Goal: Task Accomplishment & Management: Complete application form

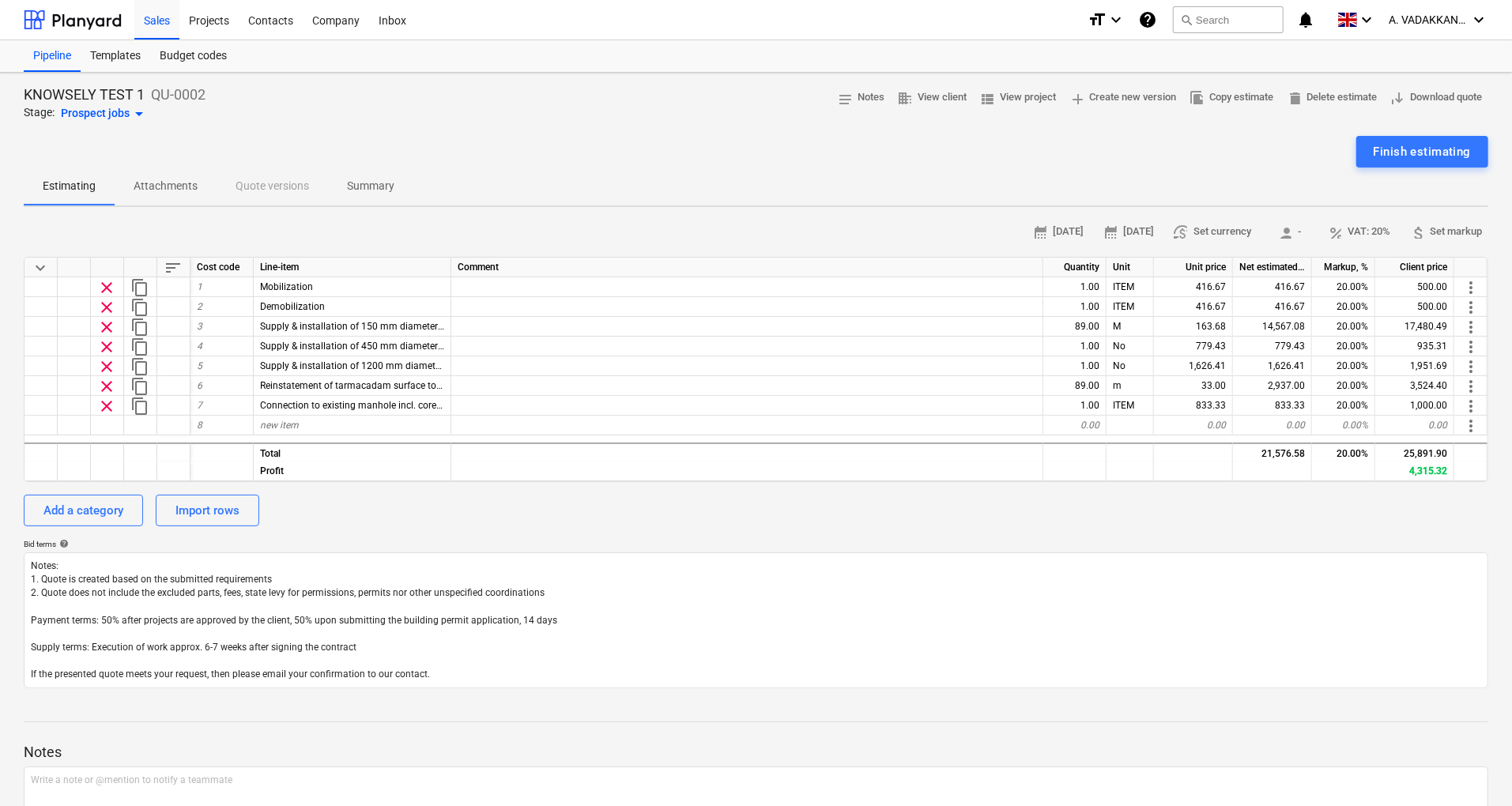
click at [1150, 25] on icon "help" at bounding box center [1147, 20] width 19 height 19
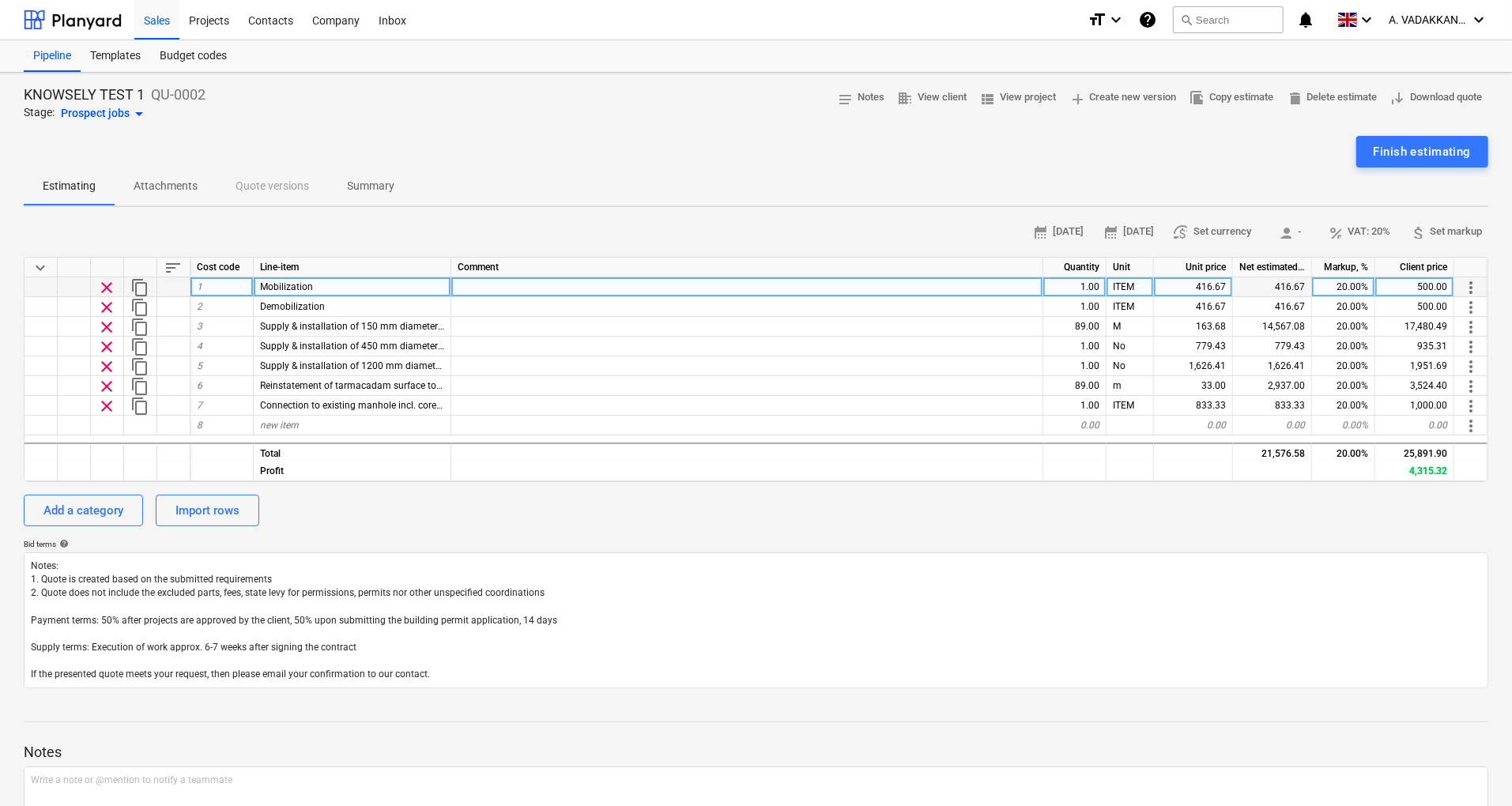
click at [110, 286] on span "clear" at bounding box center [107, 287] width 19 height 19
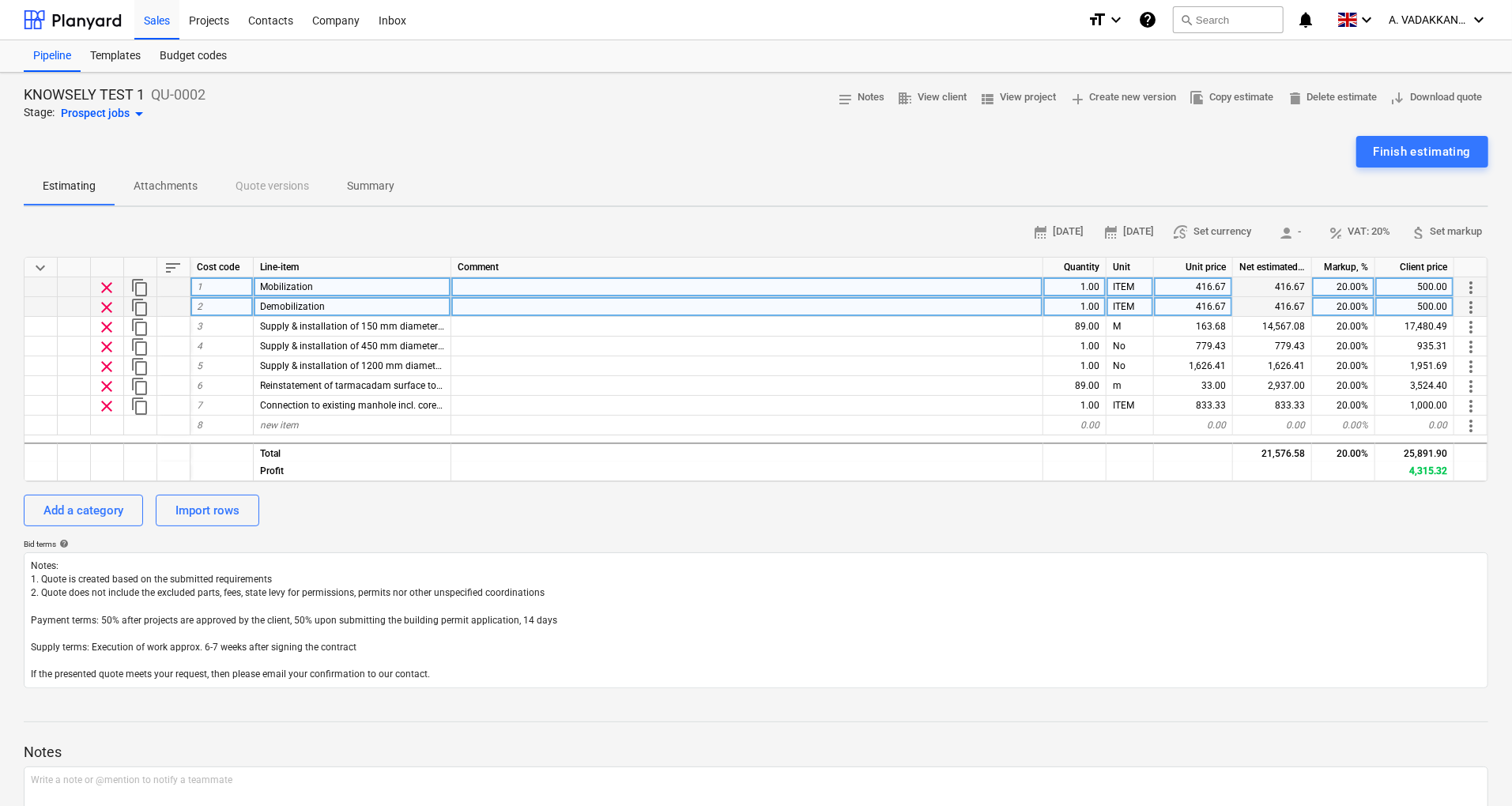
click at [109, 298] on span "clear" at bounding box center [107, 307] width 19 height 19
click at [109, 304] on span "clear" at bounding box center [107, 307] width 19 height 19
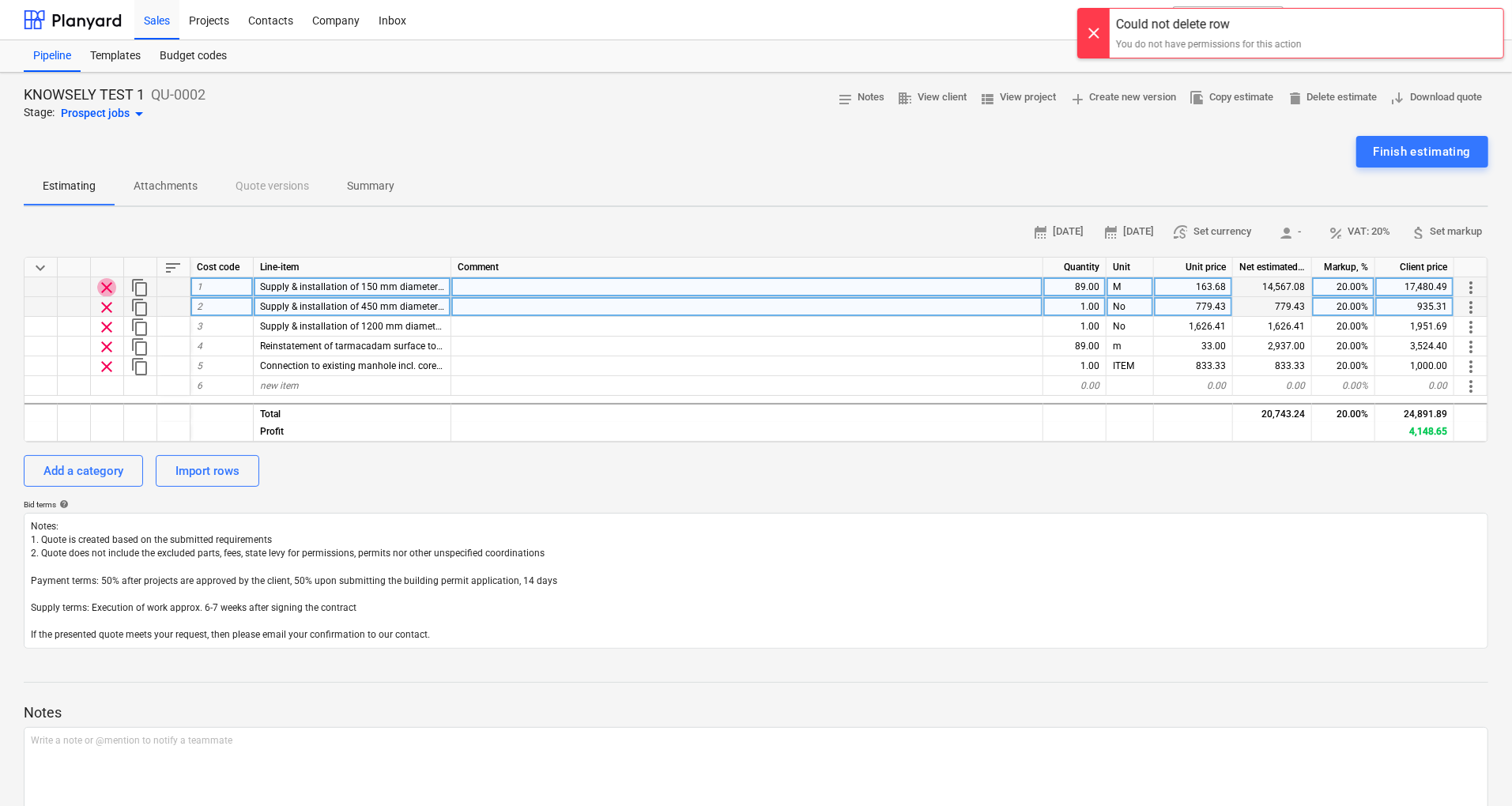
click at [107, 292] on span "clear" at bounding box center [107, 287] width 19 height 19
click at [110, 303] on span "clear" at bounding box center [107, 307] width 19 height 19
click at [106, 286] on span "clear" at bounding box center [107, 287] width 19 height 19
click at [105, 313] on span "clear" at bounding box center [107, 307] width 19 height 19
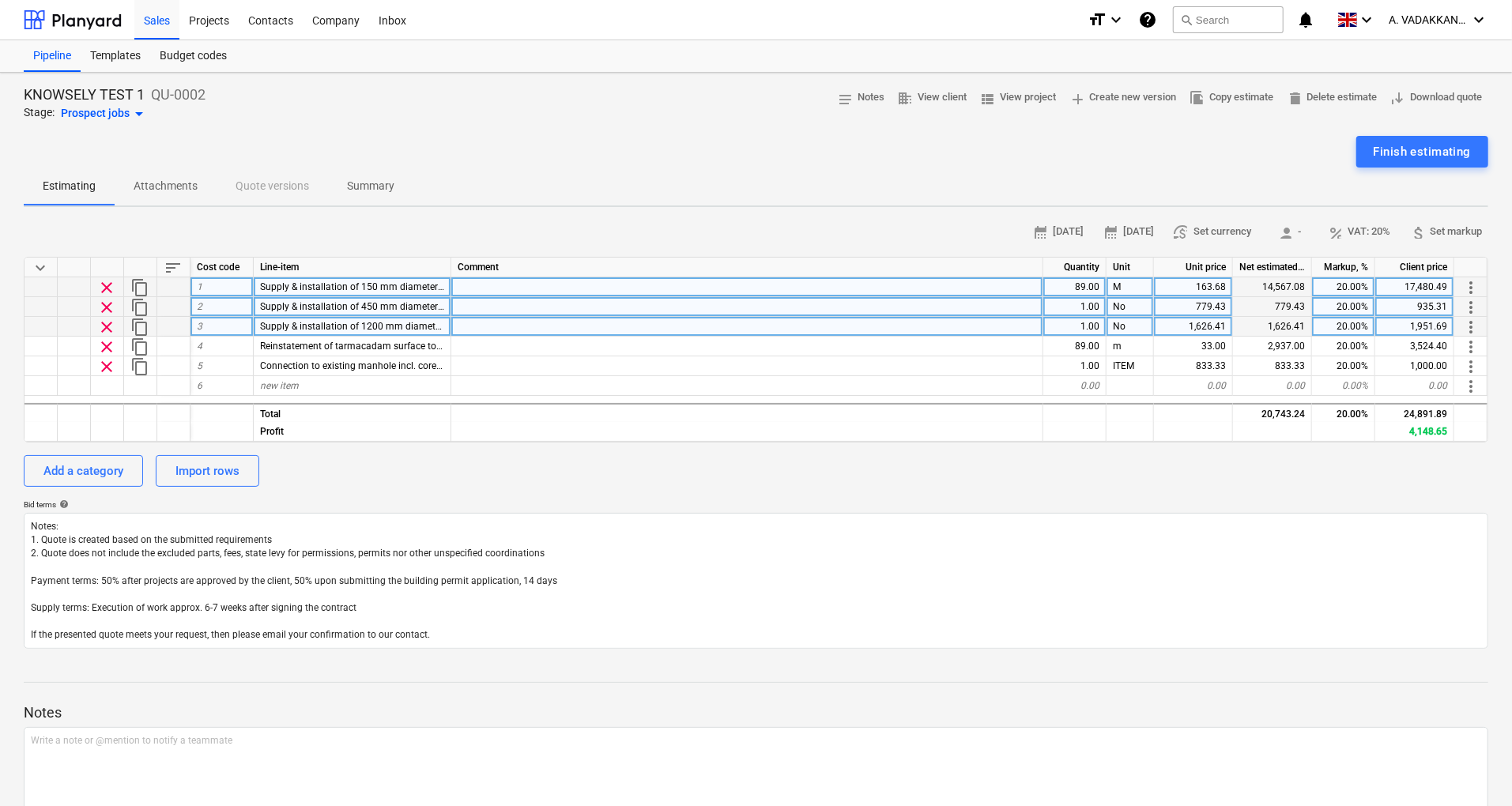
click at [108, 321] on span "clear" at bounding box center [107, 327] width 19 height 19
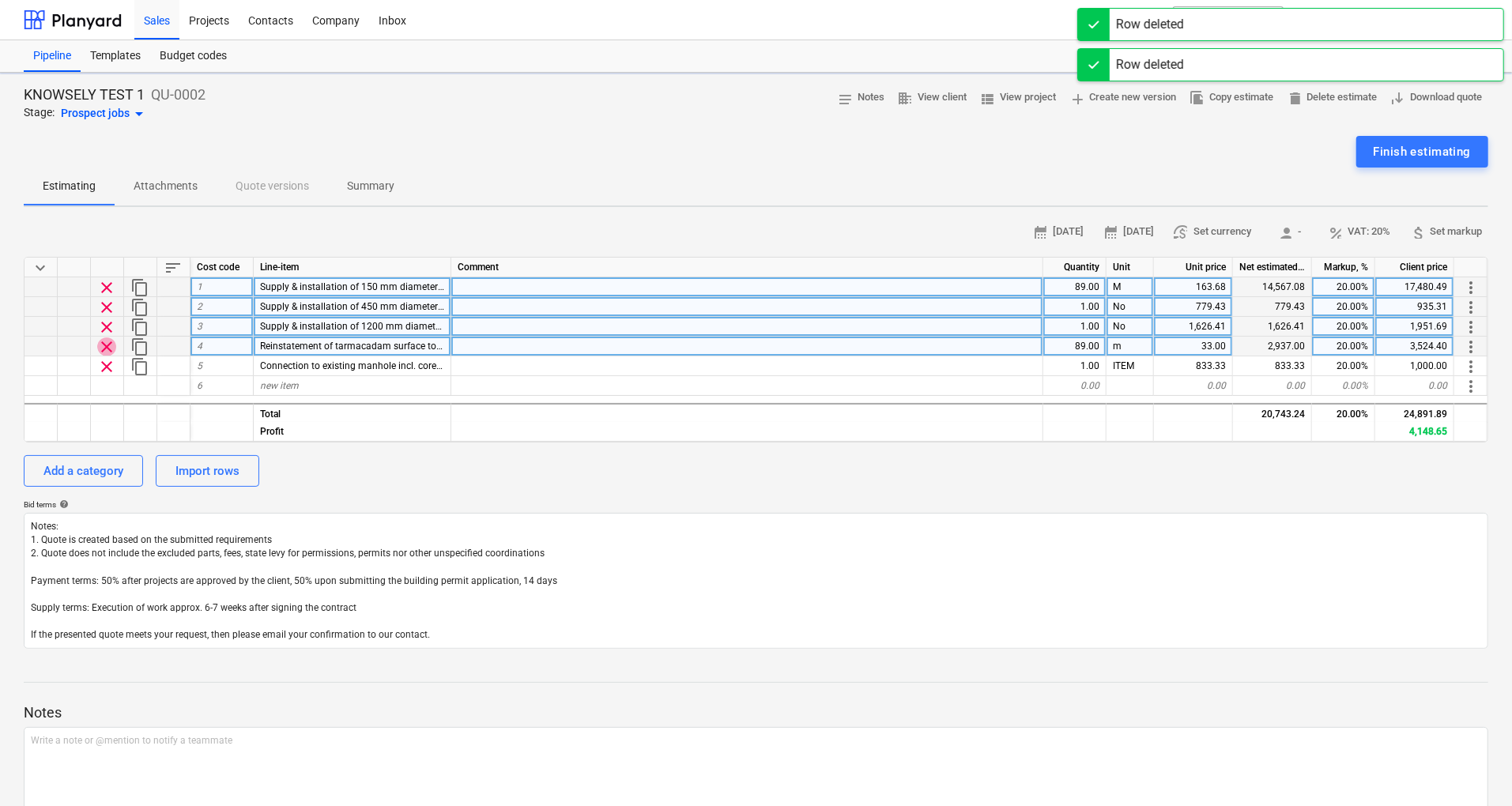
click at [103, 340] on span "clear" at bounding box center [107, 346] width 19 height 19
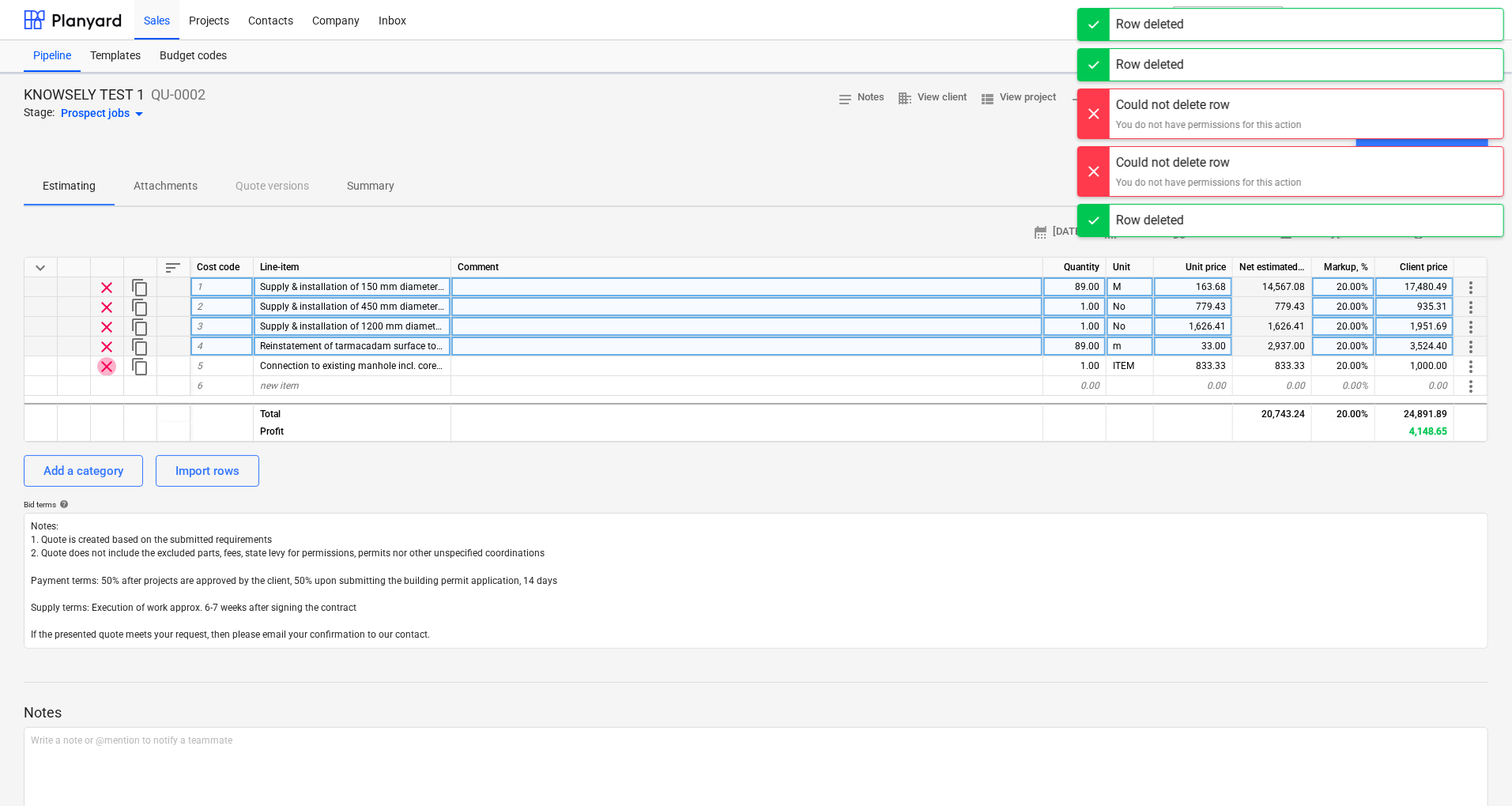
click at [103, 363] on span "clear" at bounding box center [107, 366] width 19 height 19
click at [106, 343] on span "clear" at bounding box center [107, 346] width 19 height 19
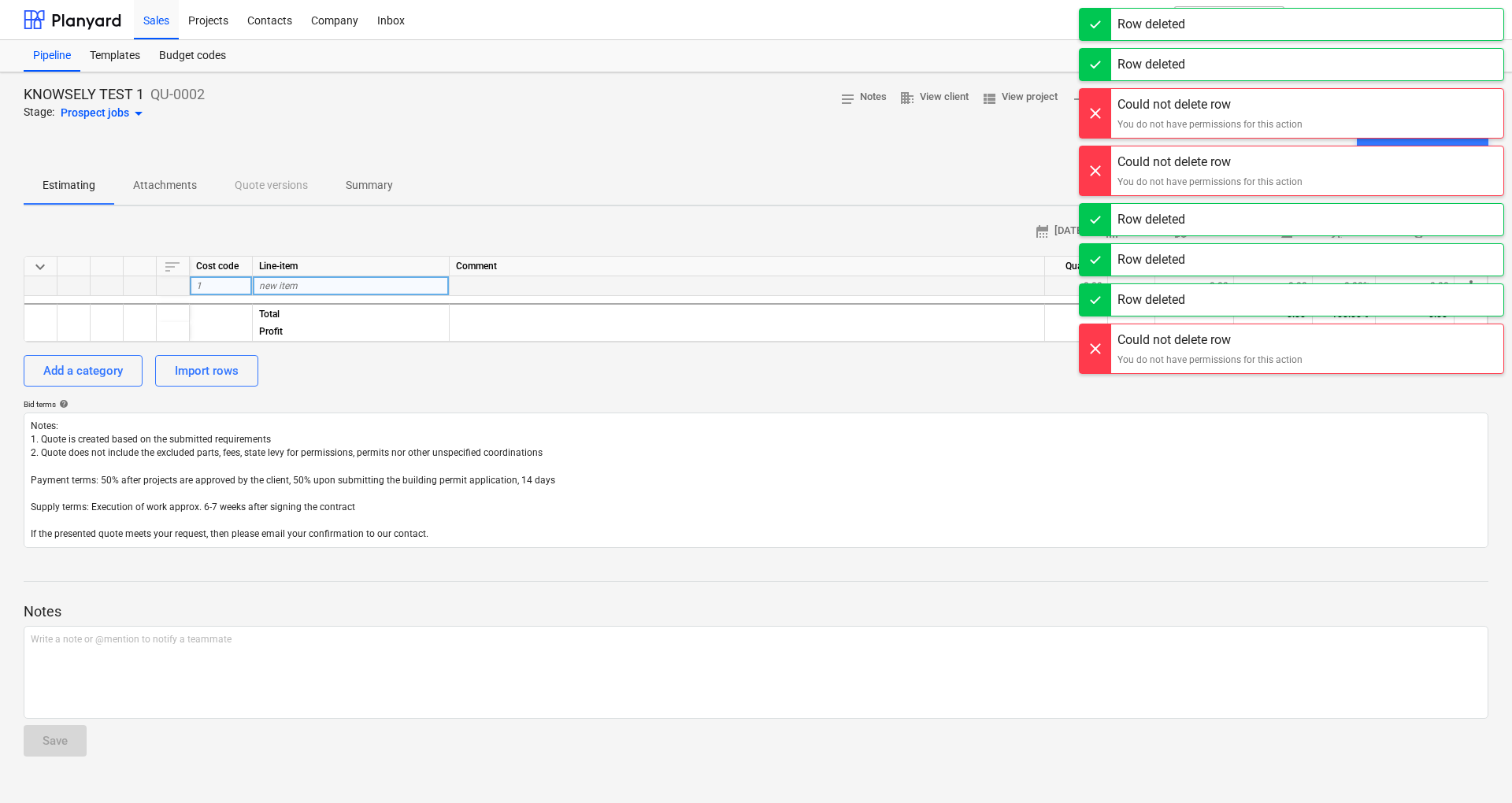
click at [698, 408] on div "Bid terms help" at bounding box center [756, 404] width 1464 height 11
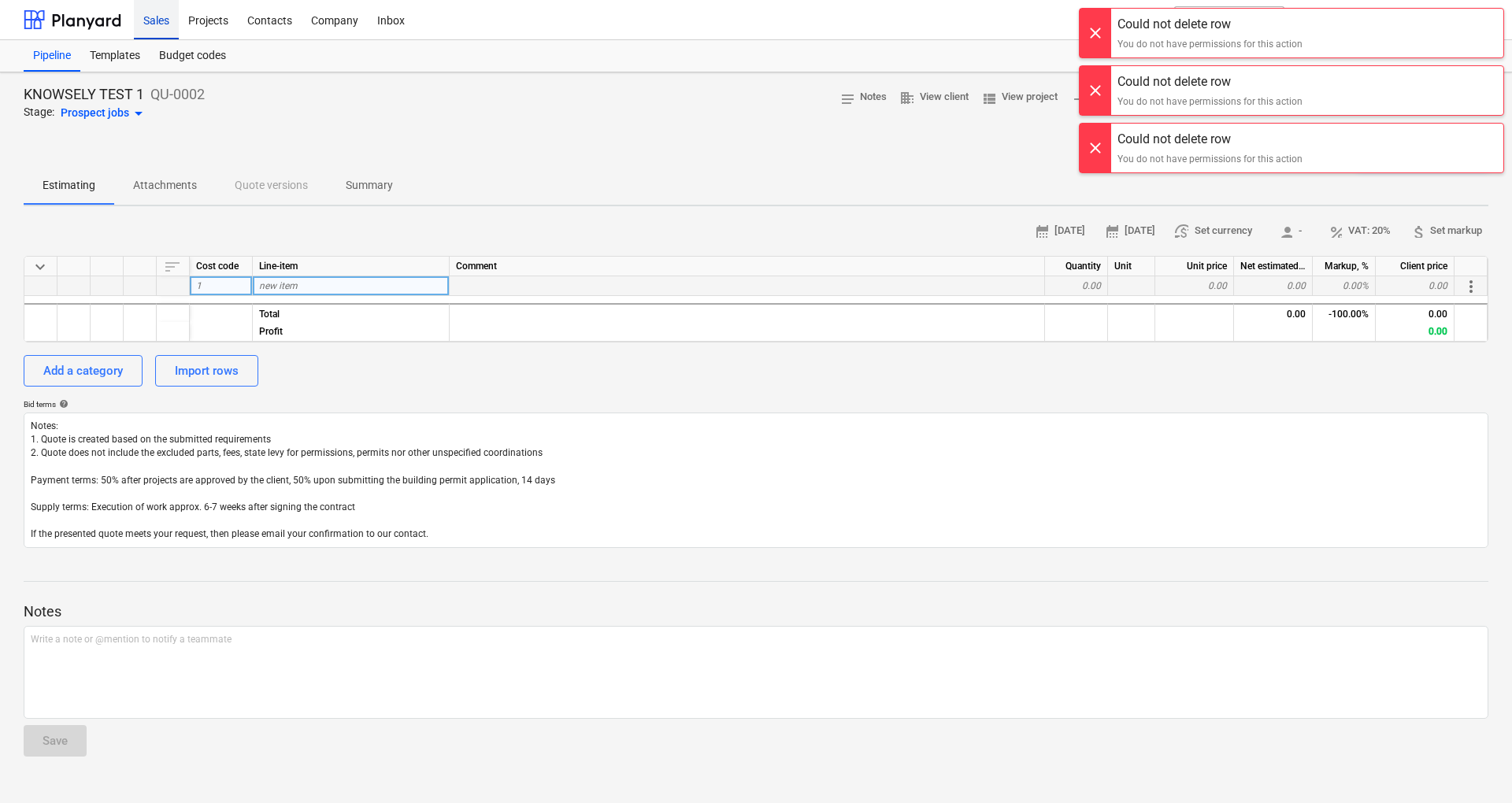
click at [158, 27] on div "Sales" at bounding box center [156, 19] width 45 height 40
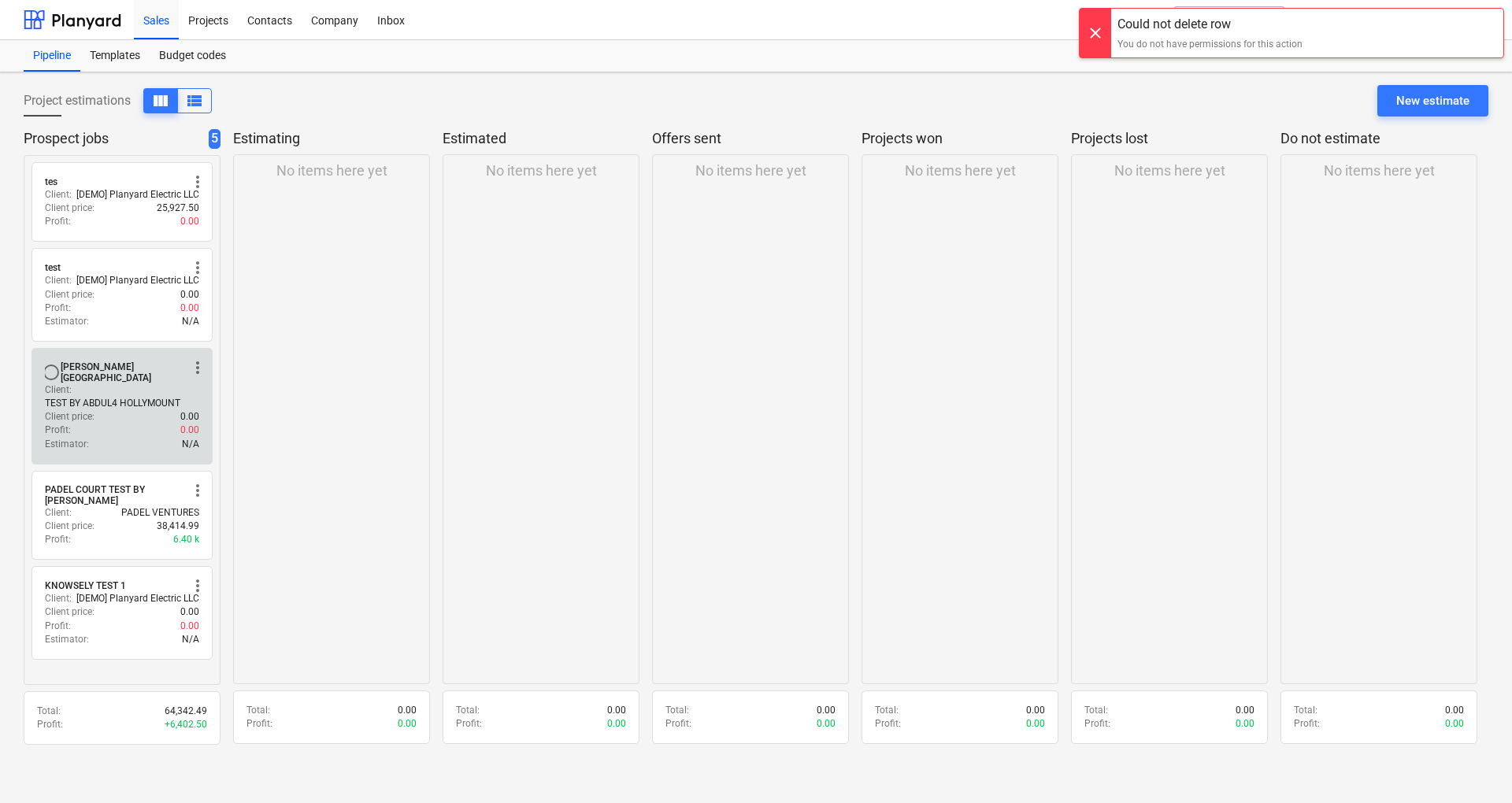
click at [101, 384] on div "Client : TEST BY ABDUL4 HOLLYMOUNT" at bounding box center [122, 397] width 155 height 27
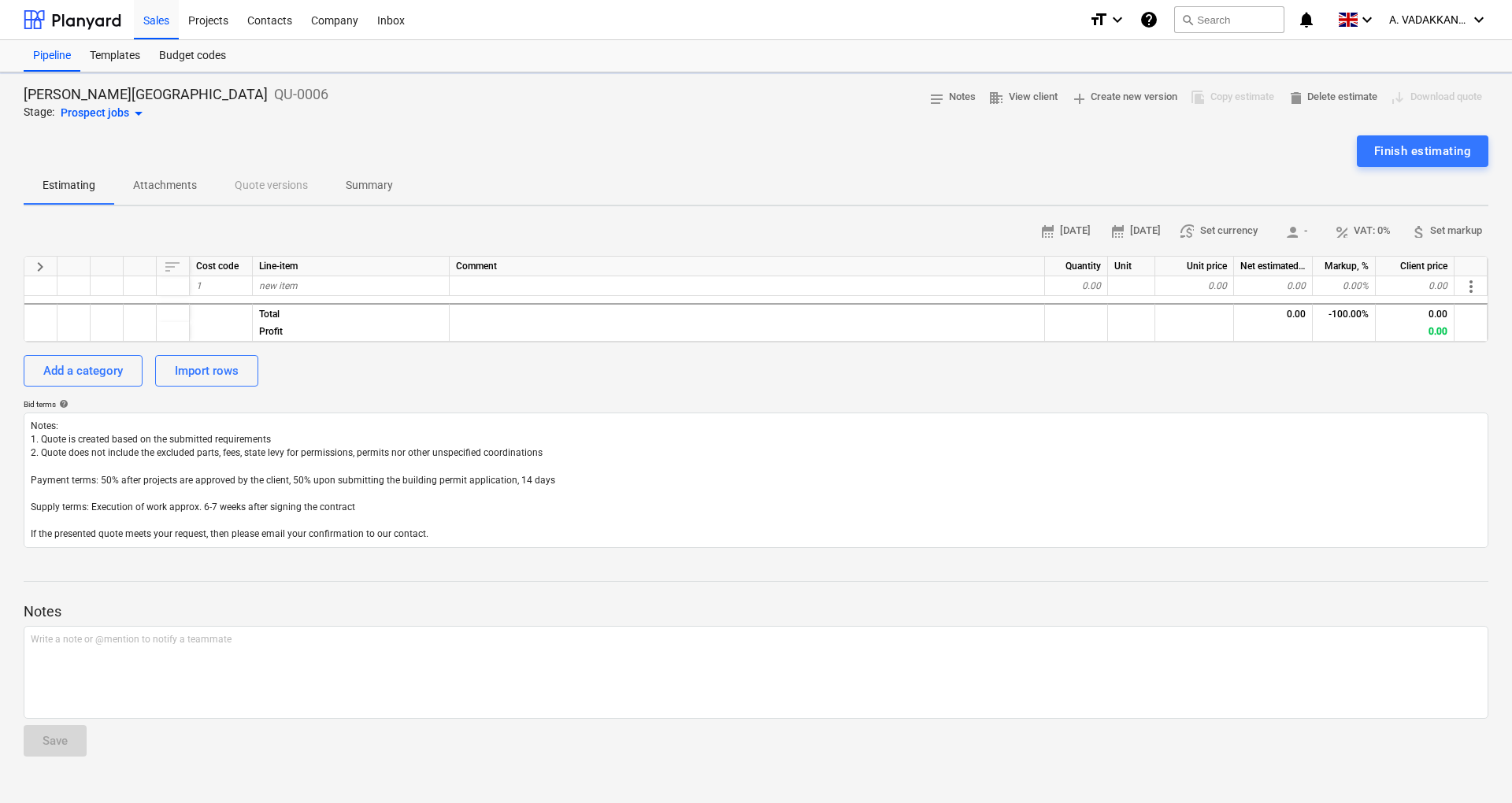
type textarea "x"
click at [105, 370] on div "Add a category" at bounding box center [83, 371] width 80 height 20
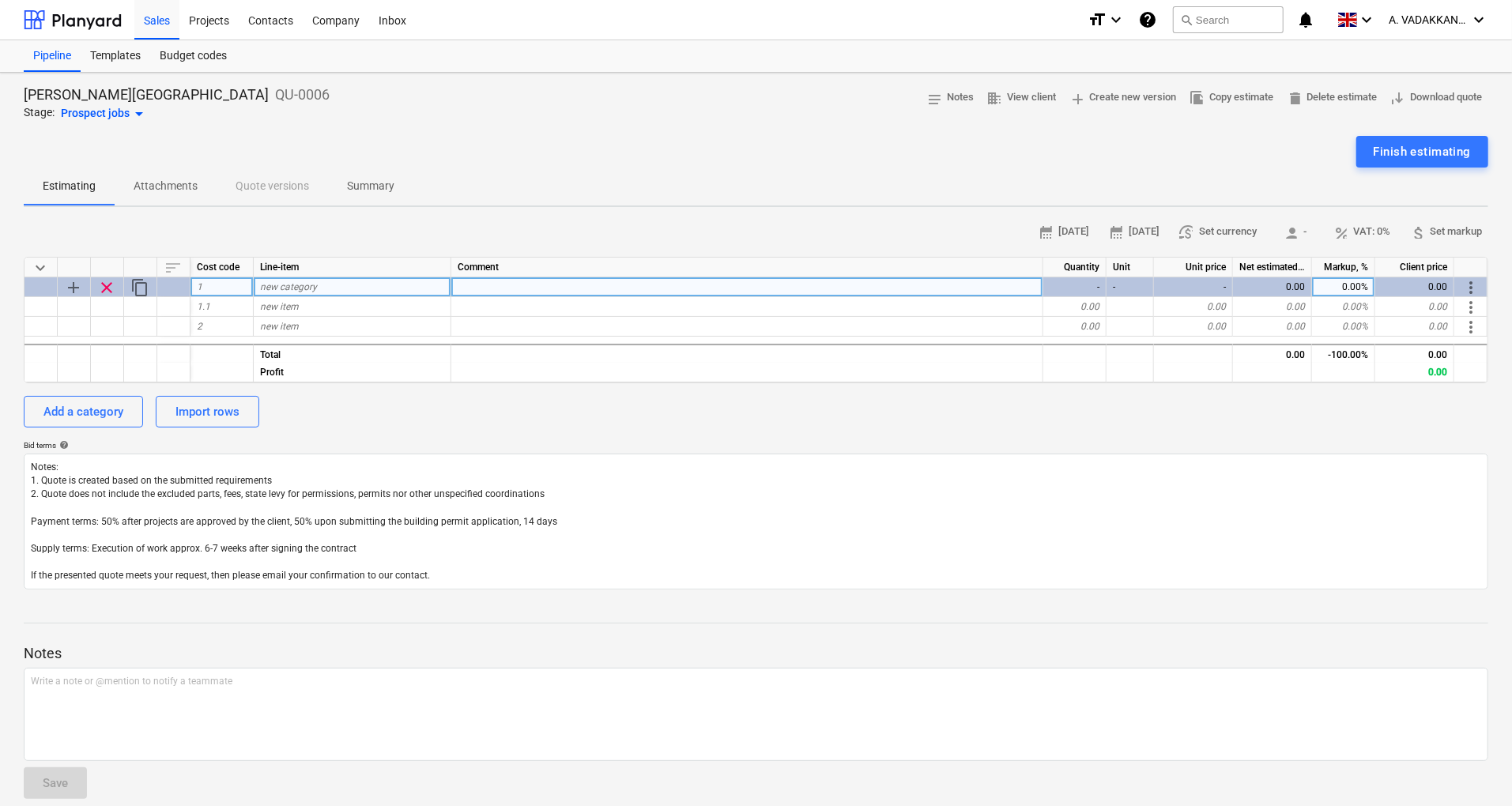
click at [289, 287] on span "new category" at bounding box center [289, 287] width 57 height 11
click at [275, 310] on span "new item" at bounding box center [280, 306] width 39 height 11
click at [123, 407] on button "Add a category" at bounding box center [83, 412] width 119 height 32
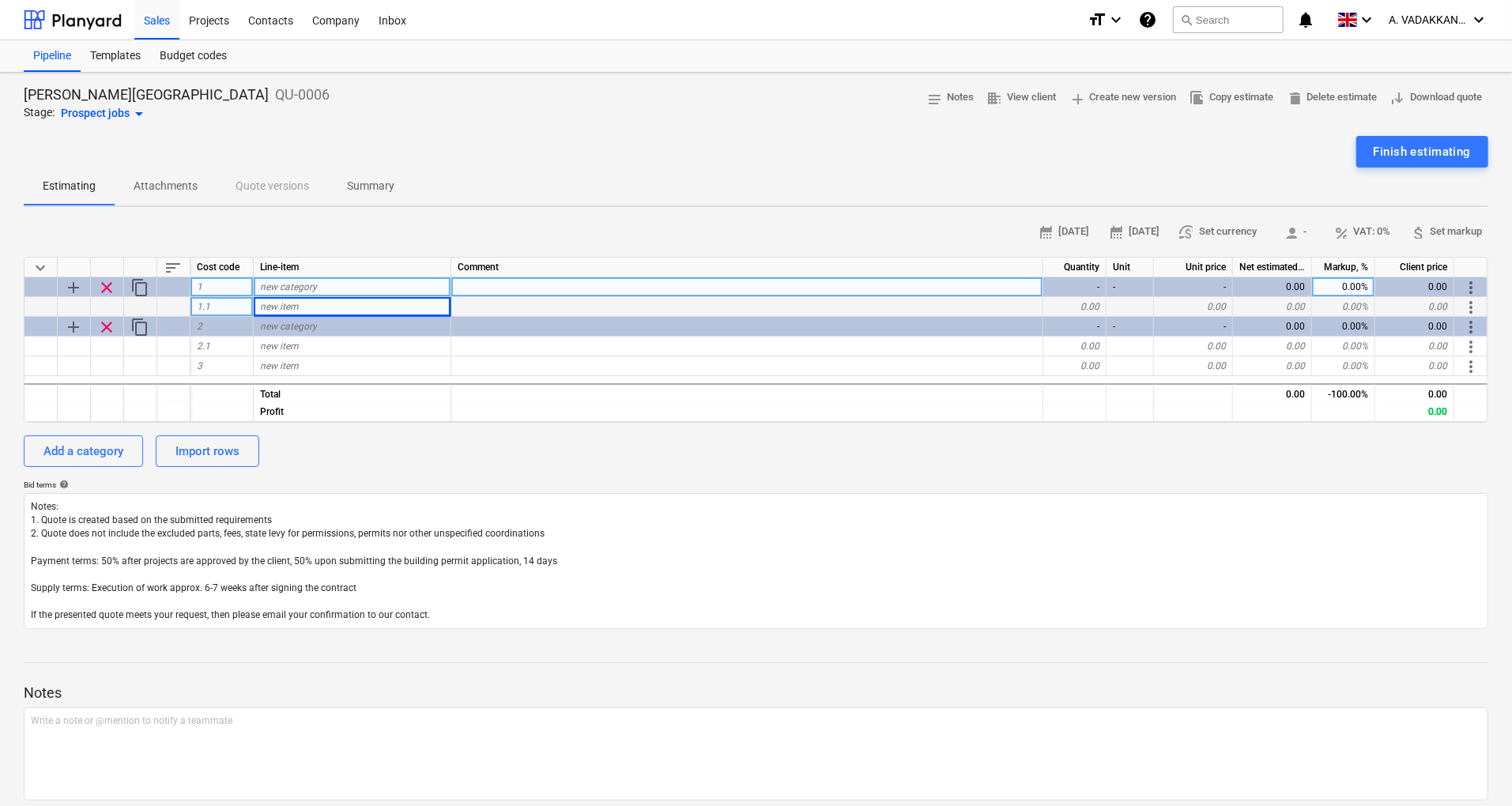
click at [75, 284] on span "add" at bounding box center [73, 287] width 19 height 19
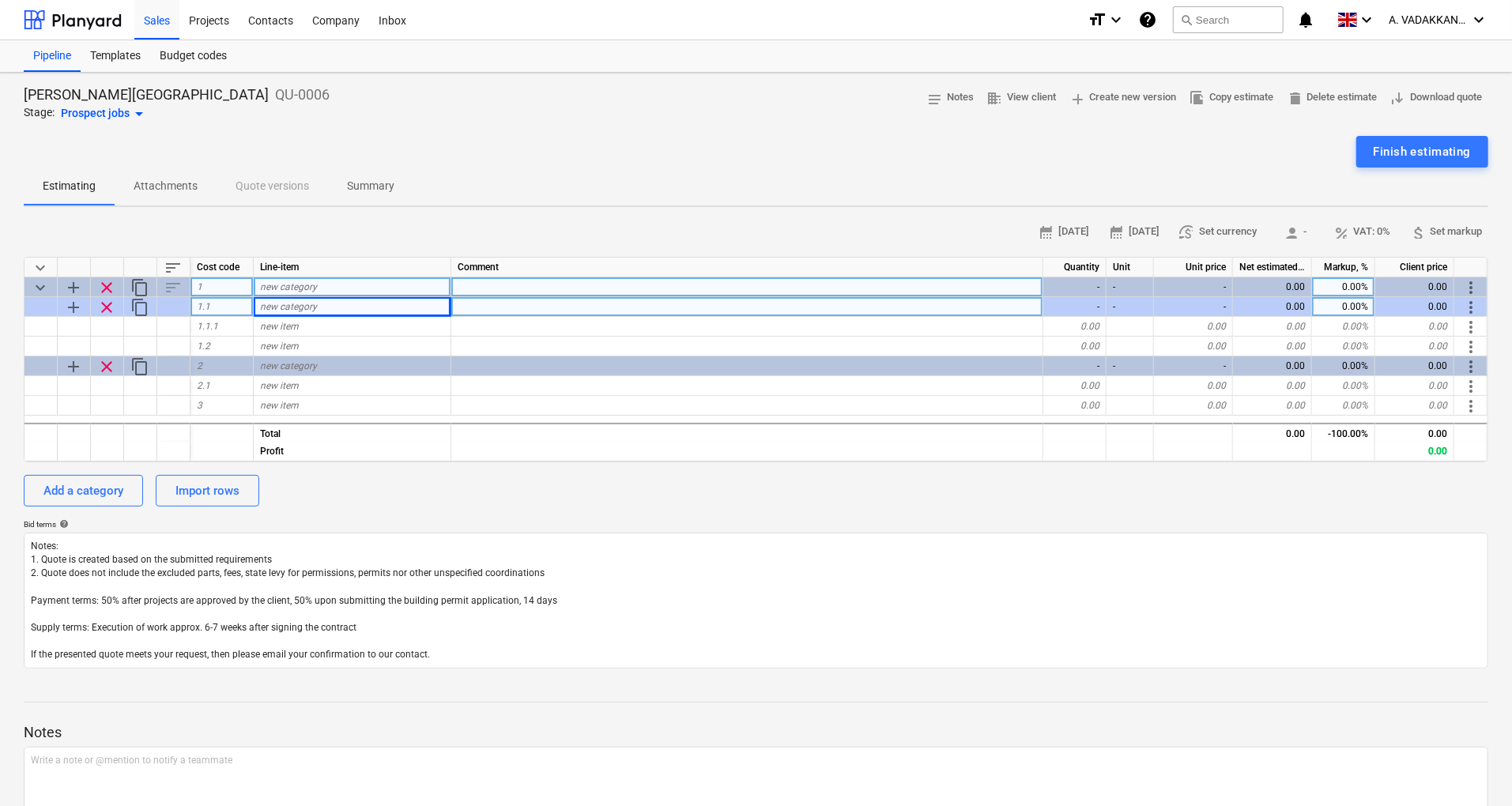
click at [288, 295] on div "new category" at bounding box center [352, 288] width 198 height 20
type input "Plot 1"
click at [324, 310] on div "new category" at bounding box center [352, 307] width 198 height 20
type input "R"
type input "Pavement on North side of plot"
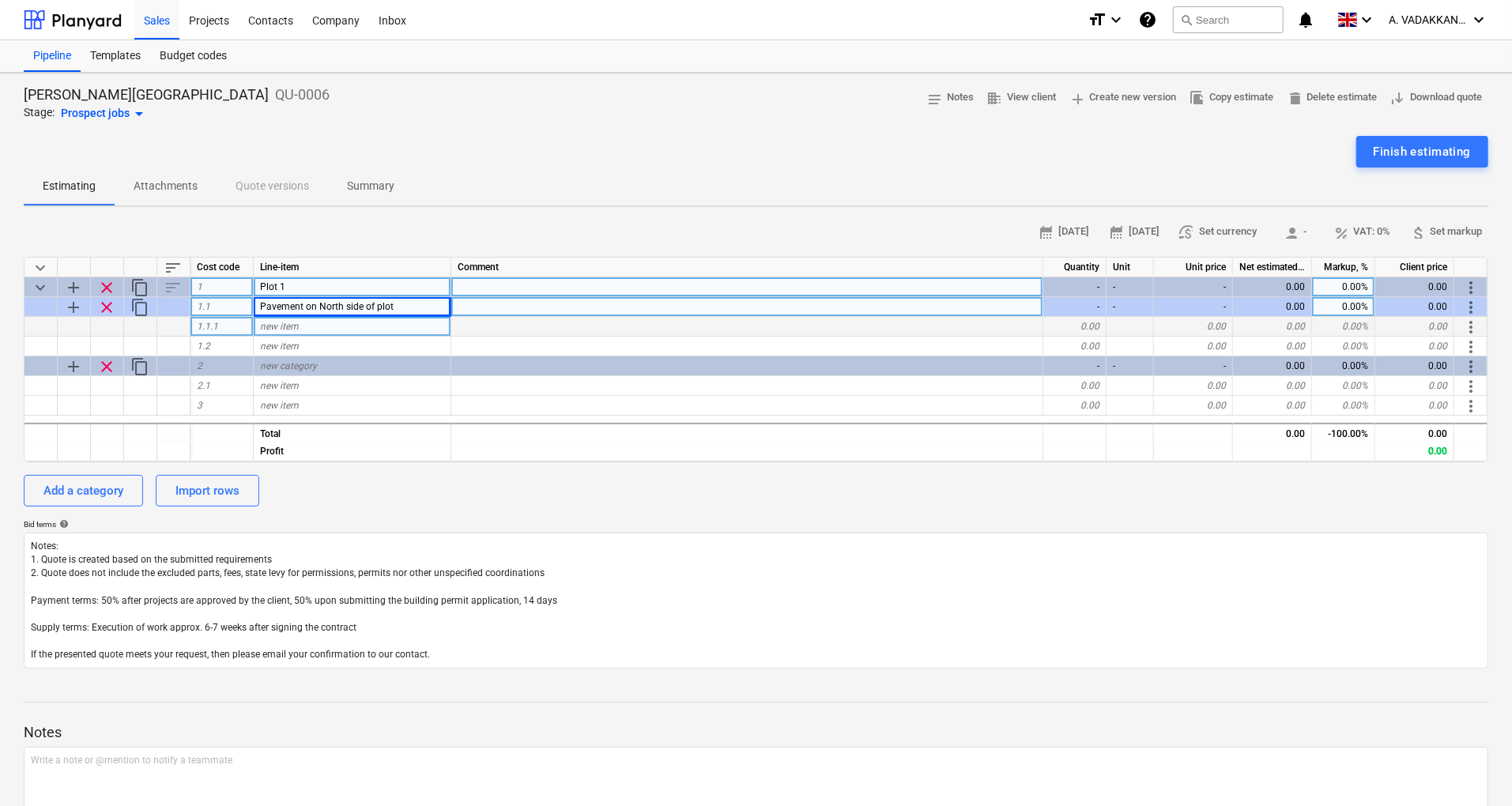
click at [327, 322] on div "new item" at bounding box center [352, 327] width 198 height 20
type input "Pavement"
click at [336, 336] on div "new item" at bounding box center [352, 346] width 198 height 20
click at [323, 330] on div "new item" at bounding box center [352, 327] width 198 height 20
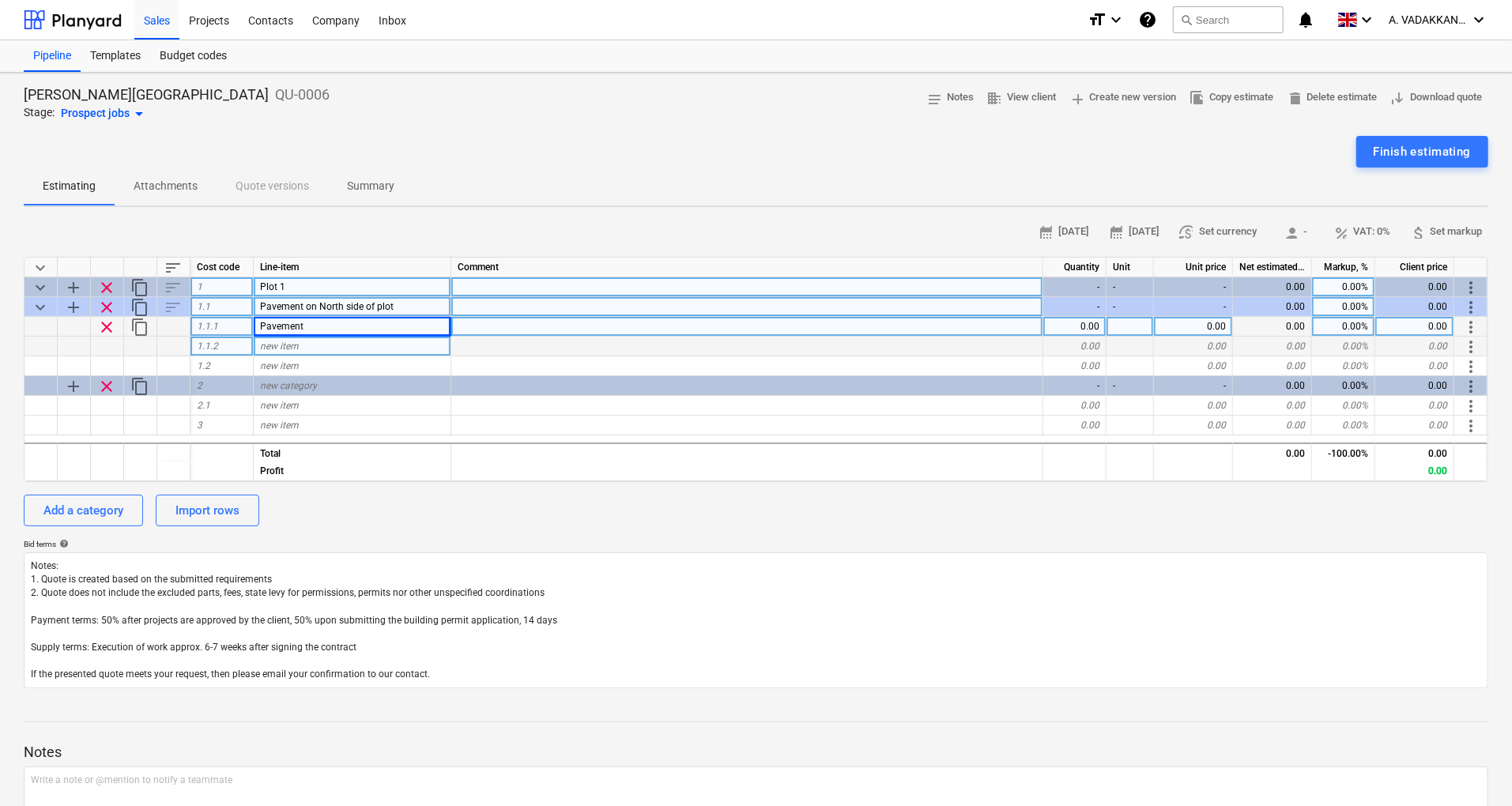
click at [328, 339] on div "new item" at bounding box center [352, 346] width 198 height 20
type input "Kerb"
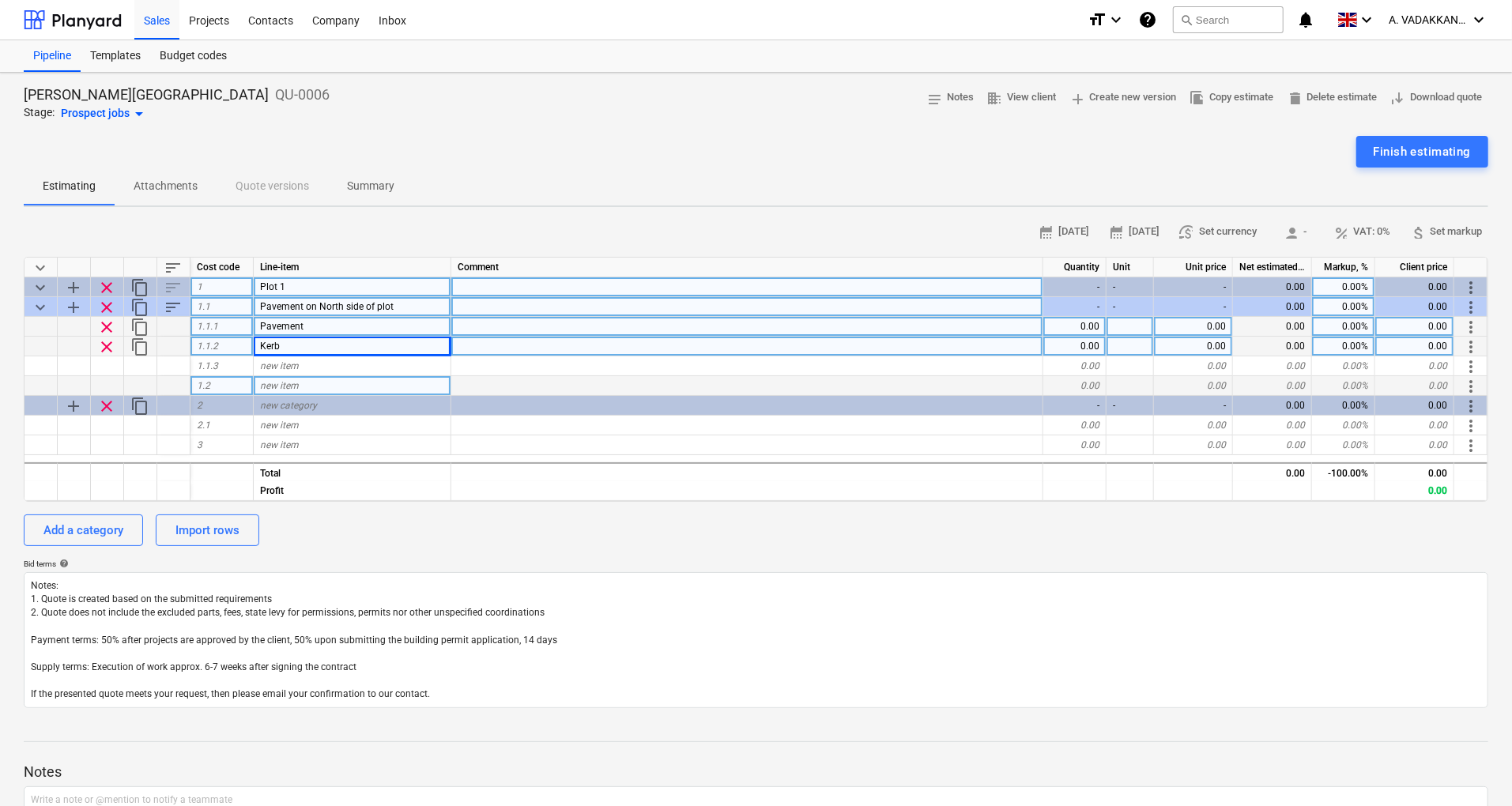
click at [289, 388] on span "new item" at bounding box center [280, 385] width 39 height 11
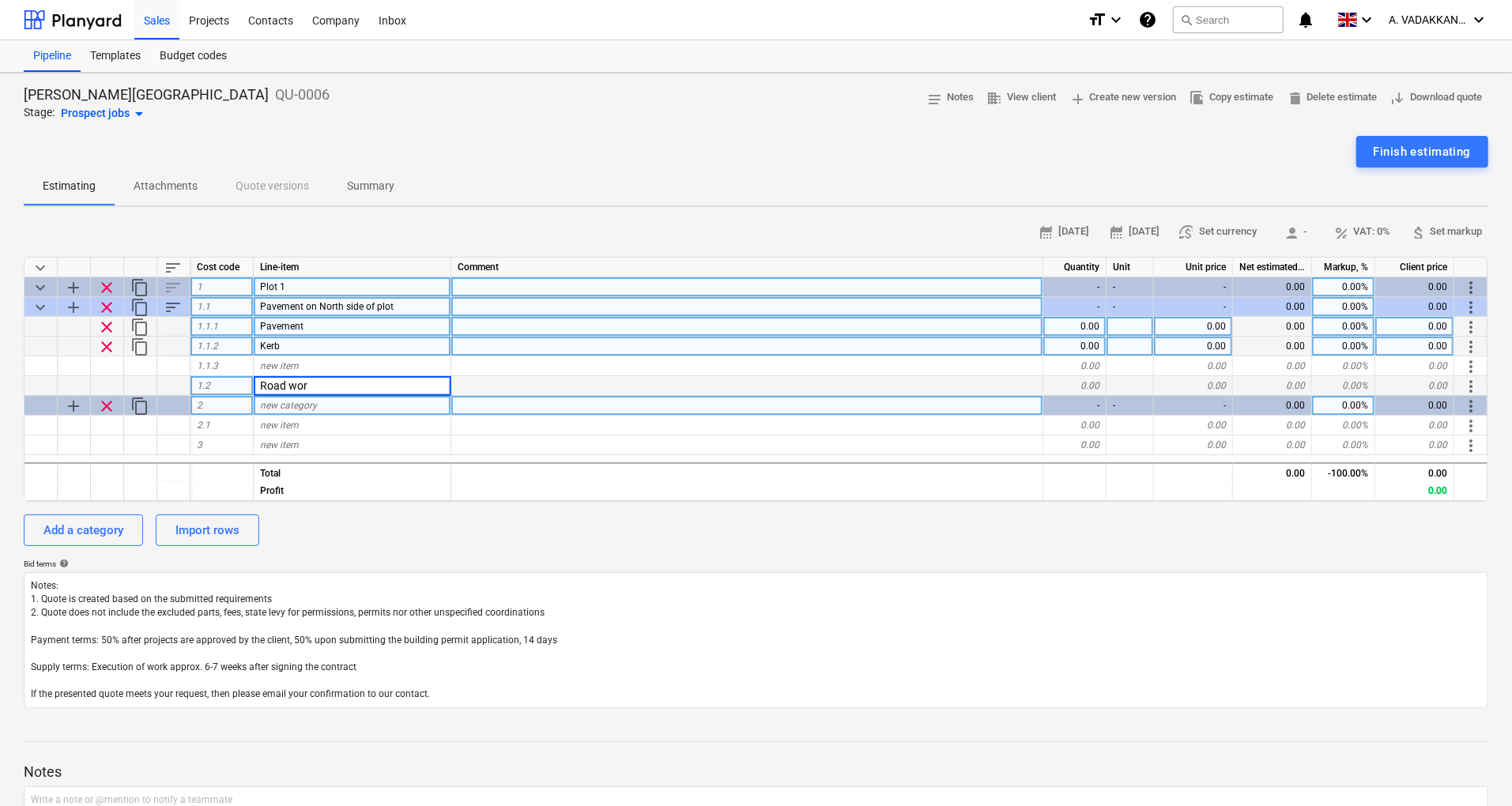
type input "Road work"
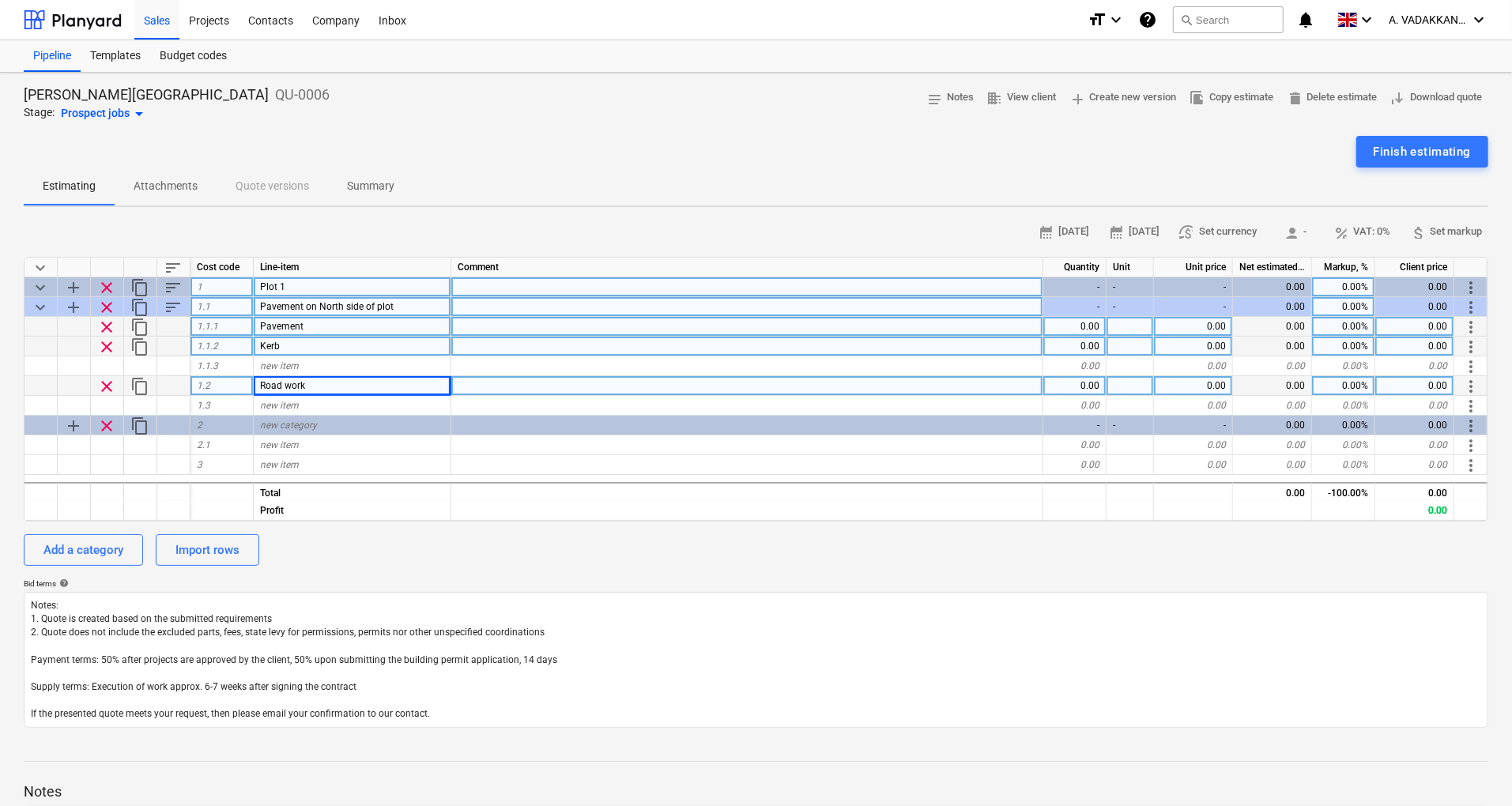
click at [69, 381] on div at bounding box center [74, 386] width 33 height 20
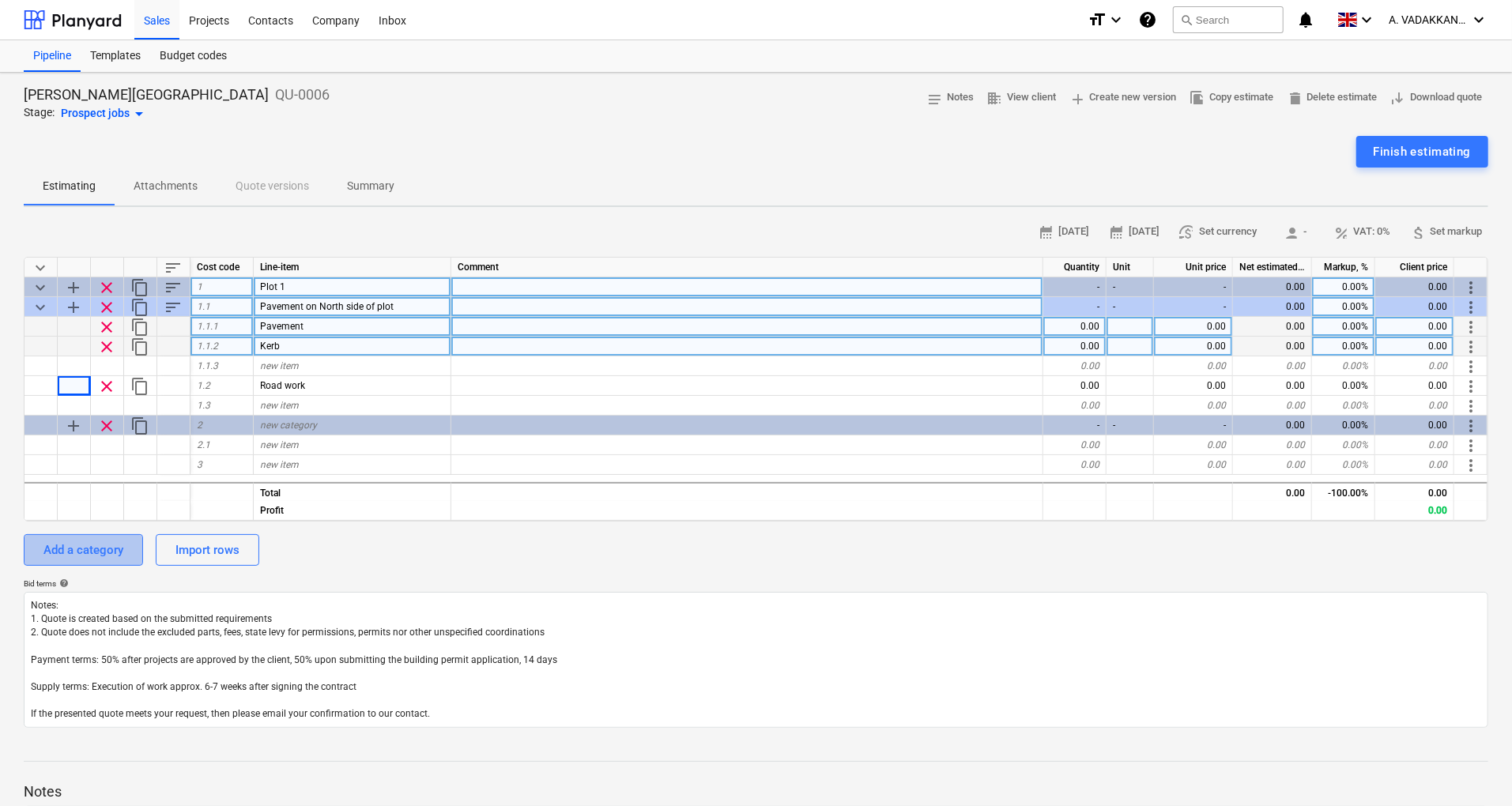
click at [79, 542] on div "Add a category" at bounding box center [83, 549] width 80 height 20
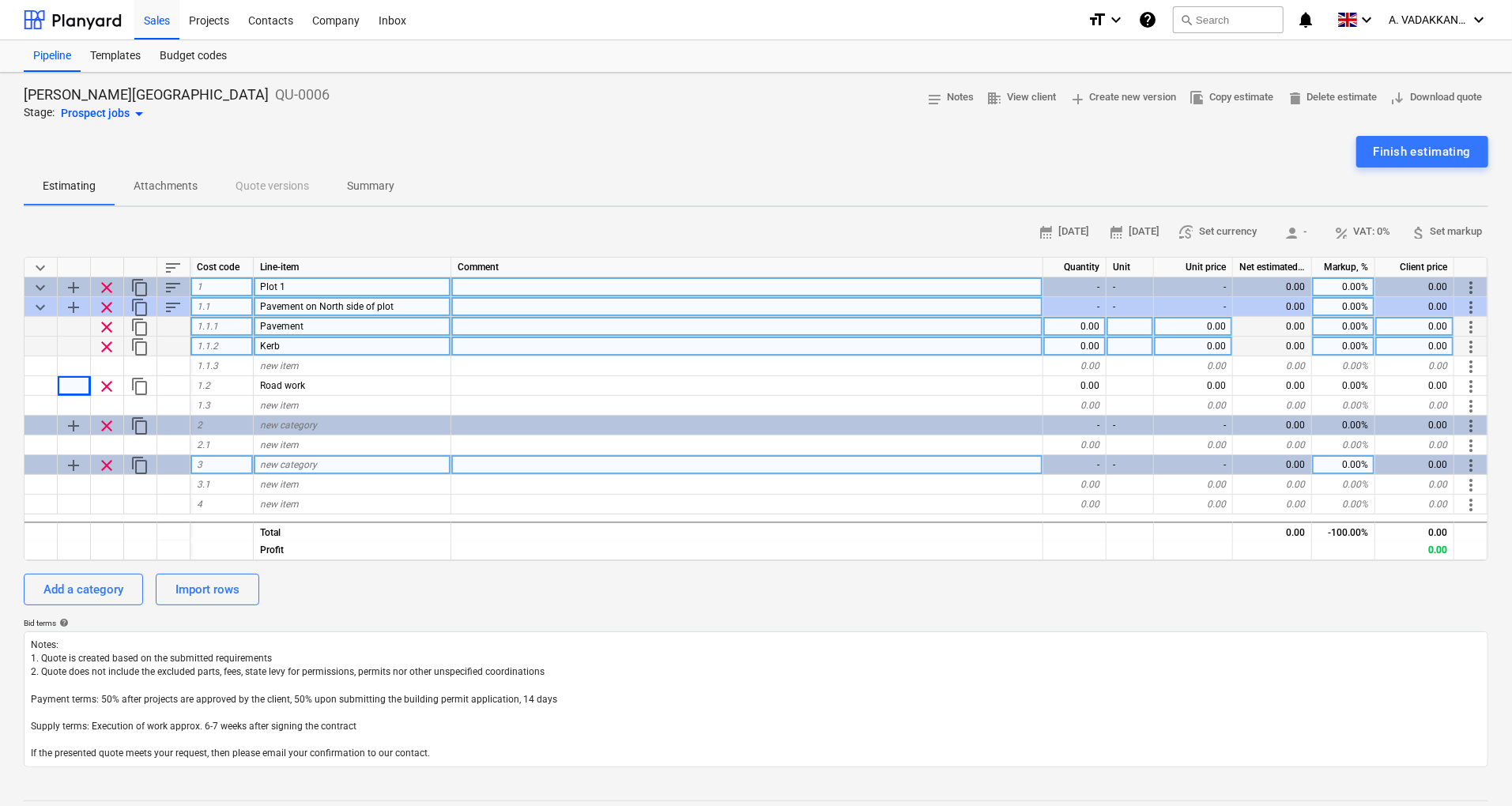
click at [105, 465] on span "clear" at bounding box center [107, 465] width 19 height 19
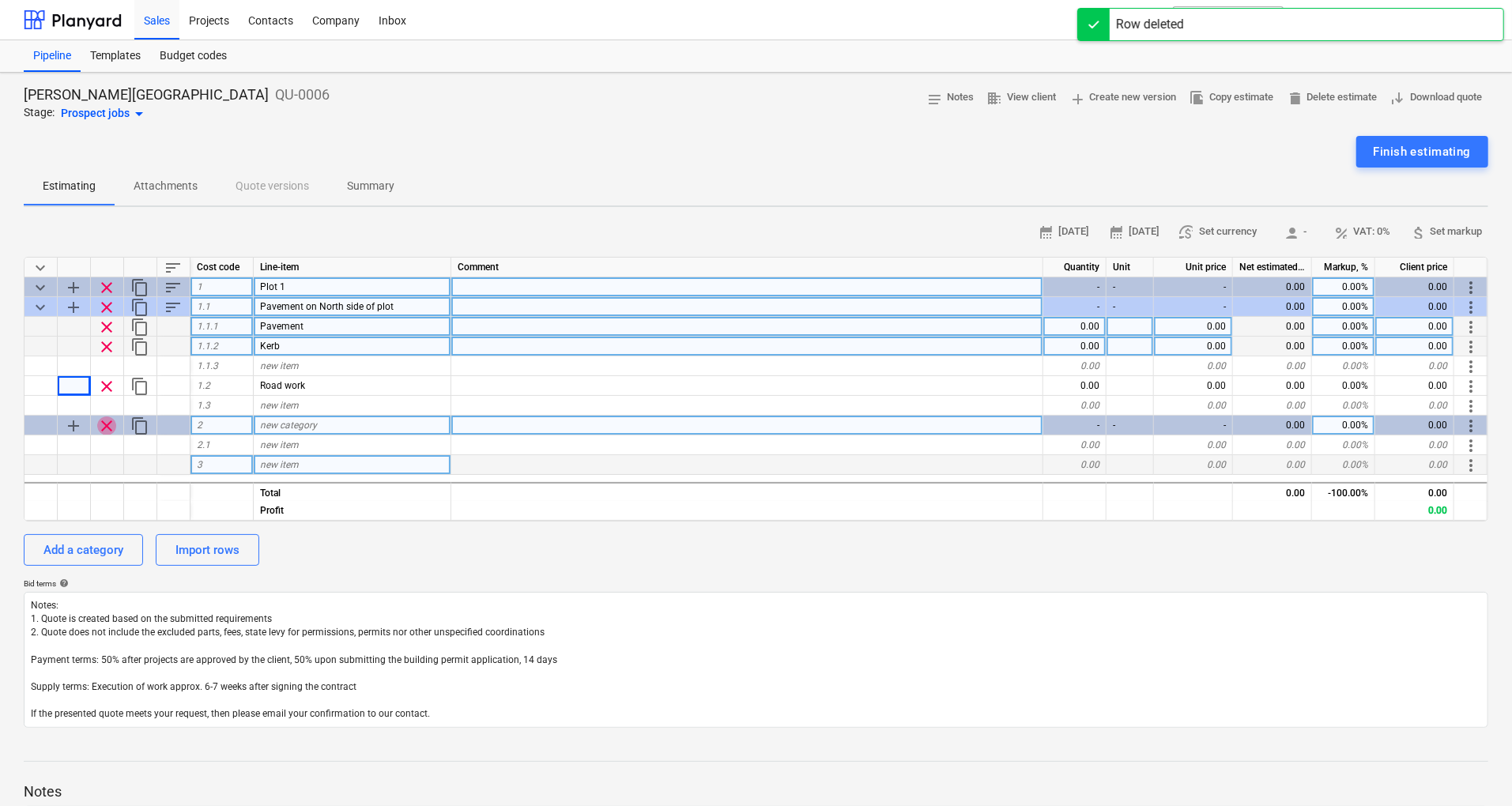
click at [105, 430] on span "clear" at bounding box center [107, 425] width 19 height 19
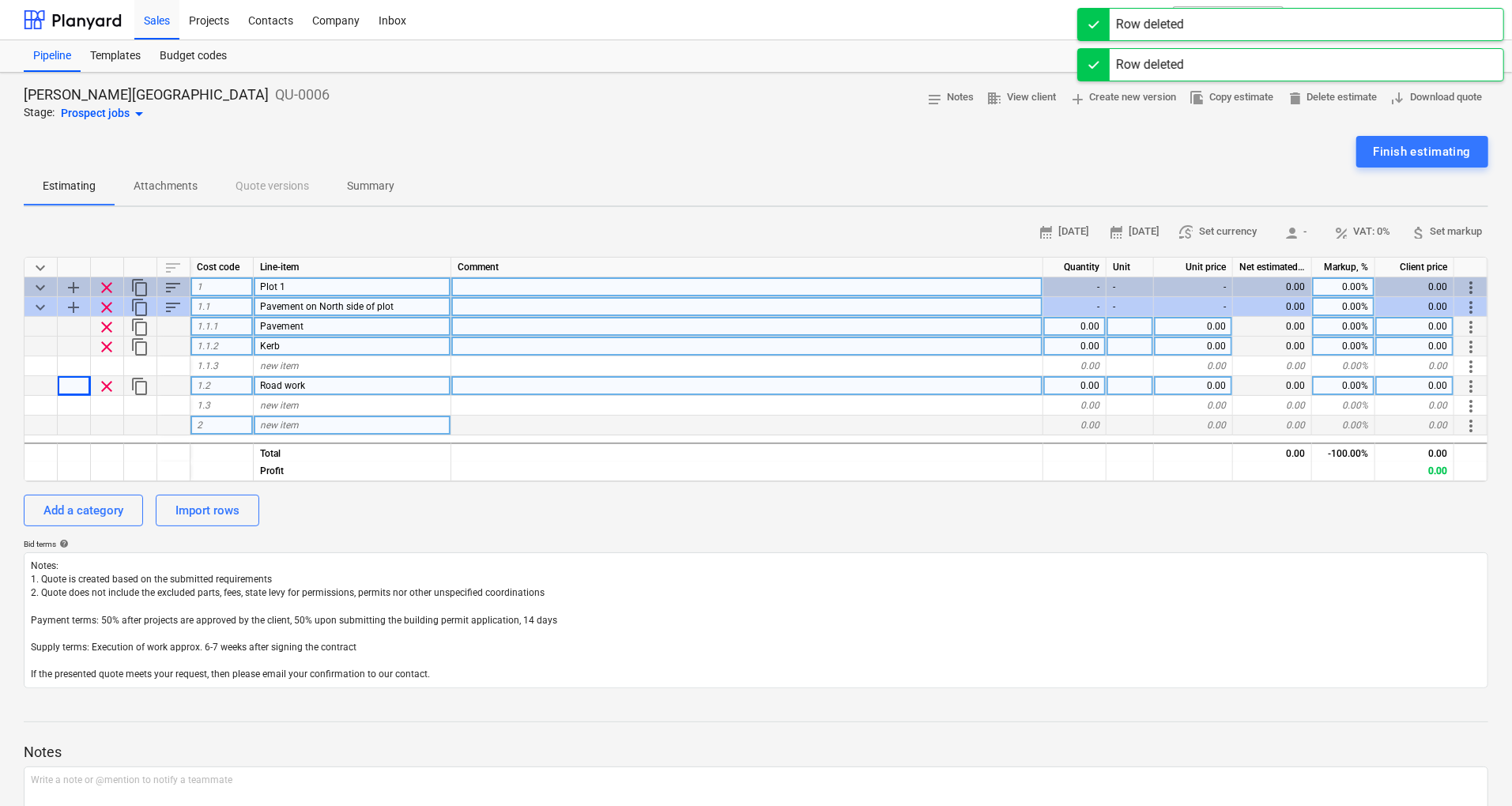
click at [178, 383] on div at bounding box center [173, 386] width 33 height 20
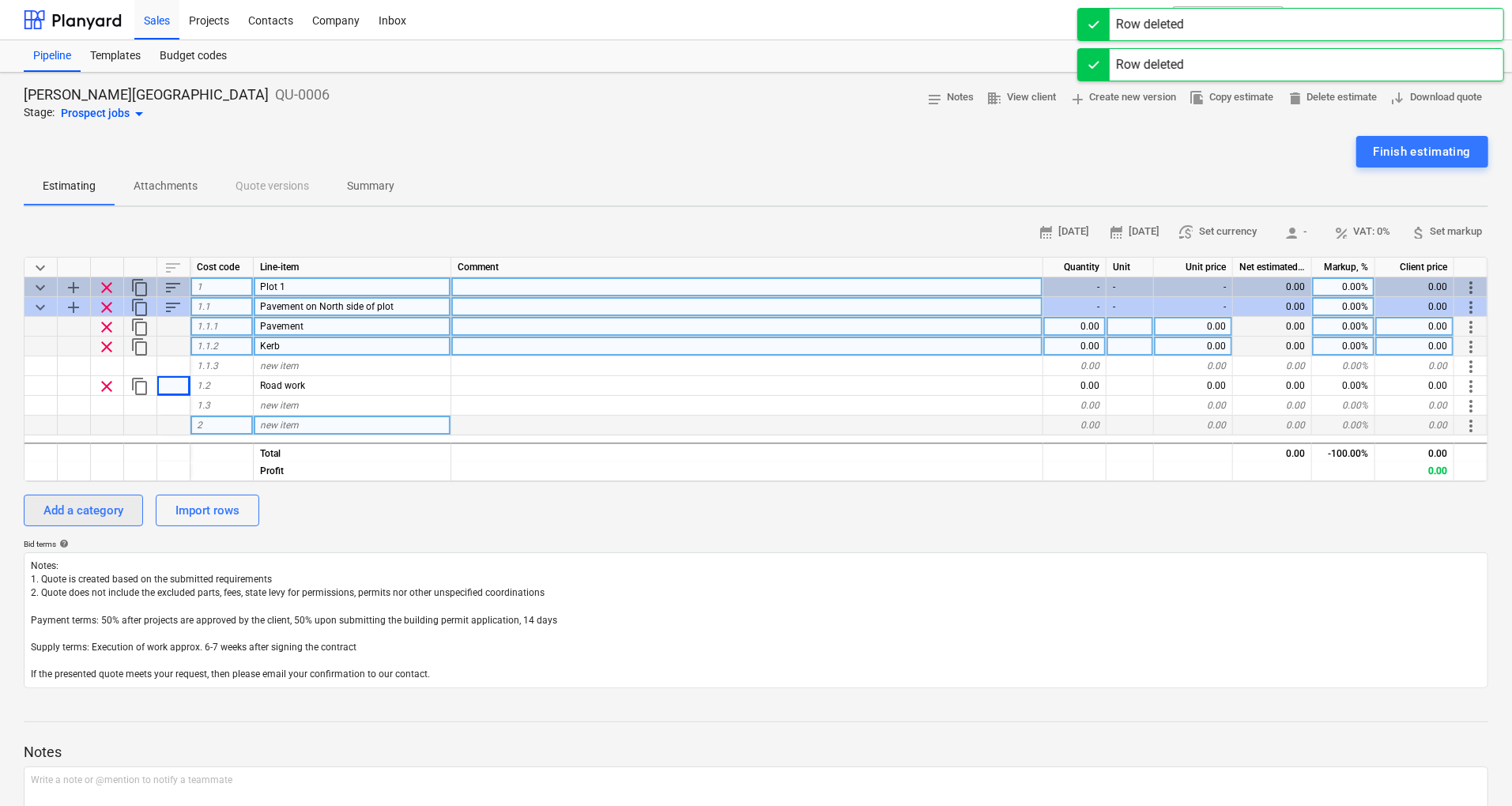
click at [92, 509] on div "Add a category" at bounding box center [83, 510] width 80 height 20
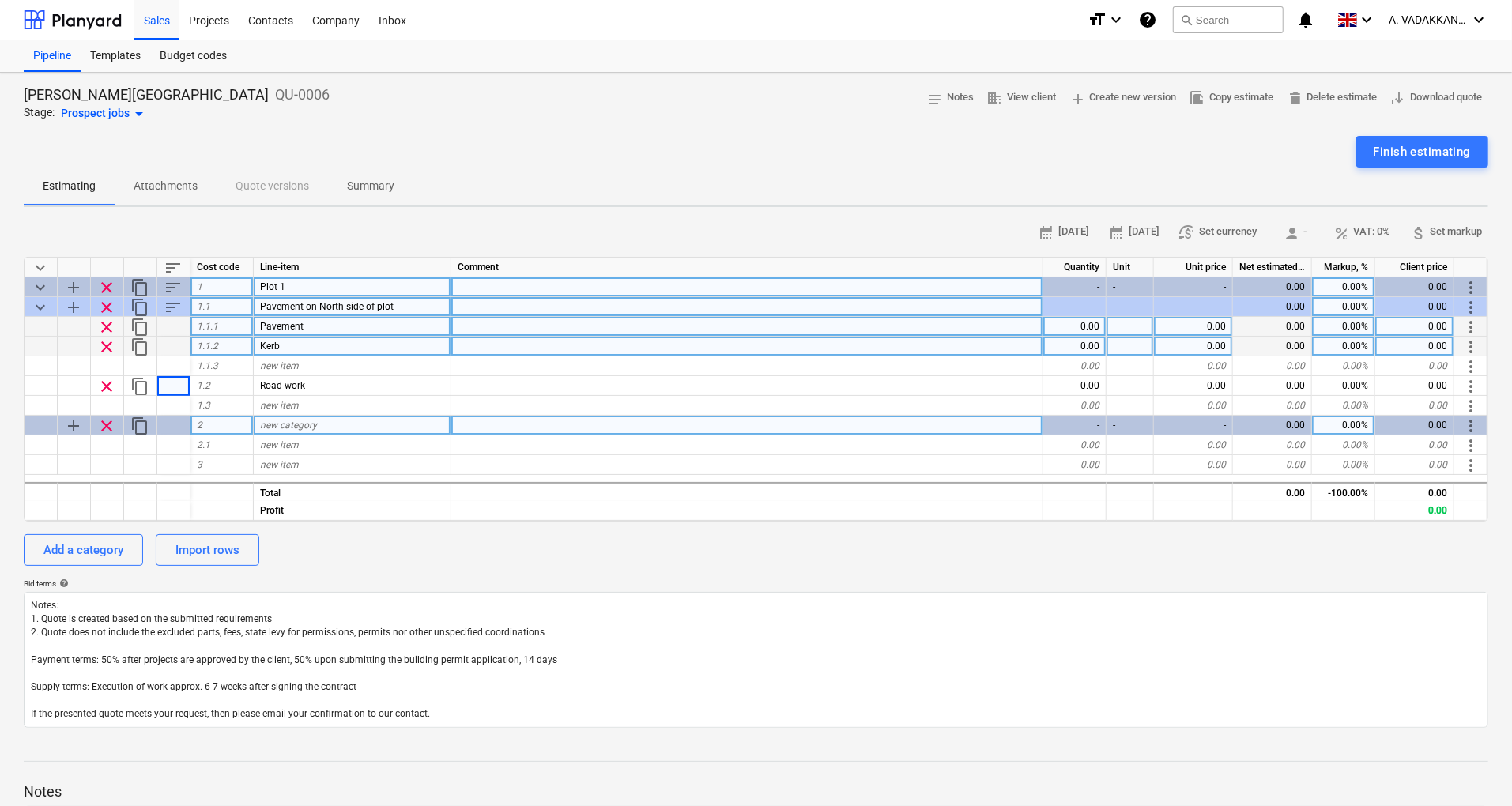
click at [98, 430] on span "clear" at bounding box center [107, 425] width 19 height 19
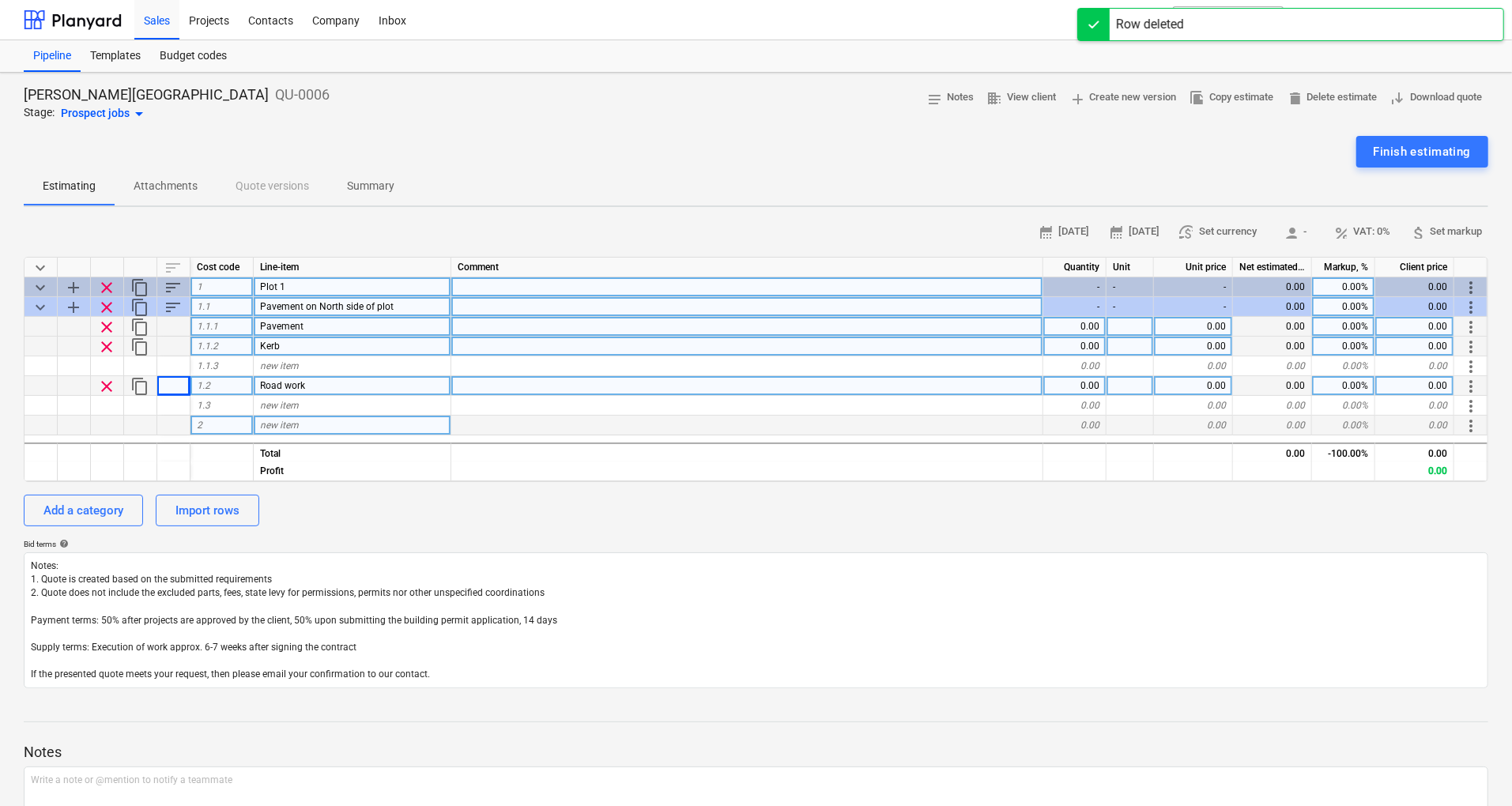
click at [82, 376] on div at bounding box center [74, 386] width 33 height 20
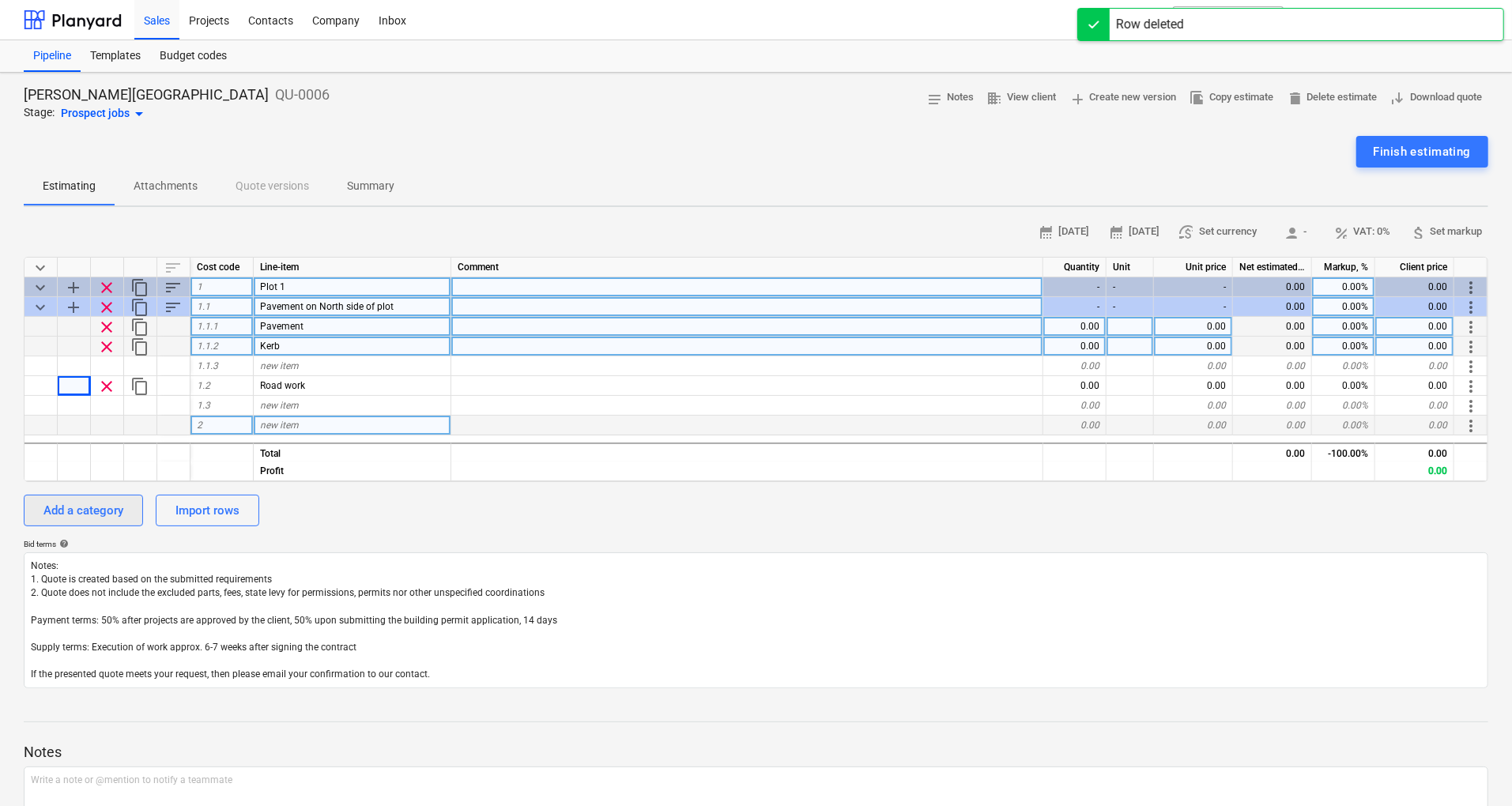
click at [99, 509] on div "Add a category" at bounding box center [83, 510] width 80 height 20
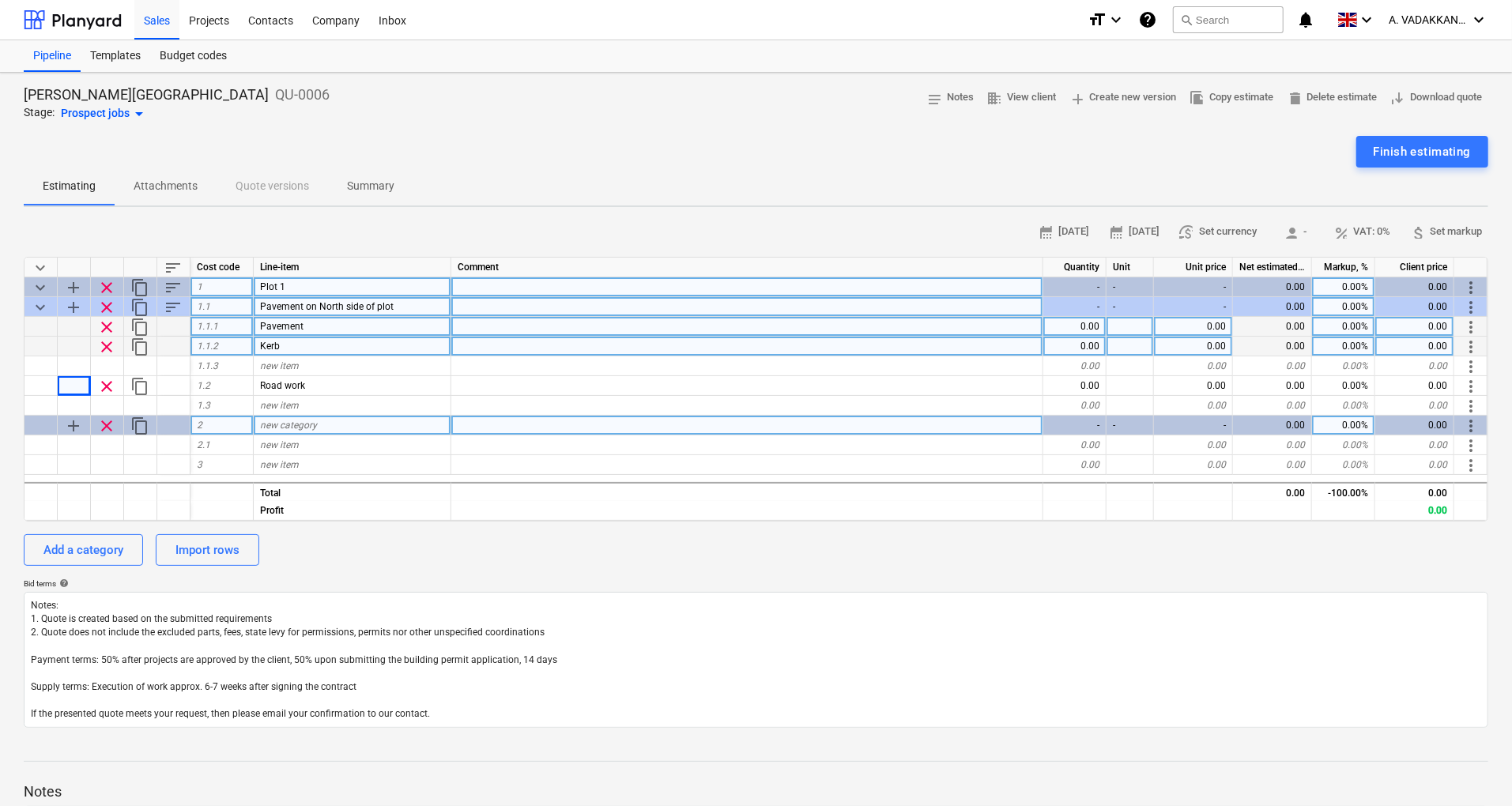
click at [111, 425] on span "clear" at bounding box center [107, 425] width 19 height 19
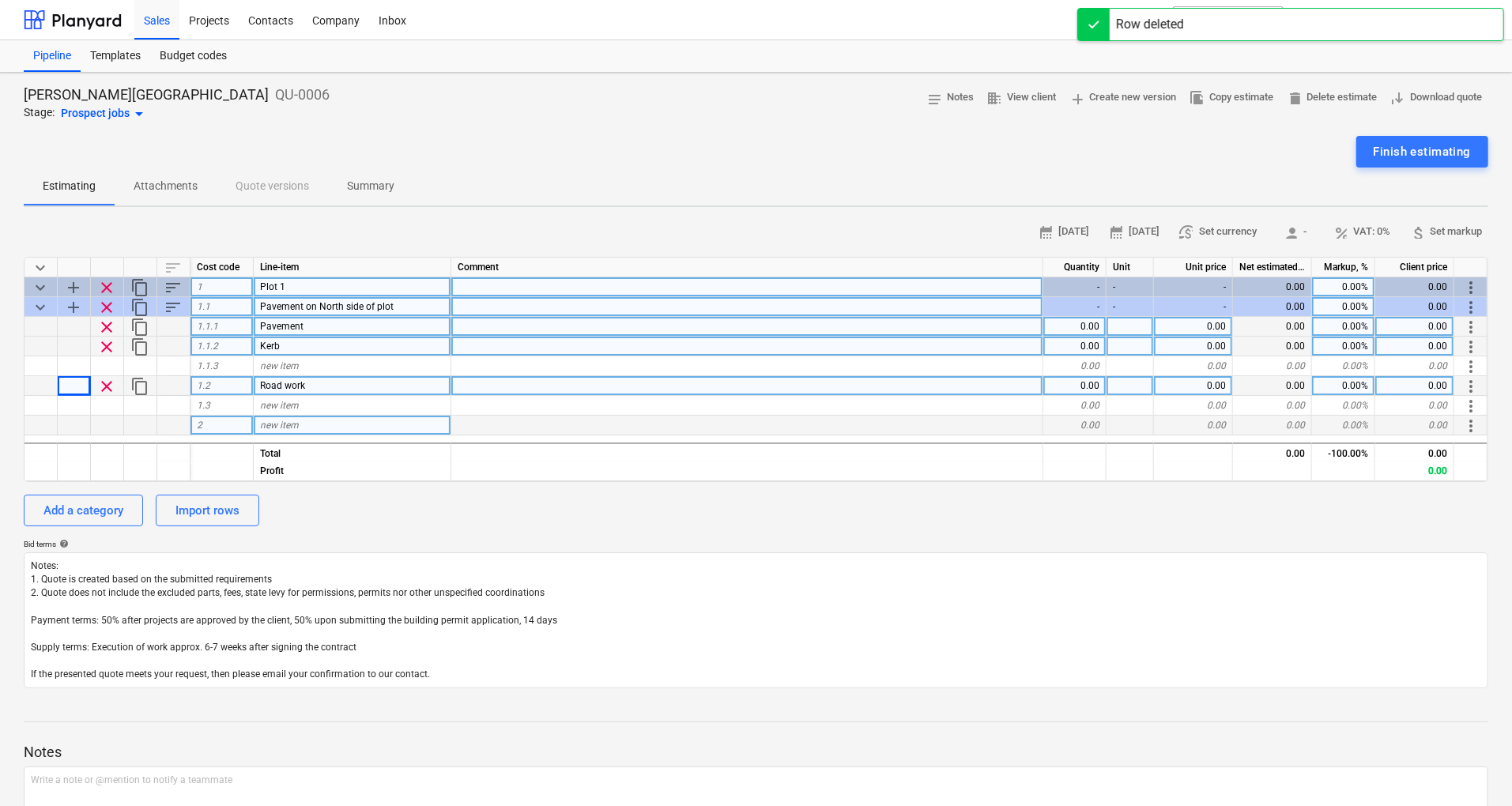
click at [285, 388] on span "Road work" at bounding box center [282, 385] width 45 height 11
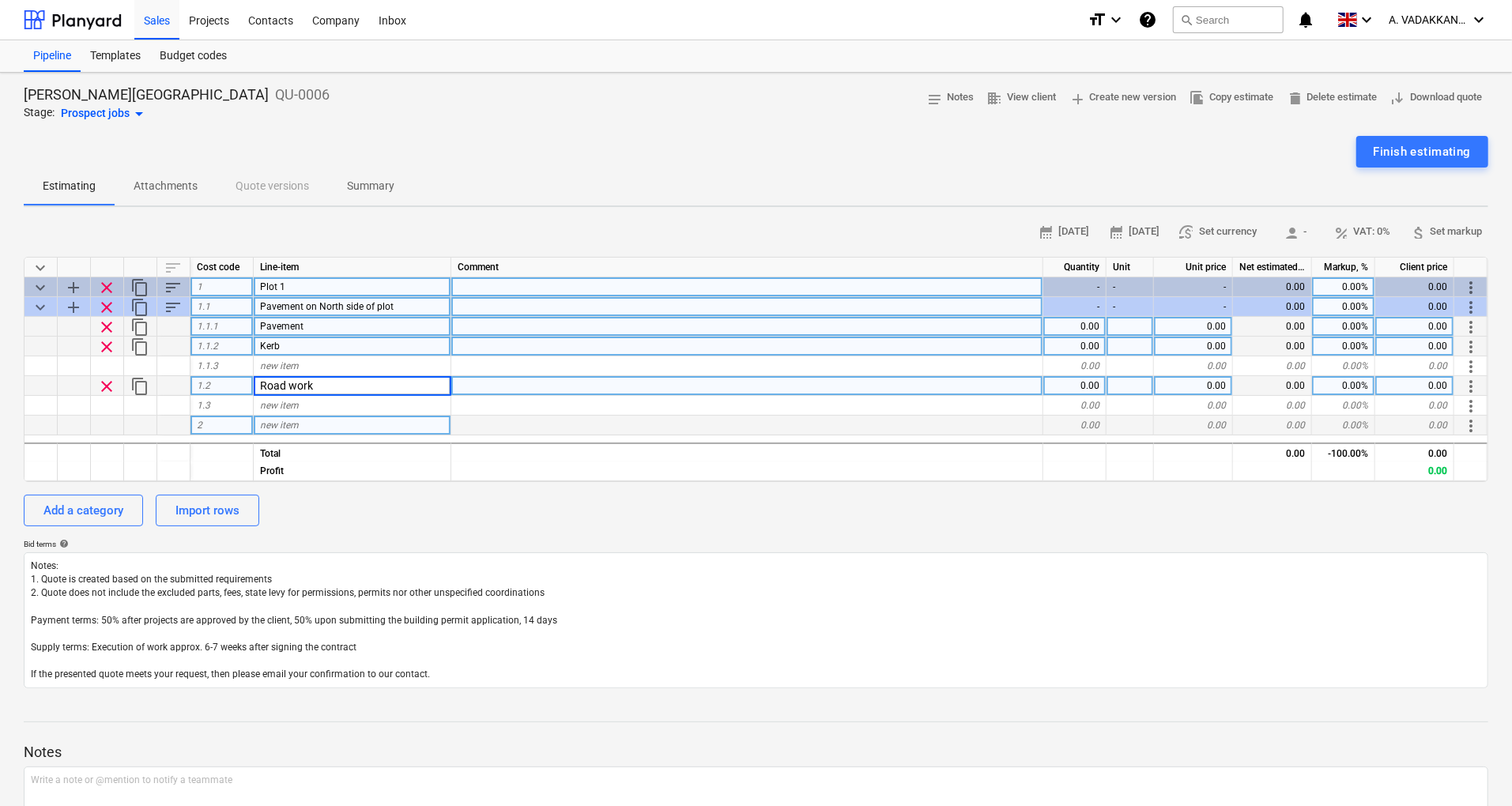
click at [218, 391] on div "1.2" at bounding box center [222, 386] width 63 height 20
click at [304, 384] on span "Road work" at bounding box center [282, 385] width 45 height 11
click at [177, 388] on div at bounding box center [173, 386] width 33 height 20
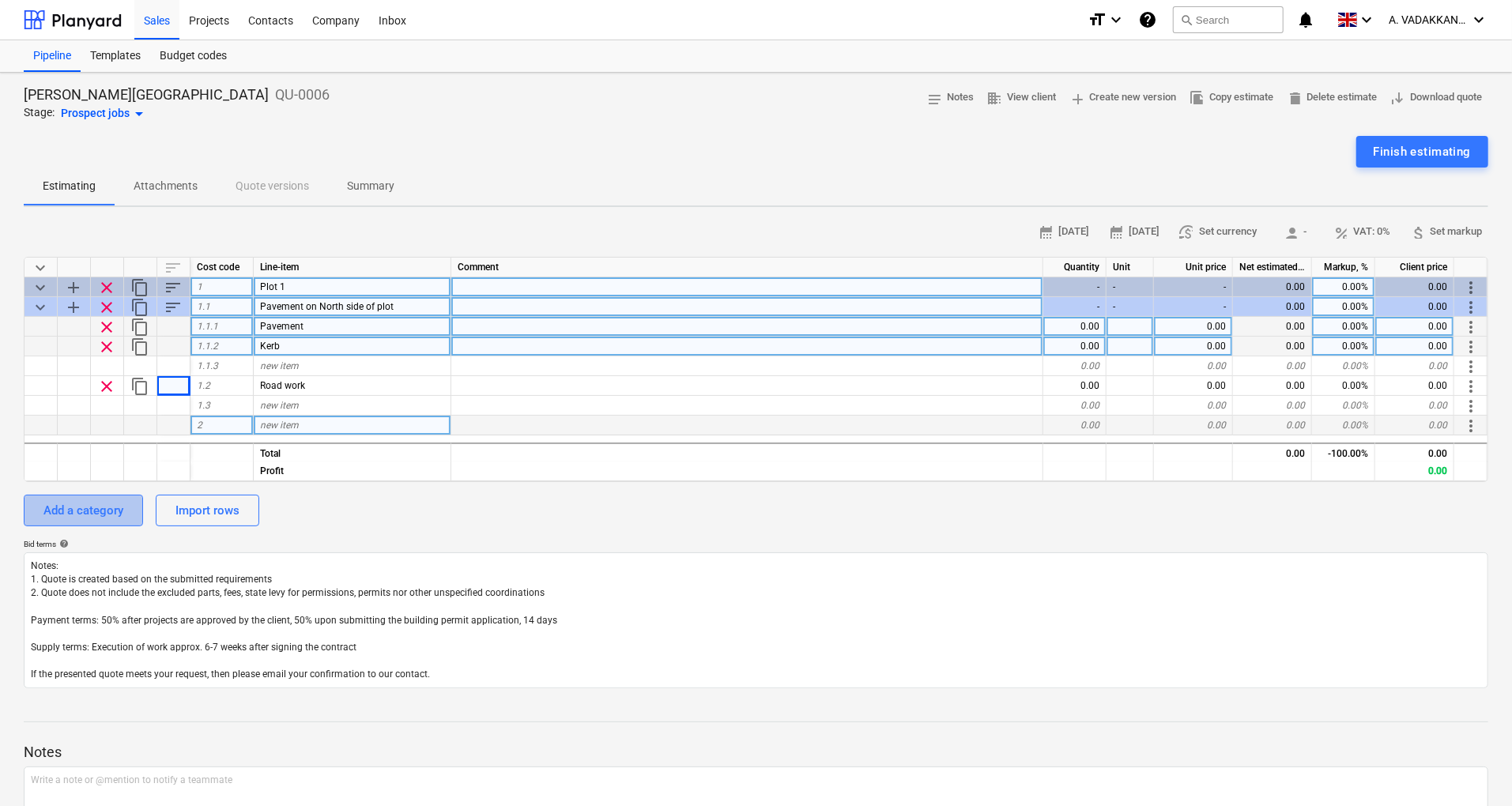
click at [106, 505] on div "Add a category" at bounding box center [83, 510] width 80 height 20
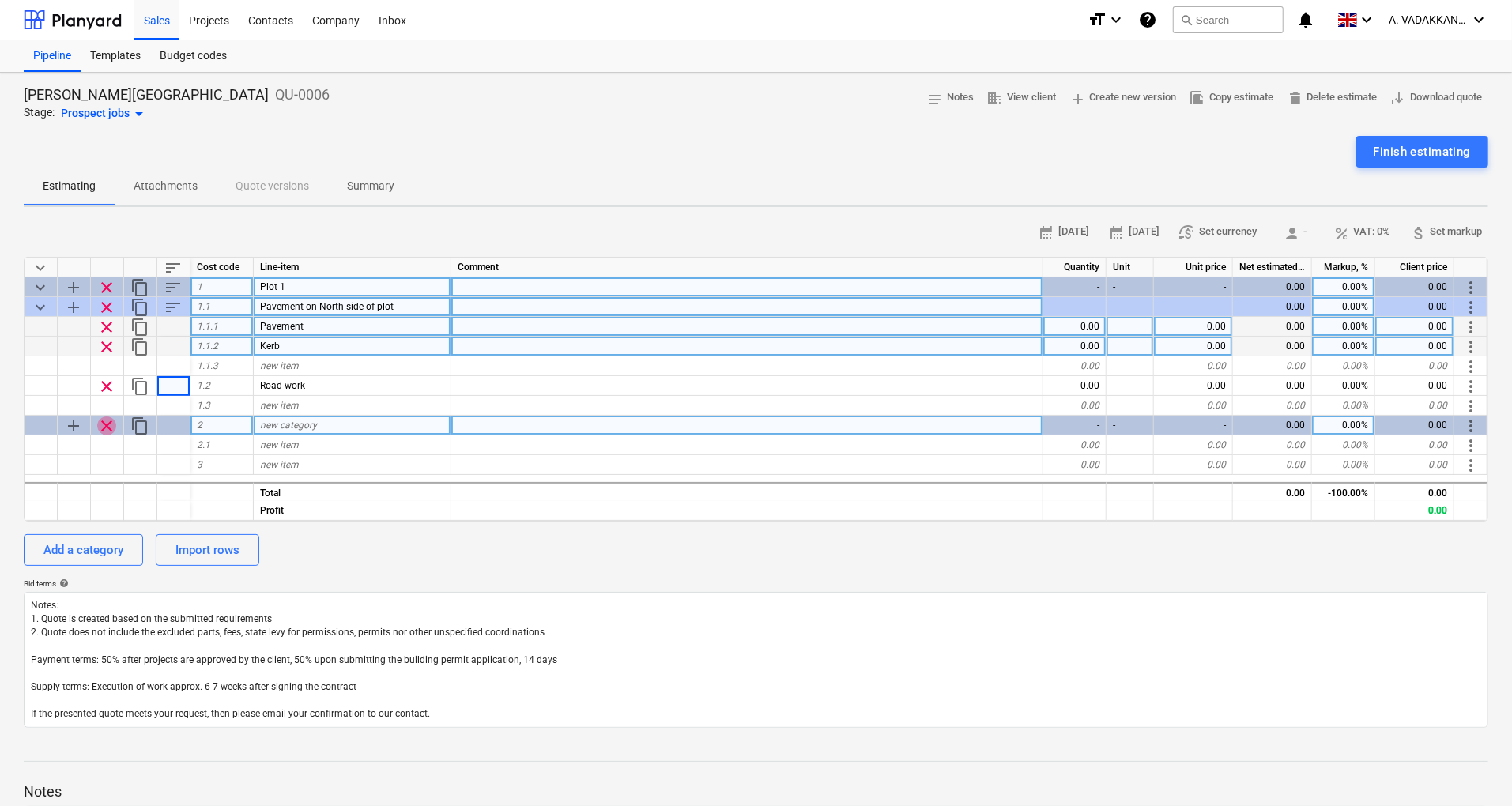
click at [100, 422] on span "clear" at bounding box center [107, 425] width 19 height 19
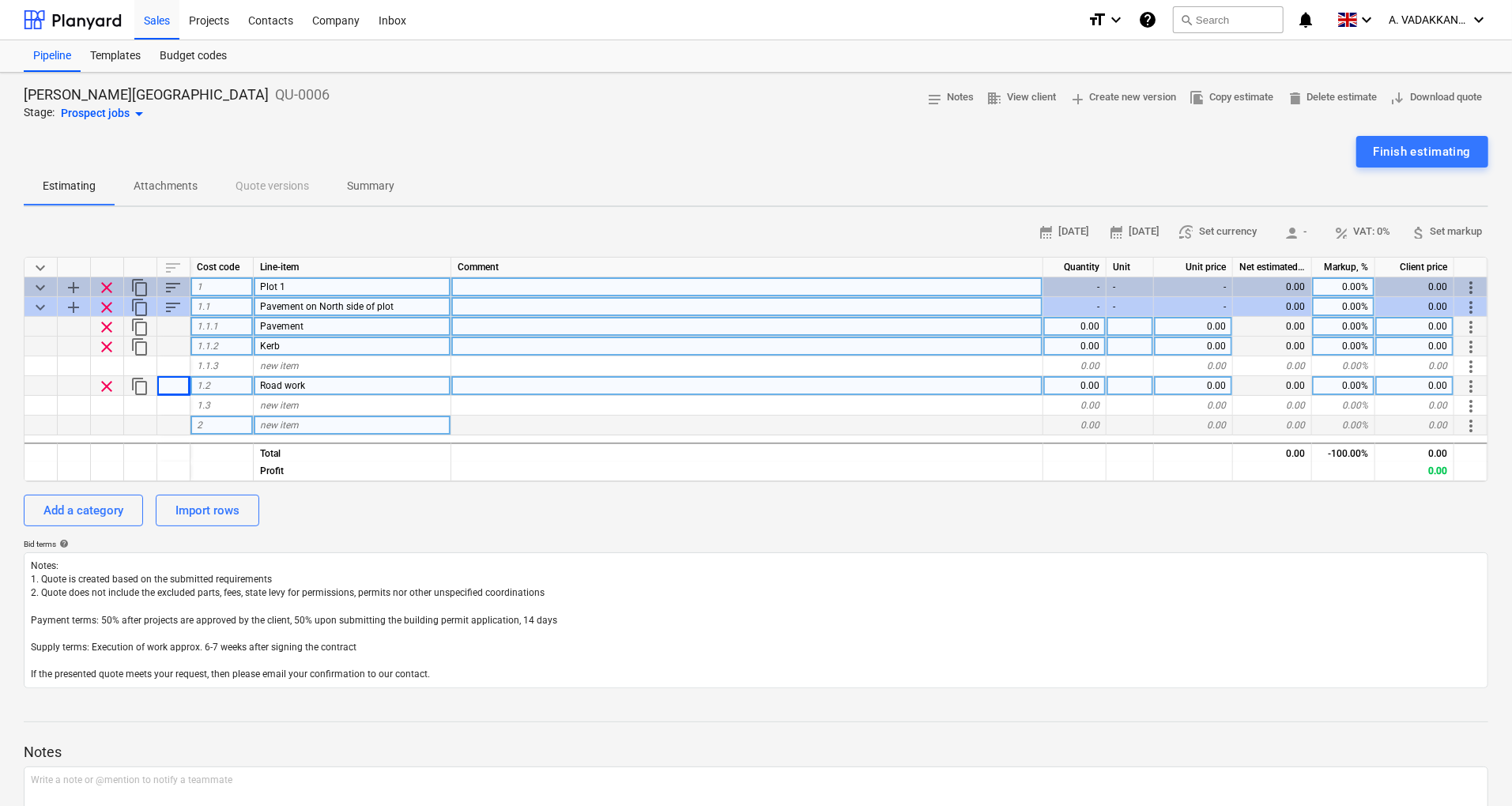
click at [300, 384] on span "Road work" at bounding box center [282, 385] width 45 height 11
click at [306, 400] on div "new item" at bounding box center [352, 406] width 198 height 20
click at [283, 386] on span "Road work" at bounding box center [282, 385] width 45 height 11
click at [1397, 93] on span "save_alt" at bounding box center [1397, 98] width 14 height 14
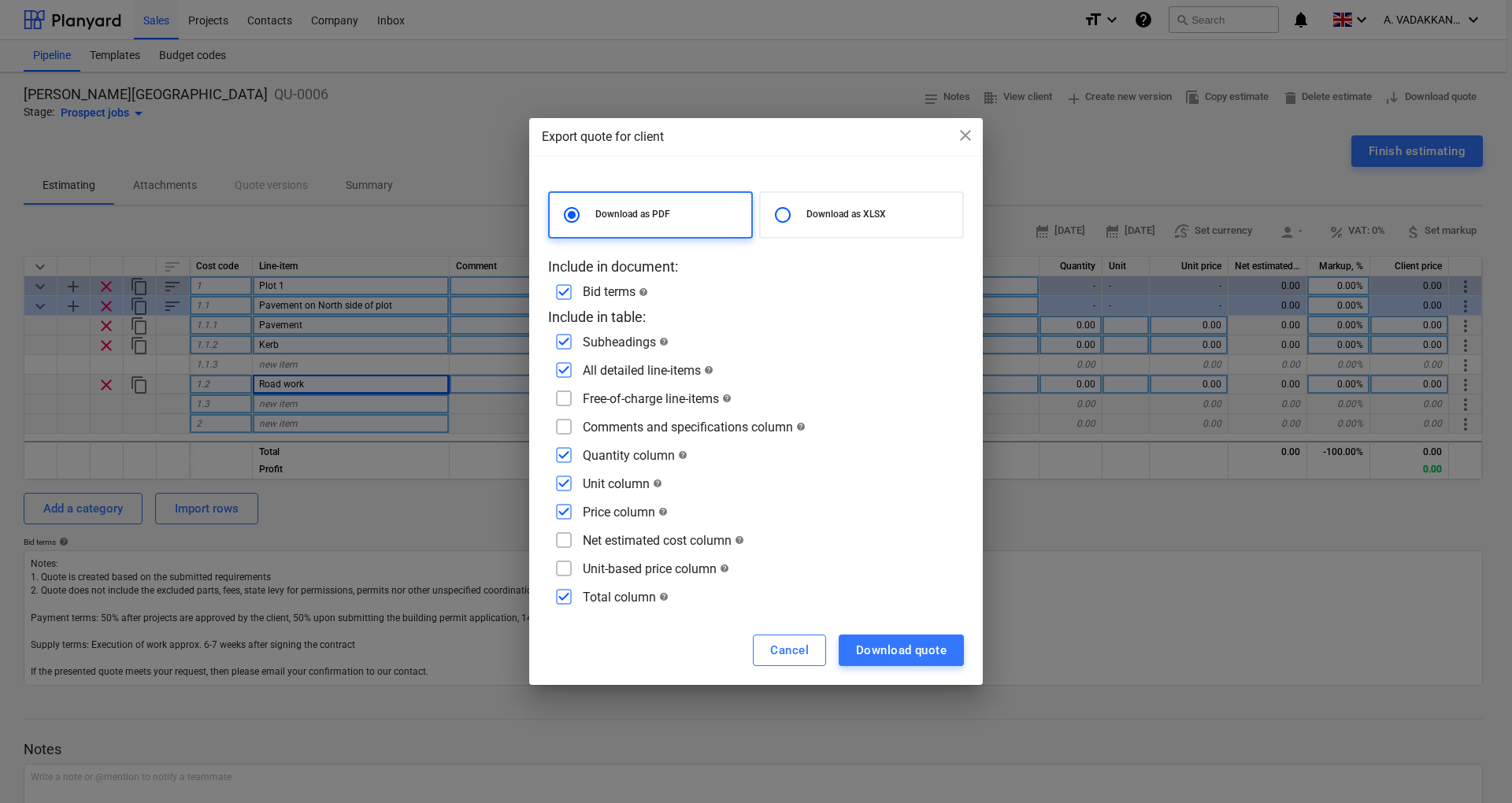
click at [865, 218] on p "Download as XLSX" at bounding box center [881, 214] width 149 height 13
radio input "false"
radio input "true"
checkbox input "false"
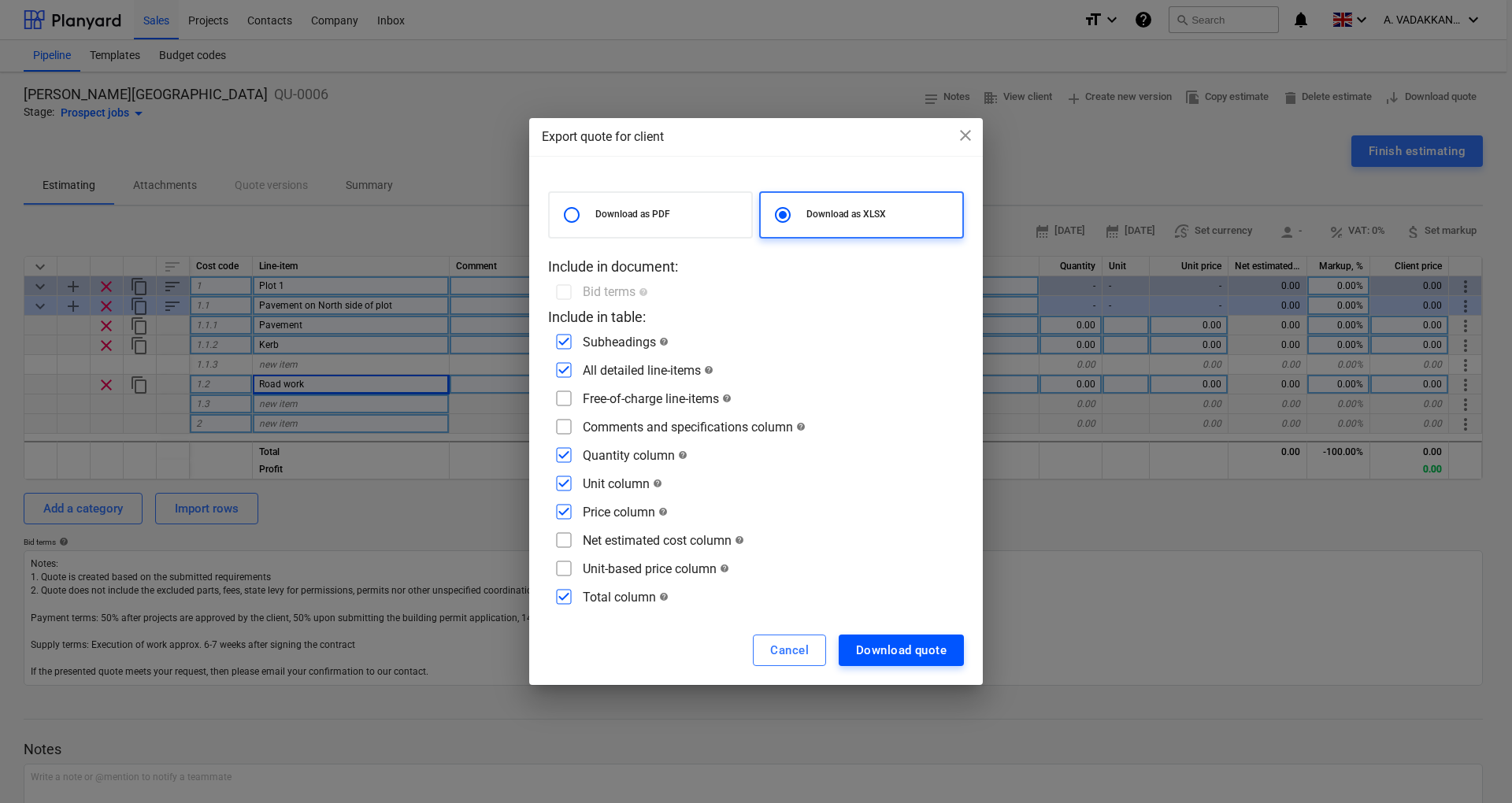
click at [877, 646] on div "Download quote" at bounding box center [901, 650] width 90 height 20
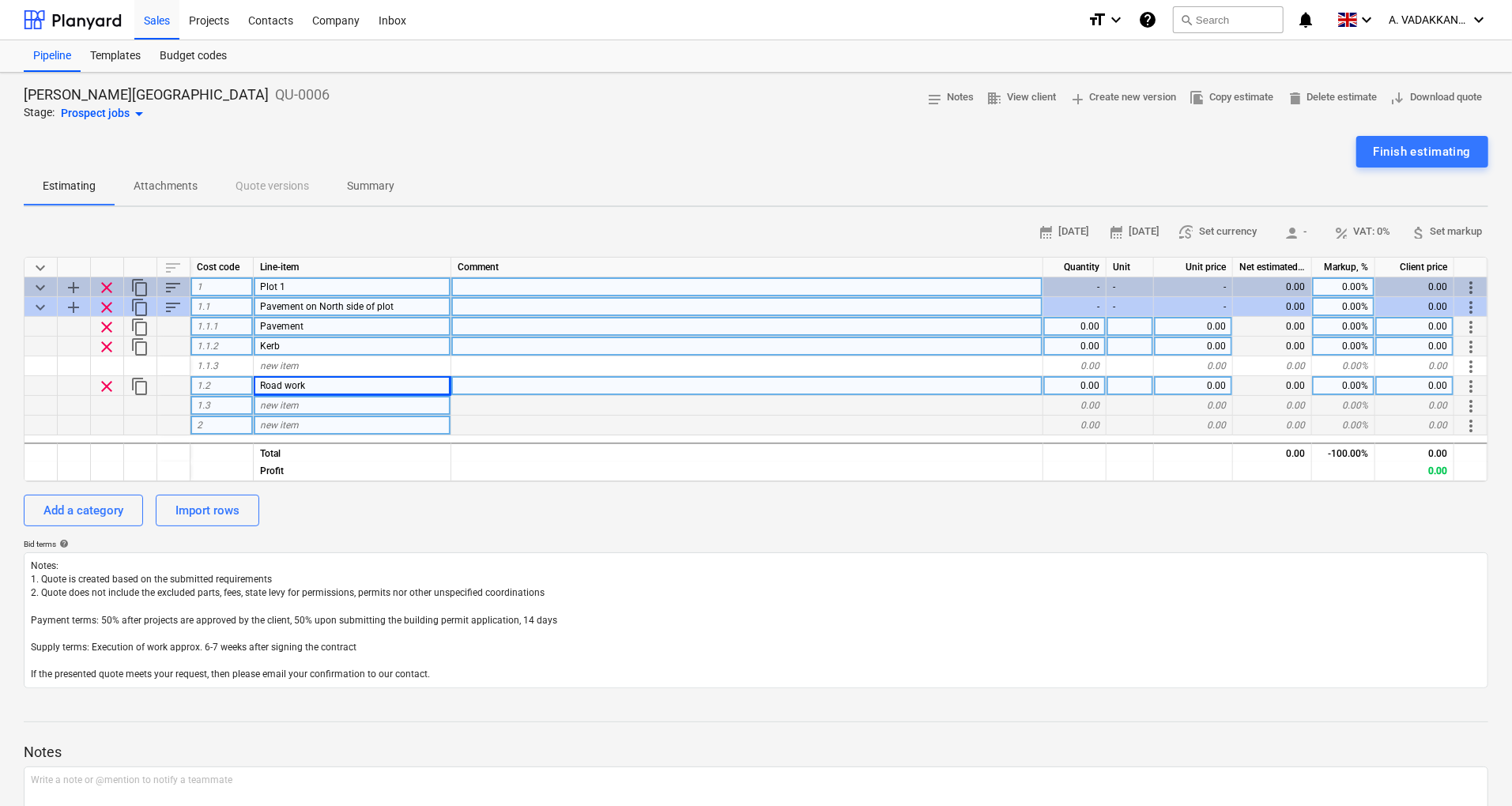
click at [1093, 379] on div "0.00" at bounding box center [1074, 386] width 63 height 20
click at [1089, 342] on div "0.00" at bounding box center [1074, 346] width 63 height 20
click at [1082, 324] on div "0.00" at bounding box center [1074, 327] width 63 height 20
type input "11"
click at [1184, 324] on div "0.00" at bounding box center [1193, 327] width 79 height 20
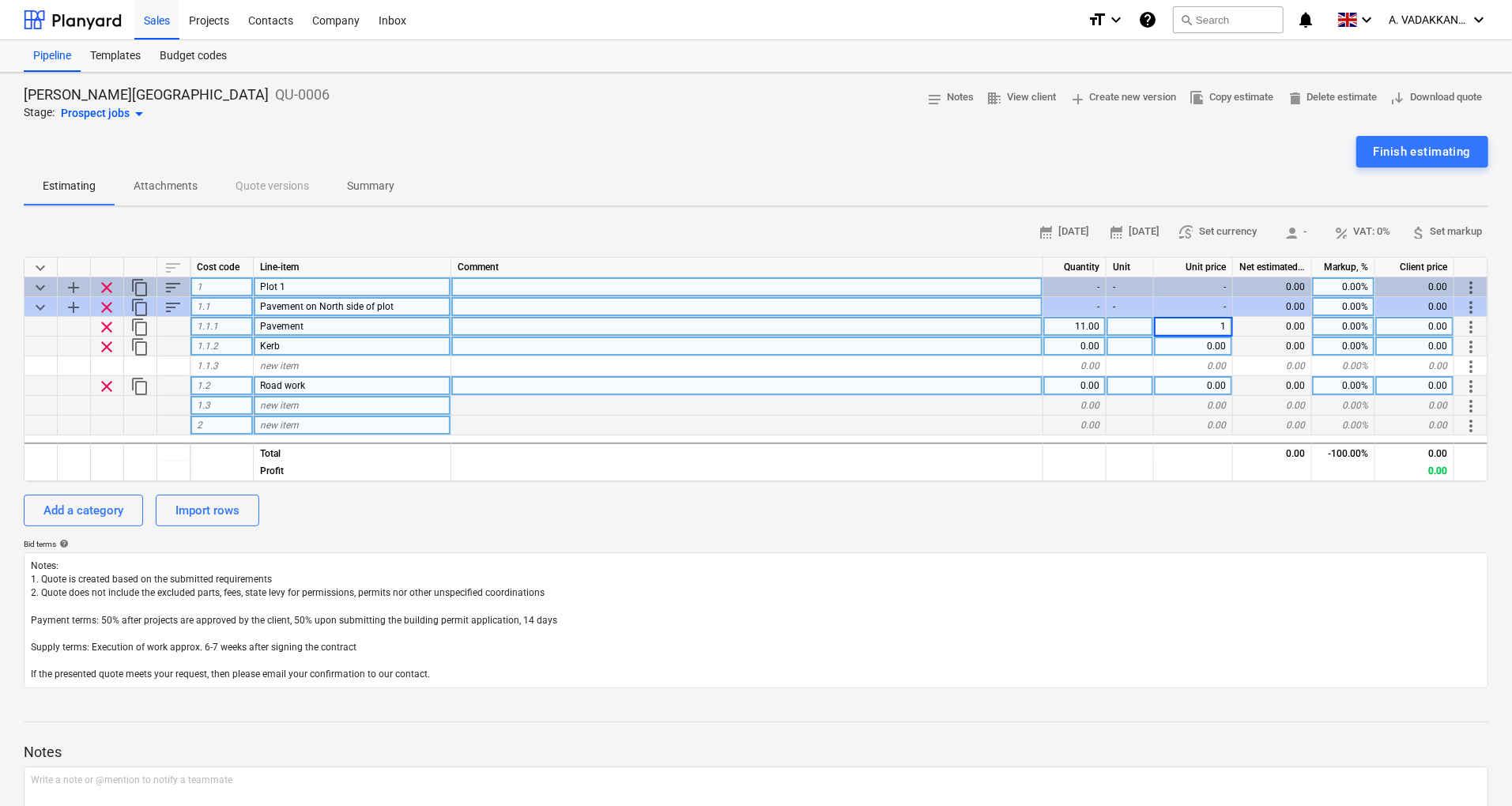
type input "10"
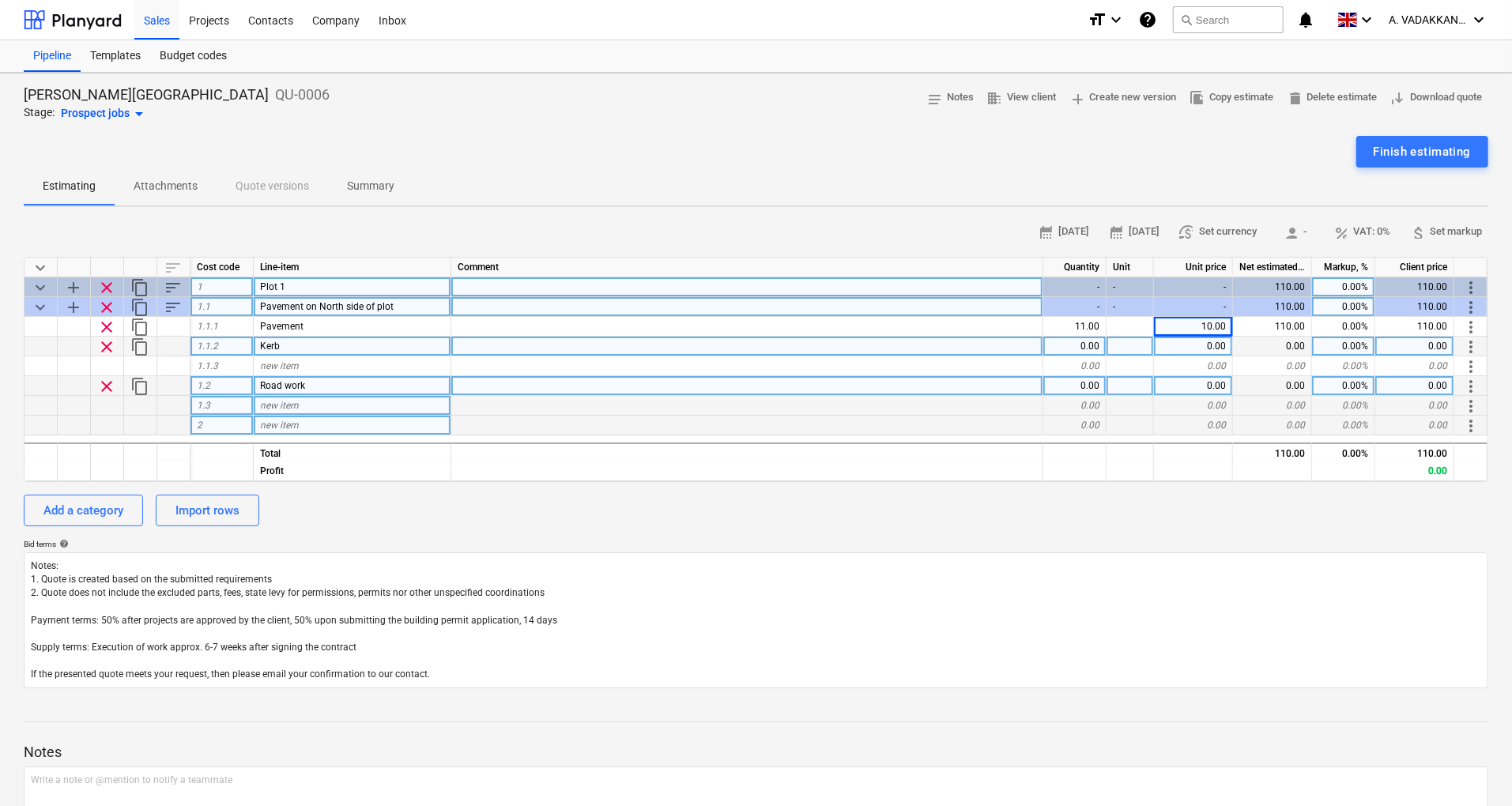
click at [1090, 346] on div "0.00" at bounding box center [1074, 346] width 63 height 20
type input "1"
click at [1200, 345] on div "0.00" at bounding box center [1193, 346] width 79 height 20
type input "4"
click at [1100, 385] on div "0.00" at bounding box center [1074, 386] width 63 height 20
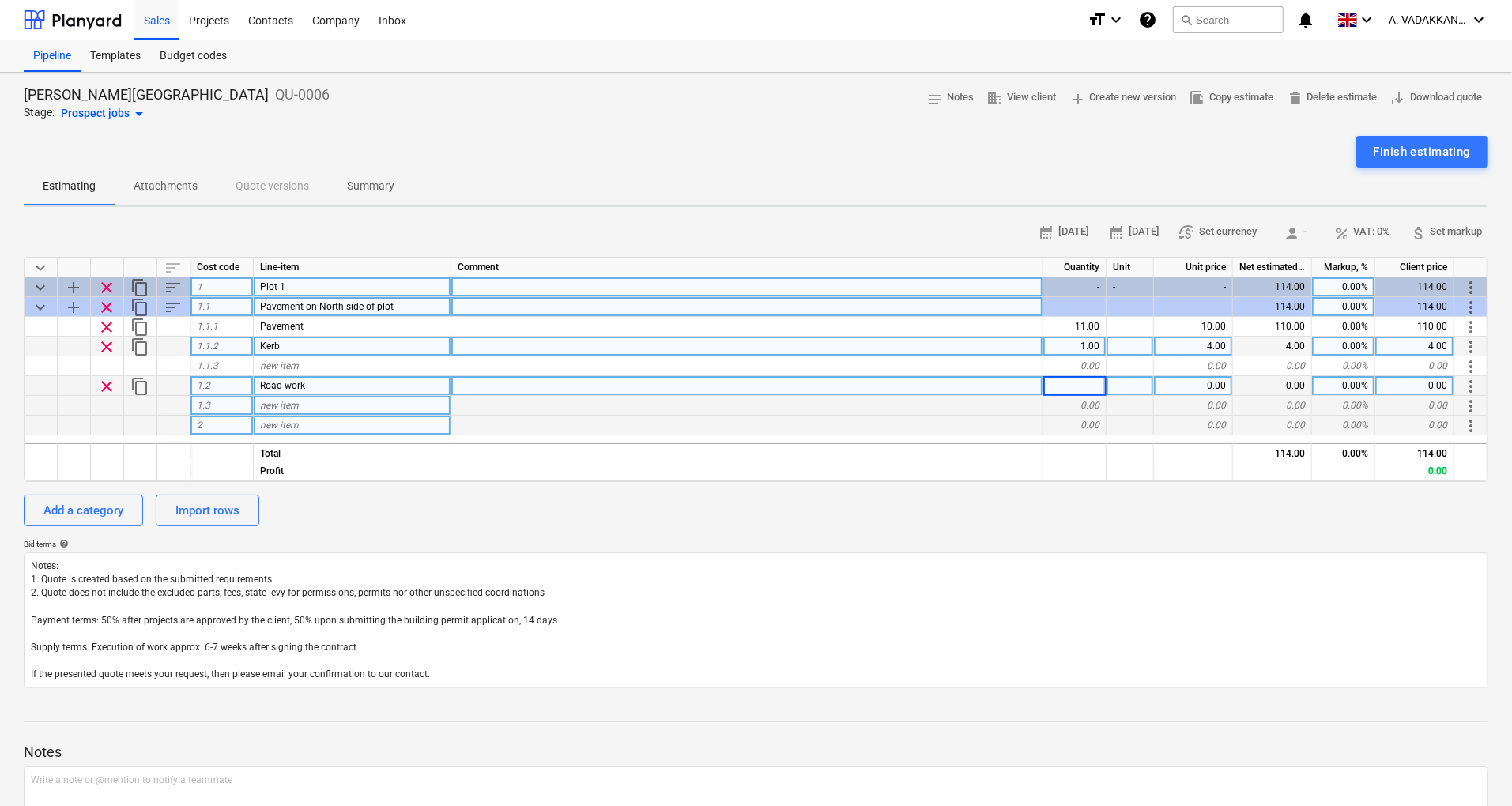
click at [1094, 385] on input at bounding box center [1074, 385] width 62 height 19
click at [206, 384] on span "1.2" at bounding box center [203, 385] width 13 height 11
click at [218, 370] on div "1.1.3" at bounding box center [222, 367] width 63 height 20
click at [223, 386] on div "1.2" at bounding box center [222, 386] width 63 height 20
click at [248, 413] on div "1.3" at bounding box center [222, 406] width 63 height 20
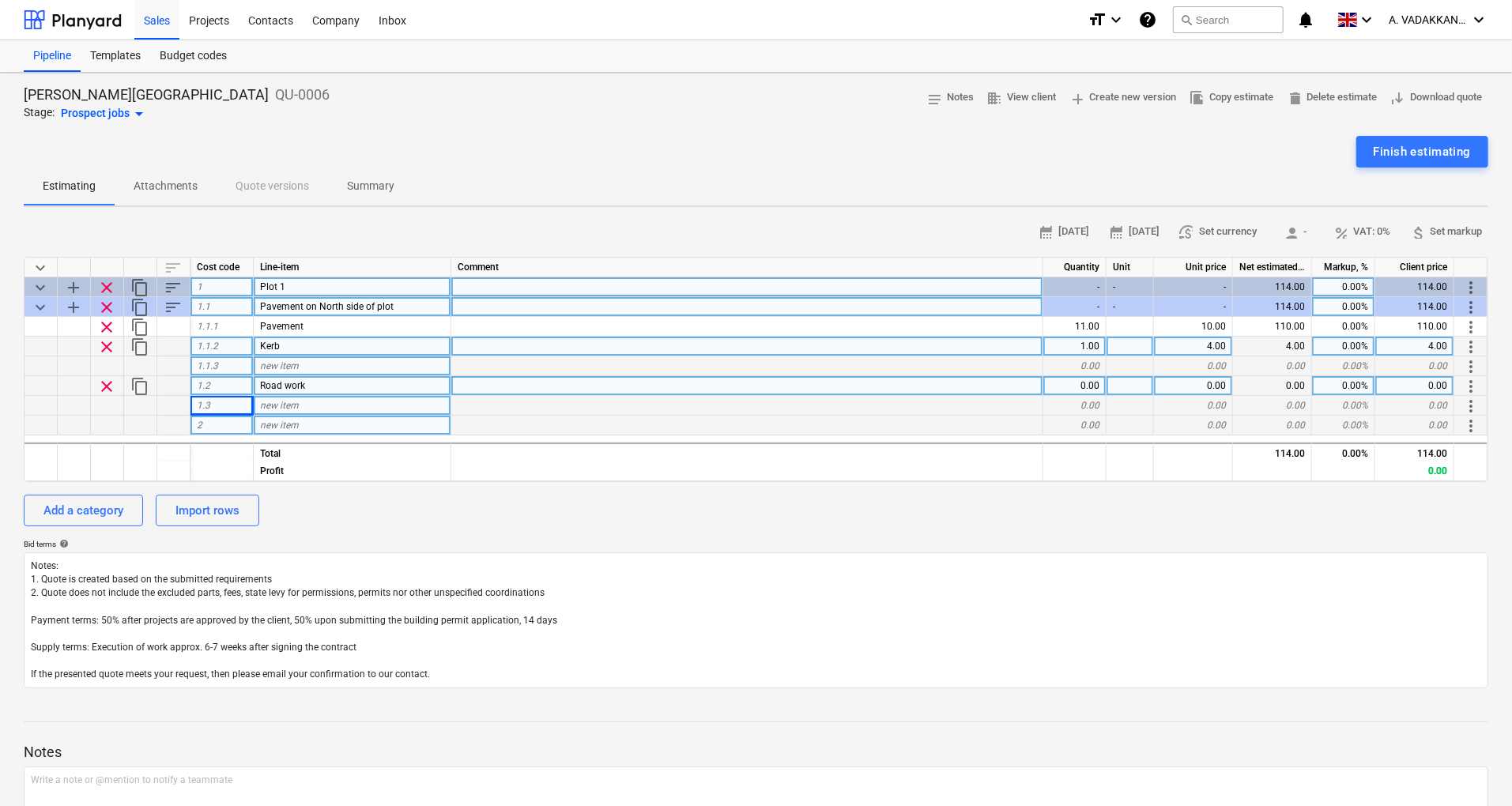
click at [229, 383] on div "1.2" at bounding box center [222, 386] width 63 height 20
click at [114, 509] on div "Add a category" at bounding box center [83, 510] width 80 height 20
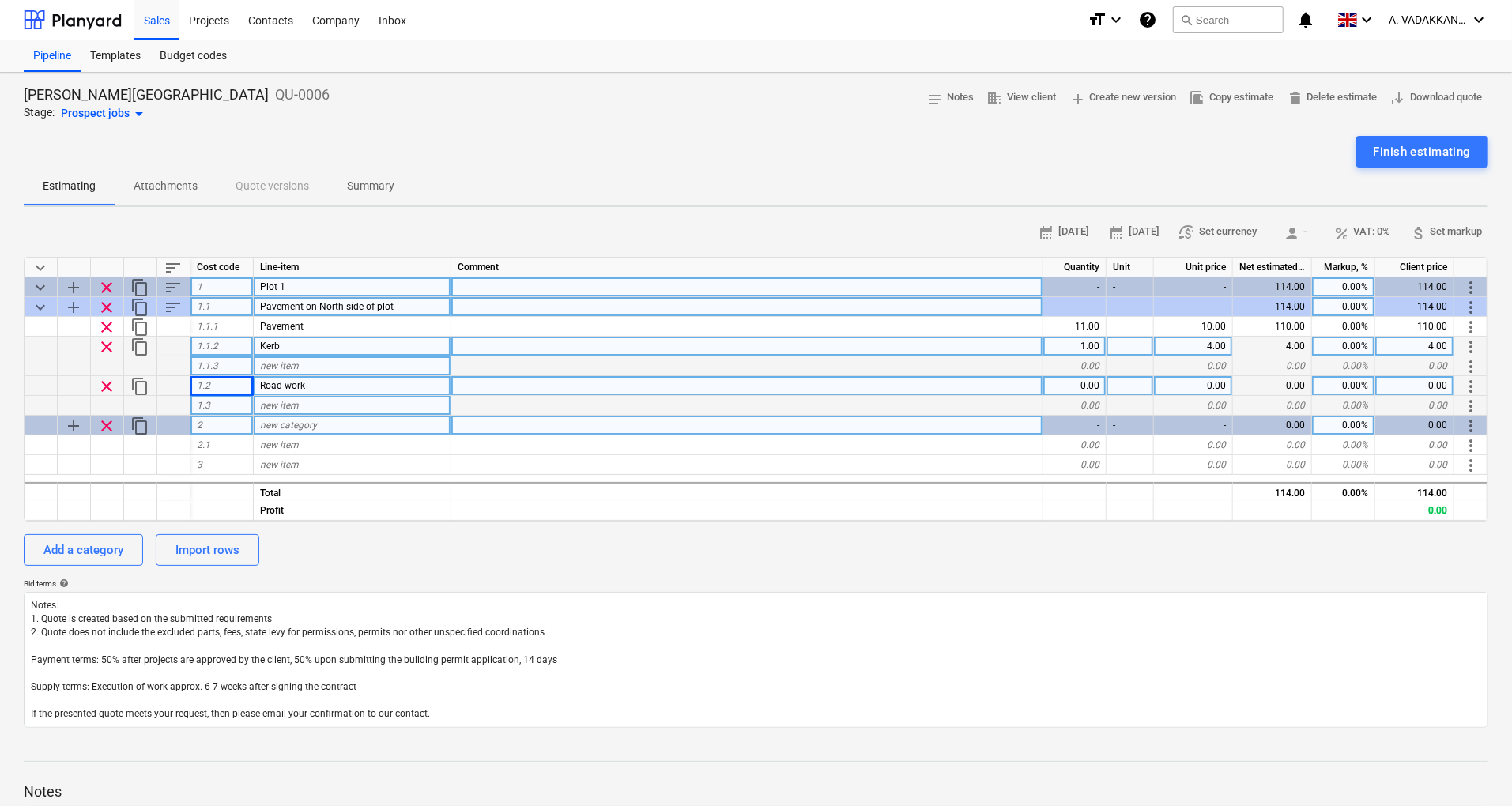
click at [99, 426] on span "clear" at bounding box center [107, 425] width 19 height 19
click at [103, 426] on span "clear" at bounding box center [107, 425] width 19 height 19
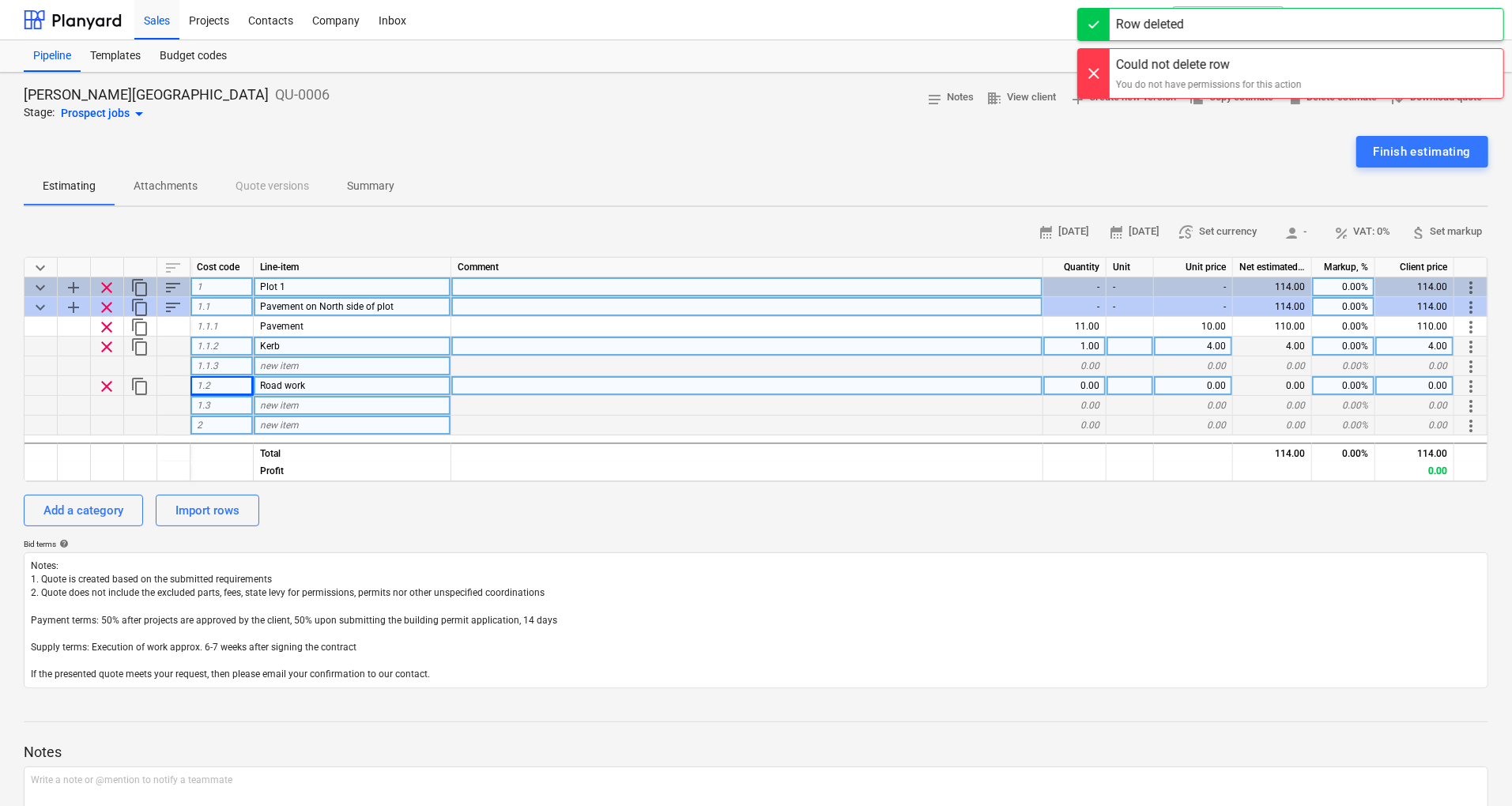
click at [1091, 381] on div "0.00" at bounding box center [1074, 386] width 63 height 20
type input "2"
click at [1186, 387] on div "0.00" at bounding box center [1193, 386] width 79 height 20
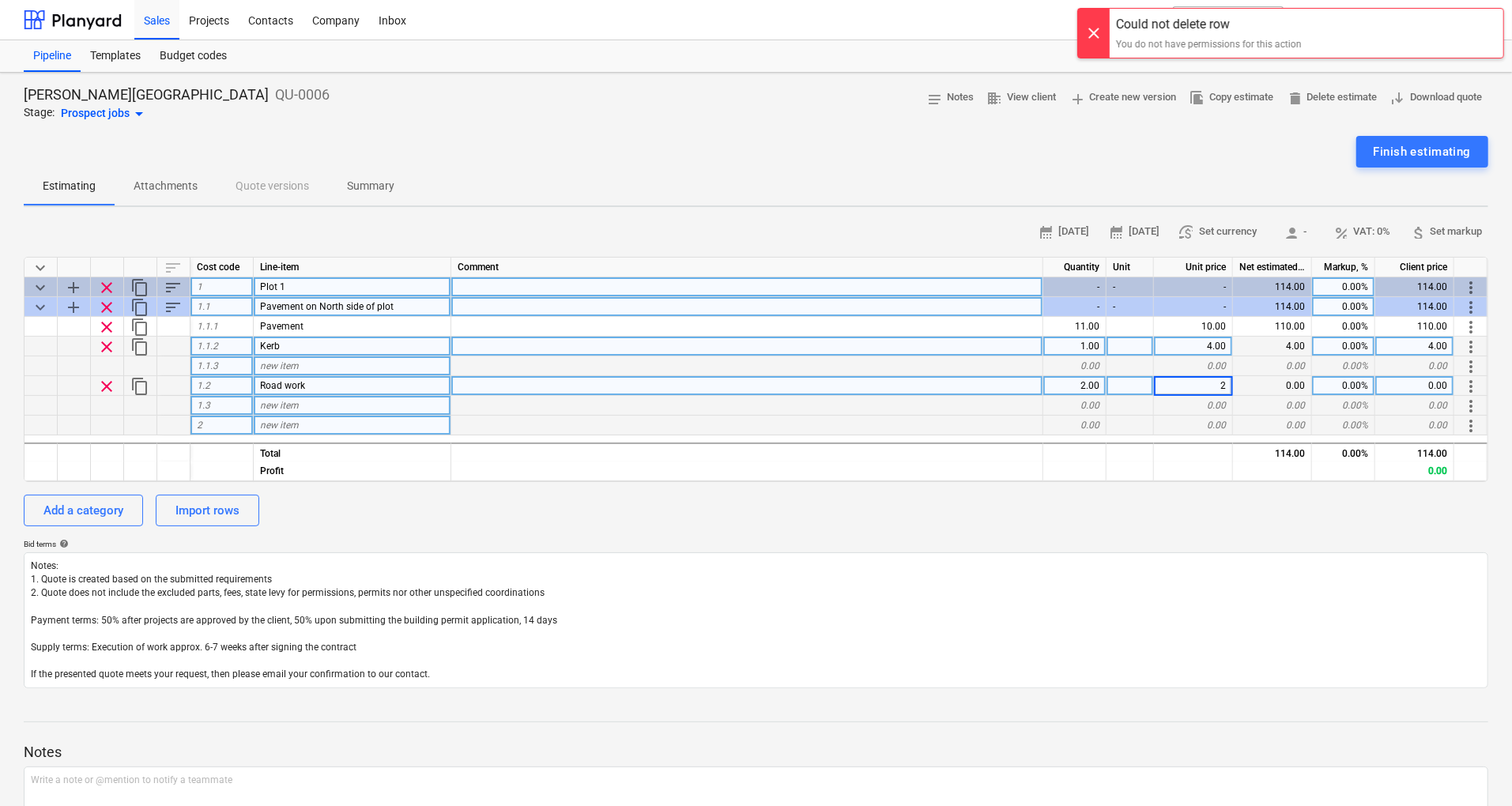
type input "20"
click at [1215, 360] on div "0.00" at bounding box center [1193, 367] width 79 height 20
click at [1091, 367] on div "0.00" at bounding box center [1074, 367] width 63 height 20
click at [1097, 364] on div "0.00" at bounding box center [1074, 367] width 63 height 20
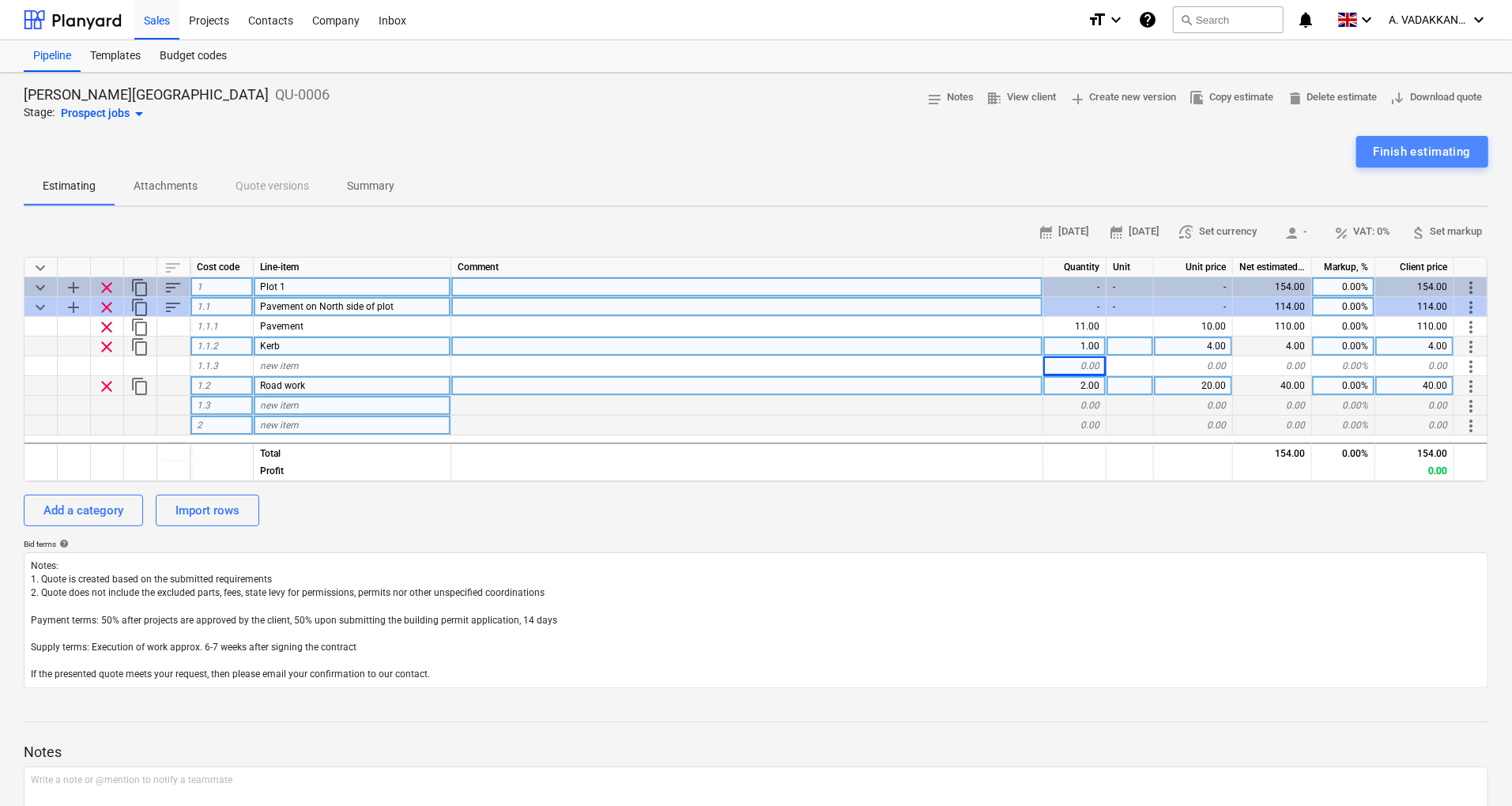
click at [1412, 151] on div "Finish estimating" at bounding box center [1423, 151] width 98 height 20
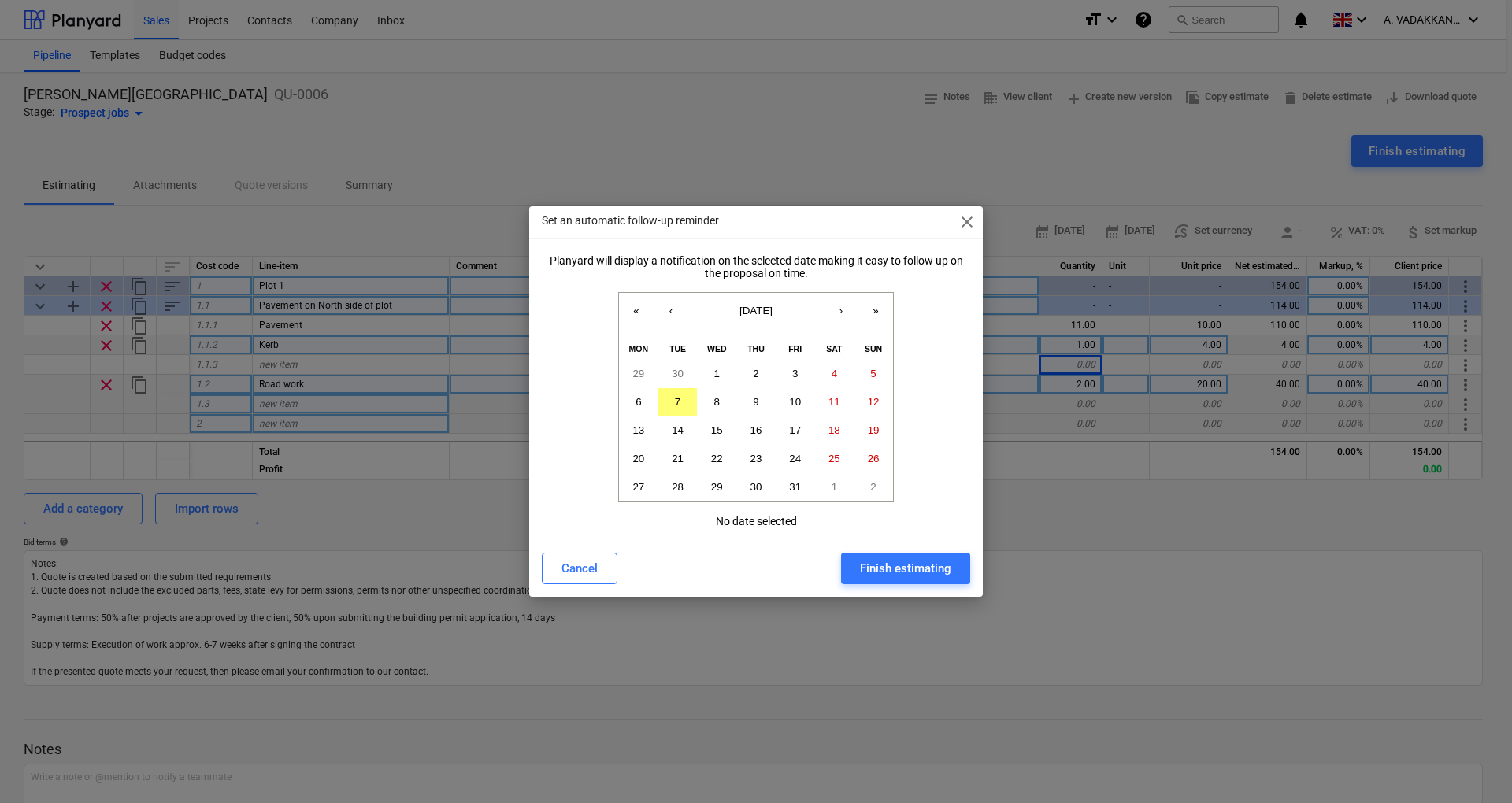
click at [870, 565] on div "Finish estimating" at bounding box center [905, 568] width 91 height 20
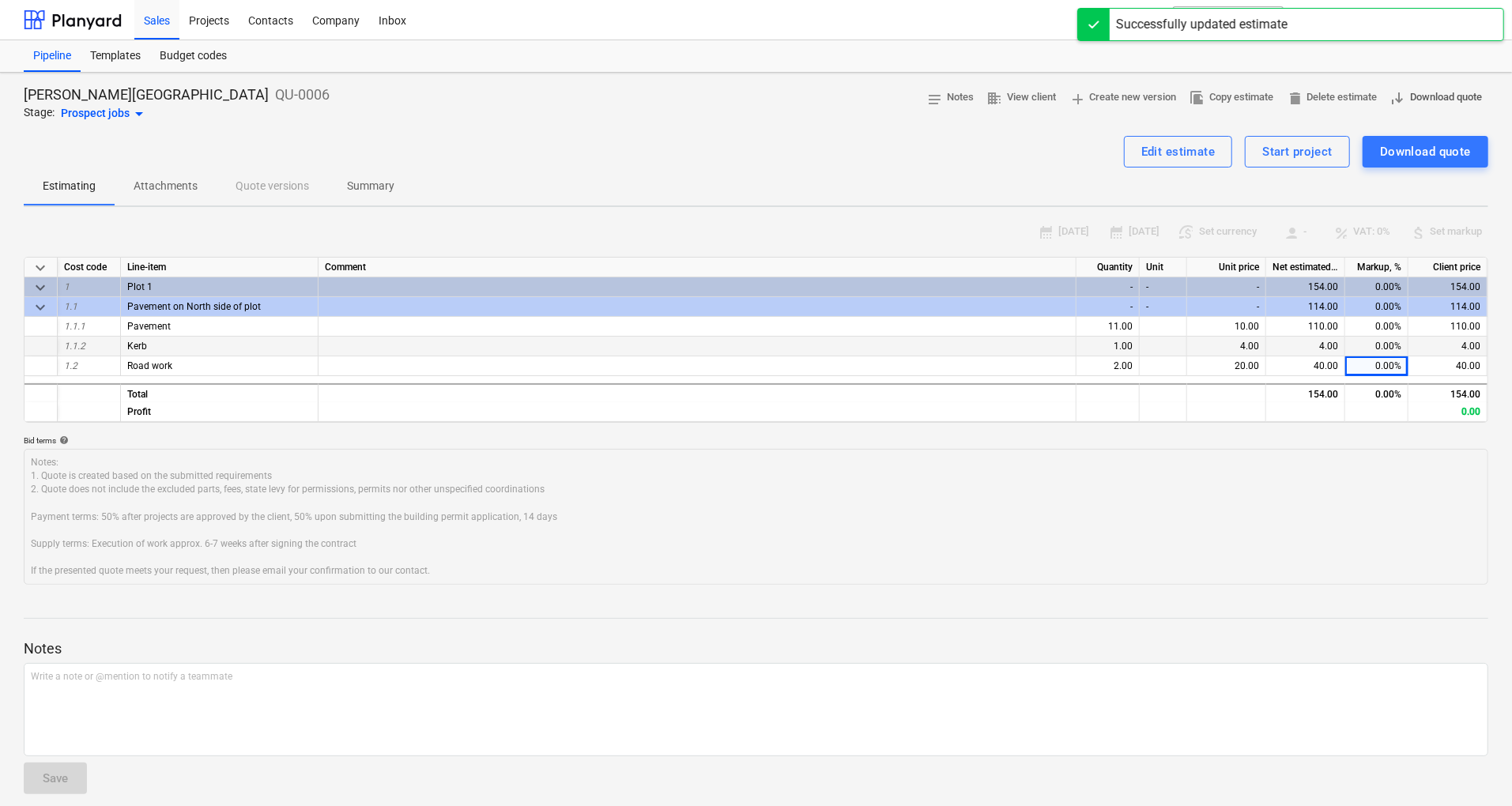
click at [1426, 91] on span "save_alt Download quote" at bounding box center [1436, 98] width 92 height 18
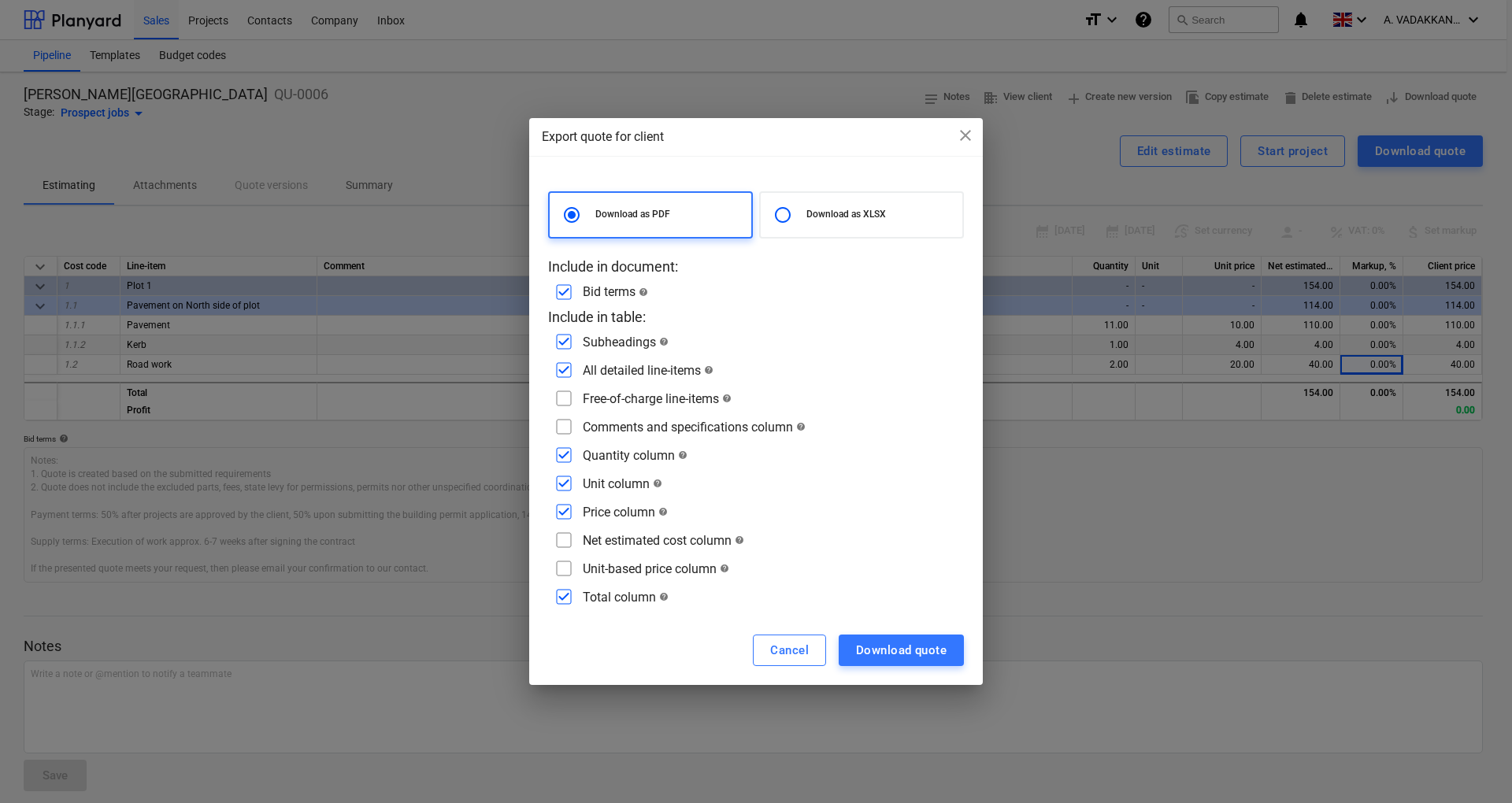
click at [872, 226] on div "Download as XLSX" at bounding box center [861, 214] width 205 height 47
radio input "false"
radio input "true"
checkbox input "false"
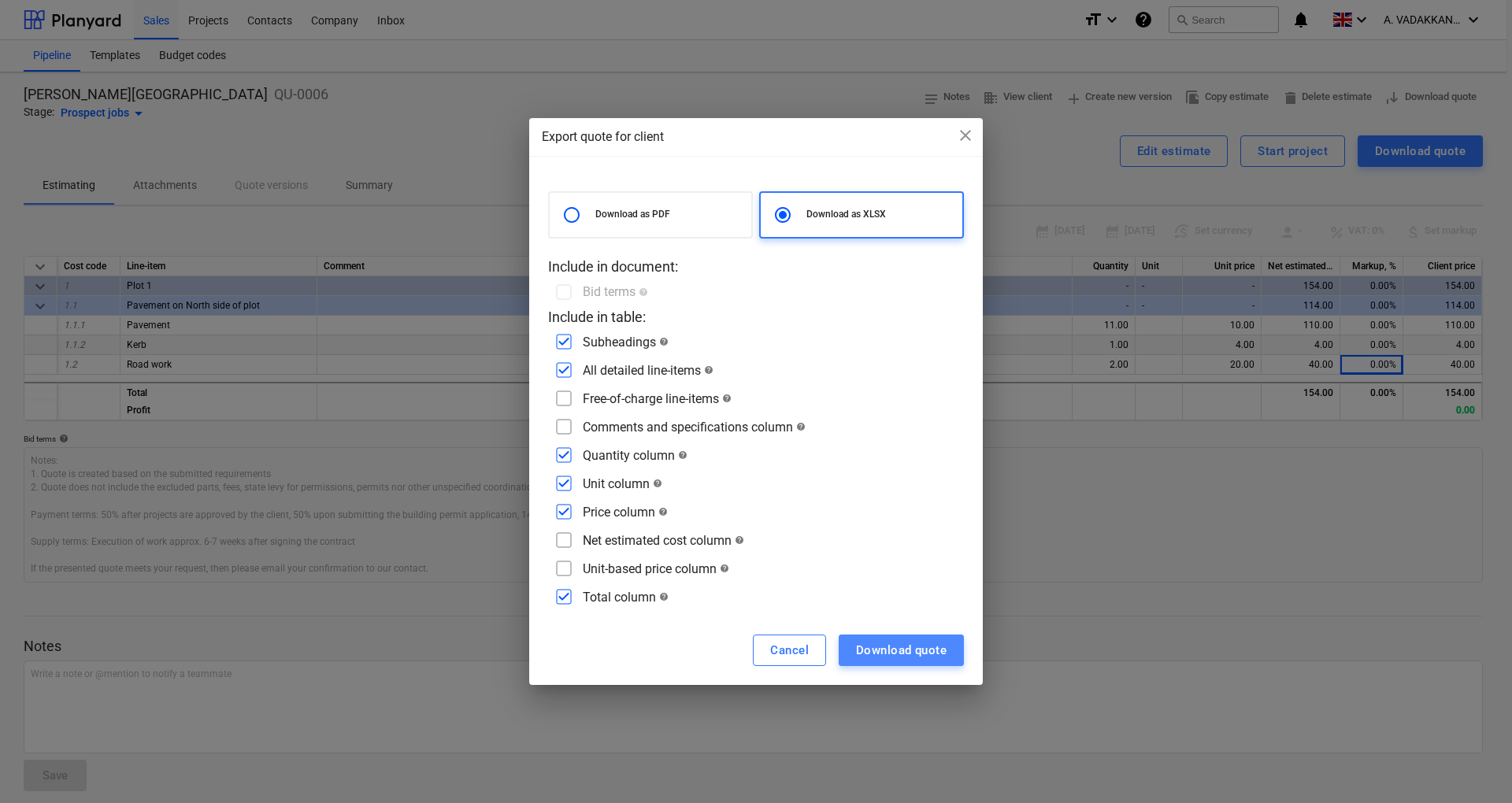
click at [859, 646] on div "Download quote" at bounding box center [901, 650] width 90 height 20
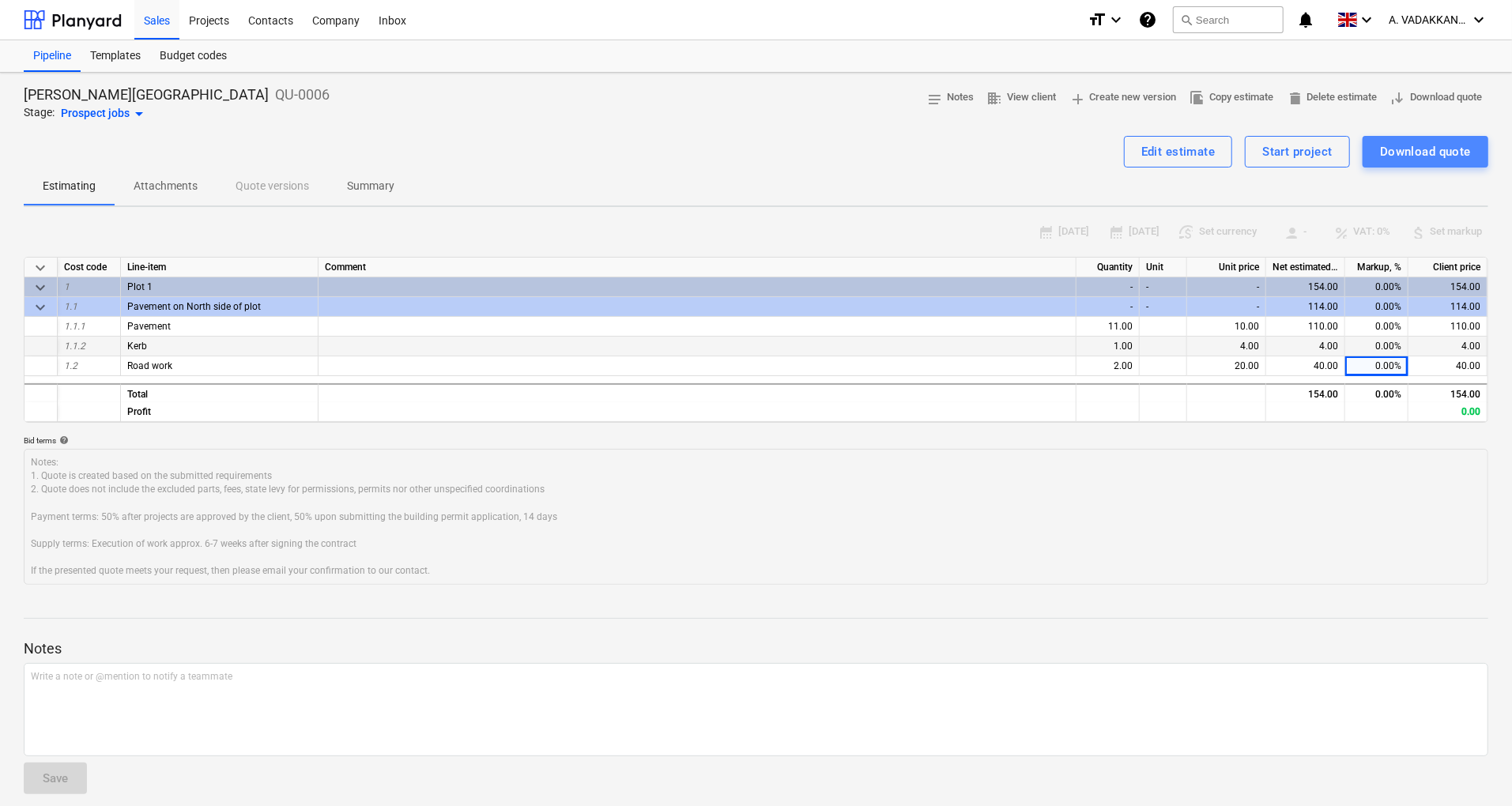
click at [1408, 156] on div "Download quote" at bounding box center [1426, 151] width 91 height 20
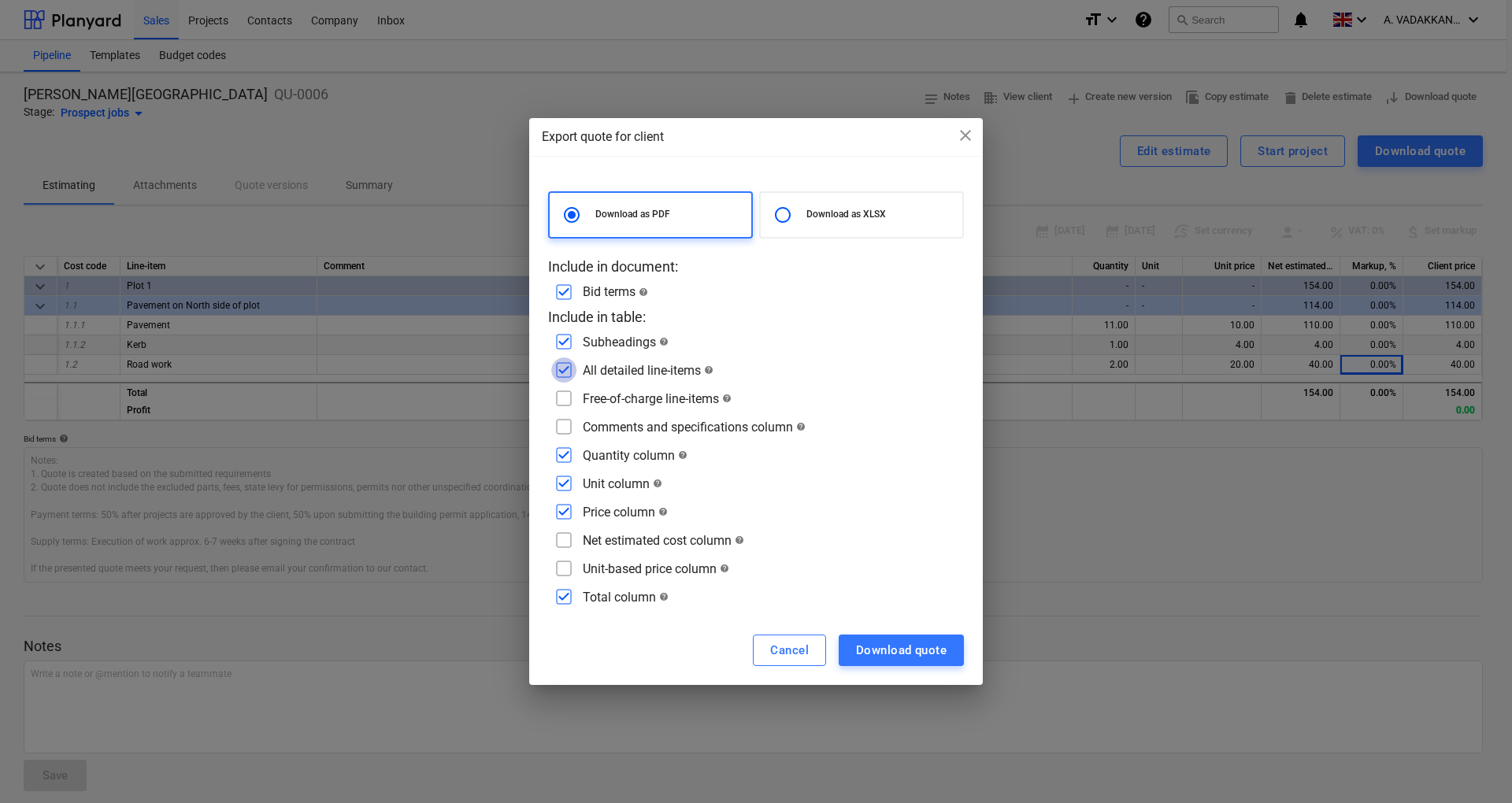
click at [564, 371] on input "checkbox" at bounding box center [563, 370] width 25 height 25
checkbox input "false"
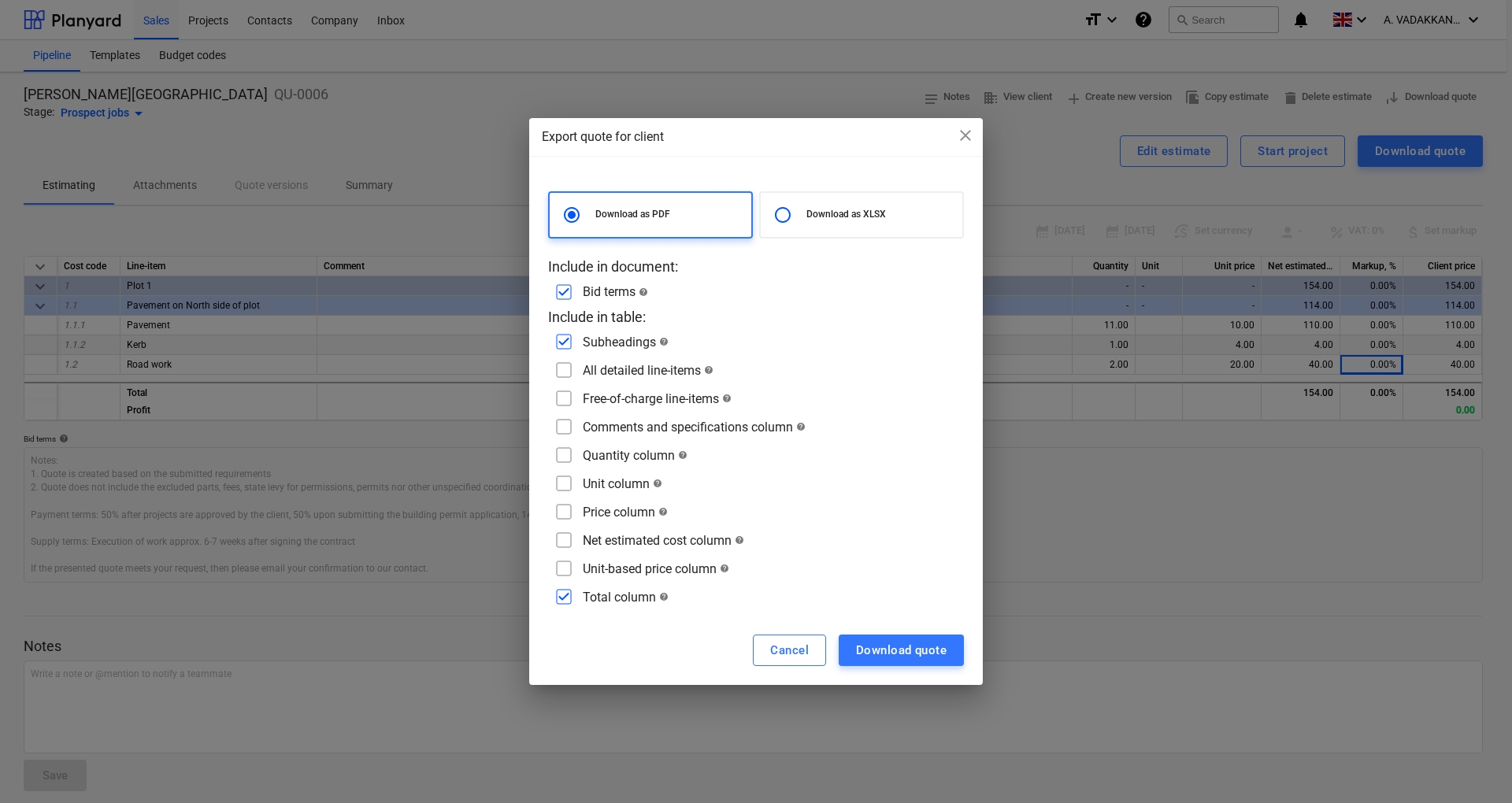
click at [565, 371] on input "checkbox" at bounding box center [563, 370] width 25 height 25
checkbox input "true"
click at [565, 406] on input "checkbox" at bounding box center [563, 398] width 25 height 25
checkbox input "true"
click at [569, 447] on input "checkbox" at bounding box center [563, 455] width 25 height 25
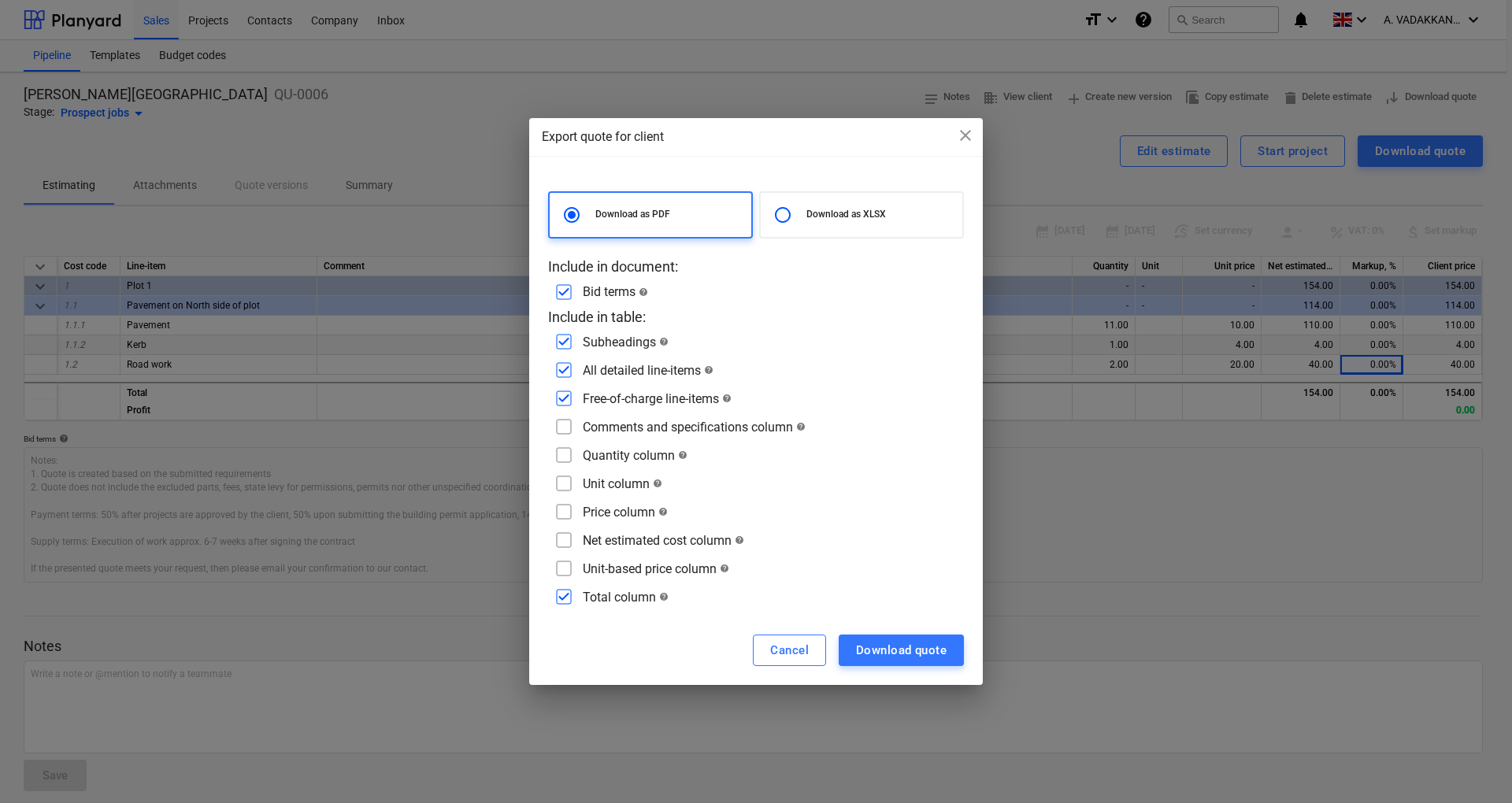
checkbox input "true"
click at [563, 428] on input "checkbox" at bounding box center [563, 426] width 25 height 25
checkbox input "true"
click at [564, 478] on input "checkbox" at bounding box center [563, 483] width 25 height 25
checkbox input "true"
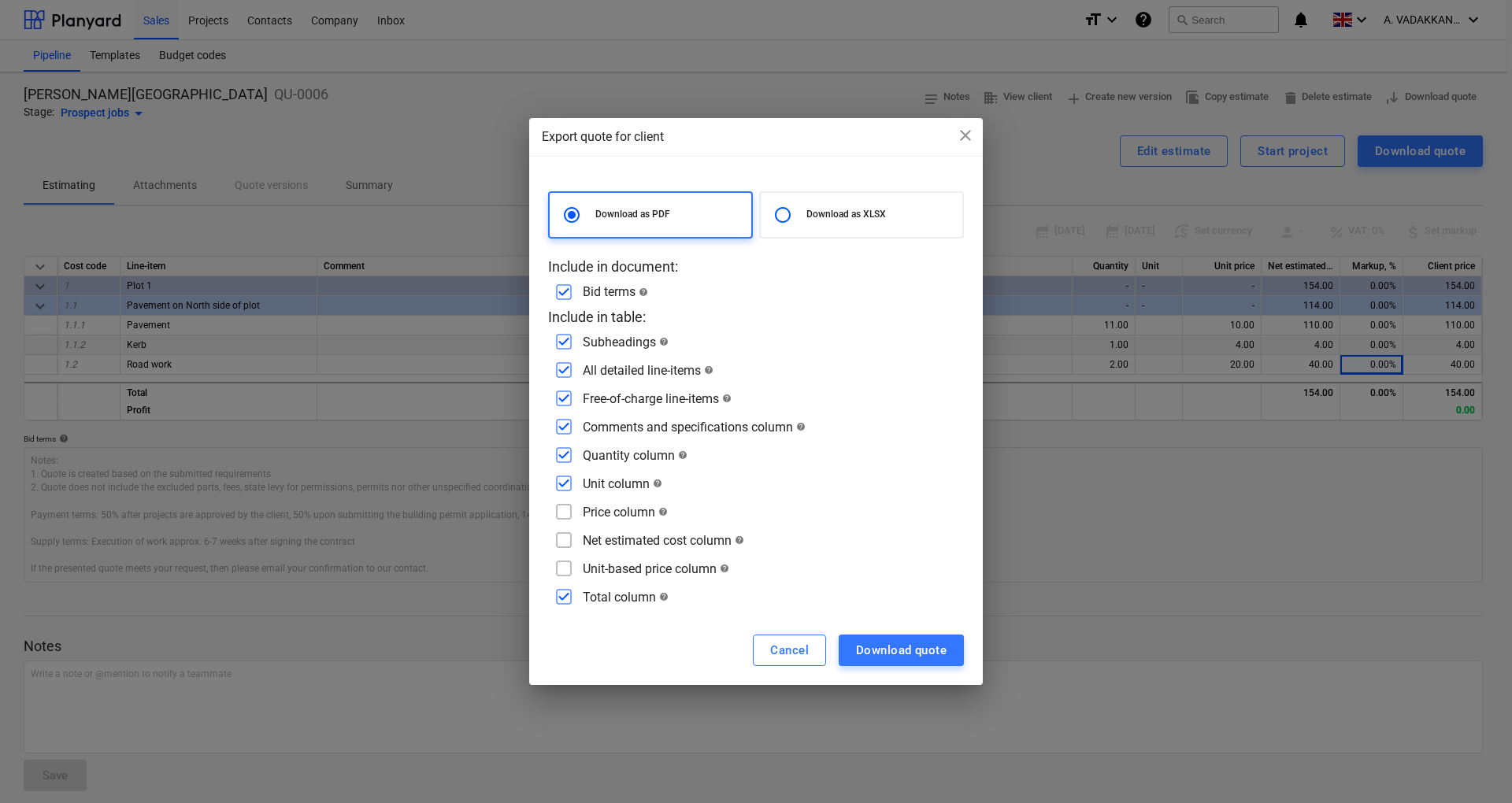
click at [558, 518] on input "checkbox" at bounding box center [563, 512] width 25 height 25
checkbox input "true"
click at [561, 540] on input "checkbox" at bounding box center [563, 540] width 25 height 25
checkbox input "true"
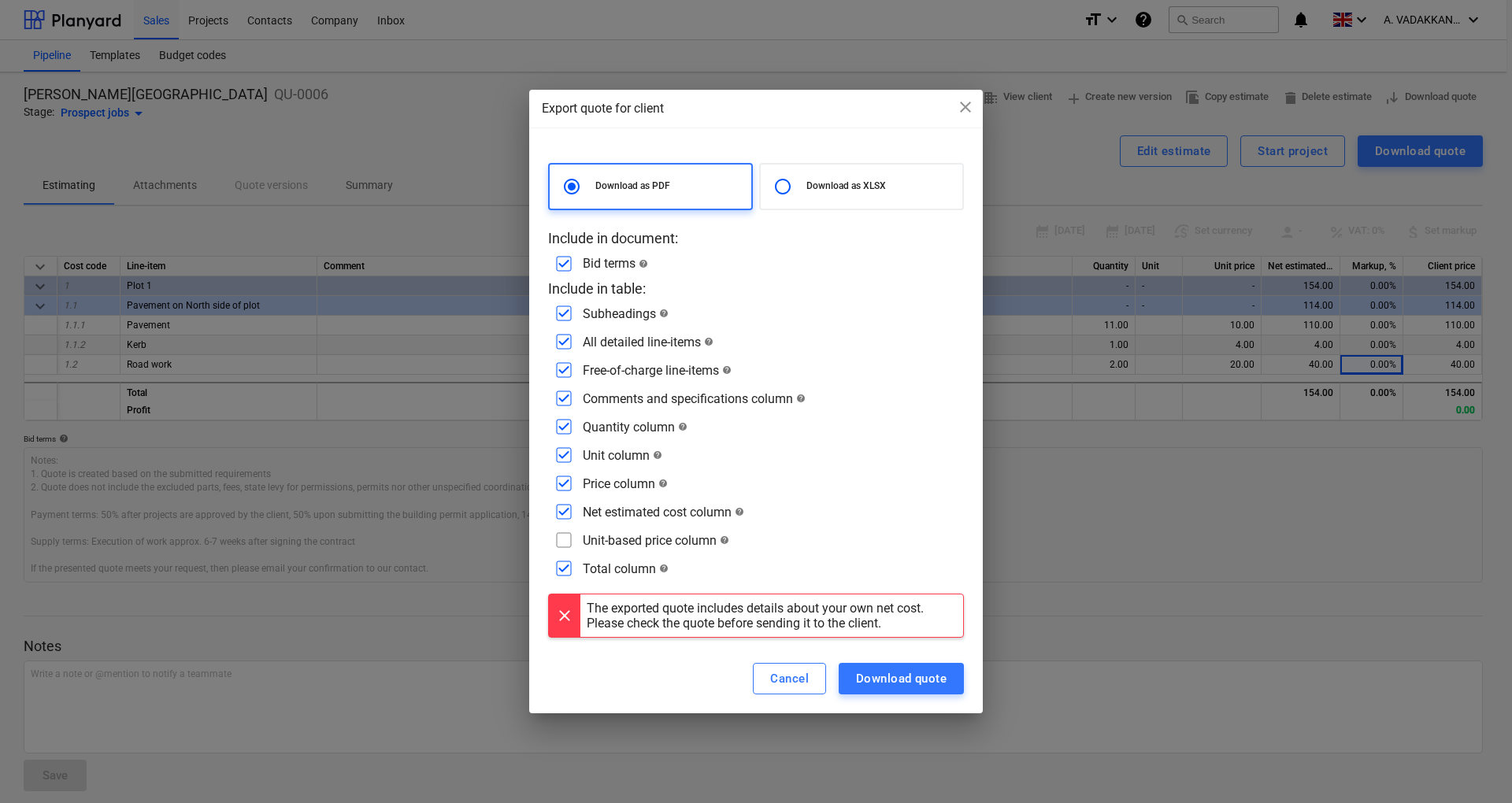
click at [565, 534] on input "checkbox" at bounding box center [563, 540] width 25 height 25
checkbox input "true"
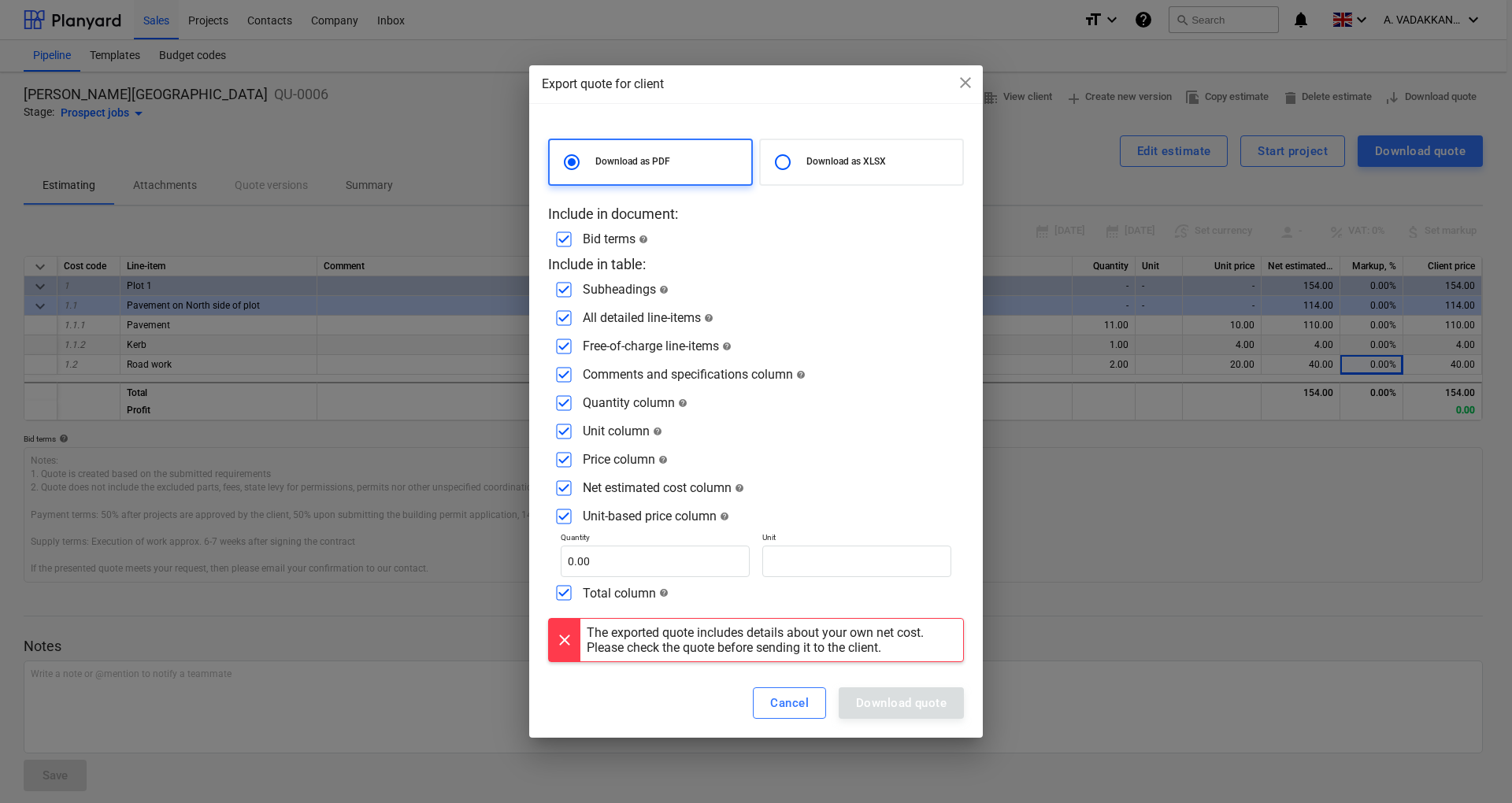
click at [844, 149] on div "Download as XLSX" at bounding box center [861, 162] width 205 height 47
radio input "false"
radio input "true"
checkbox input "false"
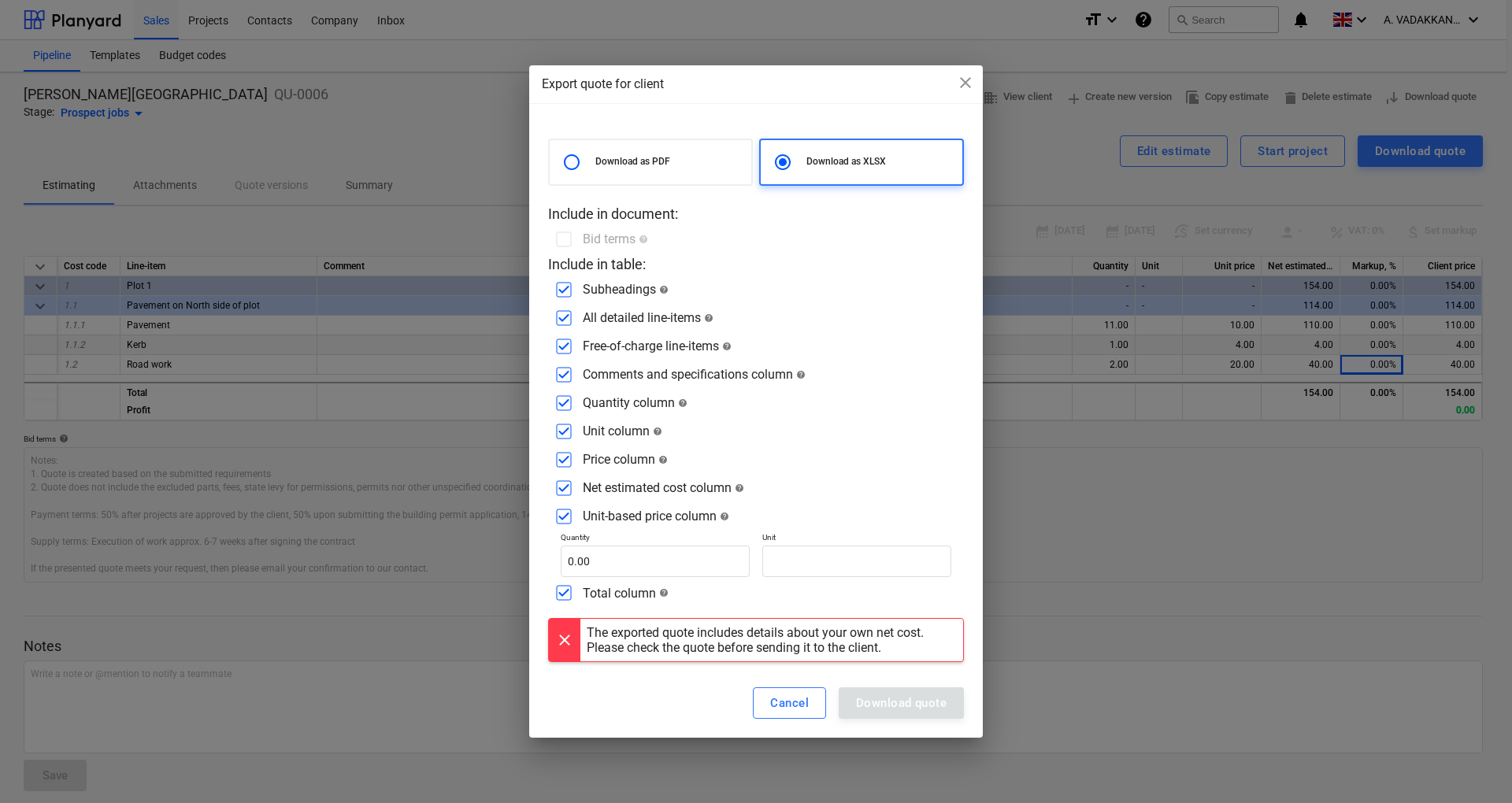
click at [569, 514] on input "checkbox" at bounding box center [563, 516] width 25 height 25
checkbox input "false"
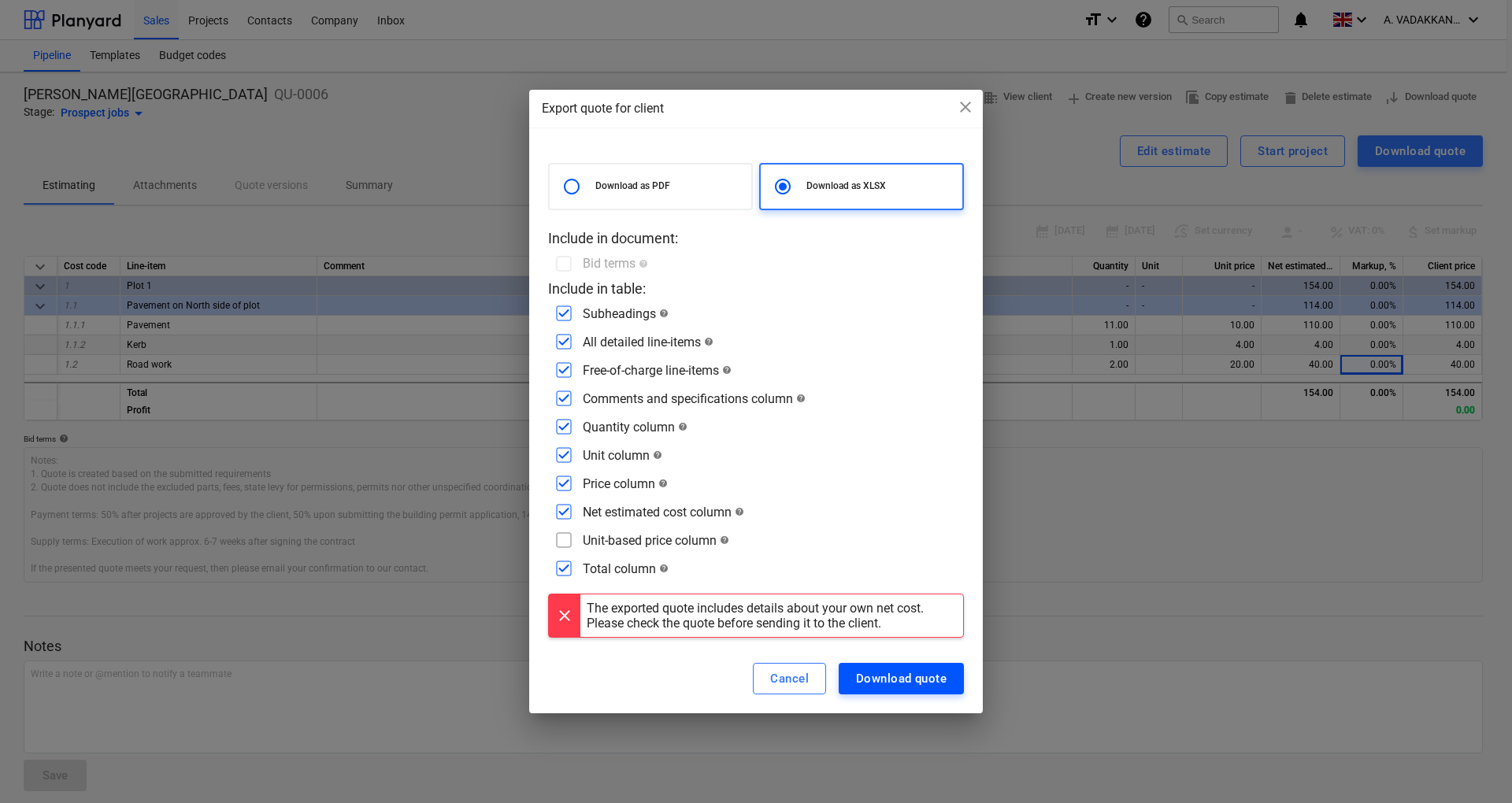
click at [907, 684] on div "Download quote" at bounding box center [901, 678] width 90 height 20
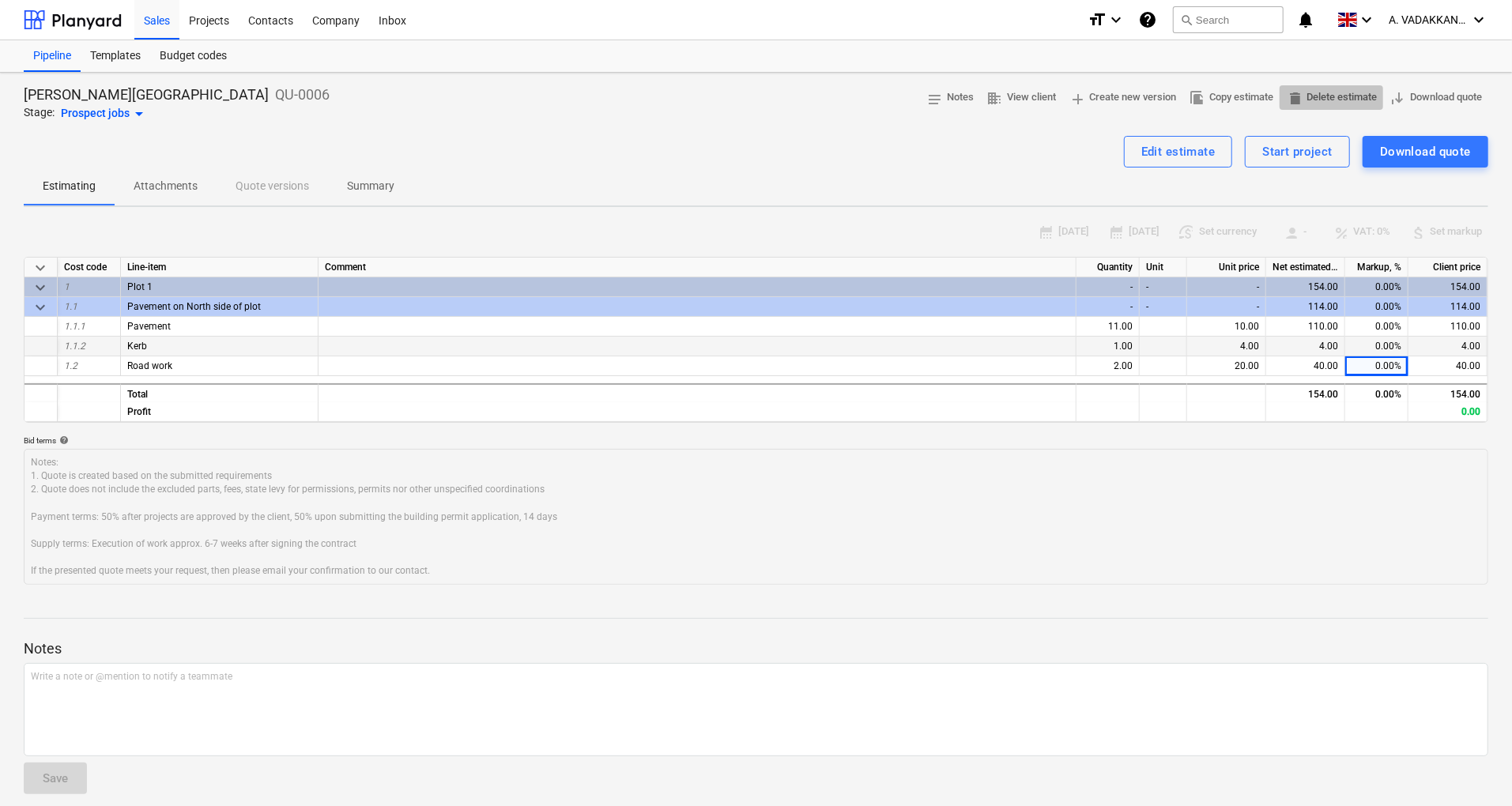
click at [1341, 101] on span "delete Delete estimate" at bounding box center [1332, 98] width 91 height 18
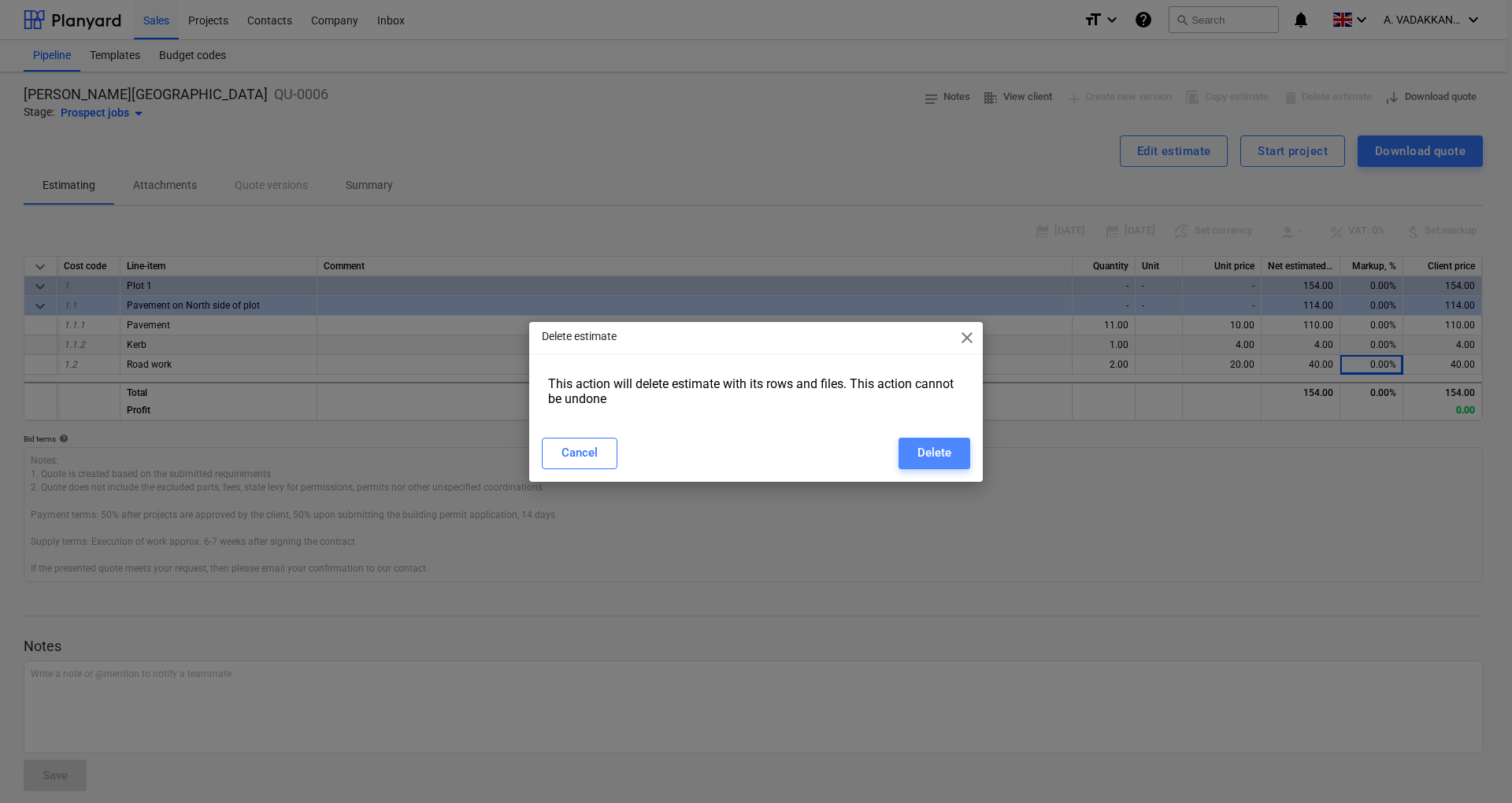
click at [909, 455] on button "Delete" at bounding box center [934, 454] width 72 height 32
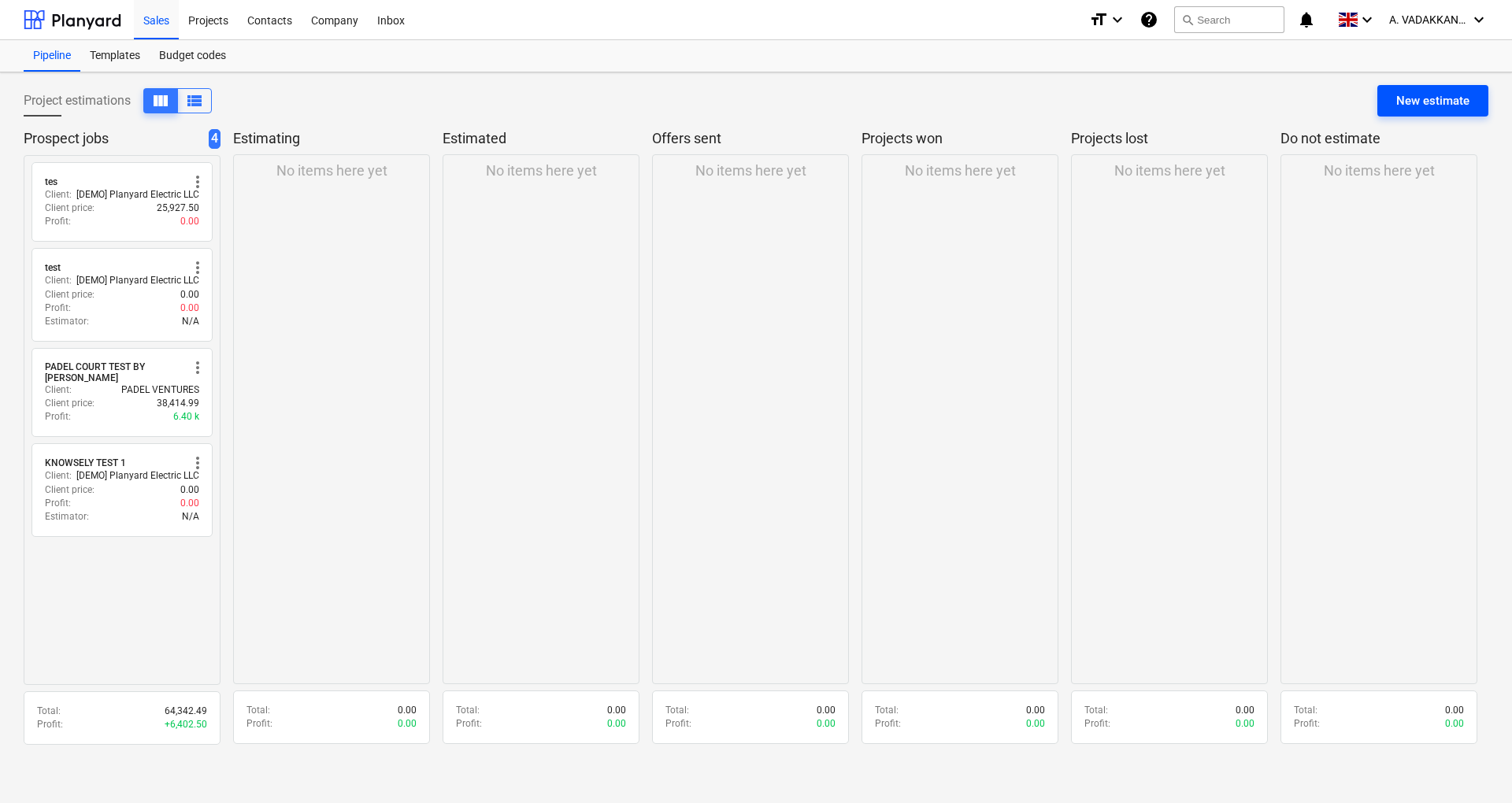
click at [1412, 103] on div "New estimate" at bounding box center [1432, 100] width 73 height 20
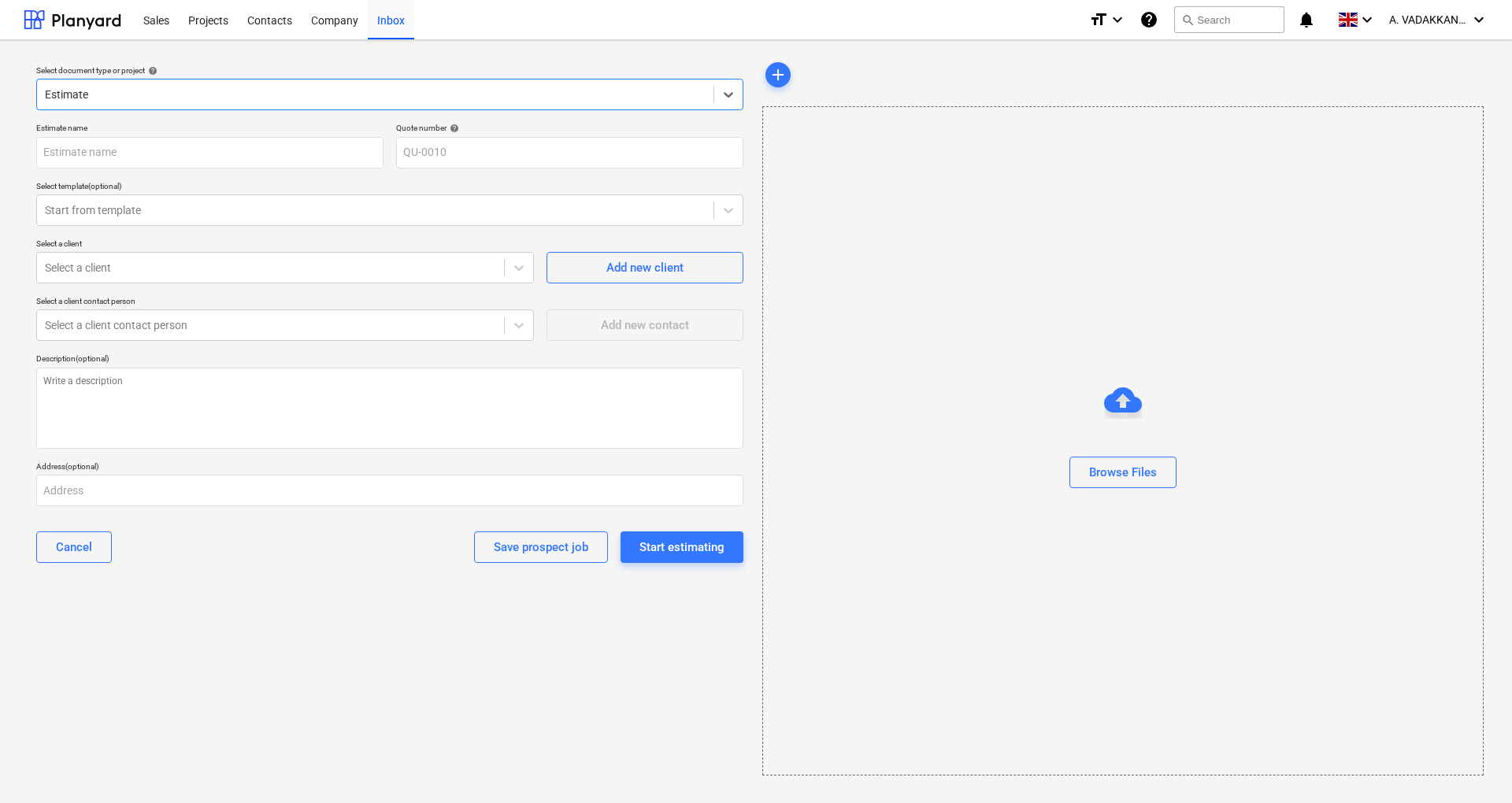
type input "QU-0010"
click at [225, 88] on div at bounding box center [375, 95] width 661 height 16
click at [224, 84] on div "Estimate" at bounding box center [375, 94] width 676 height 22
click at [245, 151] on input "text" at bounding box center [210, 153] width 347 height 32
type input "HOLLYMOUNT FARM OCT"
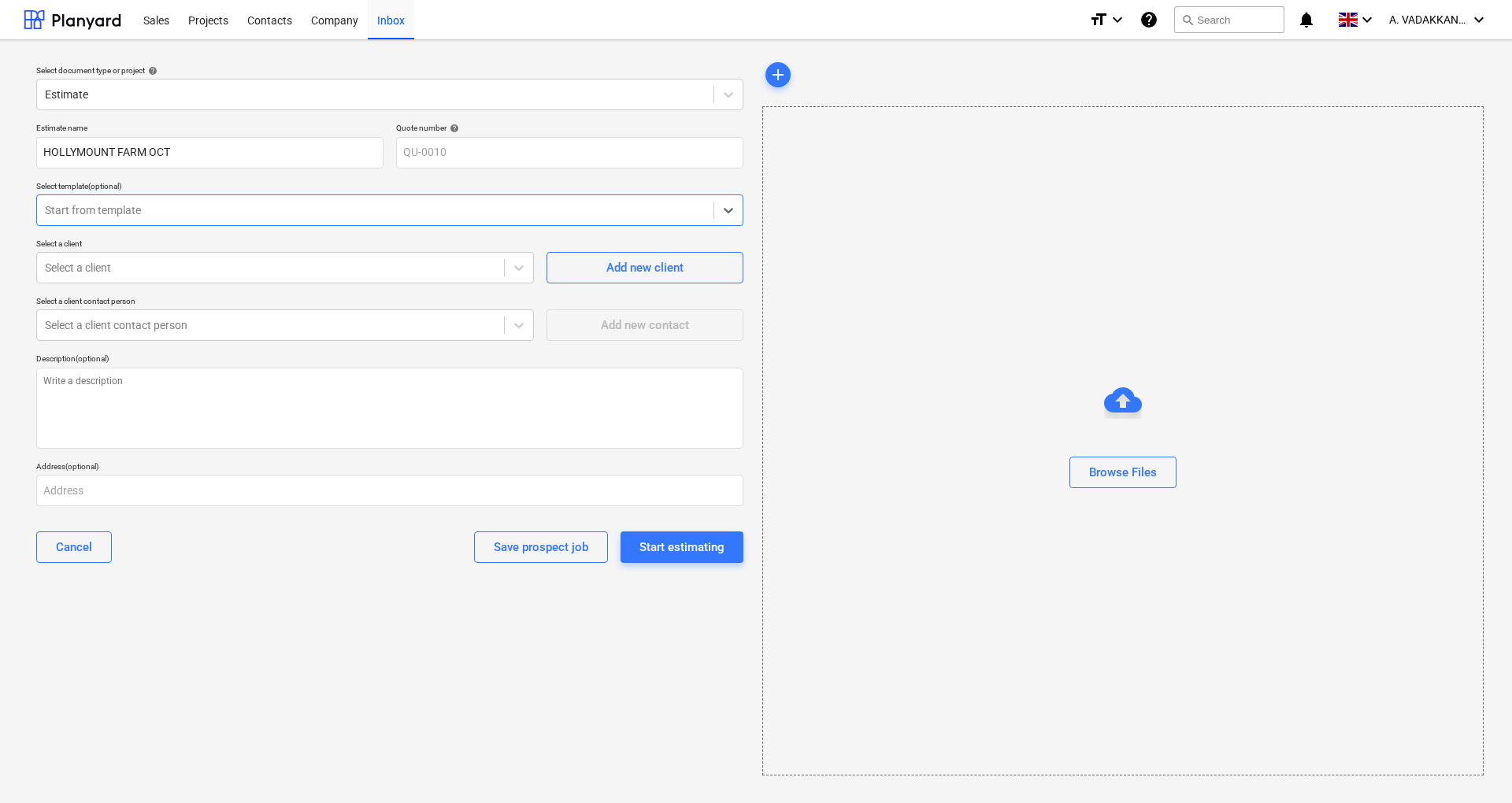
click at [252, 199] on div "Start from template" at bounding box center [375, 210] width 676 height 22
click at [244, 258] on div "Select a client" at bounding box center [271, 267] width 467 height 22
click at [685, 540] on div "Start estimating" at bounding box center [682, 547] width 85 height 20
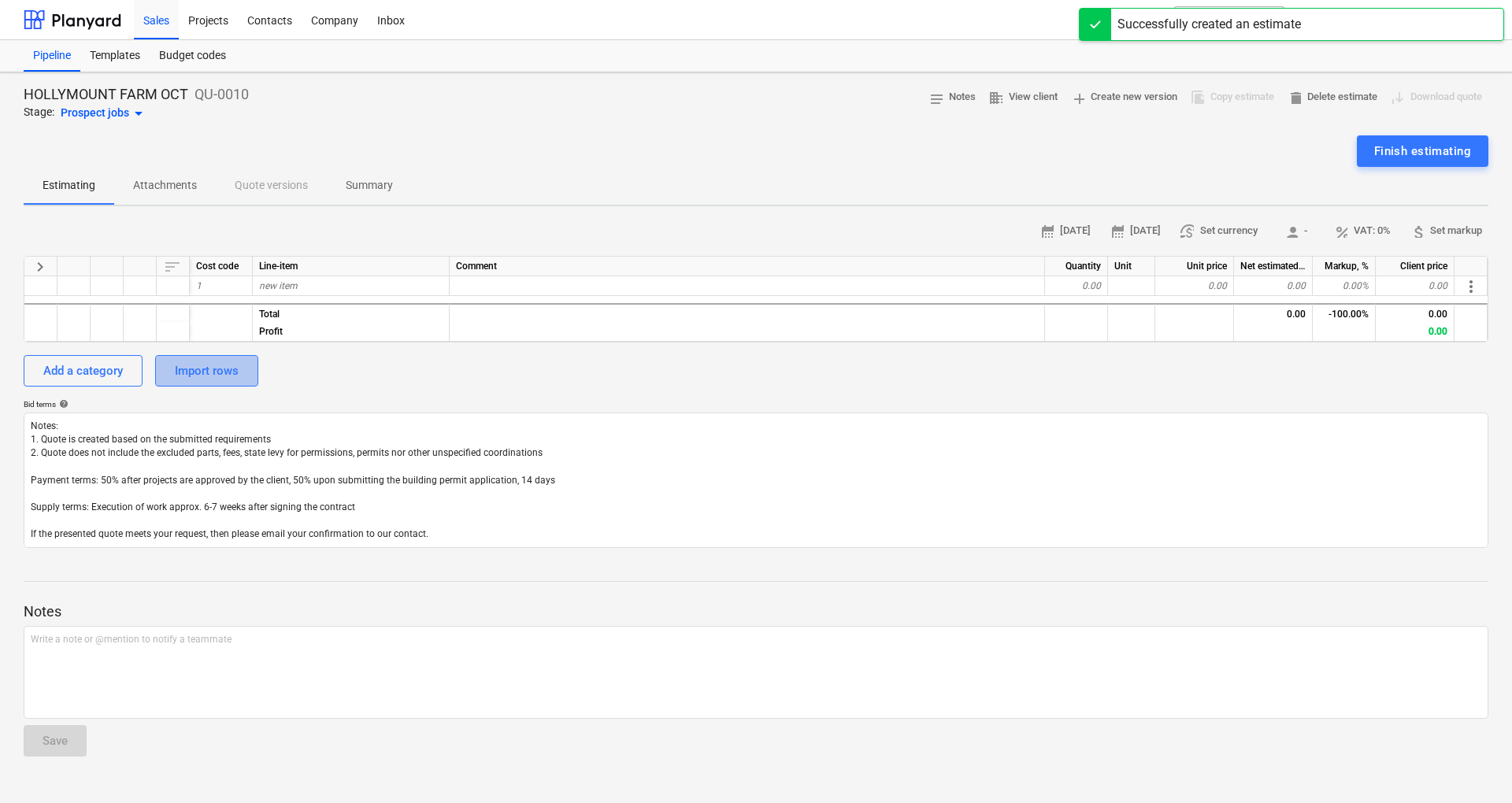
click at [208, 367] on div "Import rows" at bounding box center [207, 371] width 64 height 20
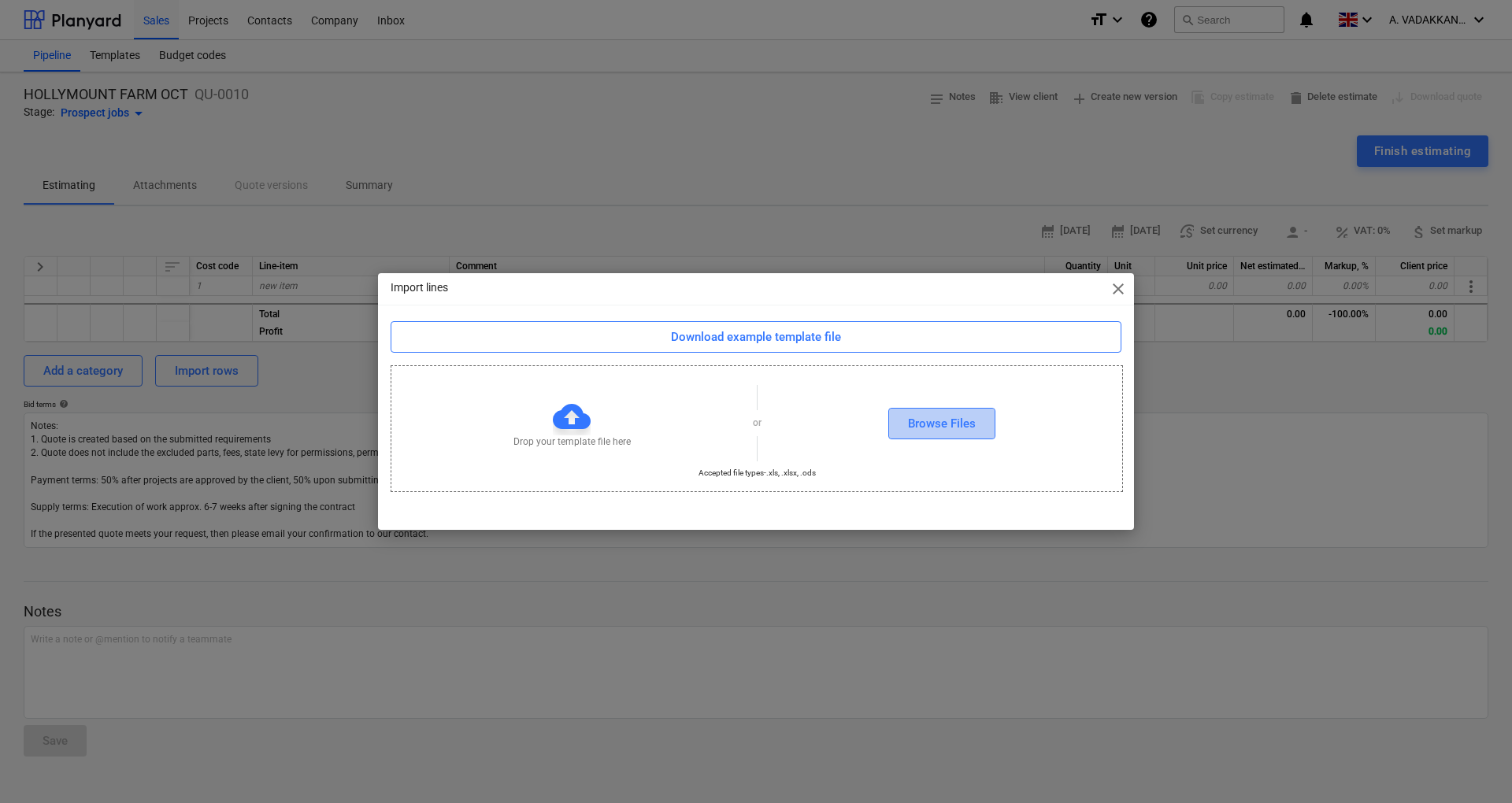
click at [905, 422] on button "Browse Files" at bounding box center [941, 424] width 107 height 32
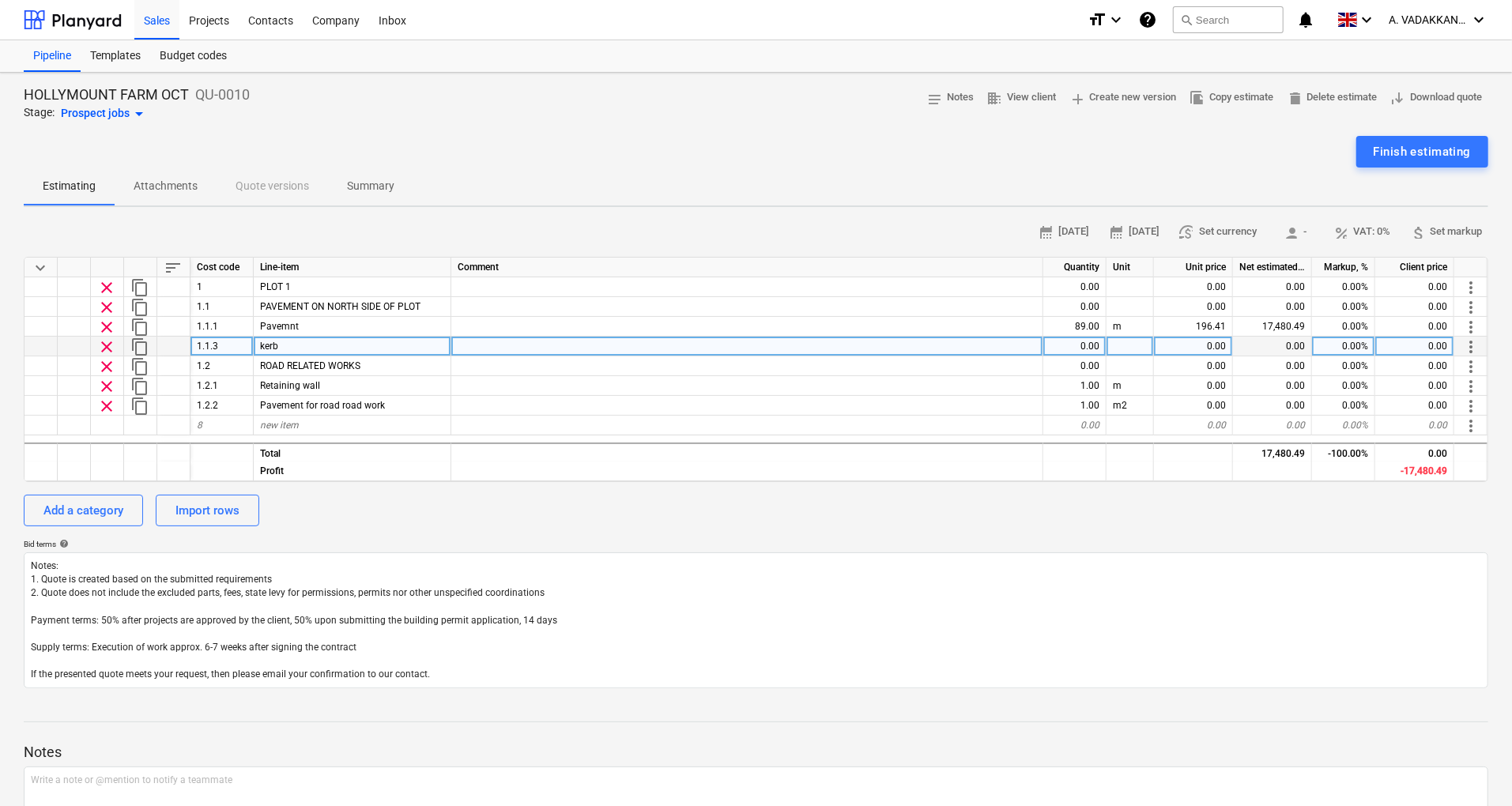
click at [222, 350] on div "1.1.3" at bounding box center [222, 346] width 63 height 20
click at [229, 346] on input "1.1.3" at bounding box center [222, 345] width 62 height 19
type input "1.1.3"
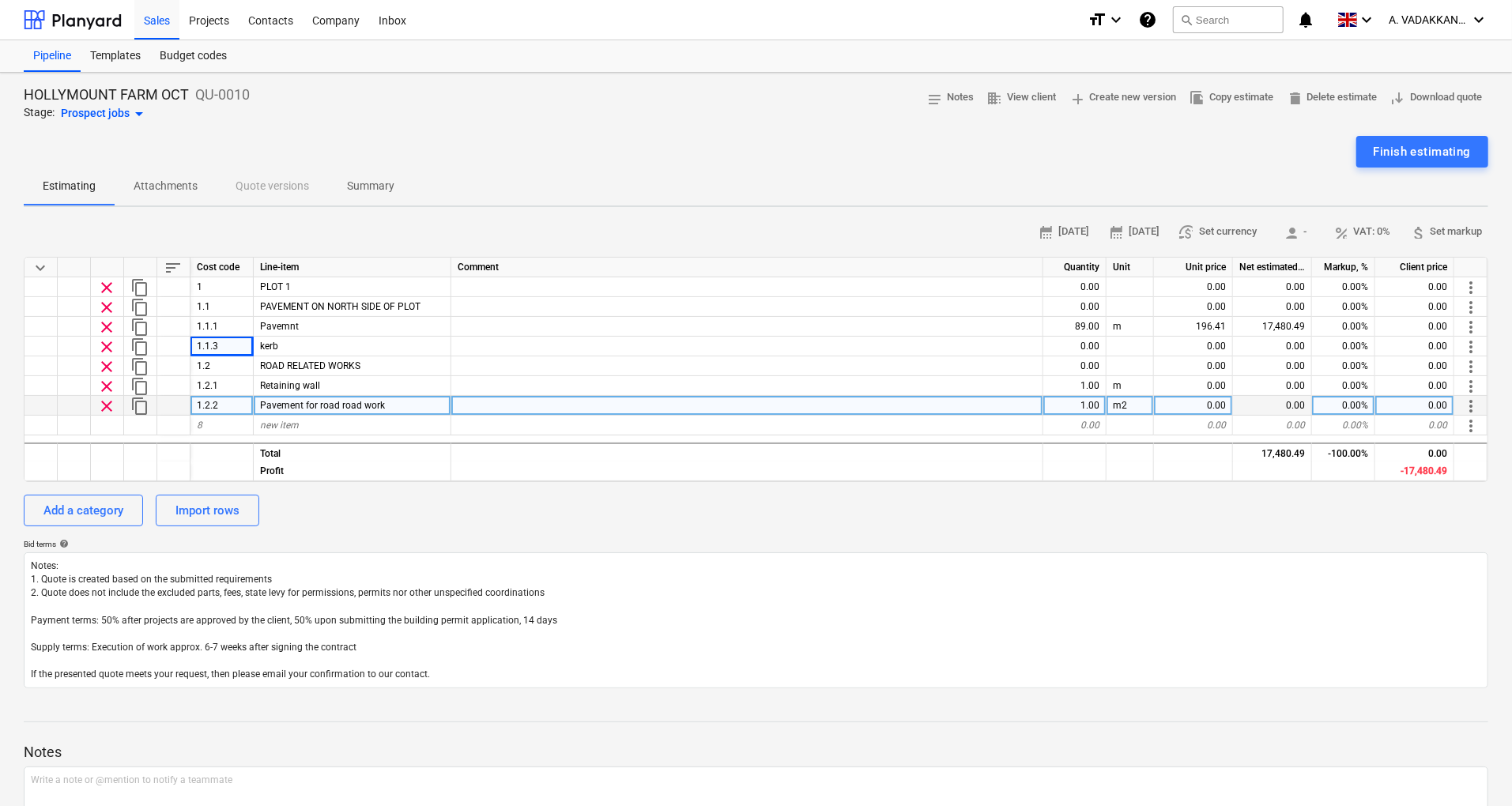
click at [326, 413] on div "Pavement for road road work" at bounding box center [352, 406] width 198 height 20
click at [170, 270] on span "sort" at bounding box center [172, 267] width 19 height 19
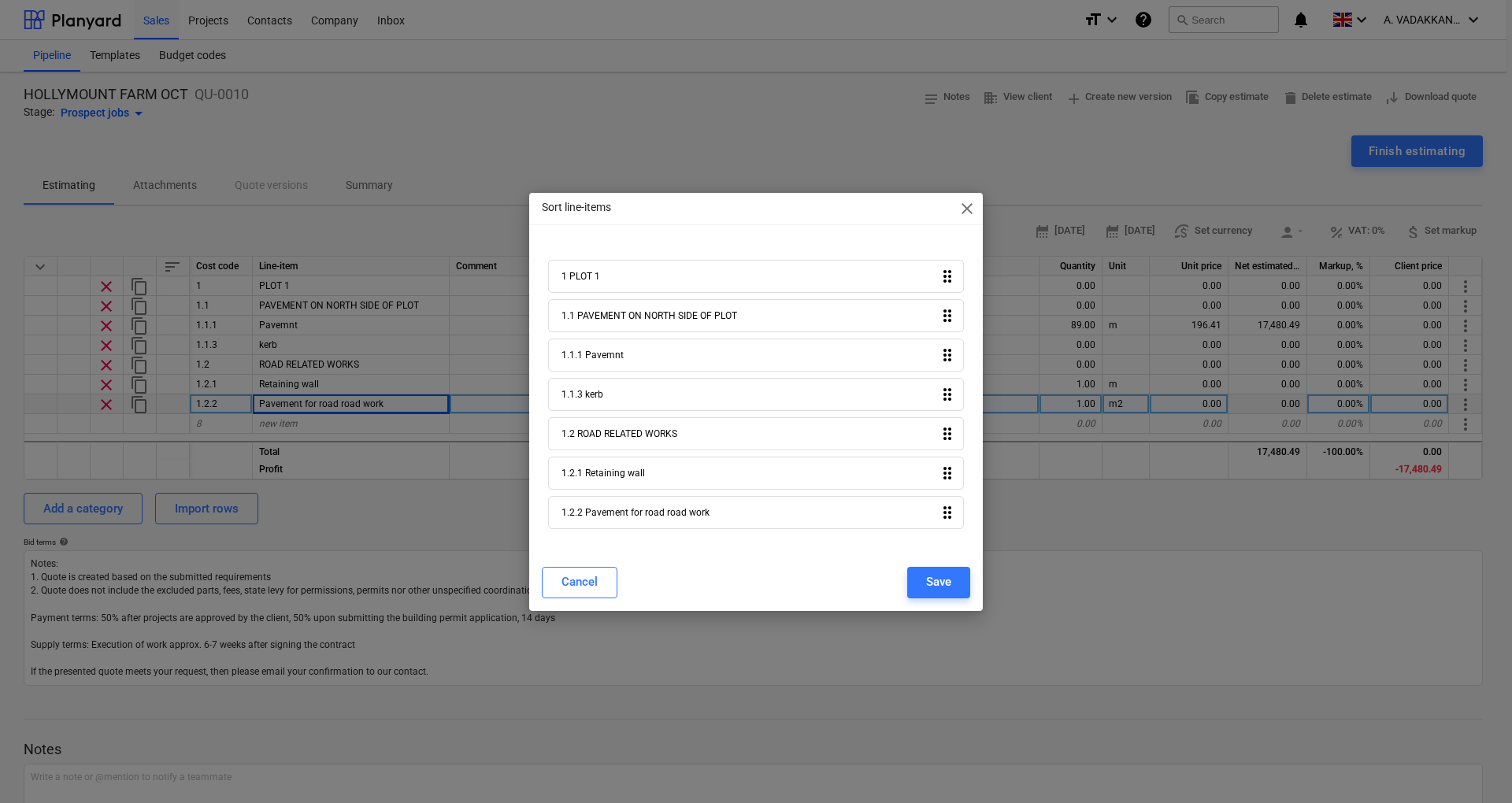
click at [952, 285] on icon "drag_indicator" at bounding box center [947, 276] width 19 height 19
click at [945, 319] on icon "drag_indicator" at bounding box center [947, 315] width 19 height 19
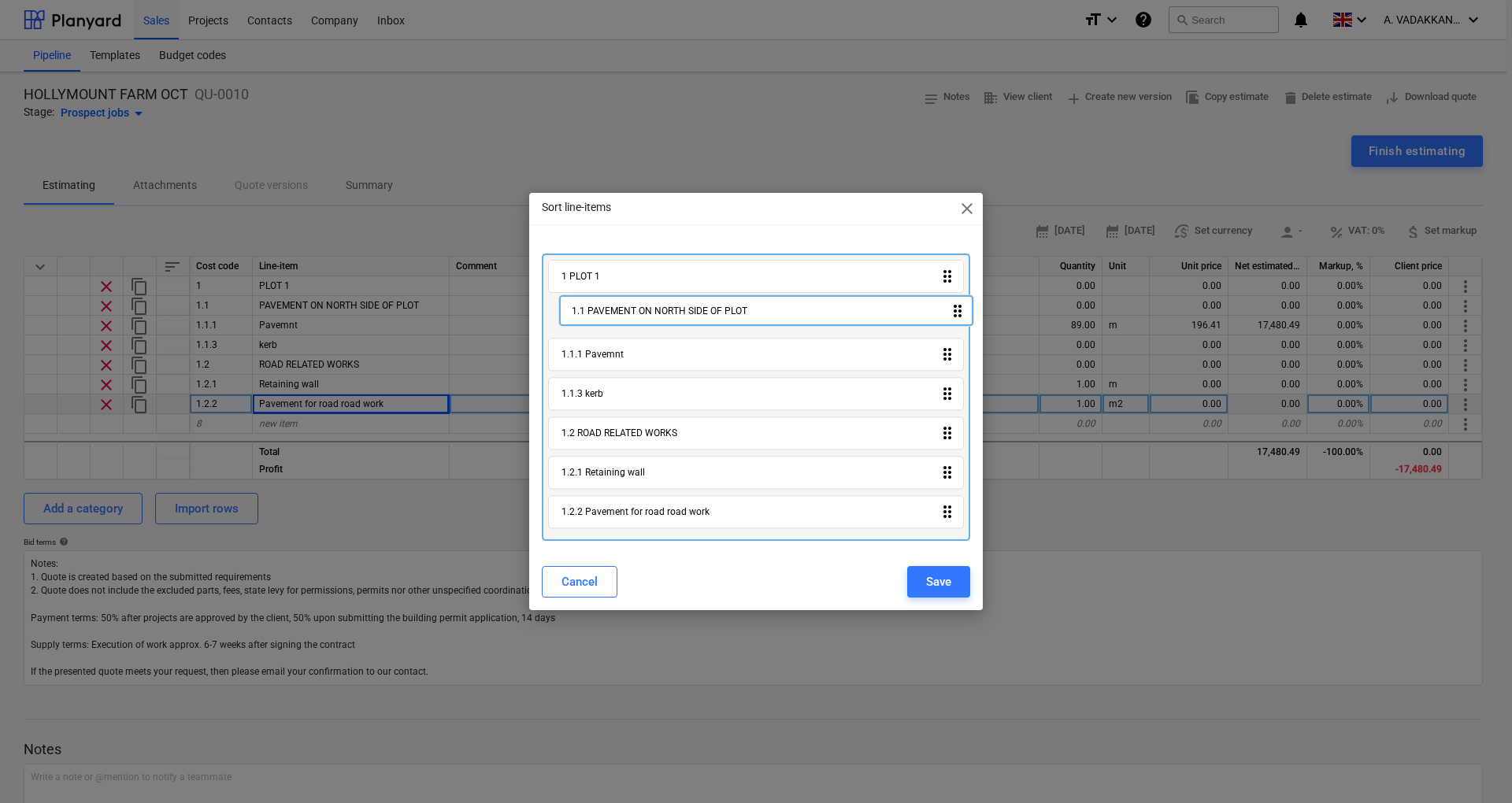
drag, startPoint x: 945, startPoint y: 319, endPoint x: 955, endPoint y: 309, distance: 14.1
click at [955, 309] on div "1 PLOT 1 drag_indicator 1.1 PAVEMENT ON NORTH SIDE OF PLOT drag_indicator 1.1.1…" at bounding box center [756, 397] width 428 height 287
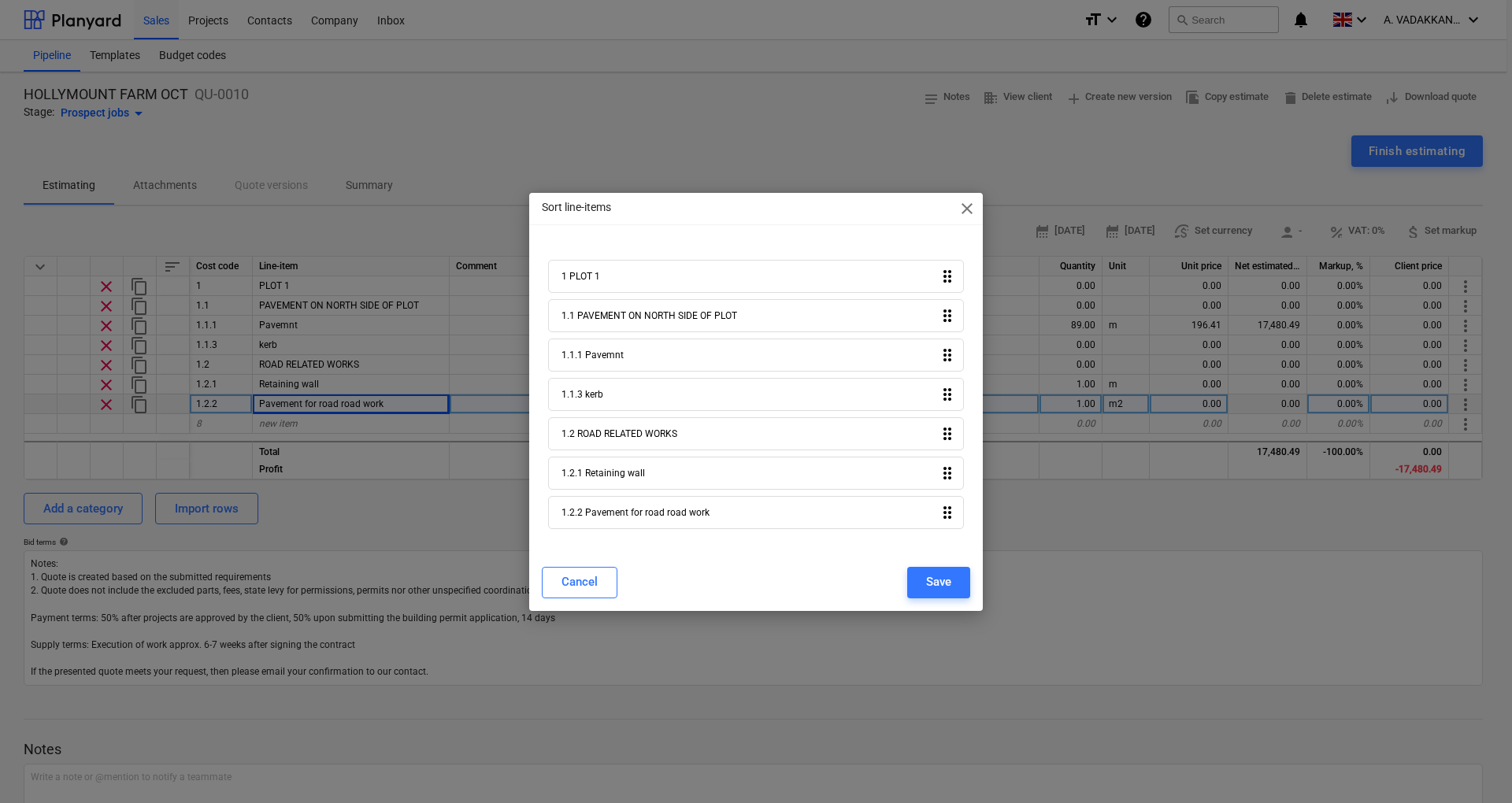
click at [635, 432] on div "1.2 ROAD RELATED WORKS" at bounding box center [619, 433] width 116 height 11
click at [622, 406] on div "1.1.3 kerb drag_indicator" at bounding box center [756, 394] width 416 height 33
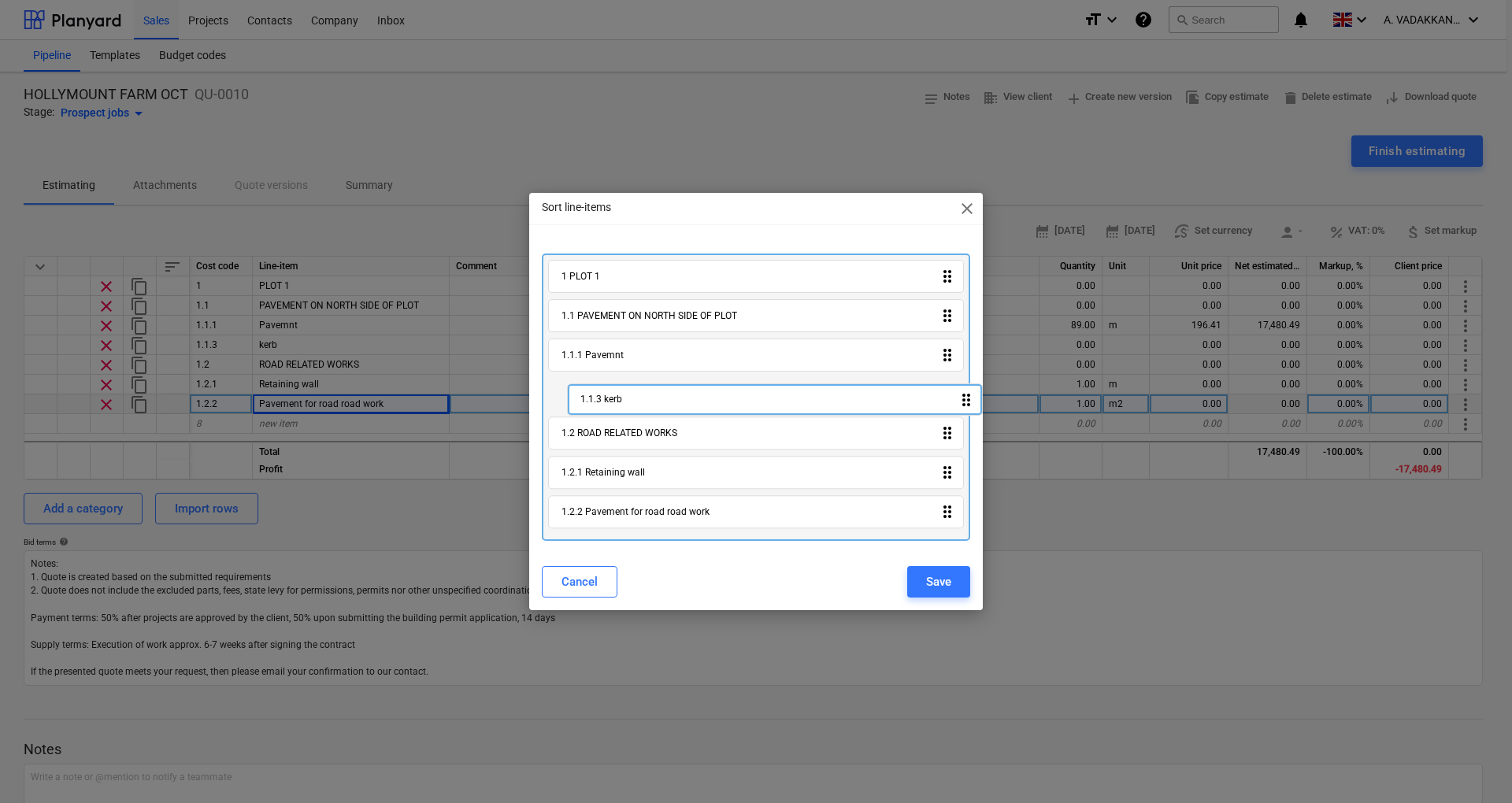
drag, startPoint x: 615, startPoint y: 394, endPoint x: 639, endPoint y: 400, distance: 24.7
click at [639, 400] on div "1 PLOT 1 drag_indicator 1.1 PAVEMENT ON NORTH SIDE OF PLOT drag_indicator 1.1.1…" at bounding box center [756, 397] width 428 height 287
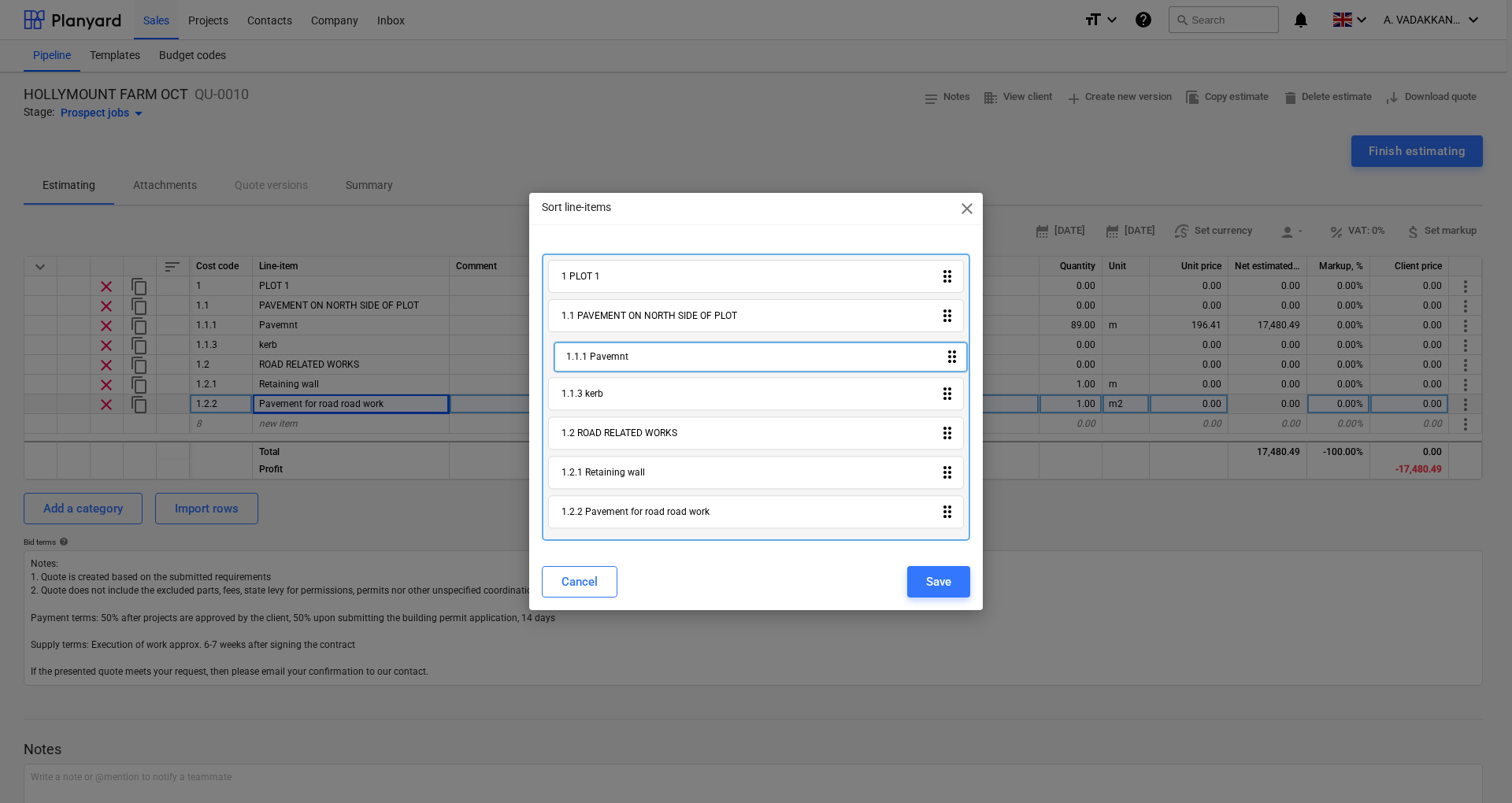
drag, startPoint x: 622, startPoint y: 362, endPoint x: 637, endPoint y: 363, distance: 15.0
click at [637, 363] on div "1 PLOT 1 drag_indicator 1.1 PAVEMENT ON NORTH SIDE OF PLOT drag_indicator 1.1.1…" at bounding box center [756, 397] width 428 height 287
drag, startPoint x: 615, startPoint y: 318, endPoint x: 626, endPoint y: 320, distance: 11.2
click at [626, 320] on div "1 PLOT 1 drag_indicator 1.1 PAVEMENT ON NORTH SIDE OF PLOT drag_indicator 1.1.1…" at bounding box center [756, 397] width 428 height 287
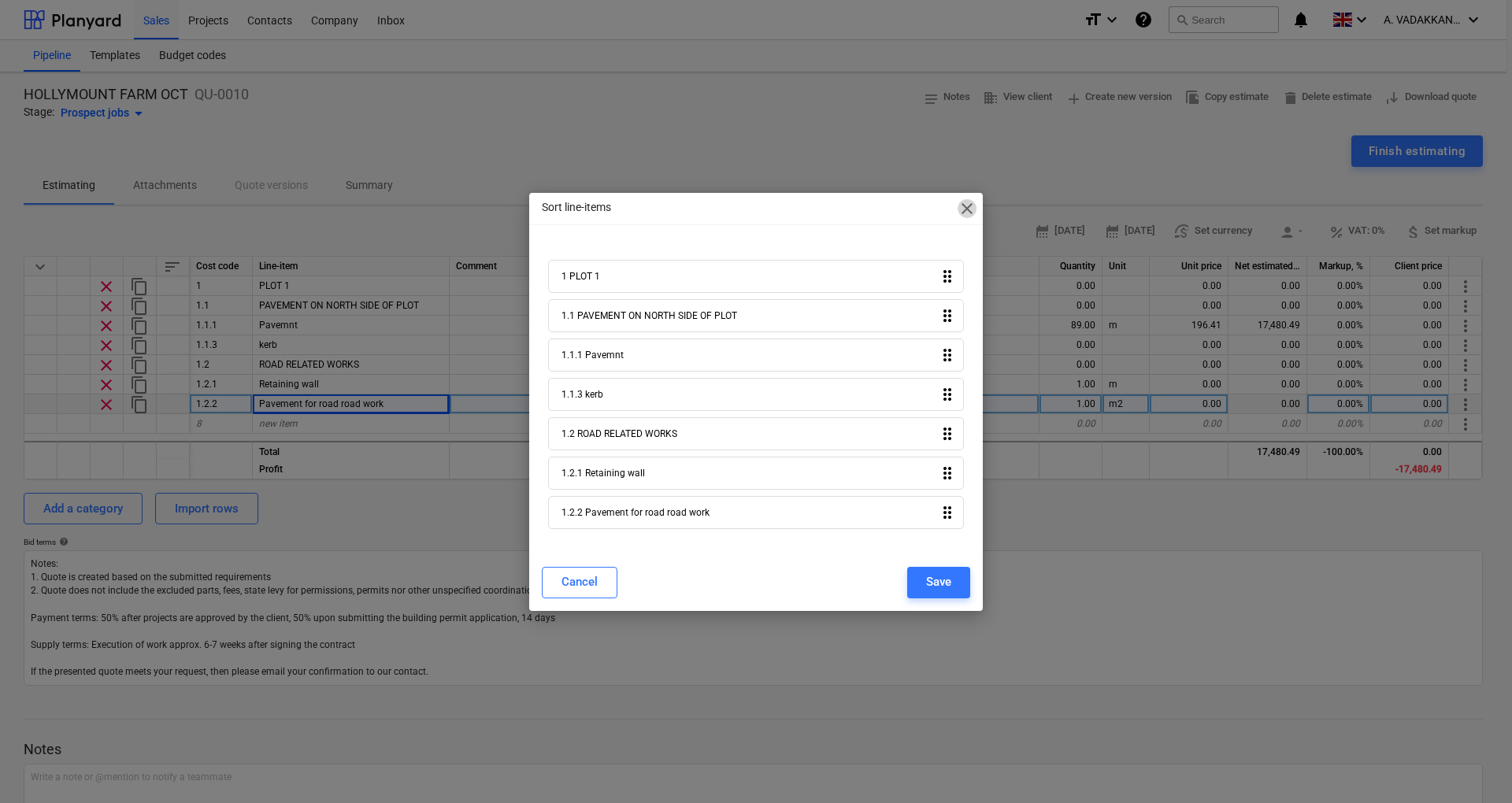
click at [972, 208] on span "close" at bounding box center [966, 208] width 19 height 19
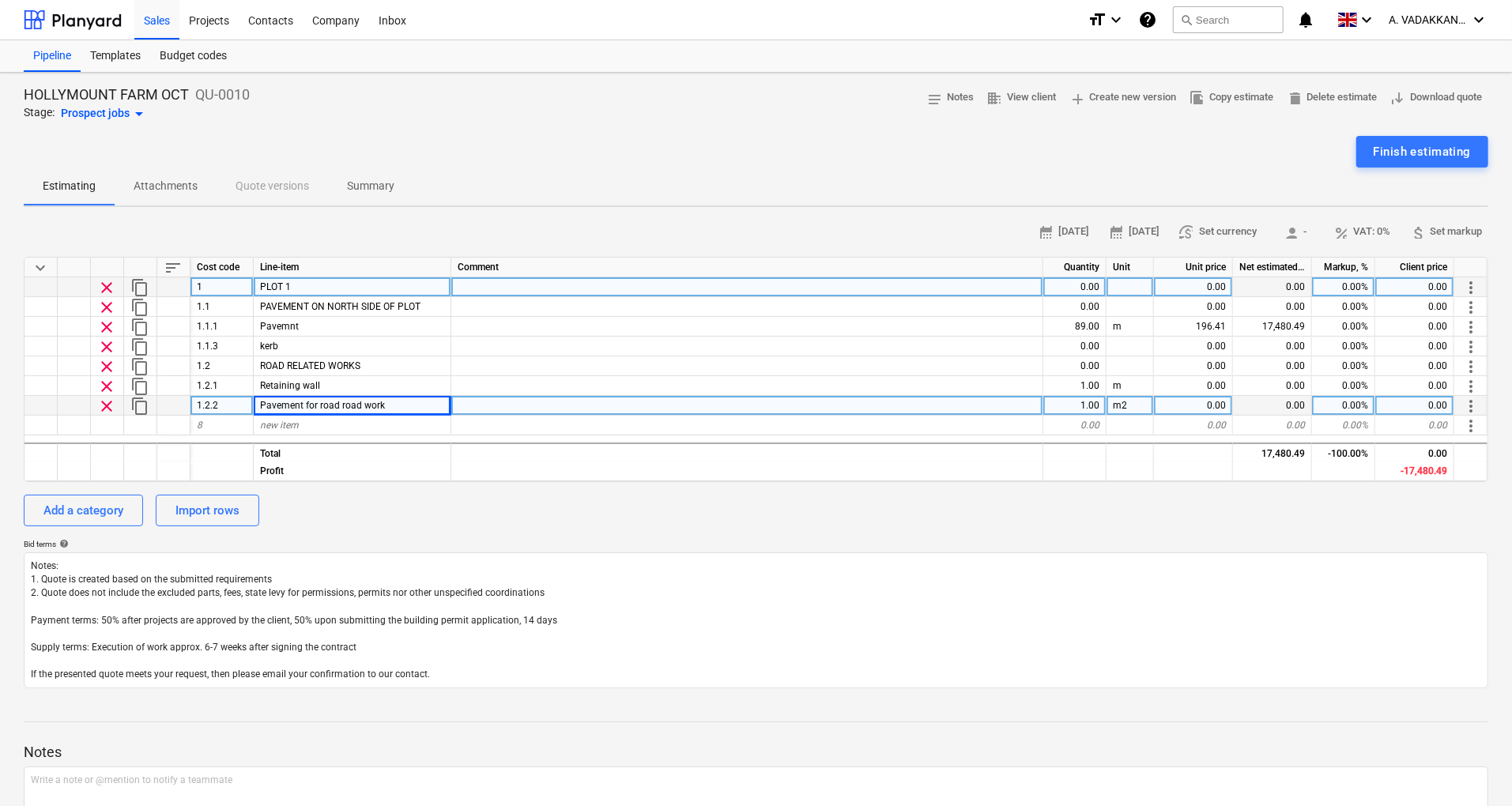
click at [105, 292] on span "clear" at bounding box center [107, 287] width 19 height 19
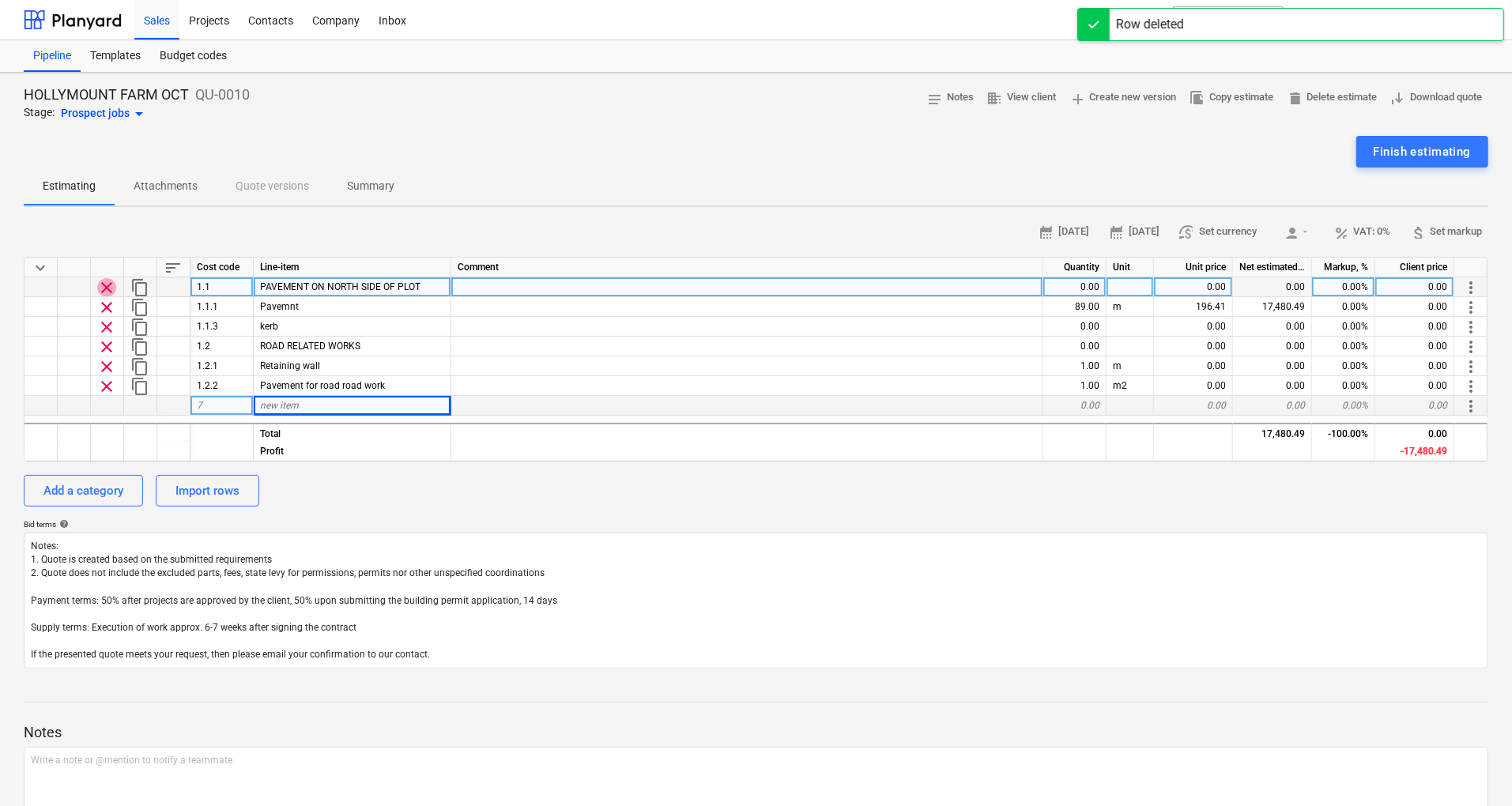
click at [109, 291] on span "clear" at bounding box center [107, 287] width 19 height 19
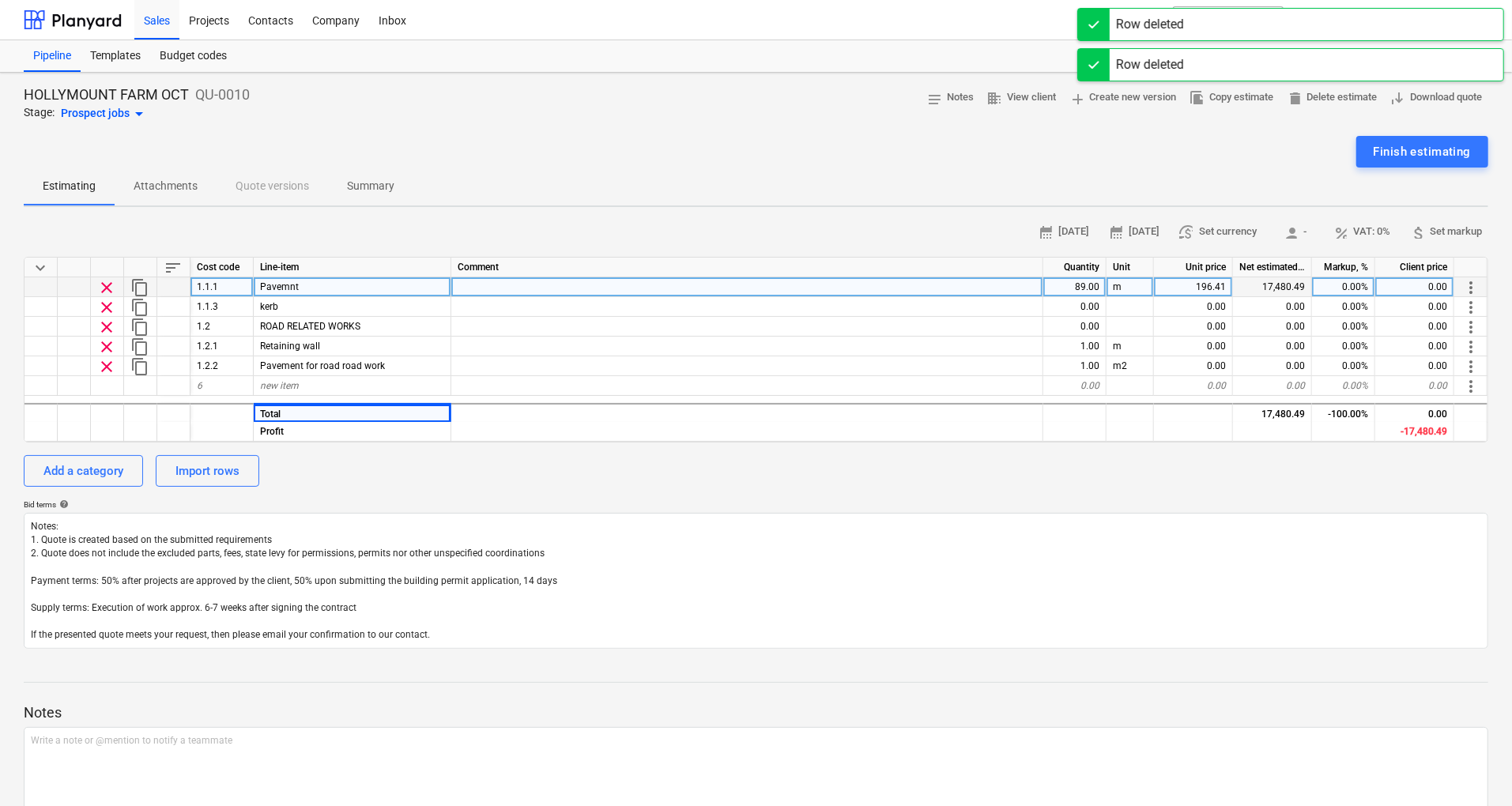
click at [109, 291] on span "clear" at bounding box center [107, 287] width 19 height 19
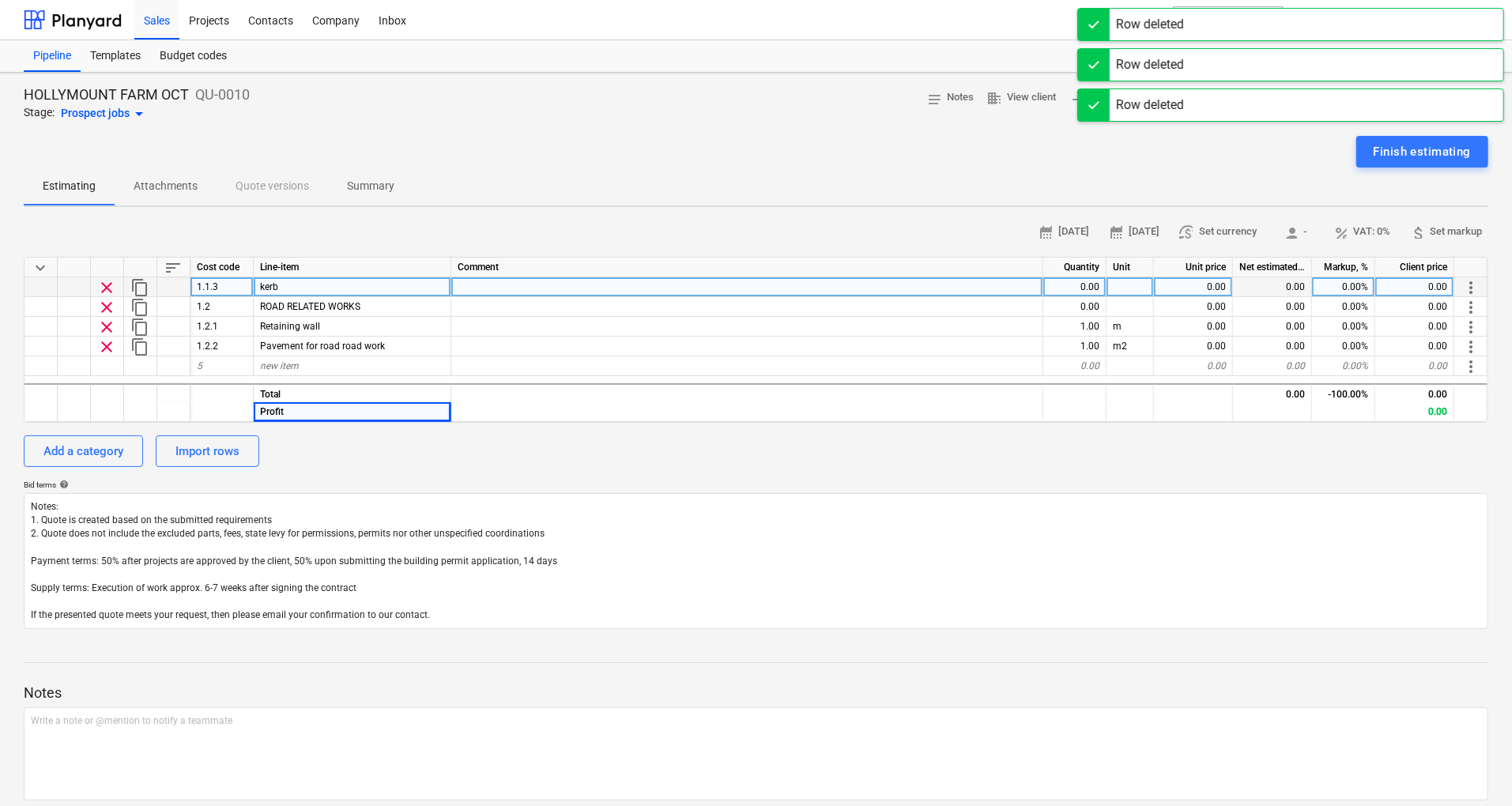
click at [101, 306] on span "clear" at bounding box center [107, 307] width 19 height 19
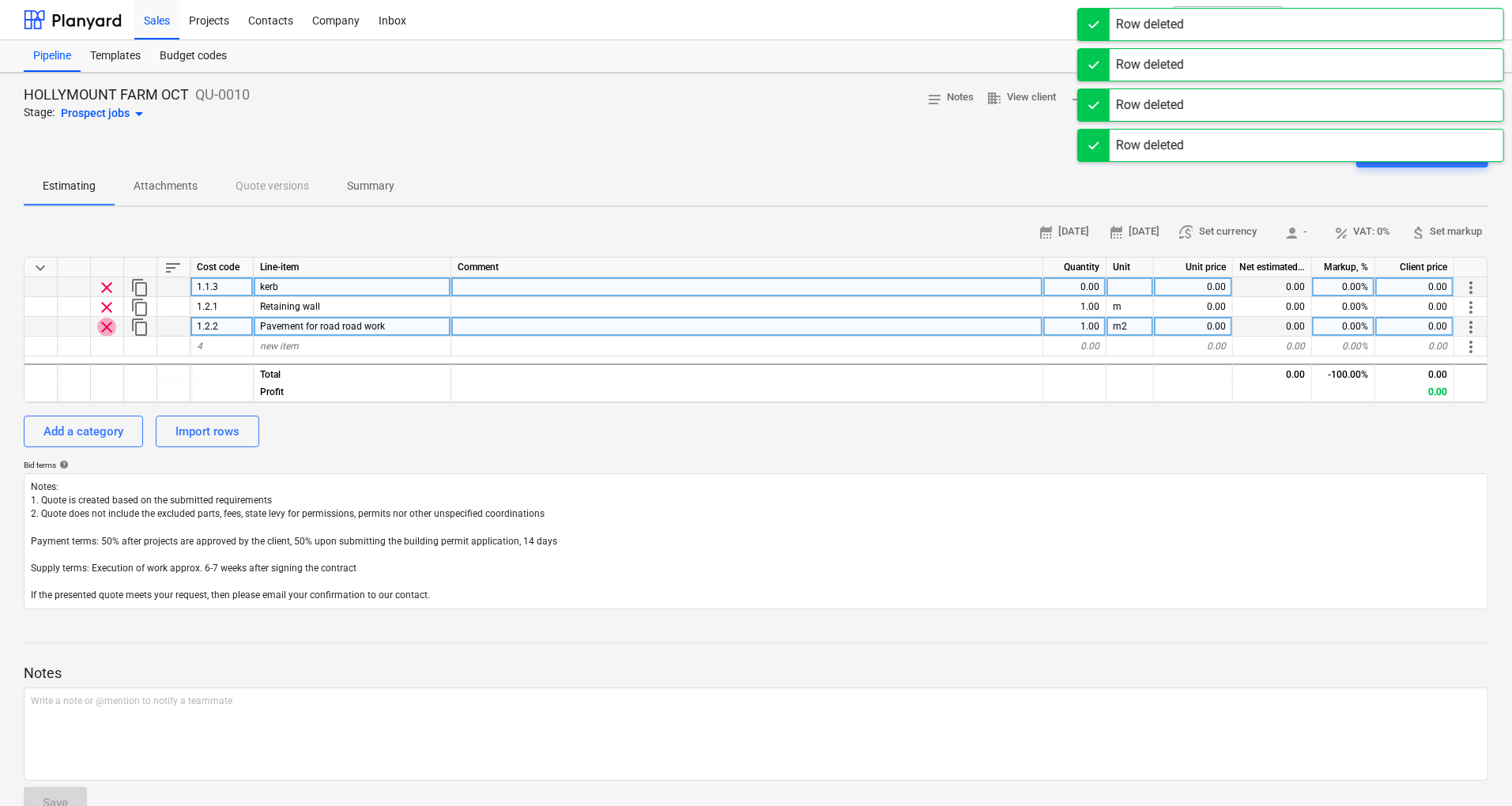
click at [105, 320] on span "clear" at bounding box center [107, 327] width 19 height 19
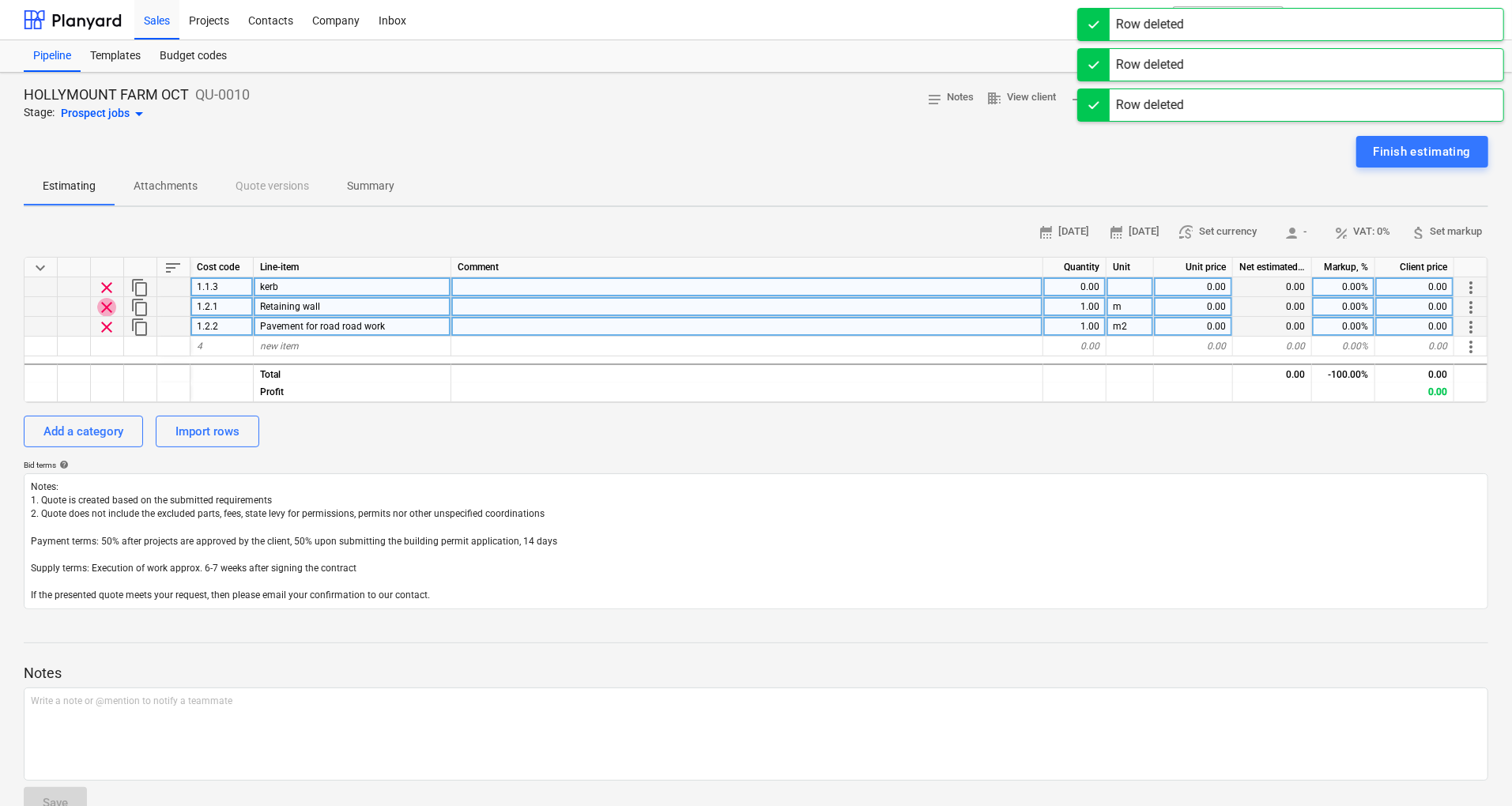
click at [109, 300] on span "clear" at bounding box center [107, 307] width 19 height 19
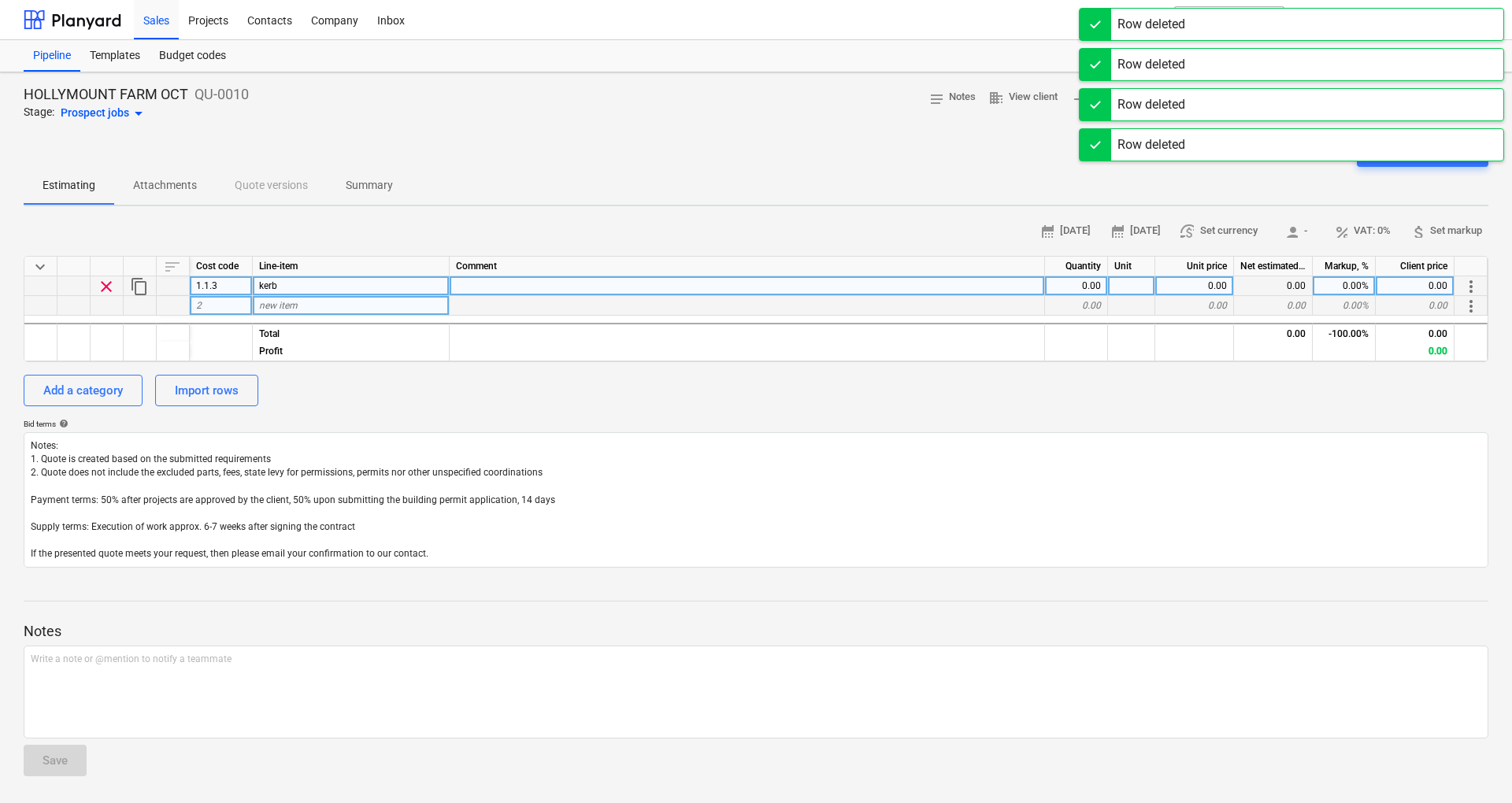
click at [104, 287] on span "clear" at bounding box center [106, 286] width 19 height 19
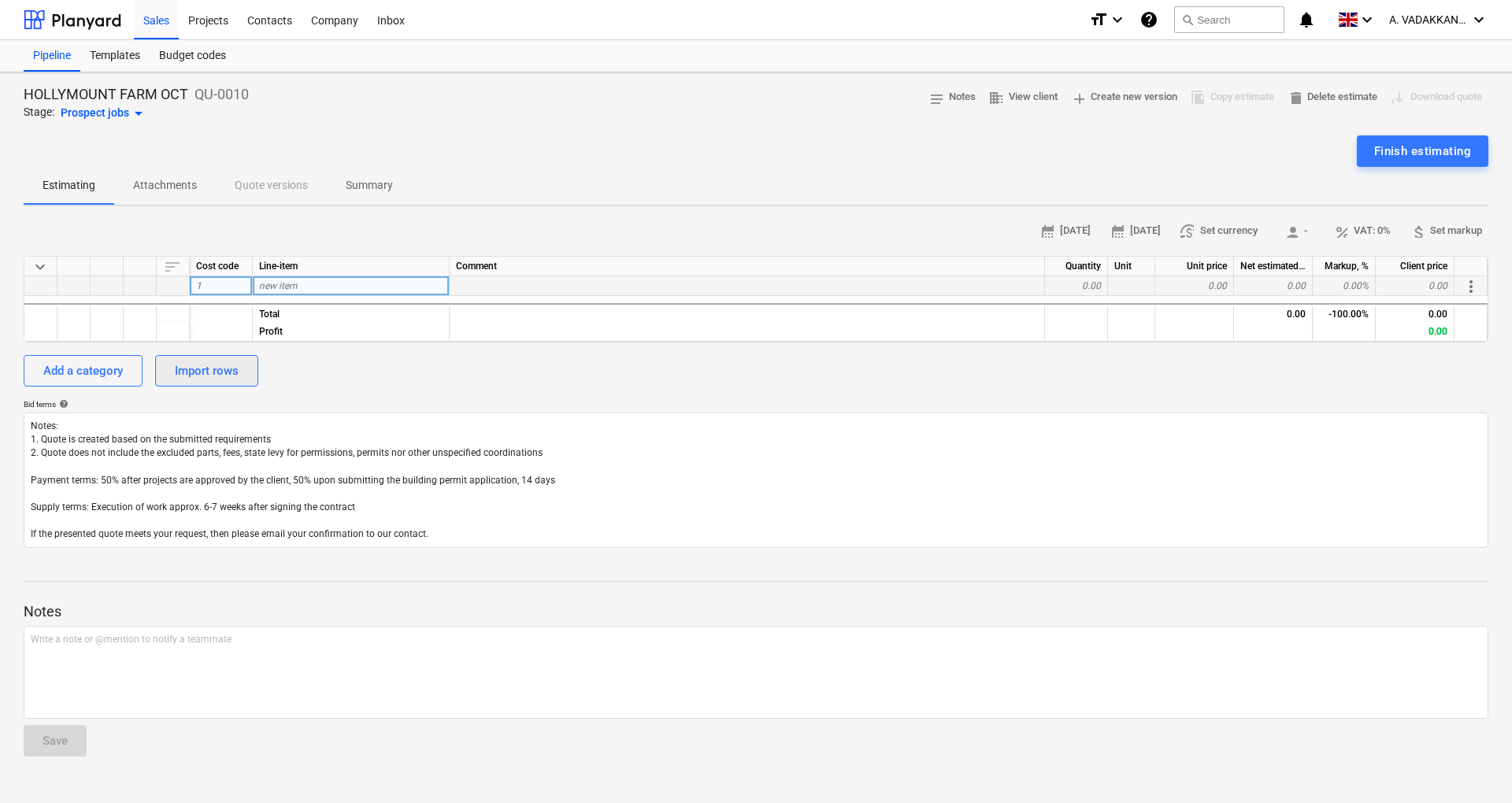
click at [199, 375] on div "Import rows" at bounding box center [207, 371] width 64 height 20
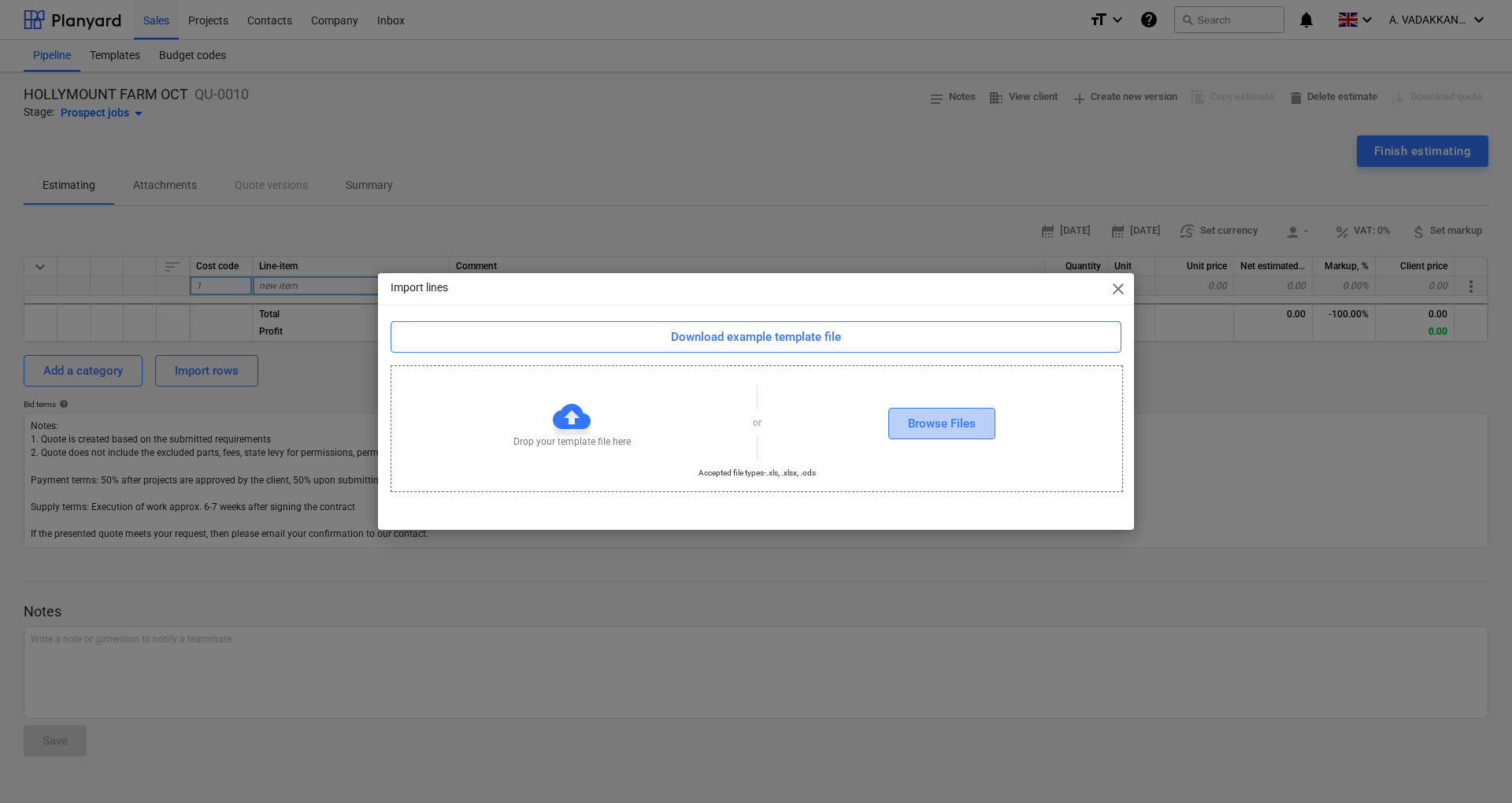
click at [928, 432] on div "Browse Files" at bounding box center [942, 423] width 68 height 20
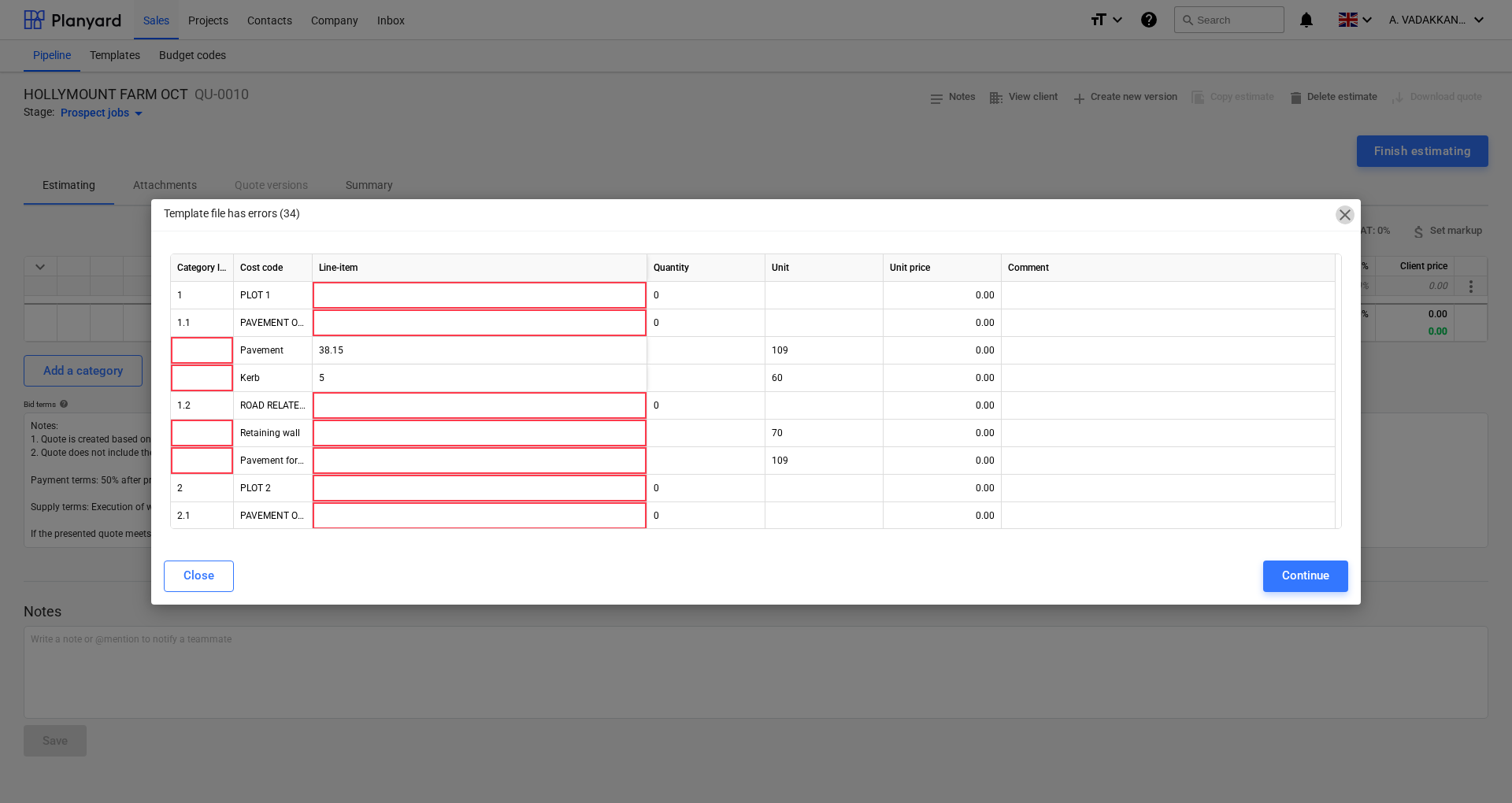
click at [1341, 218] on span "close" at bounding box center [1344, 214] width 19 height 19
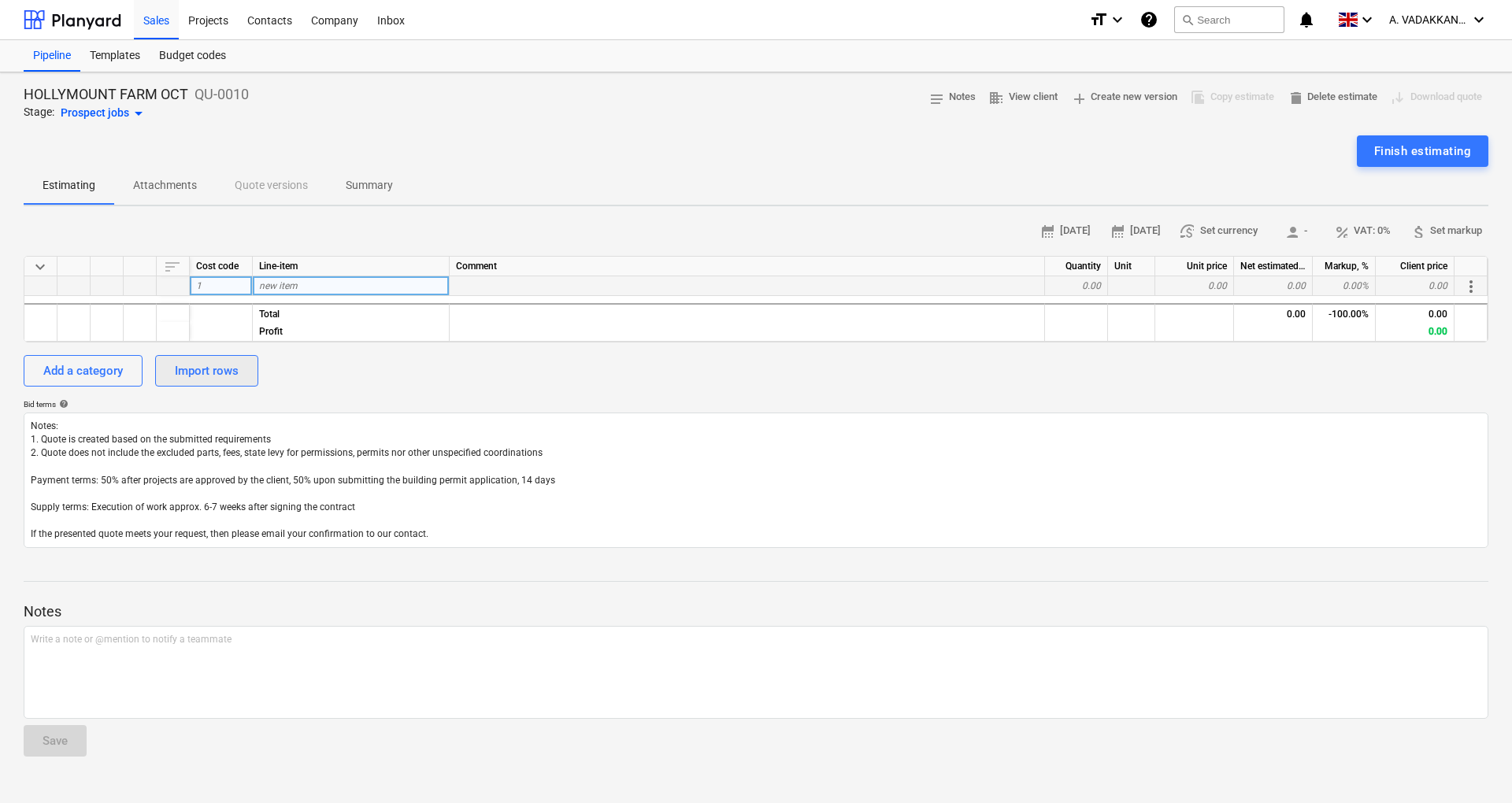
click at [203, 364] on div "Import rows" at bounding box center [207, 371] width 64 height 20
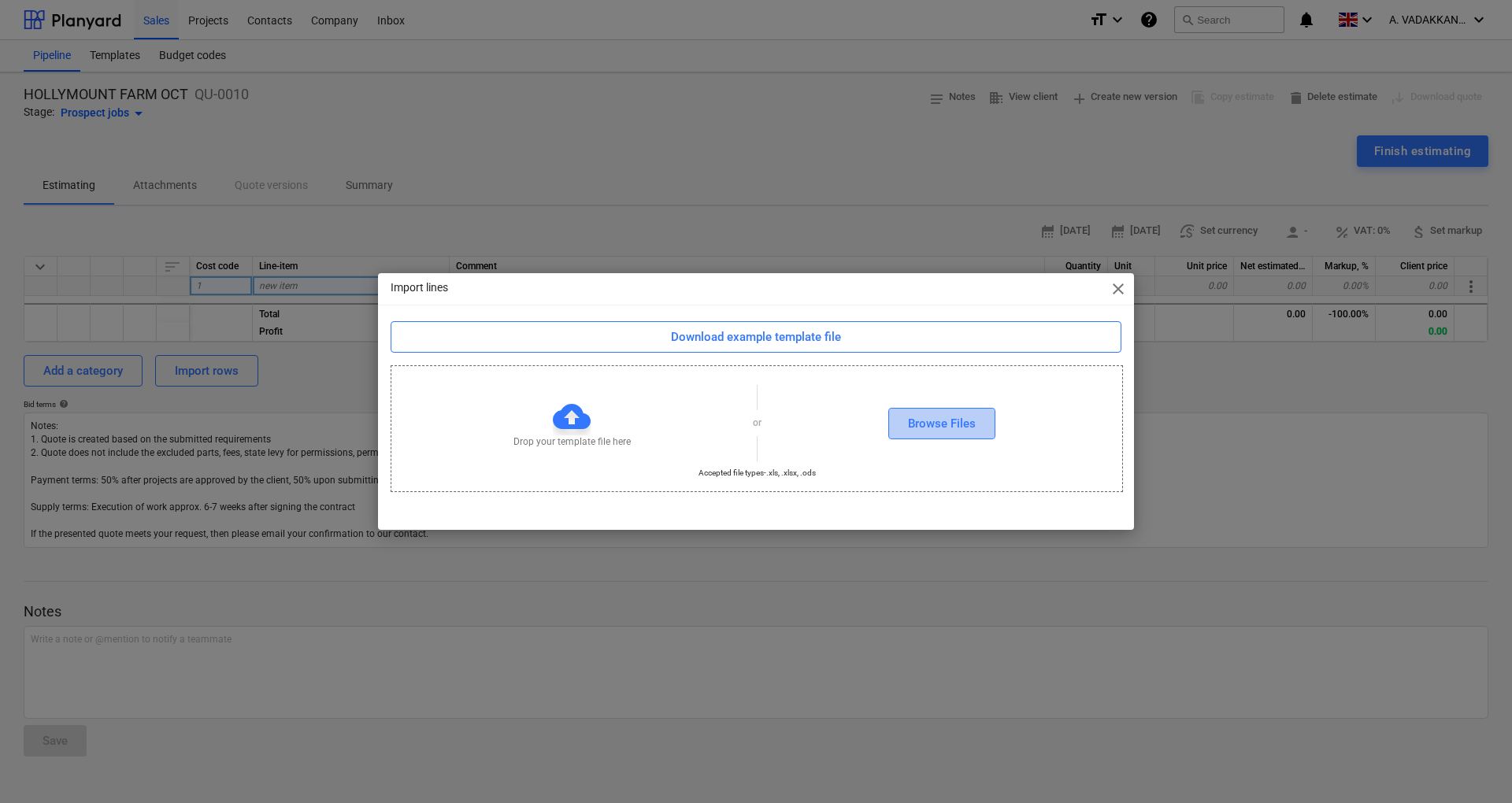
click at [915, 423] on div "Browse Files" at bounding box center [942, 423] width 68 height 20
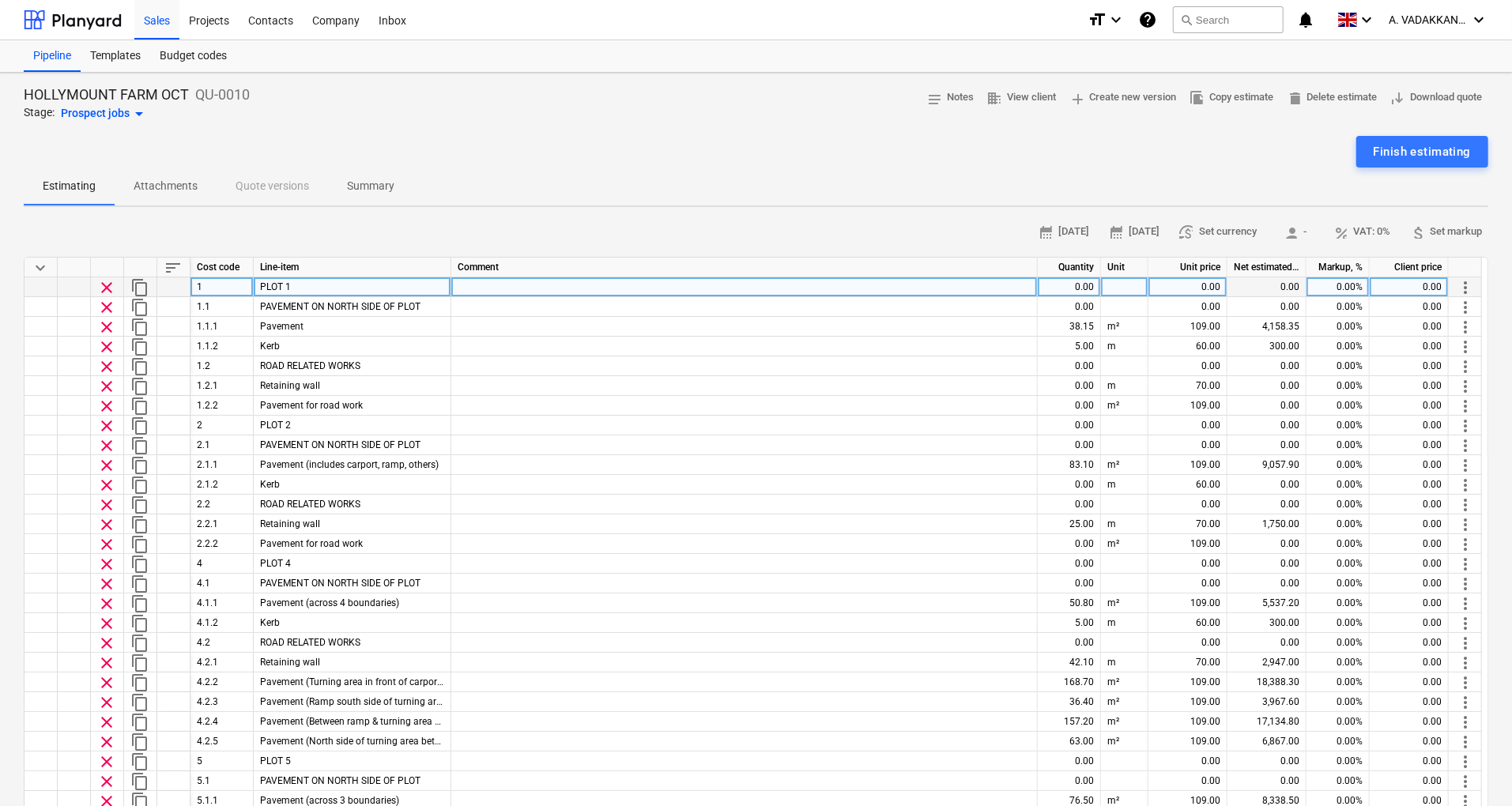
click at [176, 288] on div at bounding box center [173, 288] width 33 height 20
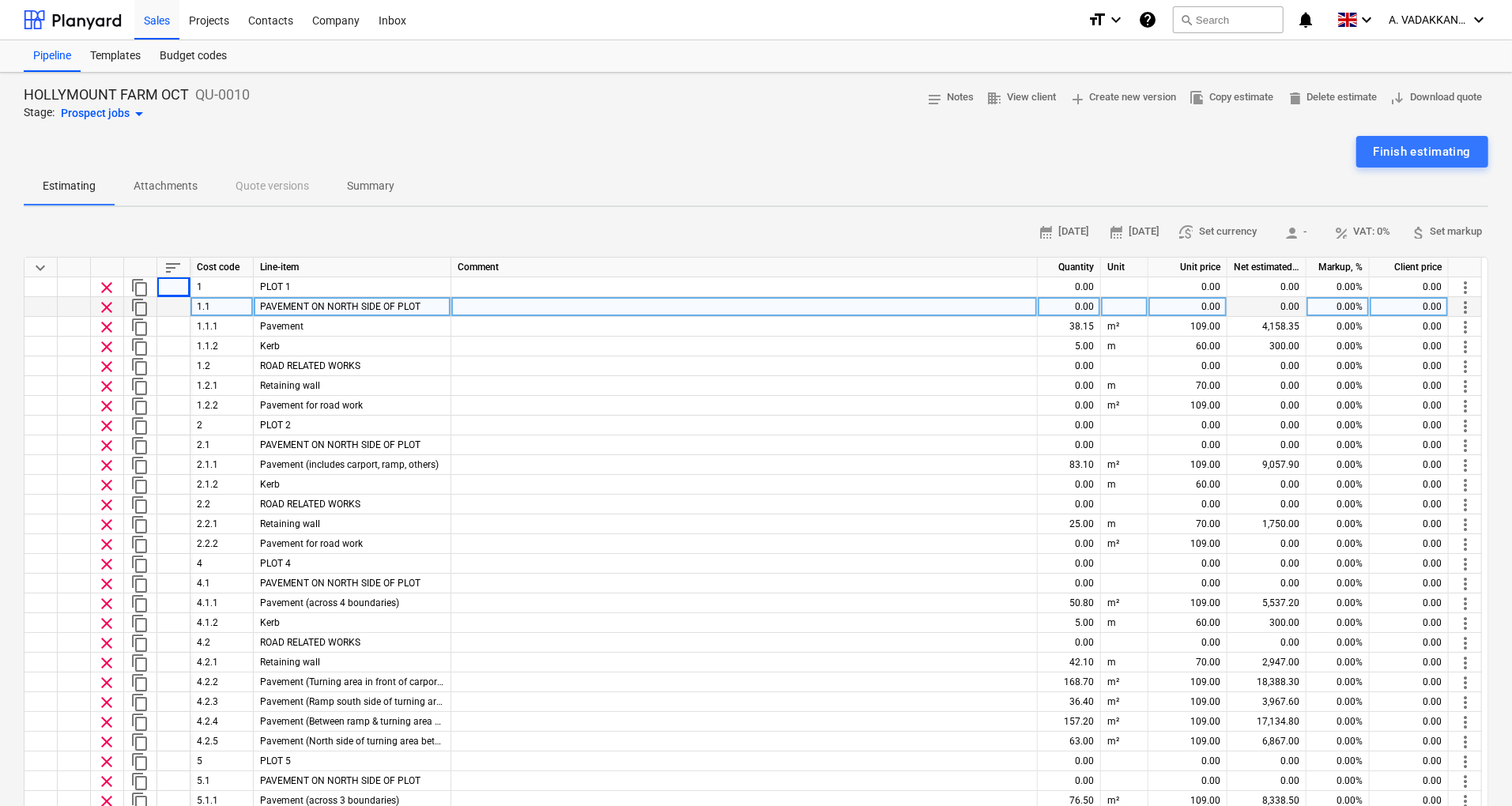
click at [231, 306] on div "1.1" at bounding box center [222, 307] width 63 height 20
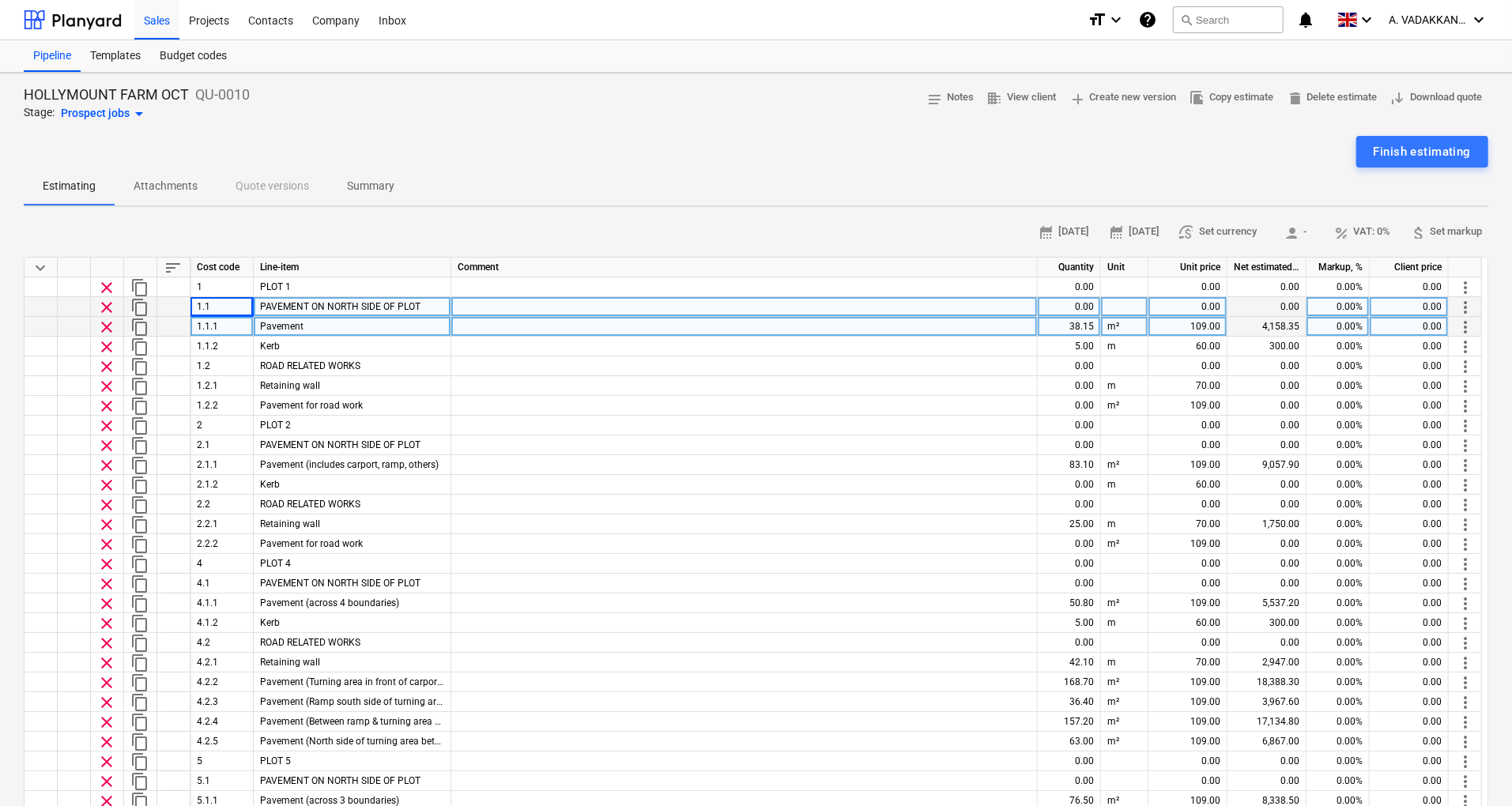
click at [246, 321] on div "1.1.1" at bounding box center [222, 327] width 63 height 20
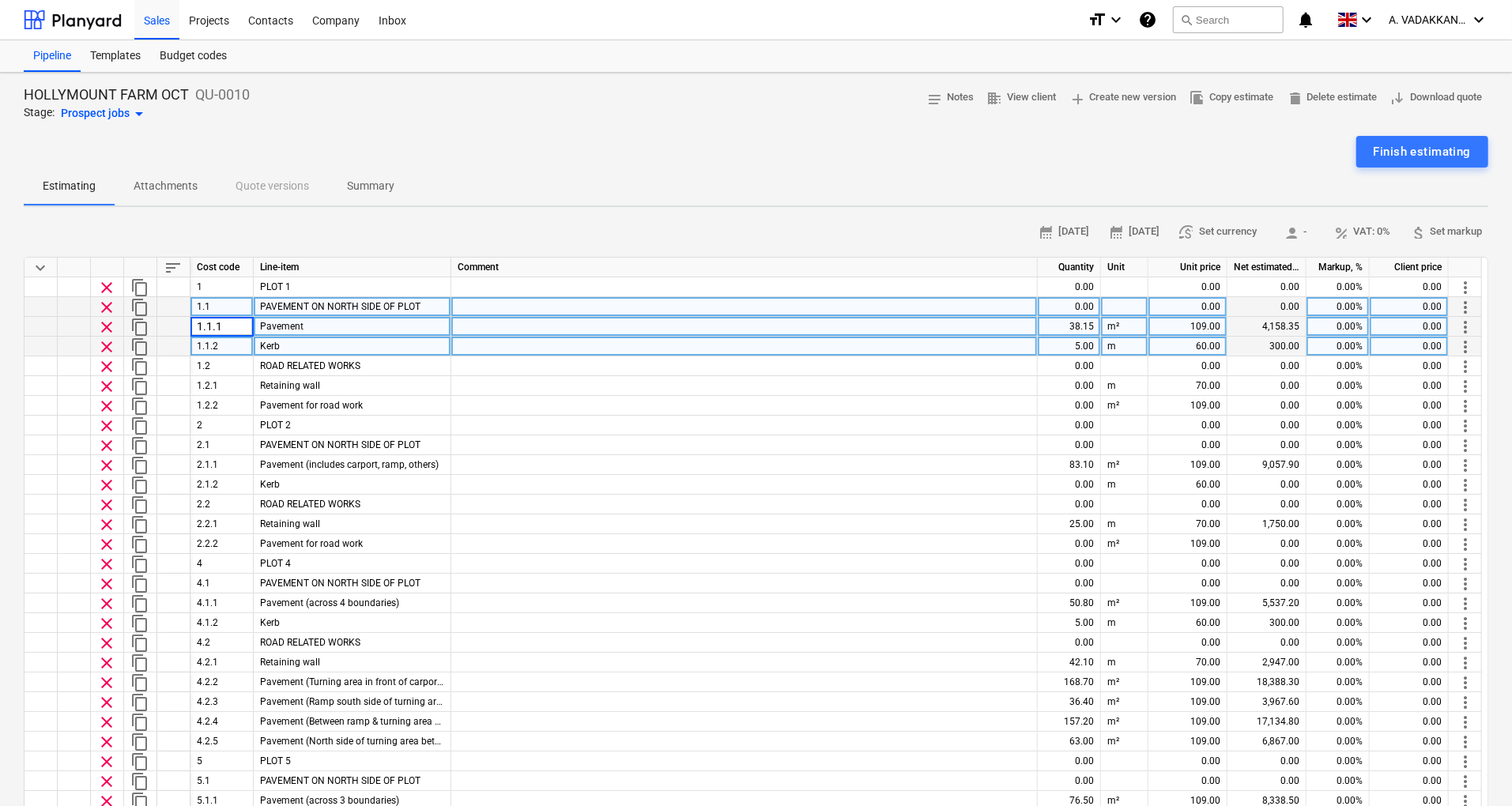
click at [244, 343] on div "1.1.2" at bounding box center [222, 346] width 63 height 20
click at [261, 304] on span "PAVEMENT ON NORTH SIDE OF PLOT" at bounding box center [340, 306] width 161 height 11
click at [284, 334] on div "Pavement" at bounding box center [352, 327] width 198 height 20
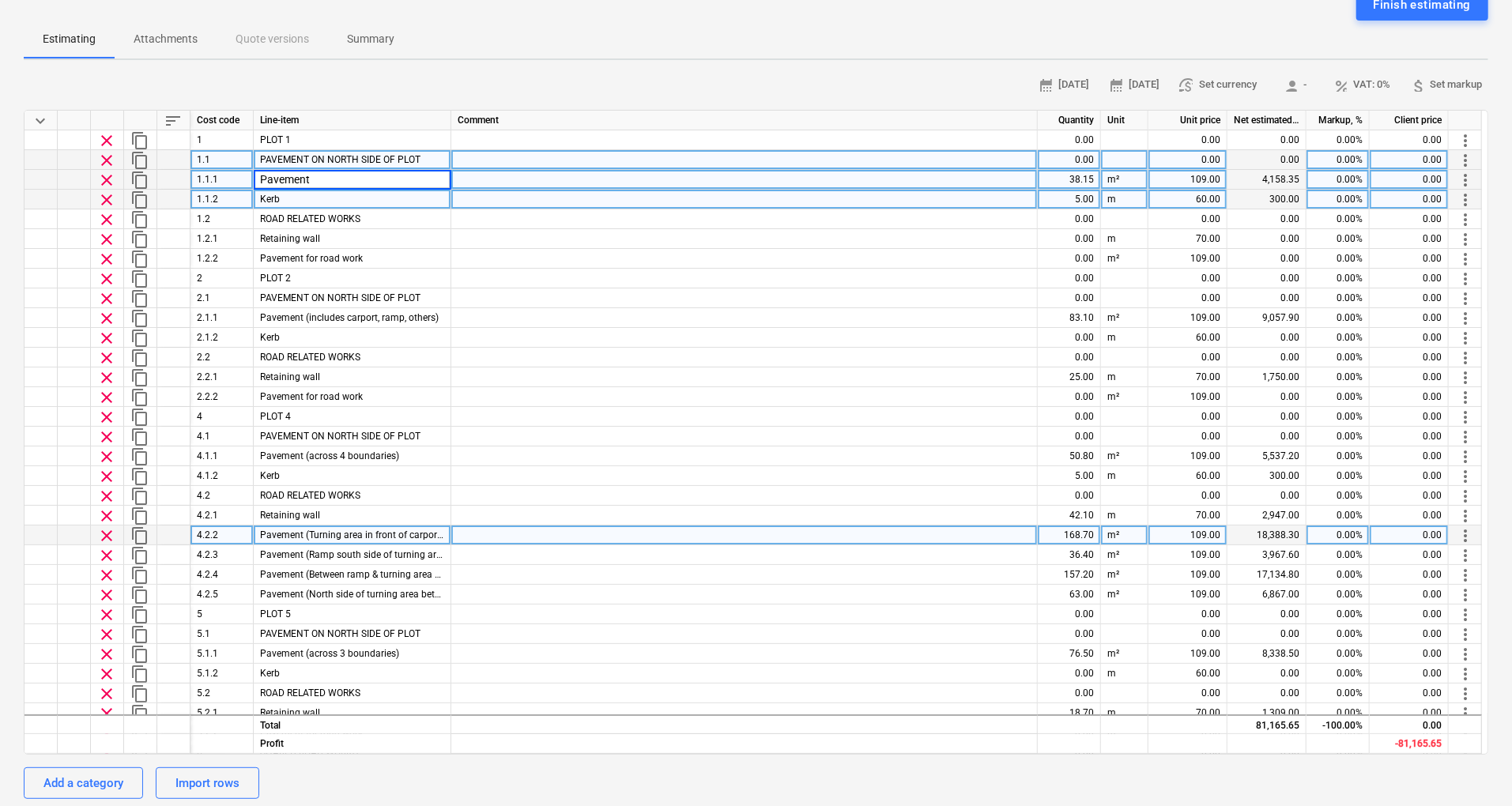
scroll to position [0, 0]
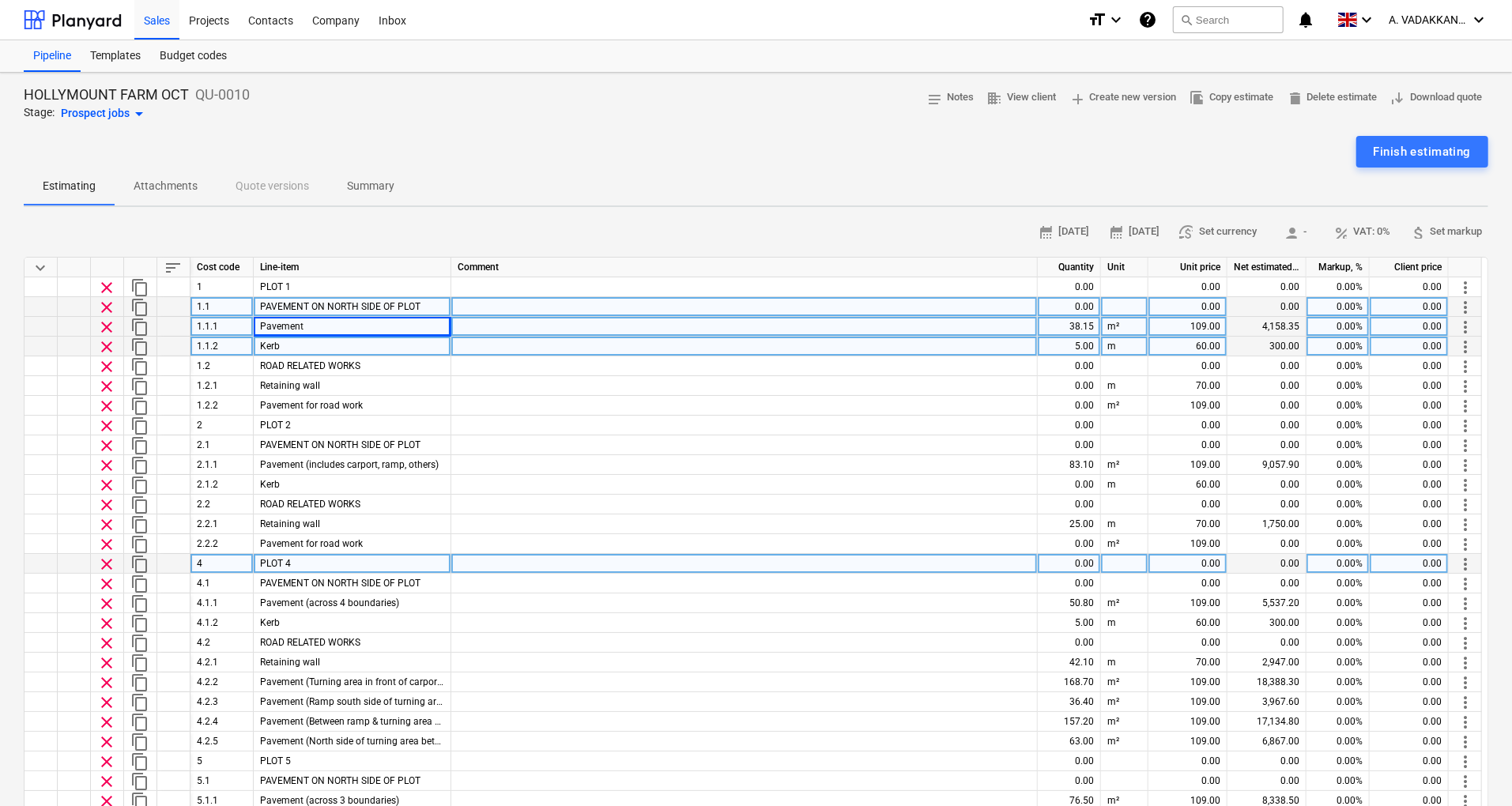
click at [164, 559] on div at bounding box center [173, 564] width 33 height 20
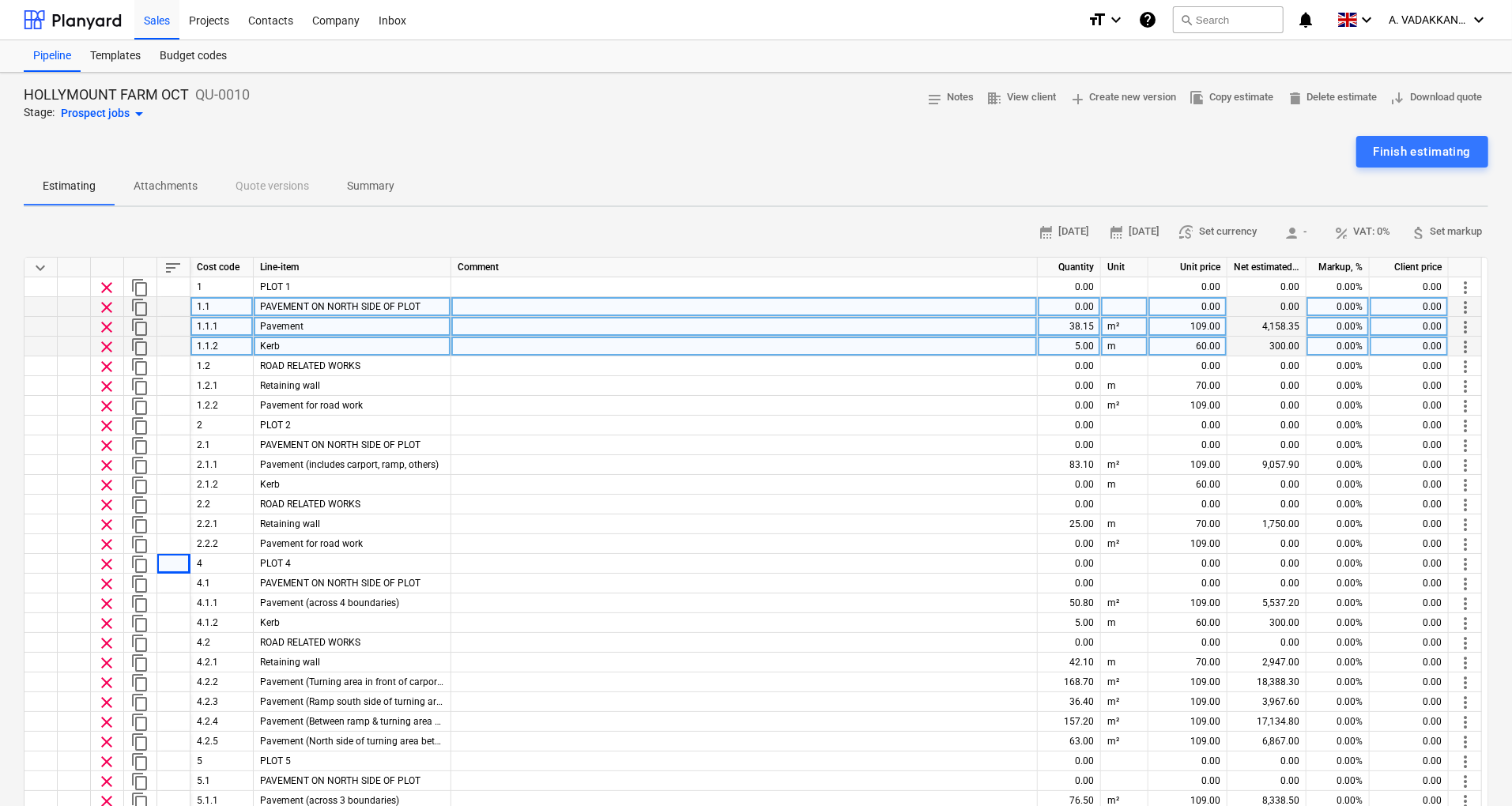
click at [168, 268] on span "sort" at bounding box center [172, 267] width 19 height 19
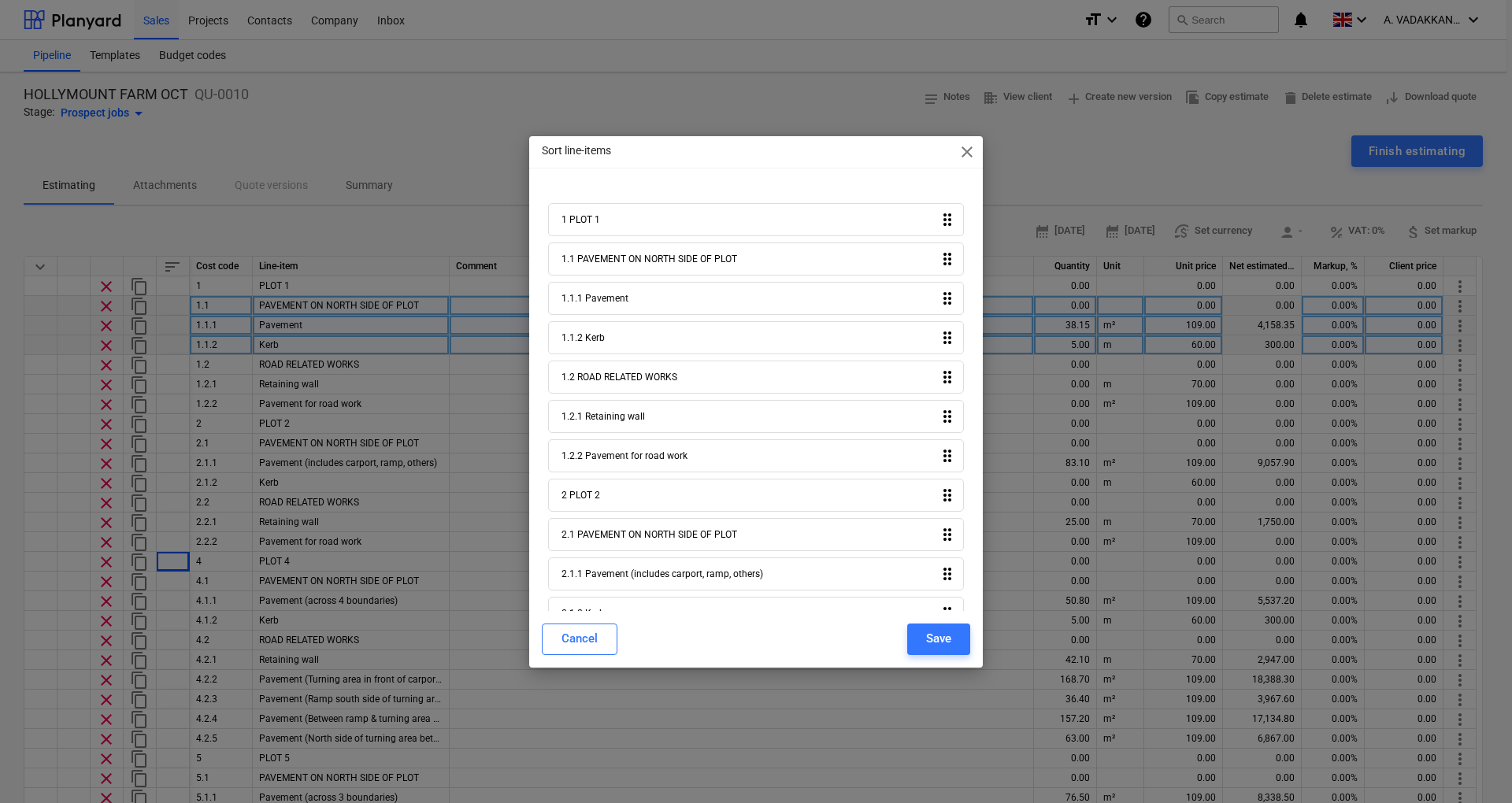
click at [968, 155] on span "close" at bounding box center [966, 151] width 19 height 19
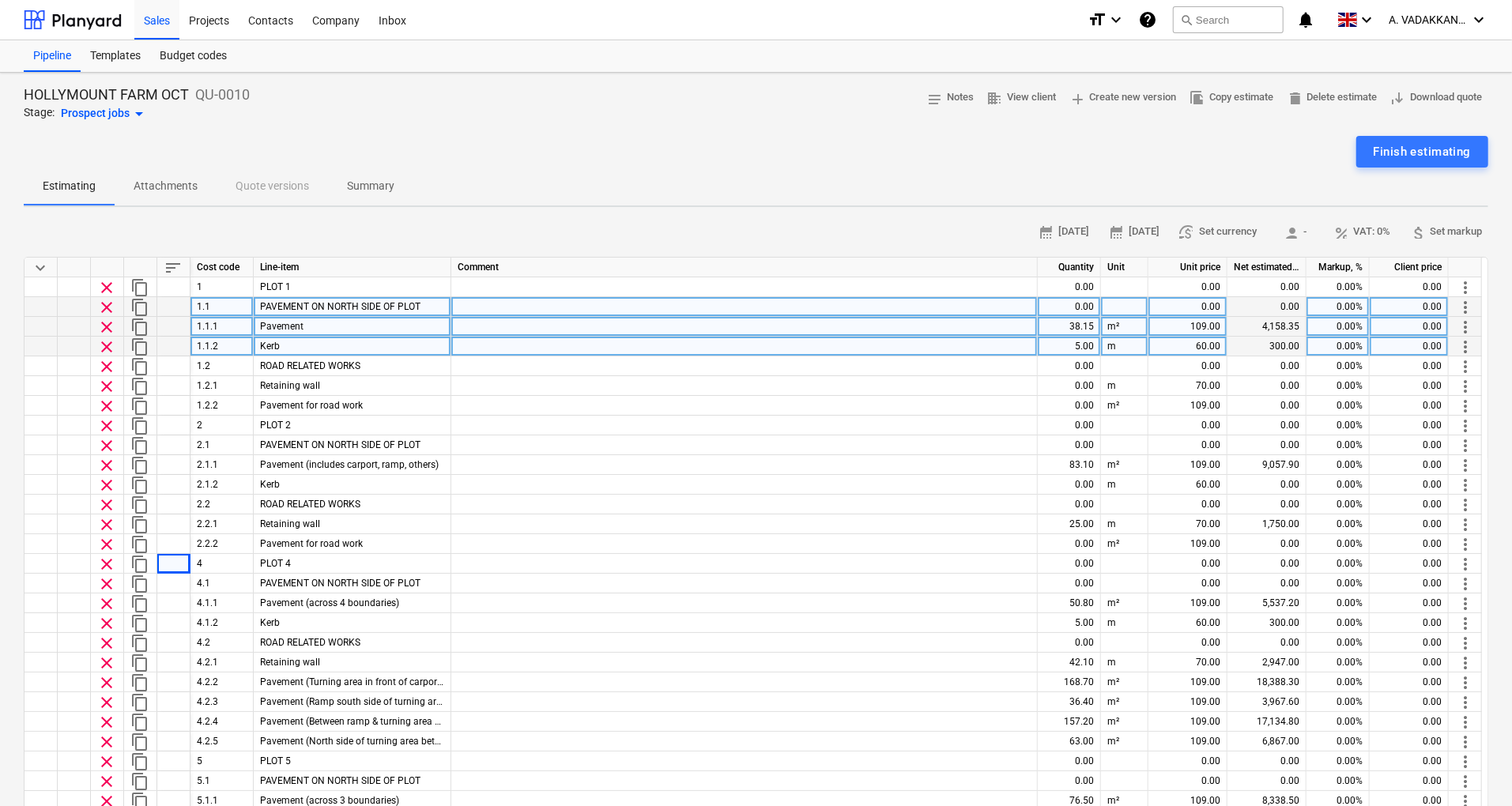
click at [301, 305] on span "PAVEMENT ON NORTH SIDE OF PLOT" at bounding box center [340, 306] width 161 height 11
click at [1470, 305] on span "more_vert" at bounding box center [1465, 307] width 19 height 19
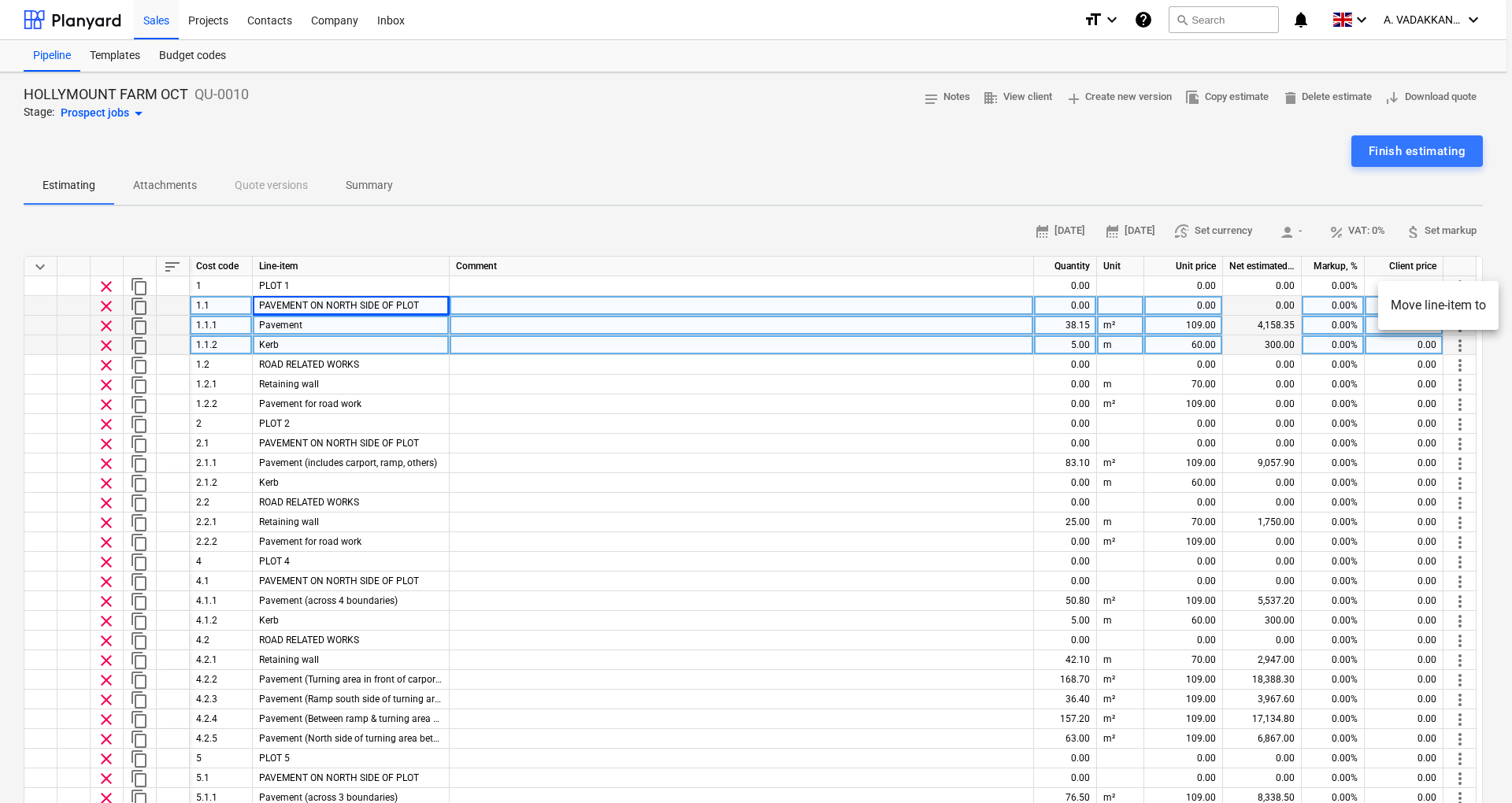
click at [1464, 304] on li "Move line-item to" at bounding box center [1438, 305] width 120 height 36
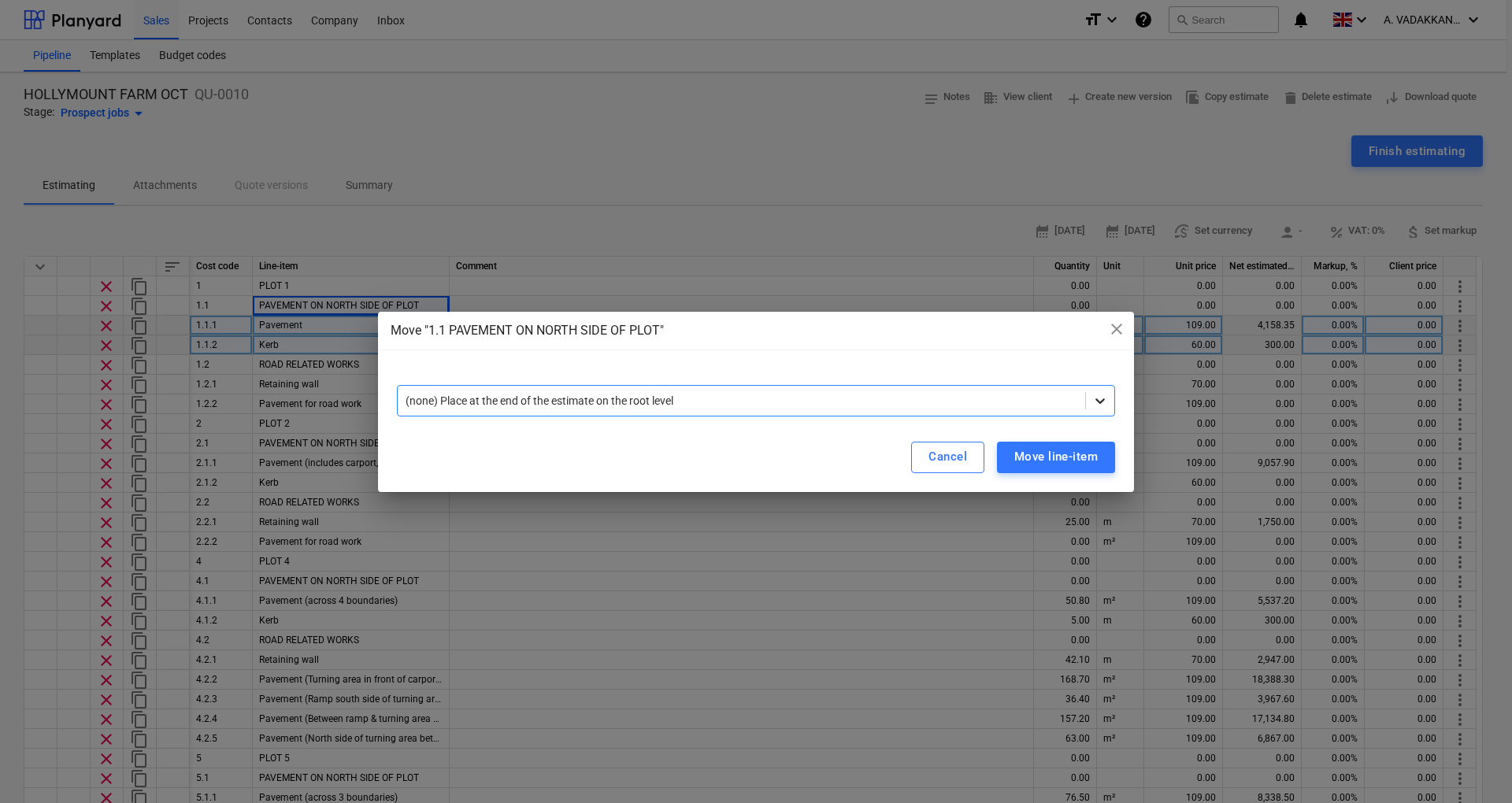
click at [1091, 400] on div at bounding box center [1100, 401] width 28 height 28
click at [1115, 334] on span "close" at bounding box center [1116, 329] width 19 height 19
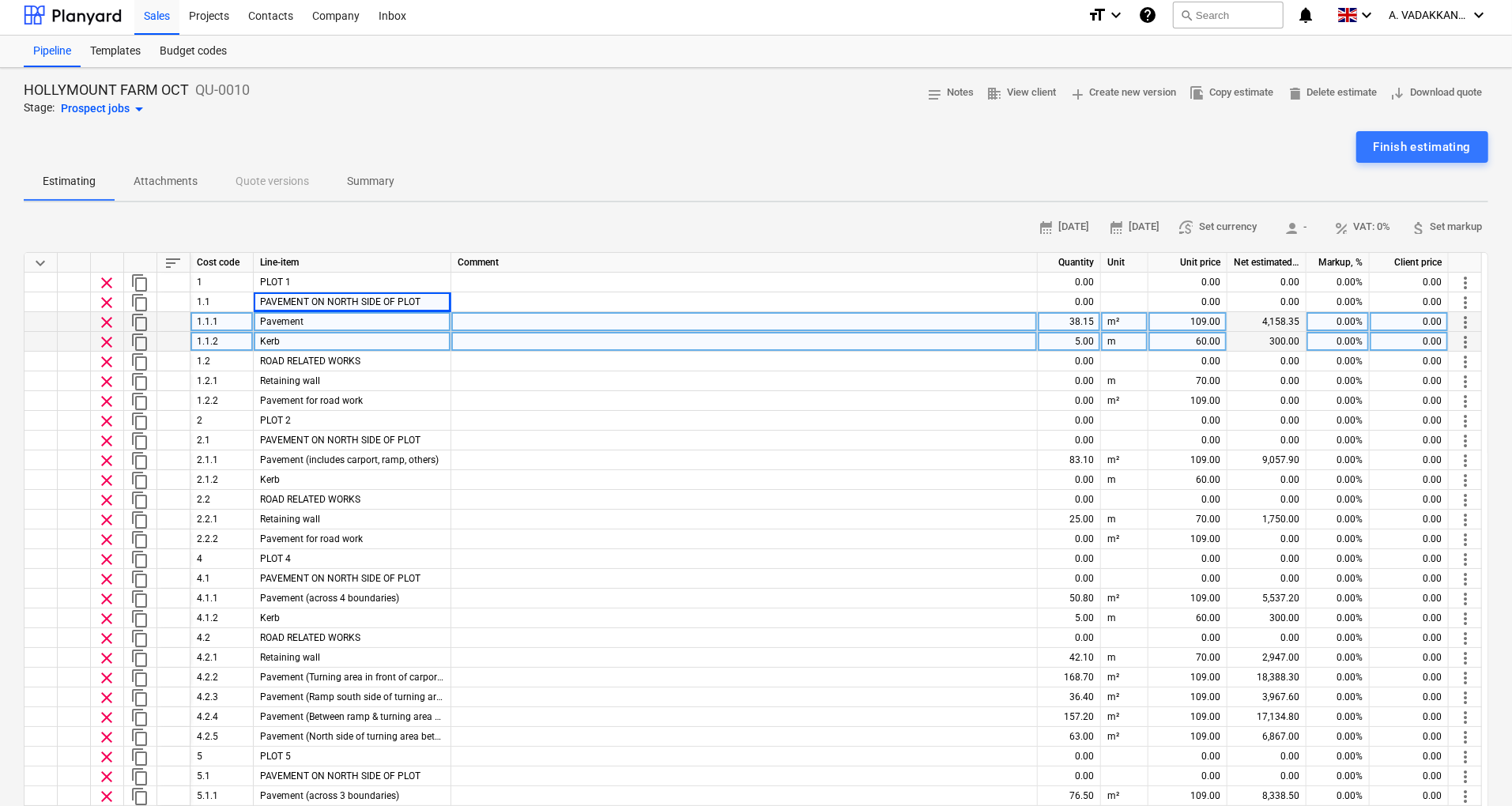
scroll to position [0, 0]
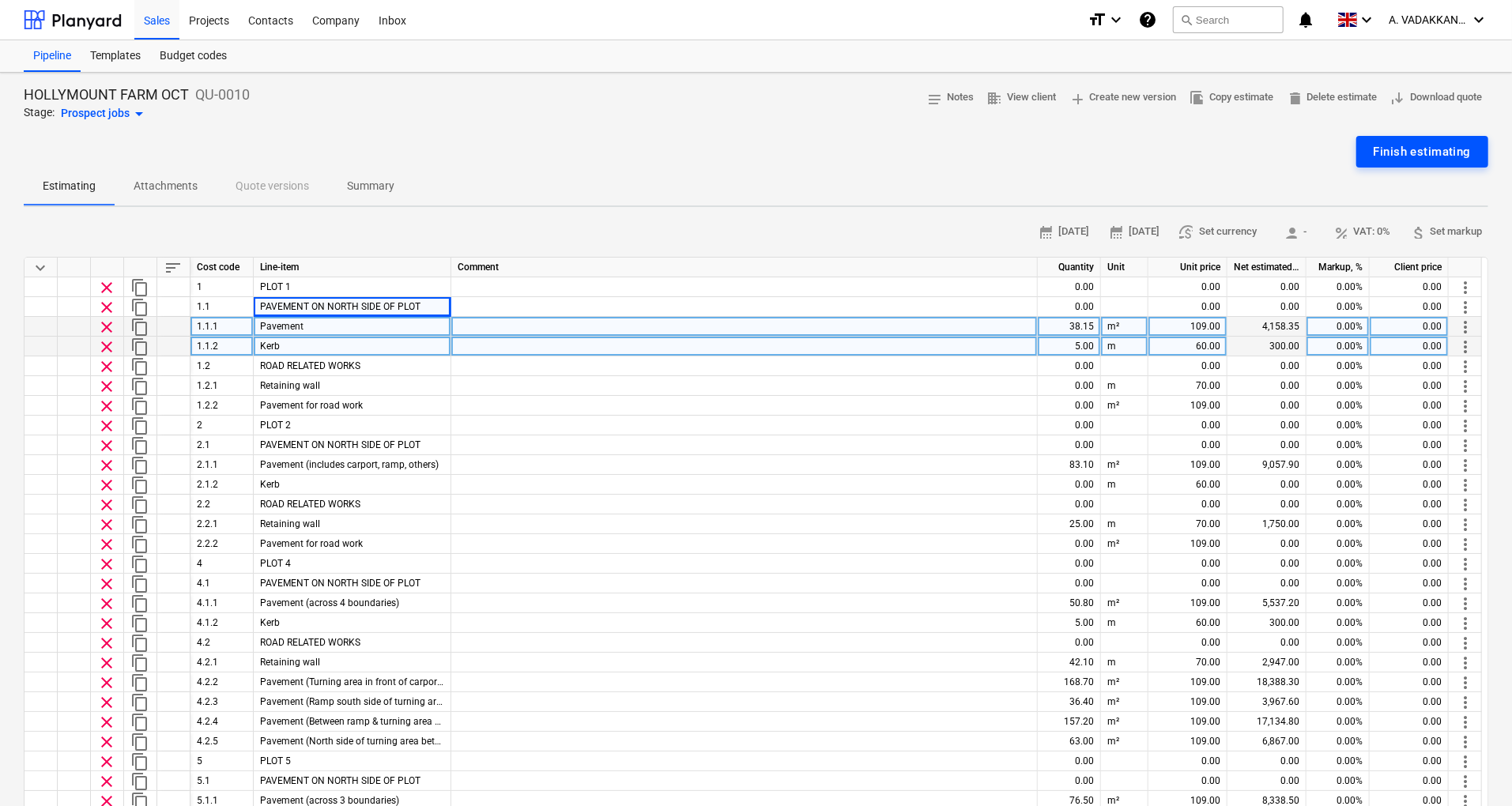
click at [1411, 159] on div "Finish estimating" at bounding box center [1423, 151] width 98 height 20
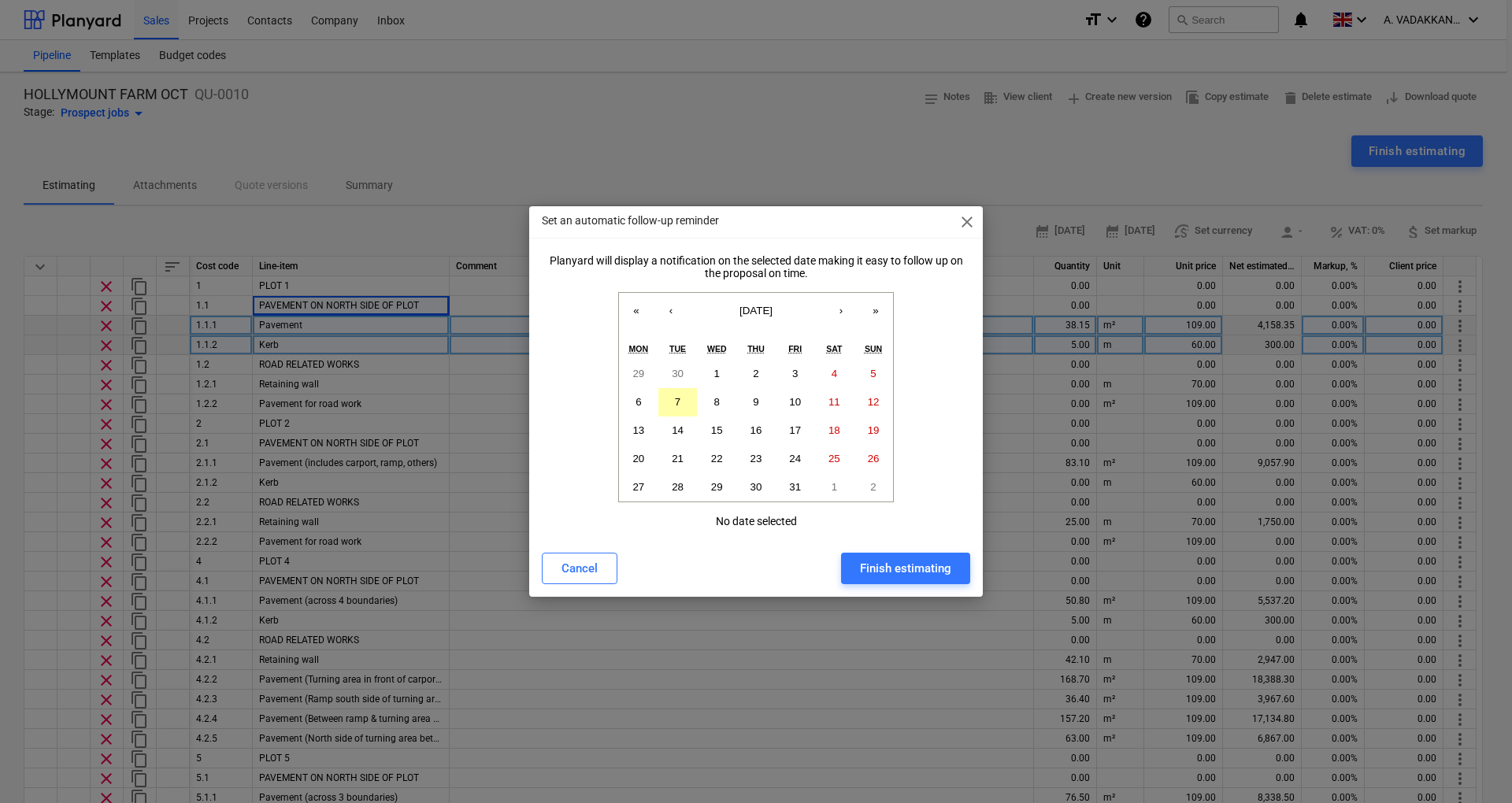
click at [680, 410] on button "7" at bounding box center [677, 402] width 40 height 28
click at [924, 573] on div "Finish estimating" at bounding box center [905, 568] width 91 height 20
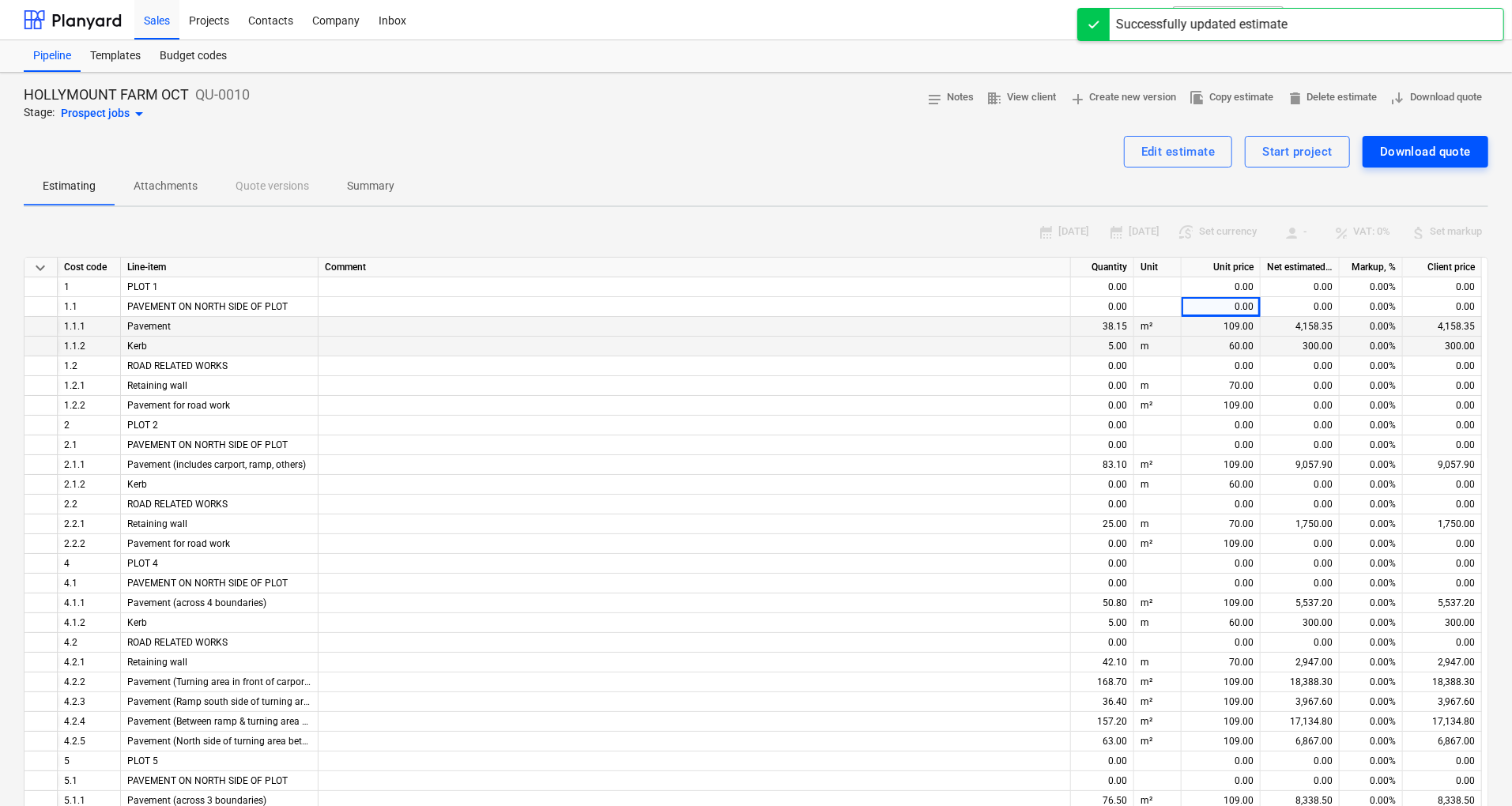
click at [1426, 151] on div "Download quote" at bounding box center [1426, 151] width 91 height 20
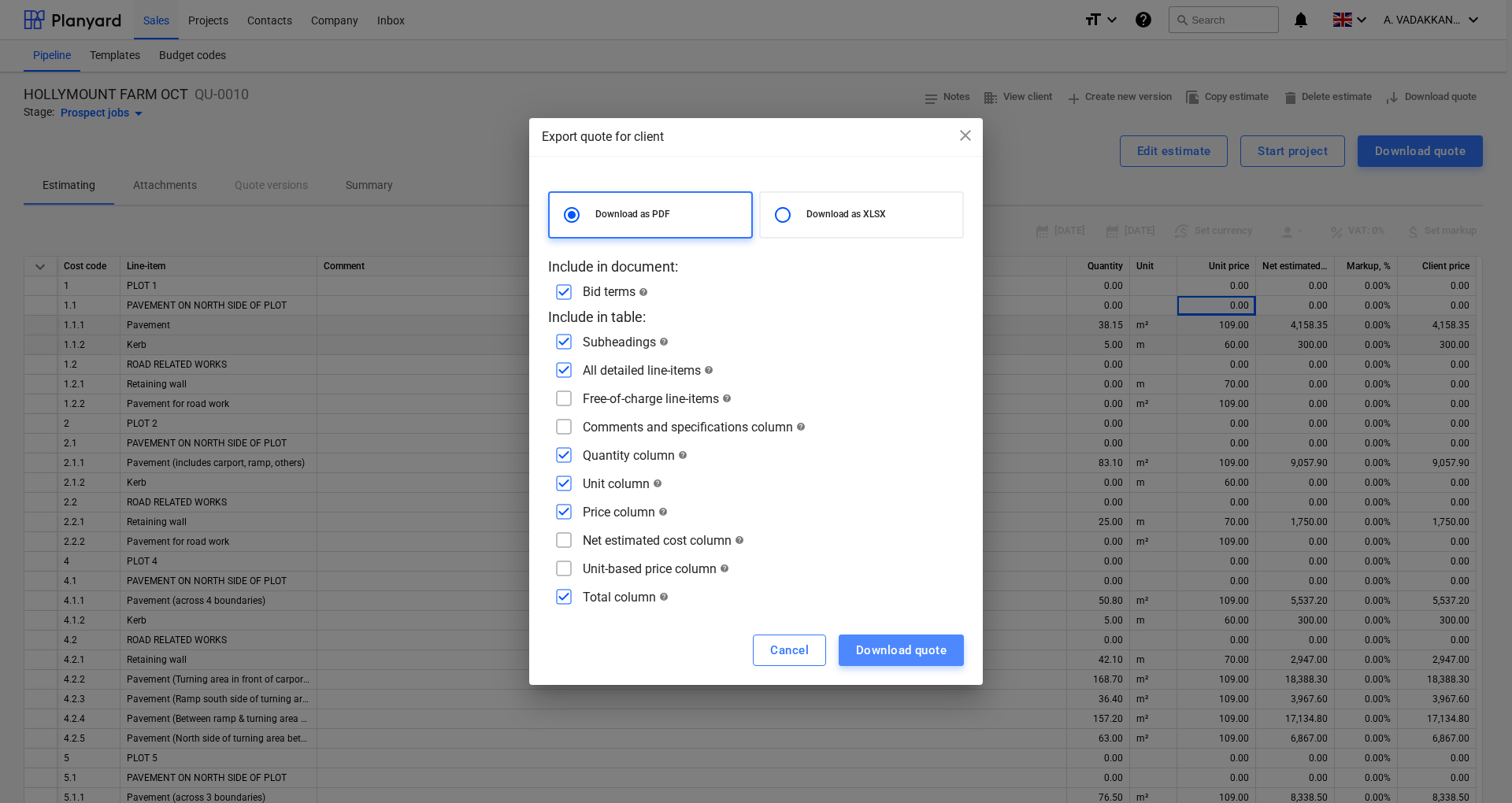
click at [885, 652] on div "Download quote" at bounding box center [901, 650] width 90 height 20
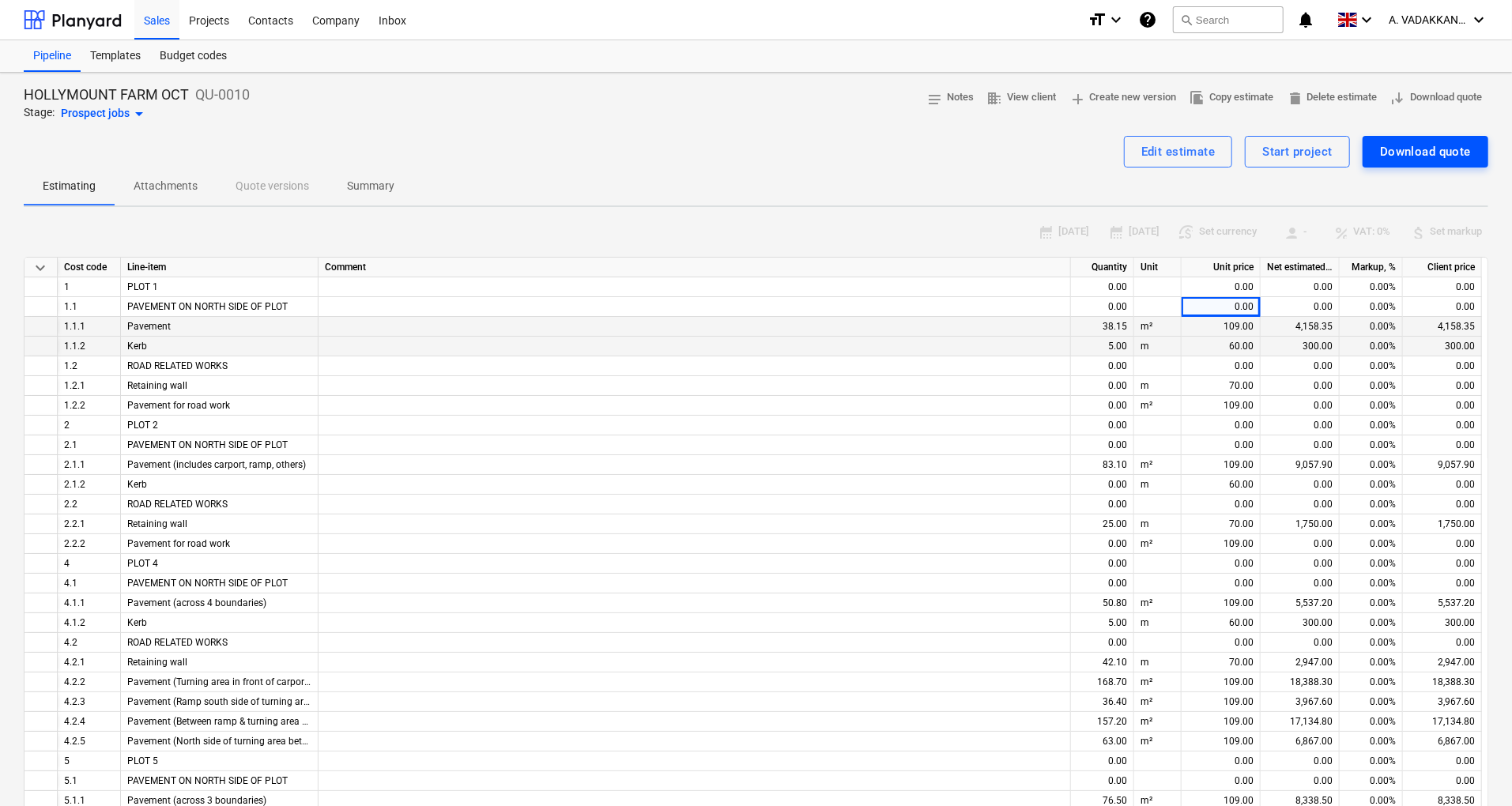
click at [1405, 149] on div "Download quote" at bounding box center [1426, 151] width 91 height 20
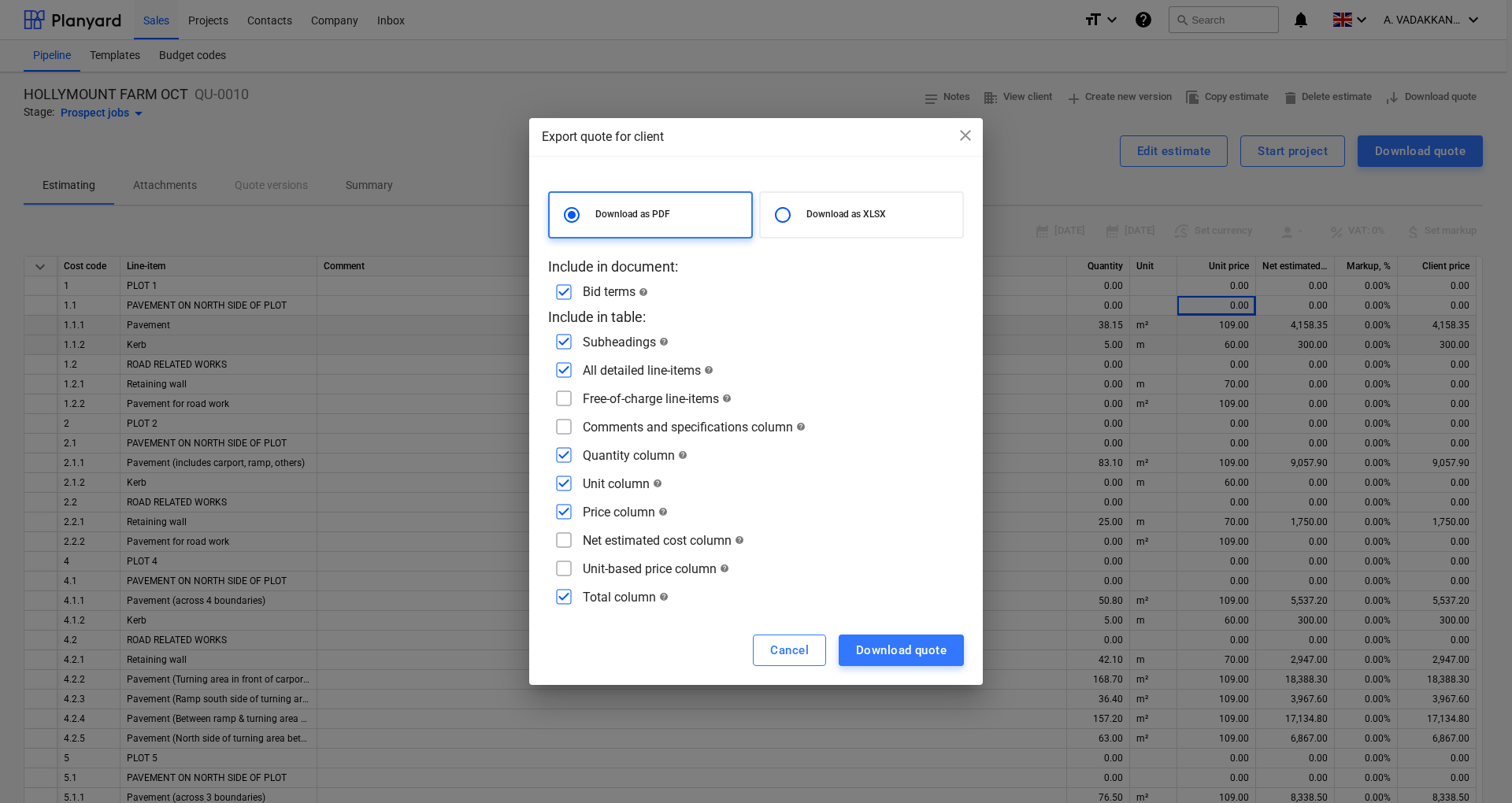
click at [564, 403] on input "checkbox" at bounding box center [563, 398] width 25 height 25
checkbox input "true"
click at [564, 426] on input "checkbox" at bounding box center [563, 426] width 25 height 25
checkbox input "true"
click at [569, 543] on input "checkbox" at bounding box center [563, 540] width 25 height 25
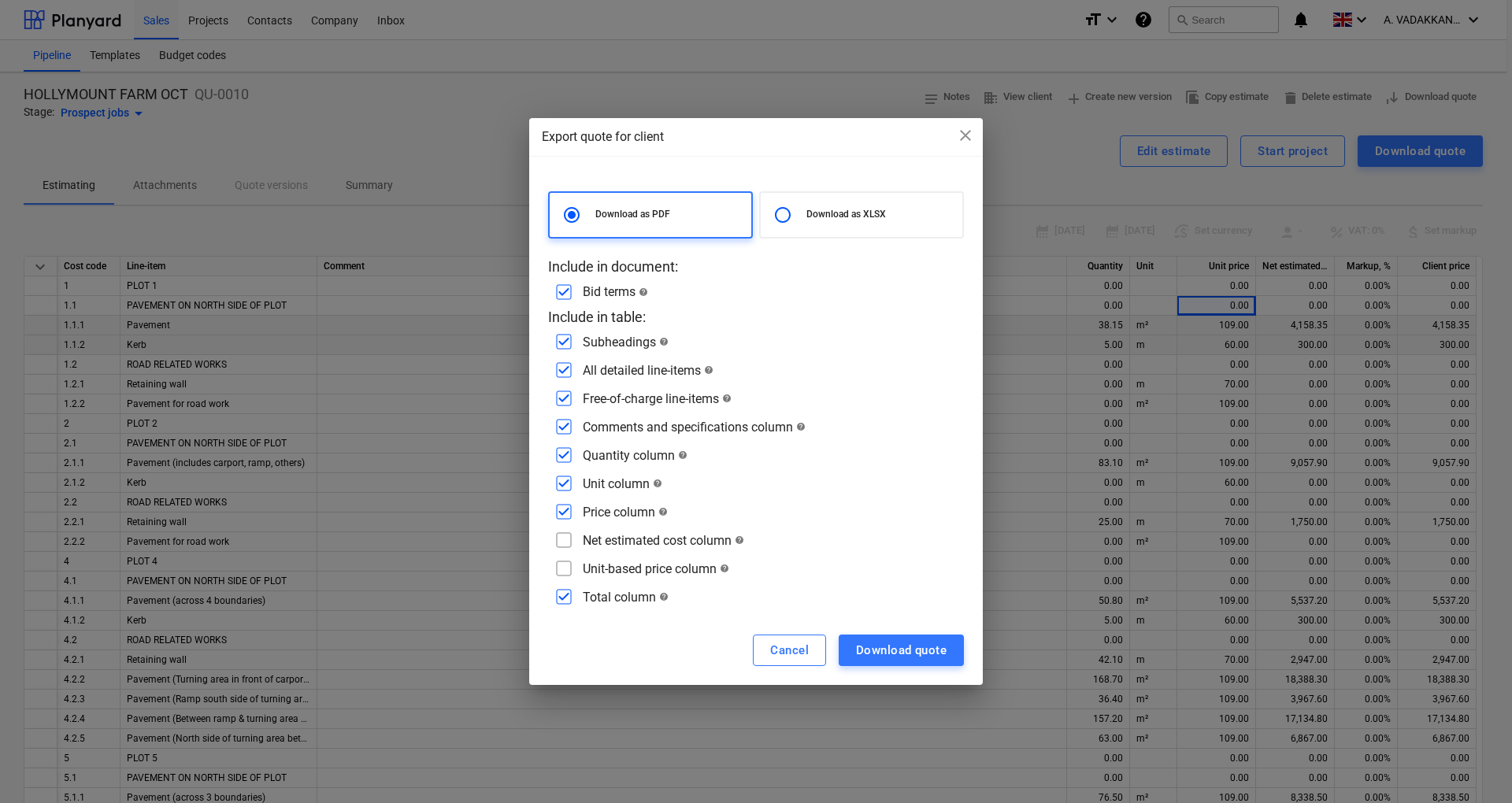
checkbox input "true"
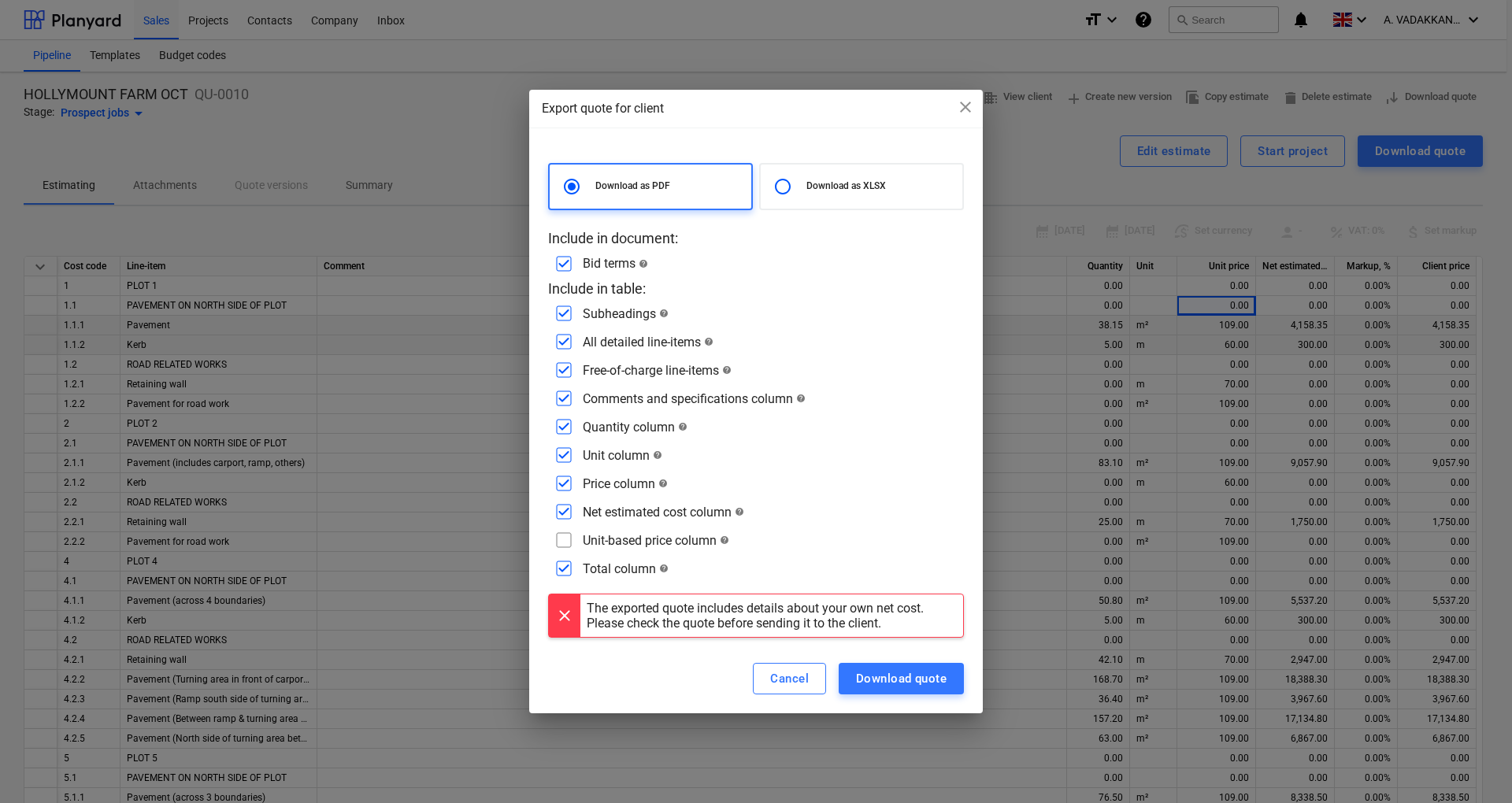
click at [564, 539] on input "checkbox" at bounding box center [563, 540] width 25 height 25
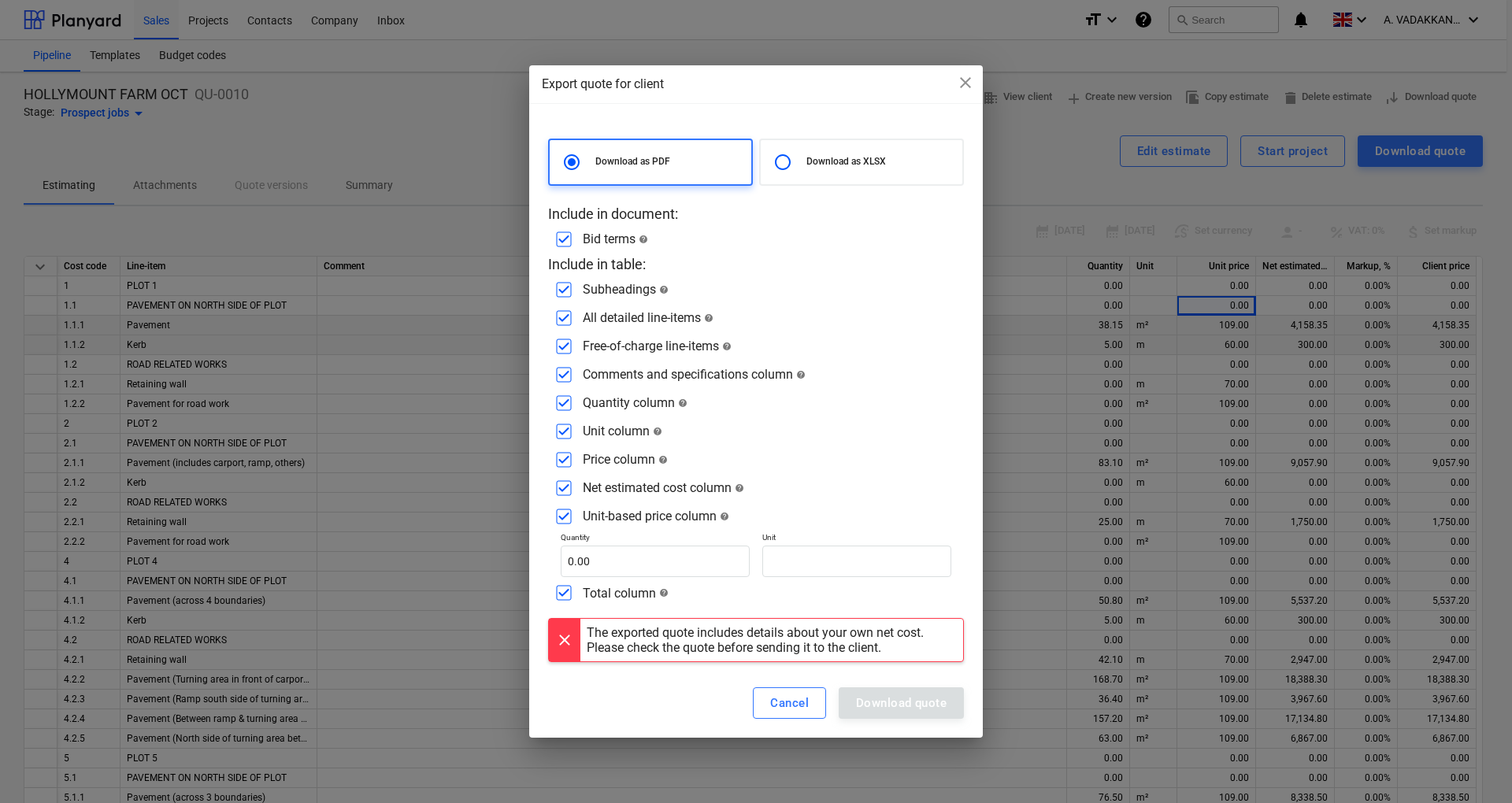
click at [564, 521] on input "checkbox" at bounding box center [563, 516] width 25 height 25
checkbox input "false"
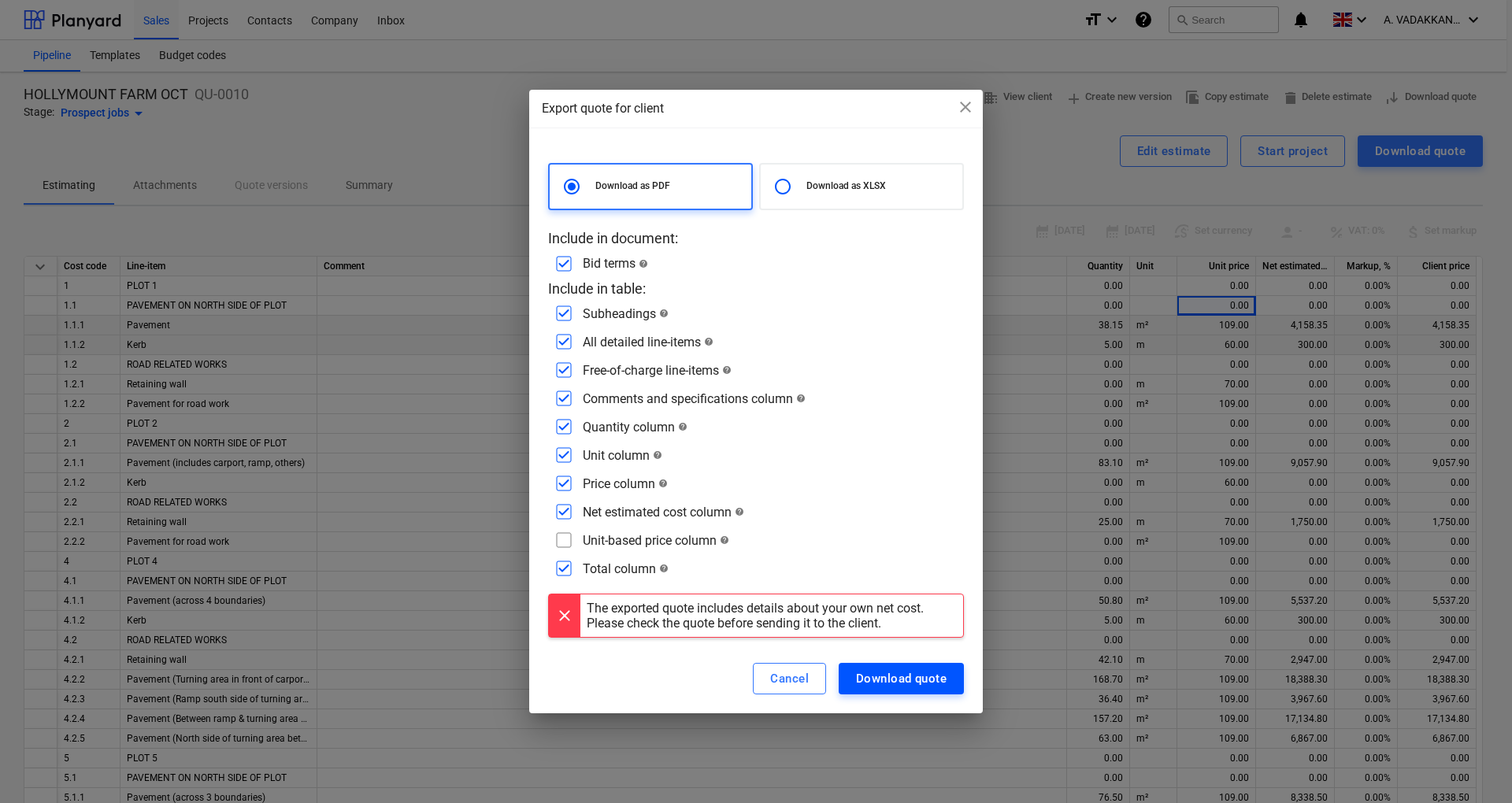
click at [853, 680] on button "Download quote" at bounding box center [901, 679] width 126 height 32
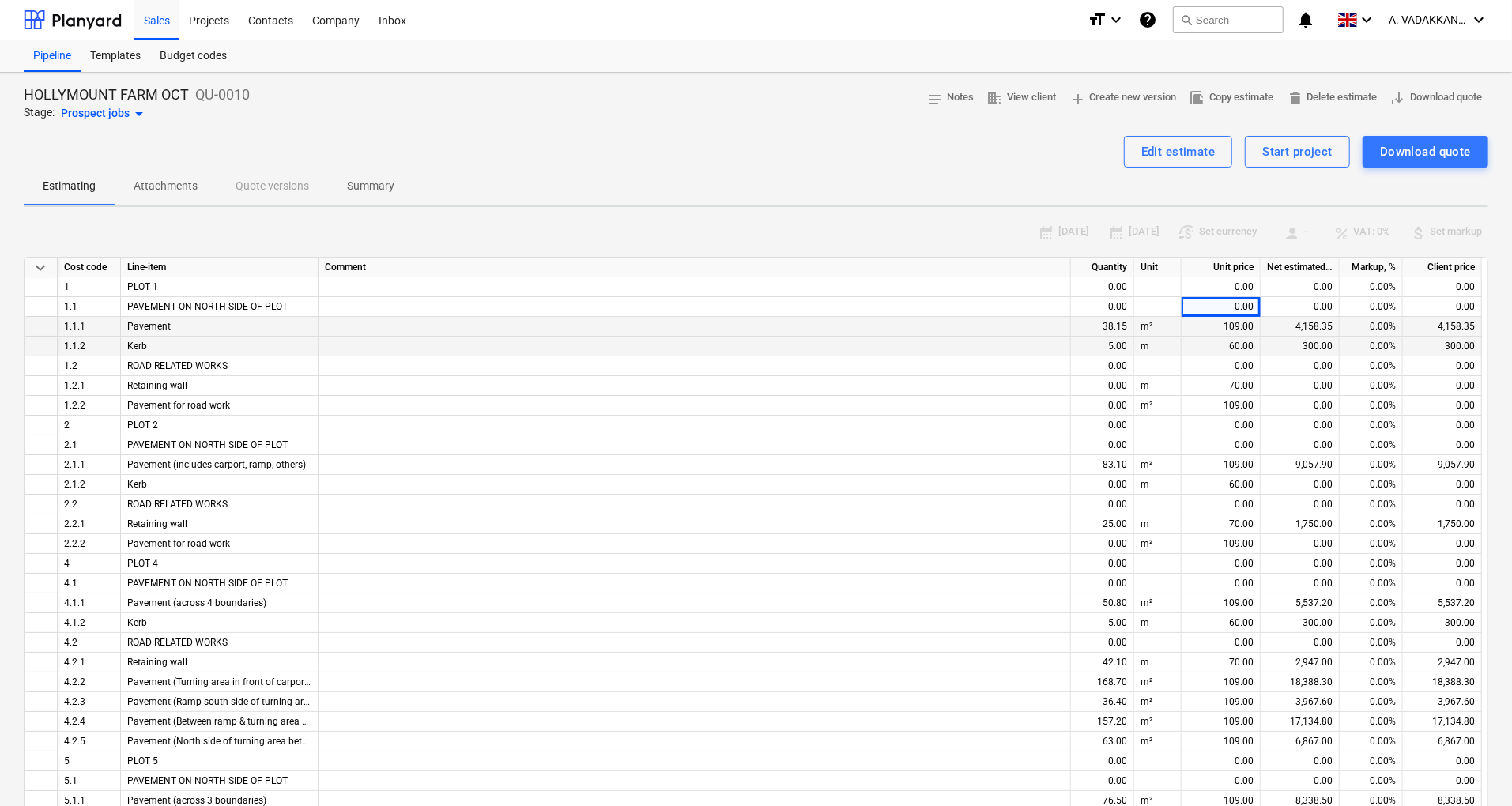
click at [1150, 14] on icon "help" at bounding box center [1147, 20] width 19 height 19
click at [48, 257] on div "keyboard_arrow_down Cost code Line-item Comment Quantity Unit Unit price Net es…" at bounding box center [756, 579] width 1465 height 645
click at [36, 263] on span "keyboard_arrow_down" at bounding box center [40, 267] width 19 height 19
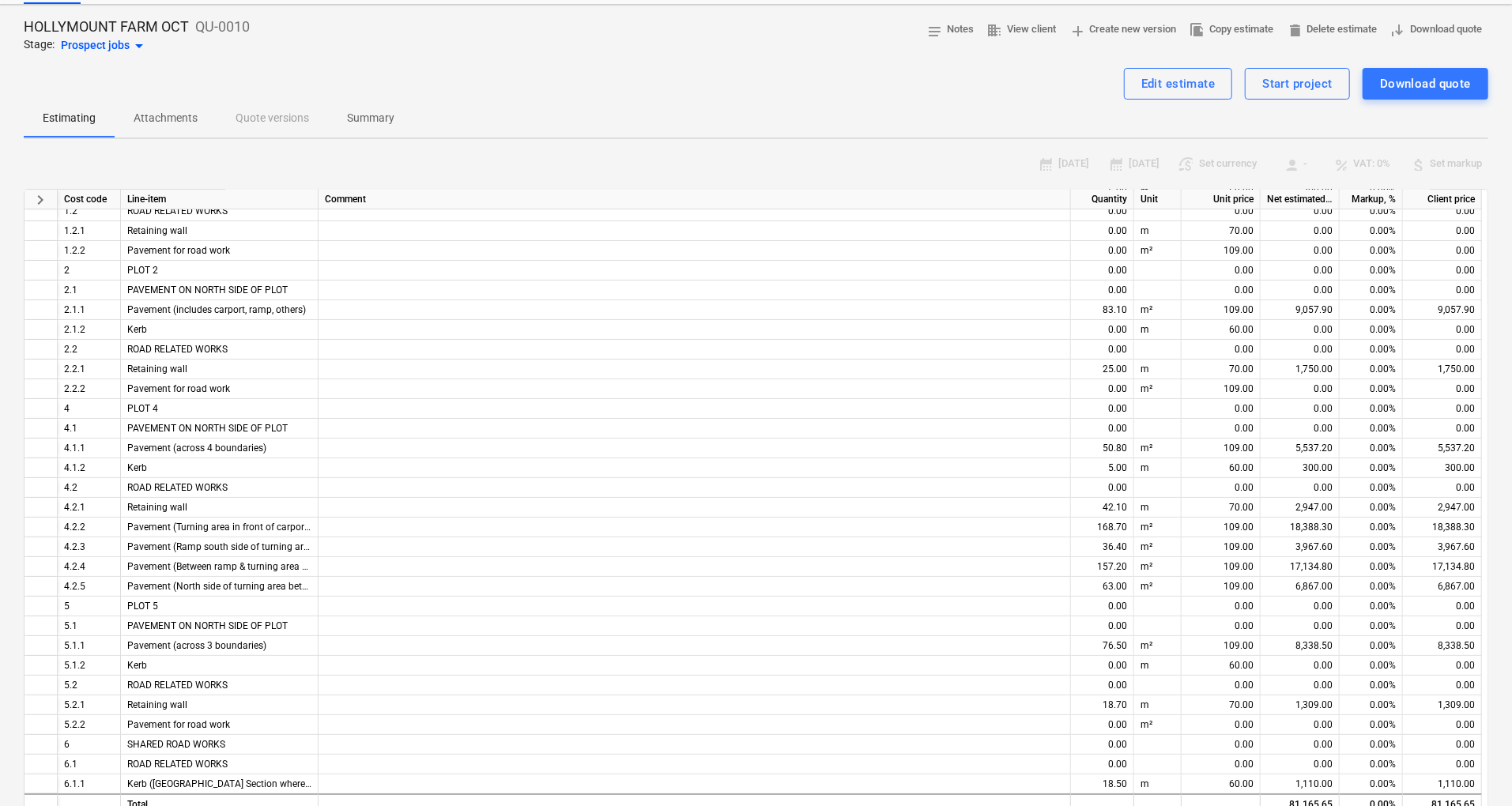
scroll to position [105, 0]
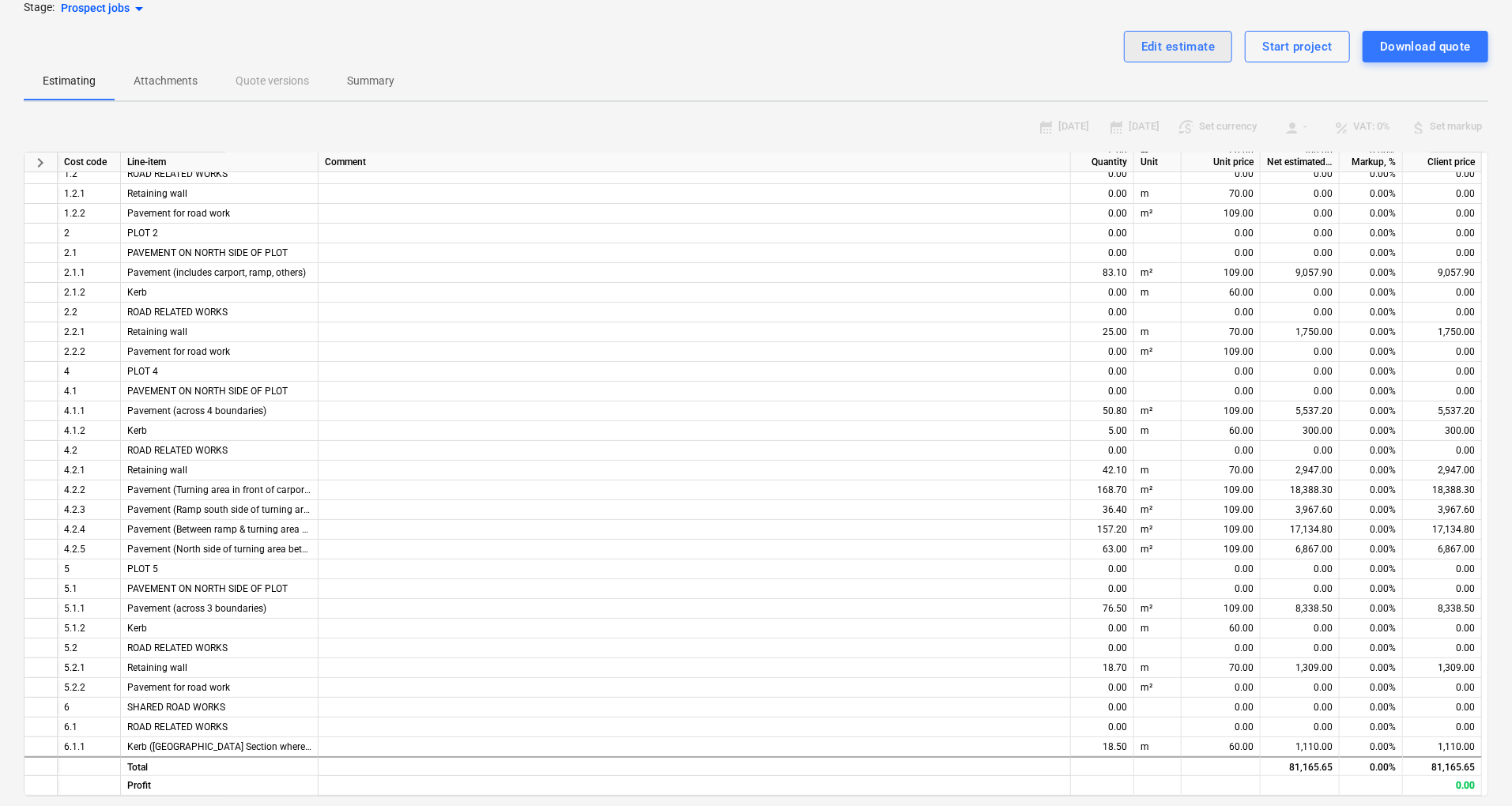
click at [1207, 51] on div "Edit estimate" at bounding box center [1179, 46] width 75 height 20
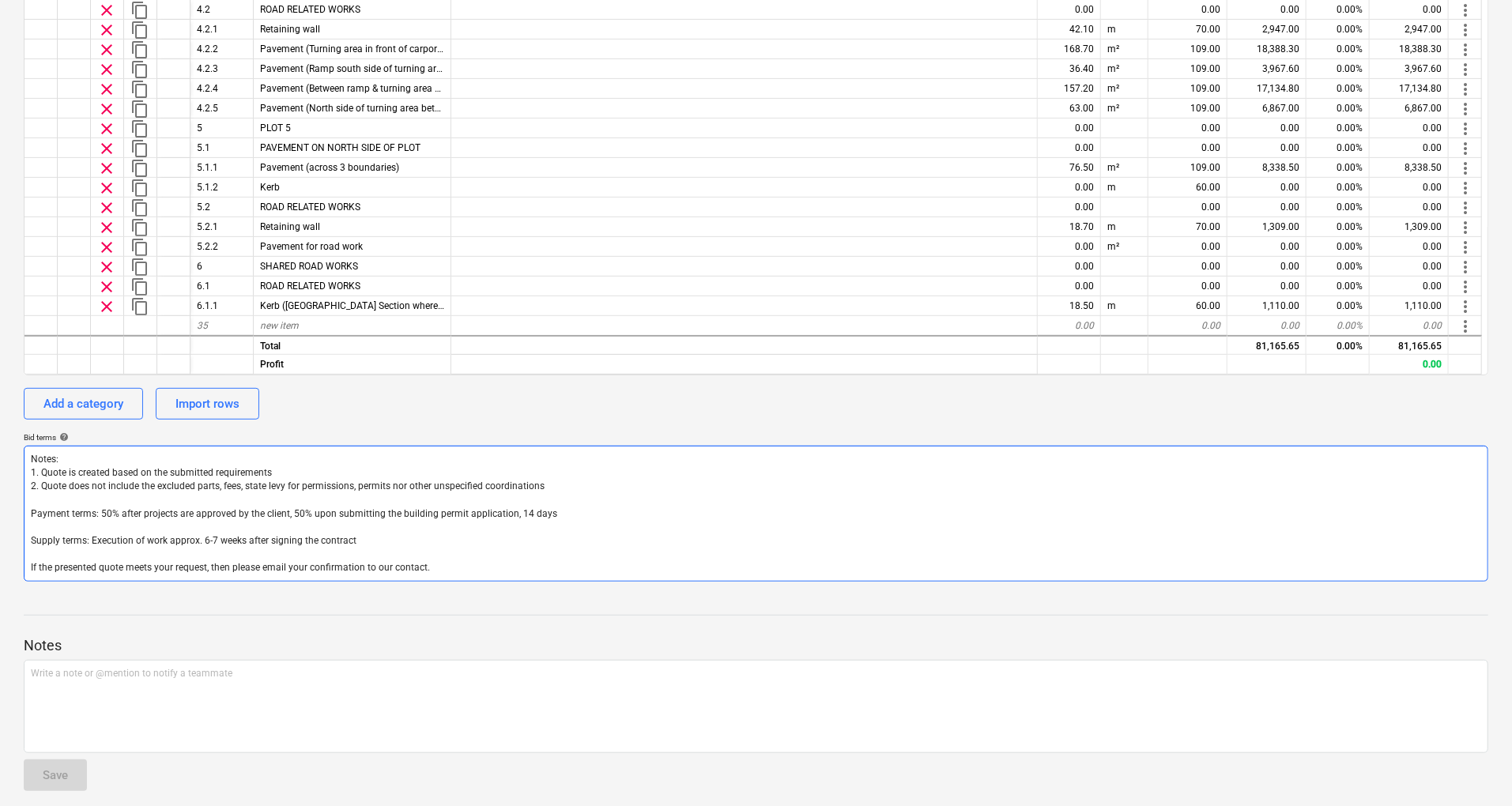
scroll to position [0, 0]
click at [148, 326] on div at bounding box center [140, 326] width 33 height 20
click at [102, 406] on div "Add a category" at bounding box center [83, 403] width 80 height 20
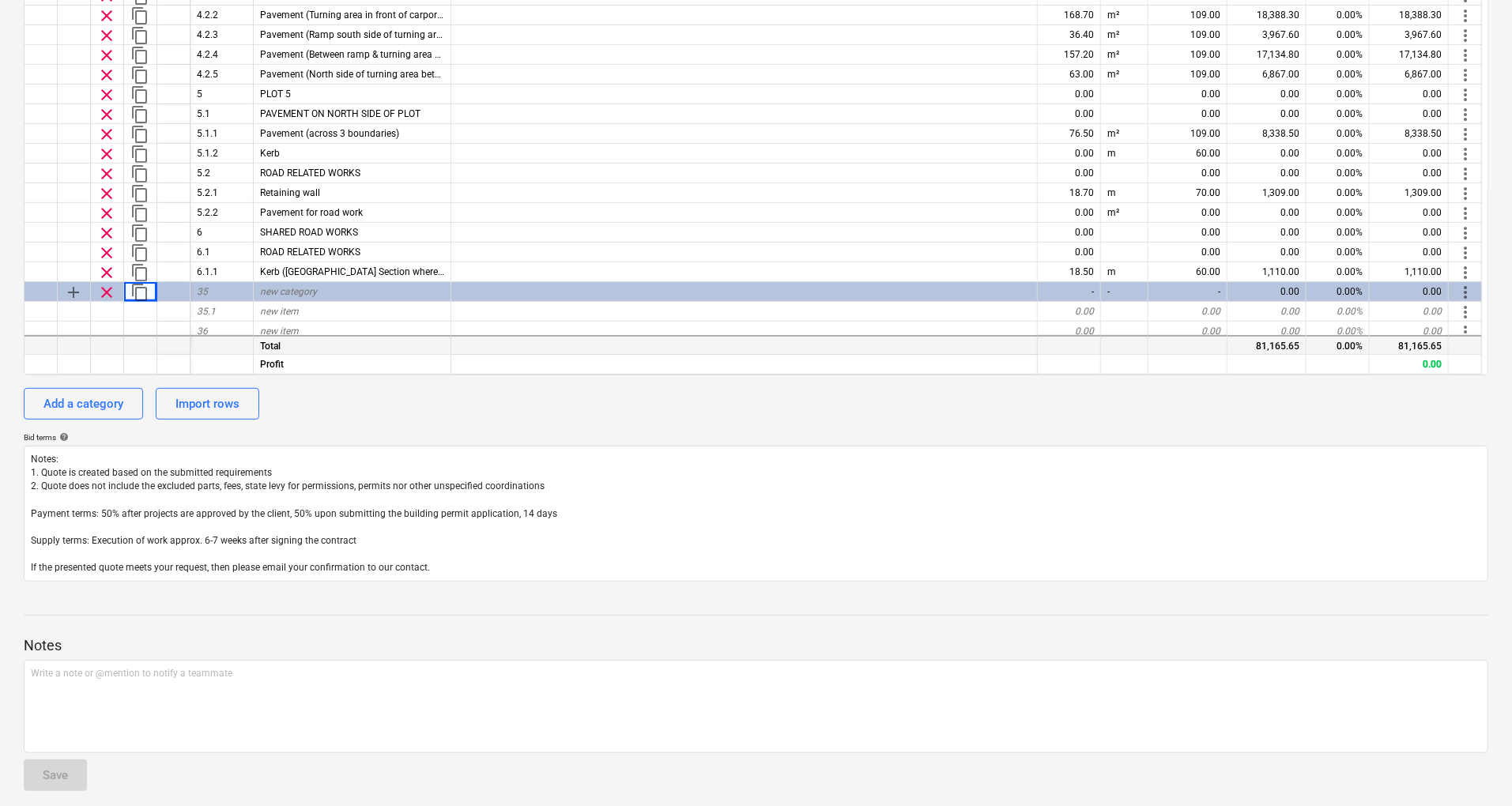
scroll to position [146, 0]
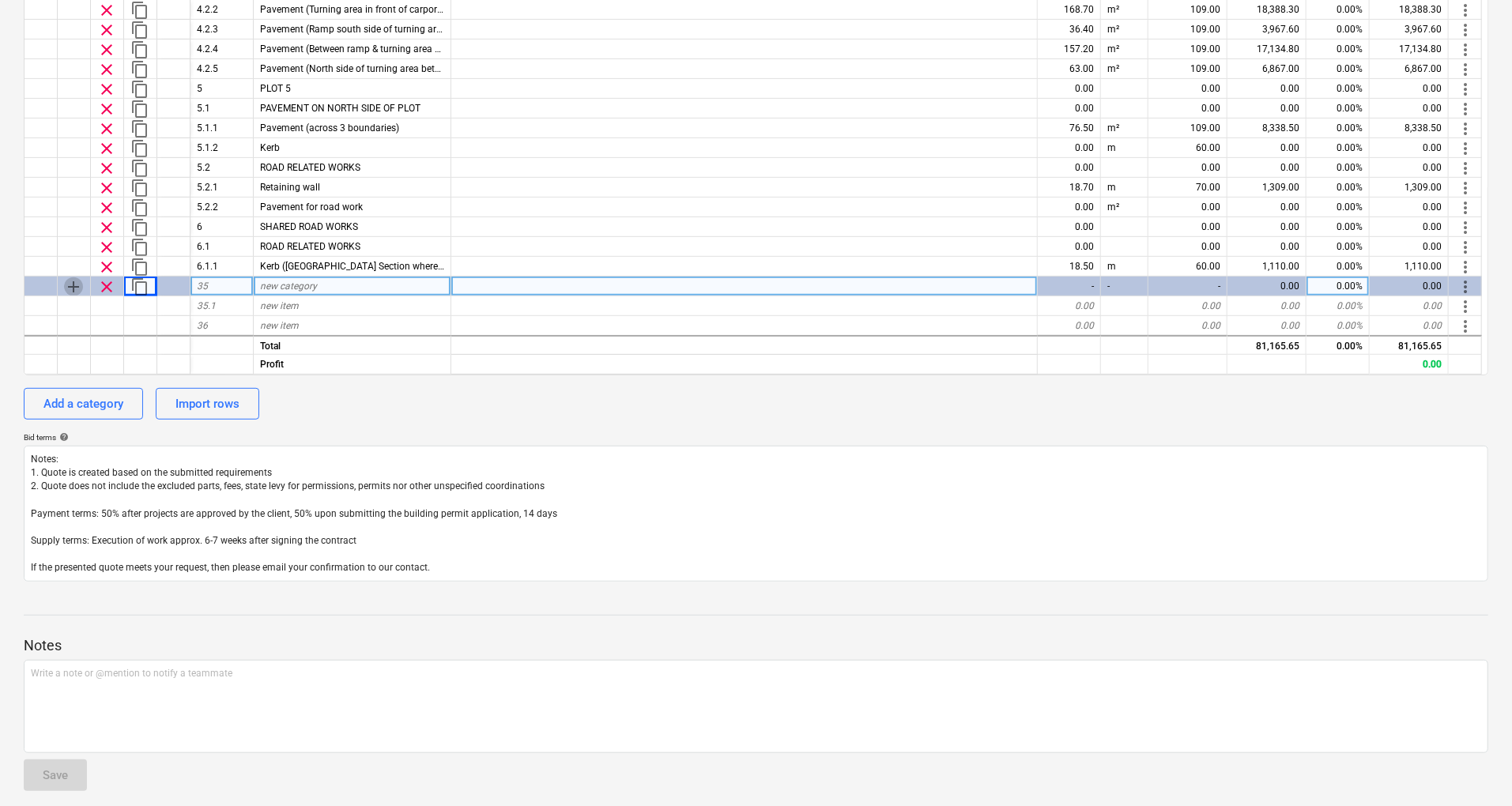
click at [69, 286] on span "add" at bounding box center [73, 287] width 19 height 19
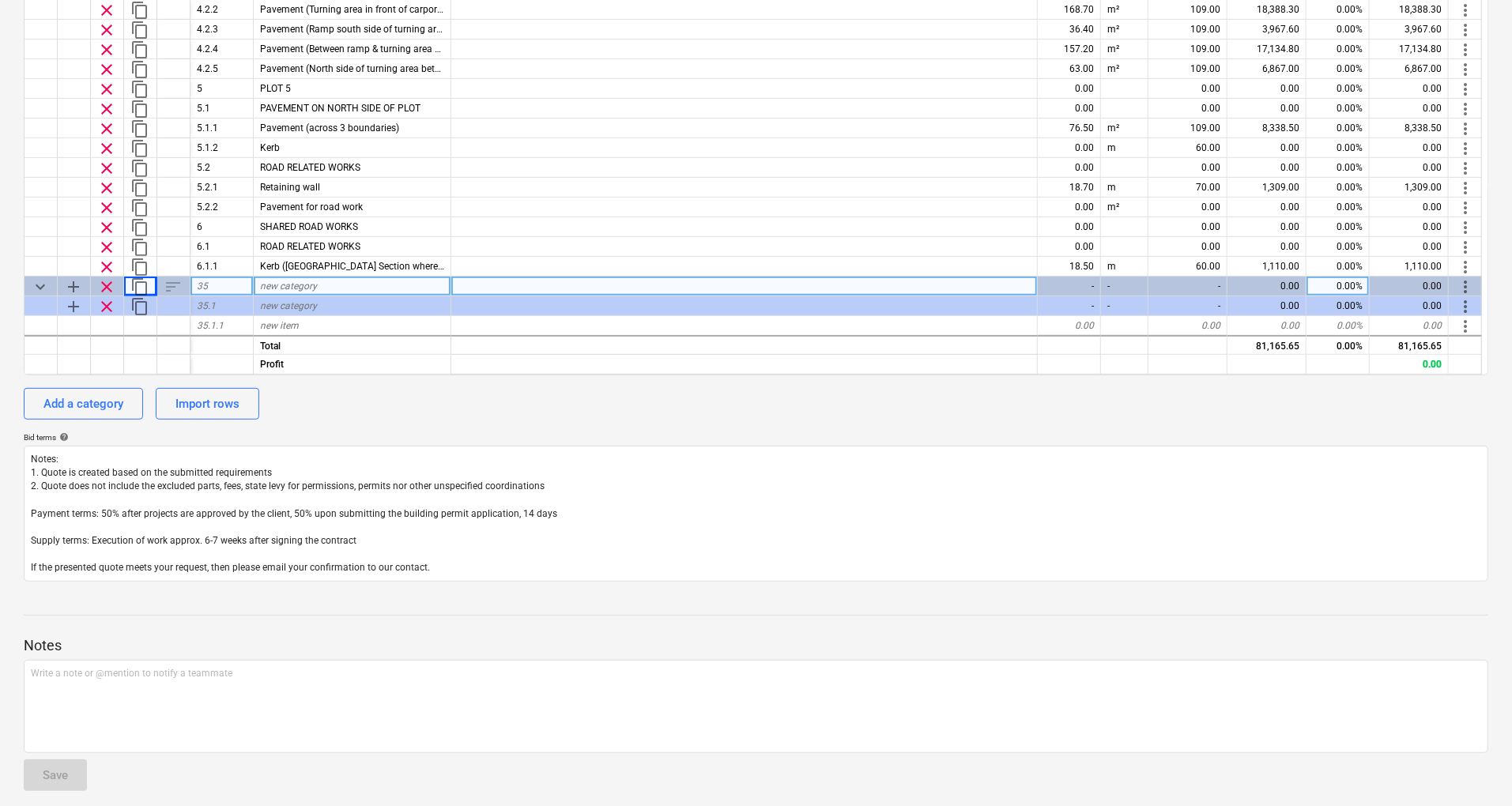
click at [73, 286] on span "add" at bounding box center [73, 287] width 19 height 19
click at [36, 285] on span "keyboard_arrow_down" at bounding box center [40, 287] width 19 height 19
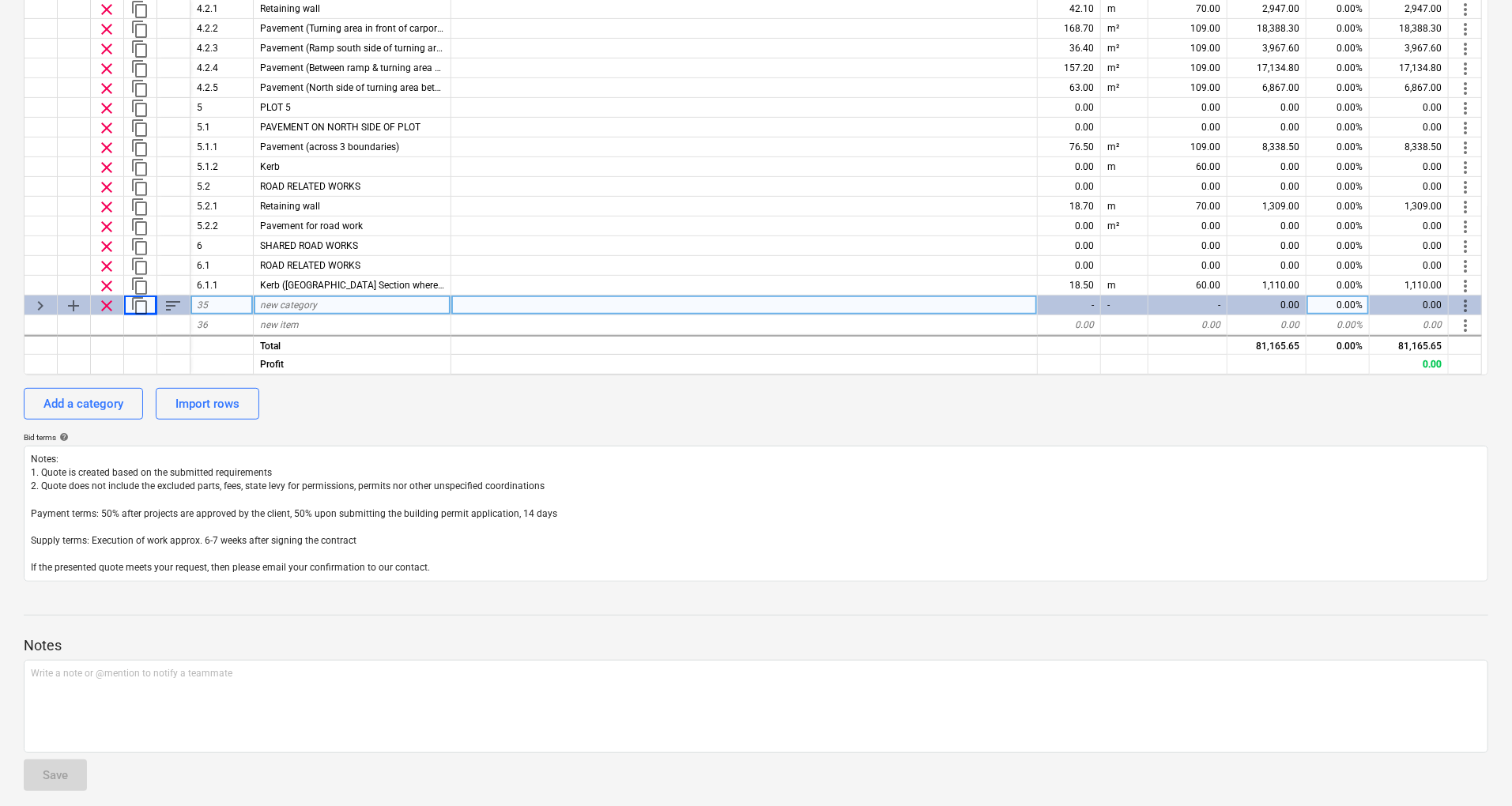
scroll to position [126, 0]
click at [44, 307] on span "keyboard_arrow_right" at bounding box center [40, 306] width 19 height 19
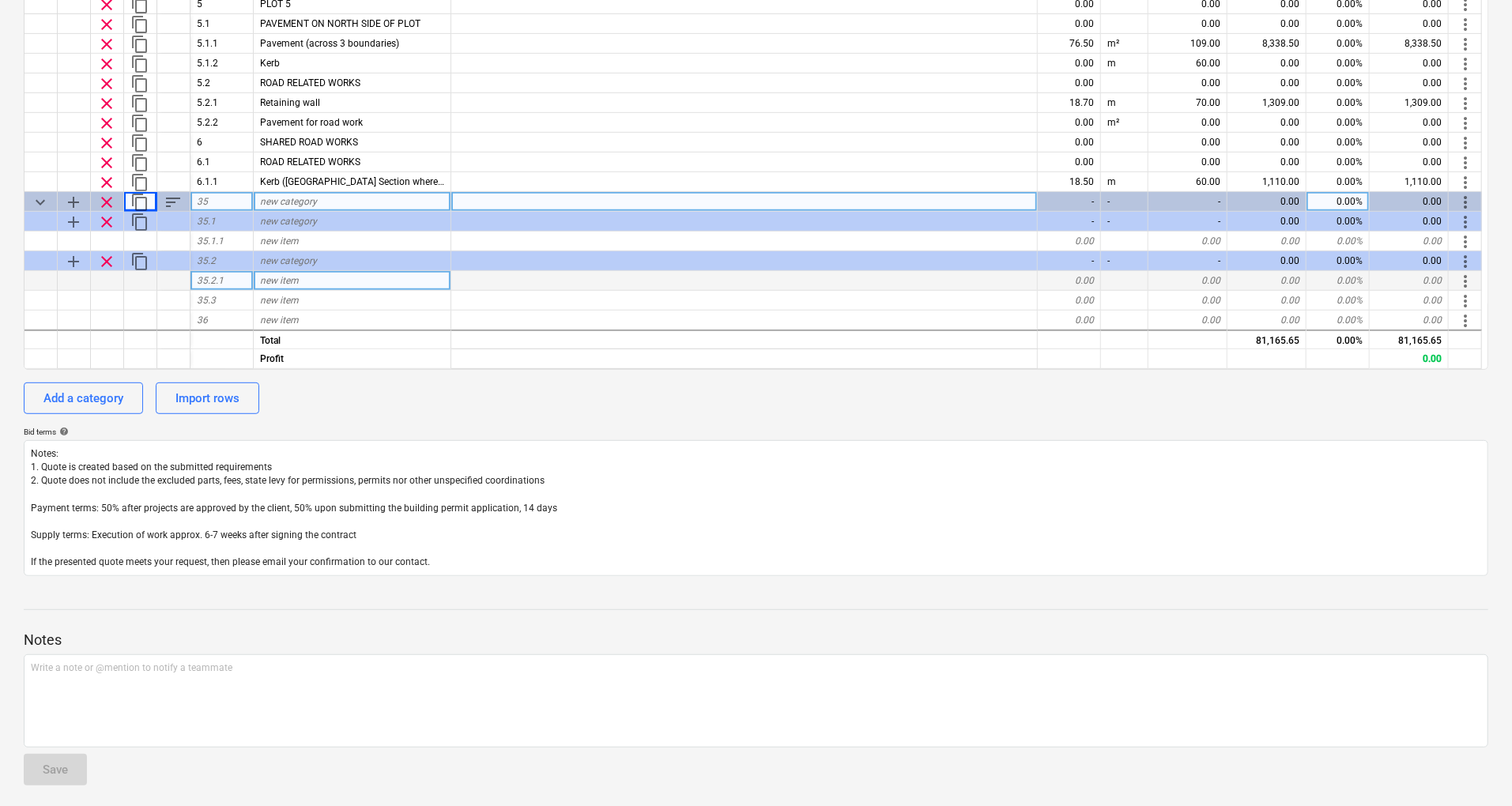
scroll to position [534, 0]
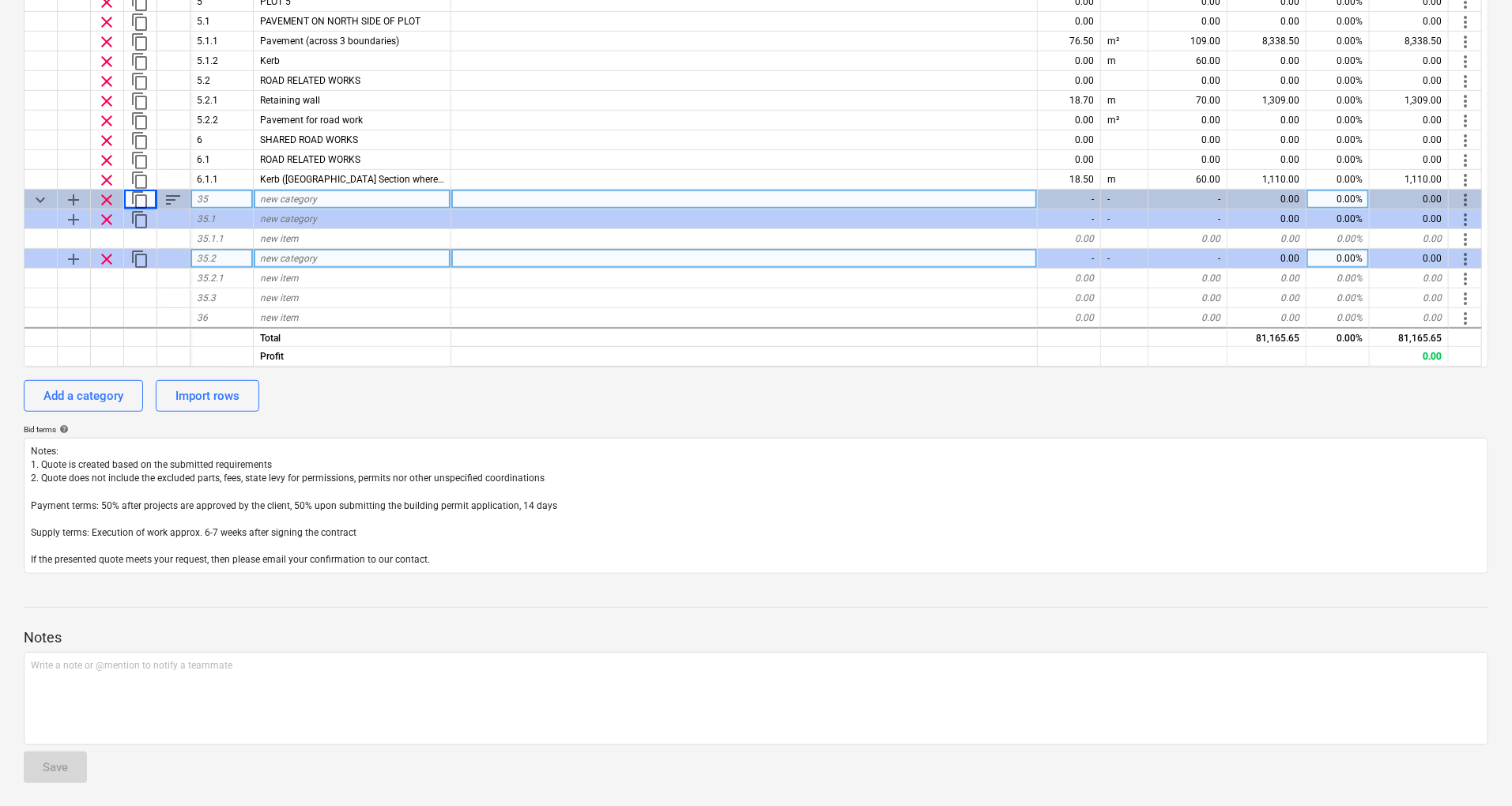
click at [103, 258] on span "clear" at bounding box center [107, 258] width 19 height 19
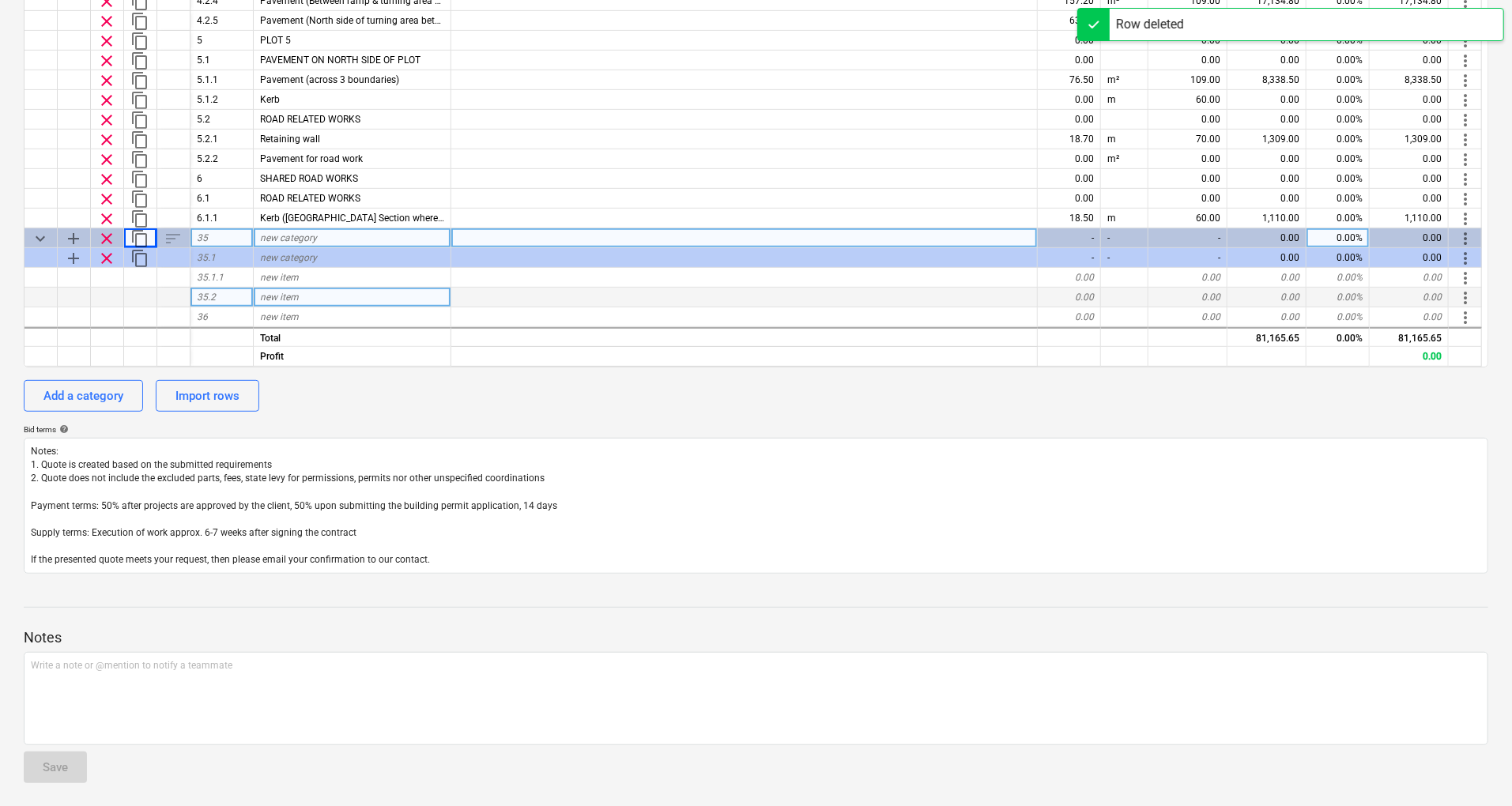
scroll to position [186, 0]
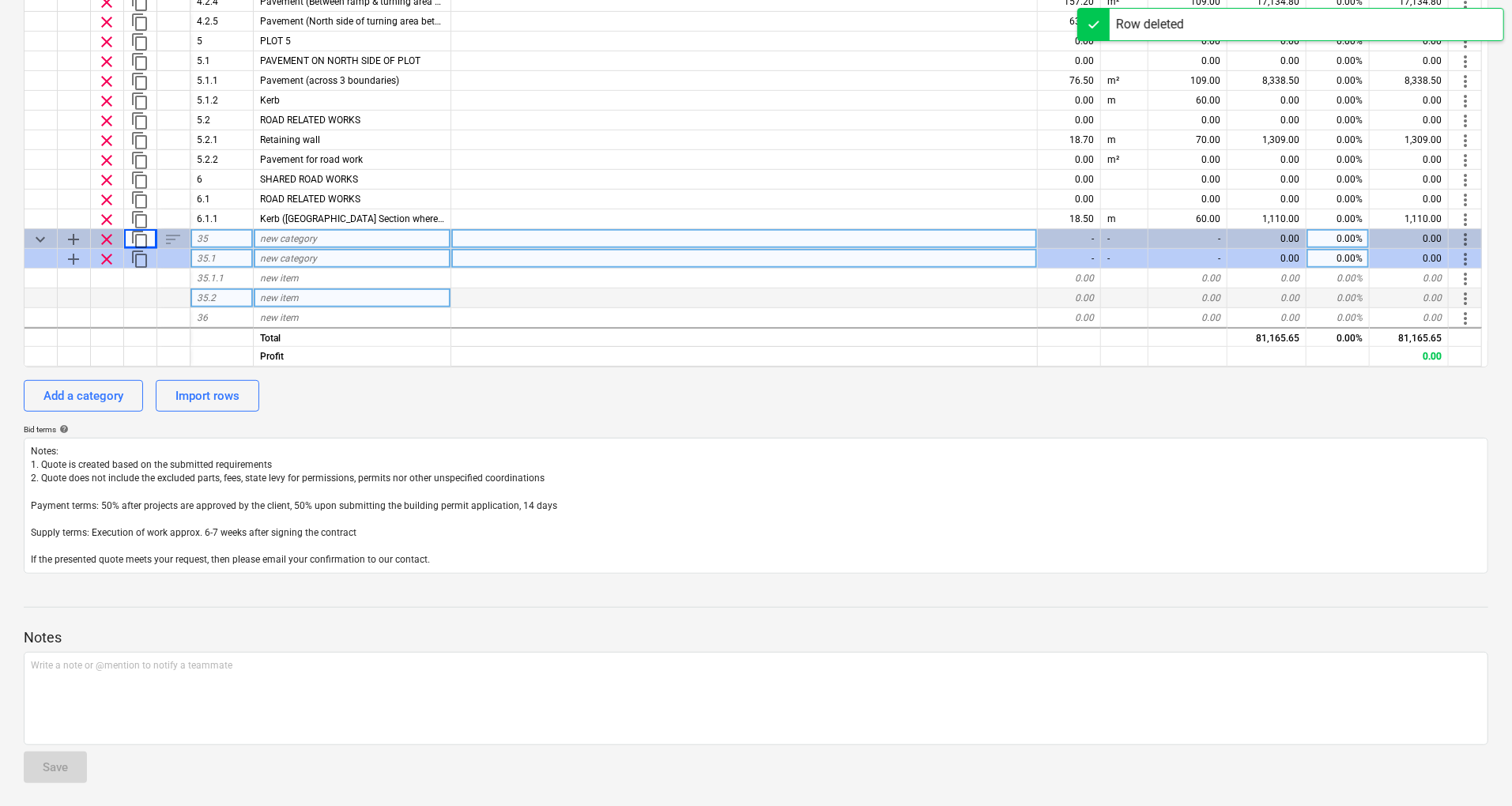
click at [105, 257] on span "clear" at bounding box center [107, 258] width 19 height 19
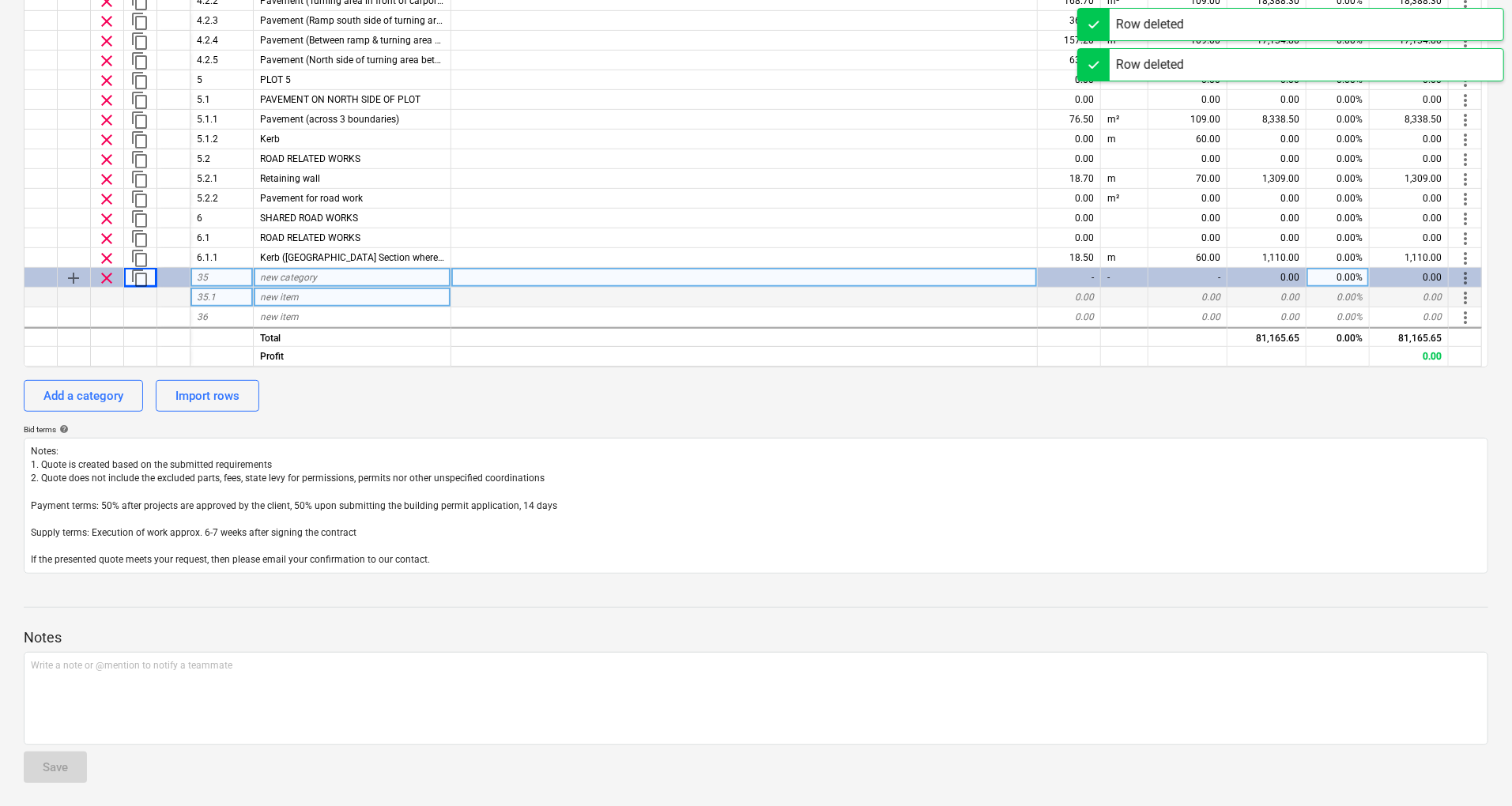
scroll to position [146, 0]
click at [107, 278] on span "clear" at bounding box center [107, 279] width 19 height 19
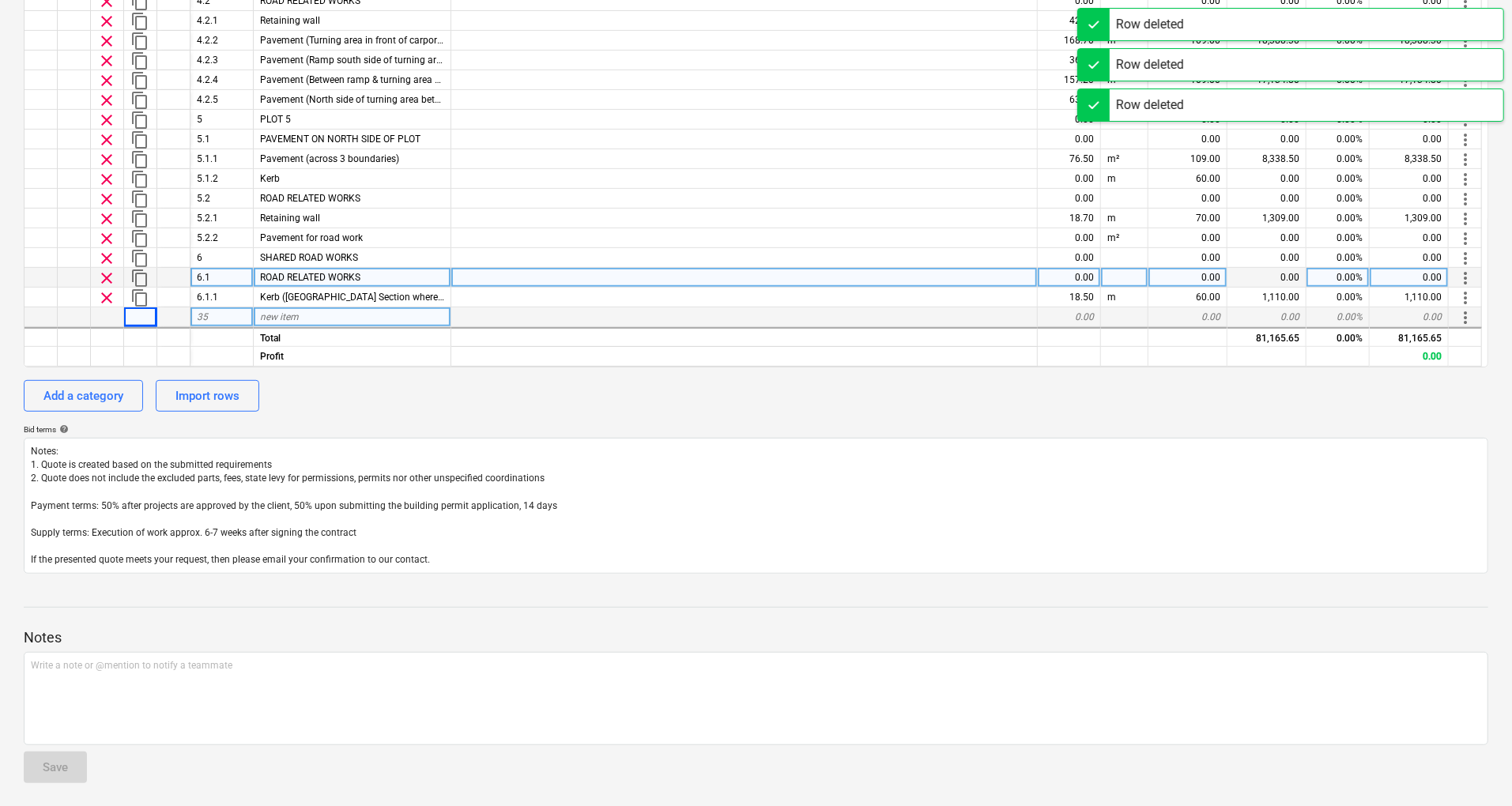
scroll to position [107, 0]
click at [79, 276] on div at bounding box center [74, 279] width 33 height 20
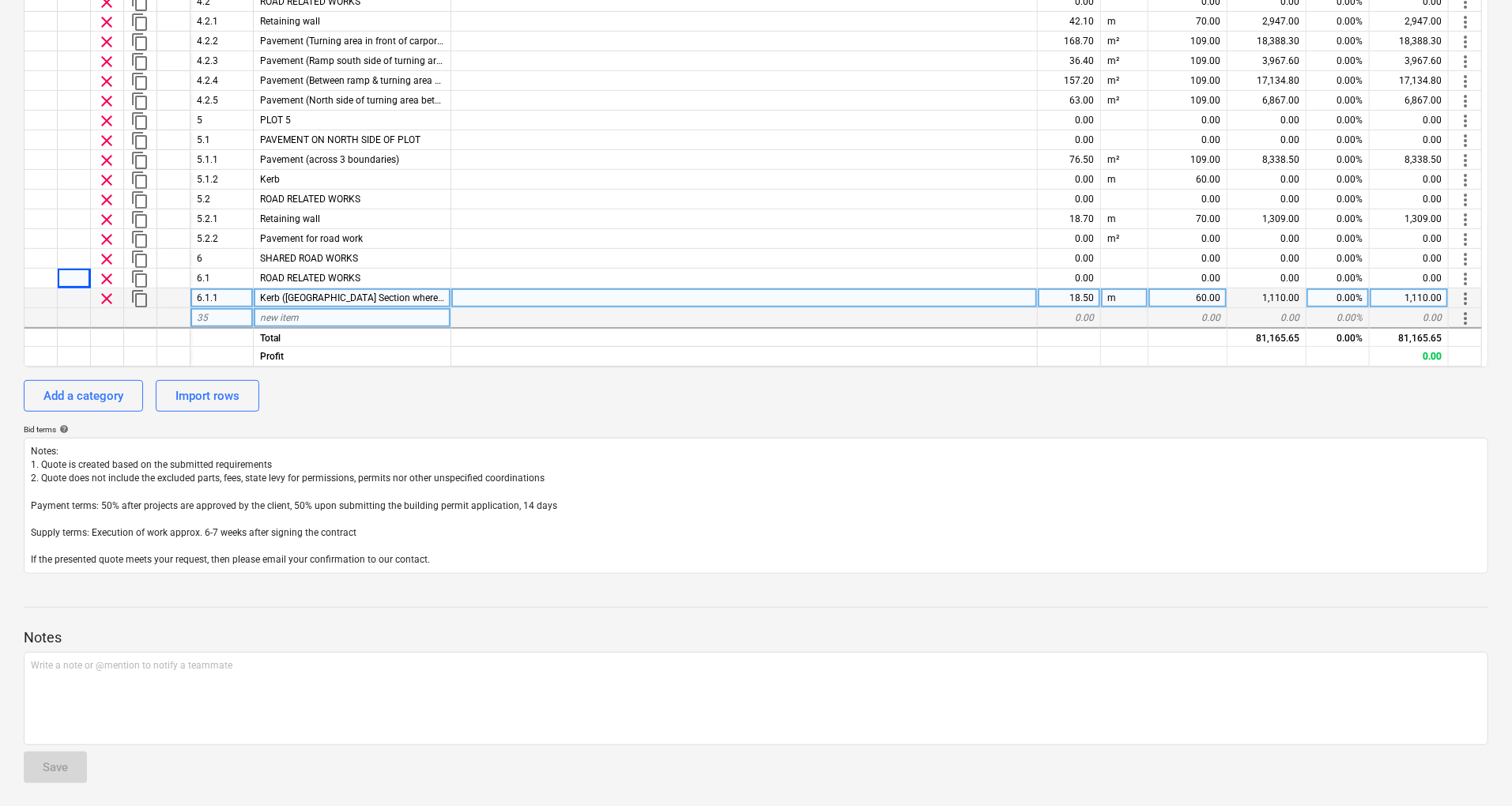
click at [54, 288] on div at bounding box center [41, 298] width 33 height 20
click at [73, 294] on div at bounding box center [74, 298] width 33 height 20
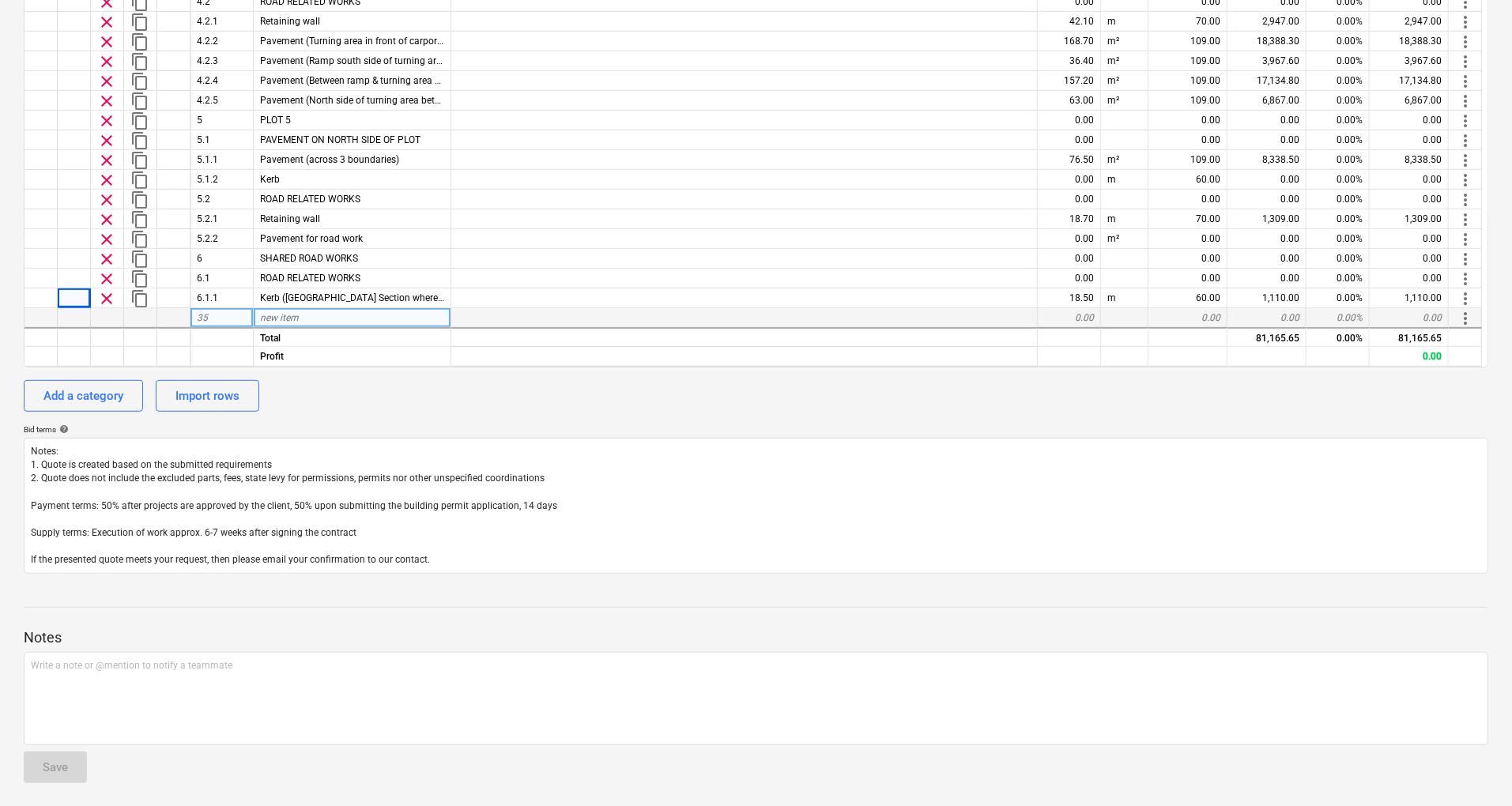
click at [76, 317] on div at bounding box center [74, 318] width 33 height 20
click at [88, 393] on div "Add a category" at bounding box center [83, 396] width 80 height 20
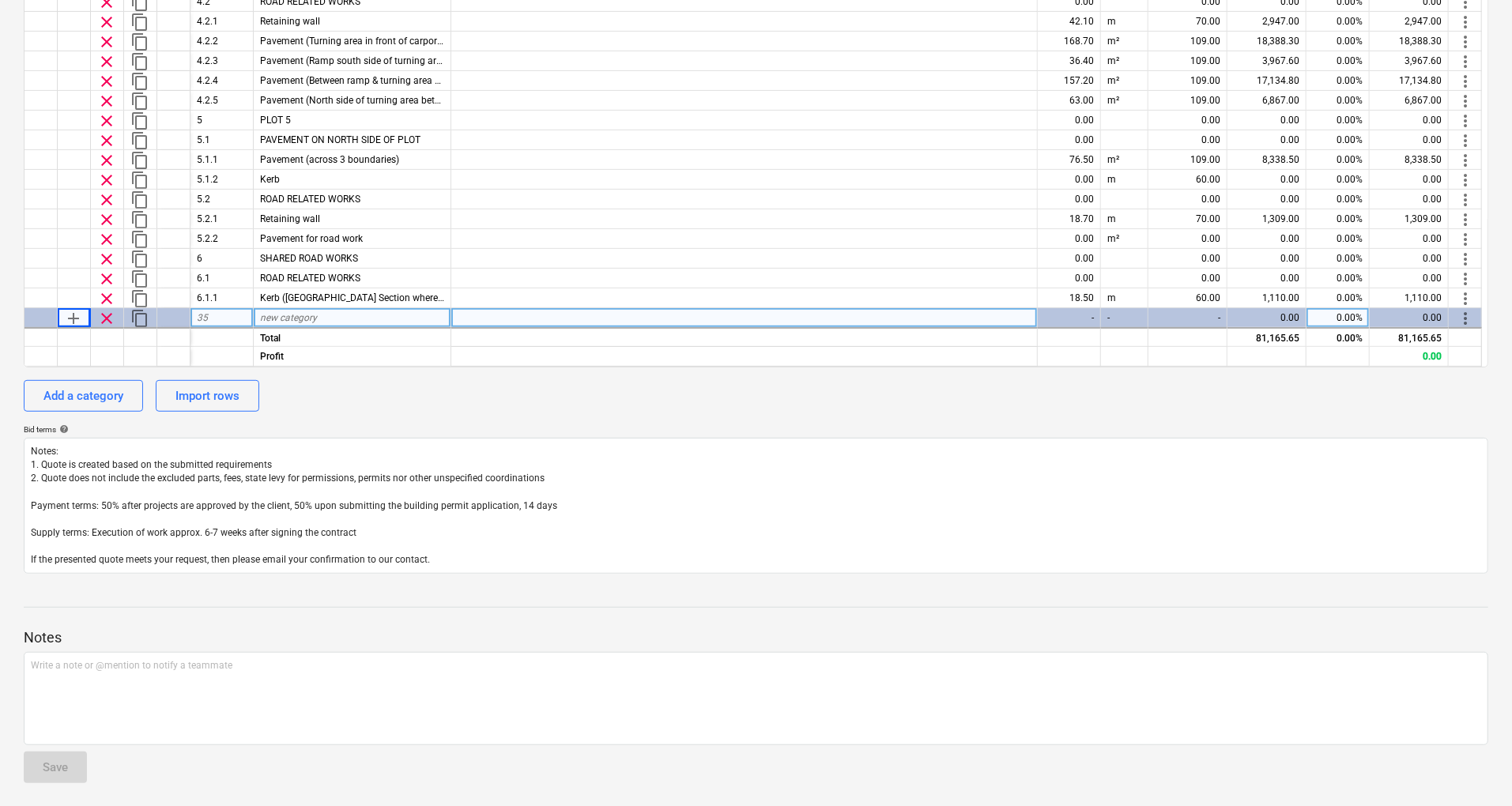
click at [220, 326] on div "35" at bounding box center [222, 318] width 63 height 20
click at [216, 342] on div at bounding box center [222, 337] width 63 height 20
click at [220, 321] on div "35" at bounding box center [222, 318] width 63 height 20
type input "7"
click at [218, 330] on div at bounding box center [222, 337] width 63 height 20
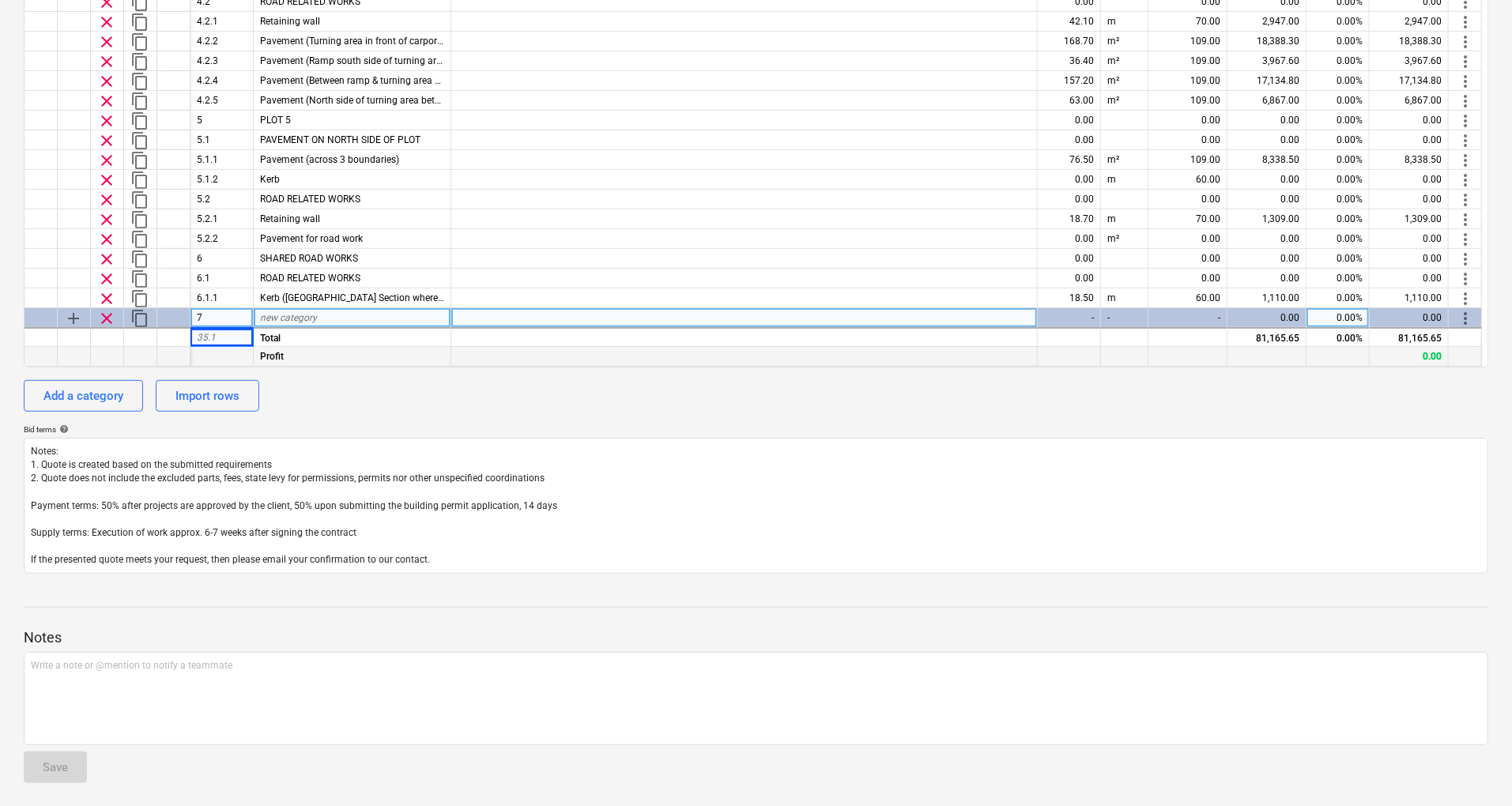
click at [215, 348] on div at bounding box center [222, 357] width 63 height 20
click at [226, 338] on div at bounding box center [222, 337] width 63 height 20
click at [144, 336] on div at bounding box center [140, 337] width 33 height 20
click at [109, 386] on div "Add a category" at bounding box center [83, 396] width 80 height 20
click at [199, 340] on div at bounding box center [222, 337] width 63 height 20
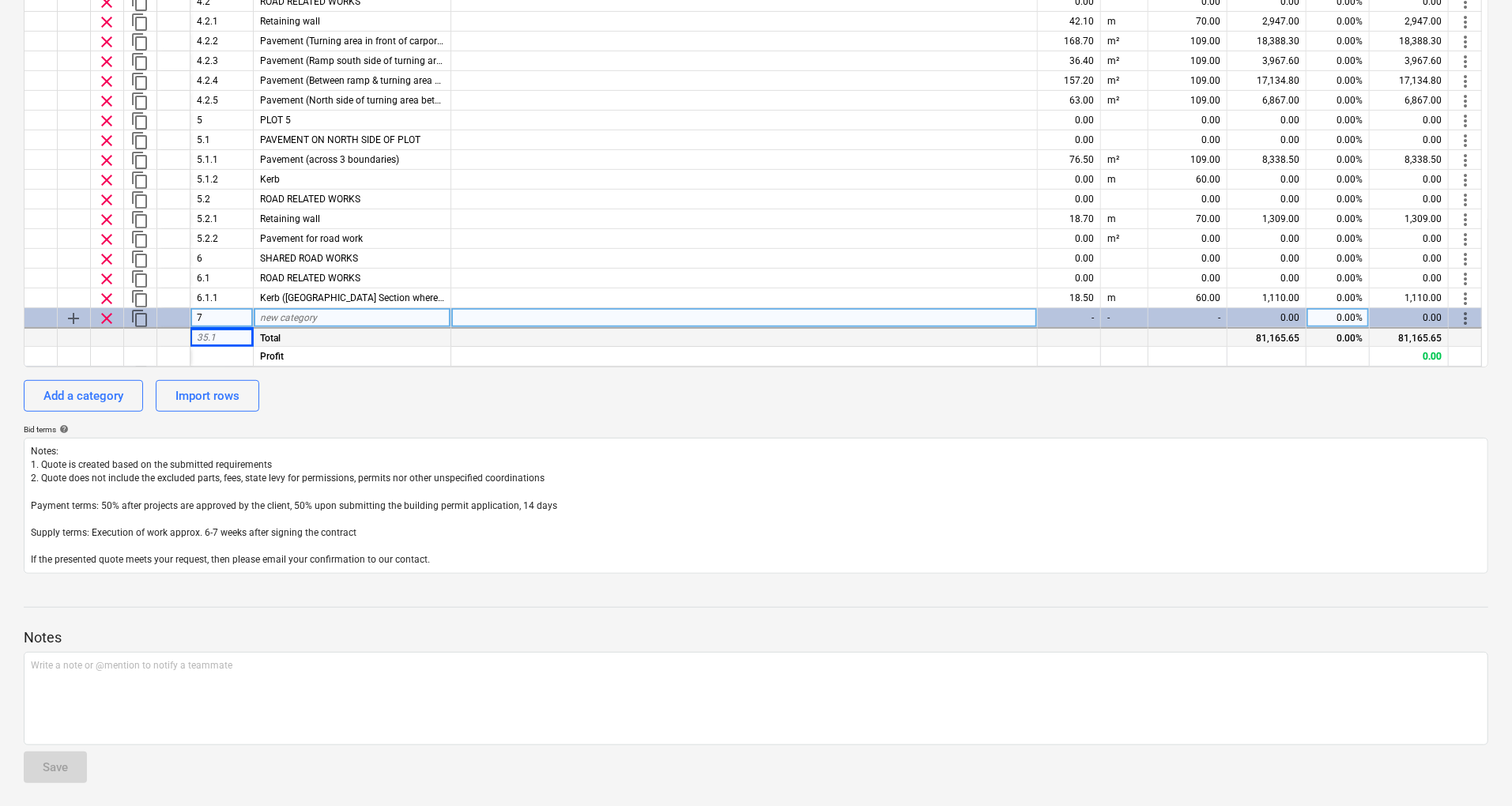
click at [217, 338] on div at bounding box center [222, 337] width 63 height 20
click at [220, 338] on div at bounding box center [222, 337] width 63 height 20
click at [226, 336] on div at bounding box center [222, 337] width 63 height 20
click at [226, 334] on div at bounding box center [222, 337] width 63 height 20
click at [237, 338] on div at bounding box center [222, 337] width 63 height 20
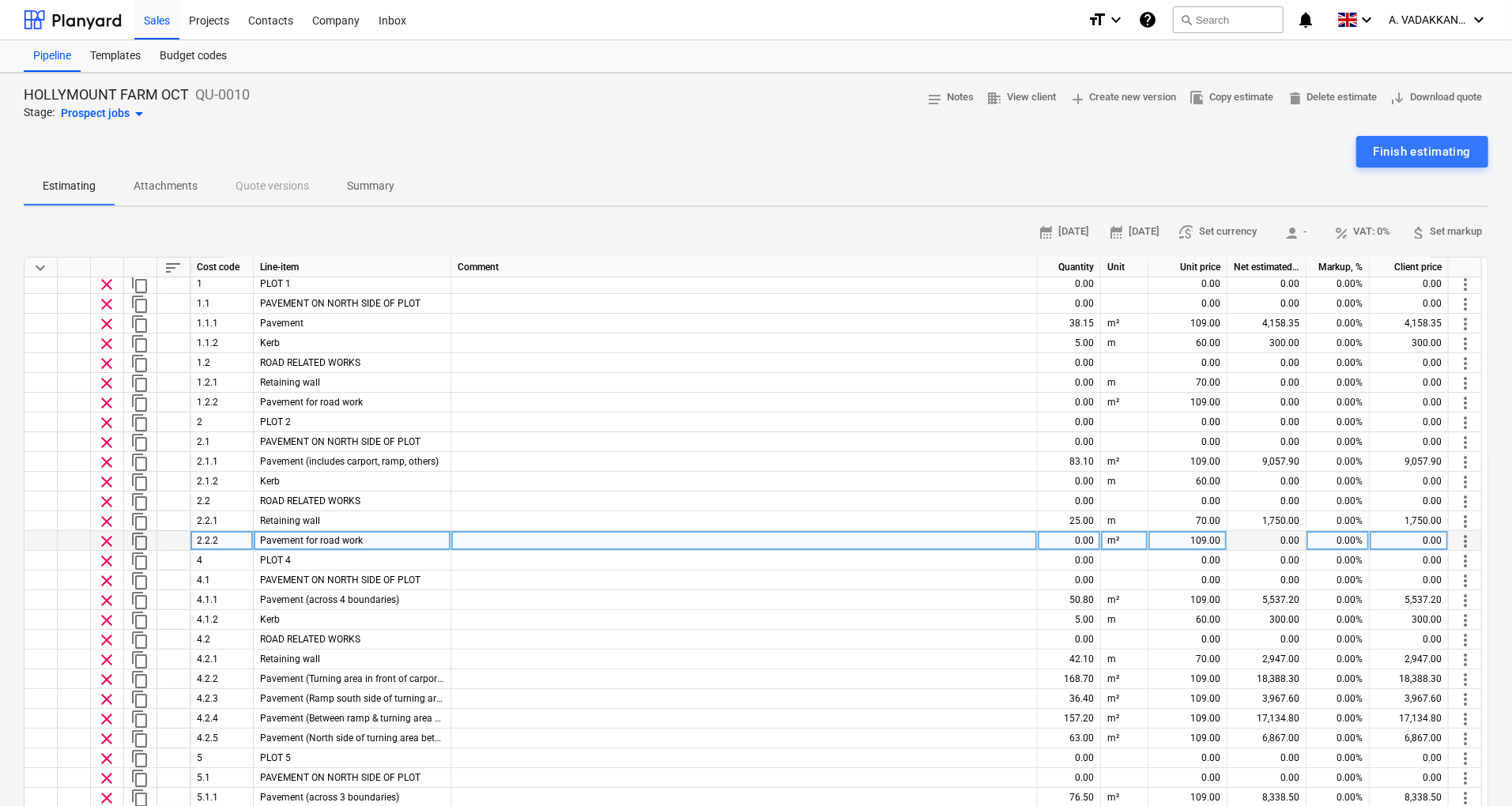
scroll to position [0, 0]
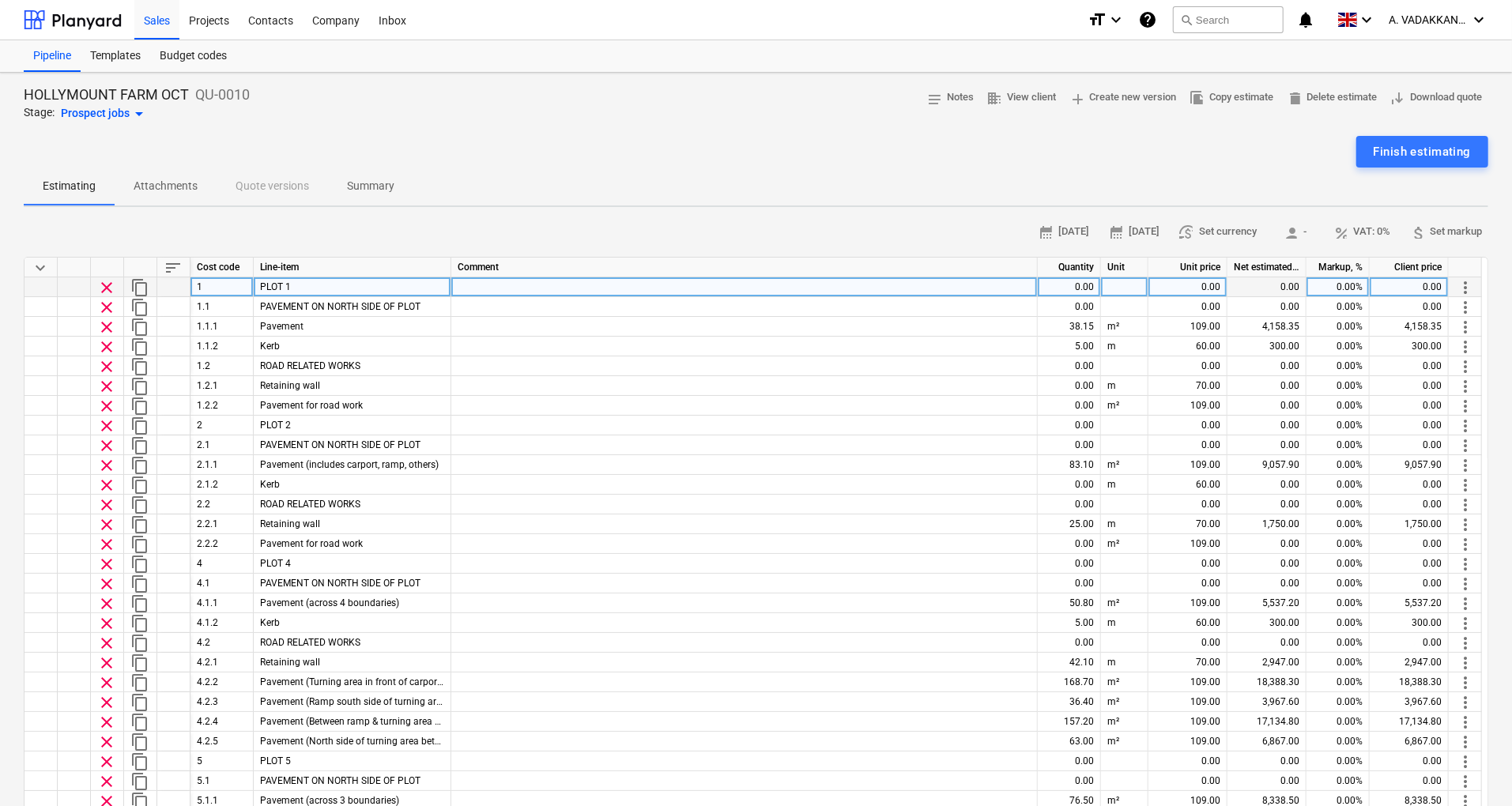
click at [292, 289] on div "PLOT 1" at bounding box center [352, 288] width 198 height 20
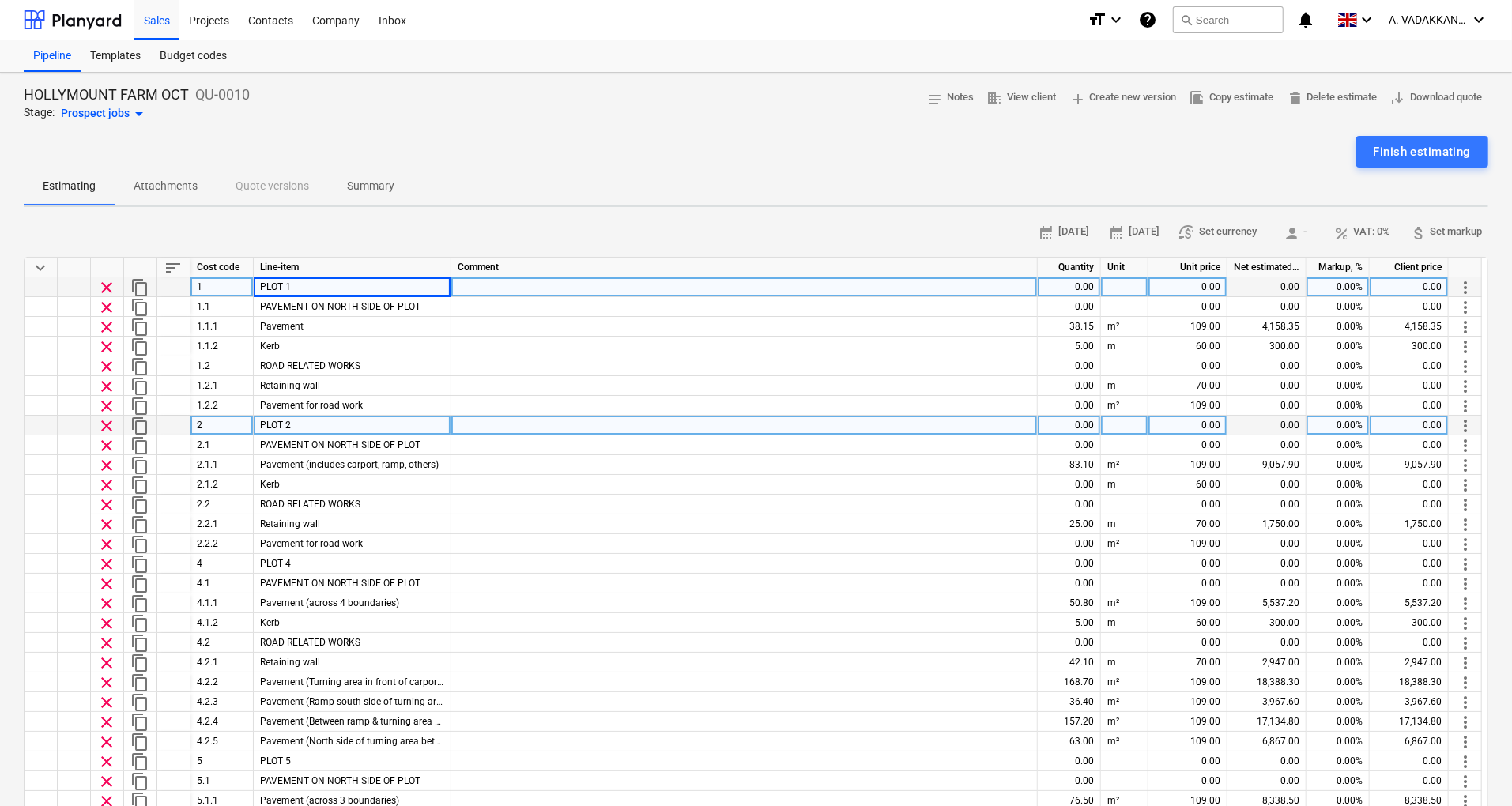
click at [318, 422] on div "PLOT 2" at bounding box center [352, 425] width 198 height 20
click at [318, 422] on input "PLOT 2" at bounding box center [352, 424] width 197 height 19
click at [109, 288] on span "clear" at bounding box center [107, 287] width 19 height 19
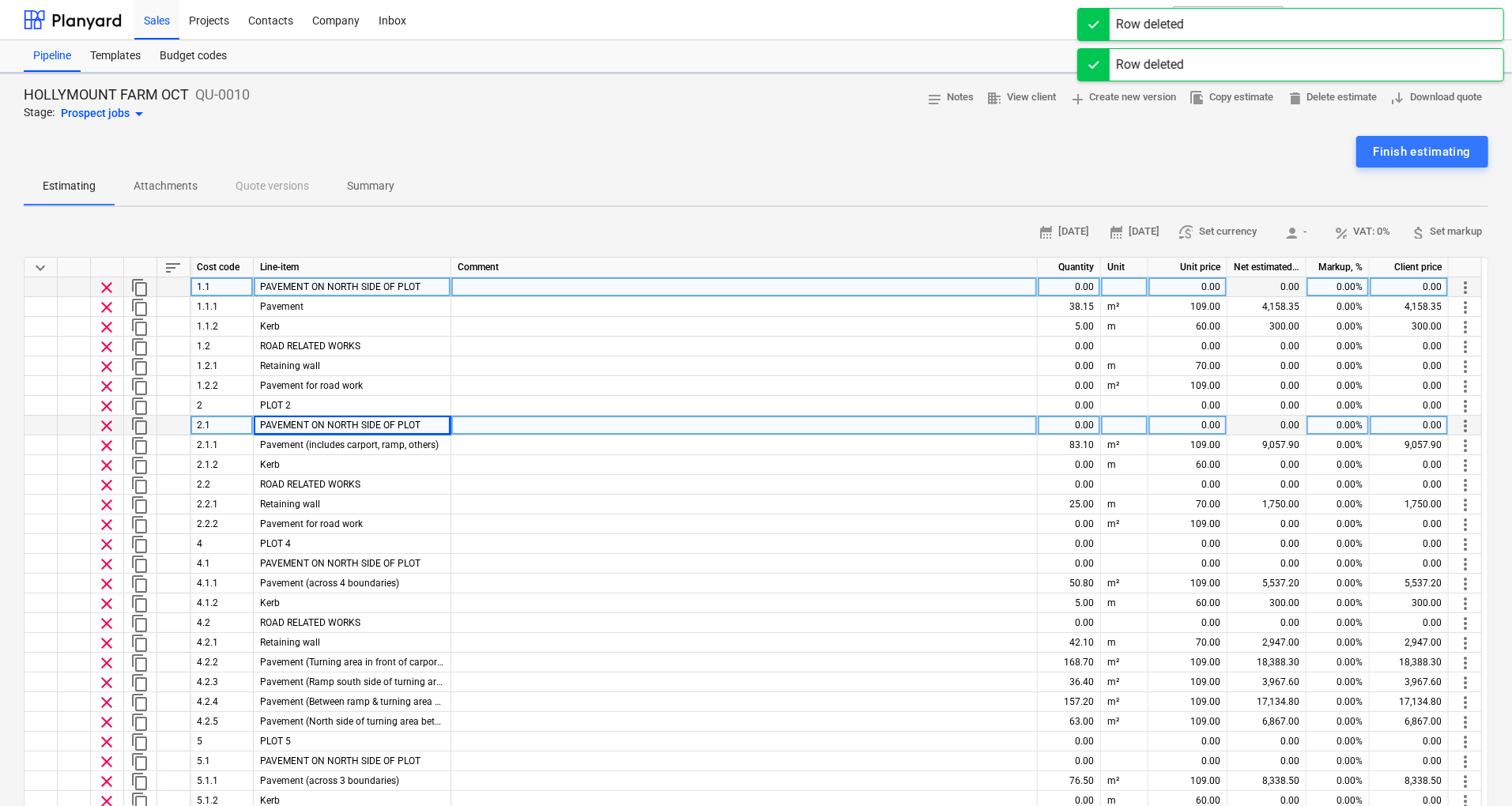
click at [103, 291] on span "clear" at bounding box center [107, 287] width 19 height 19
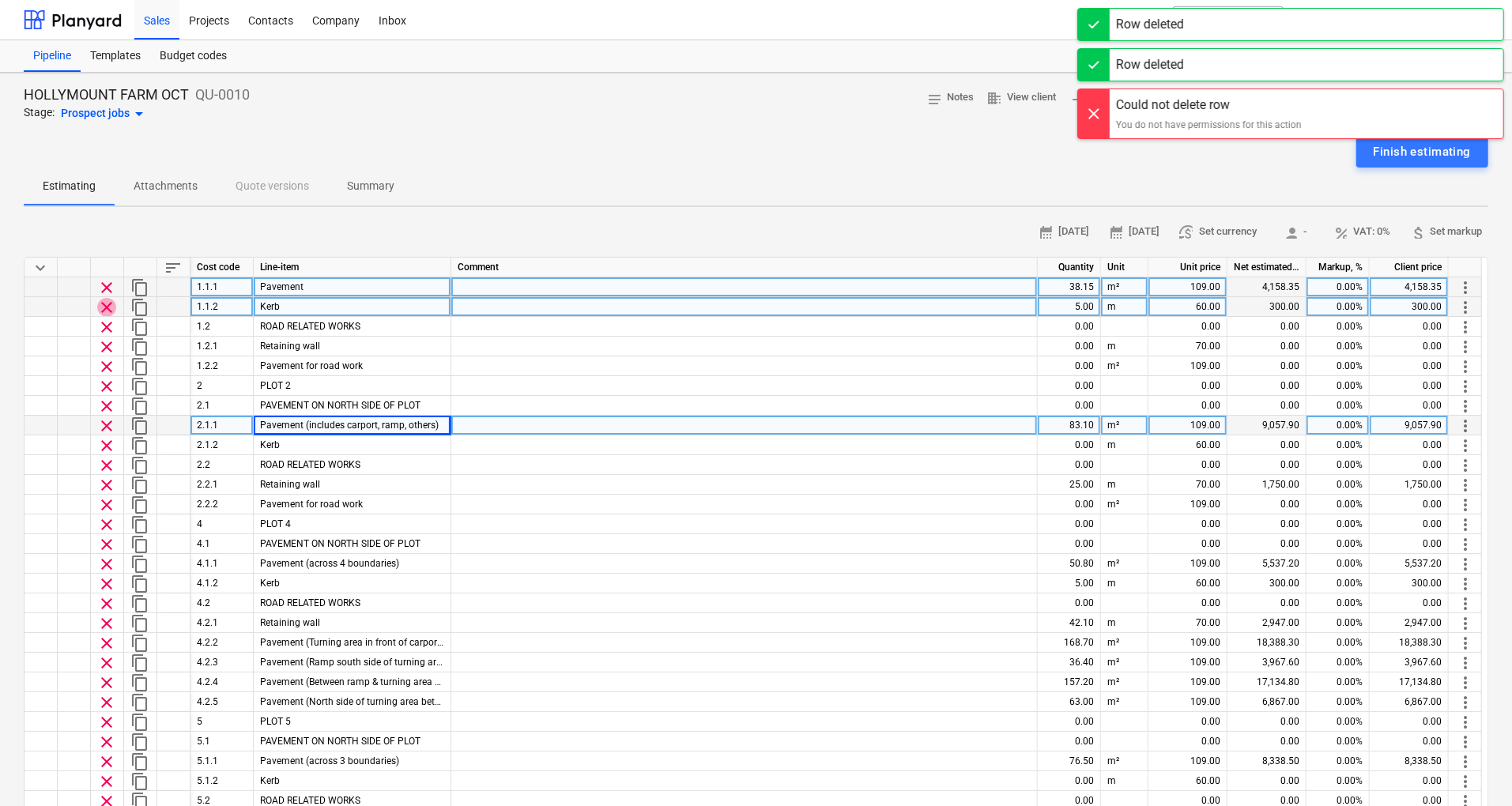
click at [106, 298] on span "clear" at bounding box center [107, 307] width 19 height 19
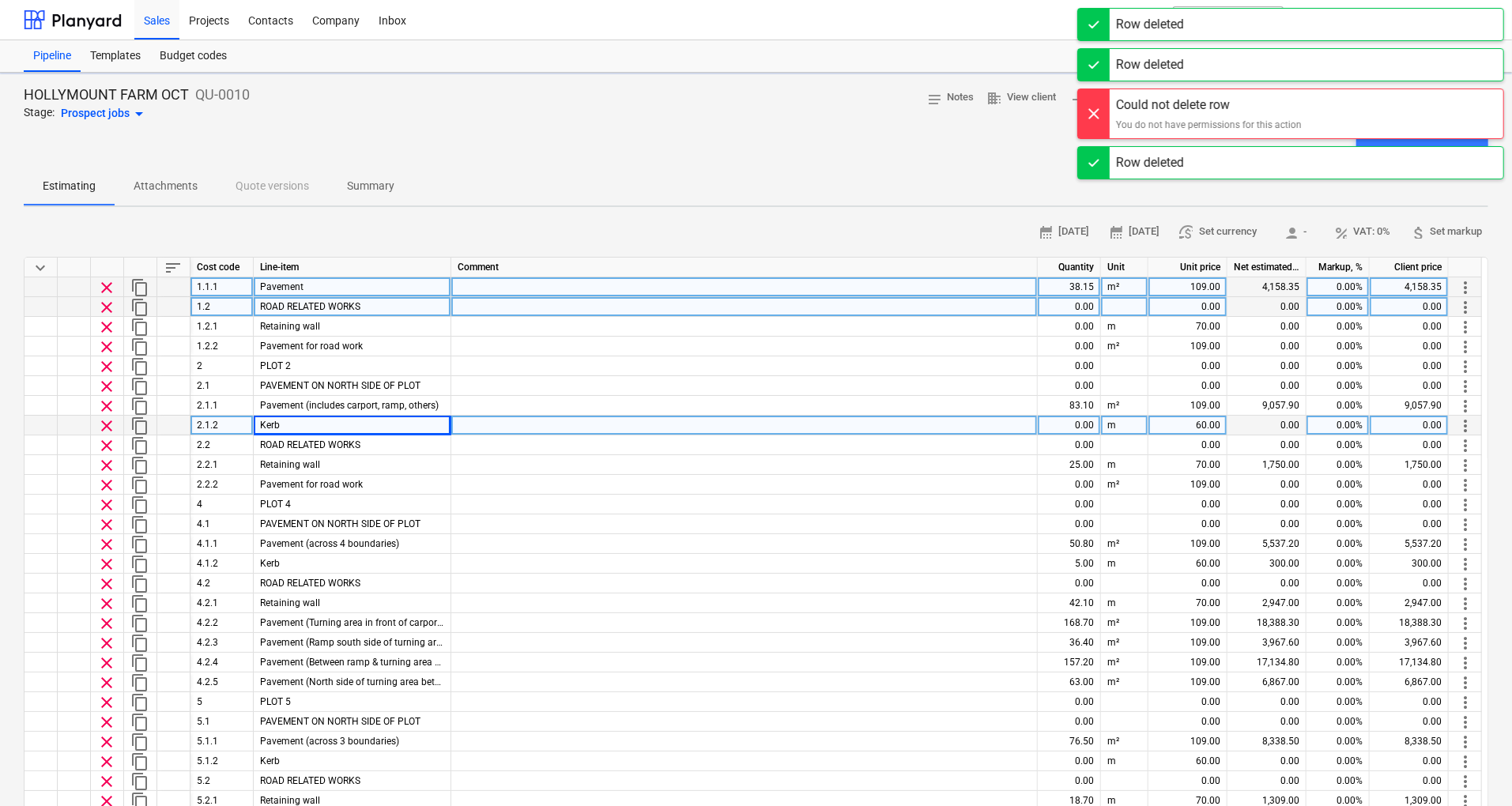
click at [106, 307] on span "clear" at bounding box center [107, 307] width 19 height 19
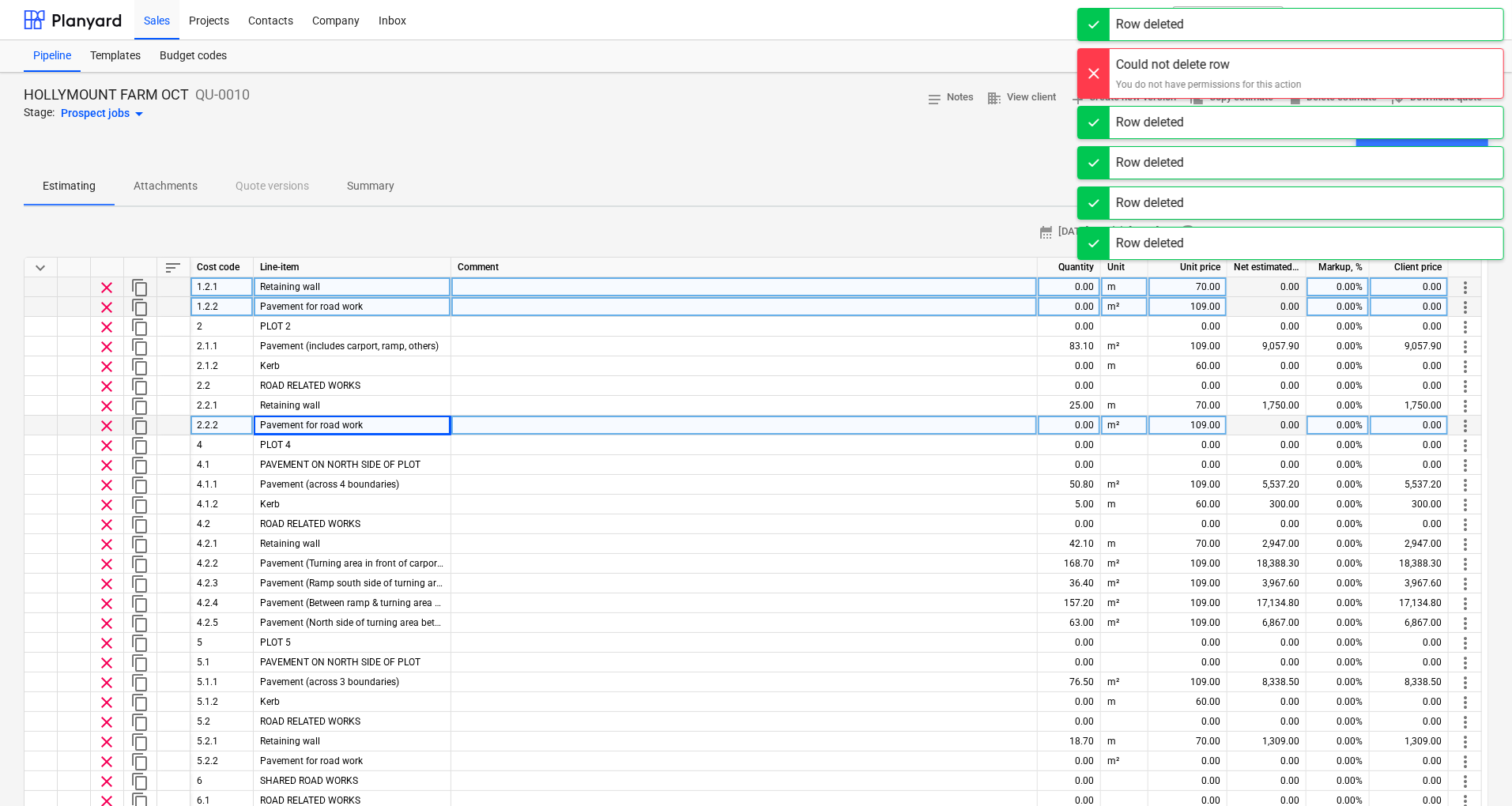
click at [109, 379] on span "clear" at bounding box center [107, 386] width 19 height 19
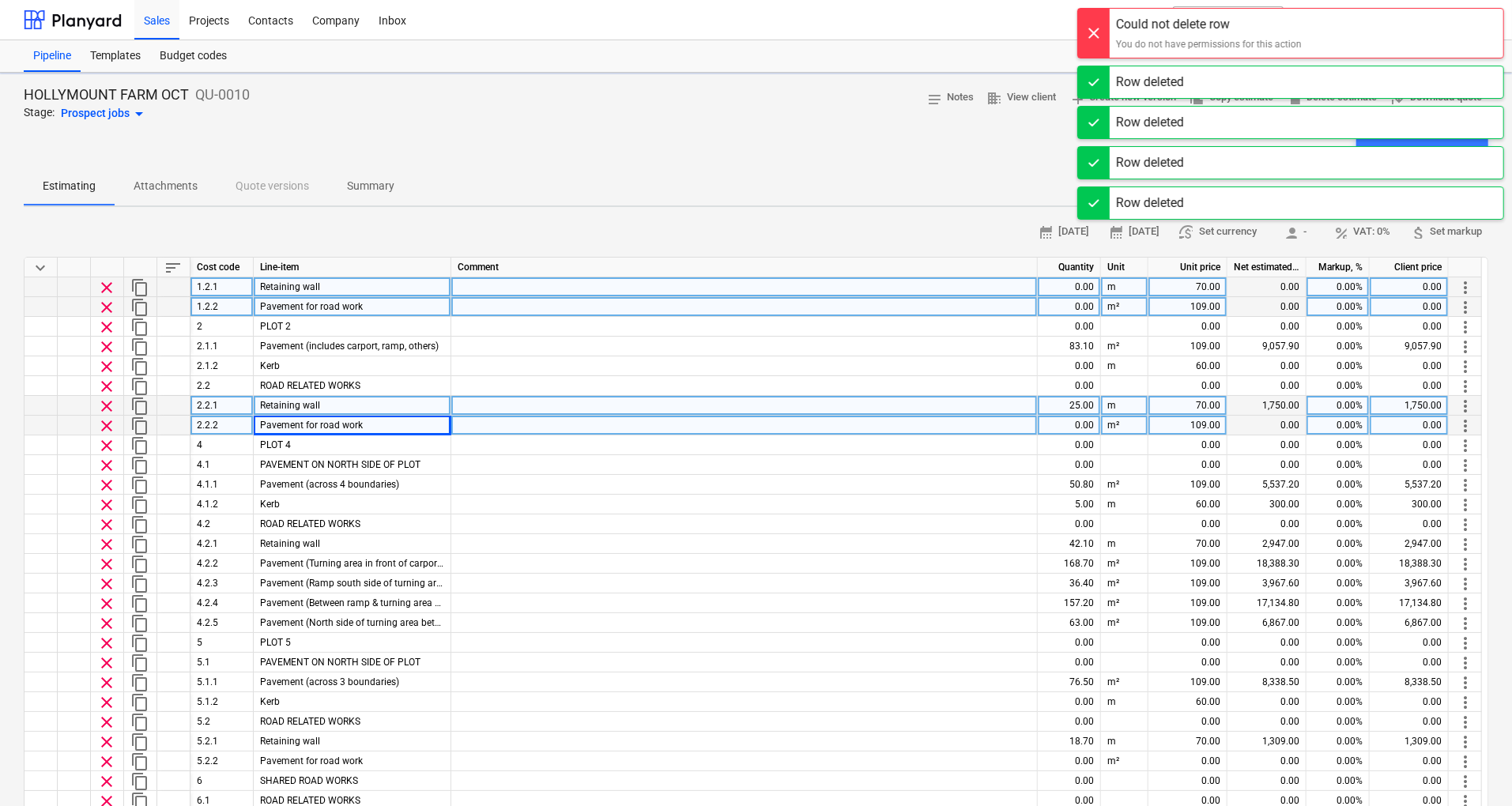
click at [103, 407] on span "clear" at bounding box center [107, 406] width 19 height 19
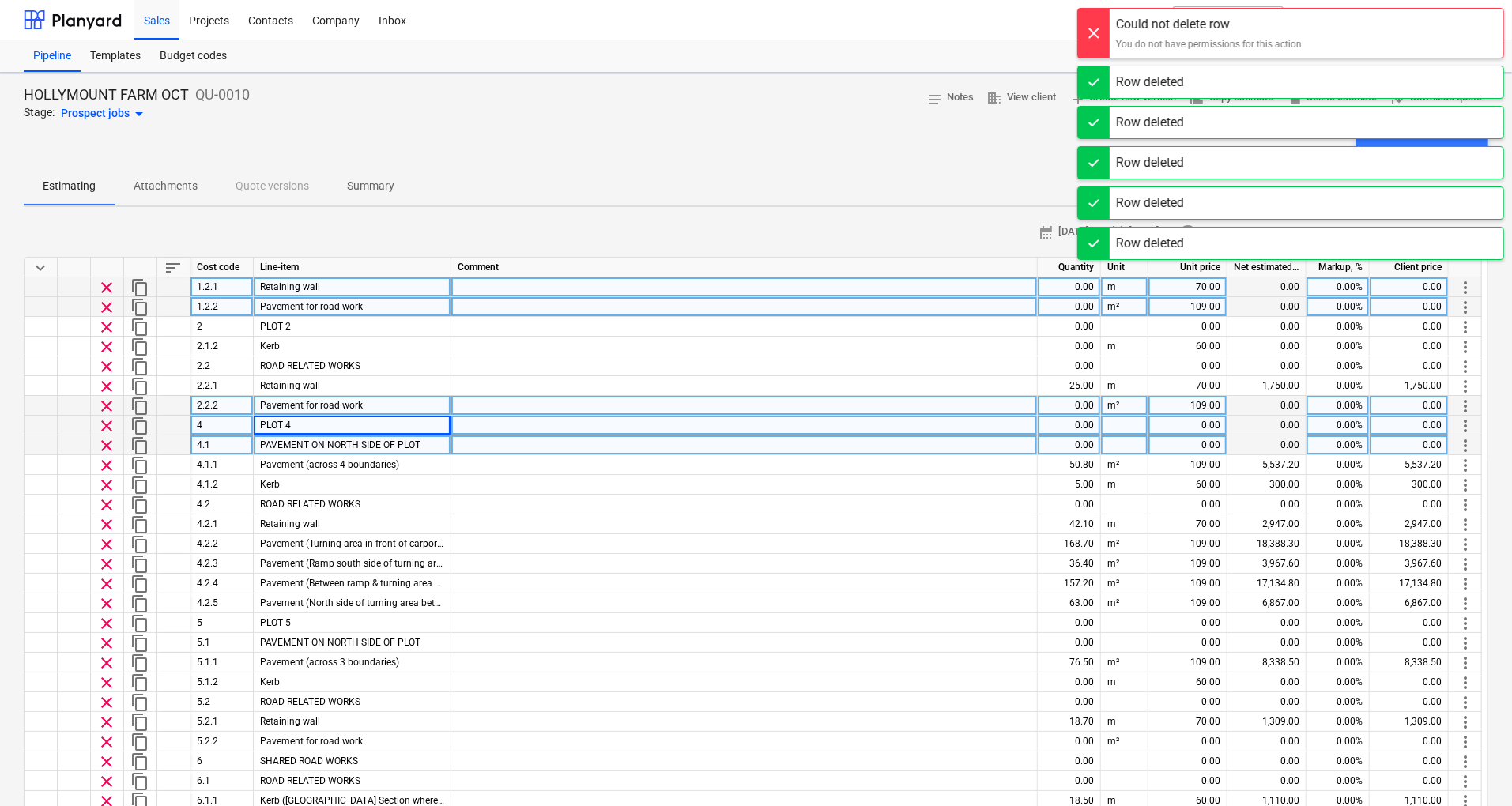
click at [107, 430] on span "clear" at bounding box center [107, 425] width 19 height 19
click at [107, 454] on span "clear" at bounding box center [107, 446] width 19 height 19
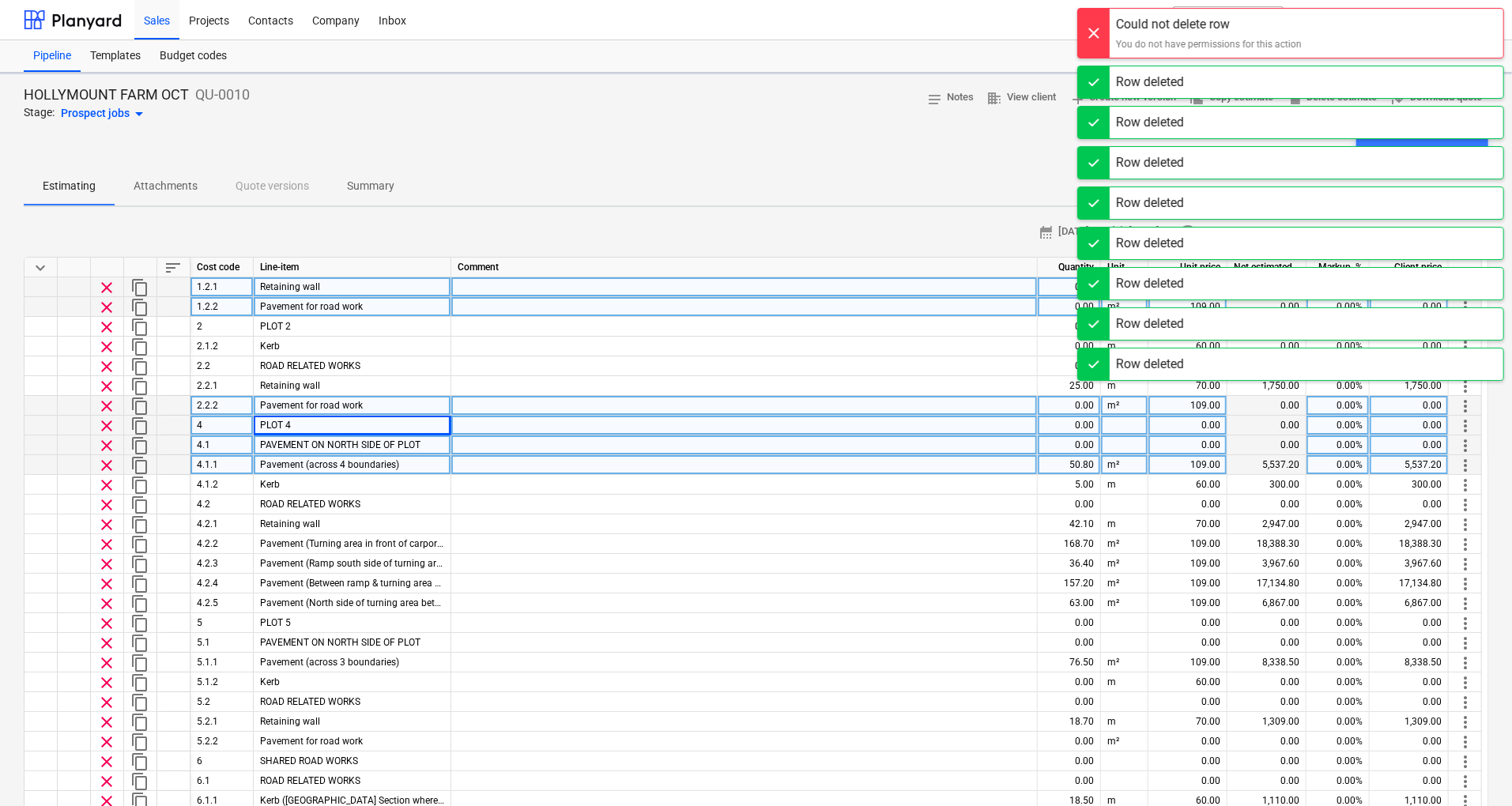
click at [106, 466] on span "clear" at bounding box center [107, 465] width 19 height 19
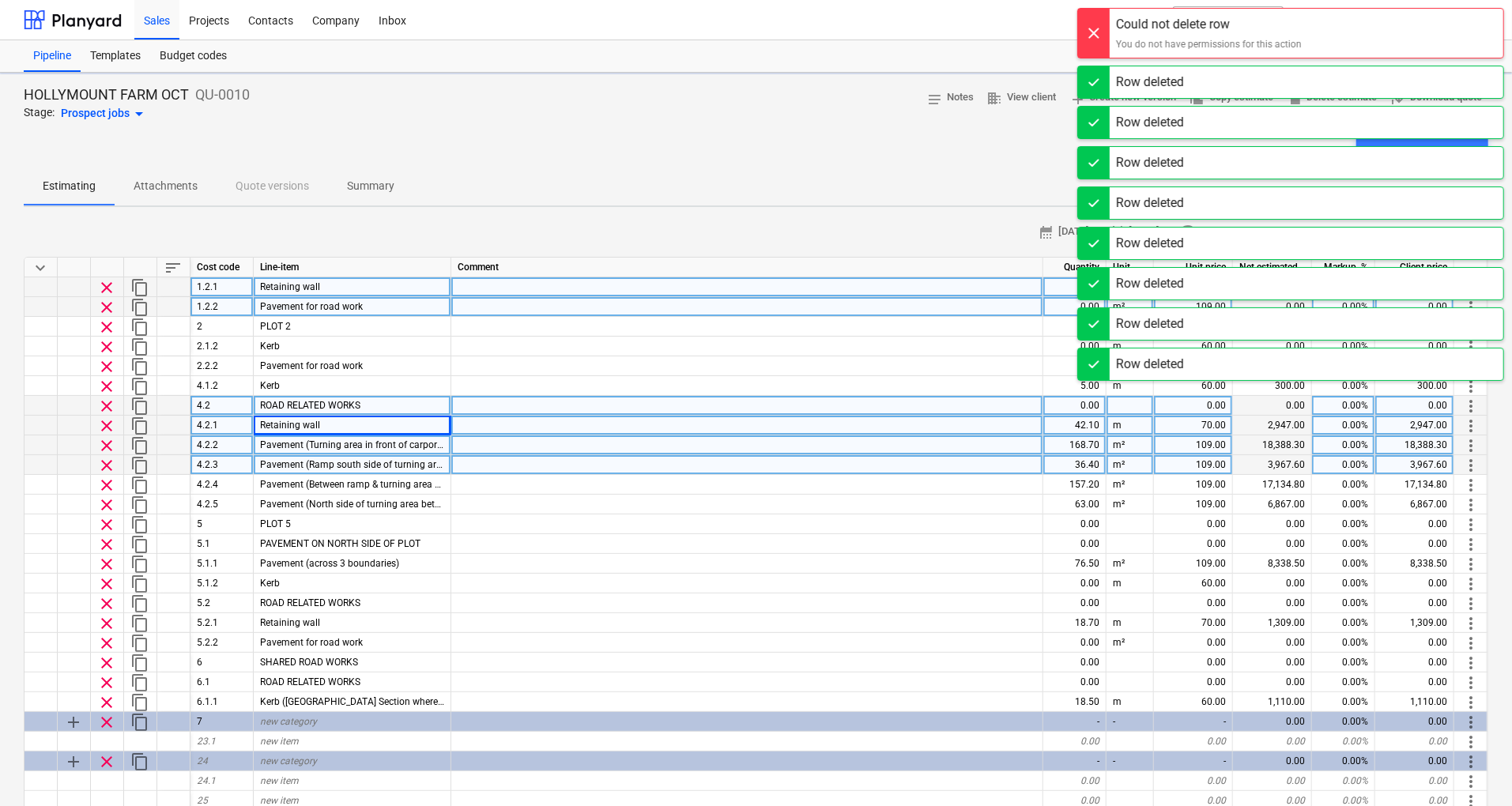
click at [103, 506] on span "clear" at bounding box center [107, 504] width 19 height 19
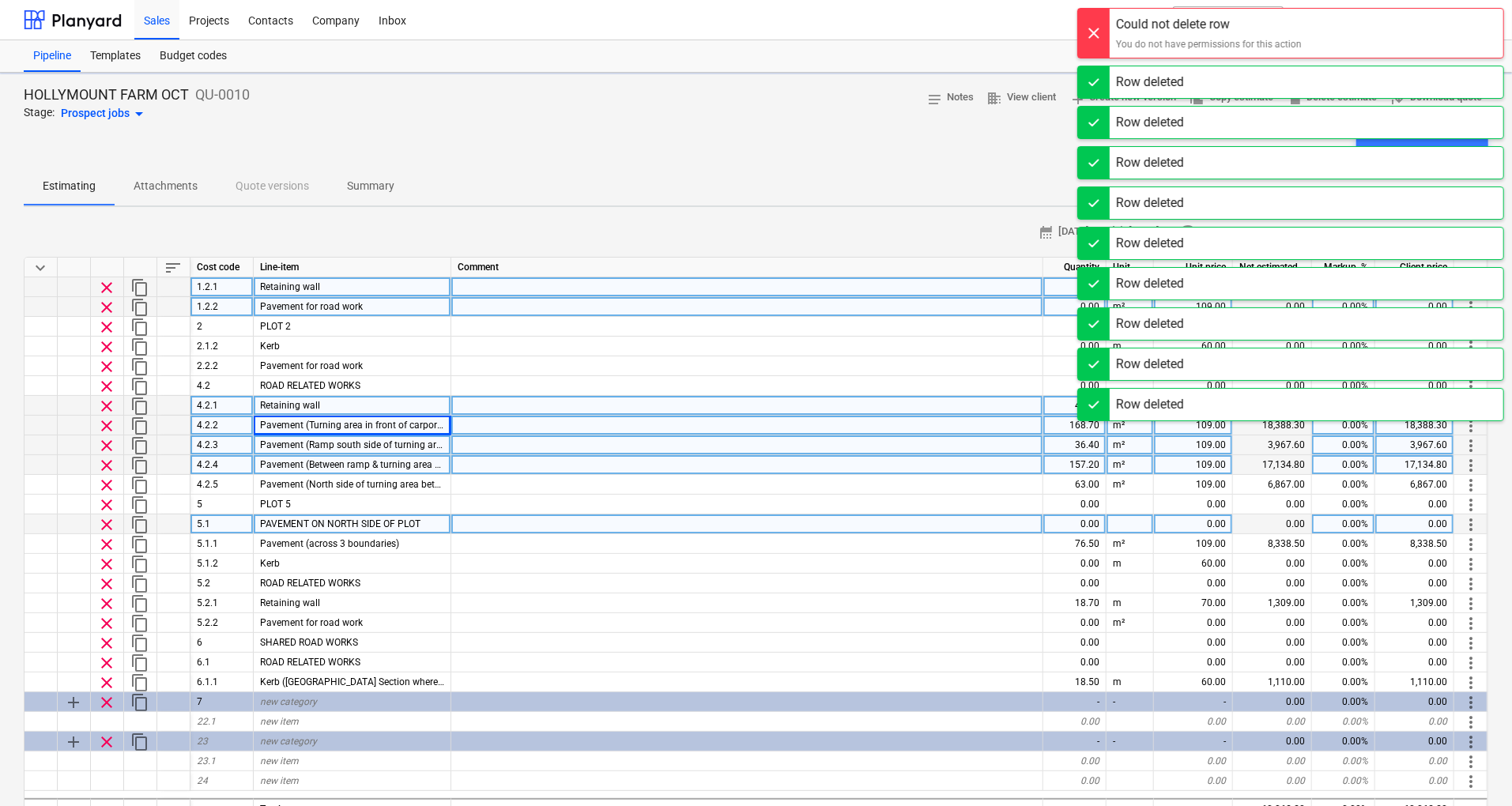
click at [107, 533] on span "clear" at bounding box center [107, 525] width 19 height 19
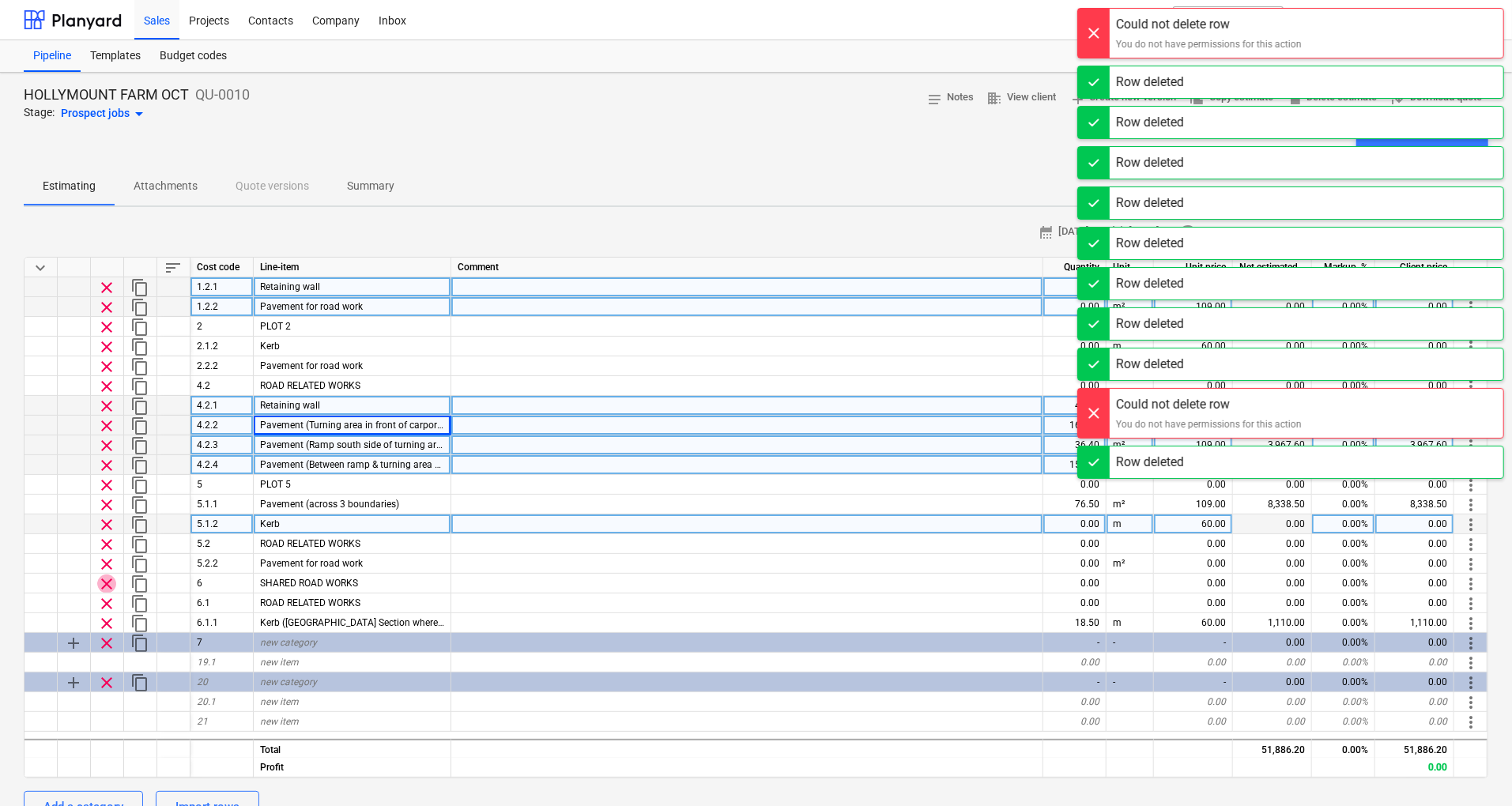
click at [108, 583] on span "clear" at bounding box center [107, 583] width 19 height 19
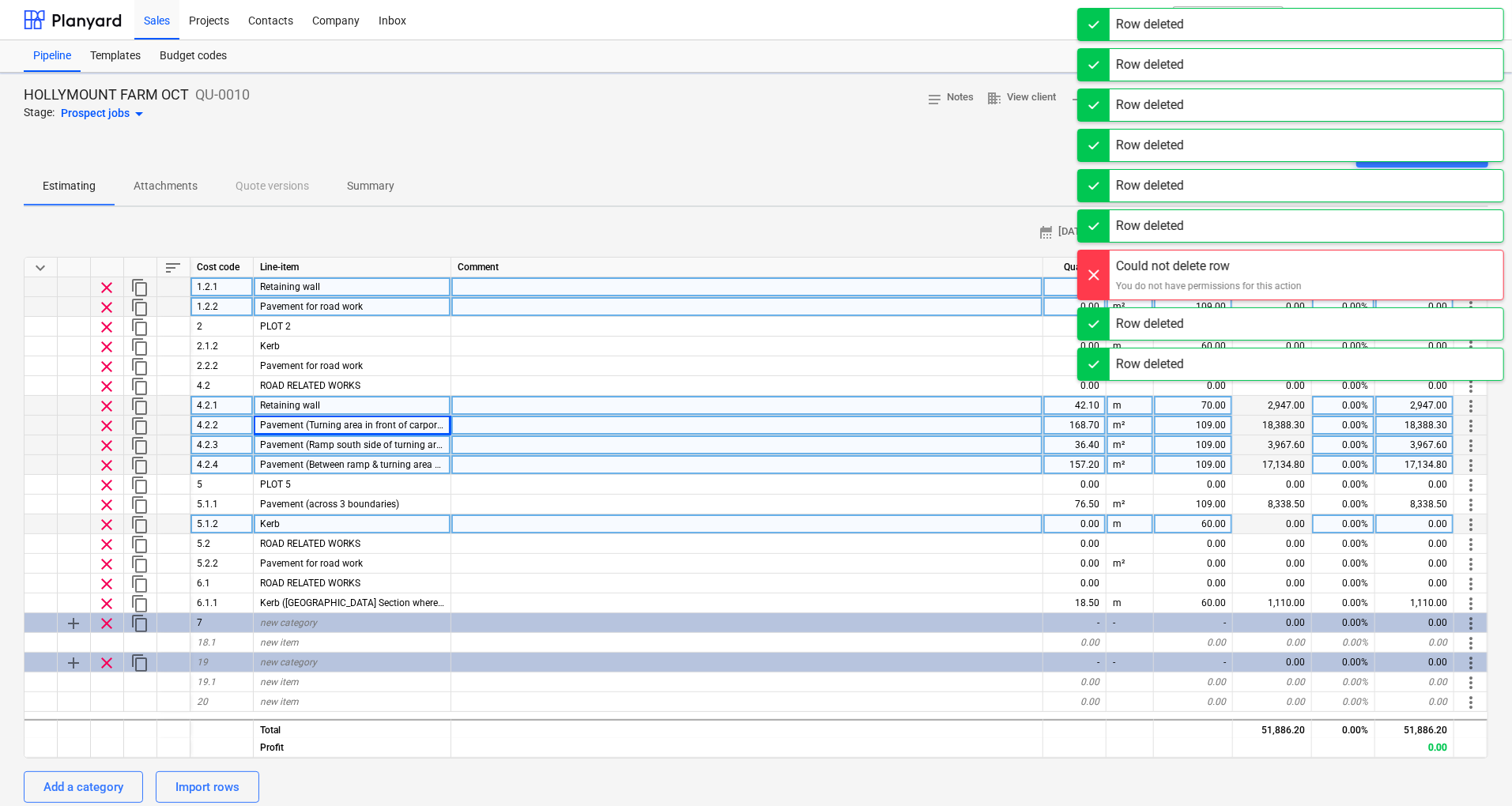
click at [109, 617] on span "clear" at bounding box center [107, 623] width 19 height 19
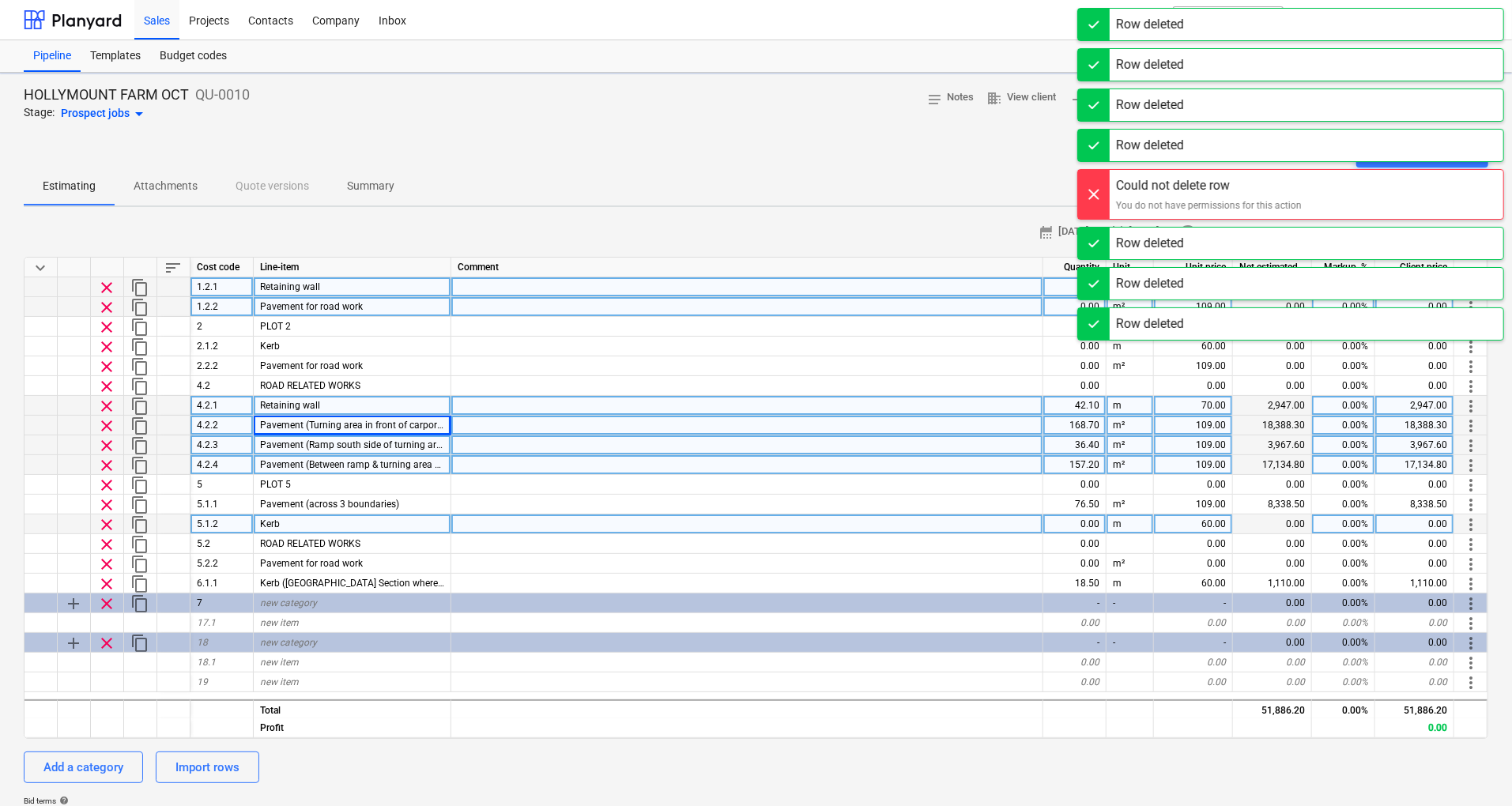
click at [109, 638] on div "clear" at bounding box center [107, 643] width 33 height 20
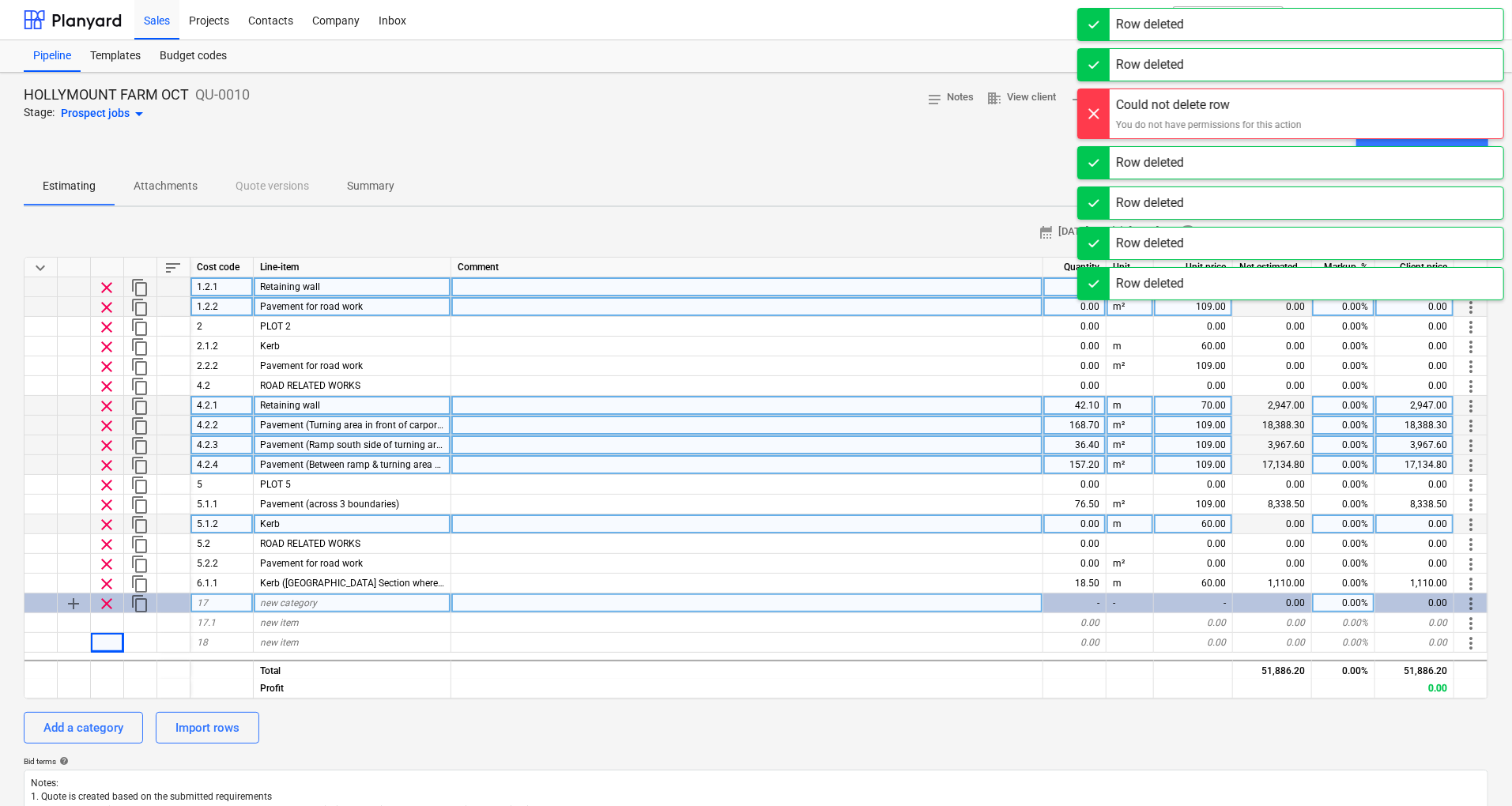
click at [103, 605] on span "clear" at bounding box center [107, 604] width 19 height 19
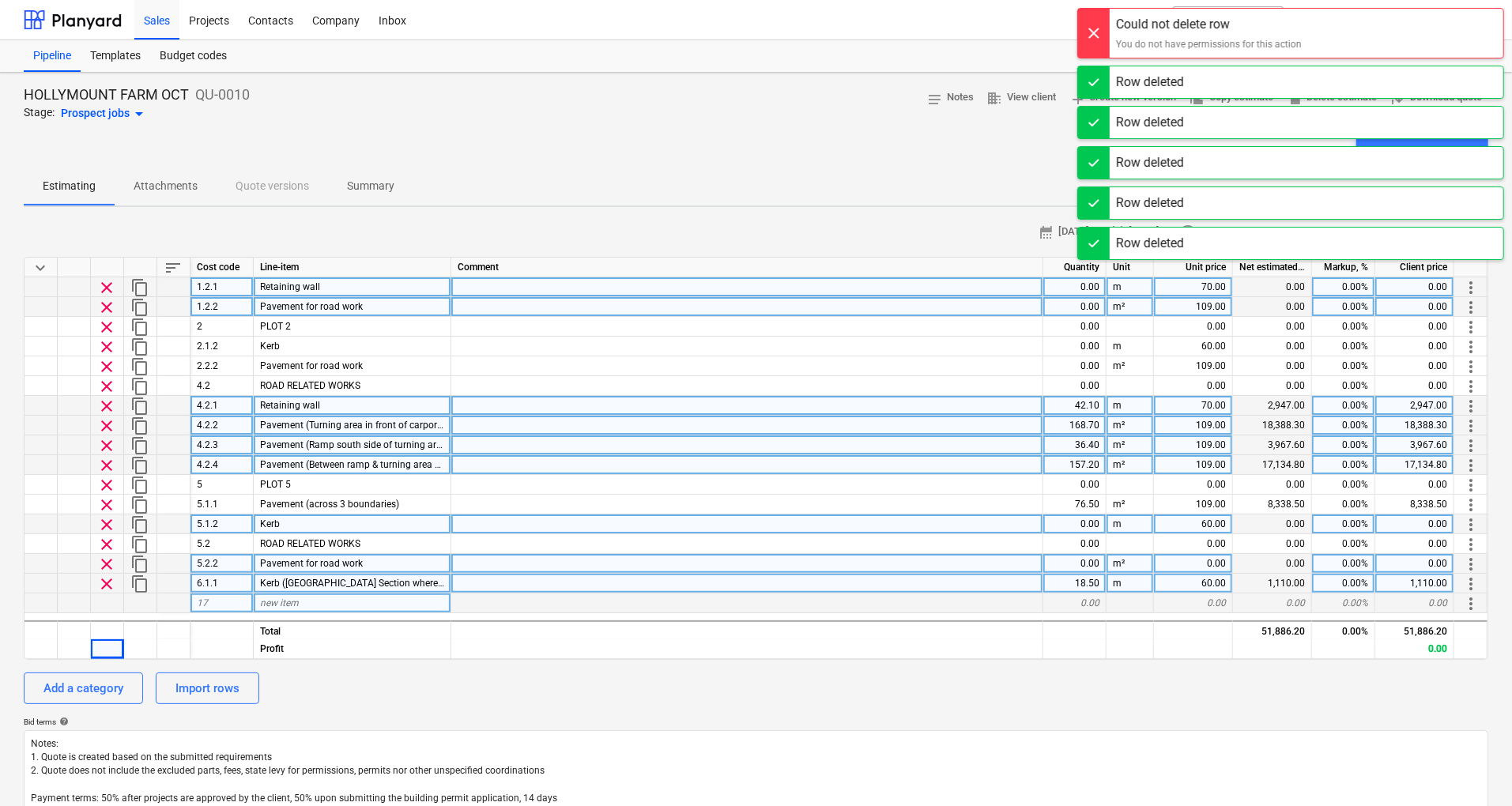
click at [107, 571] on span "clear" at bounding box center [107, 564] width 19 height 19
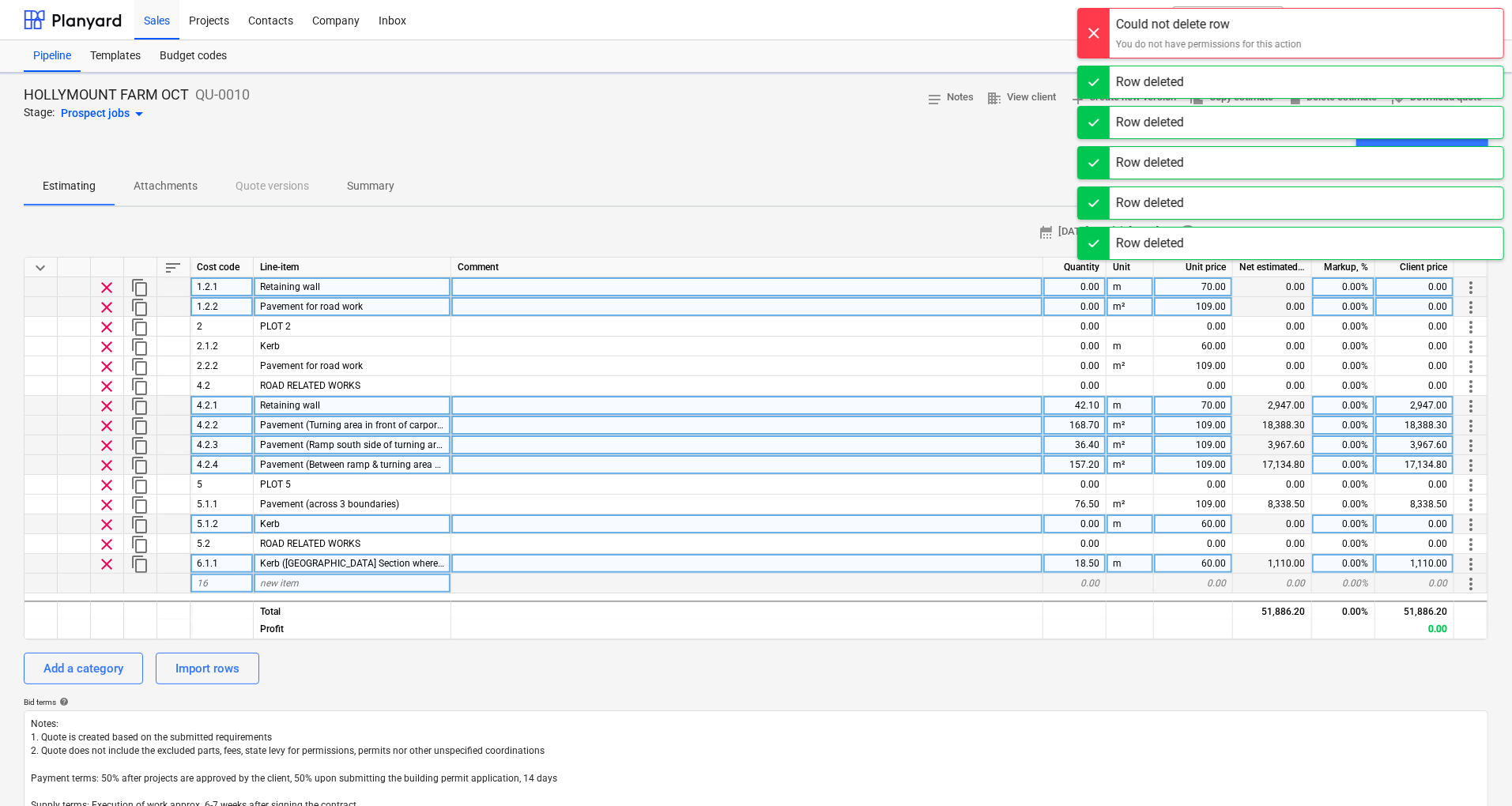
click at [104, 526] on span "clear" at bounding box center [107, 525] width 19 height 19
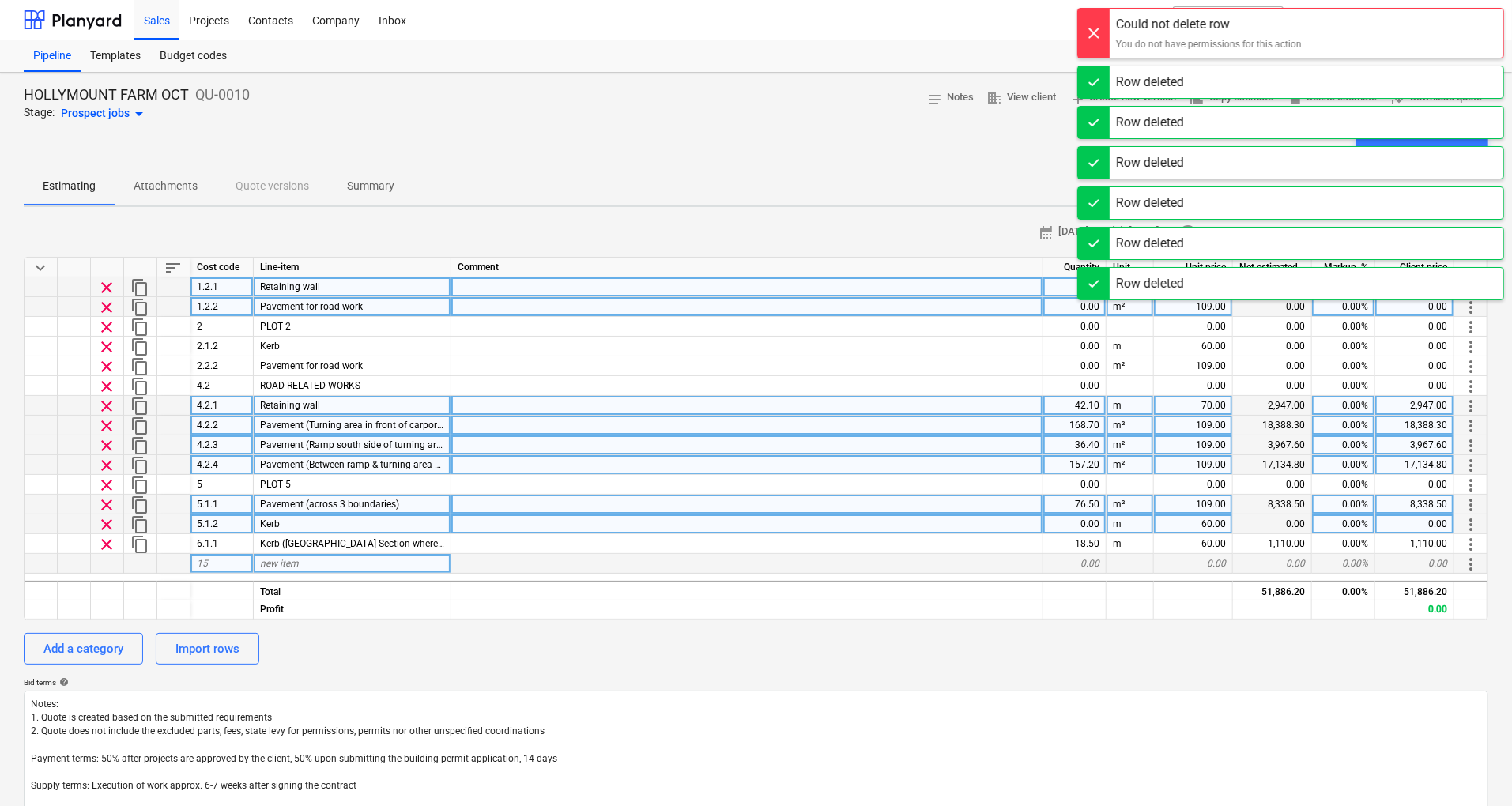
drag, startPoint x: 104, startPoint y: 526, endPoint x: 108, endPoint y: 506, distance: 20.4
click at [108, 506] on span "clear" at bounding box center [107, 504] width 19 height 19
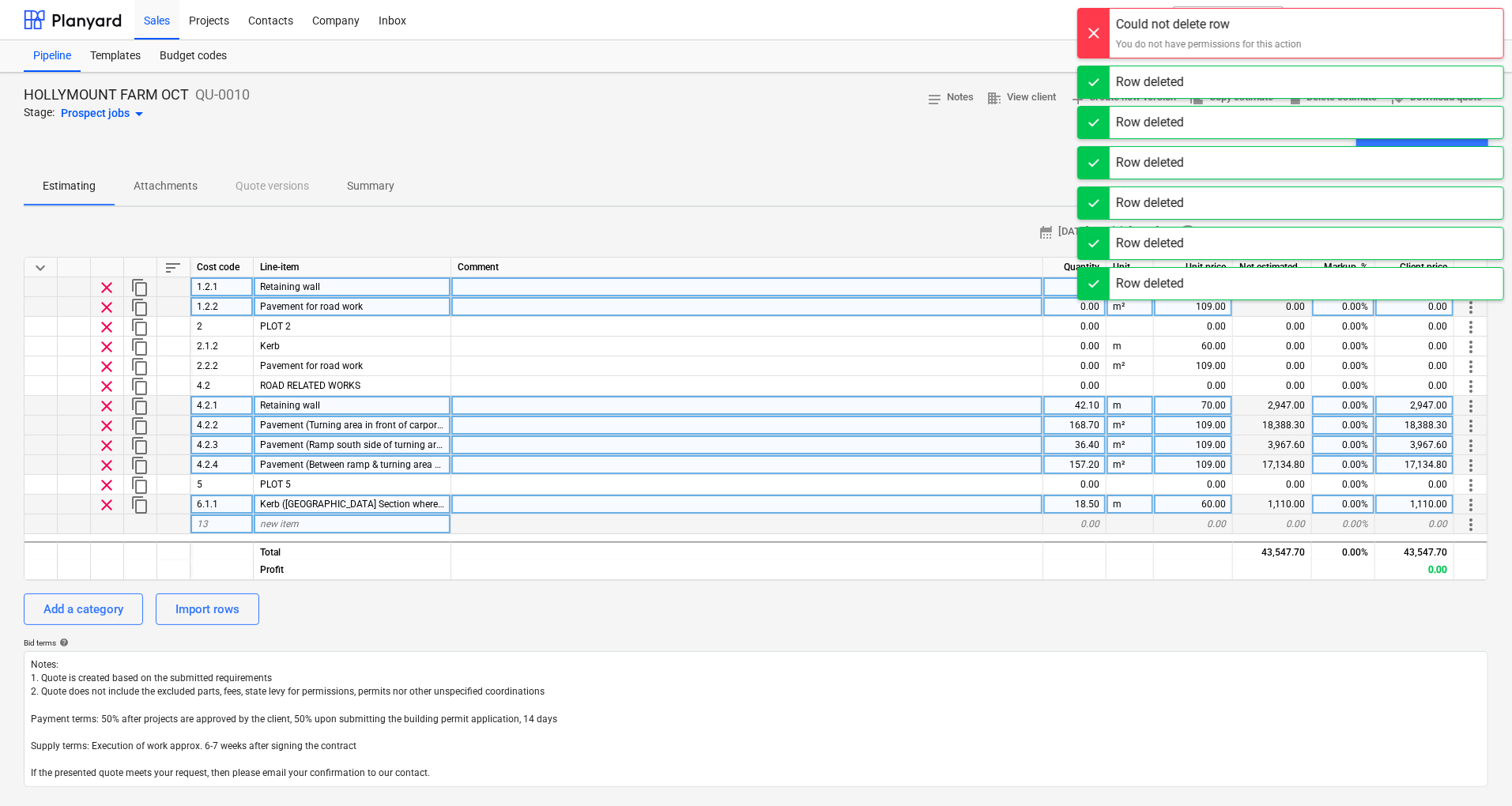
click at [104, 465] on span "clear" at bounding box center [107, 465] width 19 height 19
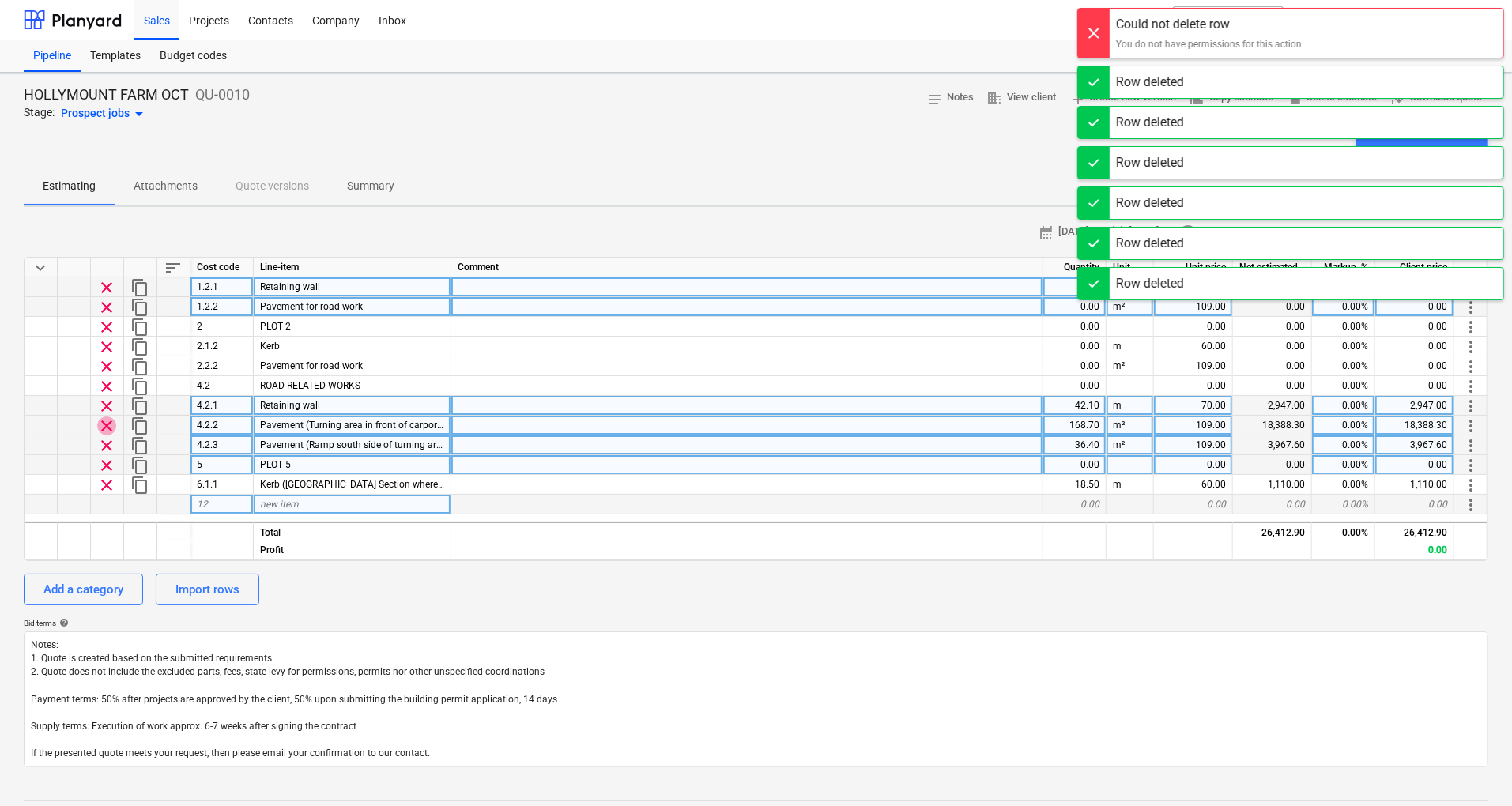
click at [109, 428] on span "clear" at bounding box center [107, 425] width 19 height 19
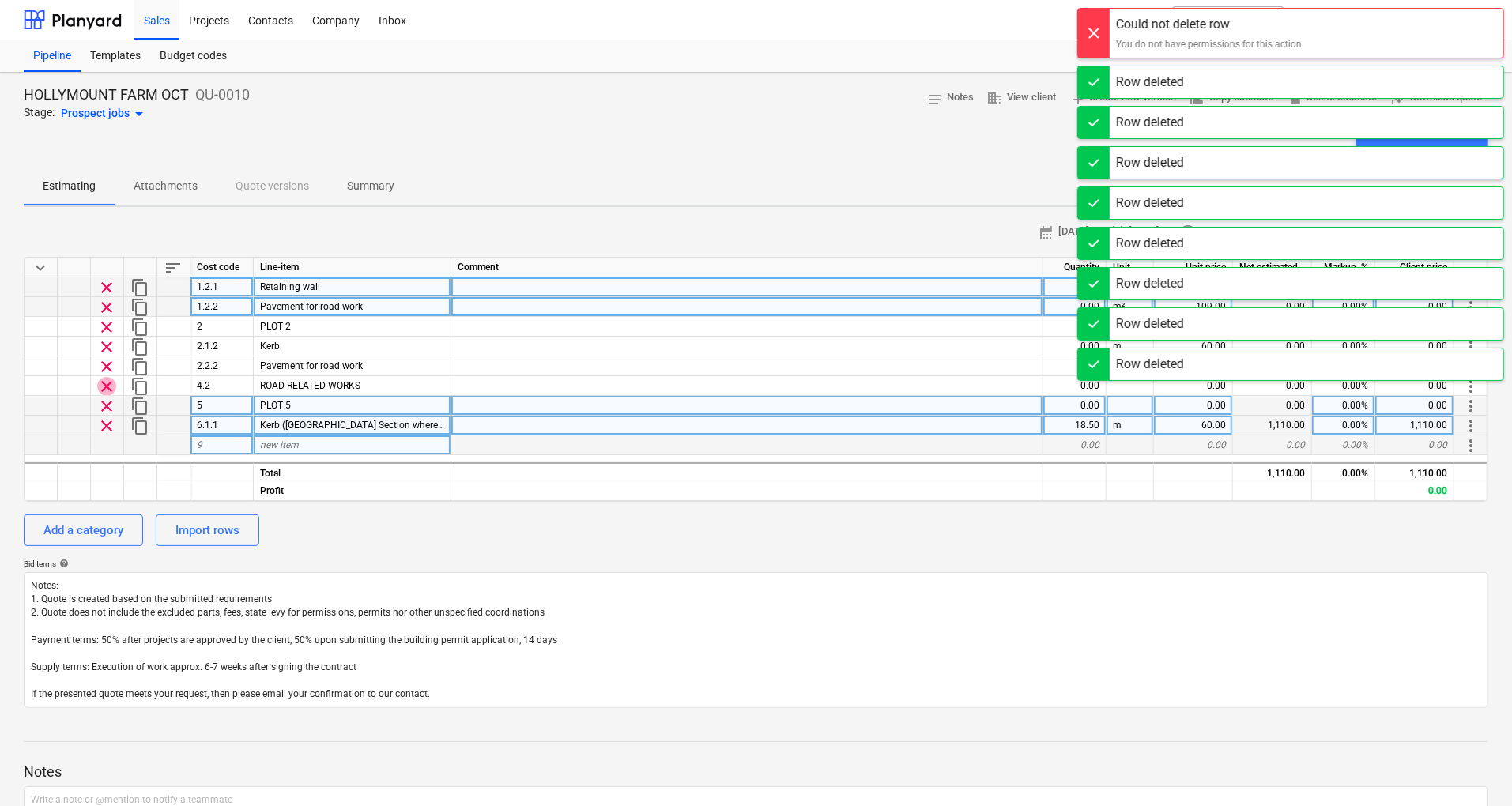
click at [112, 387] on span "clear" at bounding box center [107, 386] width 19 height 19
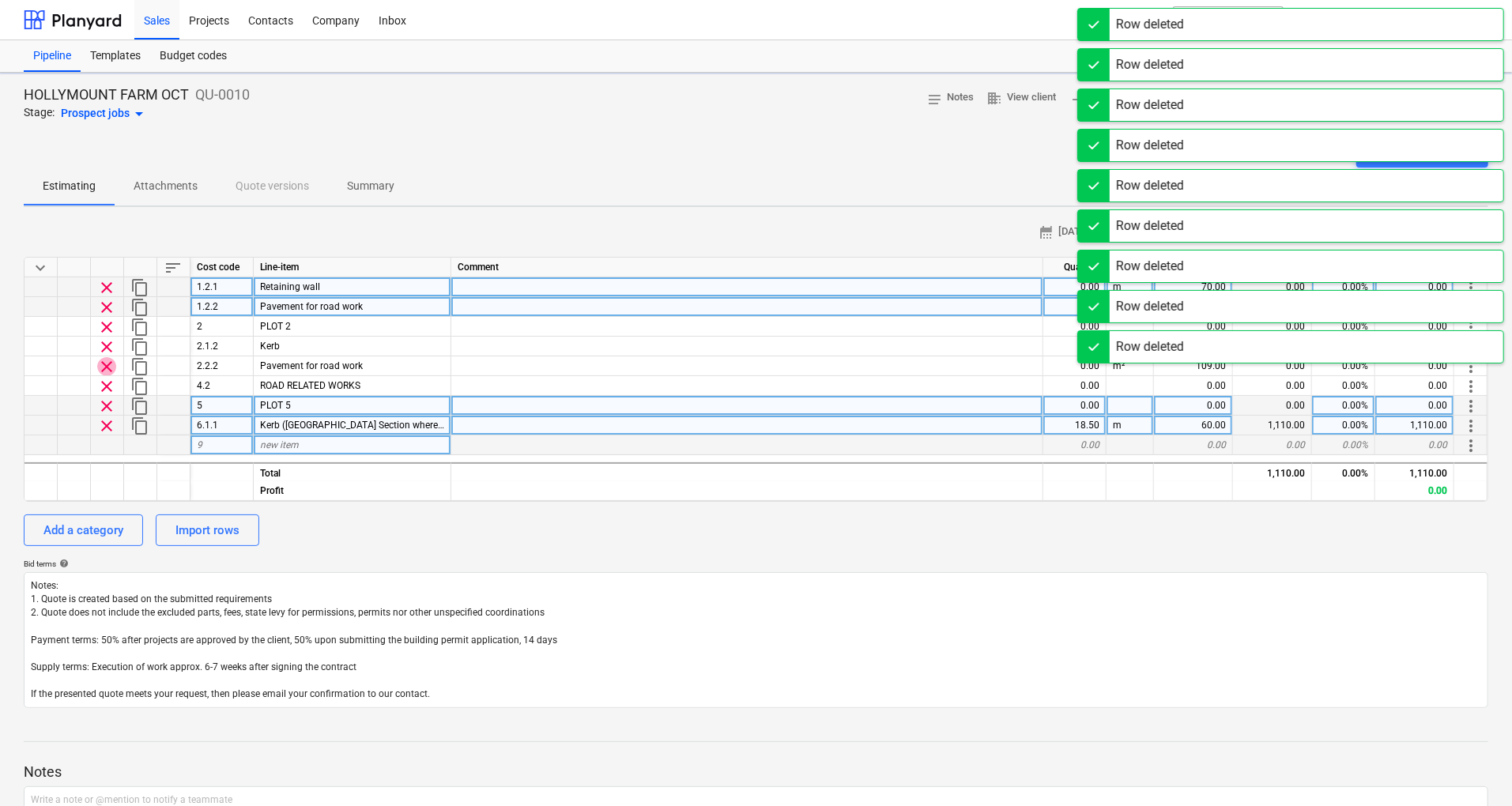
click at [105, 368] on span "clear" at bounding box center [107, 366] width 19 height 19
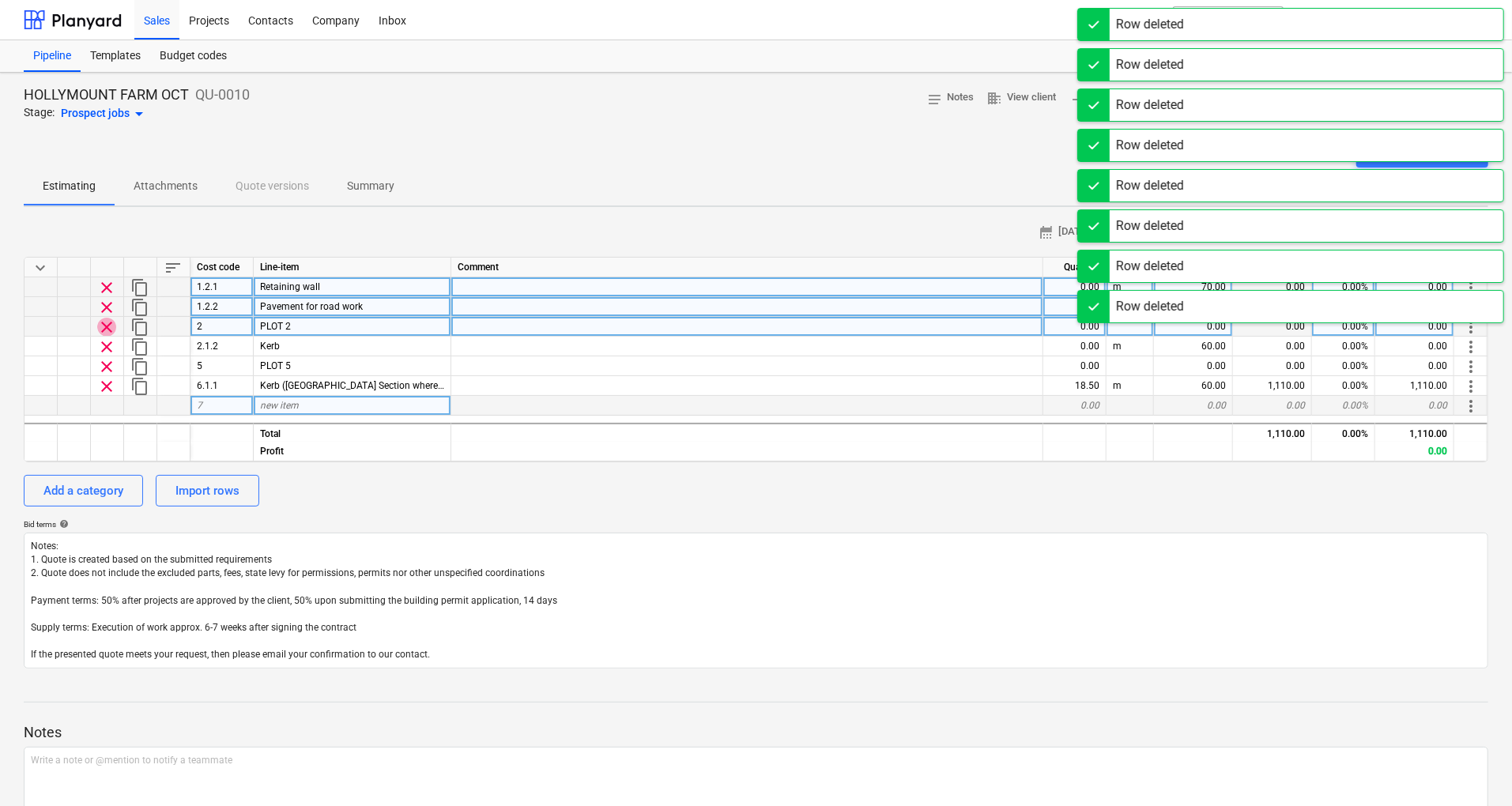
click at [105, 332] on span "clear" at bounding box center [107, 327] width 19 height 19
click at [105, 318] on span "clear" at bounding box center [107, 327] width 19 height 19
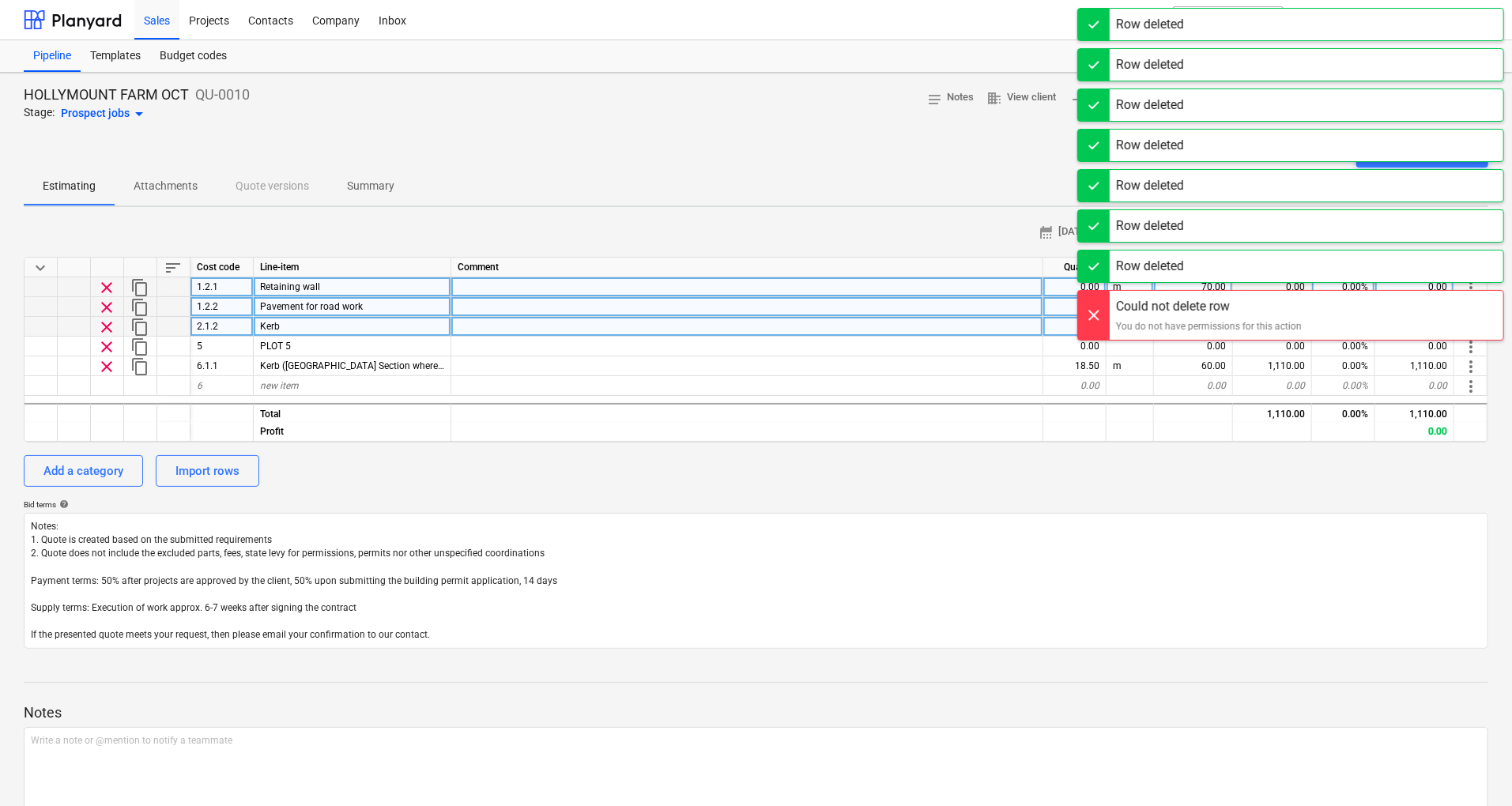
click at [105, 304] on span "clear" at bounding box center [107, 307] width 19 height 19
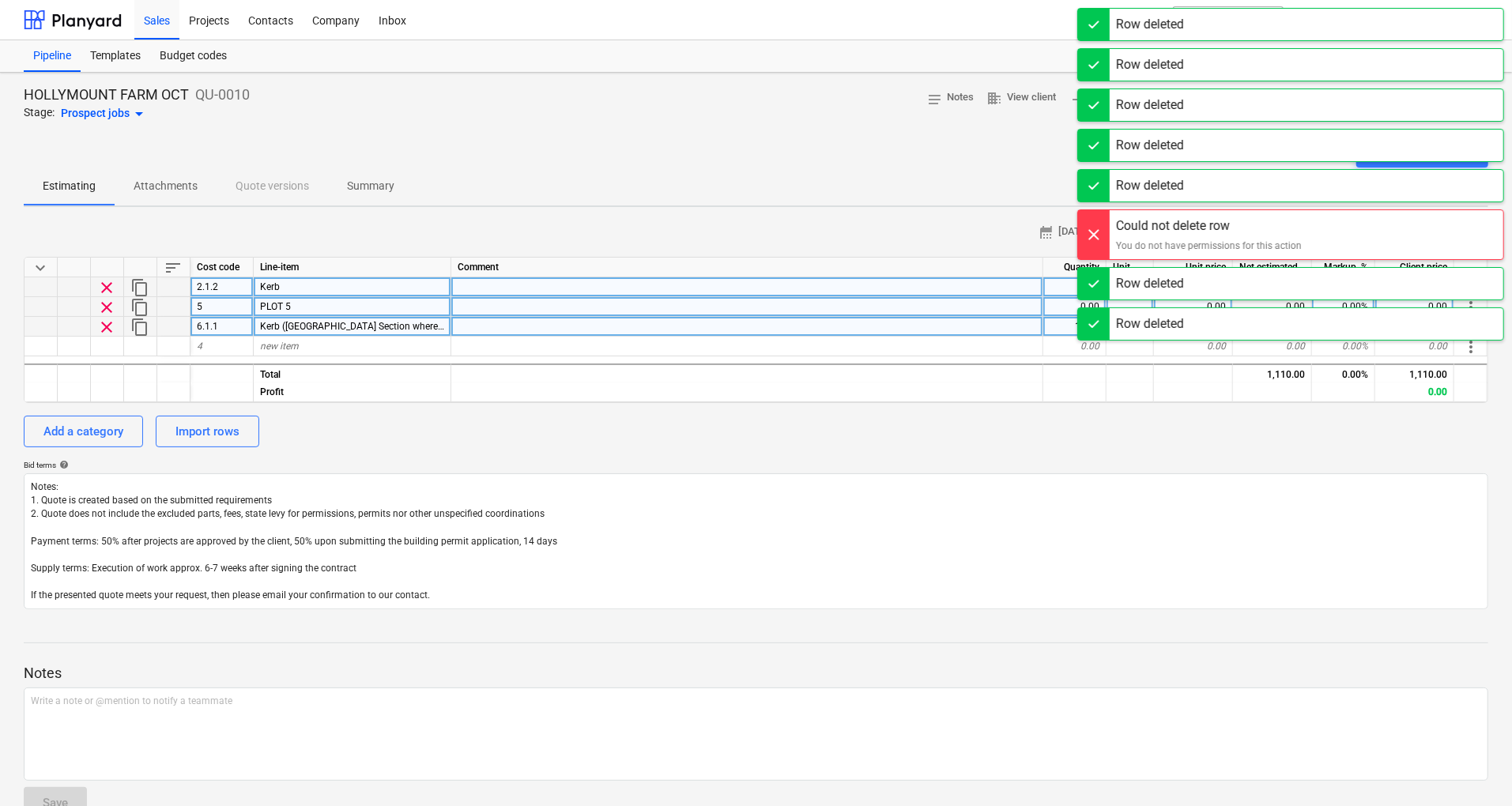
click at [110, 331] on span "clear" at bounding box center [107, 327] width 19 height 19
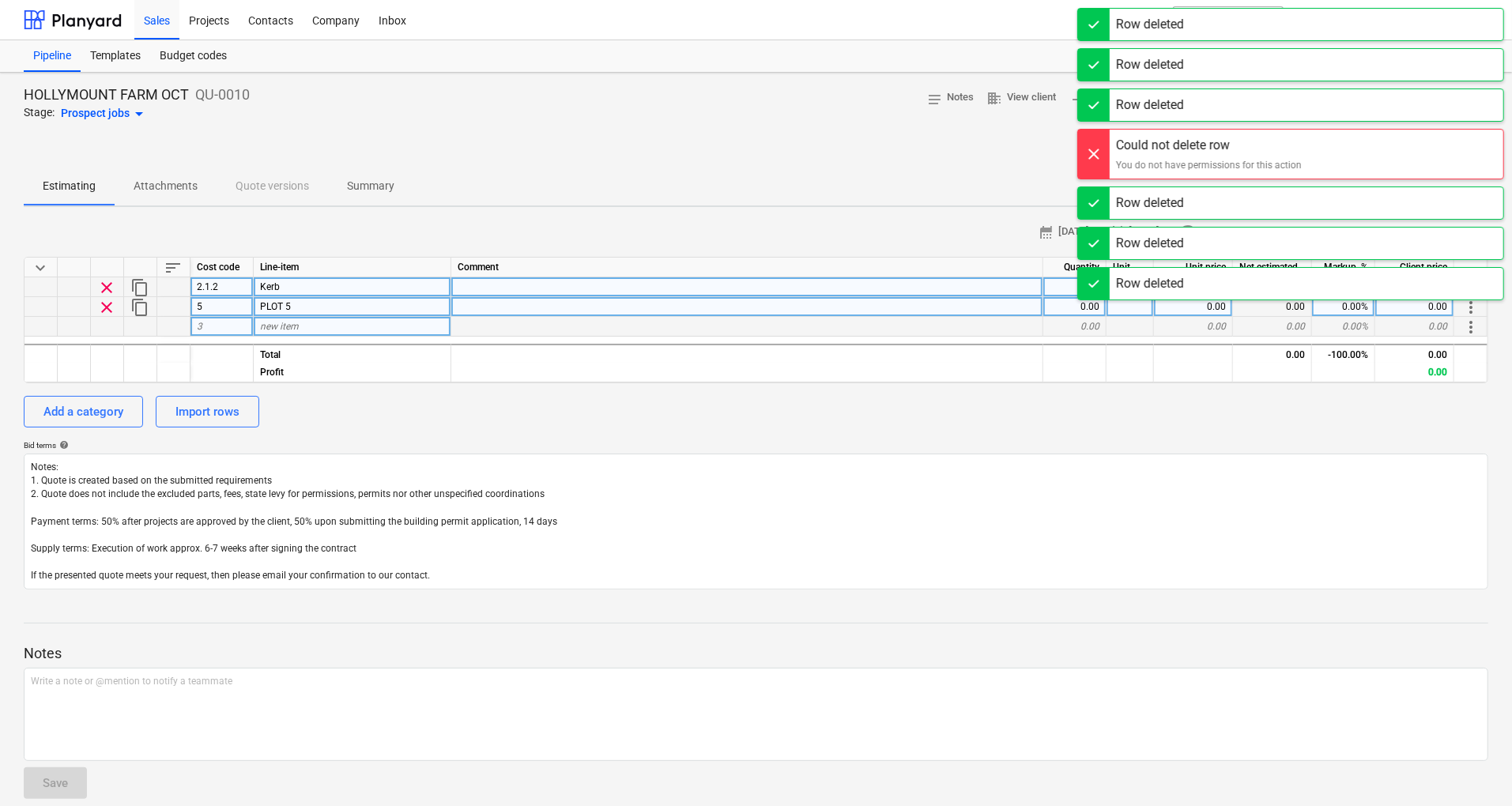
click at [106, 292] on span "clear" at bounding box center [107, 287] width 19 height 19
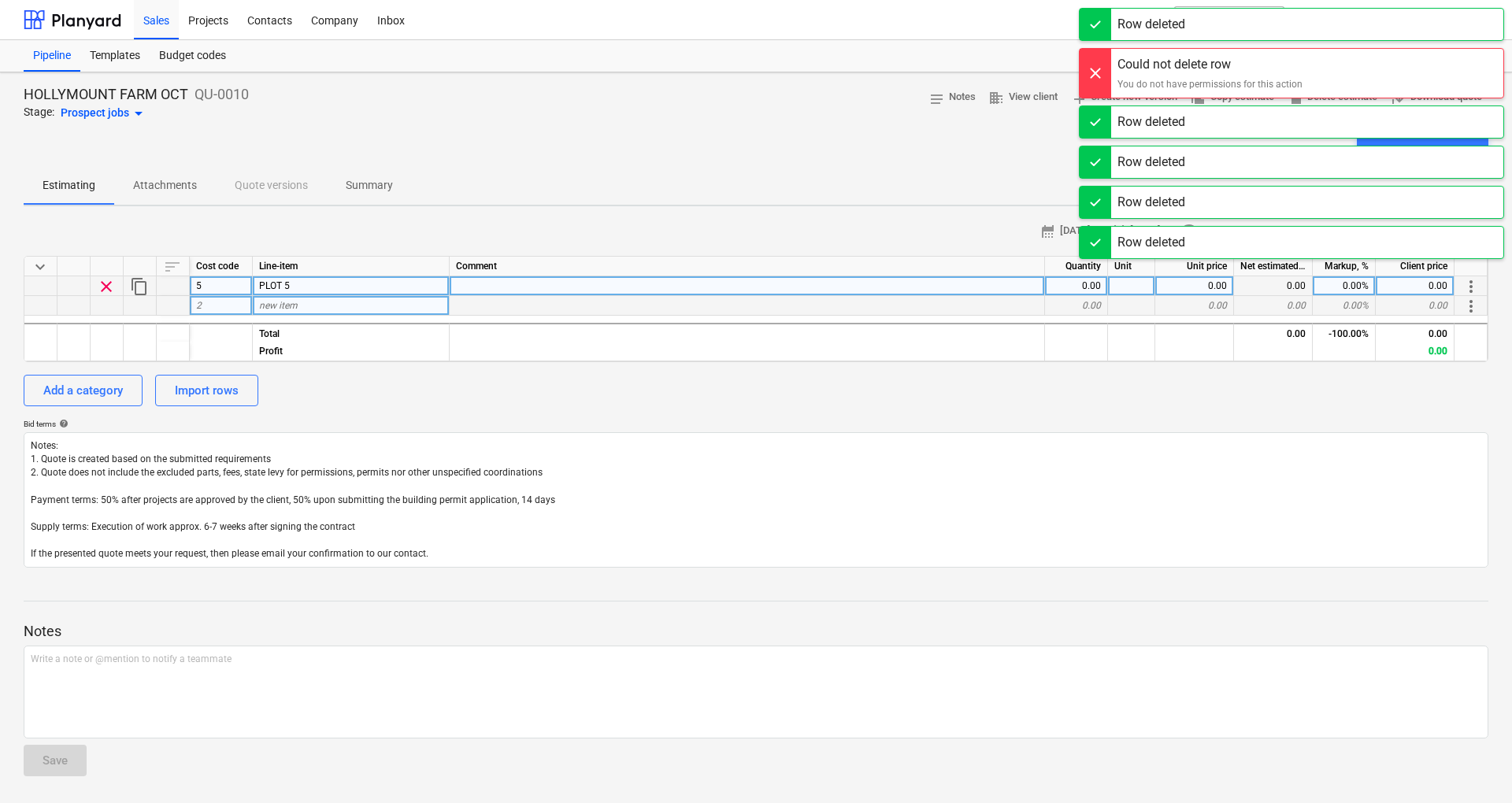
click at [107, 298] on div at bounding box center [106, 306] width 33 height 19
click at [106, 286] on span "clear" at bounding box center [106, 286] width 19 height 19
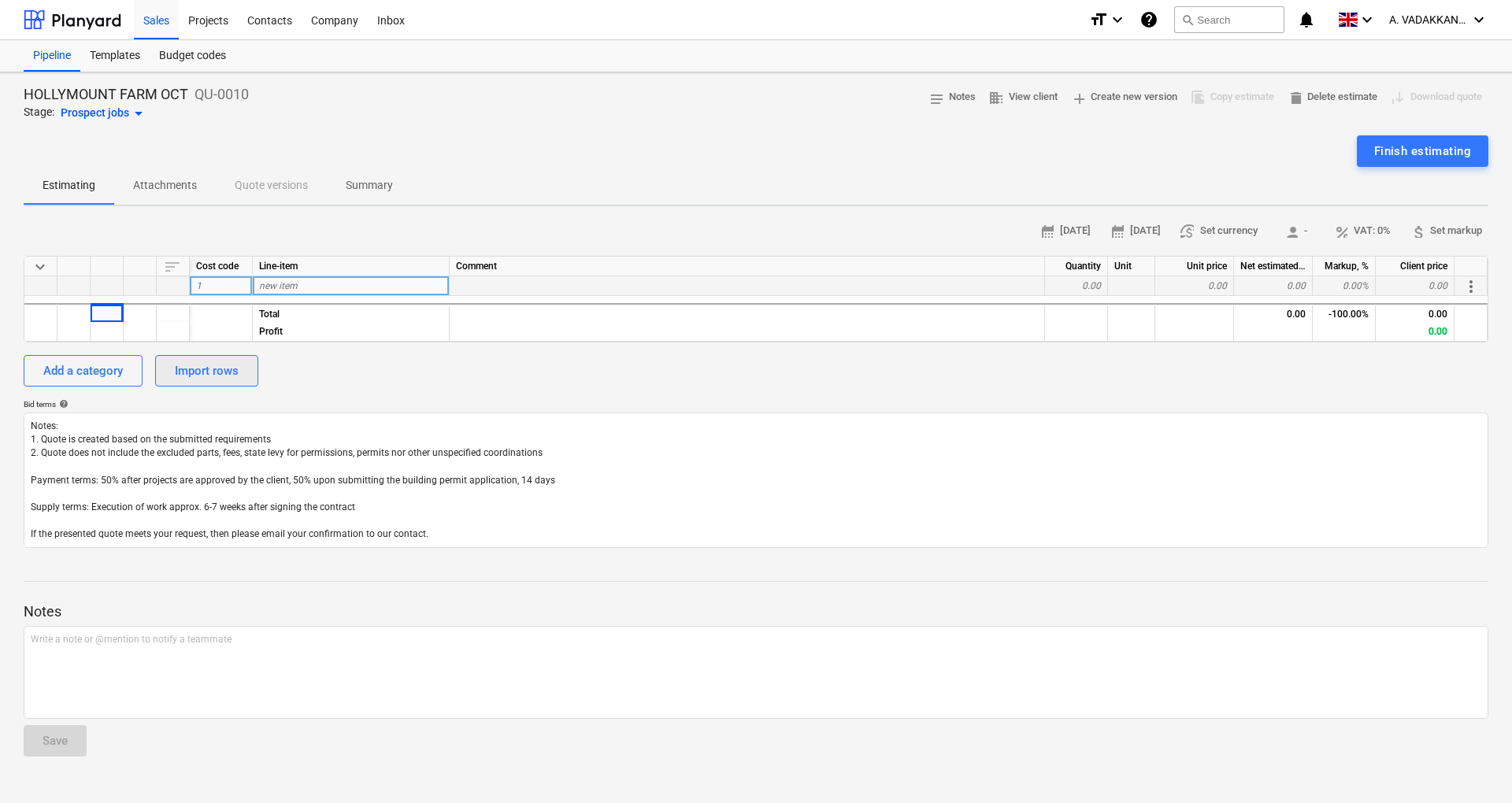
click at [187, 373] on div "Import rows" at bounding box center [207, 371] width 64 height 20
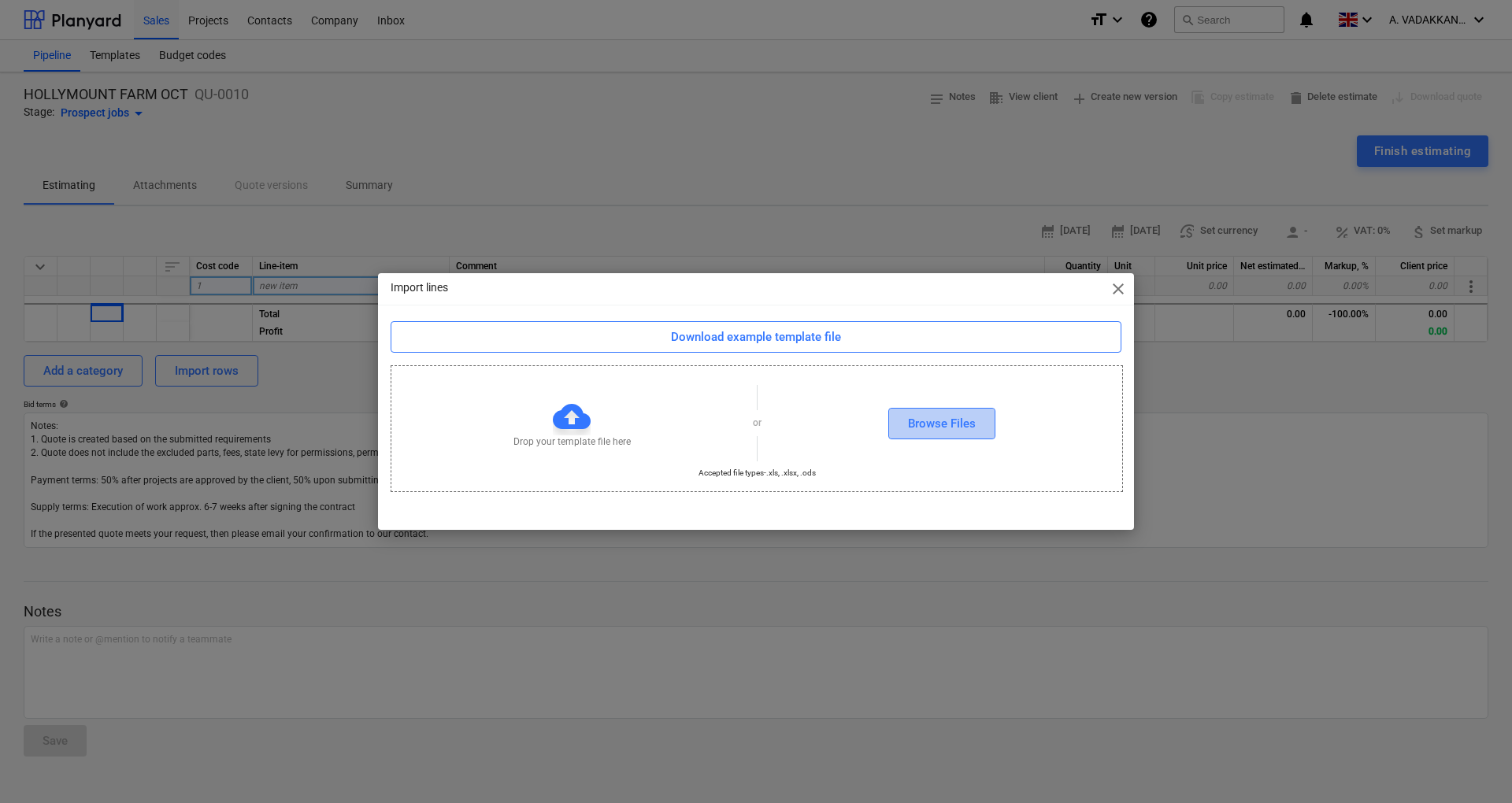
click at [930, 427] on div "Browse Files" at bounding box center [942, 423] width 68 height 20
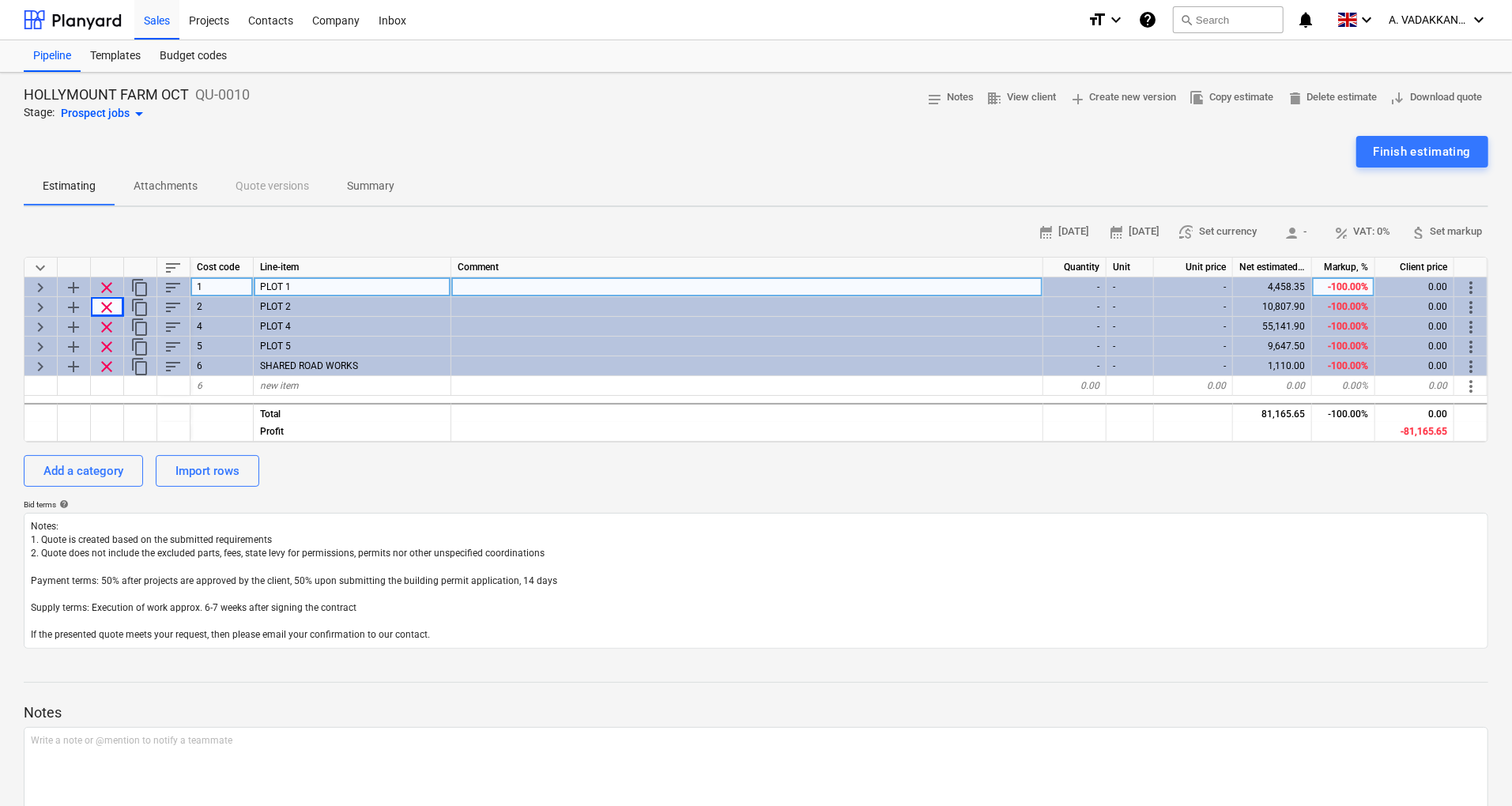
click at [45, 291] on span "keyboard_arrow_right" at bounding box center [40, 287] width 19 height 19
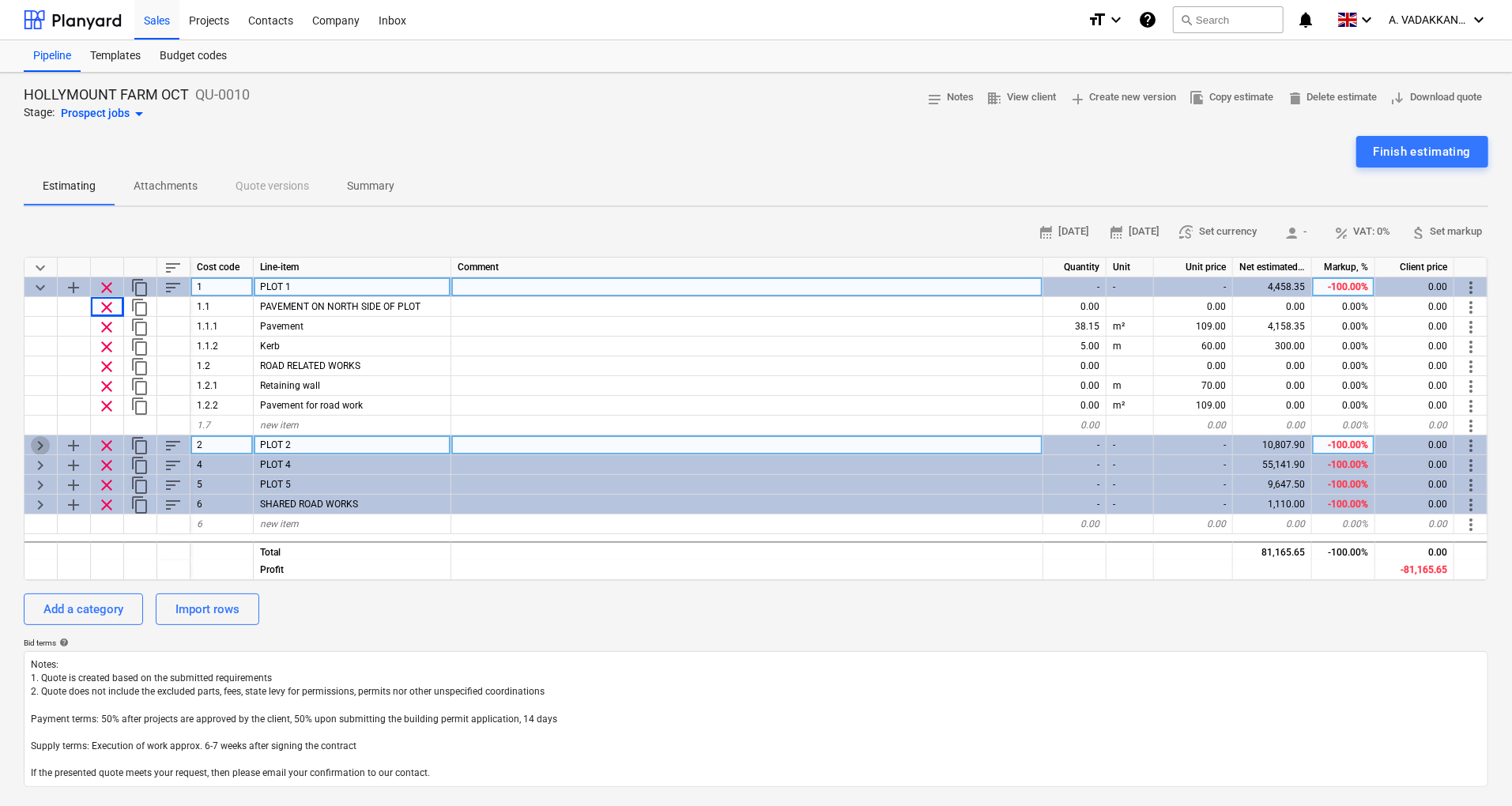
click at [41, 449] on span "keyboard_arrow_right" at bounding box center [40, 446] width 19 height 19
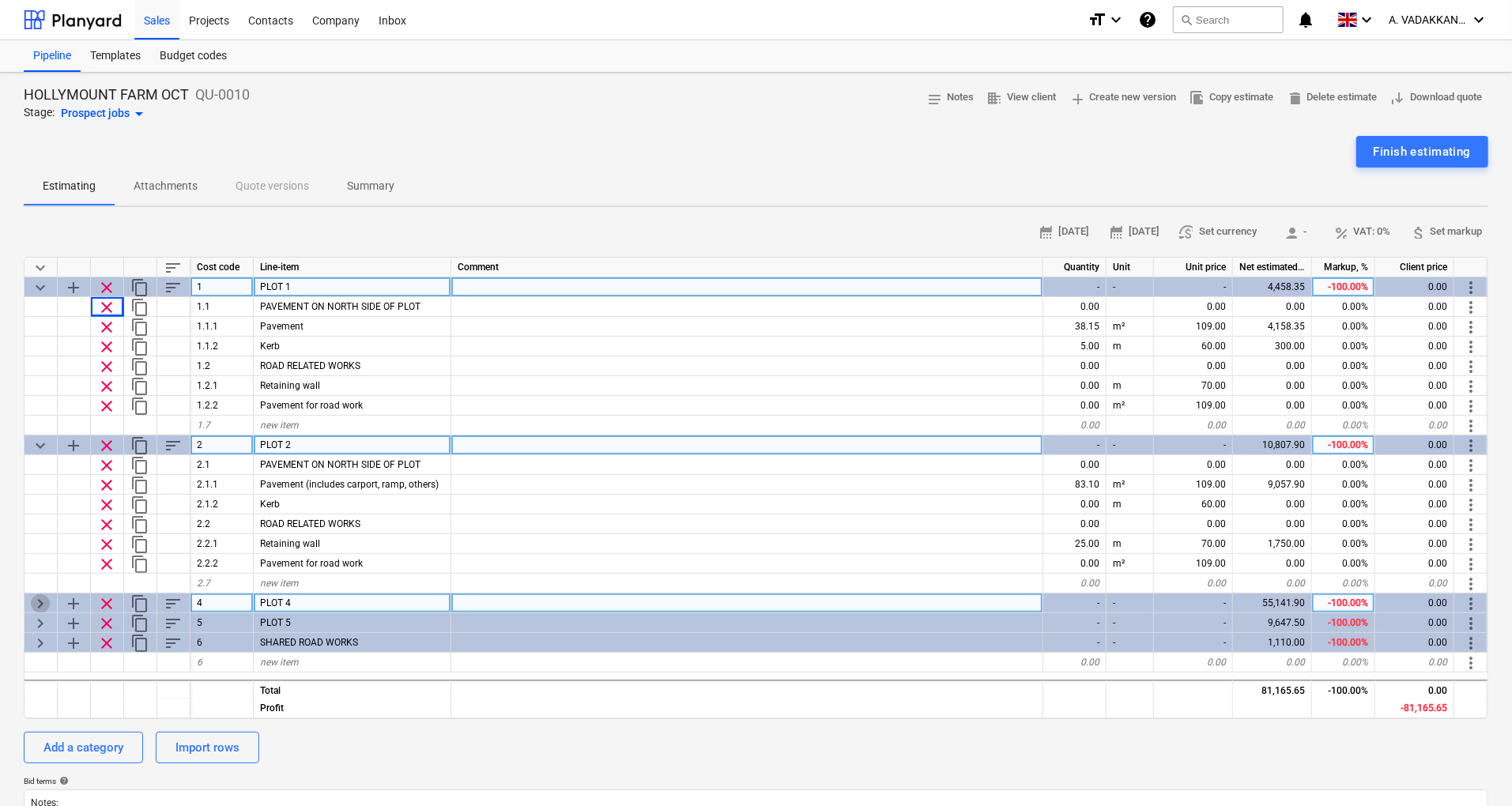
click at [33, 604] on span "keyboard_arrow_right" at bounding box center [40, 604] width 19 height 19
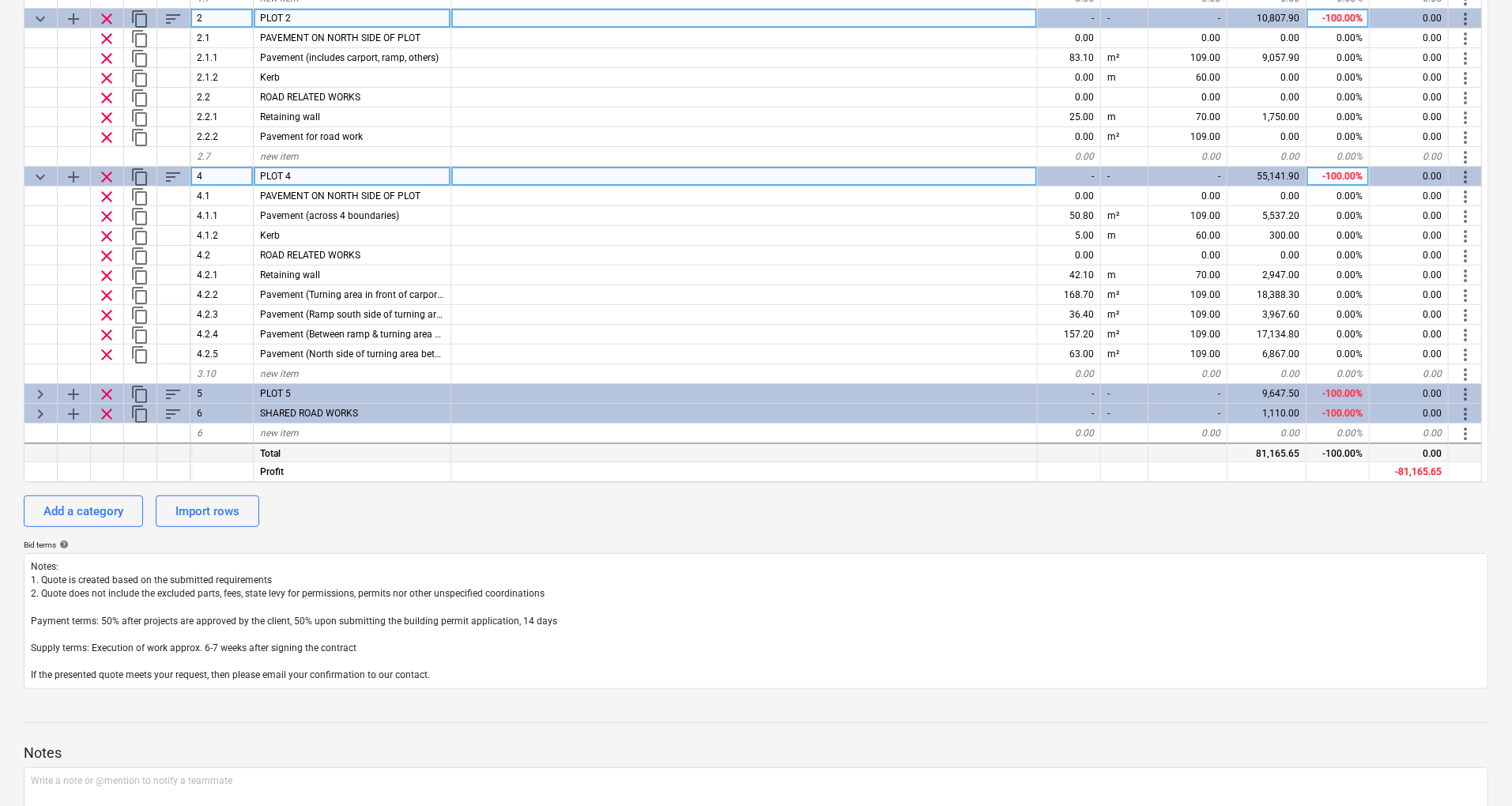
scroll to position [422, 0]
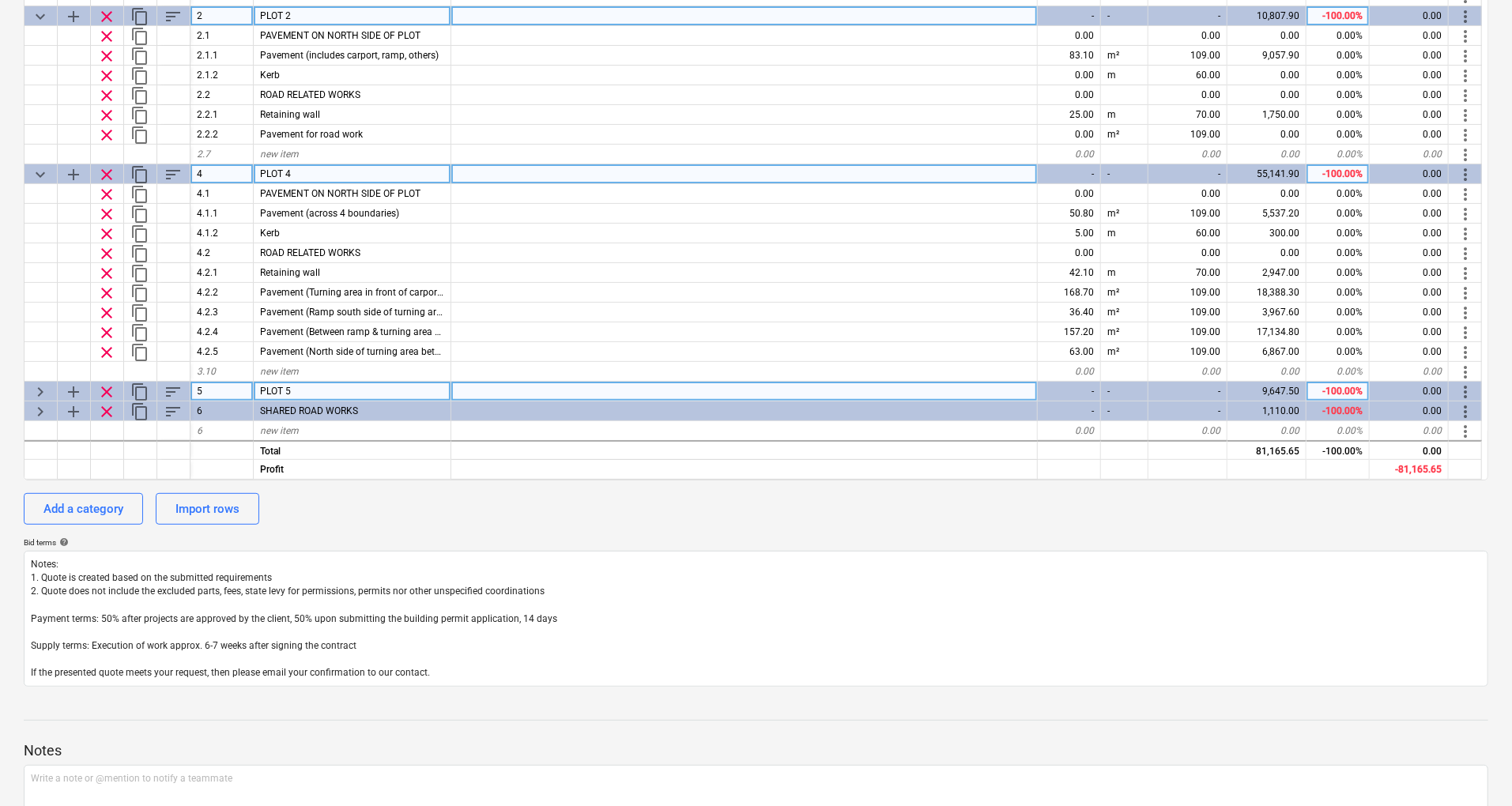
click at [40, 387] on span "keyboard_arrow_right" at bounding box center [40, 391] width 19 height 19
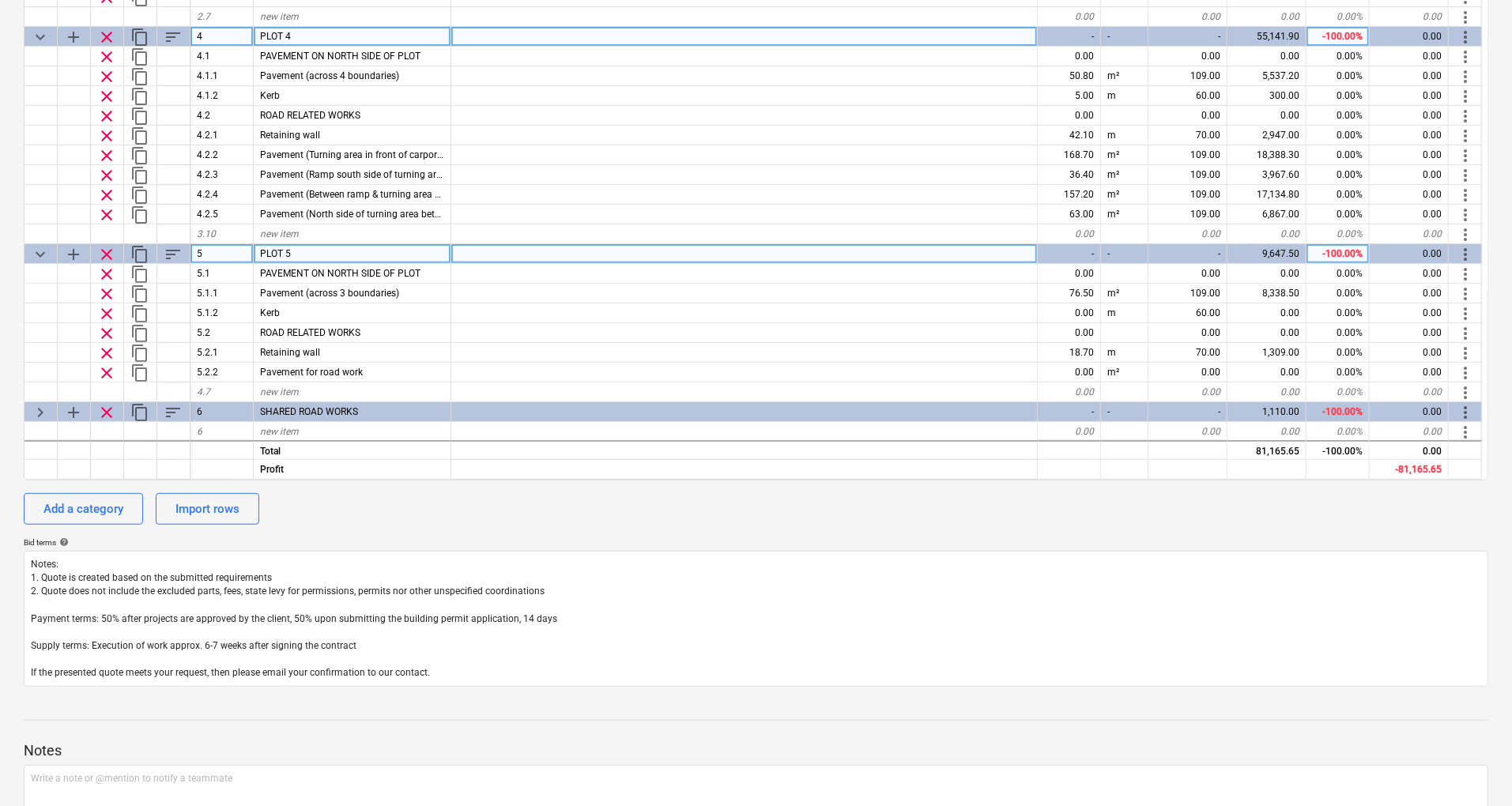
scroll to position [146, 0]
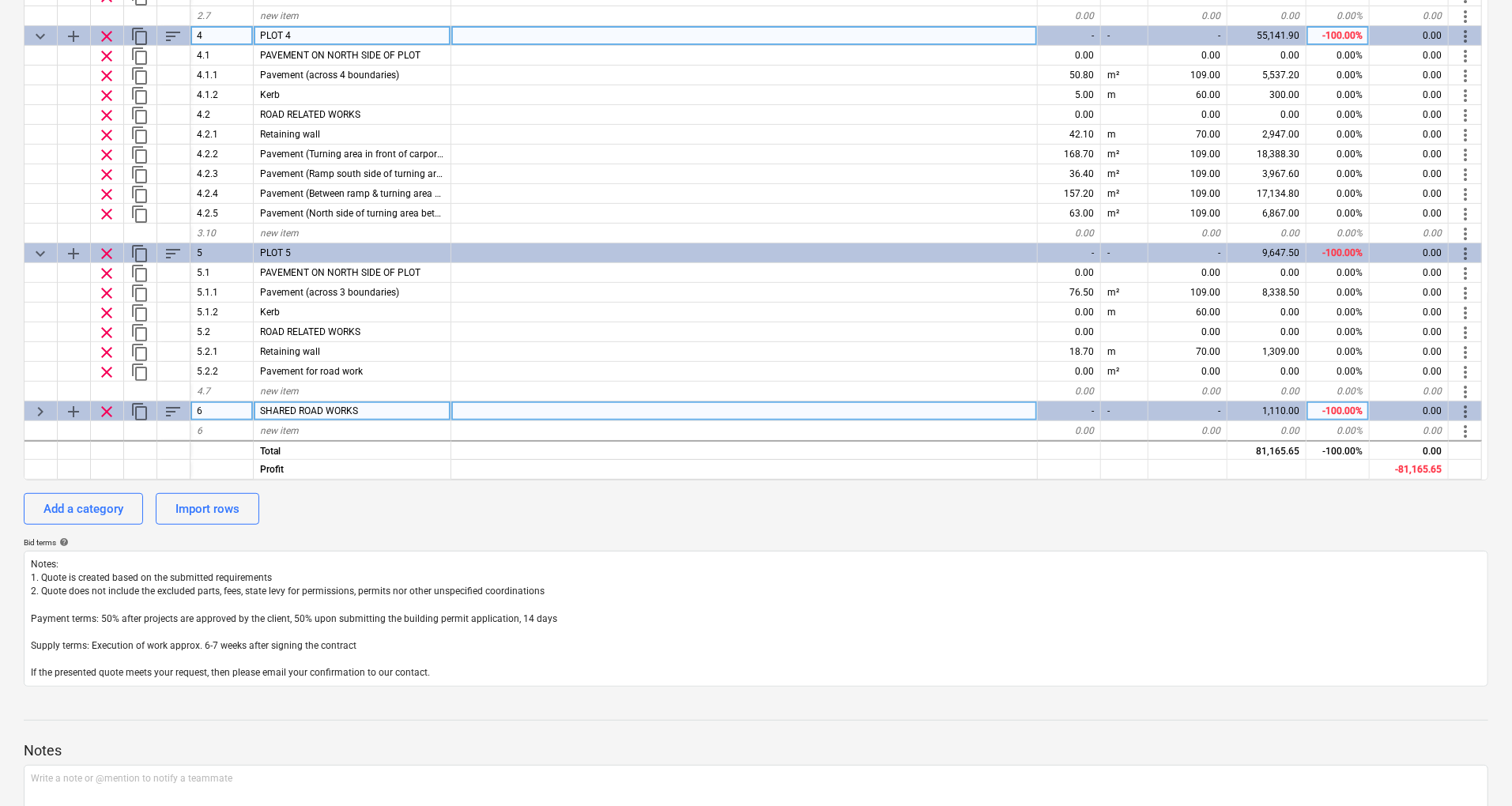
click at [46, 403] on span "keyboard_arrow_right" at bounding box center [40, 411] width 19 height 19
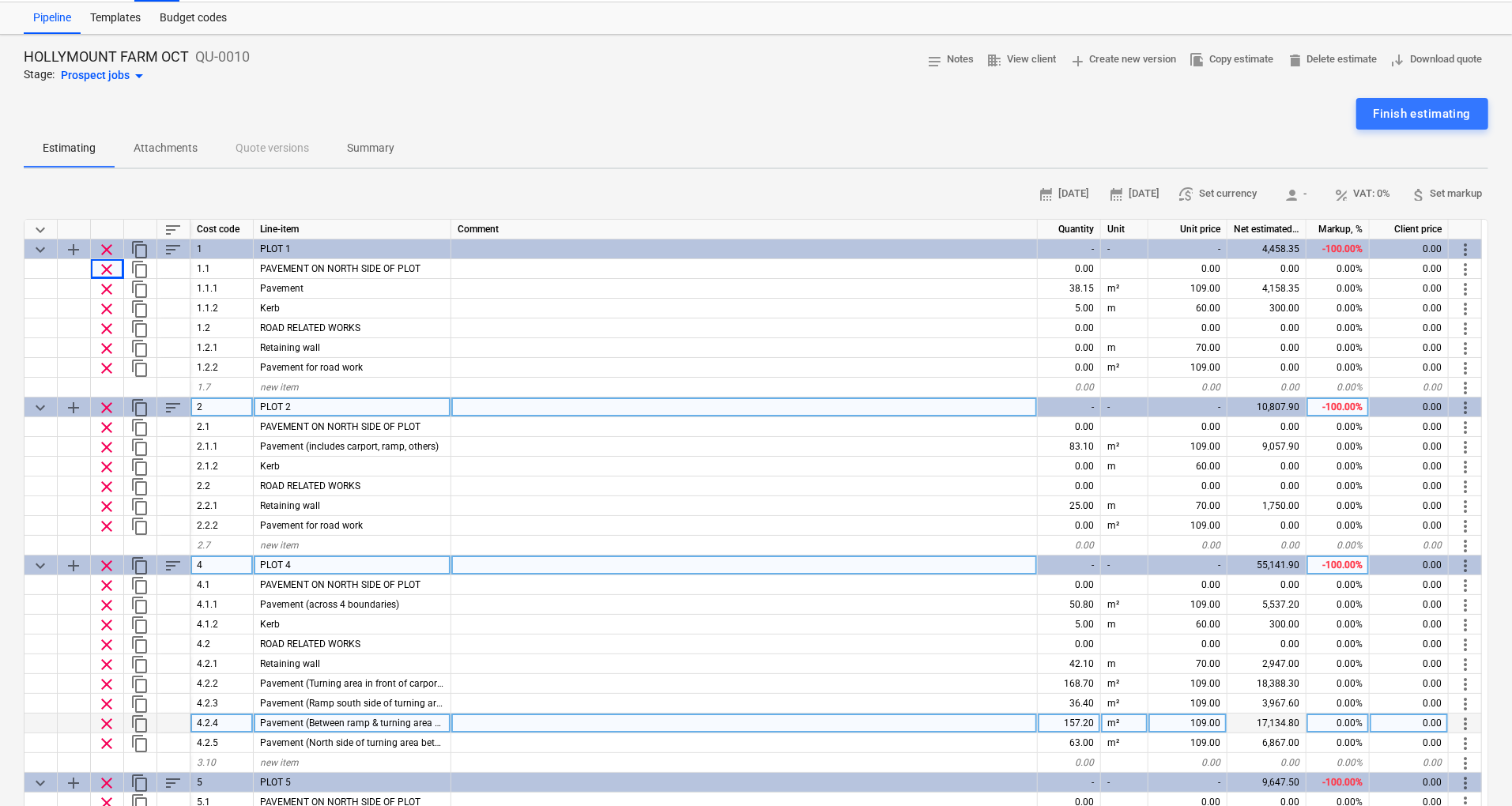
scroll to position [0, 0]
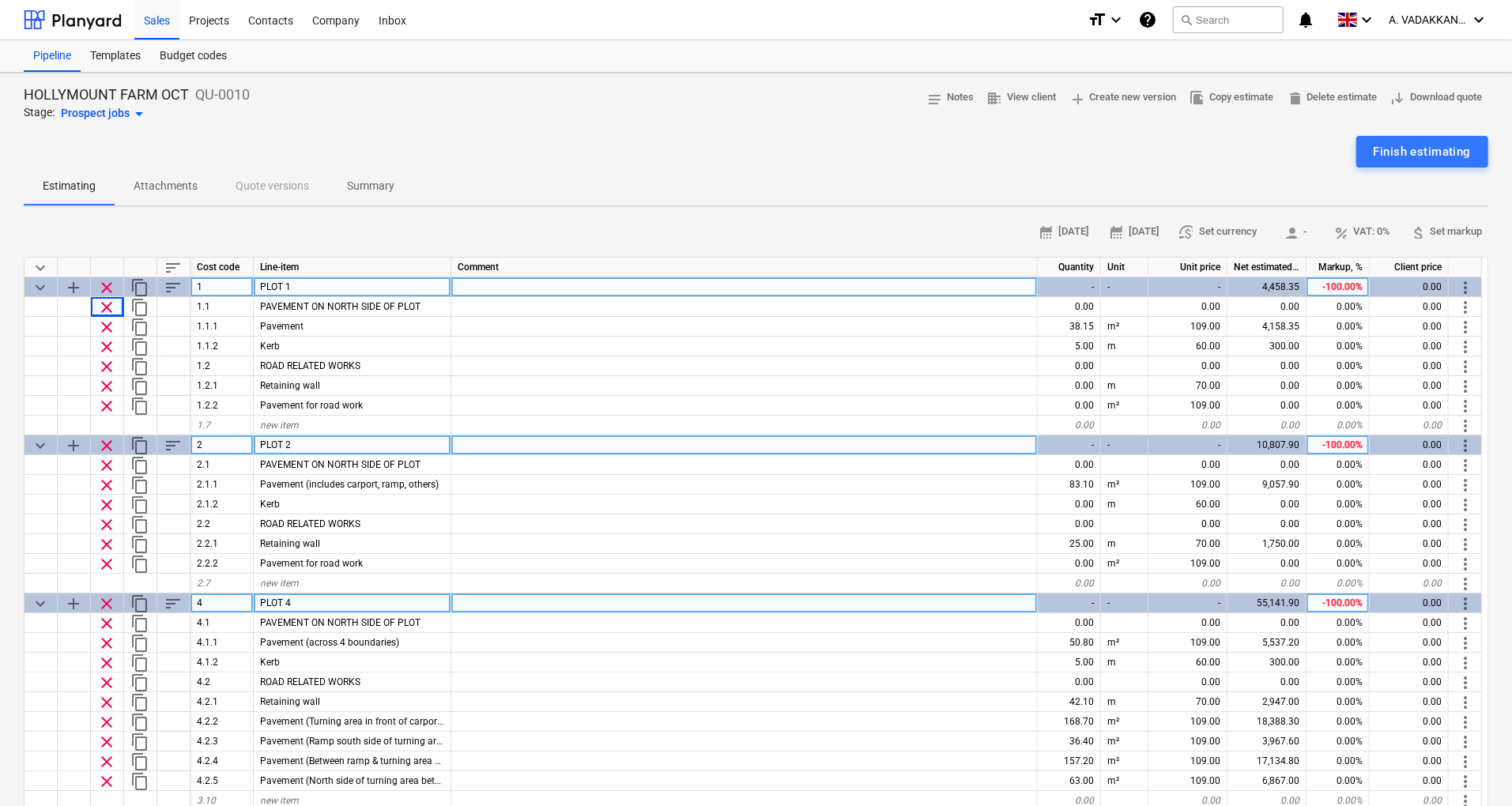
click at [1346, 292] on div "-100.00%" at bounding box center [1338, 288] width 63 height 20
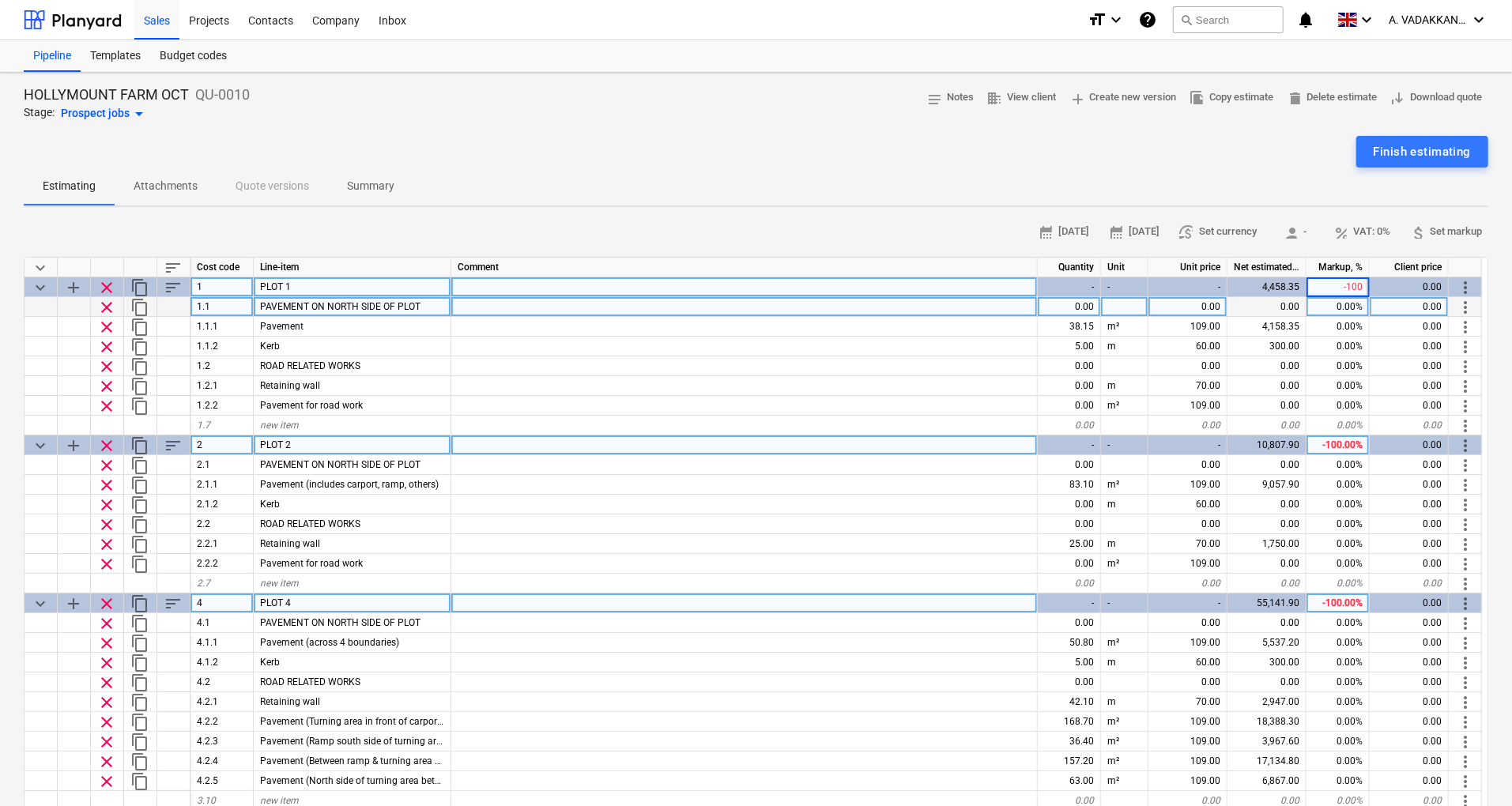
type input "0"
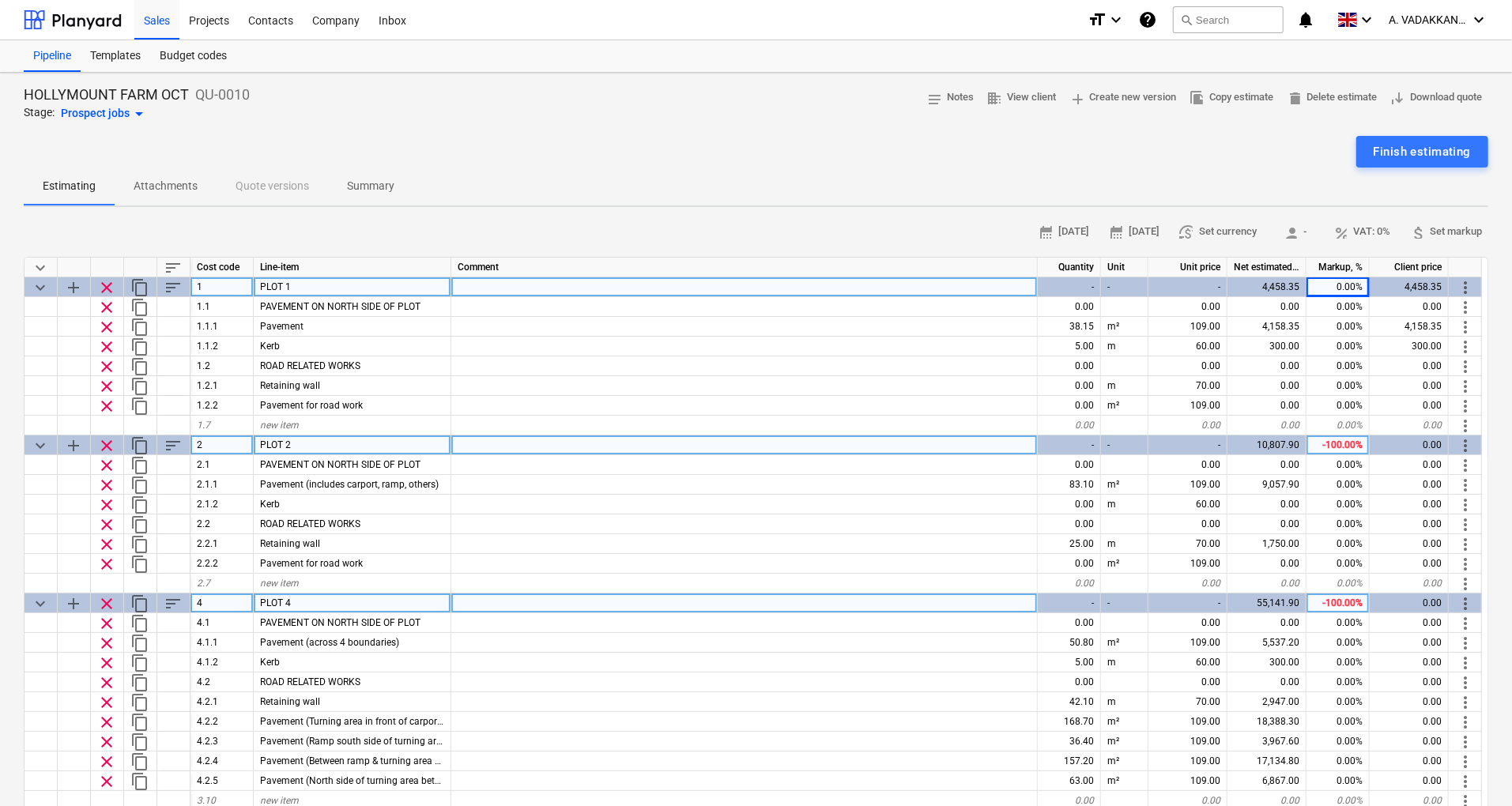
click at [1359, 437] on div "-100.00%" at bounding box center [1338, 446] width 63 height 20
type input "0"
click at [1344, 597] on div "-100.00%" at bounding box center [1338, 604] width 63 height 20
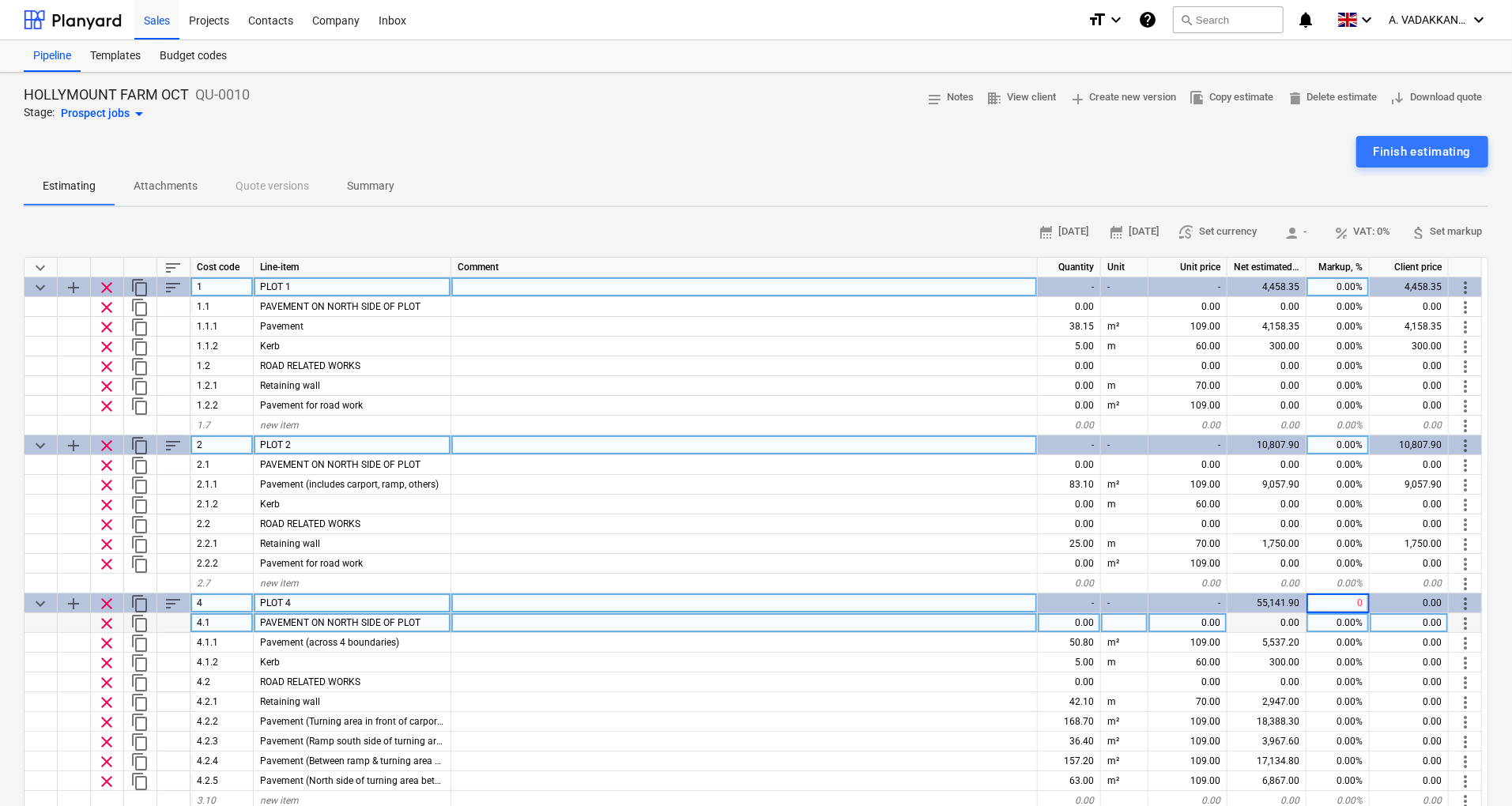
click at [1357, 616] on div "0.00%" at bounding box center [1338, 623] width 63 height 20
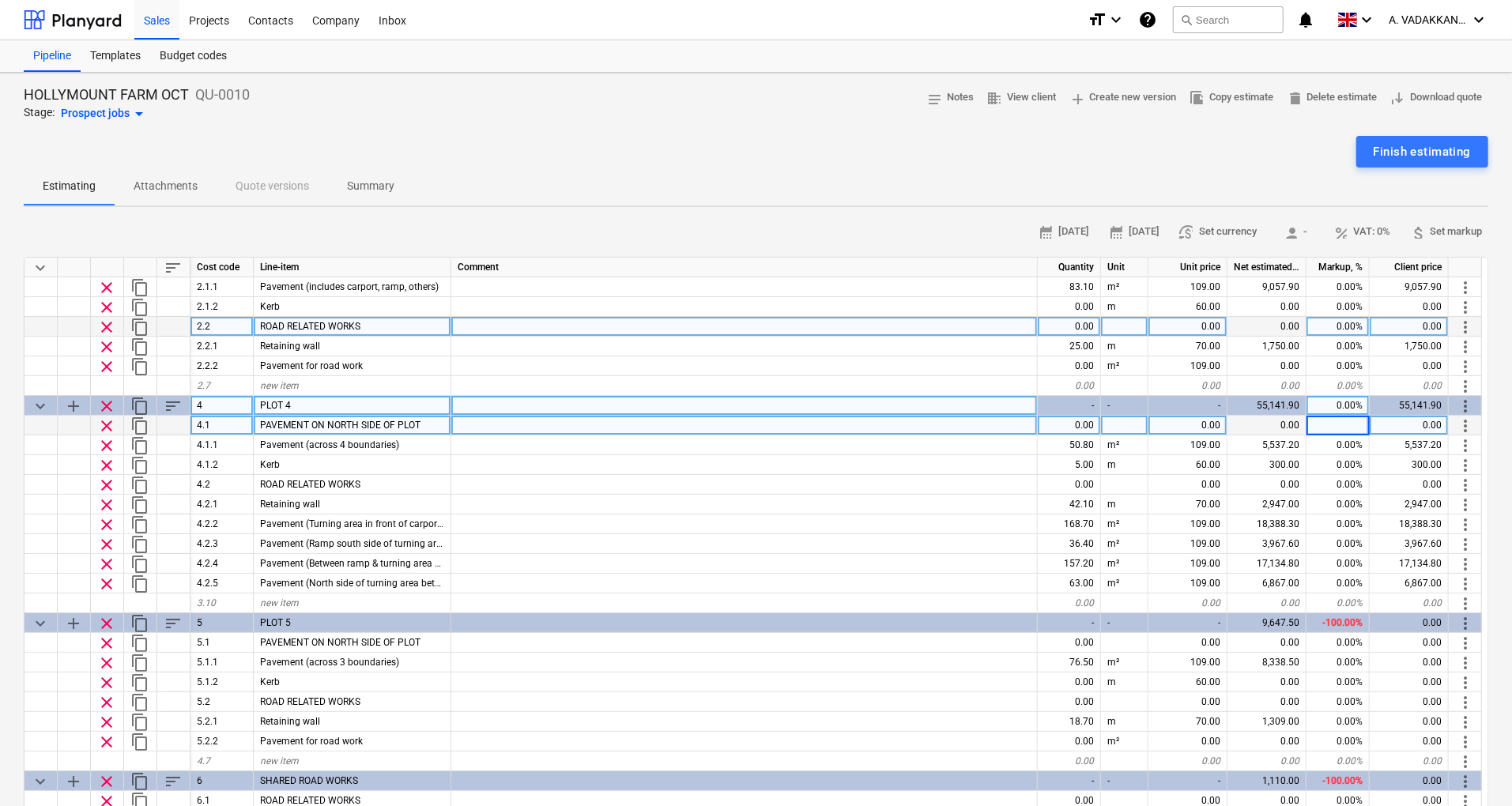
scroll to position [206, 0]
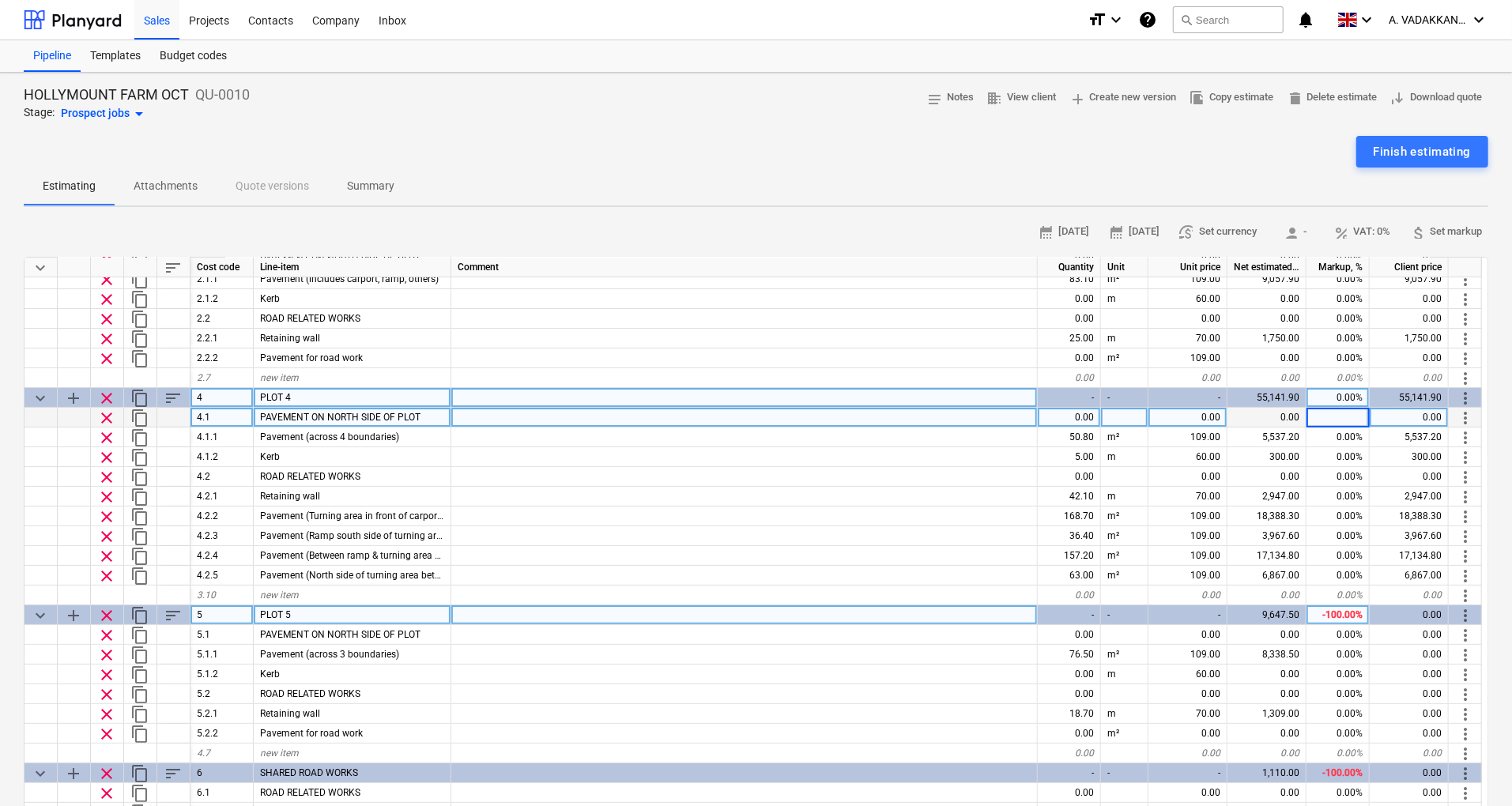
click at [1342, 610] on div "-100.00%" at bounding box center [1338, 615] width 63 height 20
type input "0"
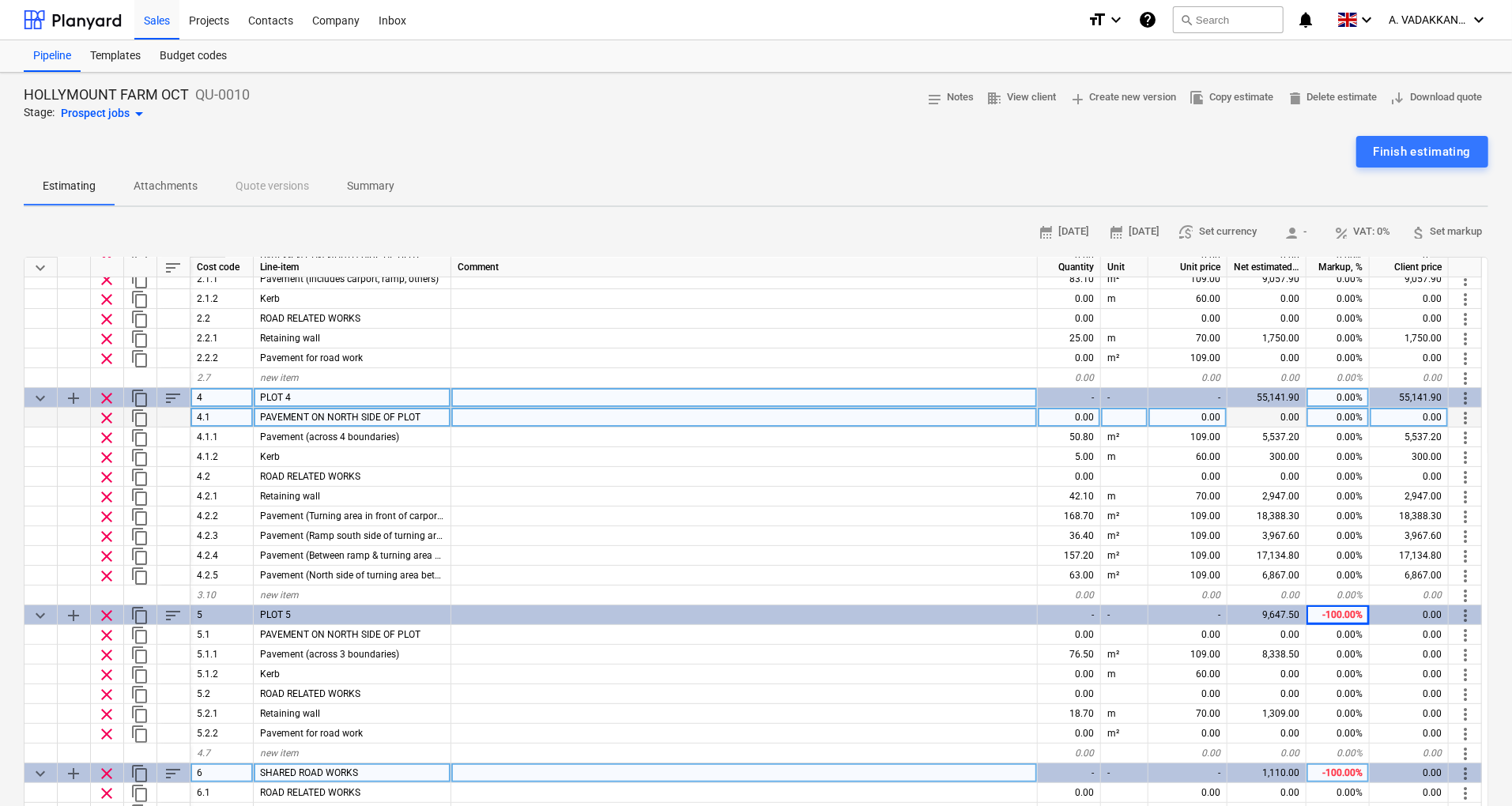
click at [1346, 767] on div "-100.00%" at bounding box center [1338, 773] width 63 height 20
click at [1353, 773] on div "-100.00%" at bounding box center [1338, 773] width 63 height 20
type input "0"
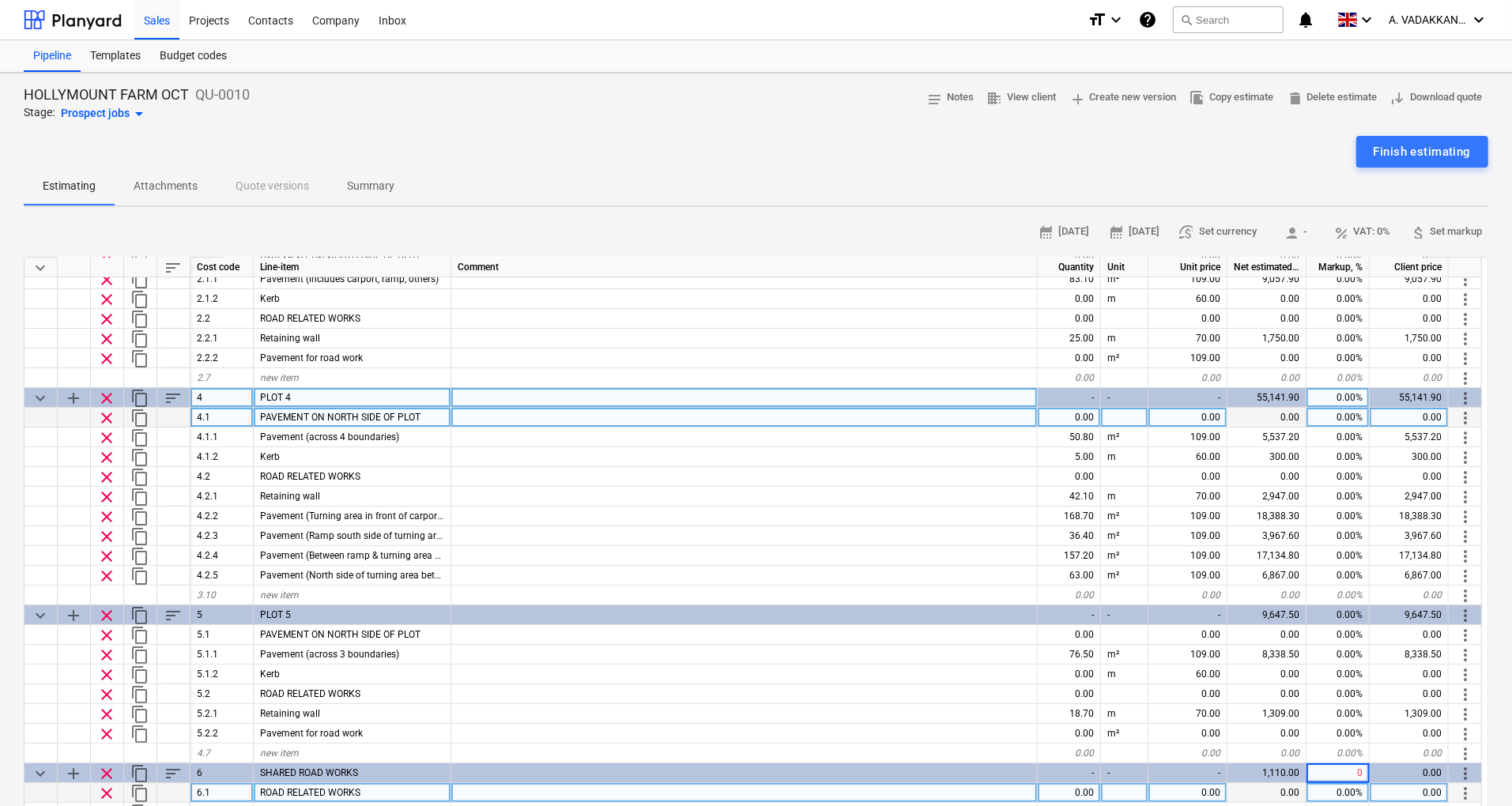
click at [1358, 786] on div "0.00%" at bounding box center [1338, 793] width 63 height 20
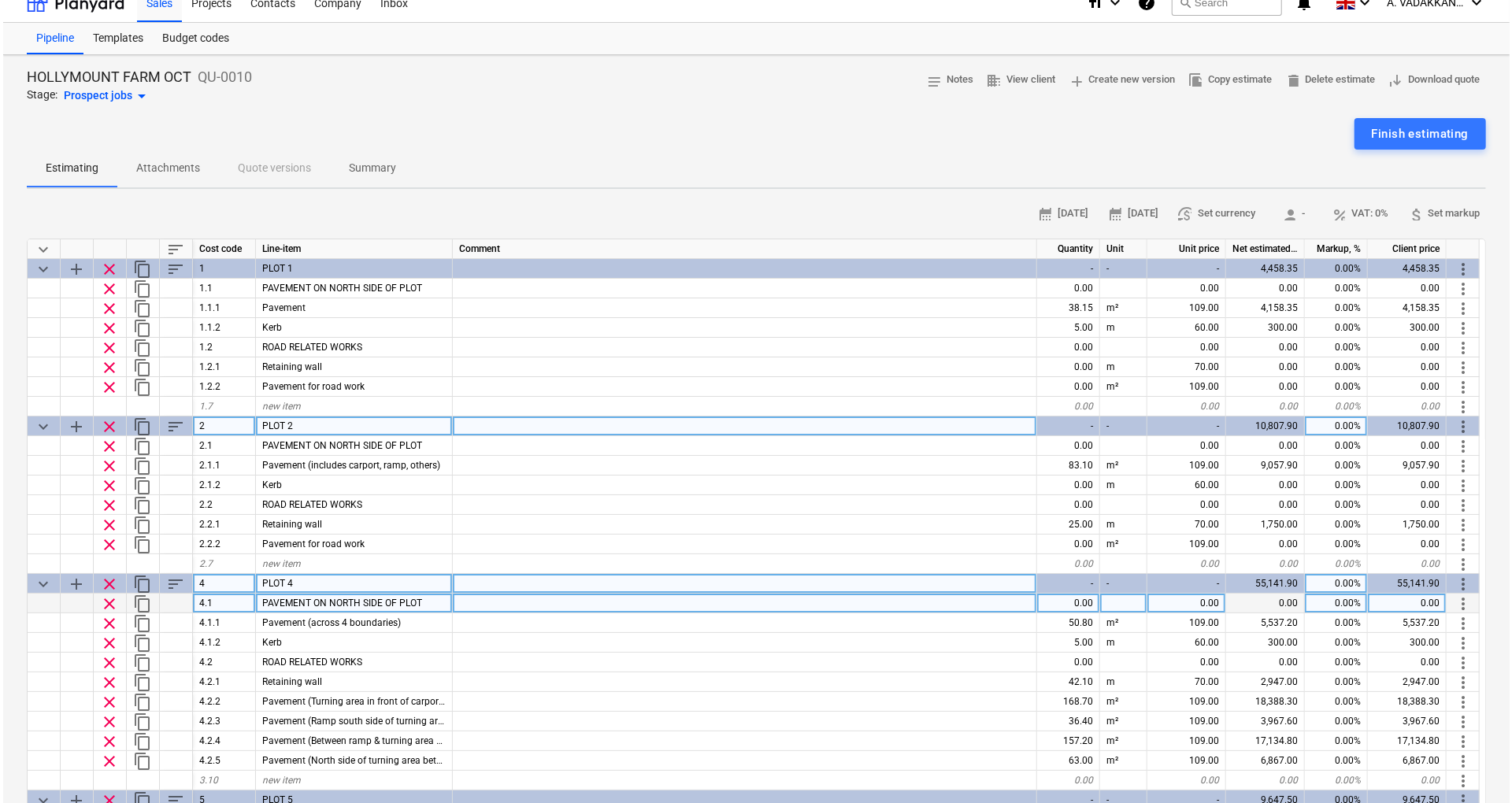
scroll to position [0, 0]
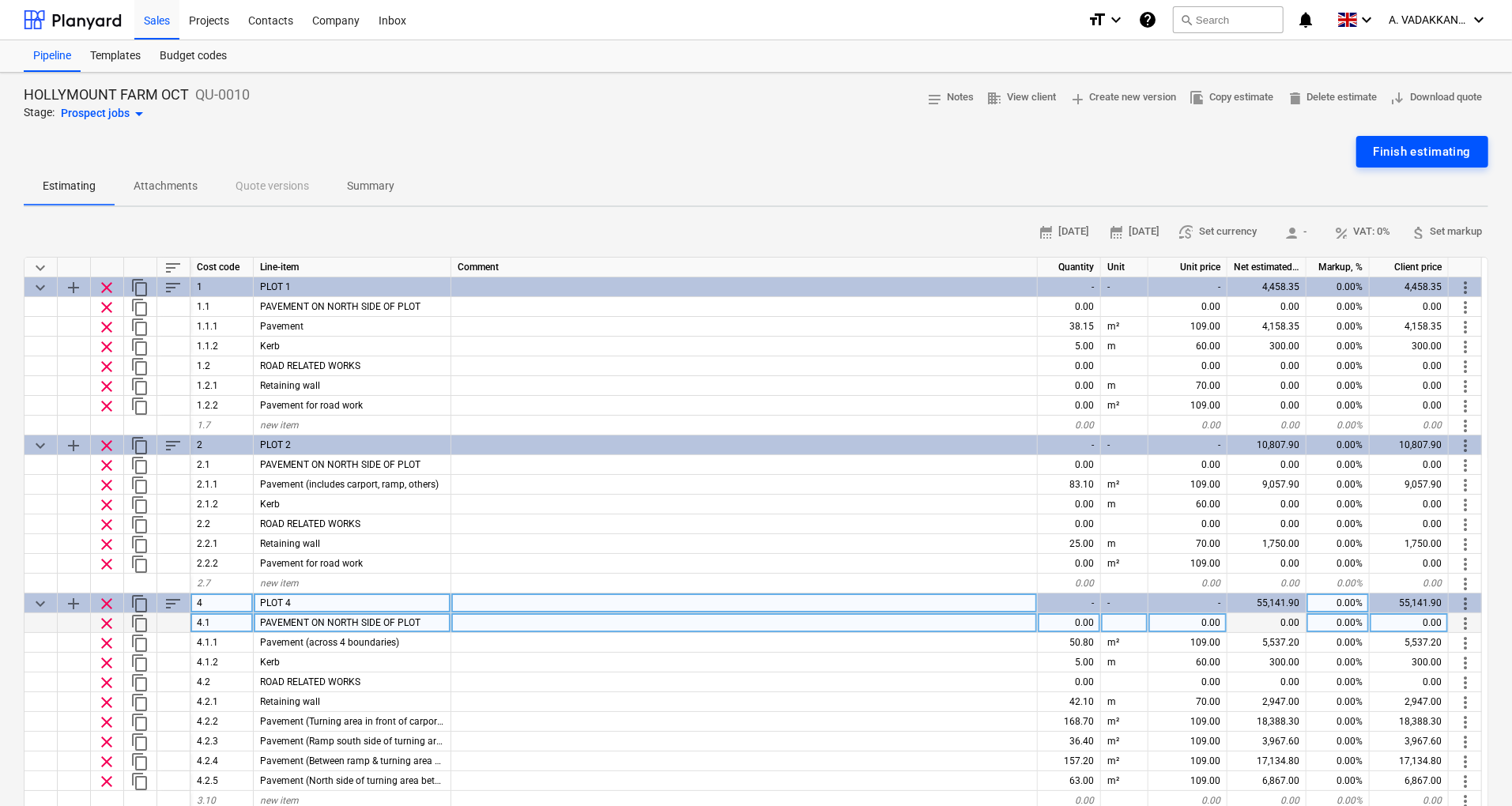
click at [1401, 151] on div "Finish estimating" at bounding box center [1423, 151] width 98 height 20
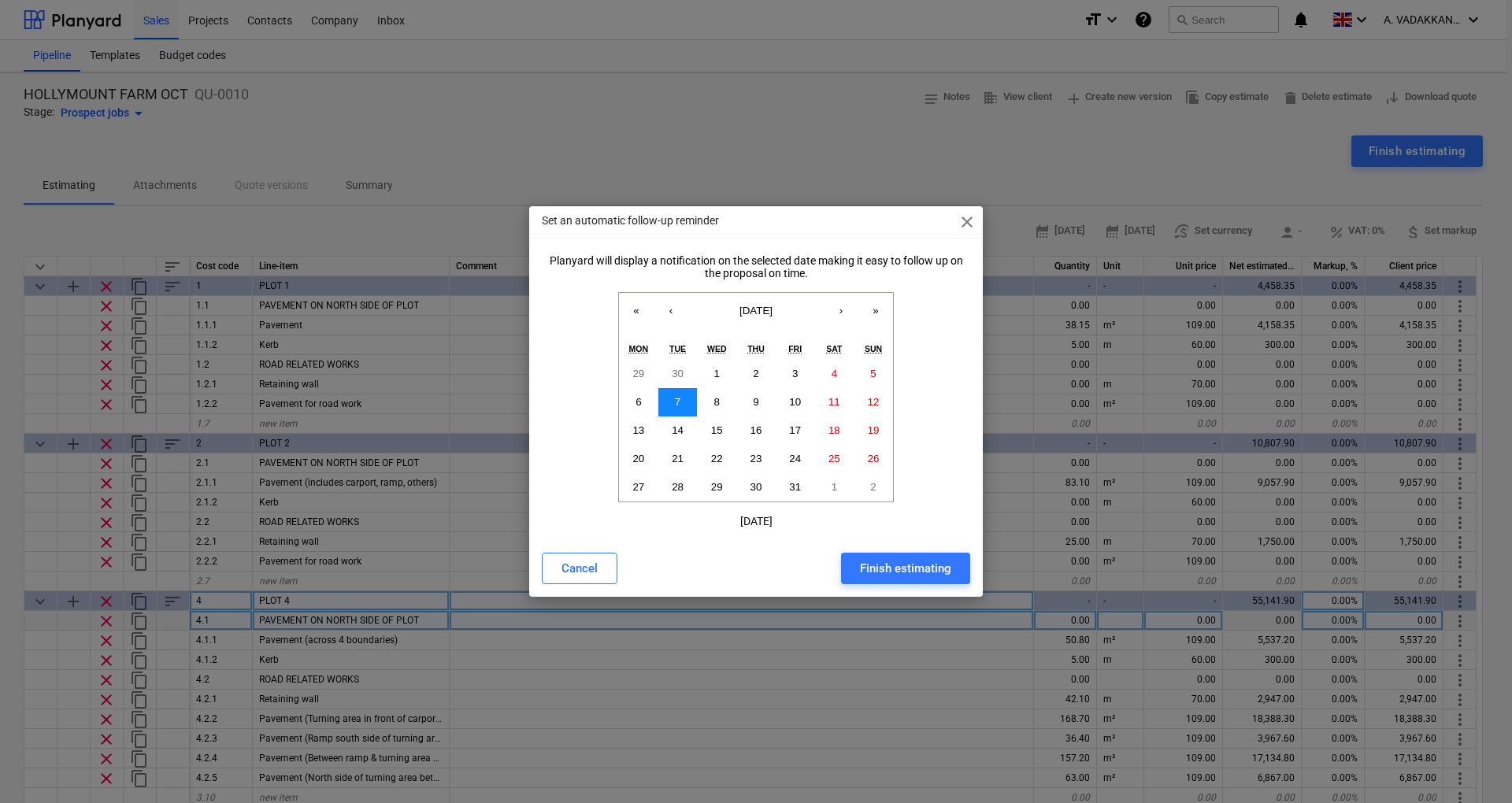
click at [677, 404] on abbr "7" at bounding box center [677, 402] width 5 height 11
click at [916, 573] on div "Finish estimating" at bounding box center [905, 568] width 91 height 20
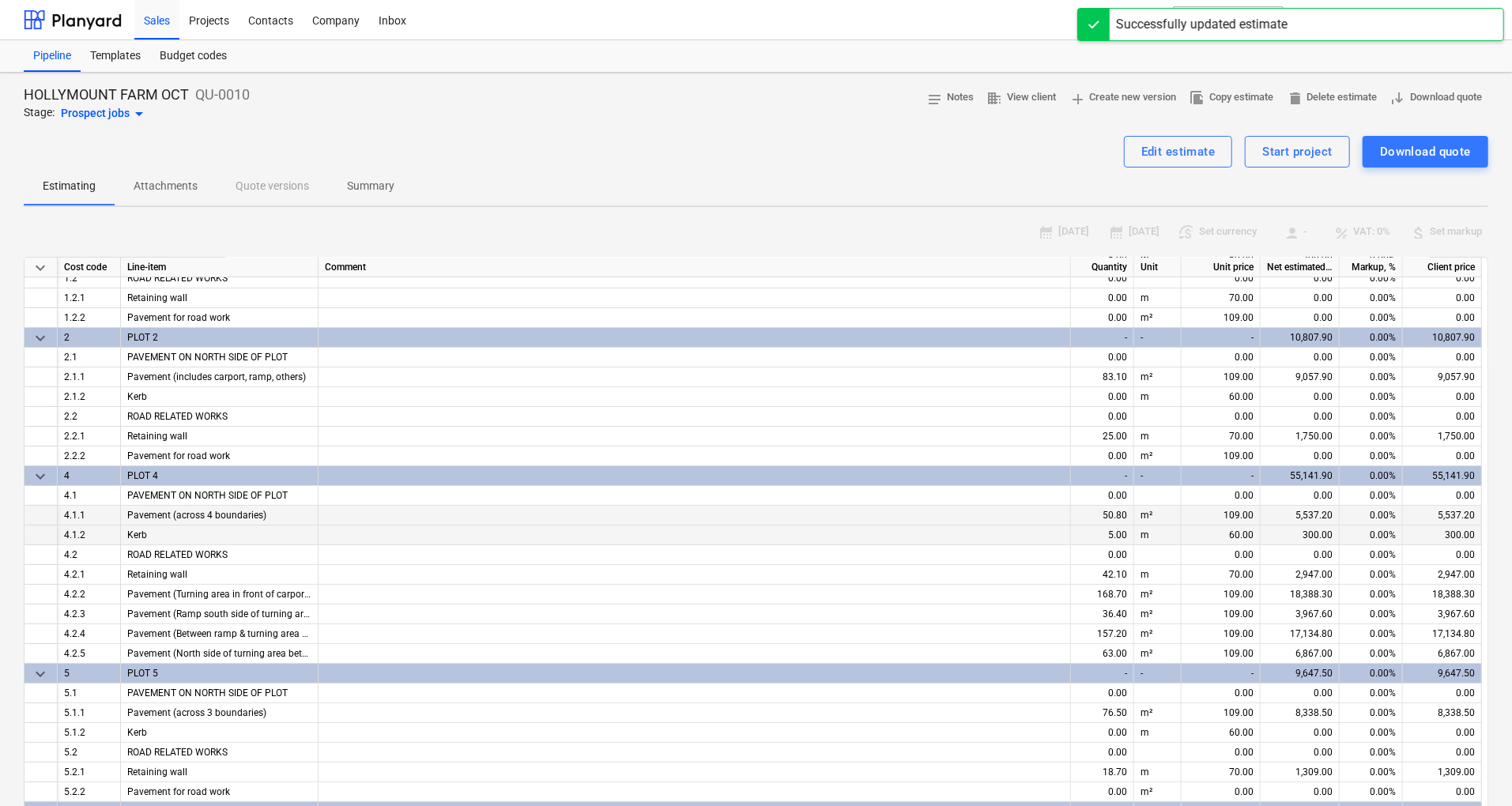
scroll to position [87, 0]
click at [1405, 146] on div "Download quote" at bounding box center [1426, 151] width 91 height 20
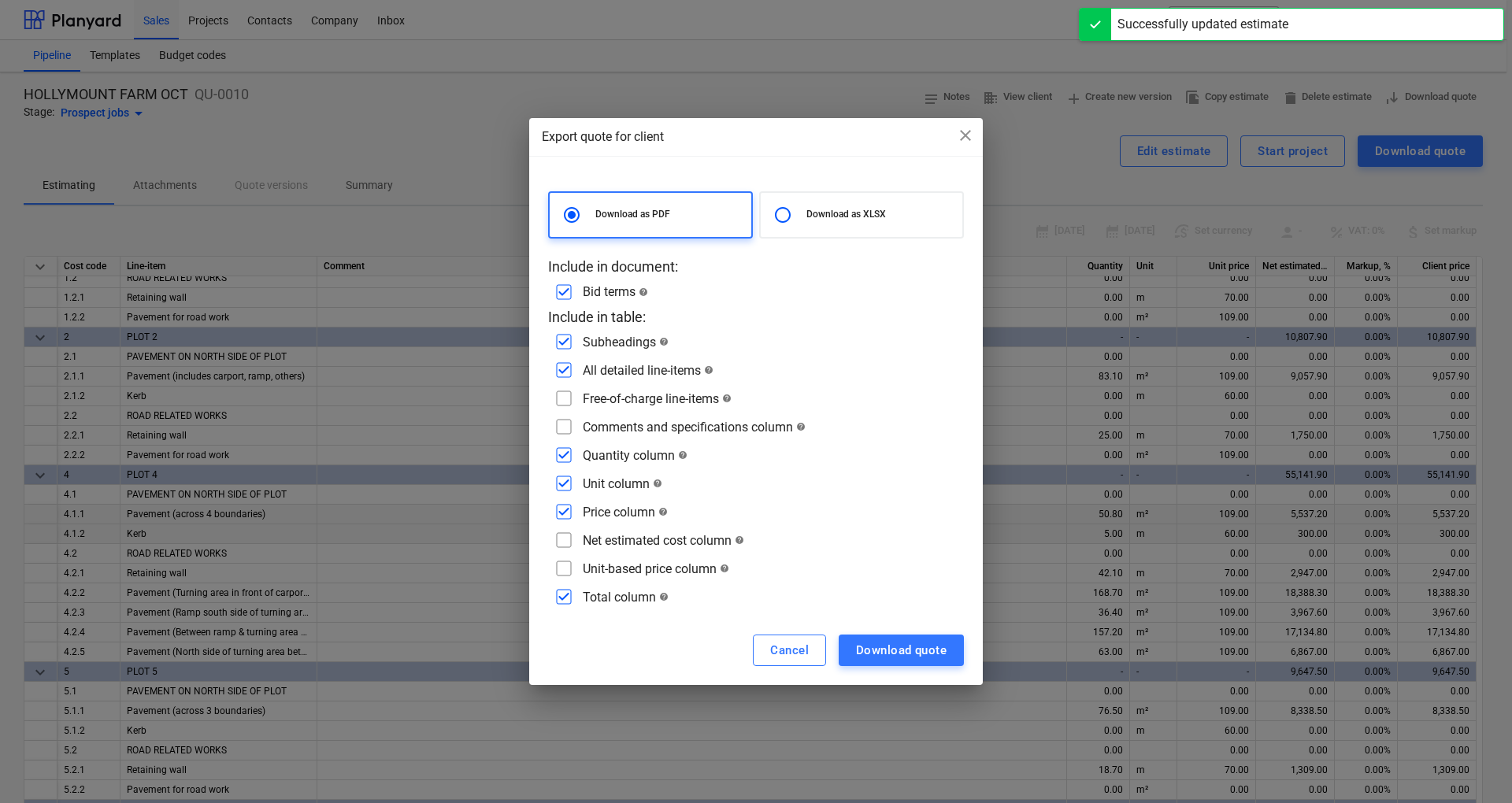
click at [849, 210] on p "Download as XLSX" at bounding box center [881, 214] width 149 height 13
radio input "false"
radio input "true"
checkbox input "false"
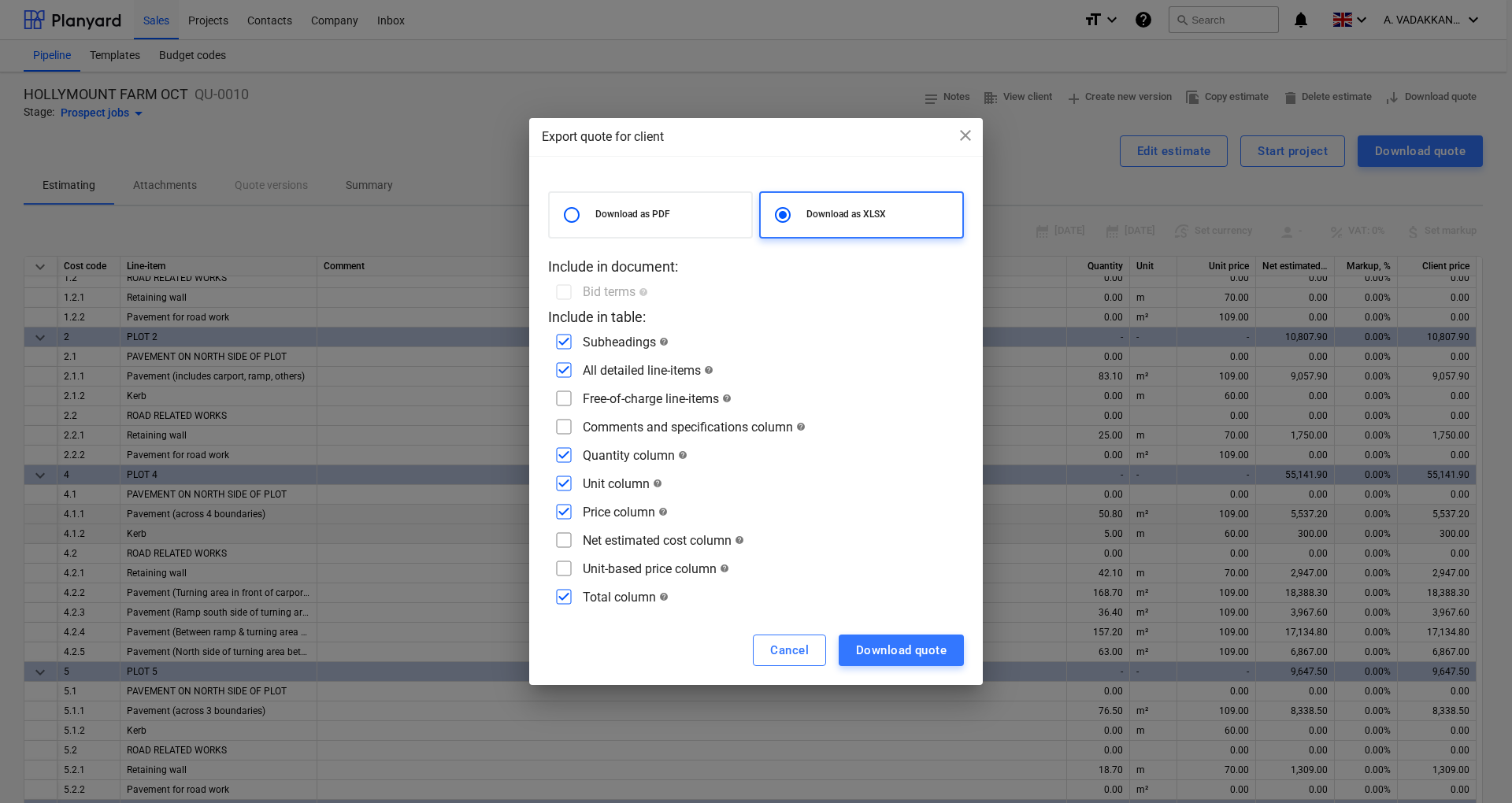
click at [708, 215] on p "Download as PDF" at bounding box center [669, 214] width 149 height 13
radio input "true"
radio input "false"
checkbox input "true"
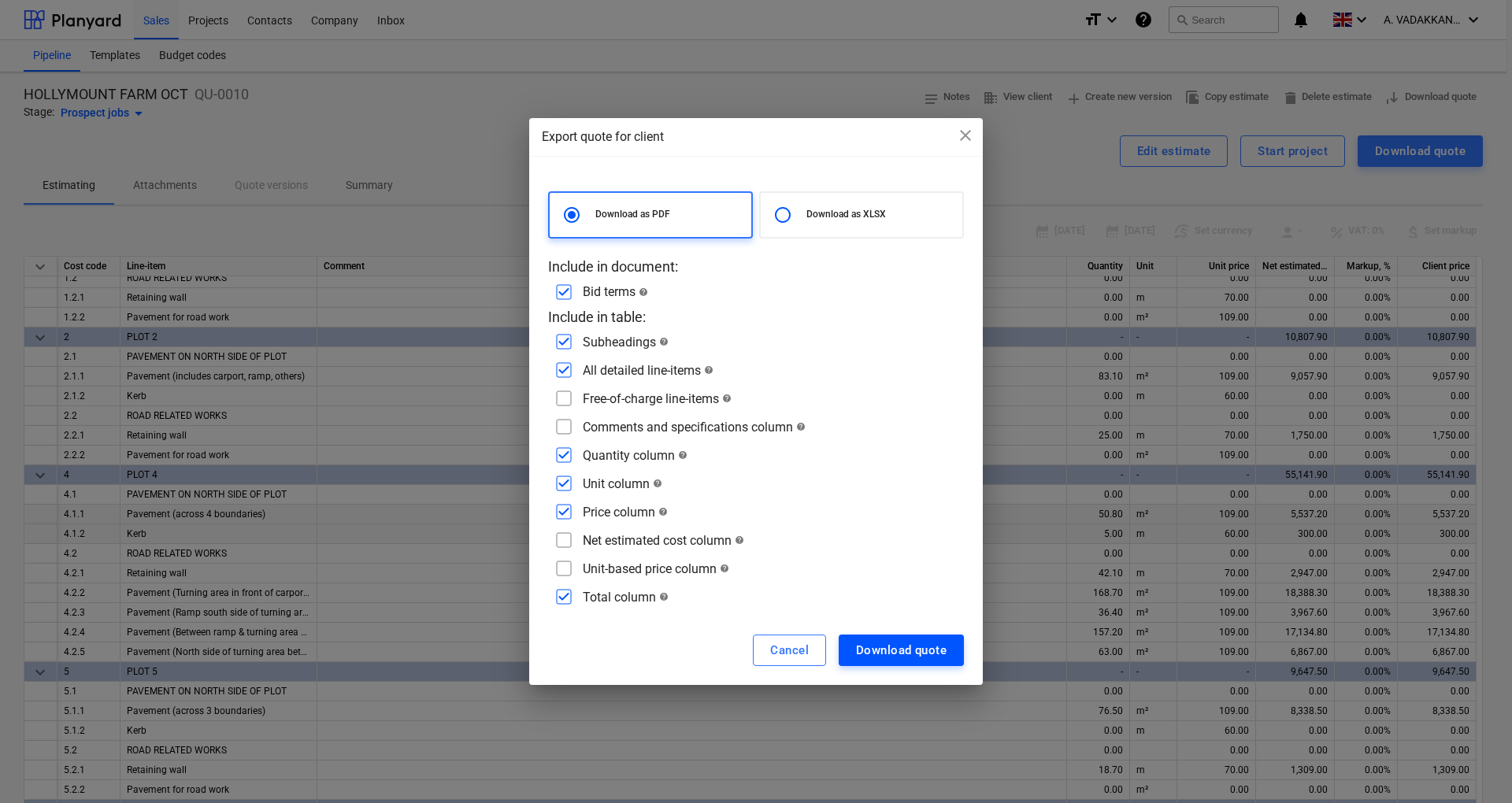
click at [888, 661] on div "Download quote" at bounding box center [901, 650] width 90 height 20
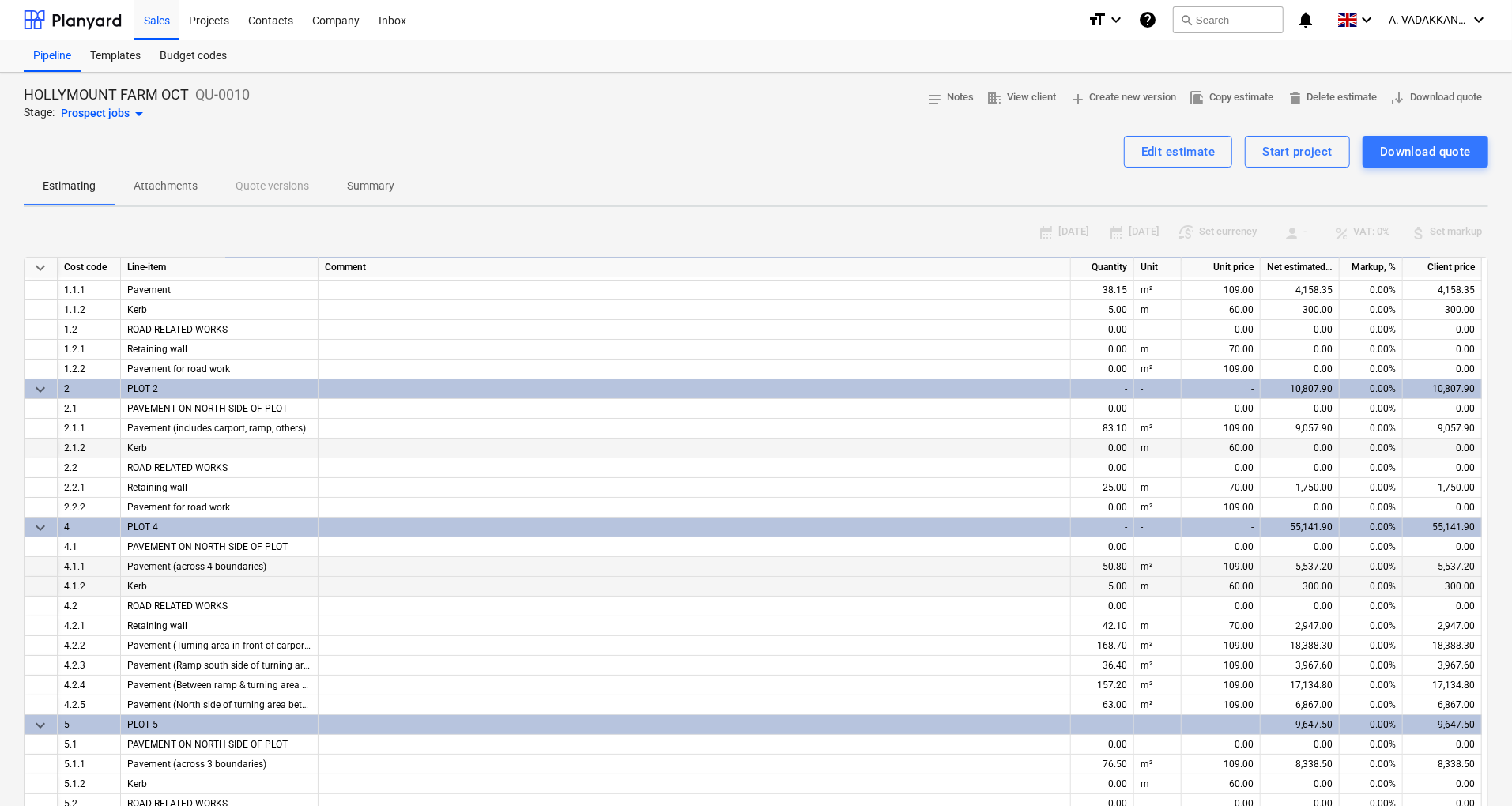
scroll to position [0, 0]
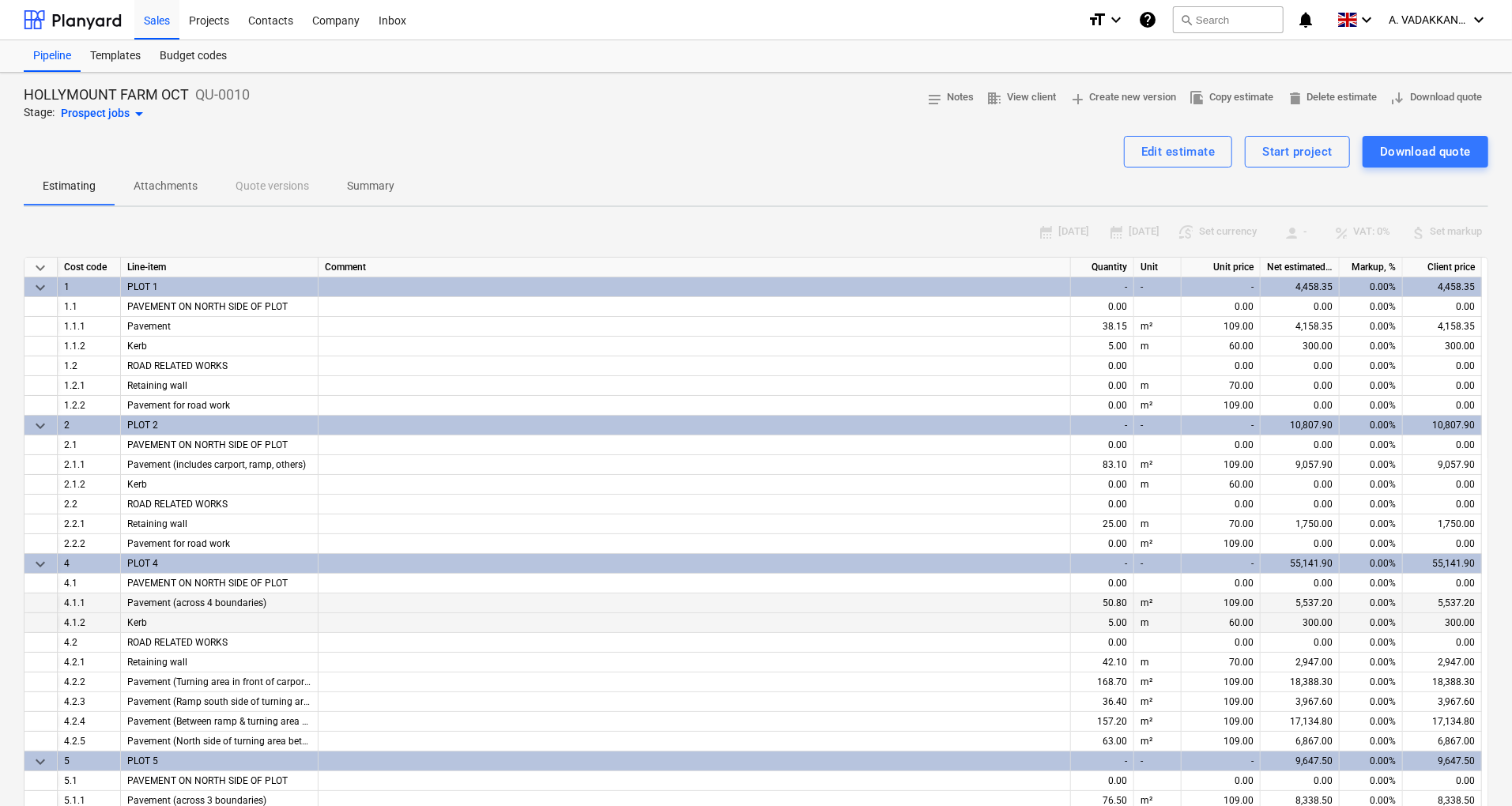
click at [651, 97] on div "HOLLYMOUNT FARM OCT QU-0010 Stage: Prospect jobs arrow_drop_down notes Notes bu…" at bounding box center [756, 104] width 1465 height 38
click at [1377, 285] on div "0.00%" at bounding box center [1371, 288] width 63 height 20
click at [1312, 281] on div "4,458.35" at bounding box center [1300, 288] width 79 height 20
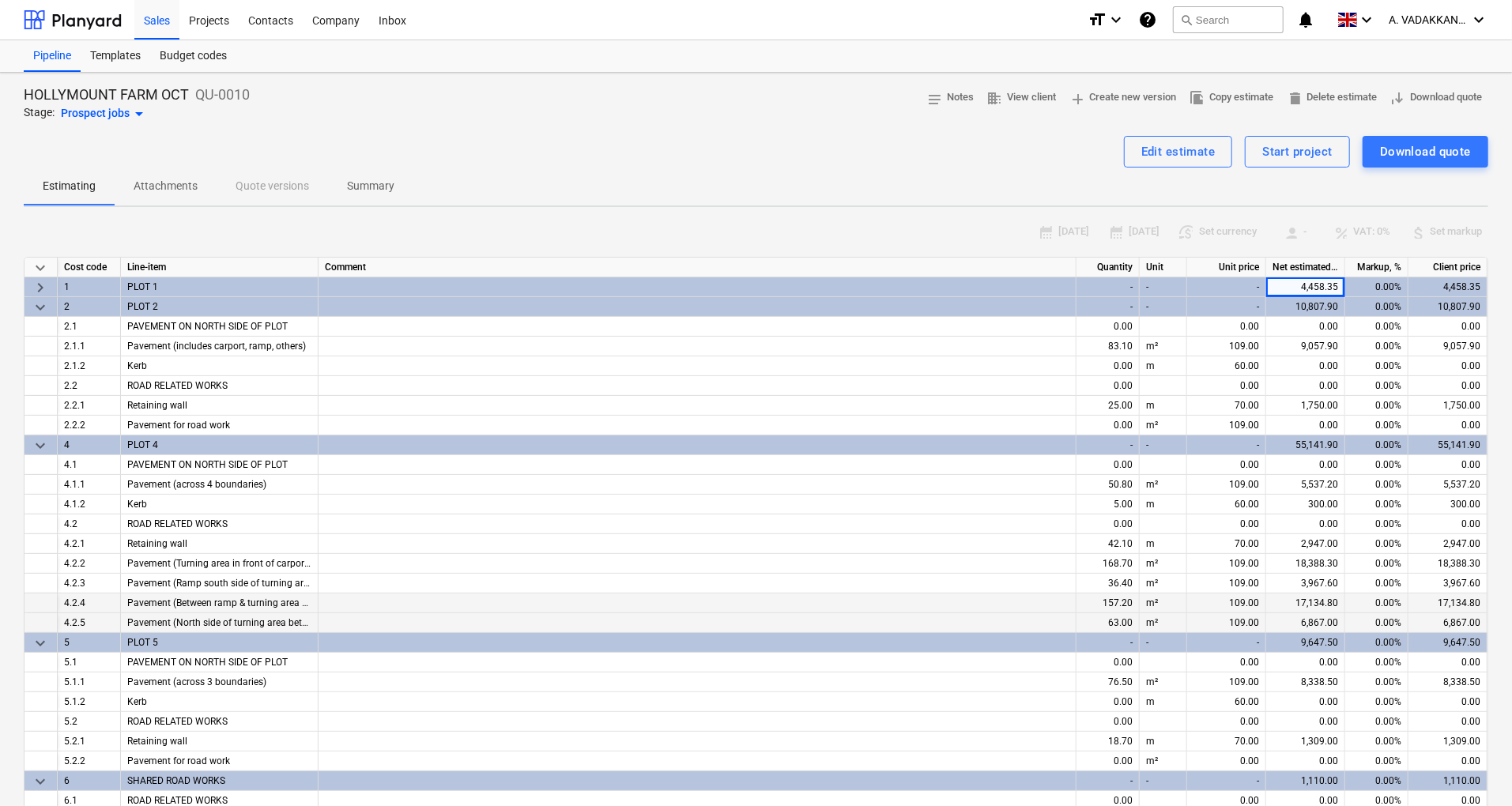
click at [1316, 313] on div "10,807.90" at bounding box center [1305, 307] width 79 height 20
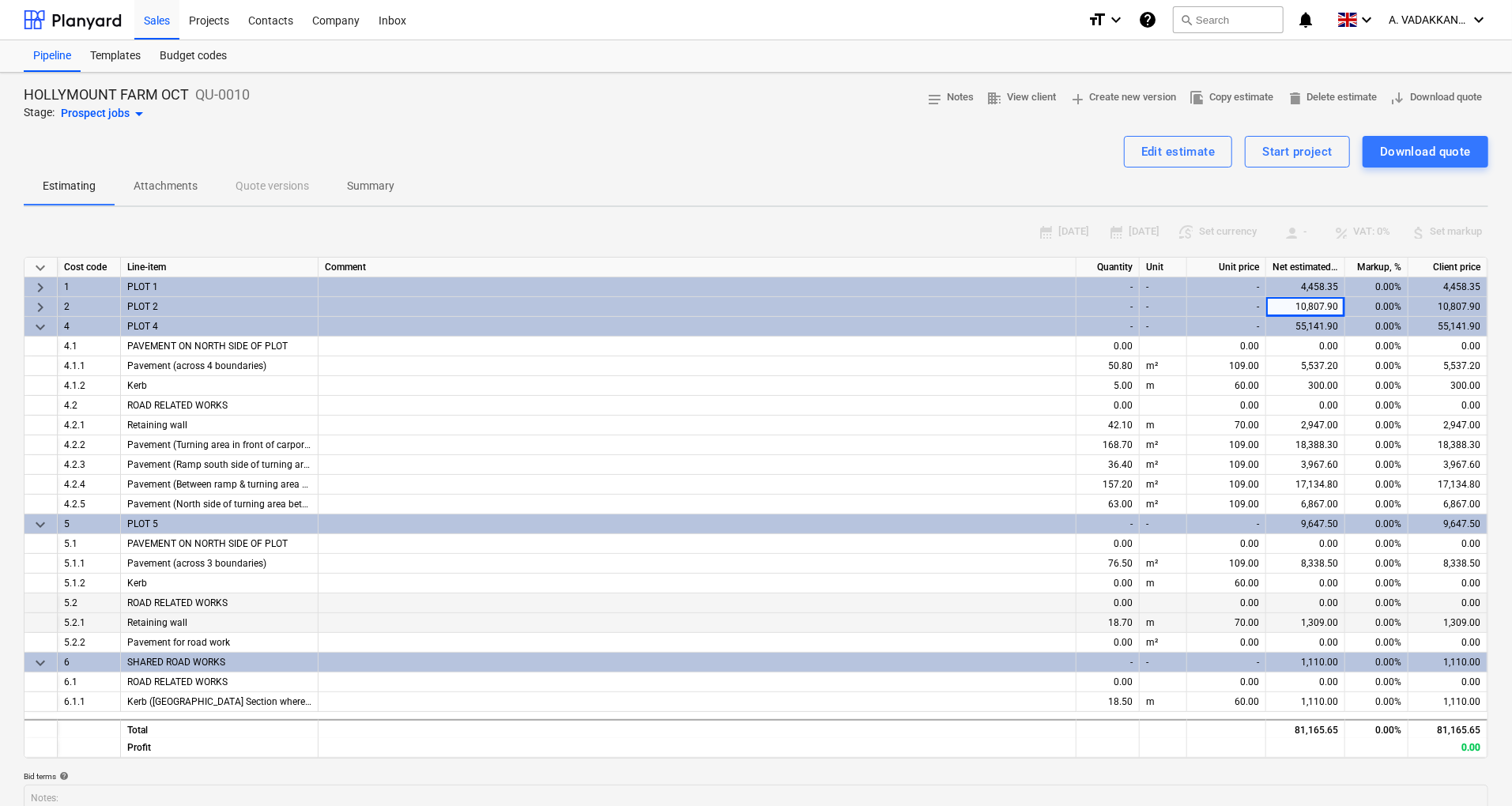
click at [46, 527] on span "keyboard_arrow_down" at bounding box center [40, 525] width 19 height 19
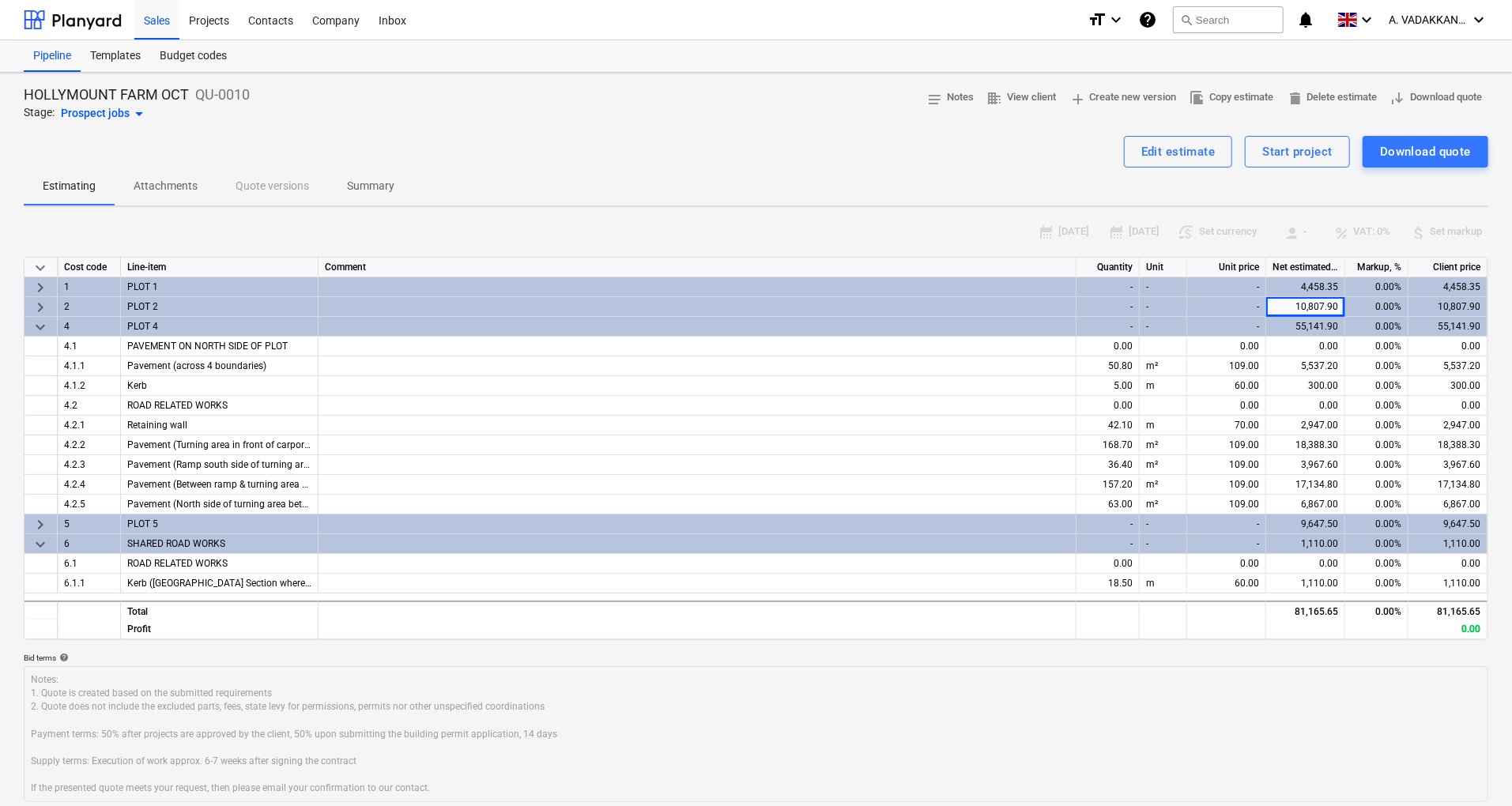
click at [34, 326] on span "keyboard_arrow_down" at bounding box center [40, 327] width 19 height 19
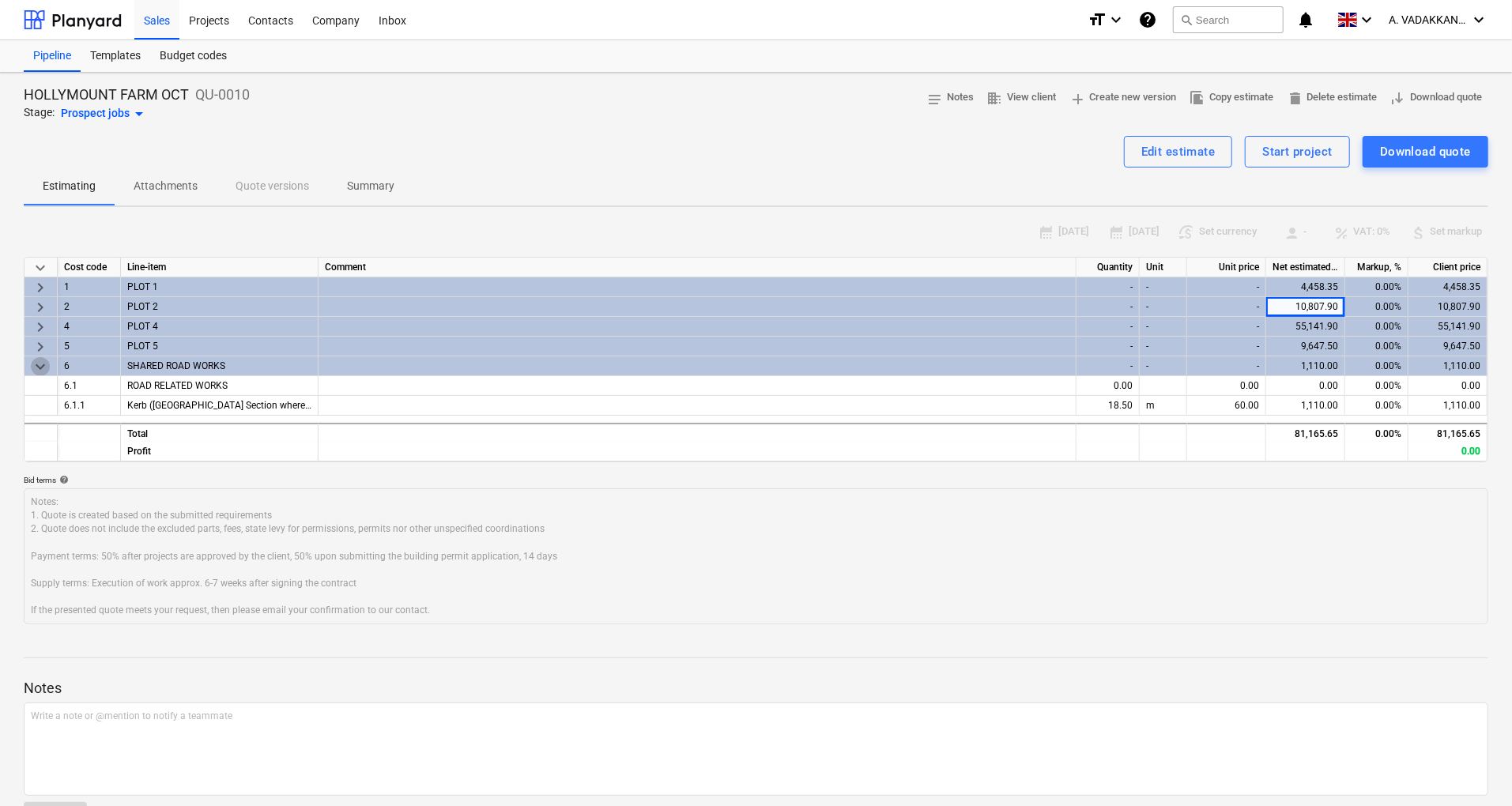
click at [32, 364] on span "keyboard_arrow_down" at bounding box center [40, 366] width 19 height 19
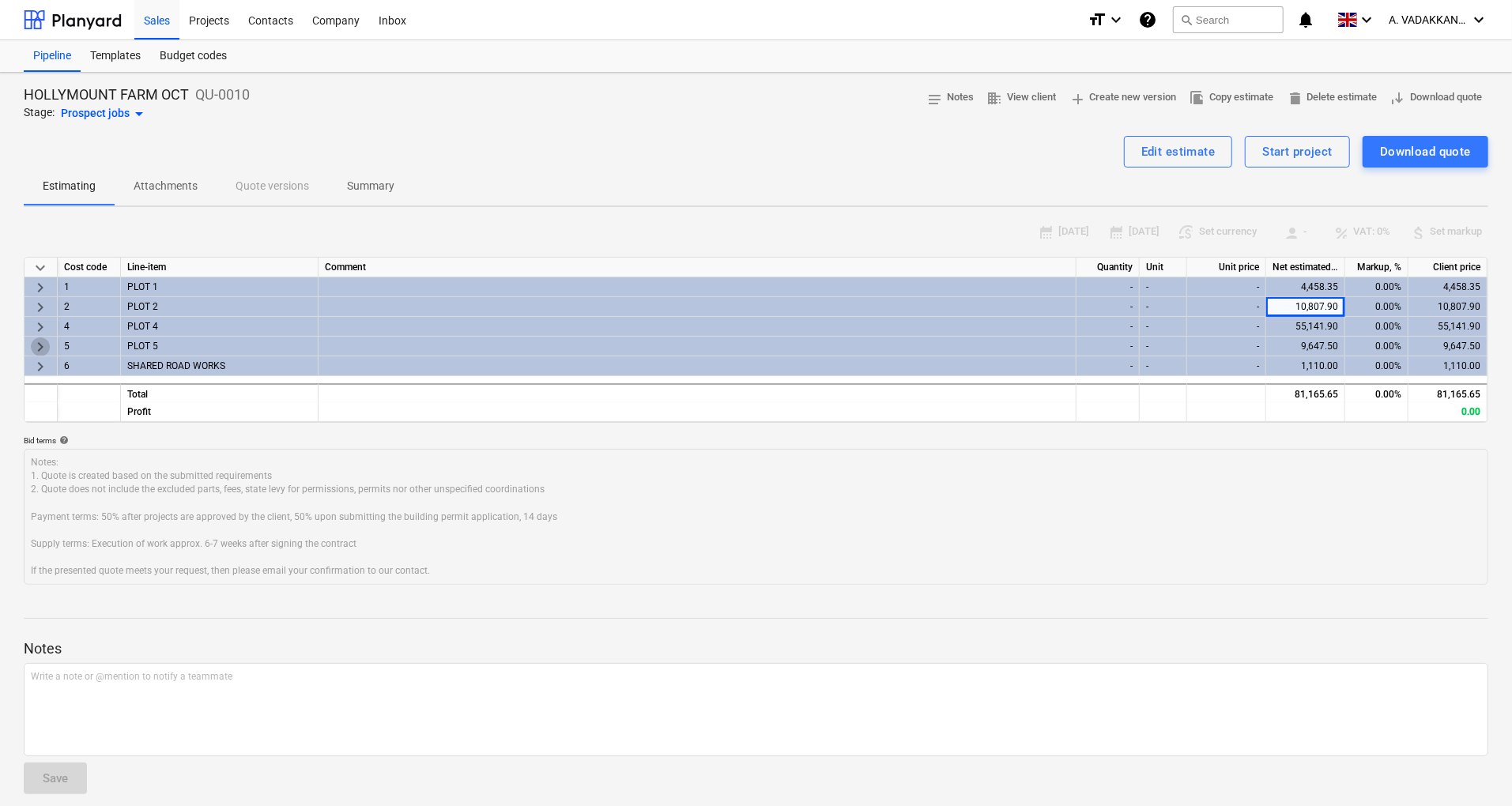
click at [33, 348] on span "keyboard_arrow_right" at bounding box center [40, 346] width 19 height 19
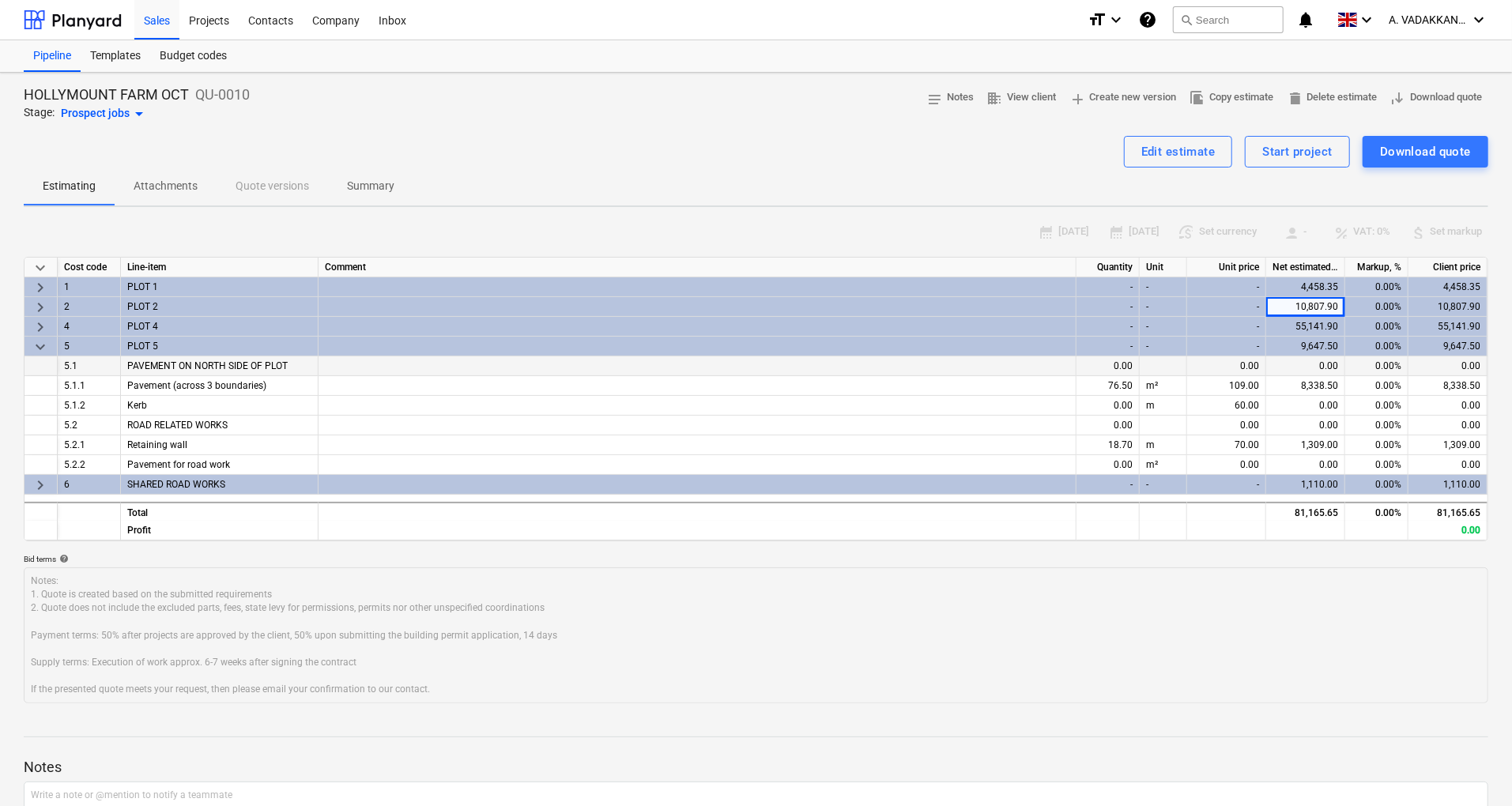
click at [38, 338] on span "keyboard_arrow_down" at bounding box center [40, 346] width 19 height 19
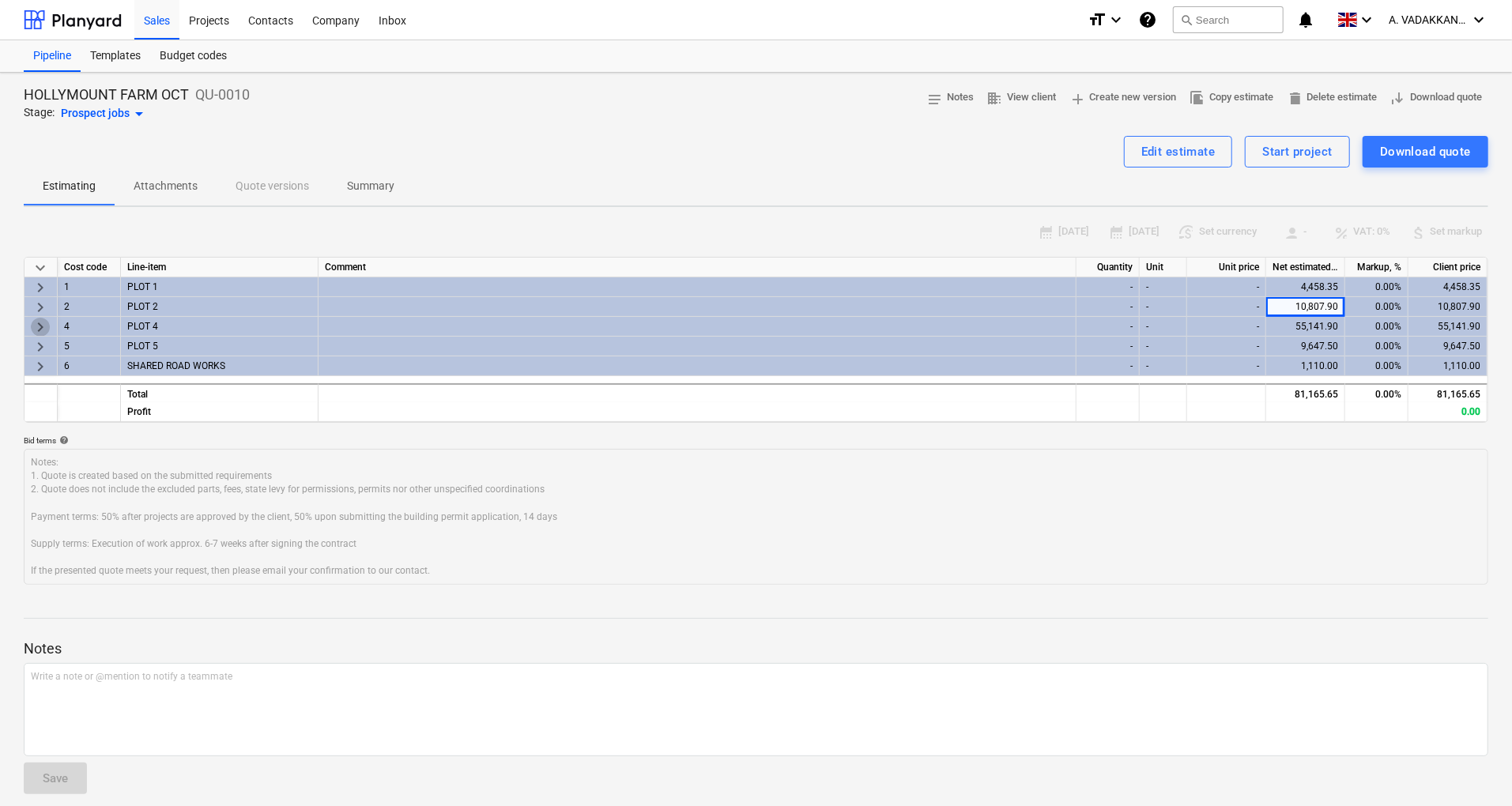
click at [38, 328] on span "keyboard_arrow_right" at bounding box center [40, 327] width 19 height 19
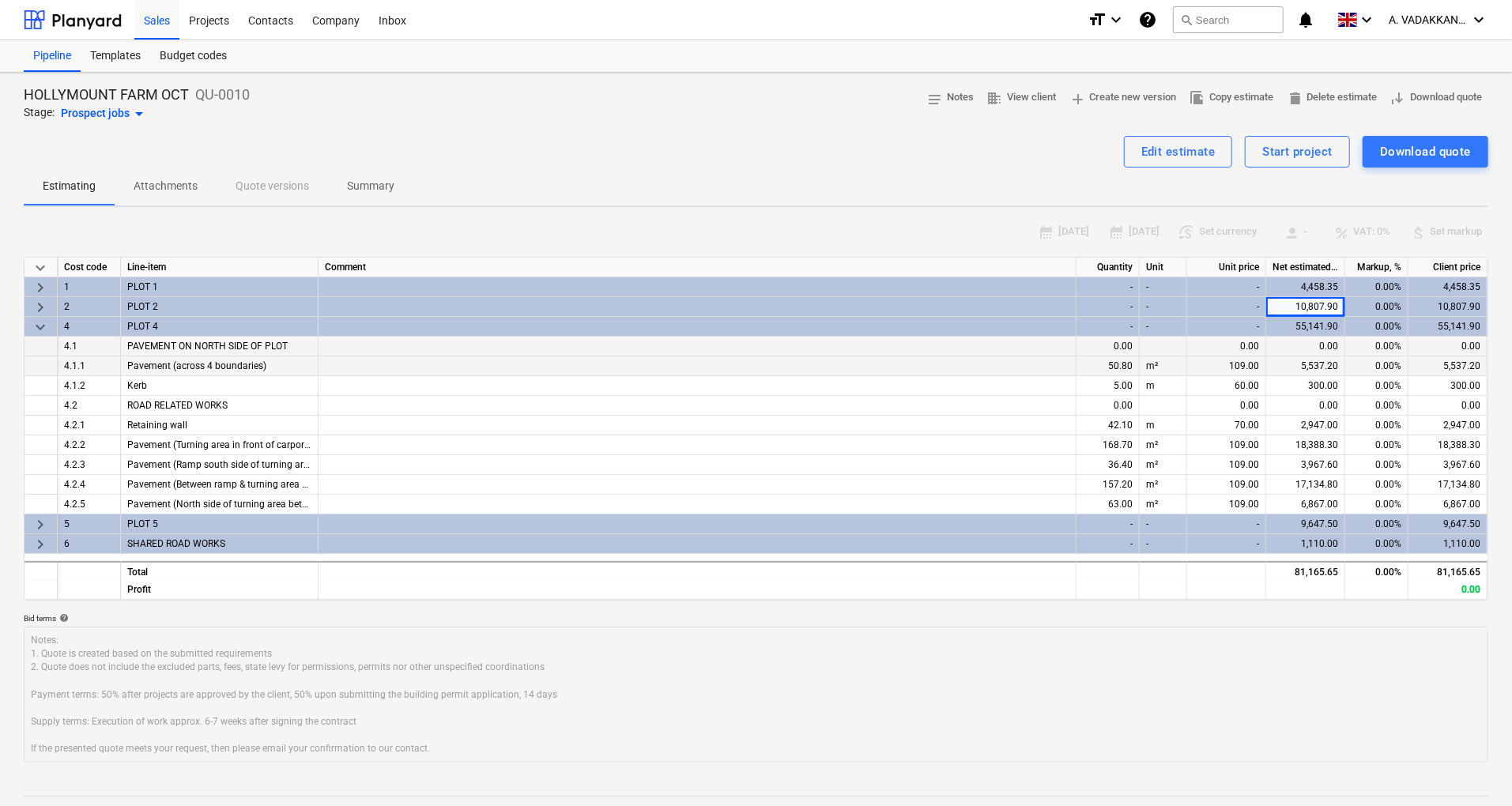
click at [38, 312] on span "keyboard_arrow_right" at bounding box center [40, 307] width 19 height 19
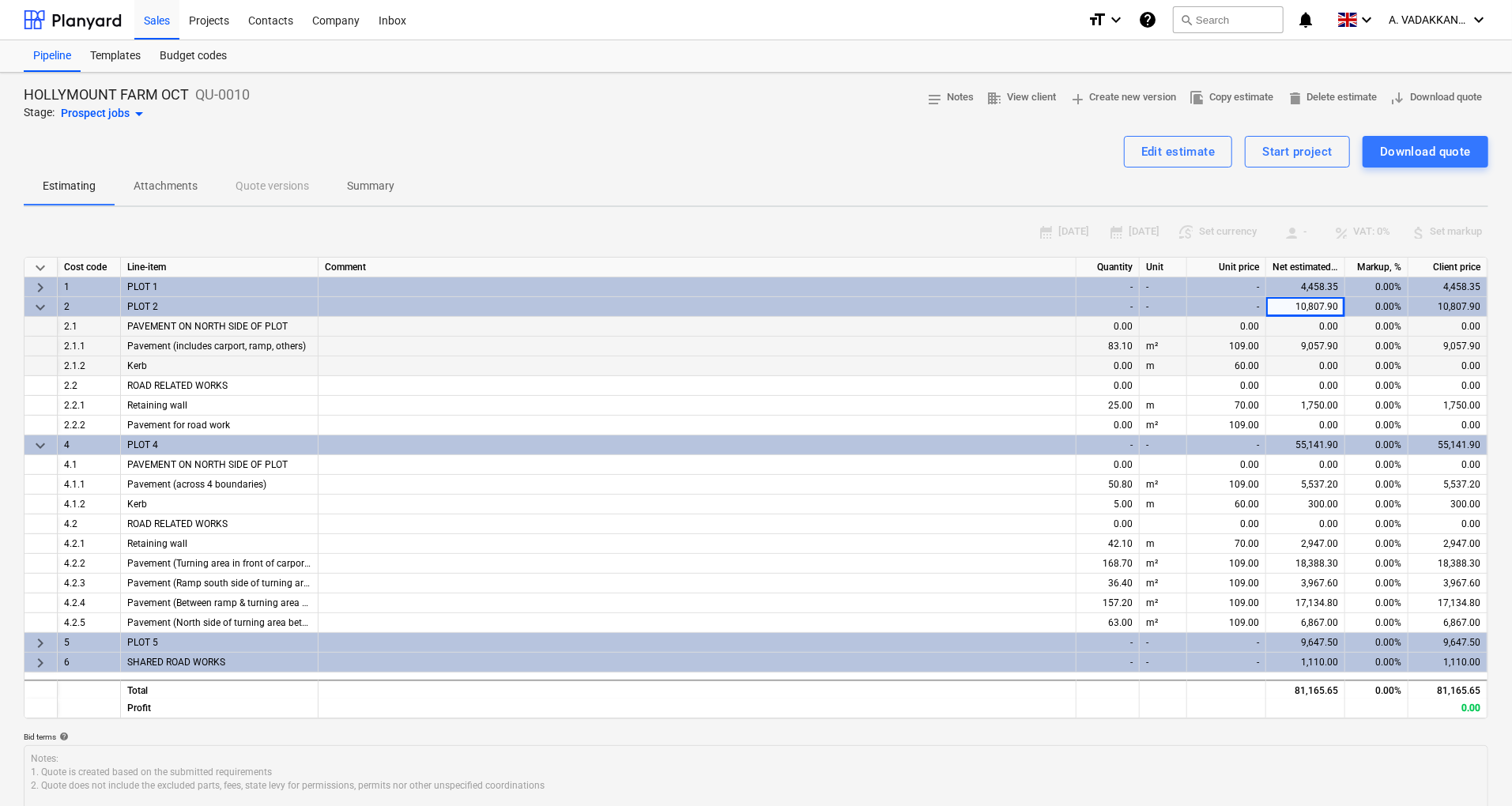
click at [43, 287] on span "keyboard_arrow_right" at bounding box center [40, 287] width 19 height 19
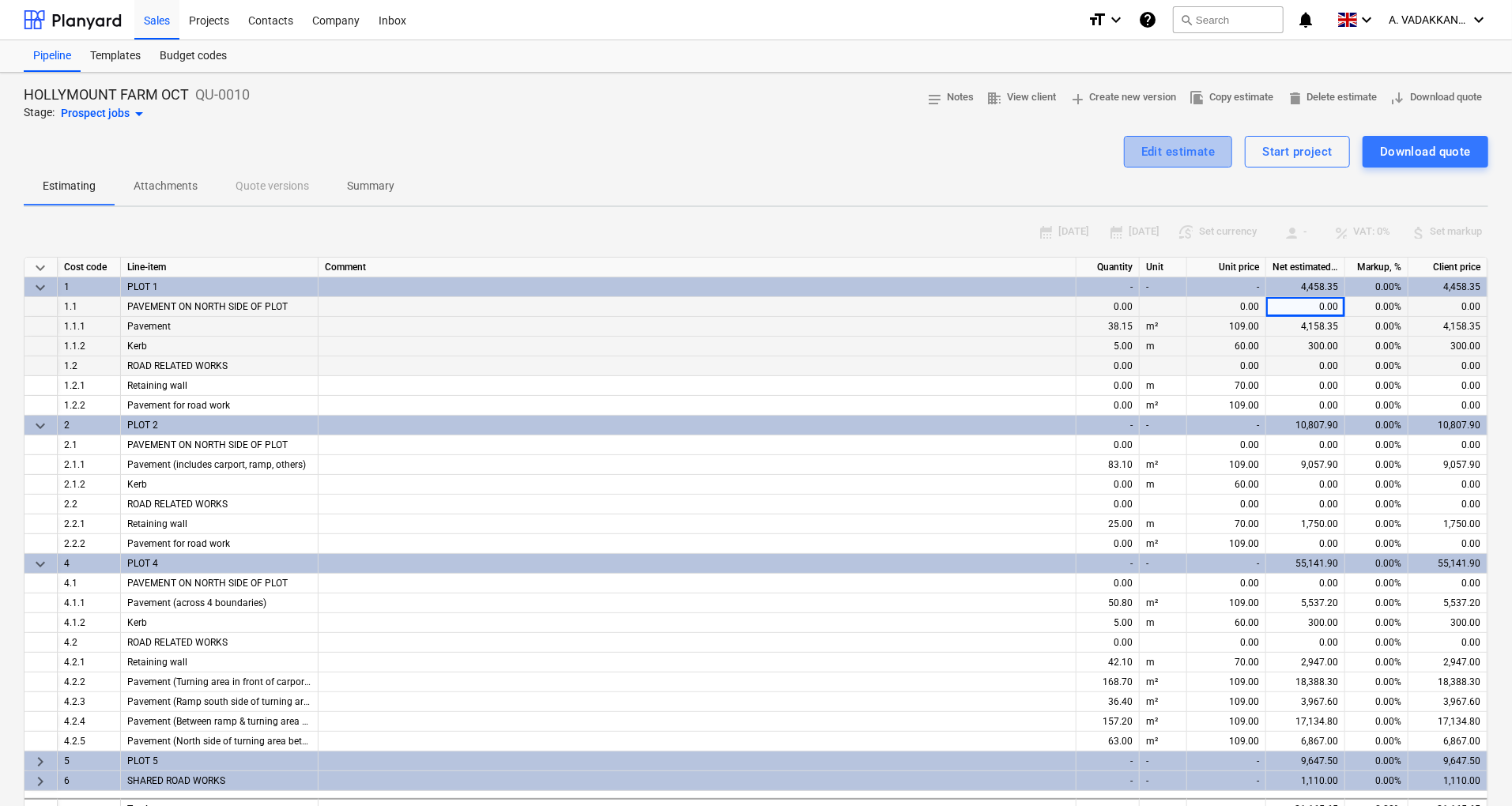
click at [1211, 147] on div "Edit estimate" at bounding box center [1179, 151] width 75 height 20
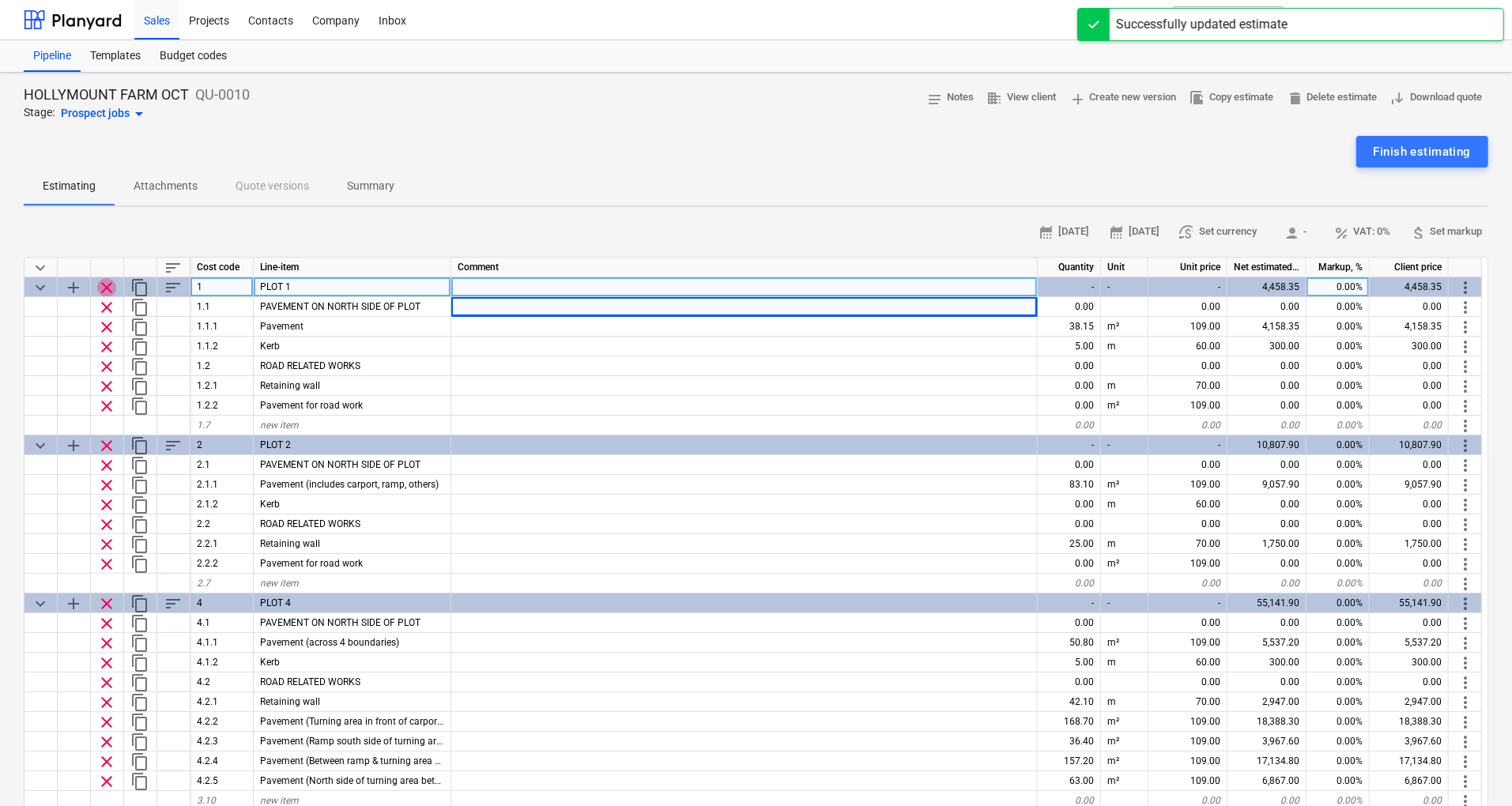
click at [99, 291] on span "clear" at bounding box center [107, 287] width 19 height 19
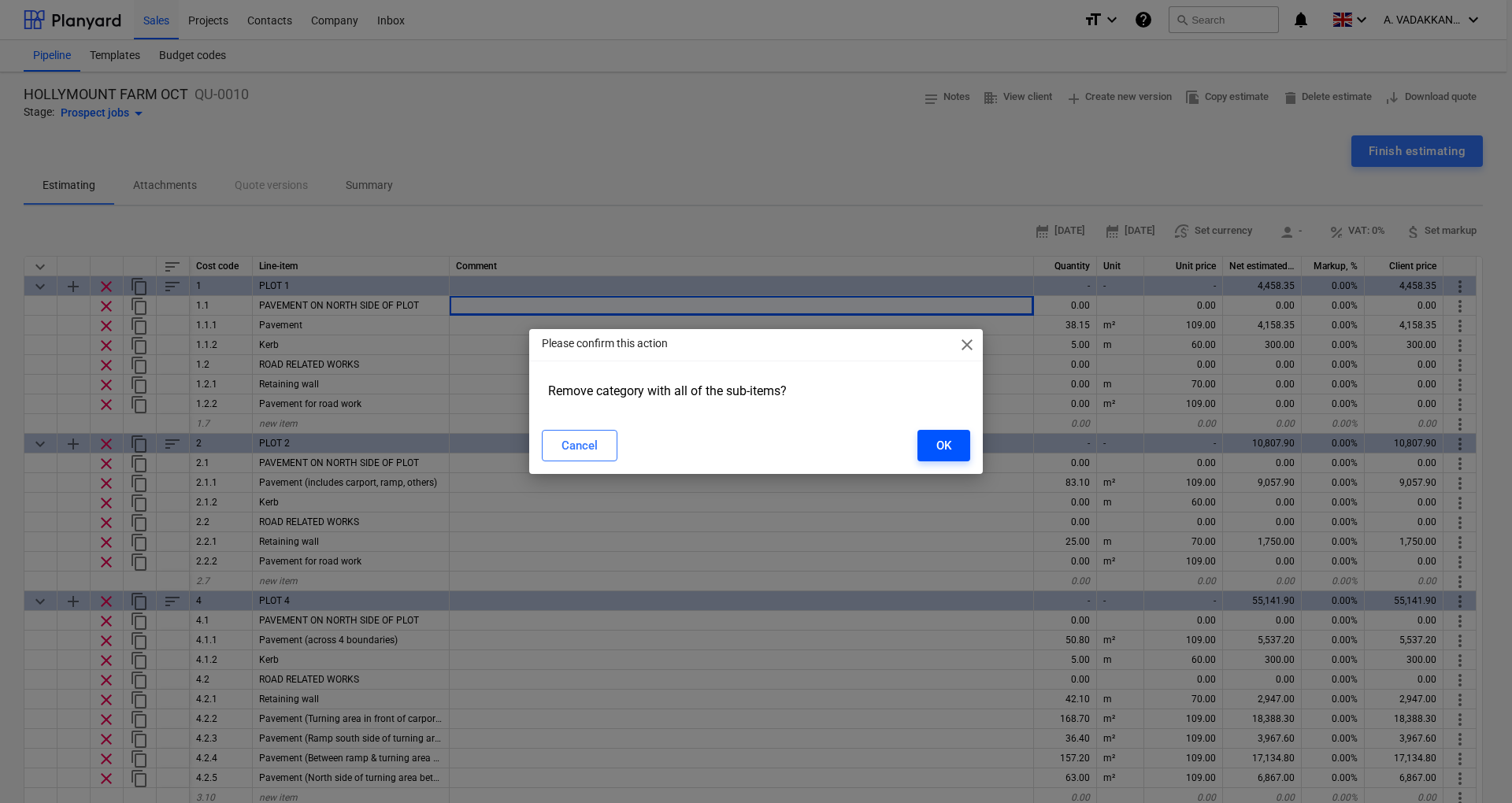
click at [937, 450] on div "OK" at bounding box center [943, 445] width 15 height 20
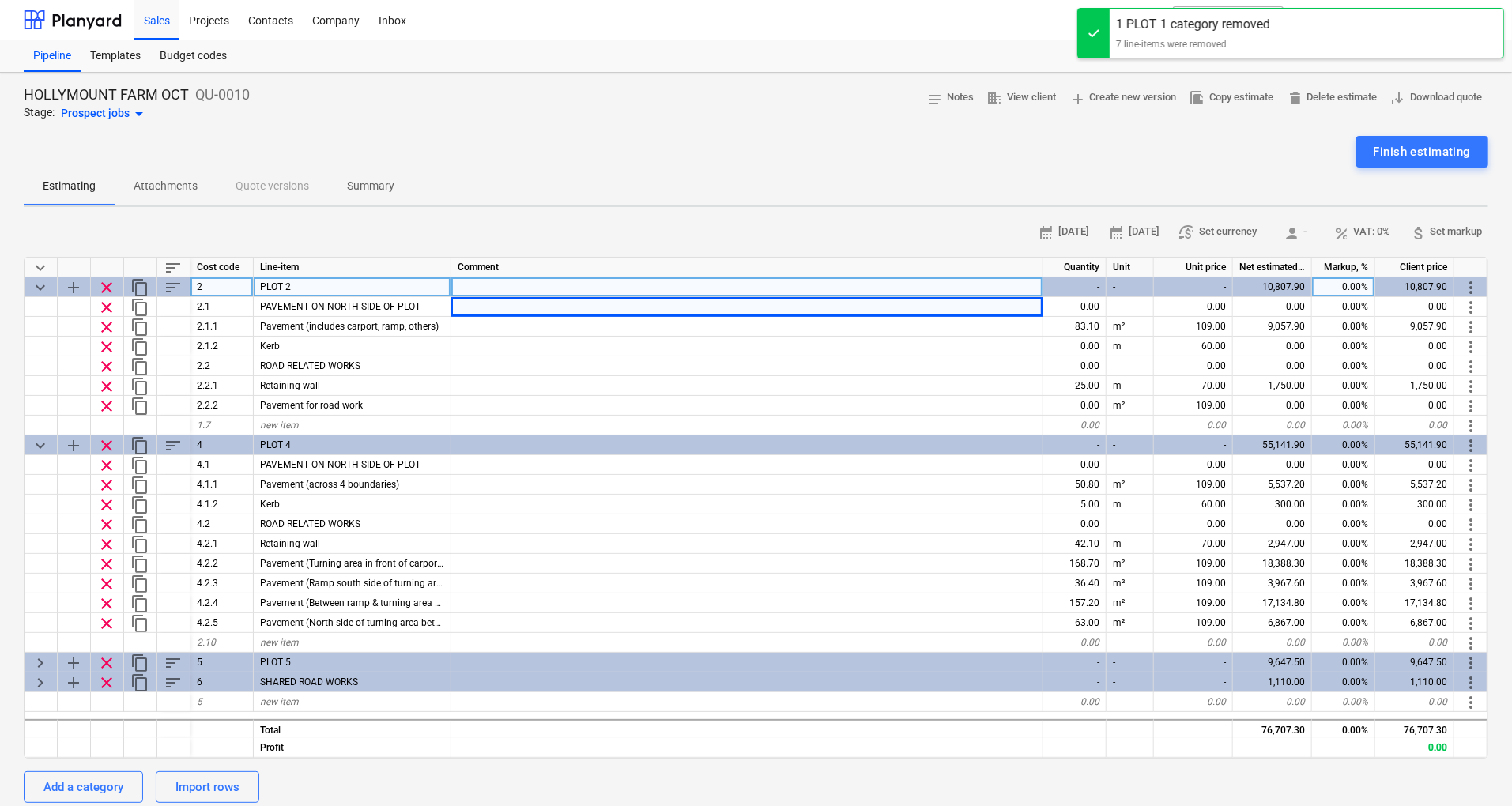
click at [107, 294] on span "clear" at bounding box center [107, 287] width 19 height 19
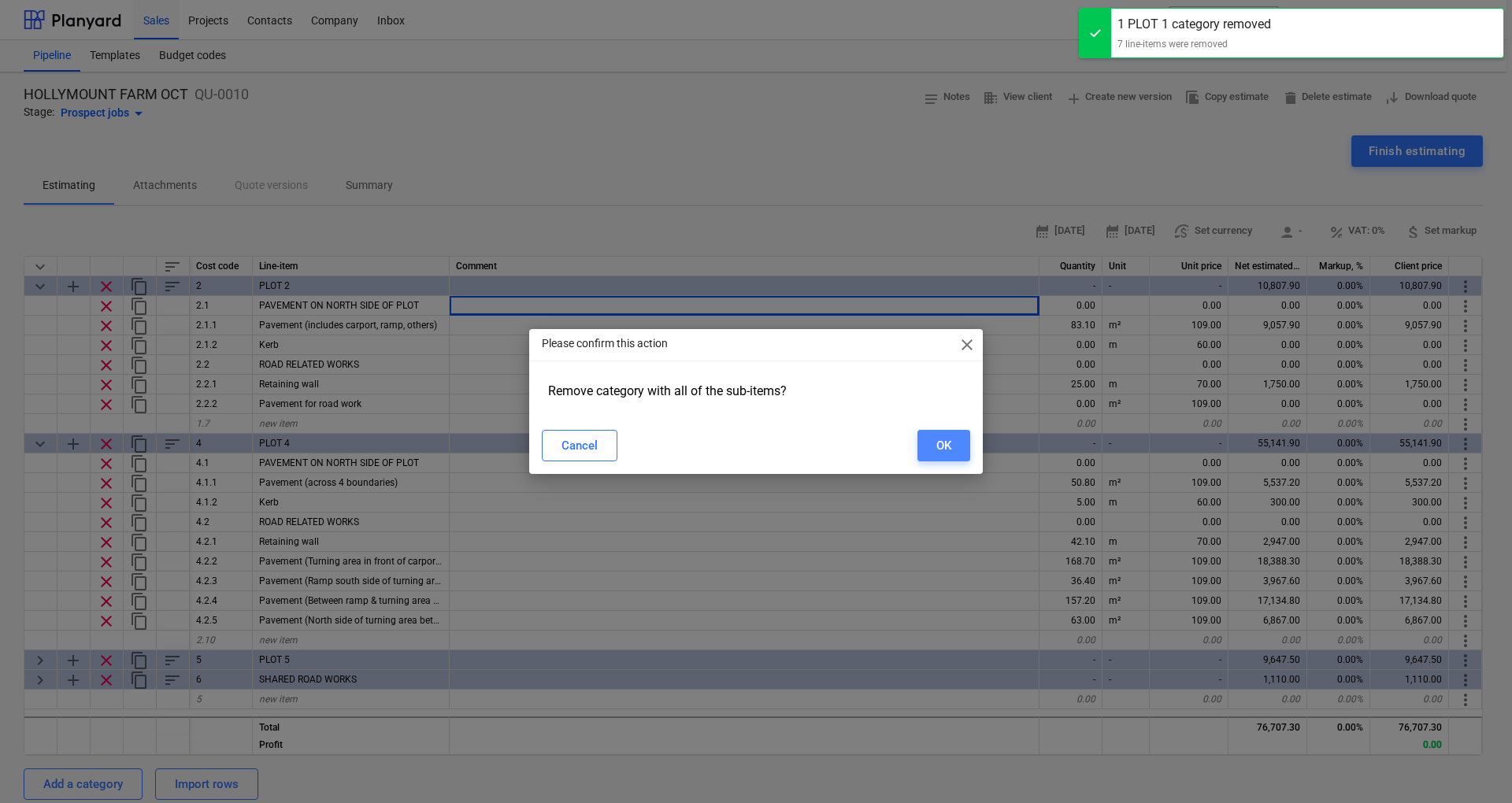
click at [957, 438] on button "OK" at bounding box center [943, 446] width 53 height 32
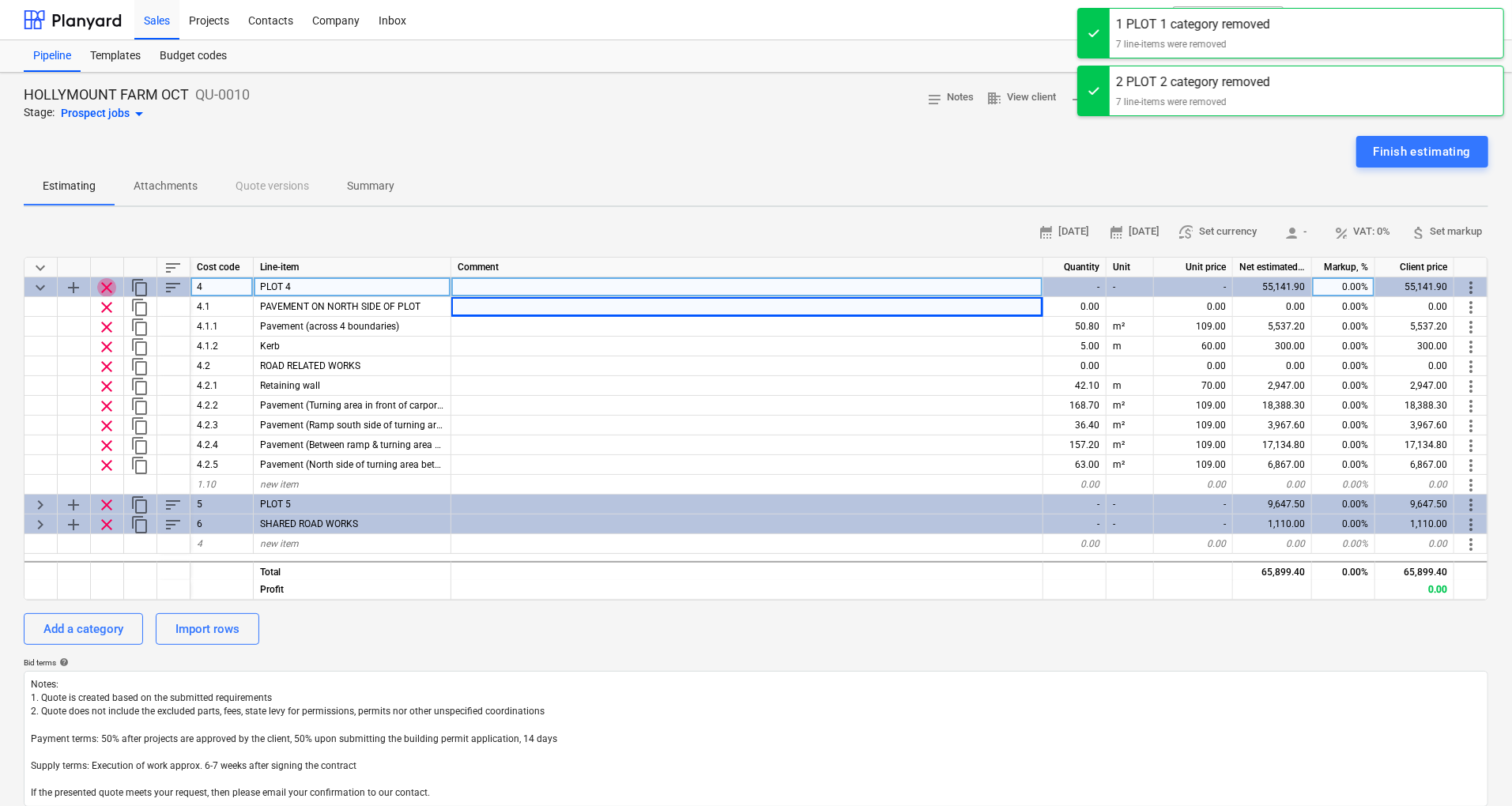
click at [111, 284] on span "clear" at bounding box center [107, 287] width 19 height 19
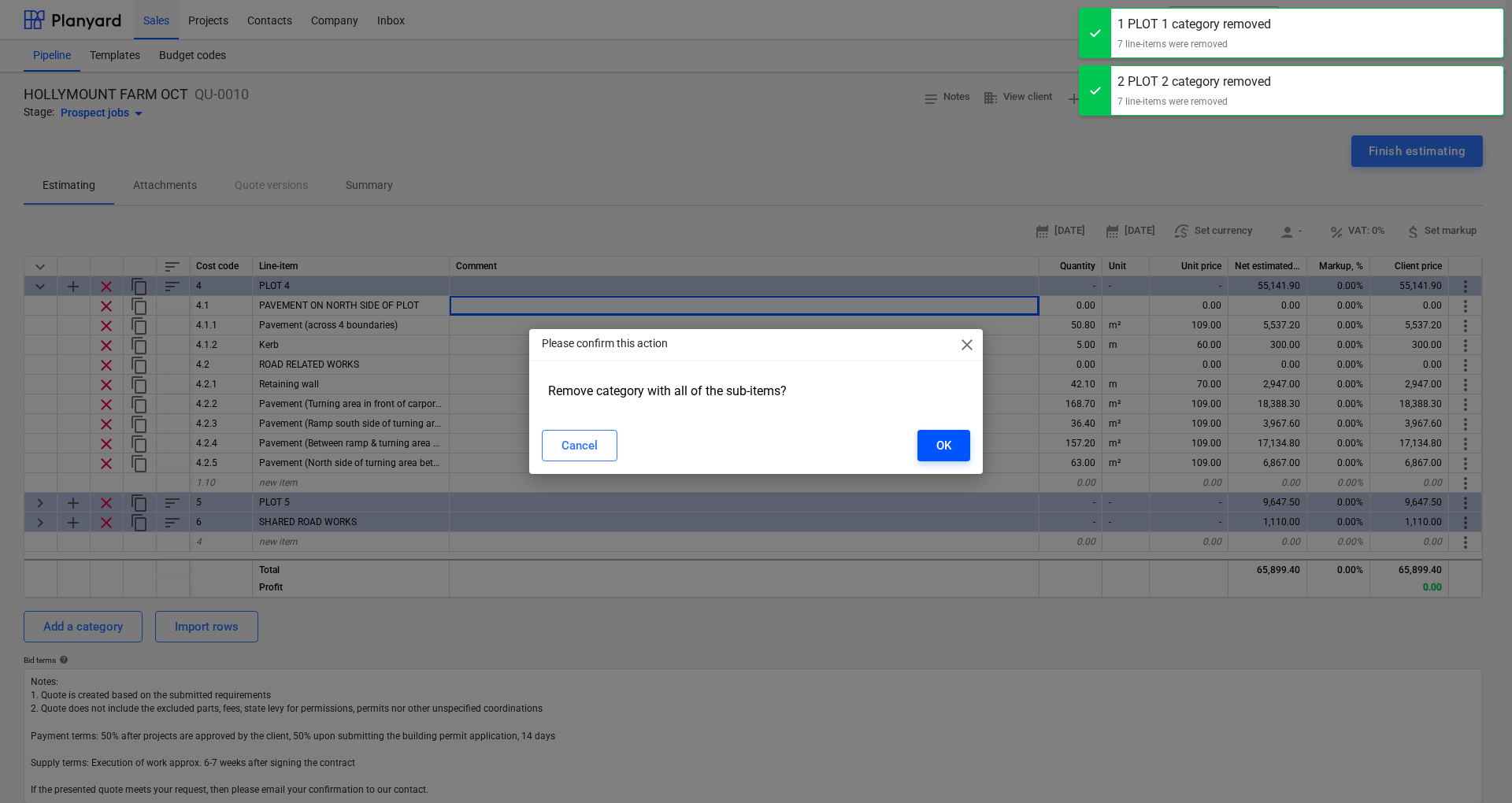
click at [936, 436] on div "OK" at bounding box center [943, 445] width 15 height 20
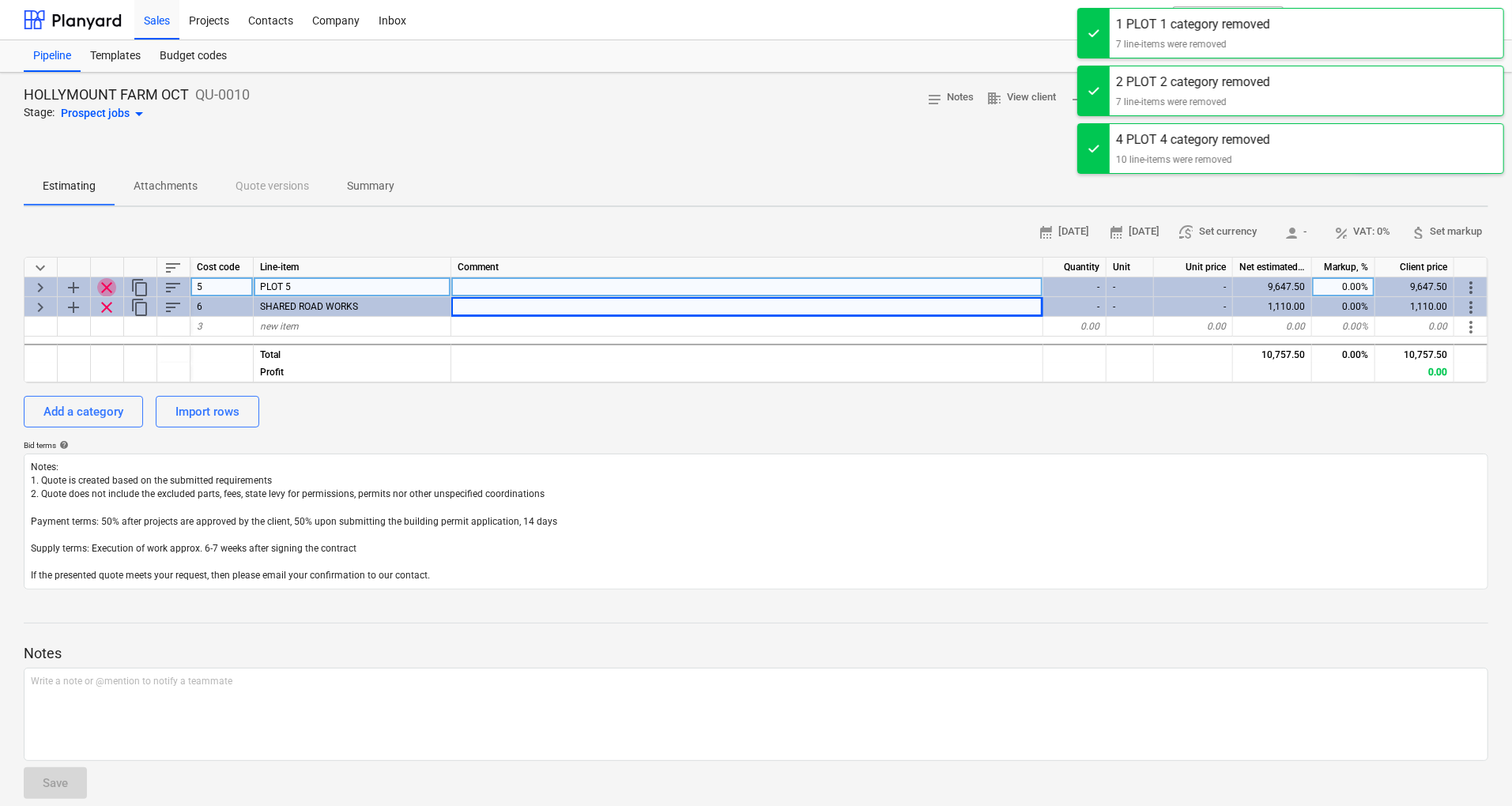
click at [107, 291] on span "clear" at bounding box center [107, 287] width 19 height 19
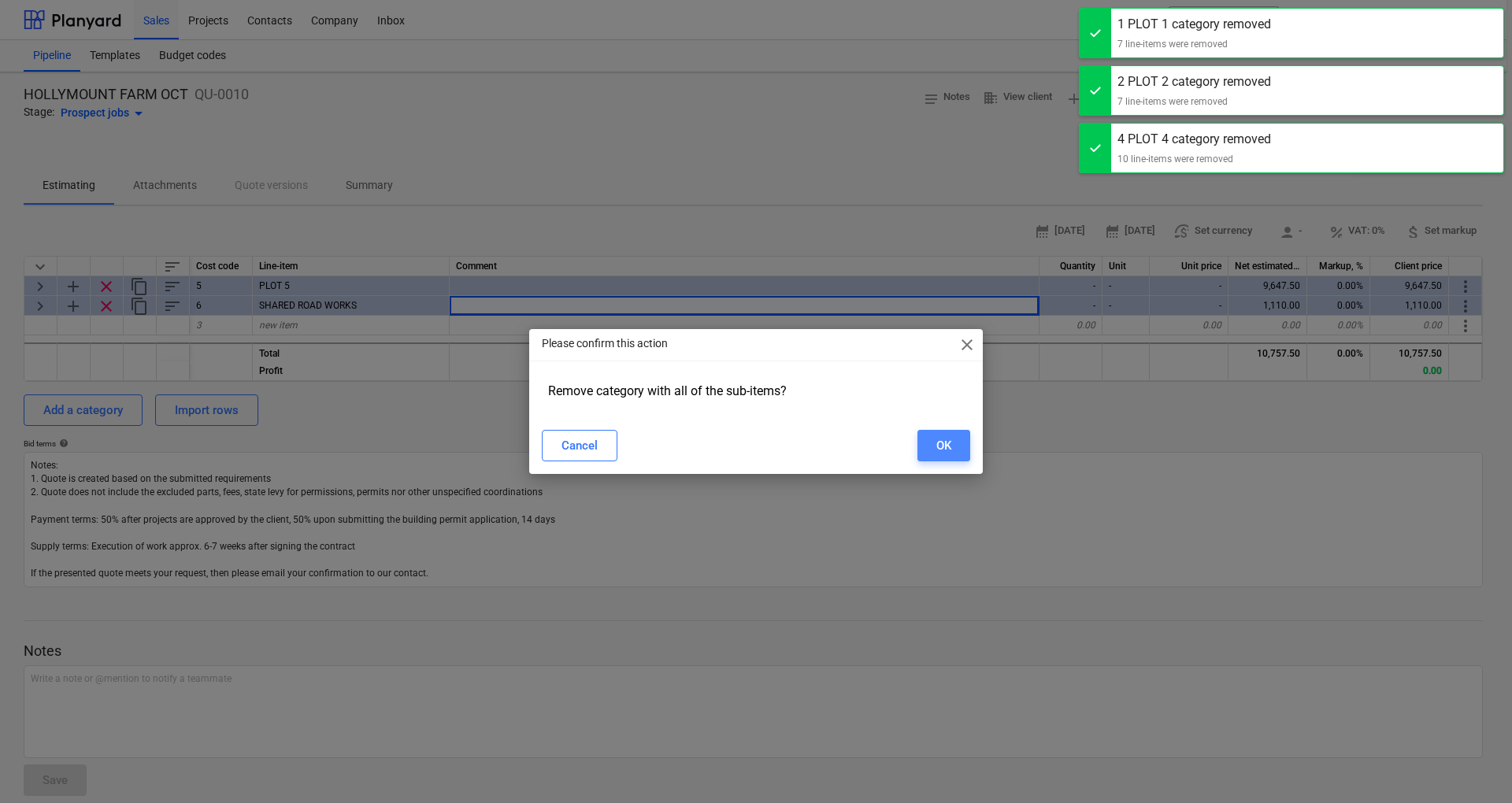
click at [921, 446] on button "OK" at bounding box center [943, 446] width 53 height 32
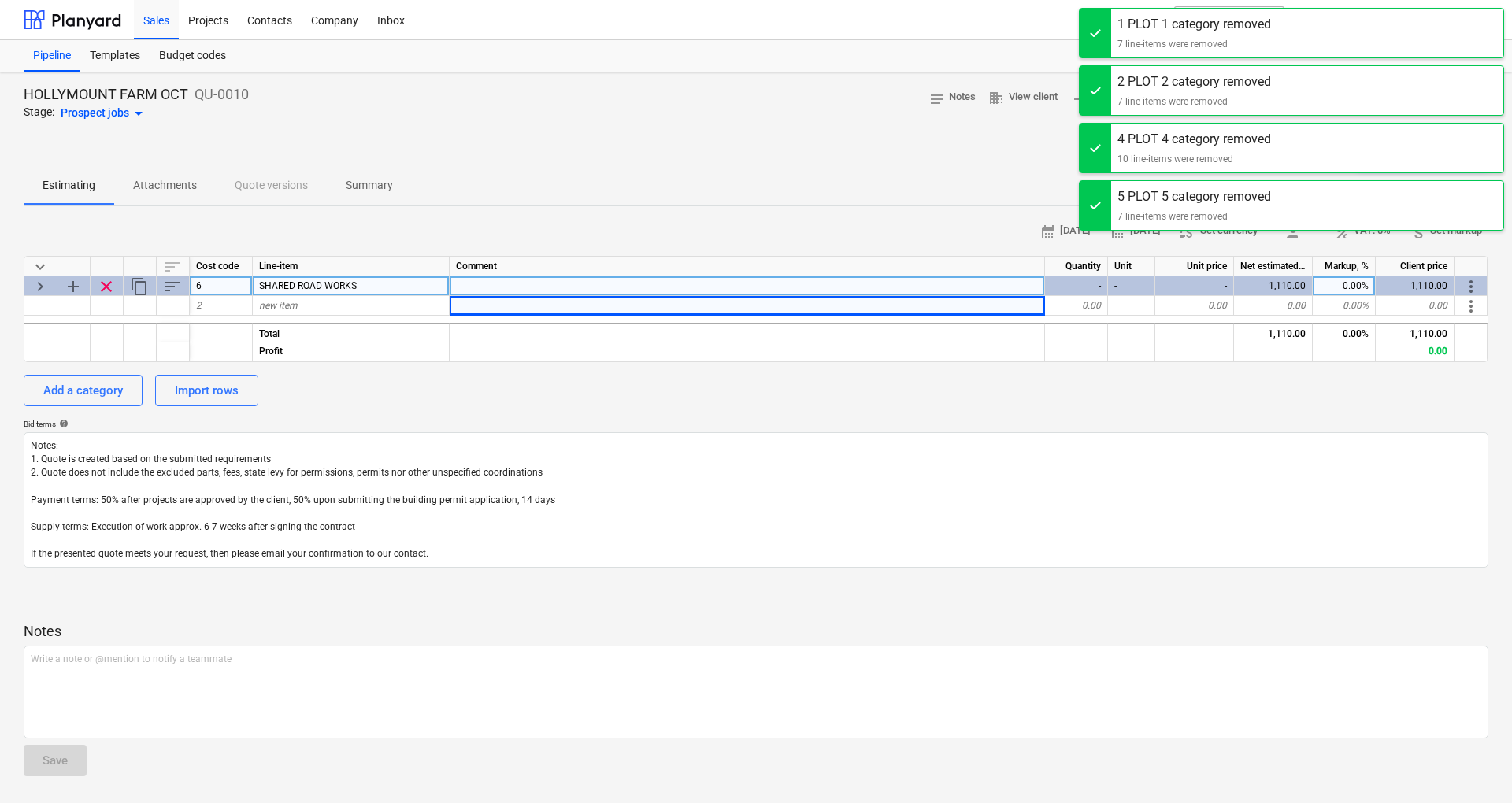
click at [107, 289] on span "clear" at bounding box center [106, 286] width 19 height 19
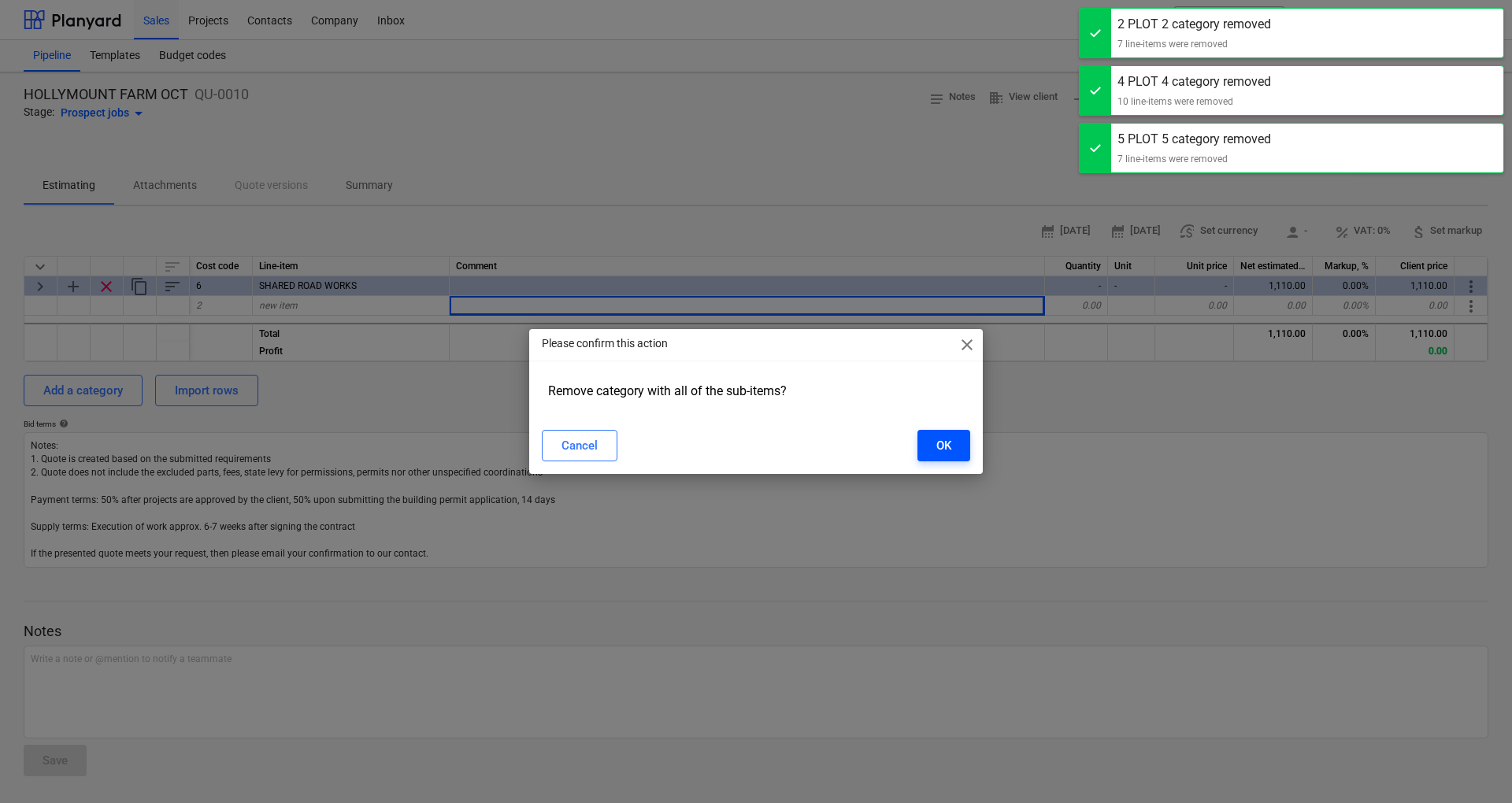
click at [930, 444] on button "OK" at bounding box center [943, 446] width 53 height 32
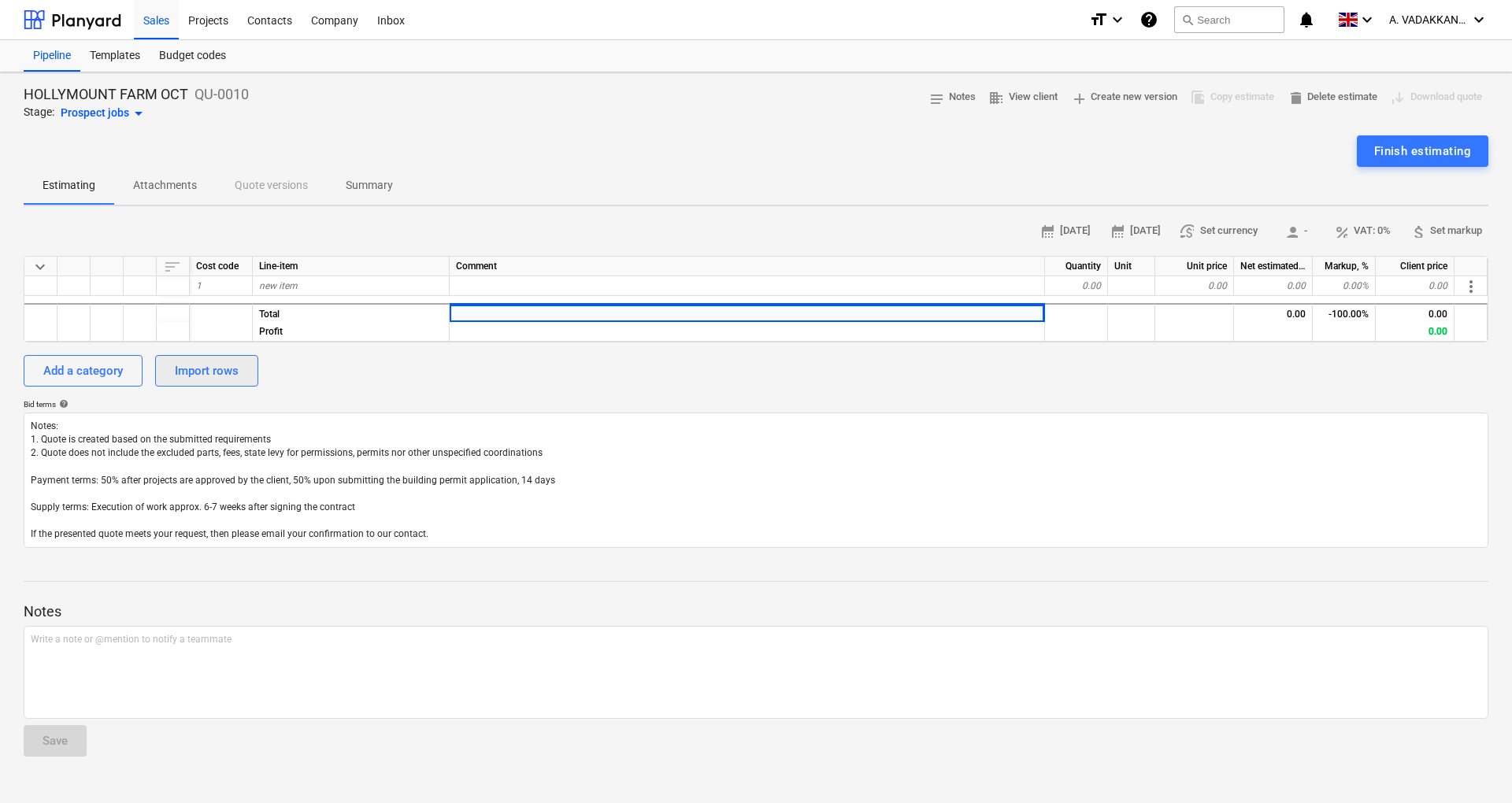
click at [233, 371] on div "Import rows" at bounding box center [207, 371] width 64 height 20
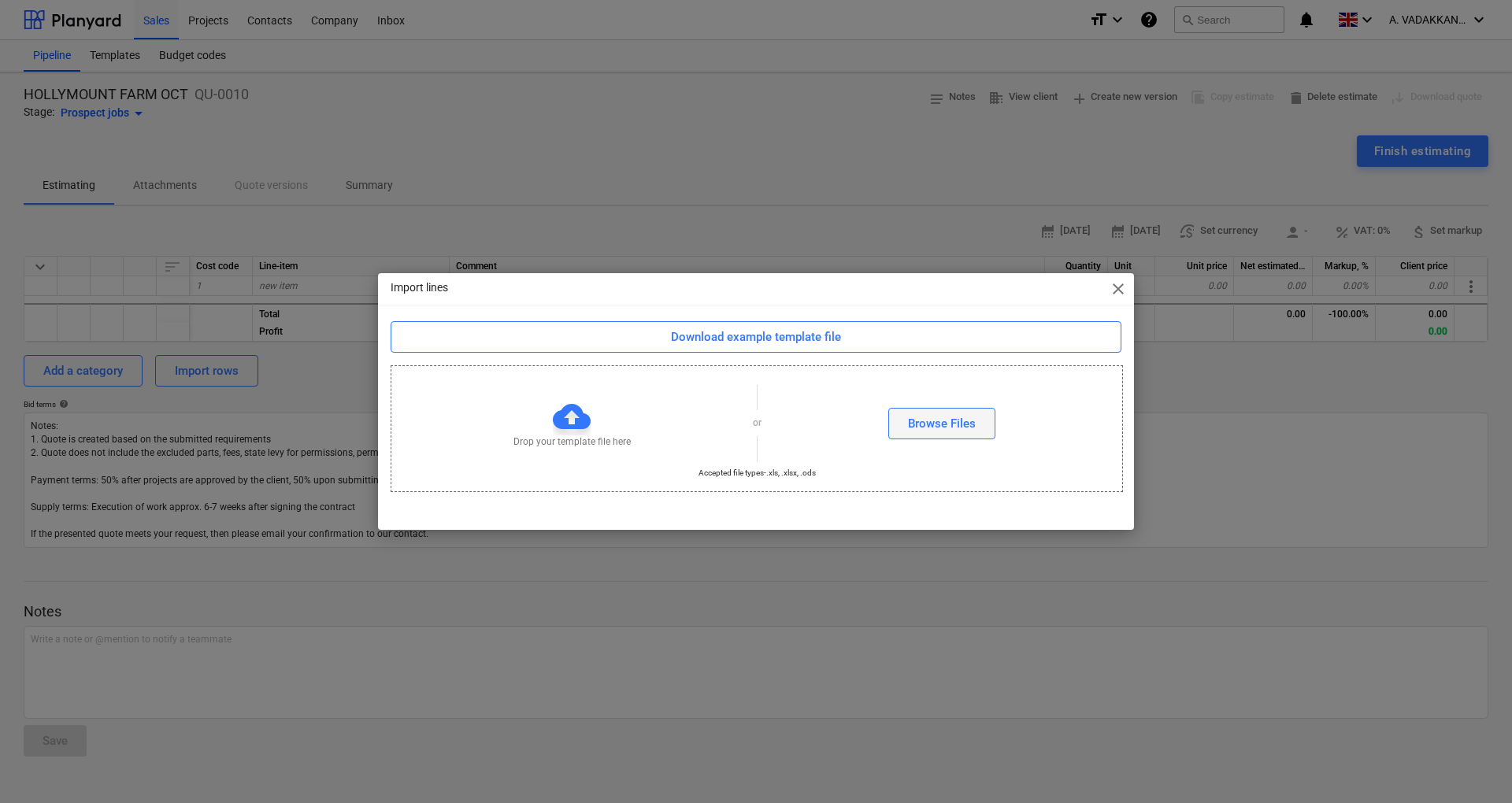
click at [903, 430] on button "Browse Files" at bounding box center [941, 424] width 107 height 32
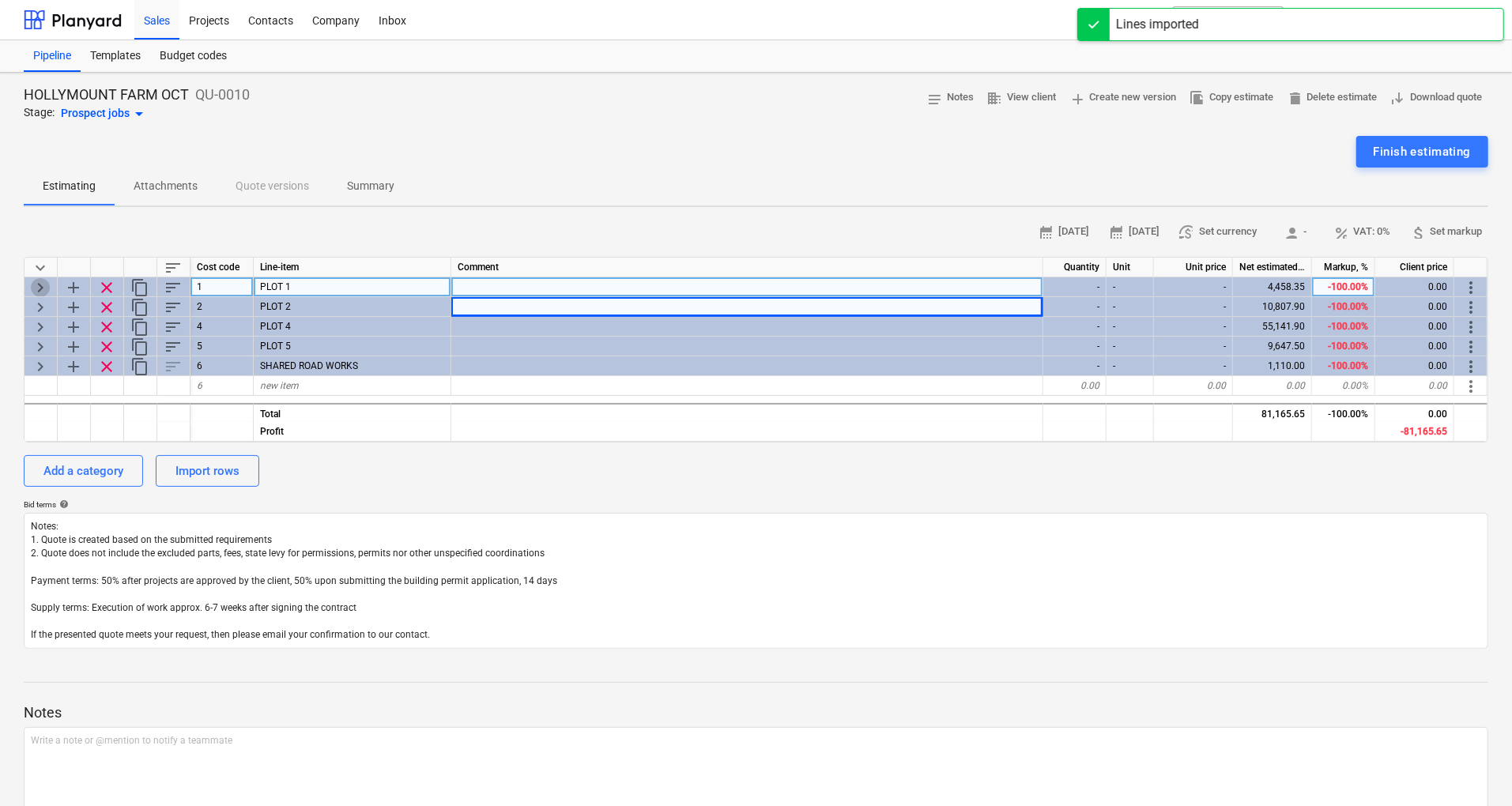
click at [33, 288] on span "keyboard_arrow_right" at bounding box center [40, 287] width 19 height 19
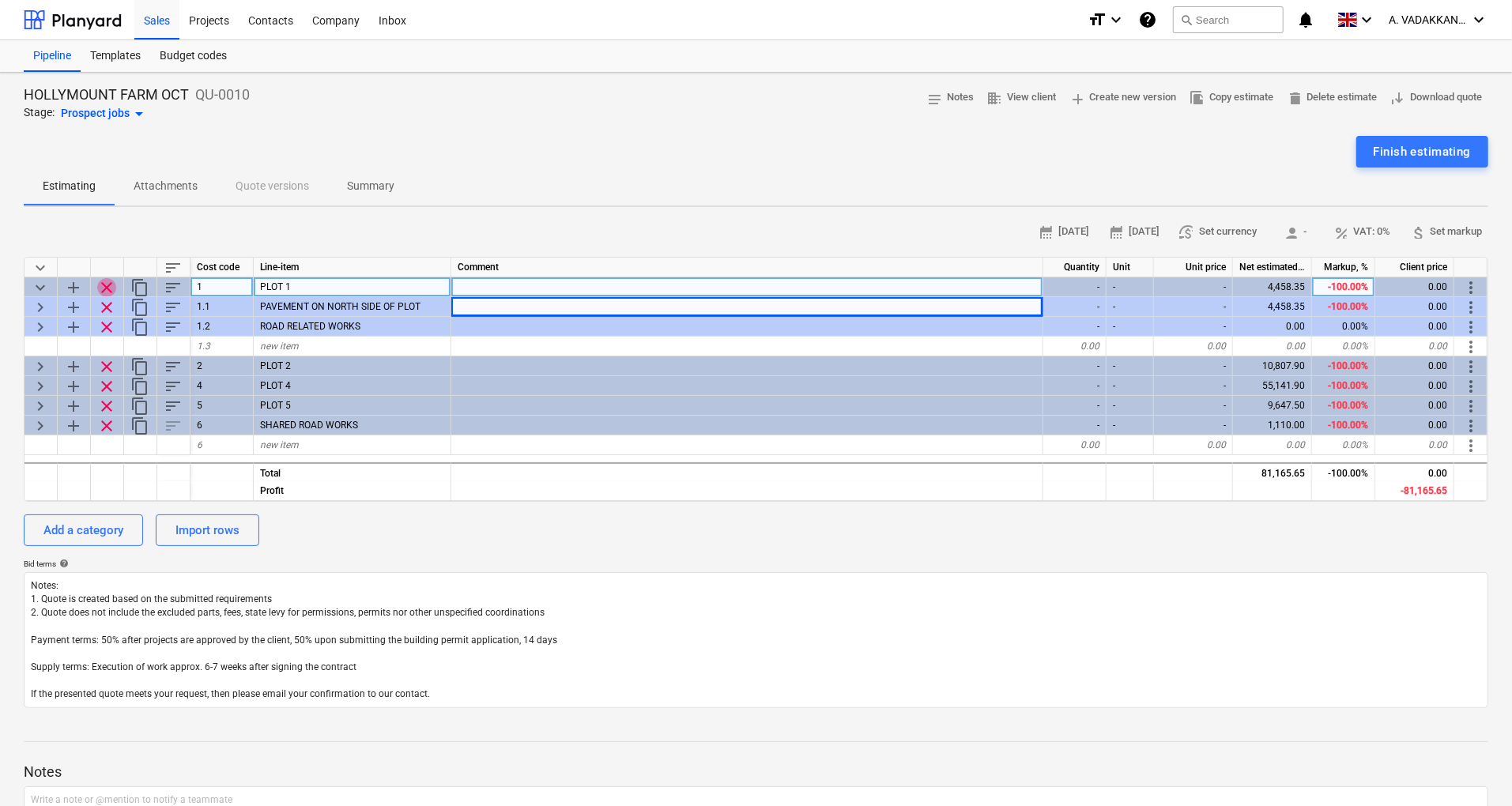
click at [111, 288] on span "clear" at bounding box center [107, 287] width 19 height 19
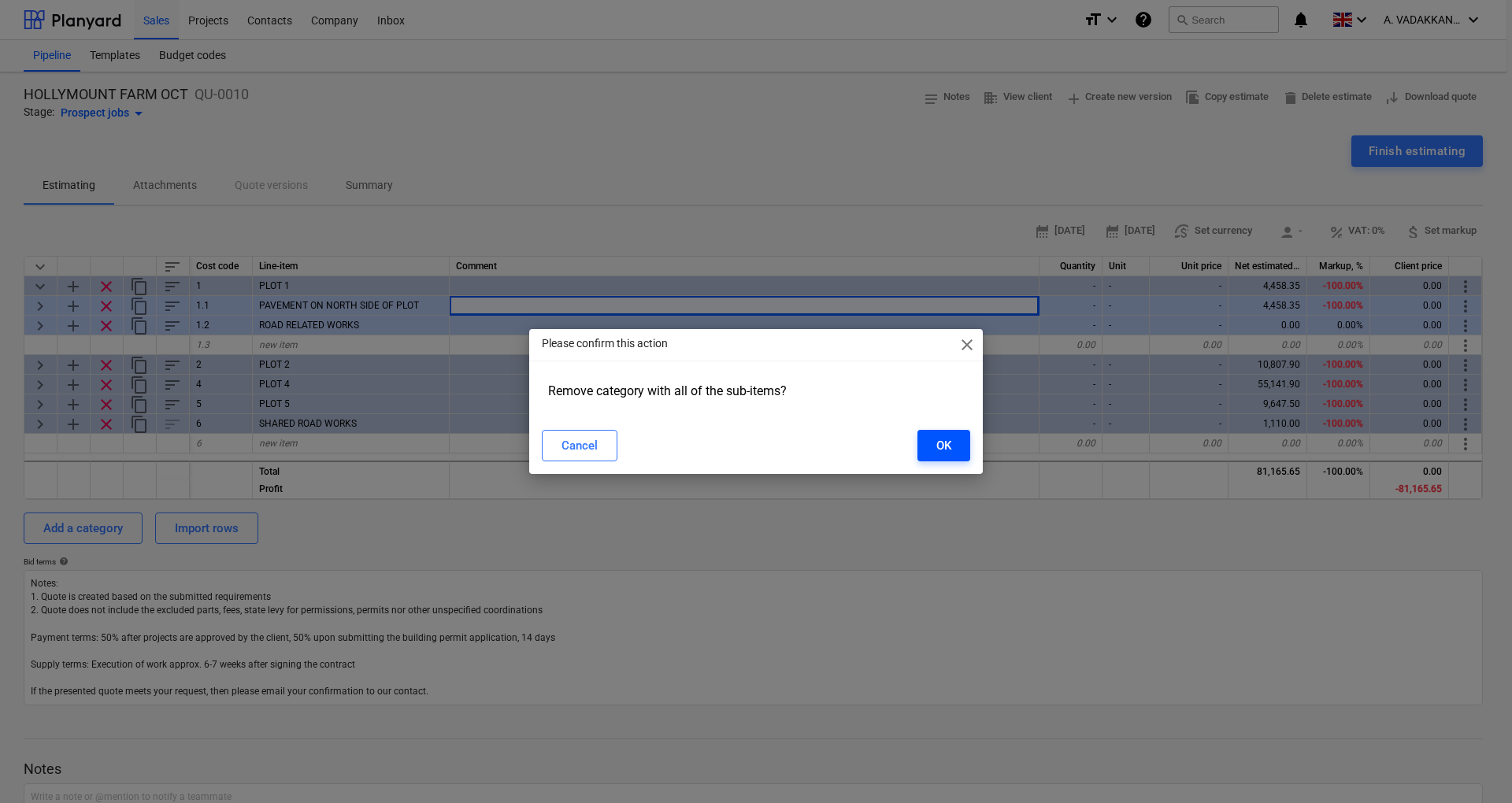
click at [937, 436] on div "OK" at bounding box center [943, 445] width 15 height 20
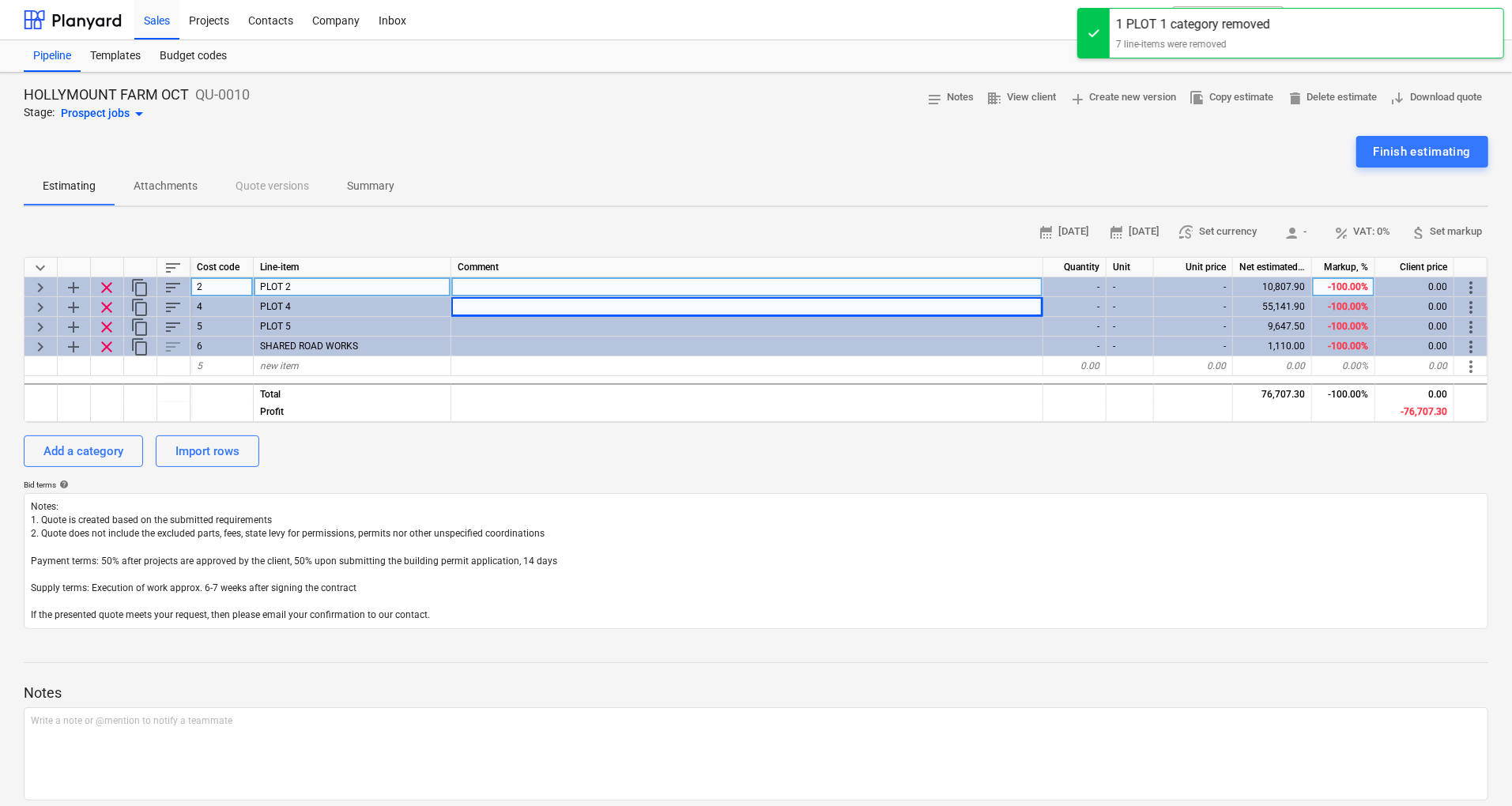
click at [115, 291] on span "clear" at bounding box center [107, 287] width 19 height 19
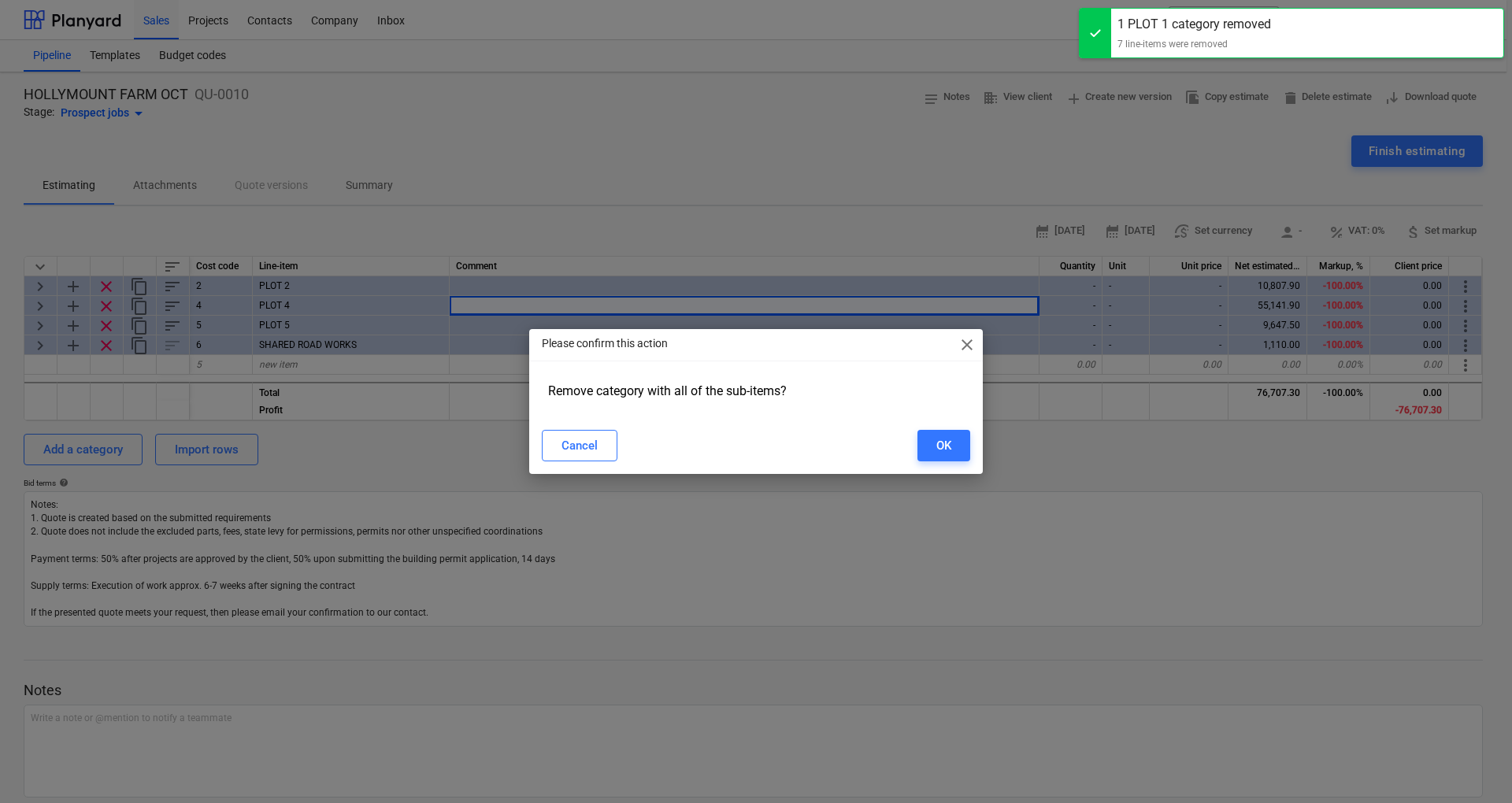
click at [945, 440] on div "OK" at bounding box center [943, 445] width 15 height 20
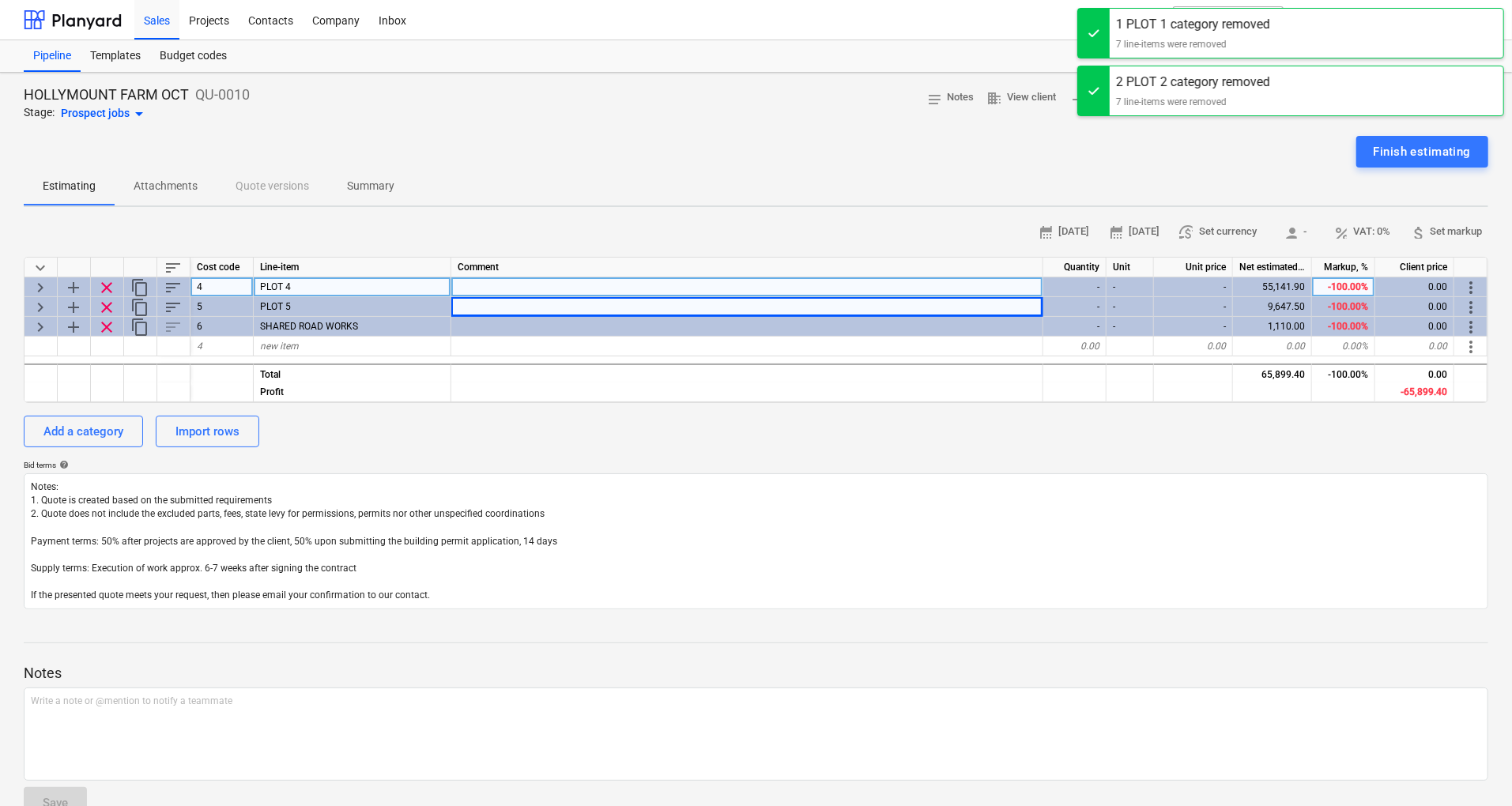
click at [109, 287] on span "clear" at bounding box center [107, 287] width 19 height 19
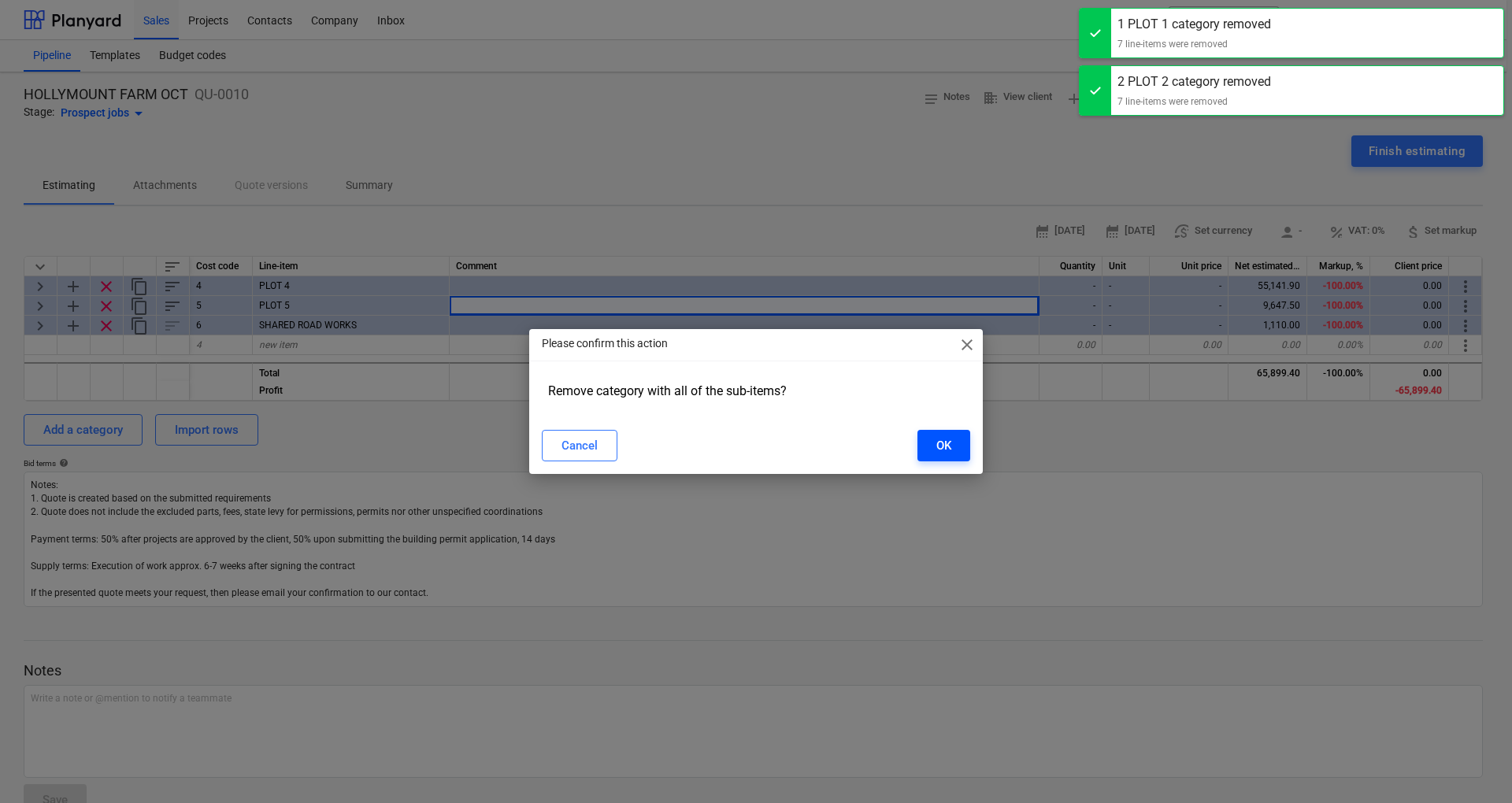
click at [945, 448] on div "OK" at bounding box center [943, 445] width 15 height 20
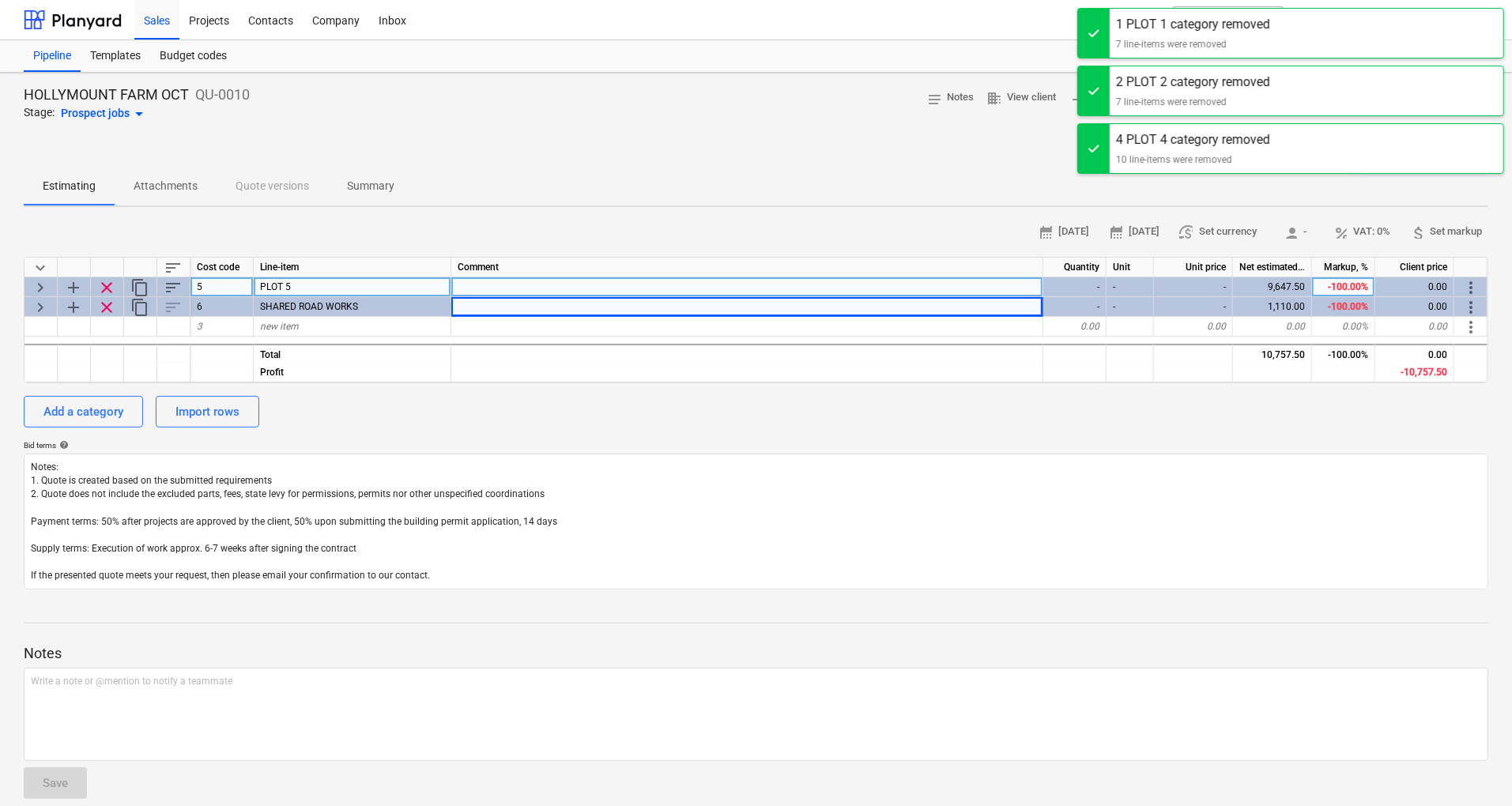
click at [106, 289] on span "clear" at bounding box center [107, 287] width 19 height 19
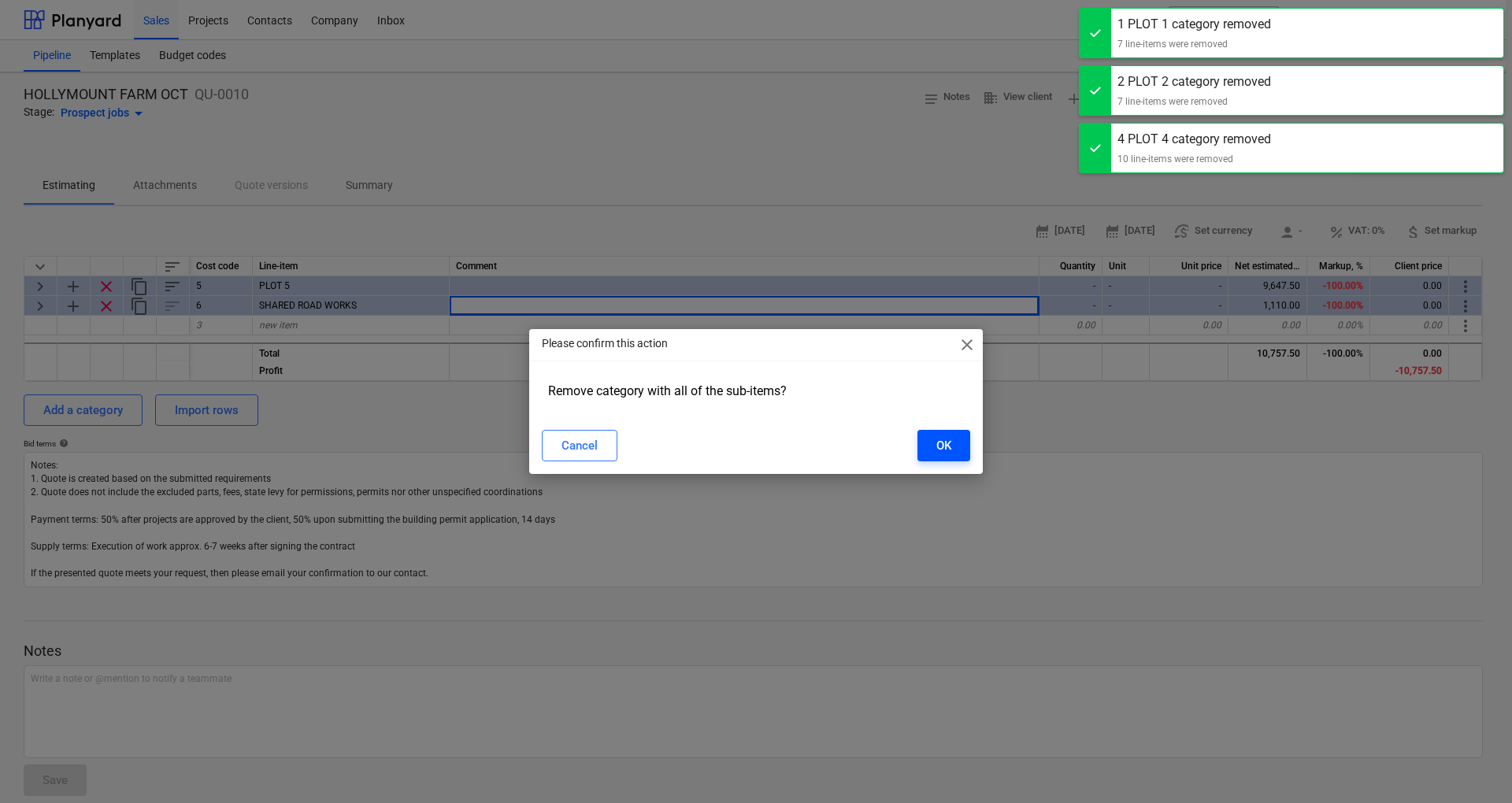
click at [932, 438] on button "OK" at bounding box center [943, 446] width 53 height 32
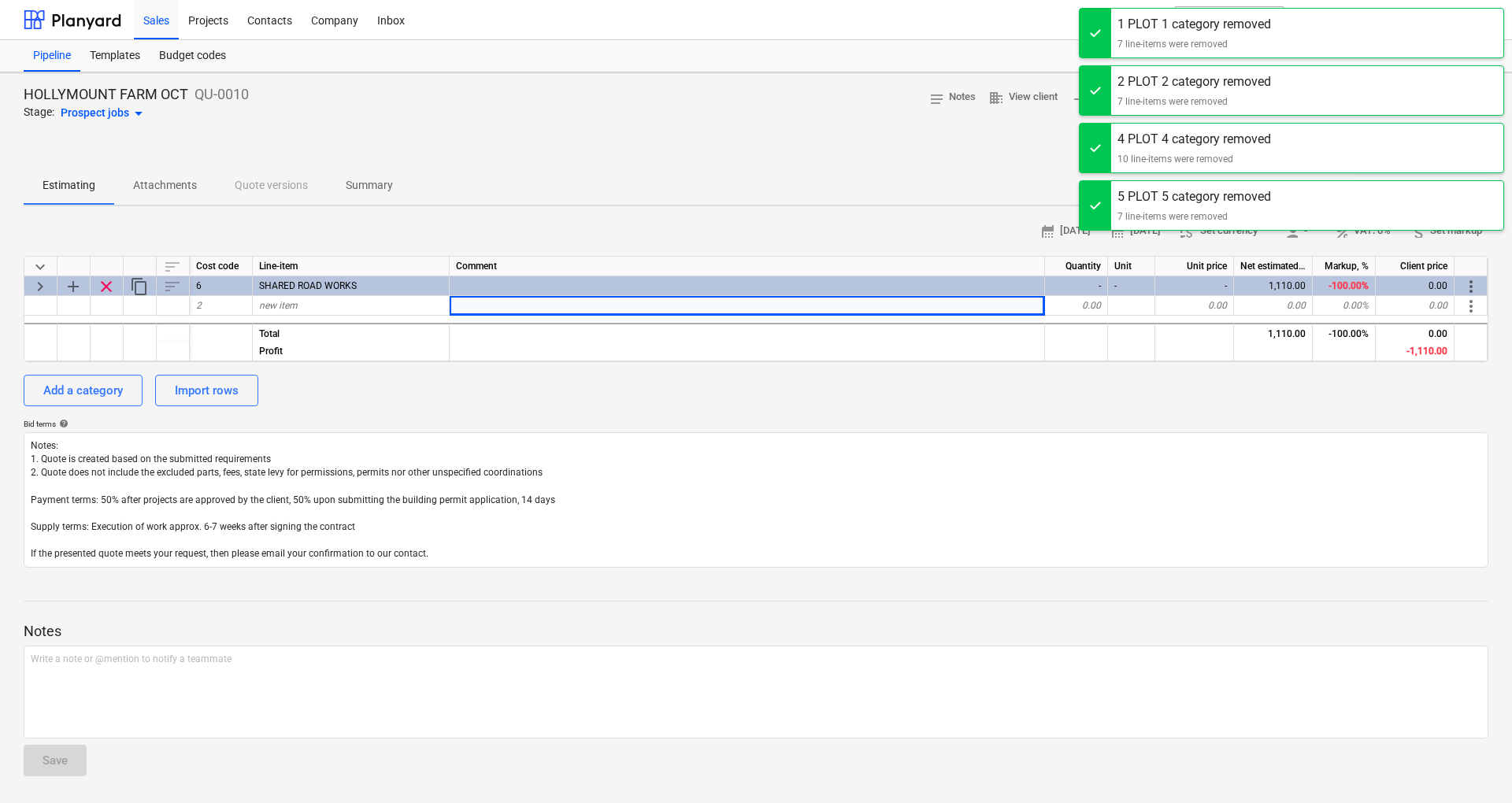
click at [101, 294] on span "clear" at bounding box center [106, 286] width 19 height 19
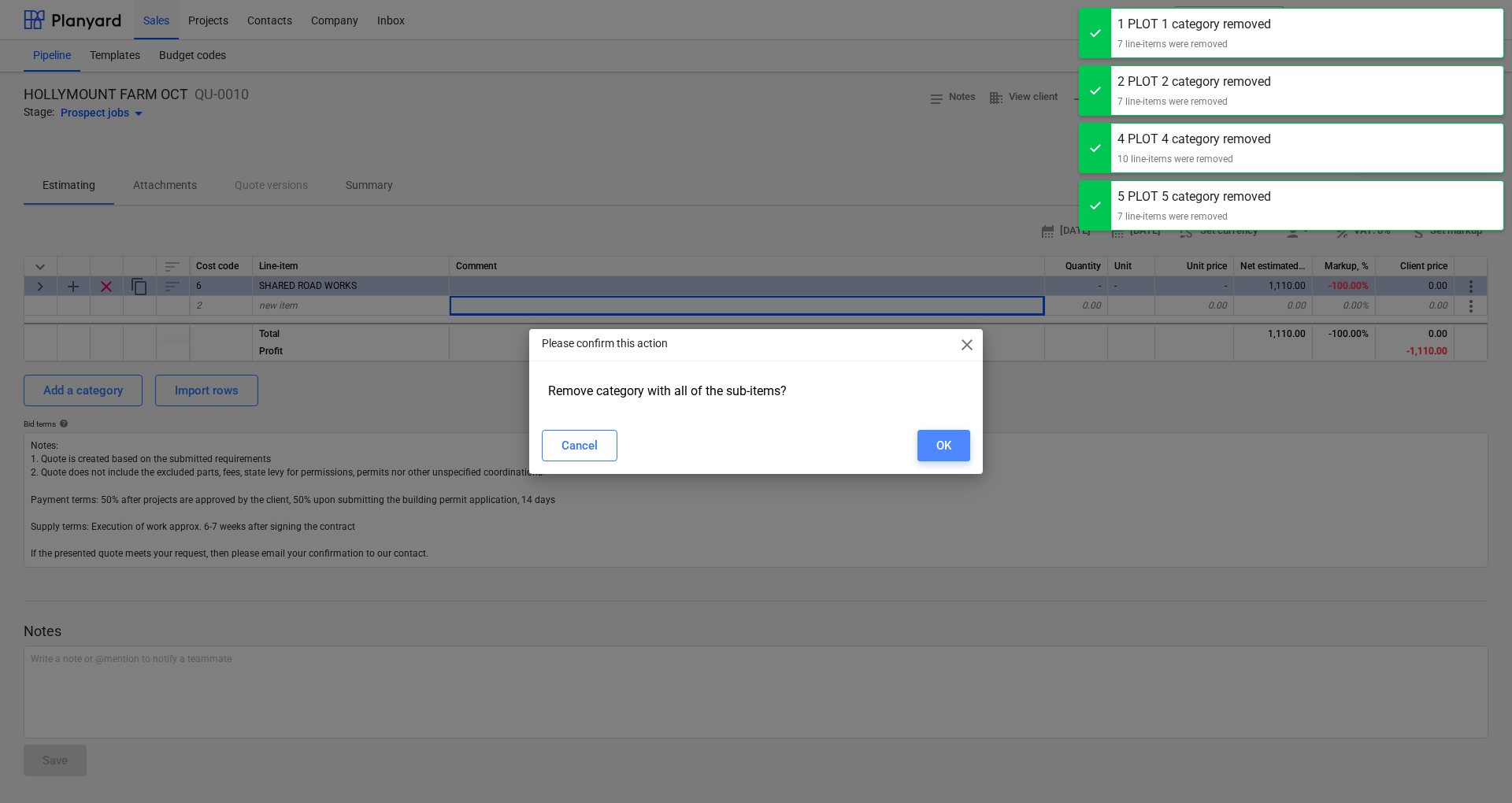
click at [940, 452] on div "OK" at bounding box center [943, 445] width 15 height 20
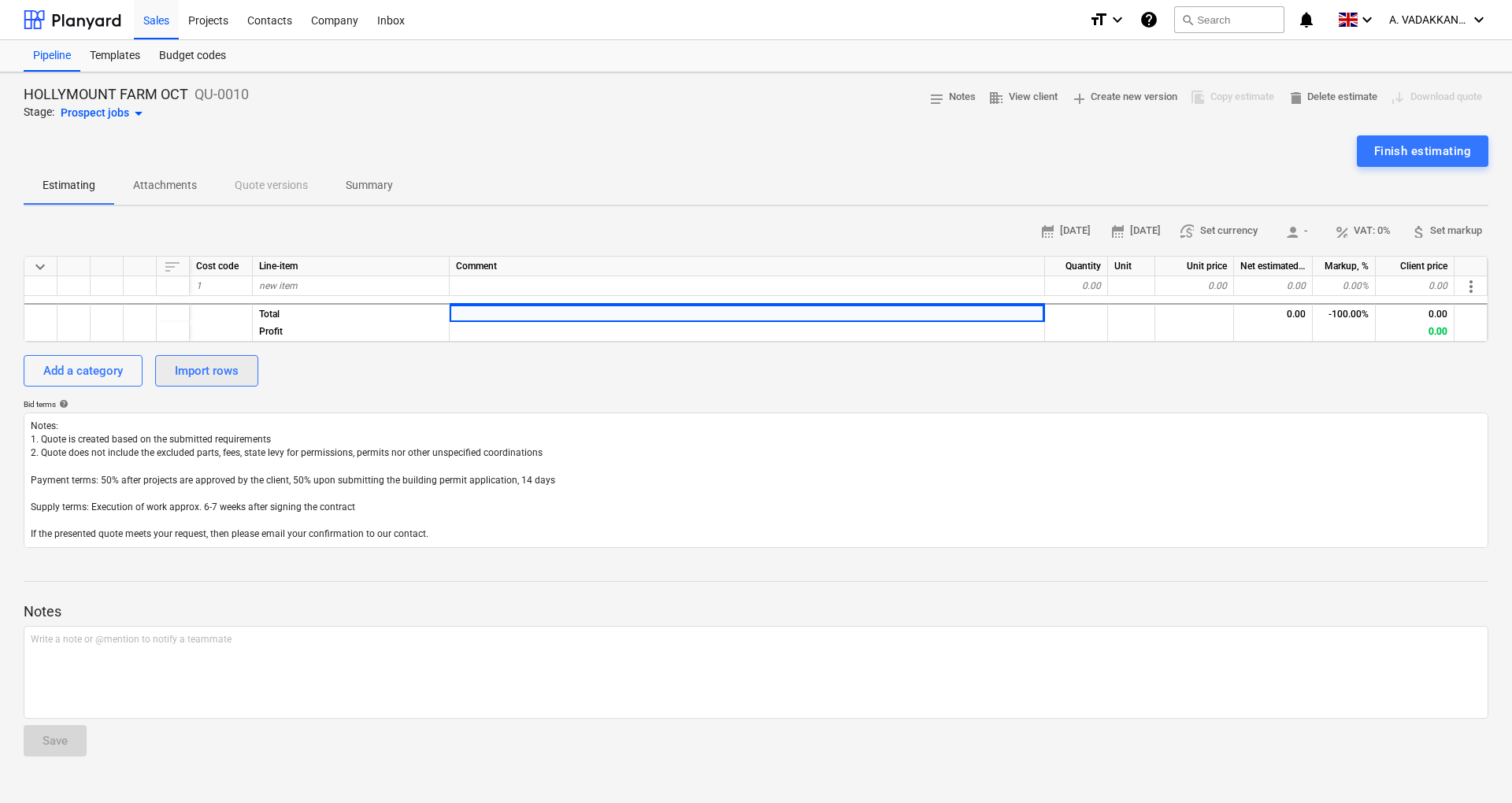
click at [217, 369] on div "Import rows" at bounding box center [207, 371] width 64 height 20
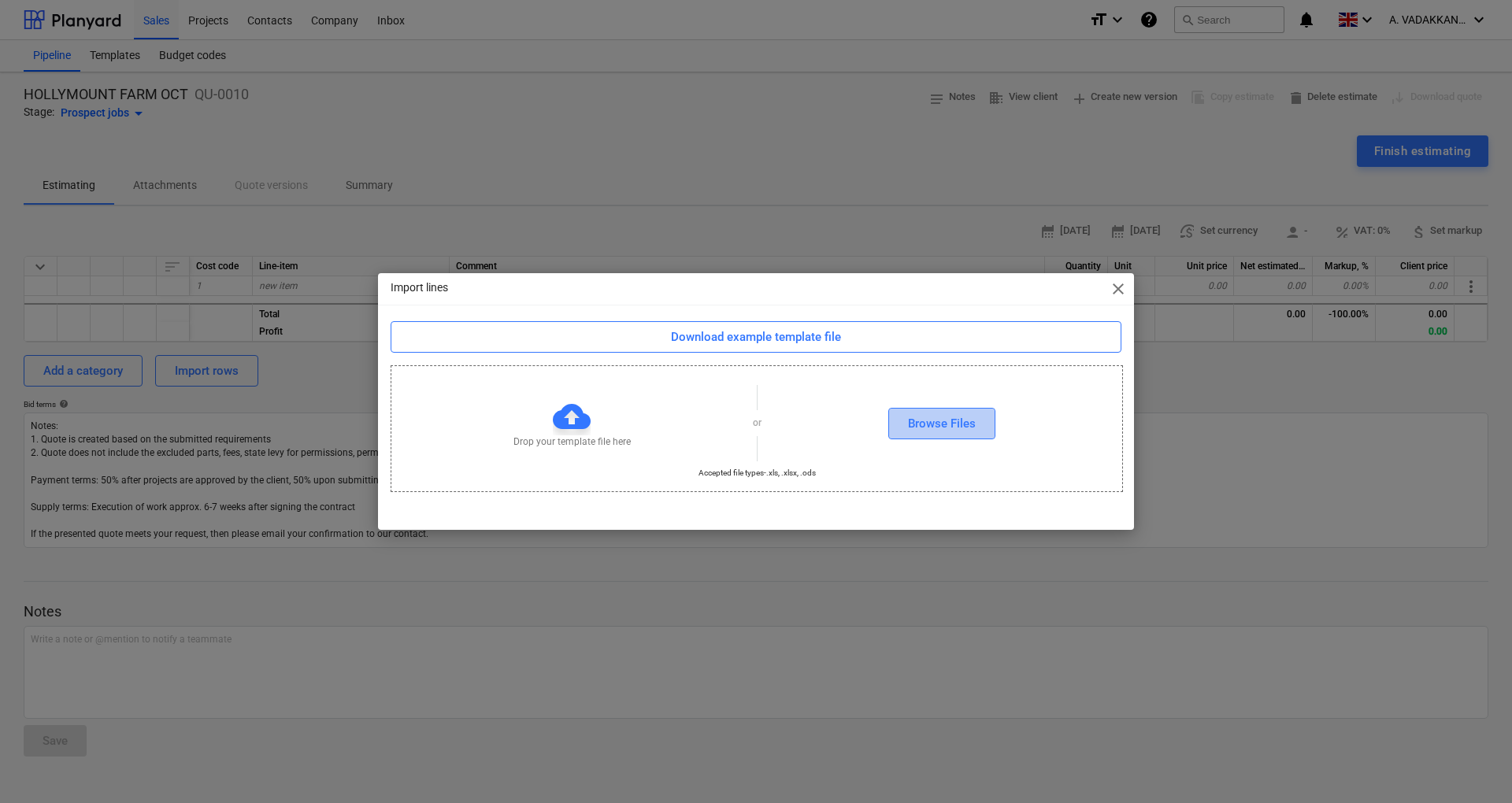
click at [926, 421] on div "Browse Files" at bounding box center [942, 423] width 68 height 20
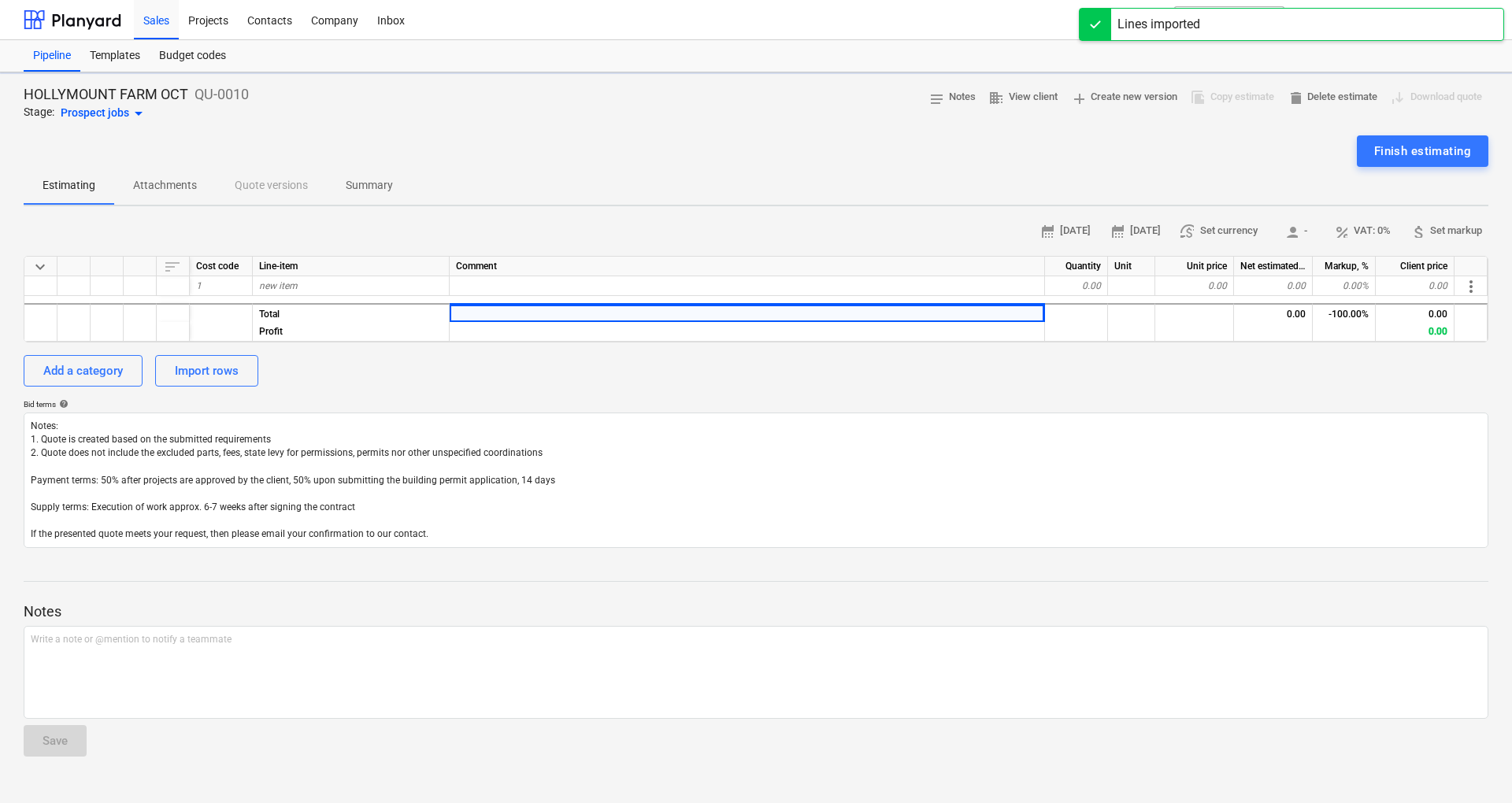
type textarea "x"
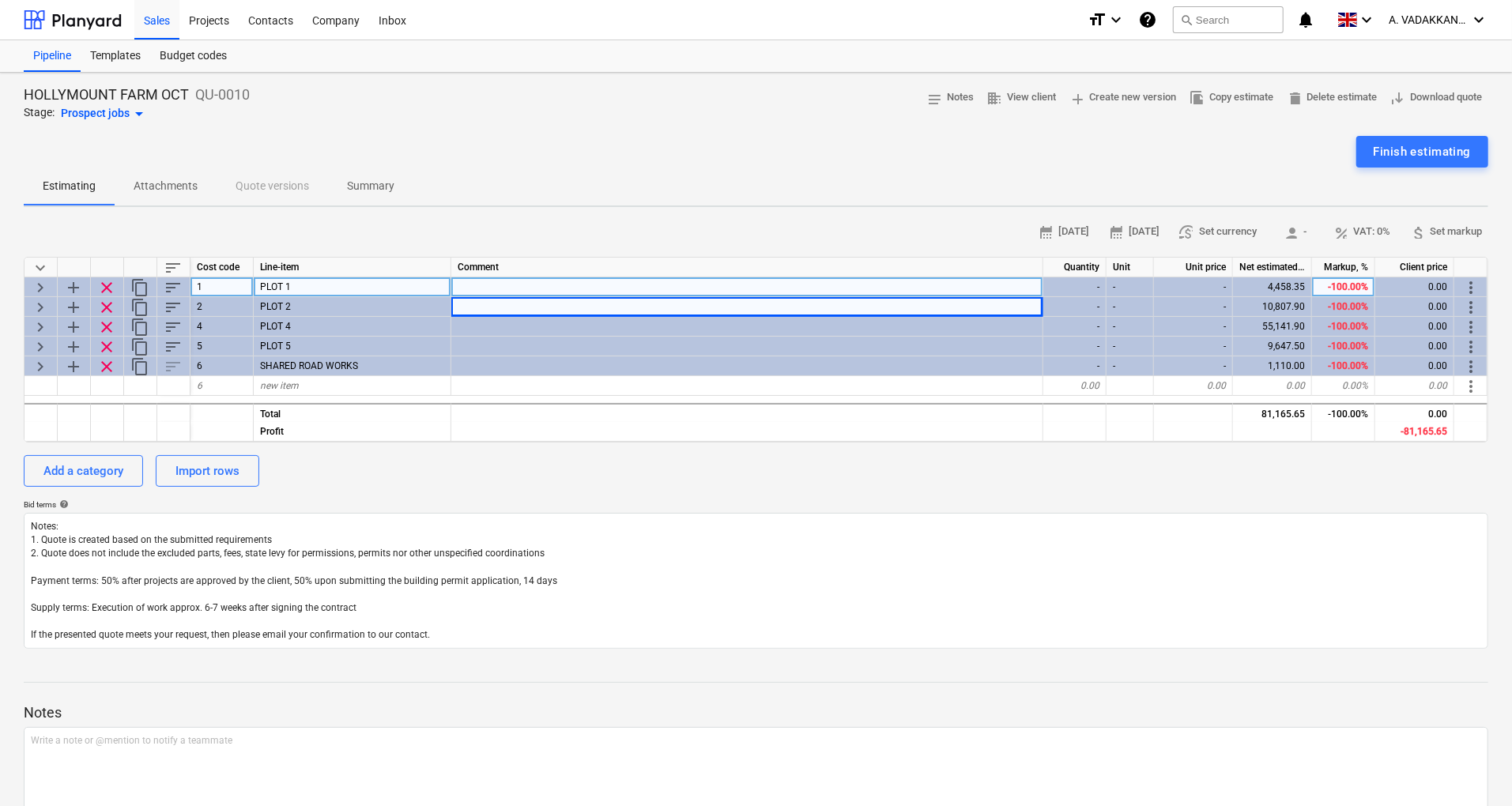
click at [1350, 285] on div "-100.00%" at bounding box center [1343, 288] width 63 height 20
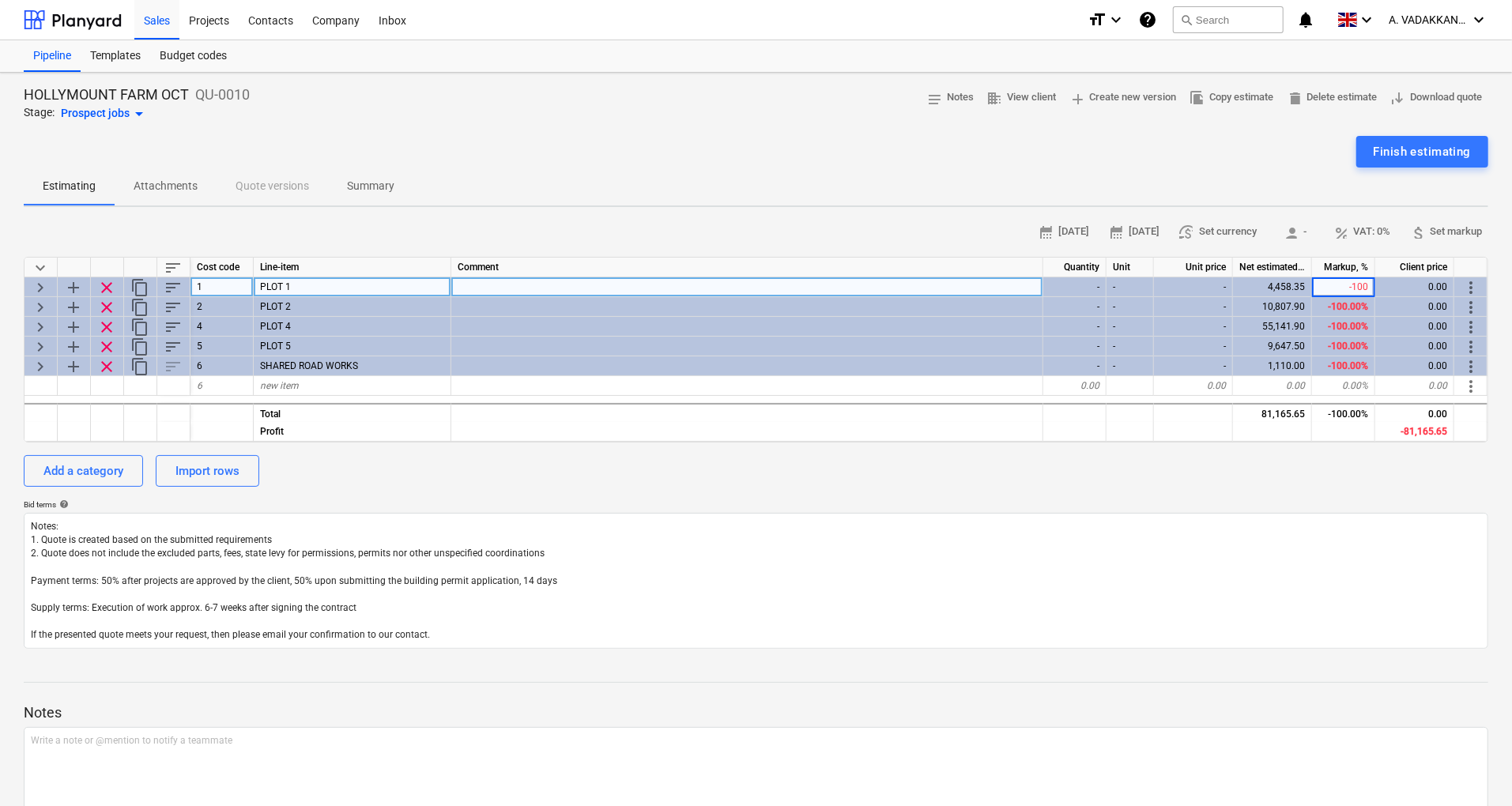
type input "0"
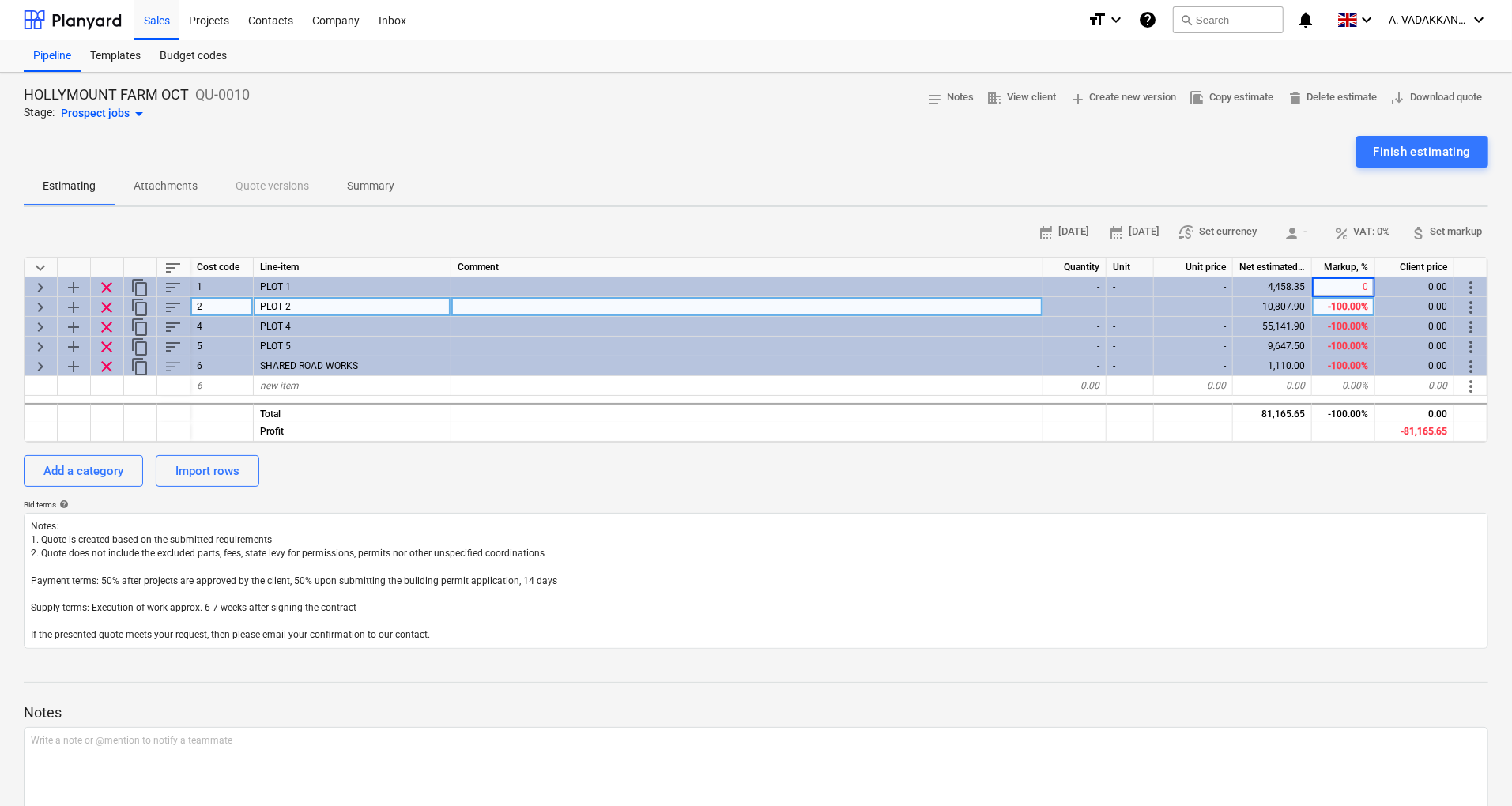
click at [1350, 307] on div "-100.00%" at bounding box center [1343, 307] width 63 height 20
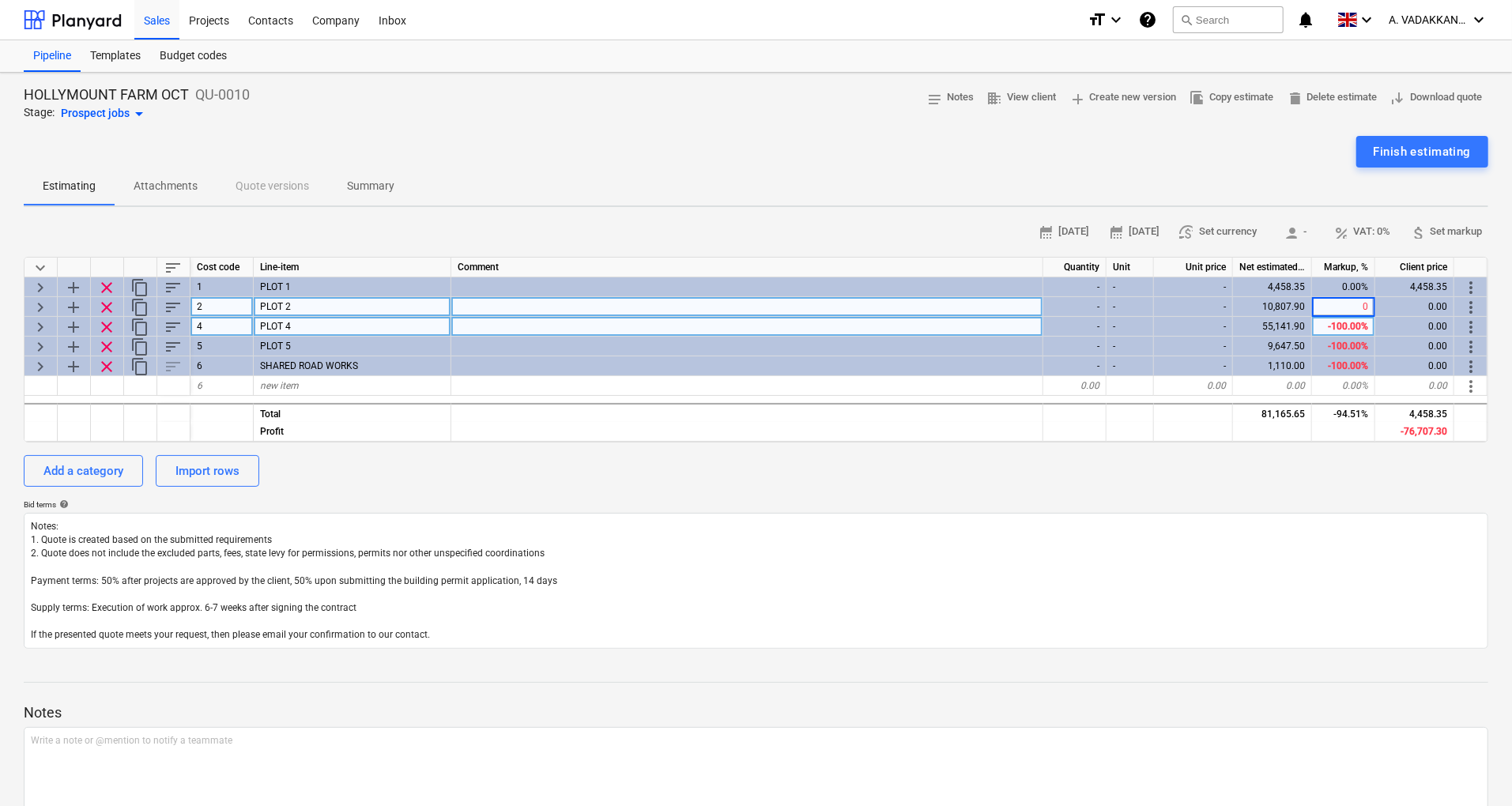
click at [1367, 318] on div "-100.00%" at bounding box center [1343, 327] width 63 height 20
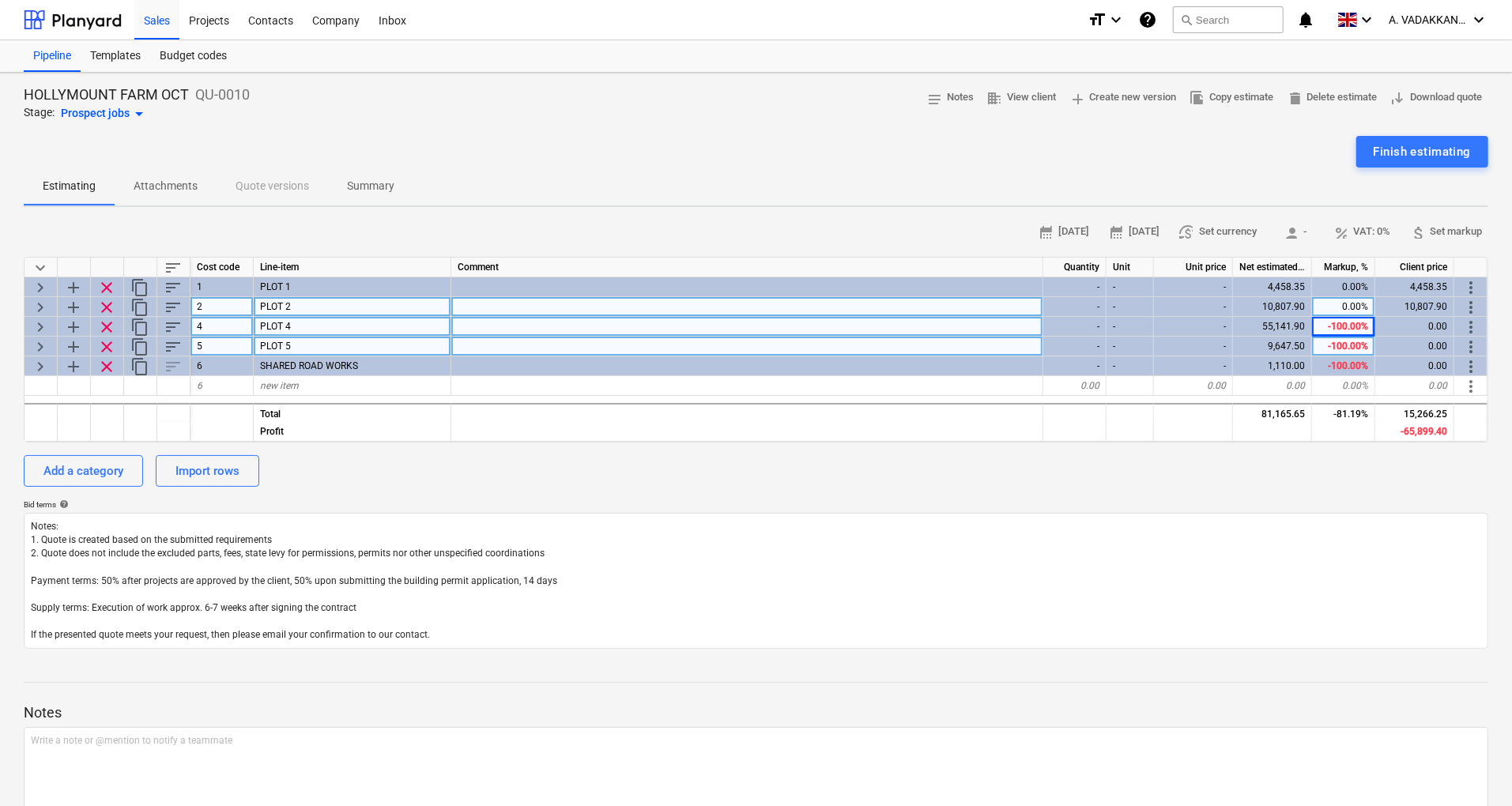
click at [1363, 343] on div "-100.00%" at bounding box center [1343, 346] width 63 height 20
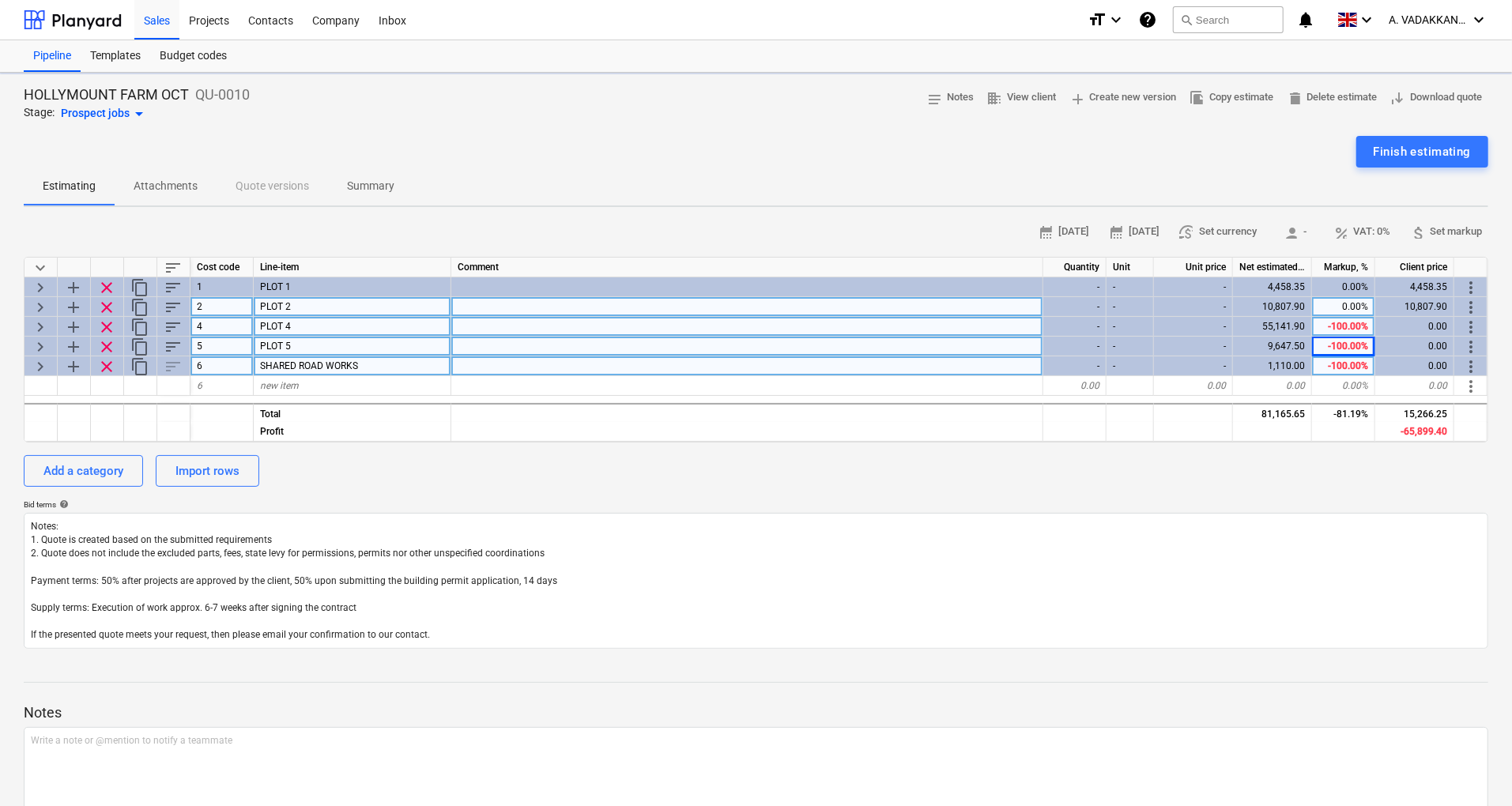
type textarea "x"
click at [1358, 372] on div "-100.00%" at bounding box center [1343, 367] width 63 height 20
type input "0"
click at [1361, 349] on div "-100.00%" at bounding box center [1343, 346] width 63 height 20
click at [1366, 370] on div "0.00%" at bounding box center [1343, 367] width 63 height 20
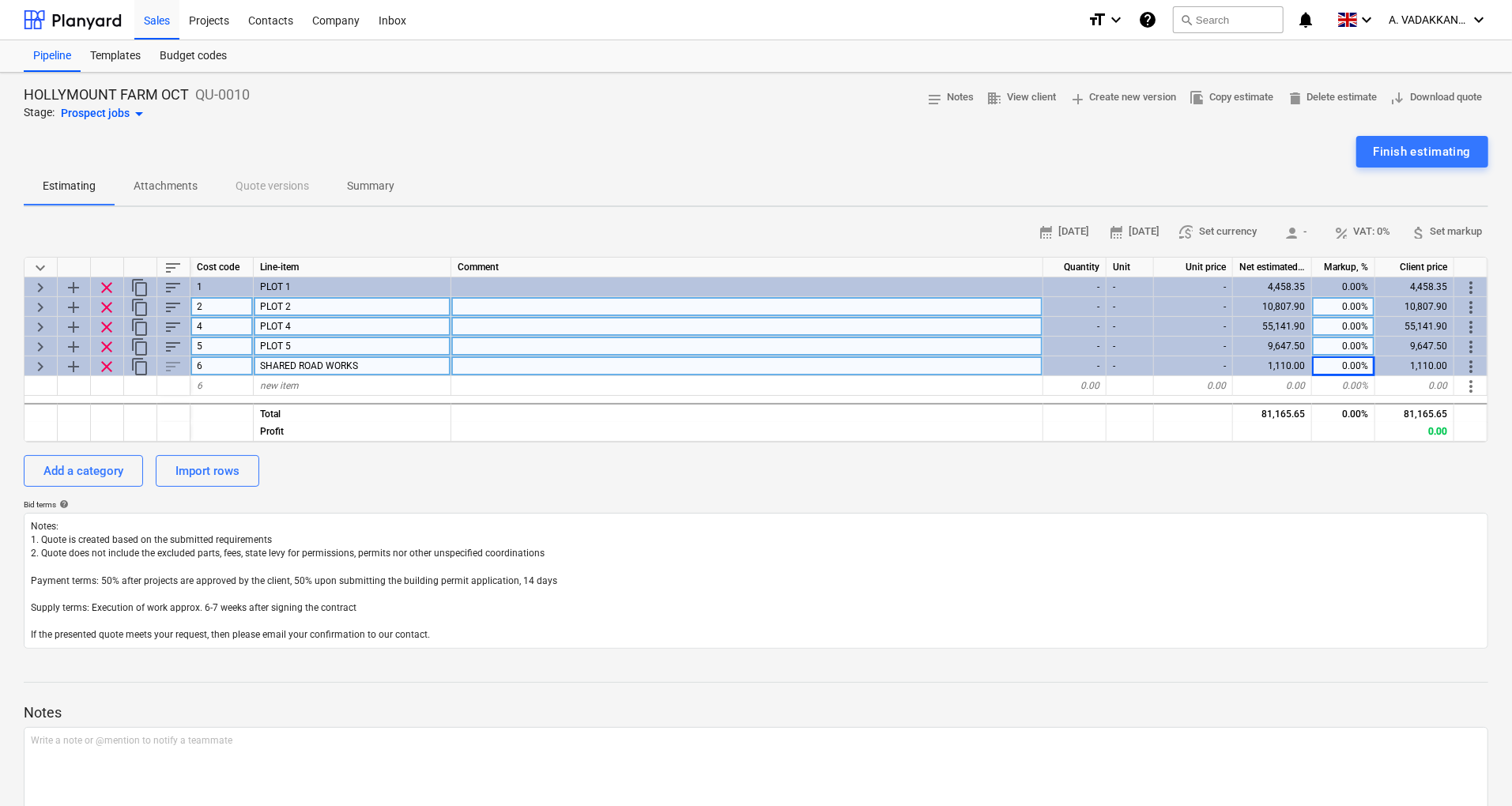
click at [46, 287] on span "keyboard_arrow_right" at bounding box center [40, 287] width 19 height 19
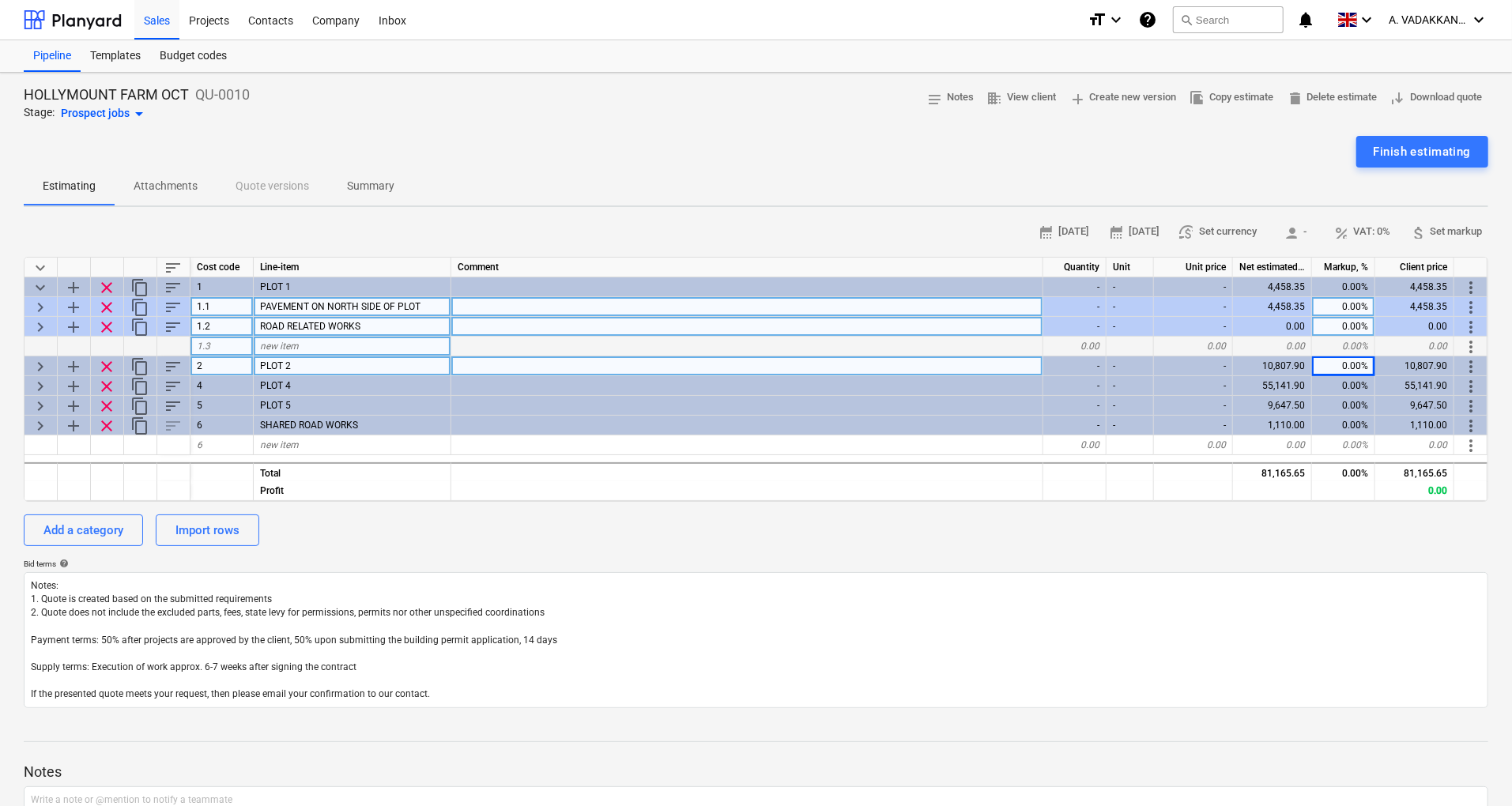
click at [47, 302] on span "keyboard_arrow_right" at bounding box center [40, 307] width 19 height 19
type textarea "x"
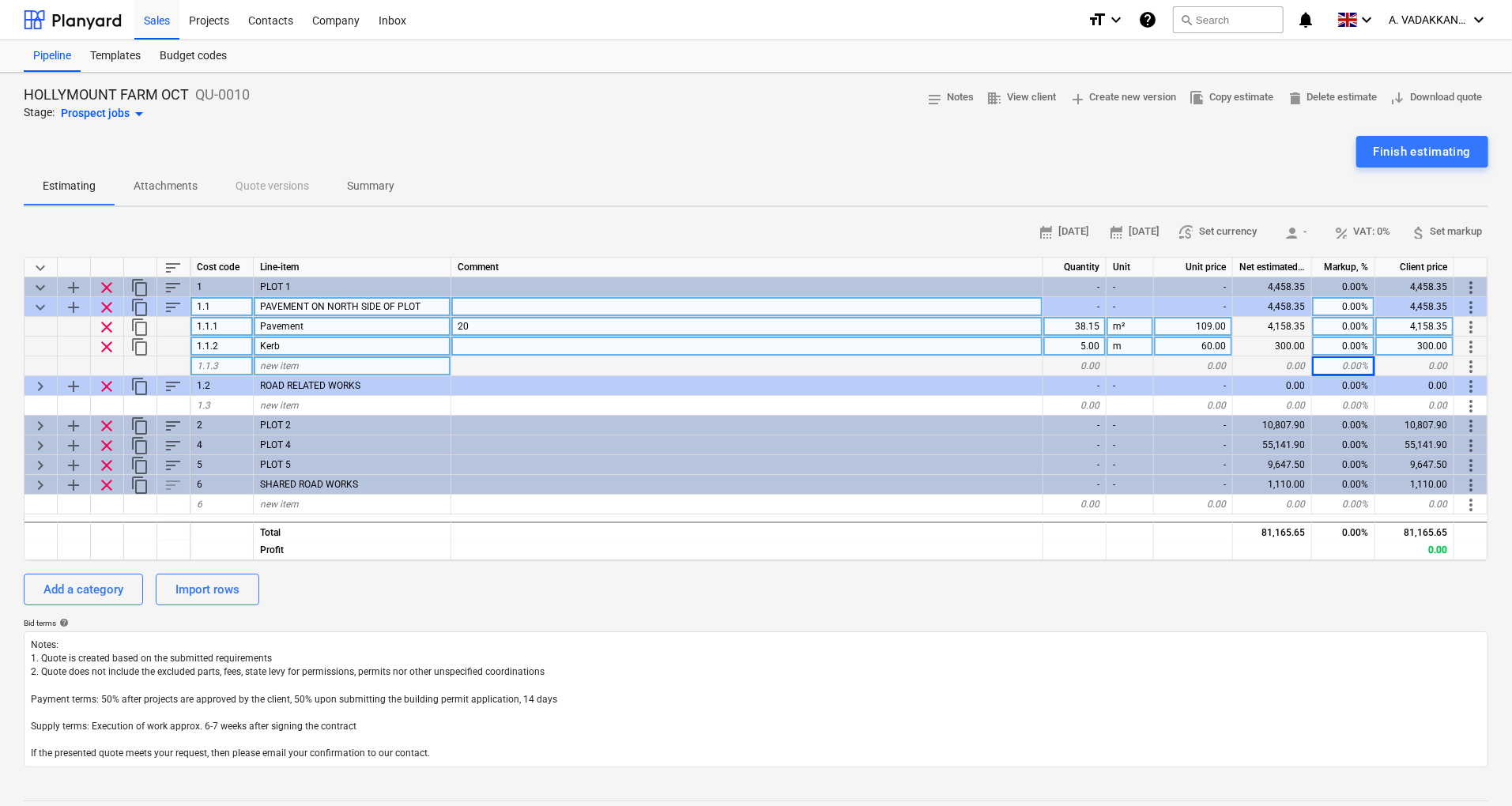
click at [542, 326] on div "20" at bounding box center [747, 327] width 592 height 20
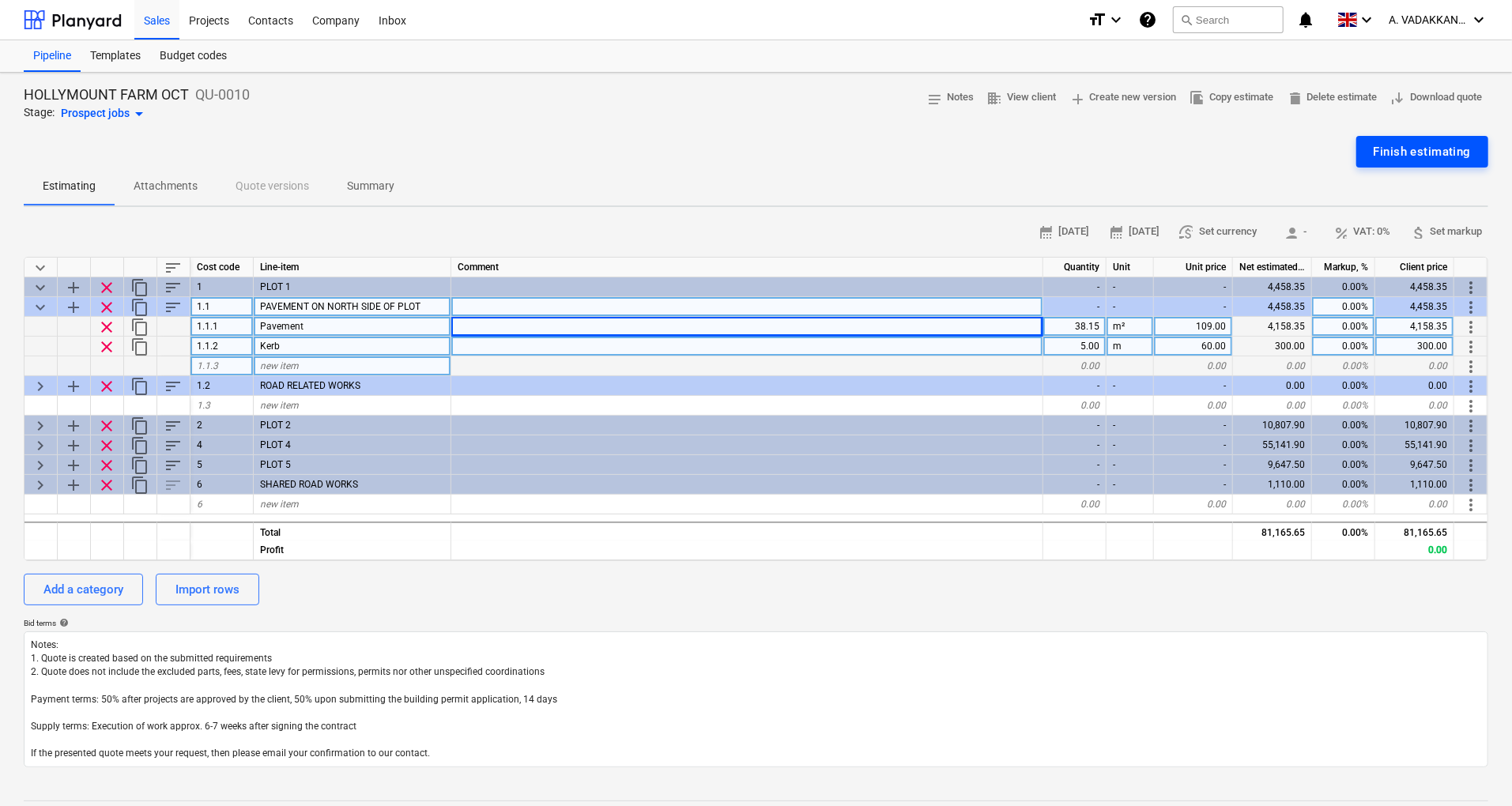
click at [1432, 150] on div "Finish estimating" at bounding box center [1423, 151] width 98 height 20
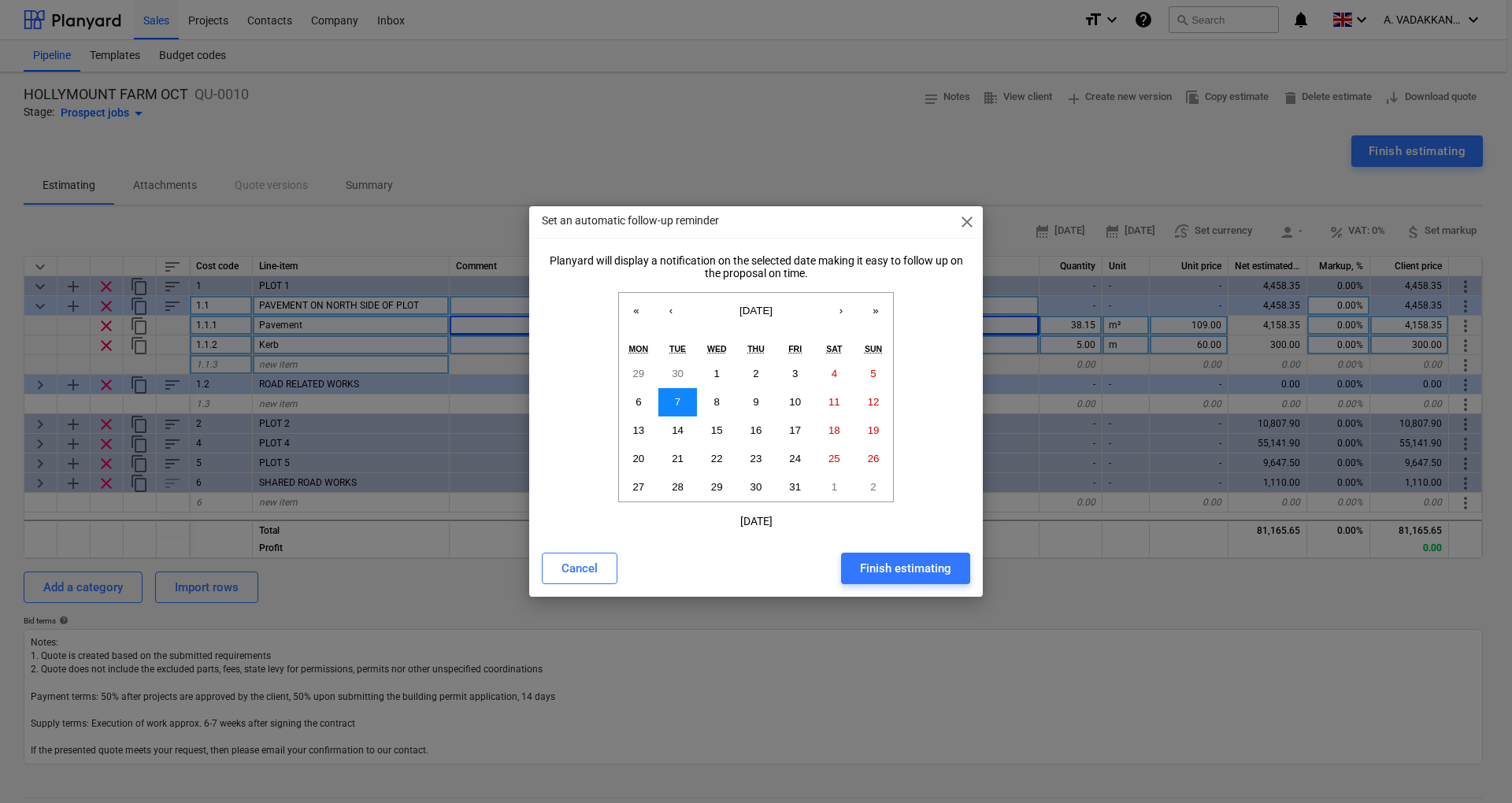
click at [681, 404] on button "7" at bounding box center [677, 402] width 40 height 28
click at [889, 570] on div "Finish estimating" at bounding box center [905, 568] width 91 height 20
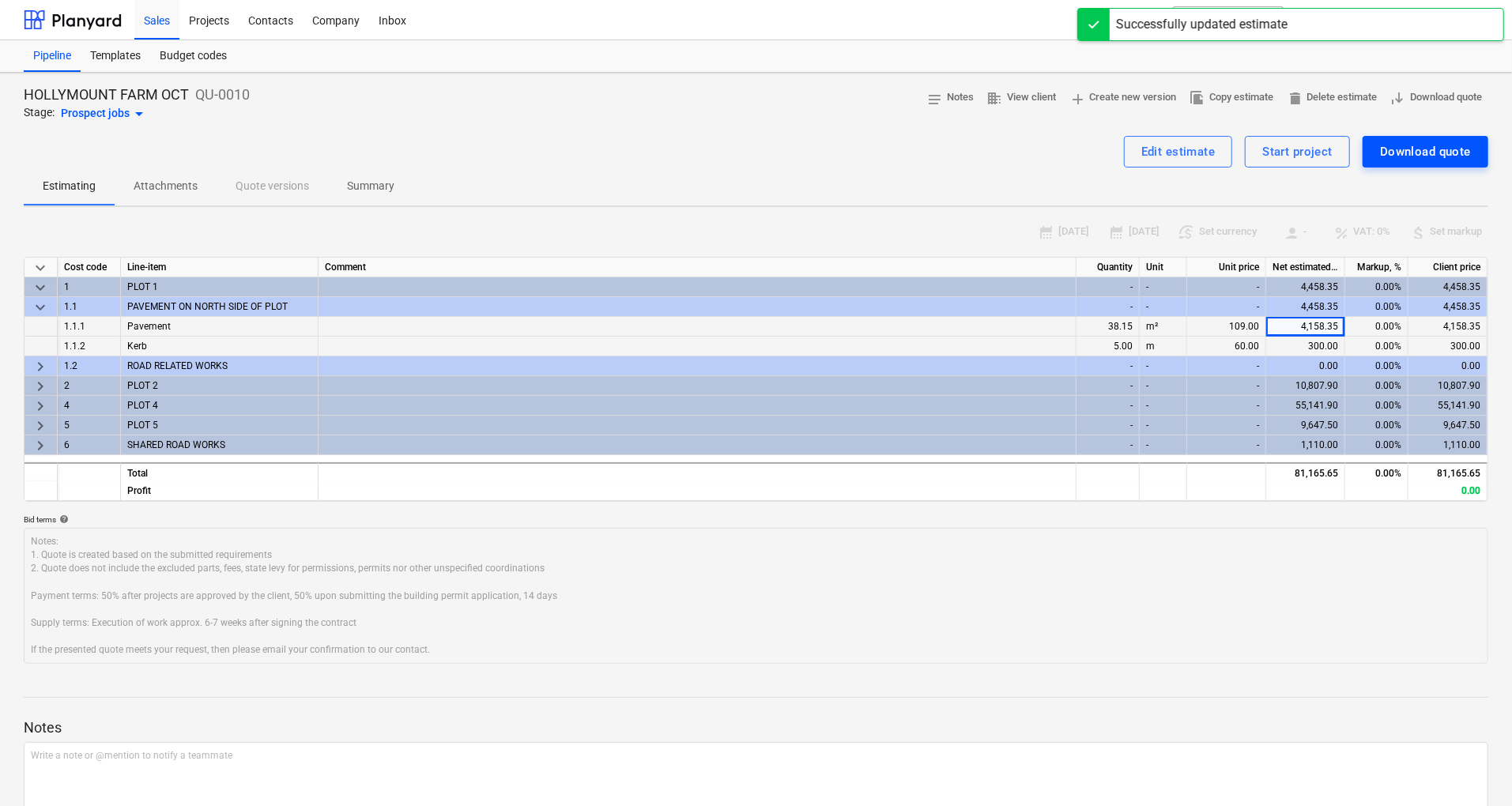
click at [1445, 154] on div "Download quote" at bounding box center [1426, 151] width 91 height 20
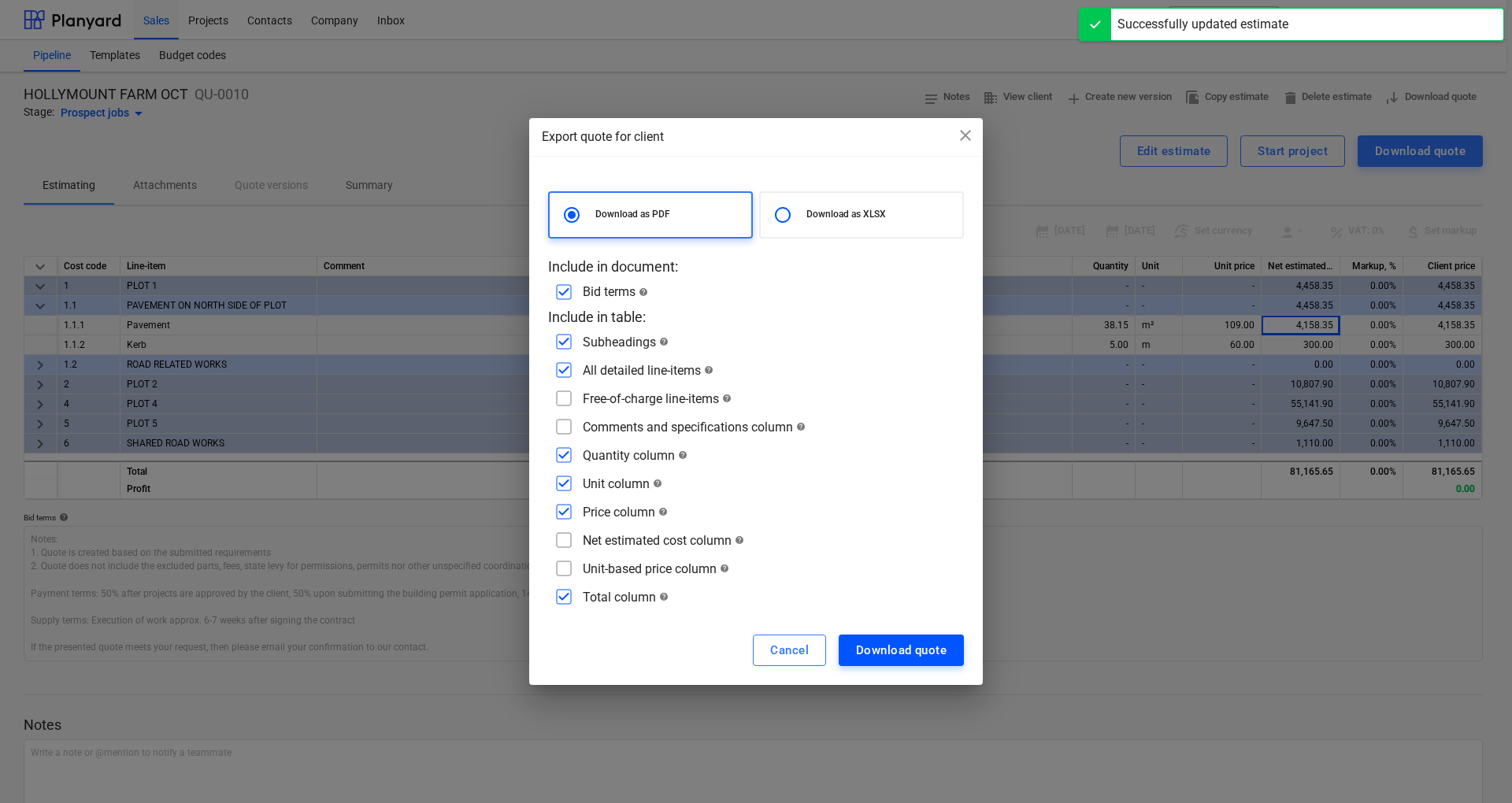
click at [875, 654] on div "Download quote" at bounding box center [901, 650] width 90 height 20
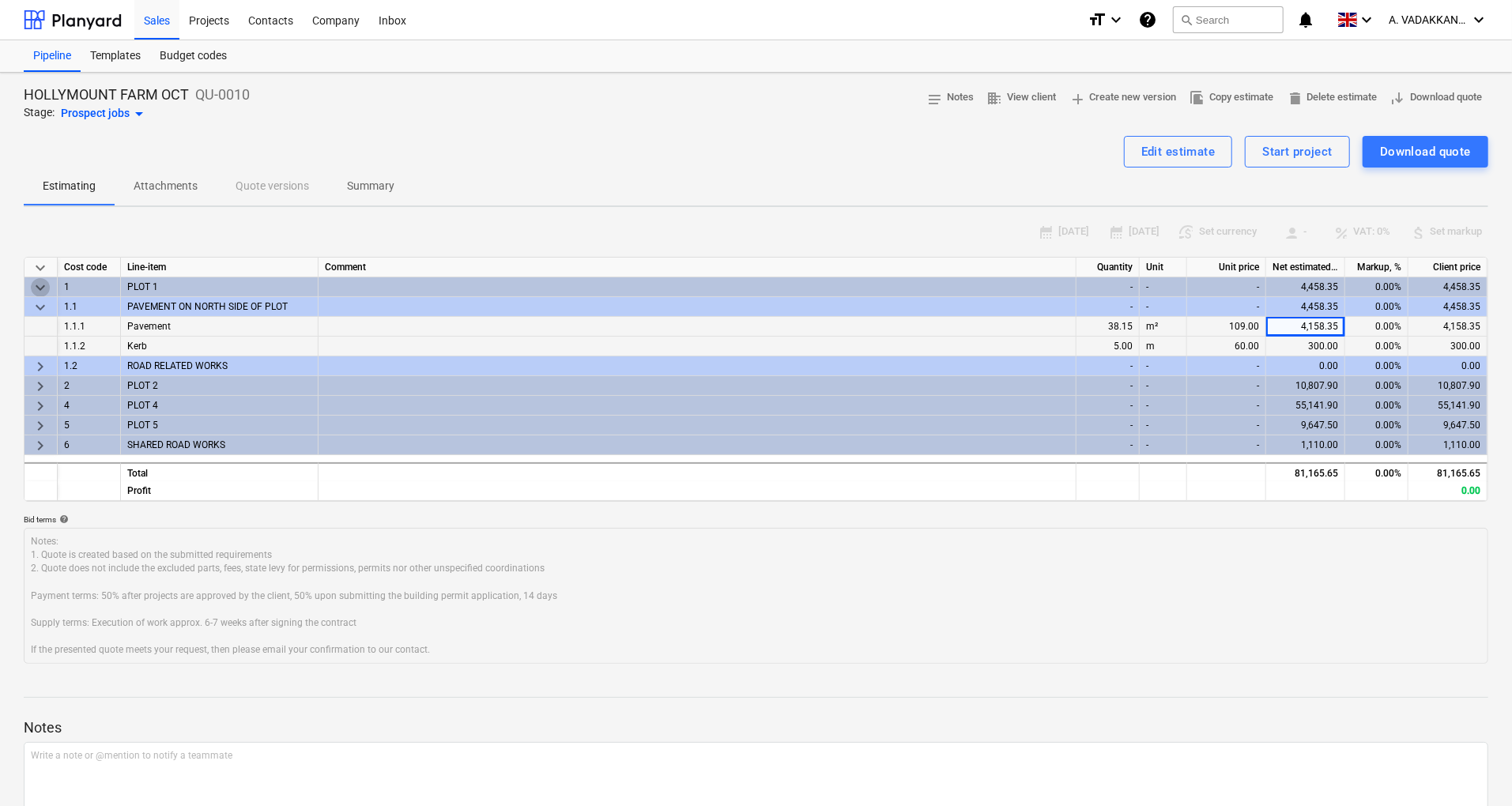
click at [35, 286] on span "keyboard_arrow_down" at bounding box center [40, 287] width 19 height 19
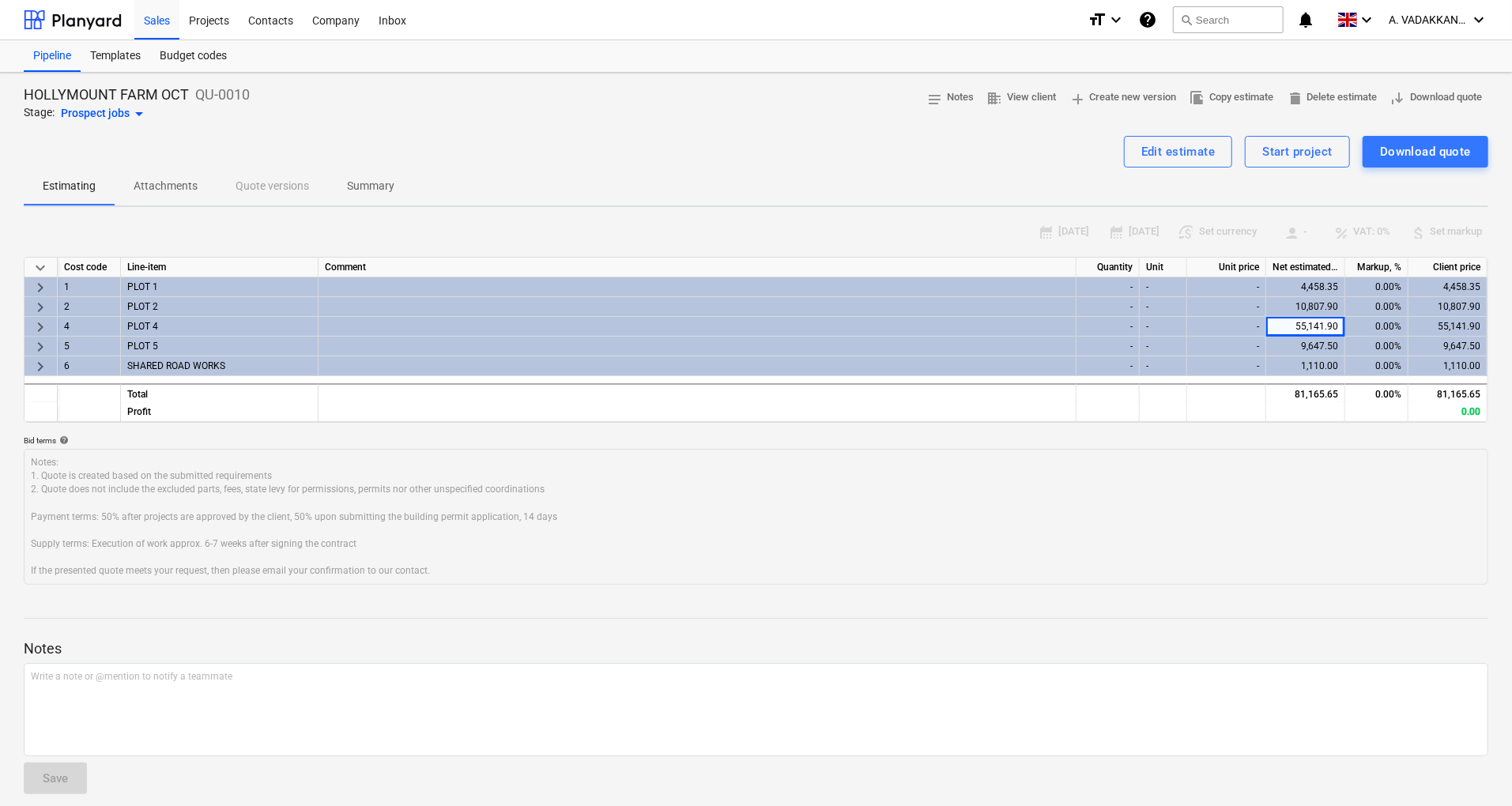
click at [46, 285] on span "keyboard_arrow_right" at bounding box center [40, 287] width 19 height 19
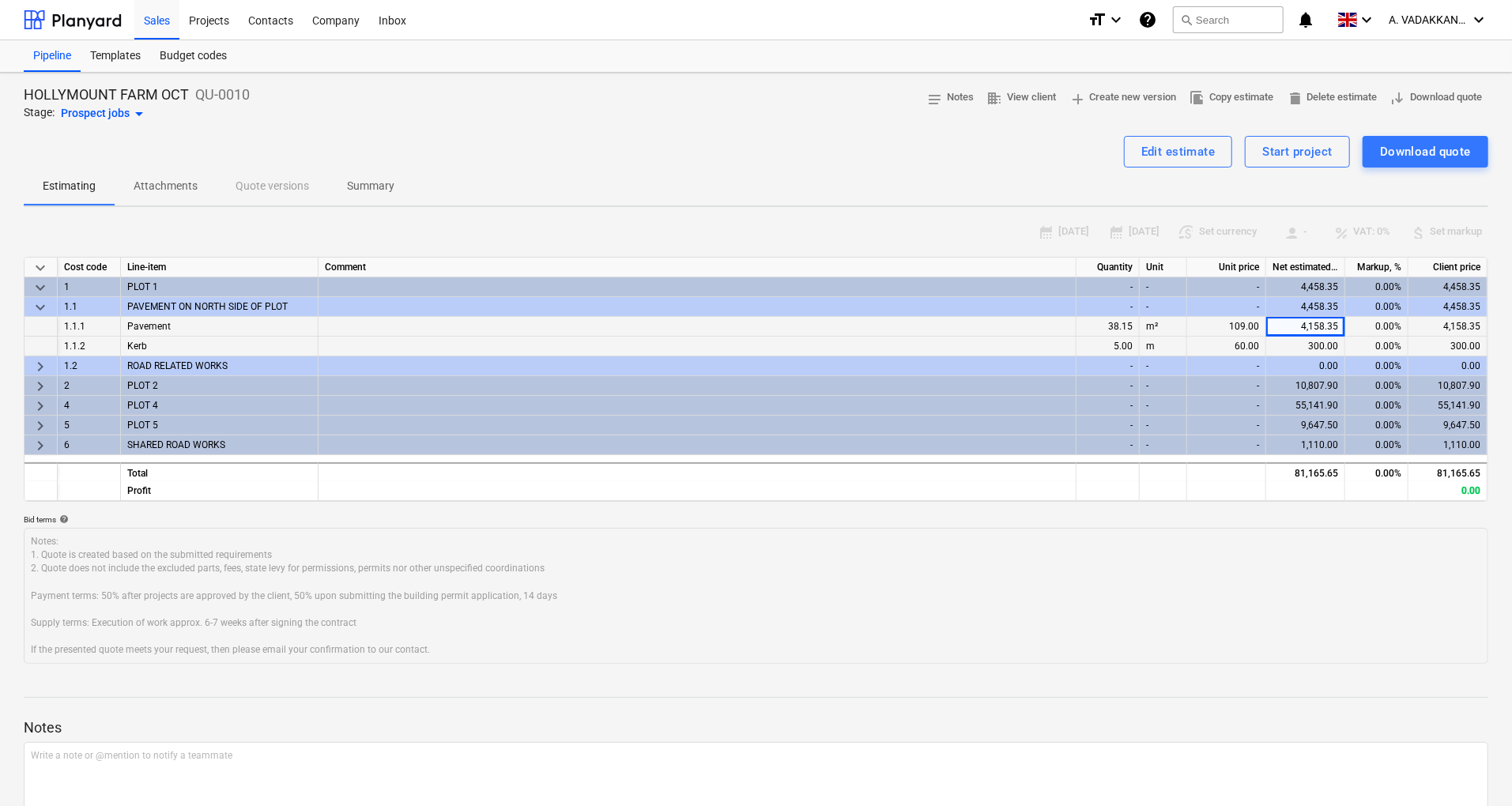
click at [43, 385] on span "keyboard_arrow_right" at bounding box center [40, 386] width 19 height 19
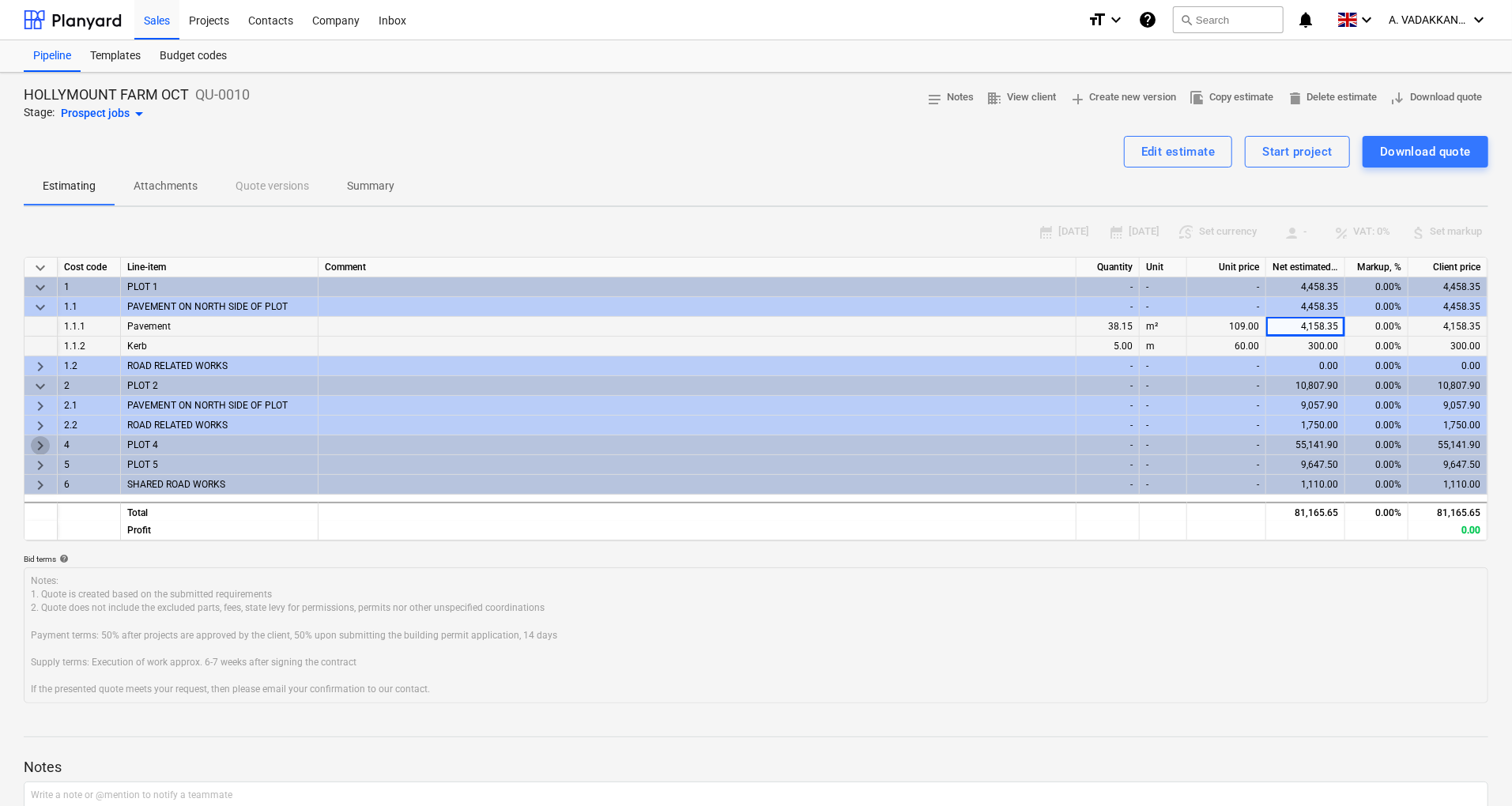
click at [45, 439] on span "keyboard_arrow_right" at bounding box center [40, 446] width 19 height 19
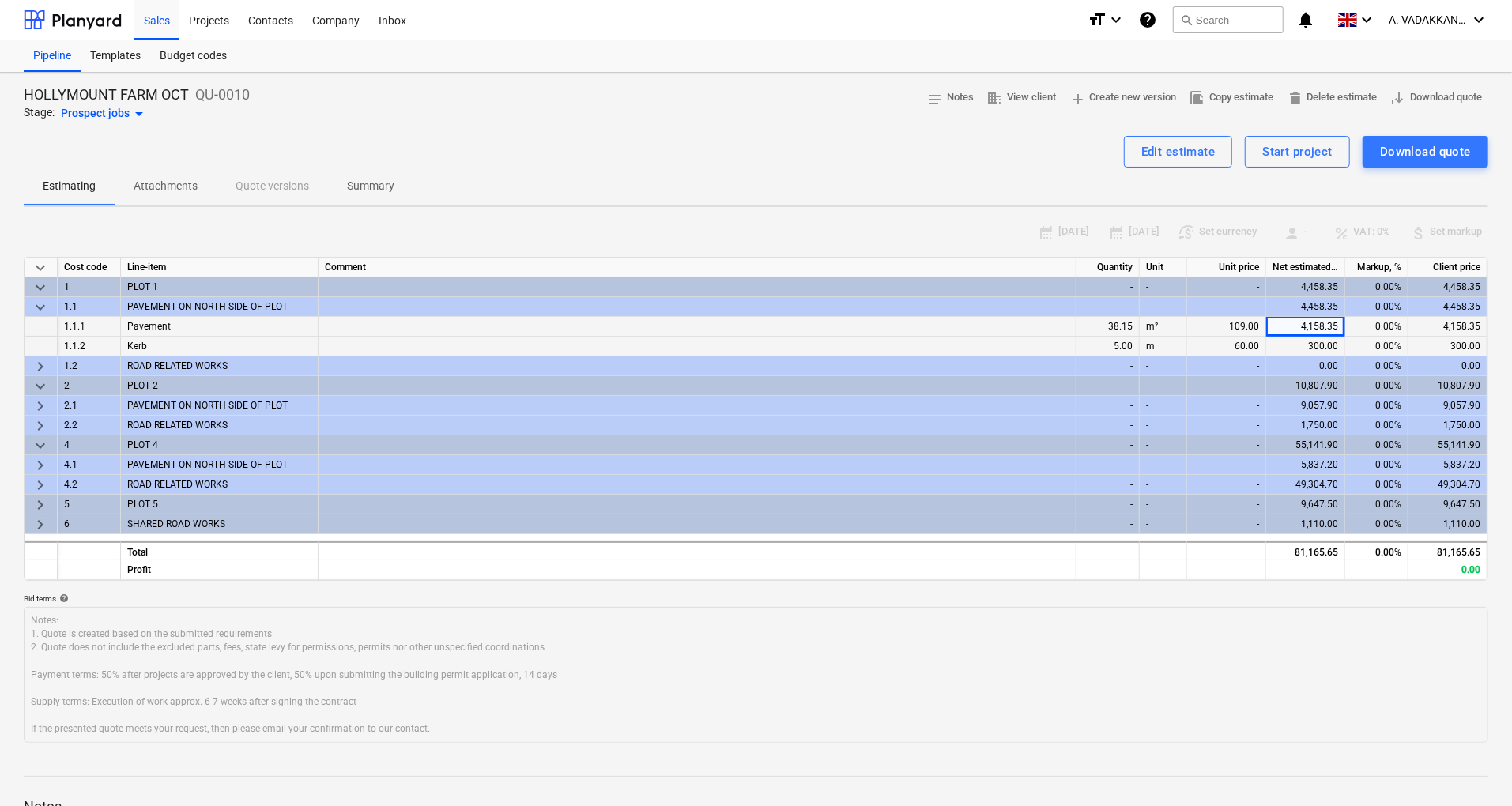
click at [44, 502] on span "keyboard_arrow_right" at bounding box center [40, 504] width 19 height 19
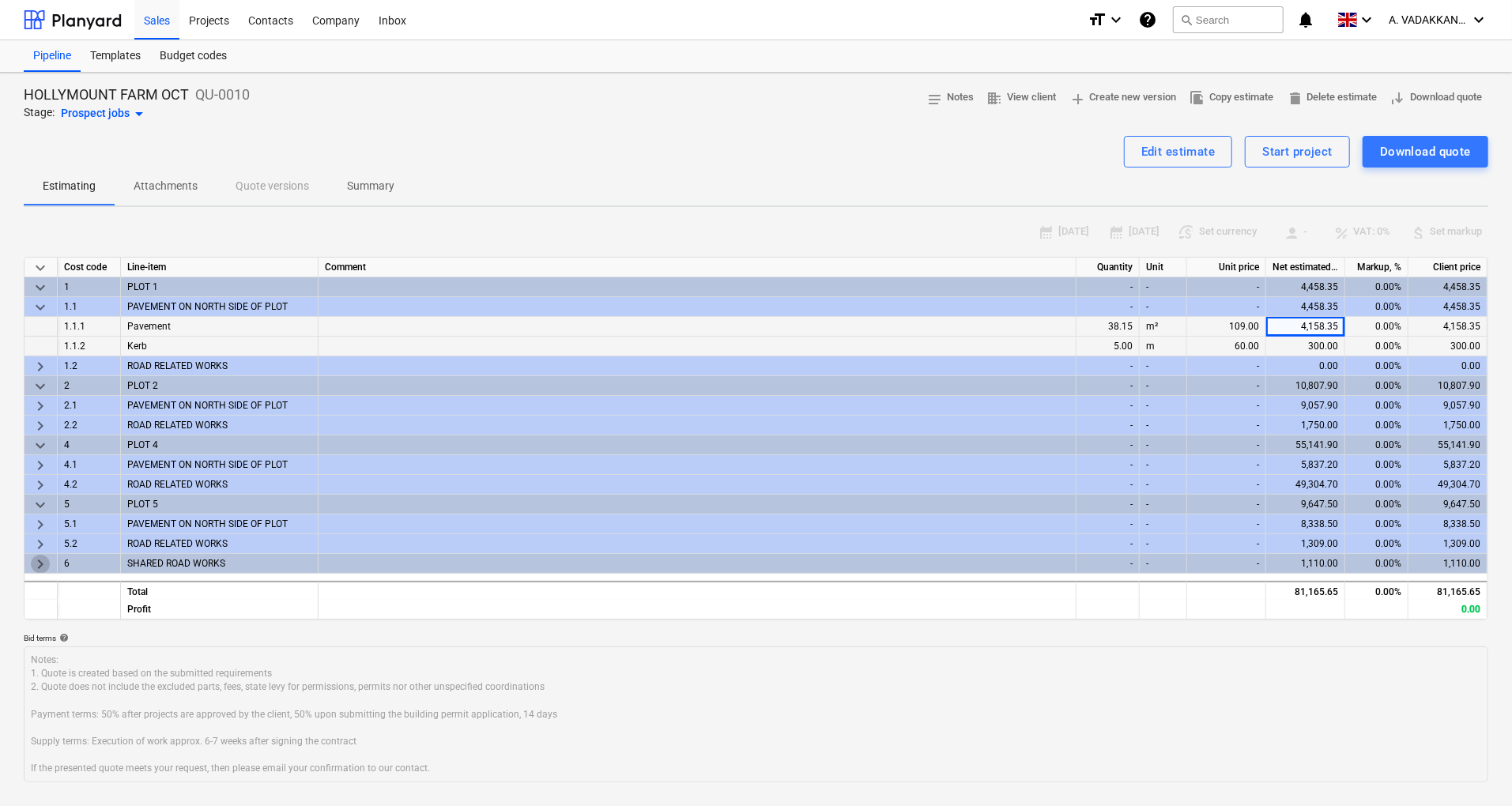
click at [38, 559] on span "keyboard_arrow_right" at bounding box center [40, 564] width 19 height 19
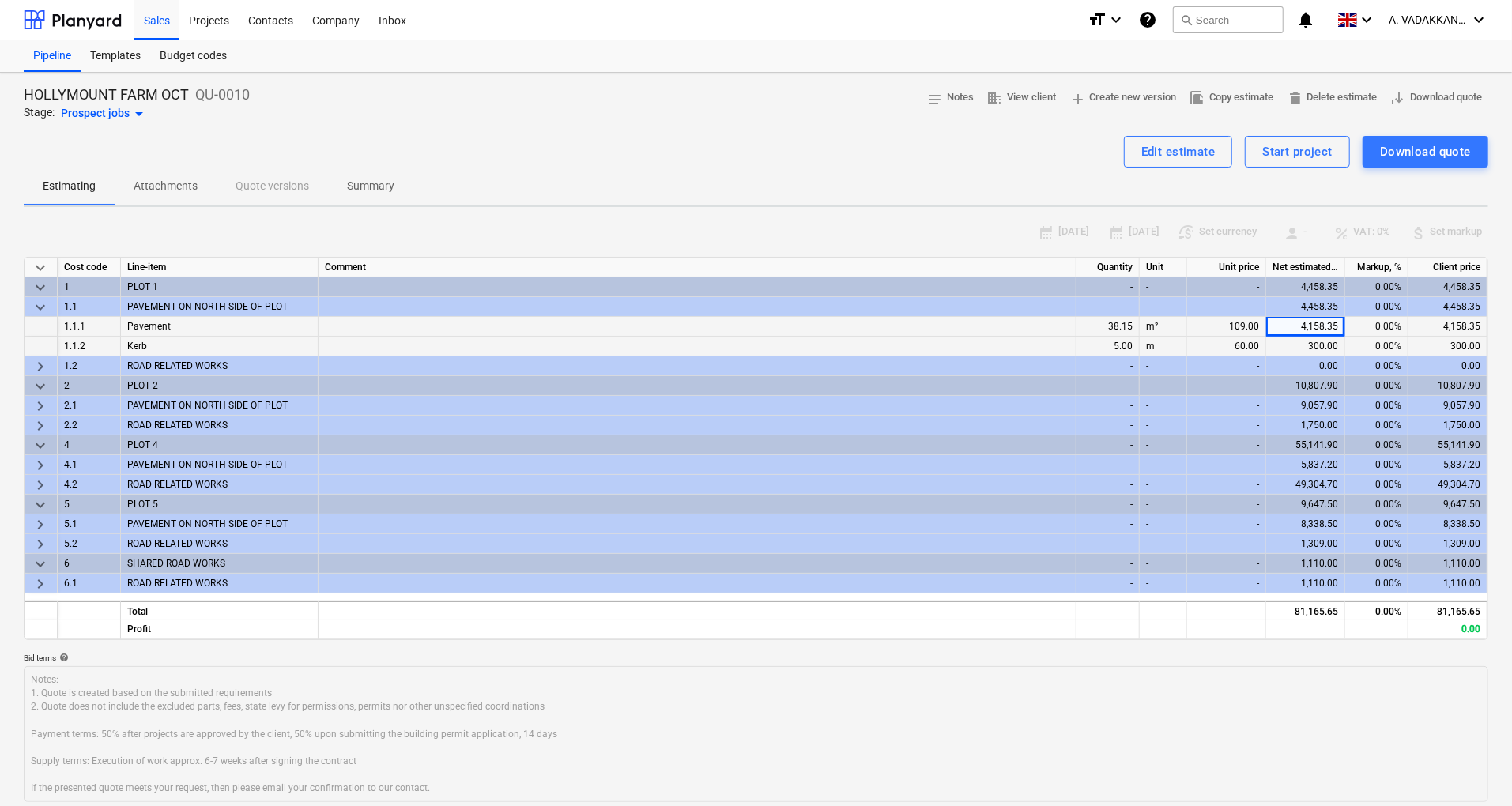
click at [43, 307] on span "keyboard_arrow_down" at bounding box center [40, 307] width 19 height 19
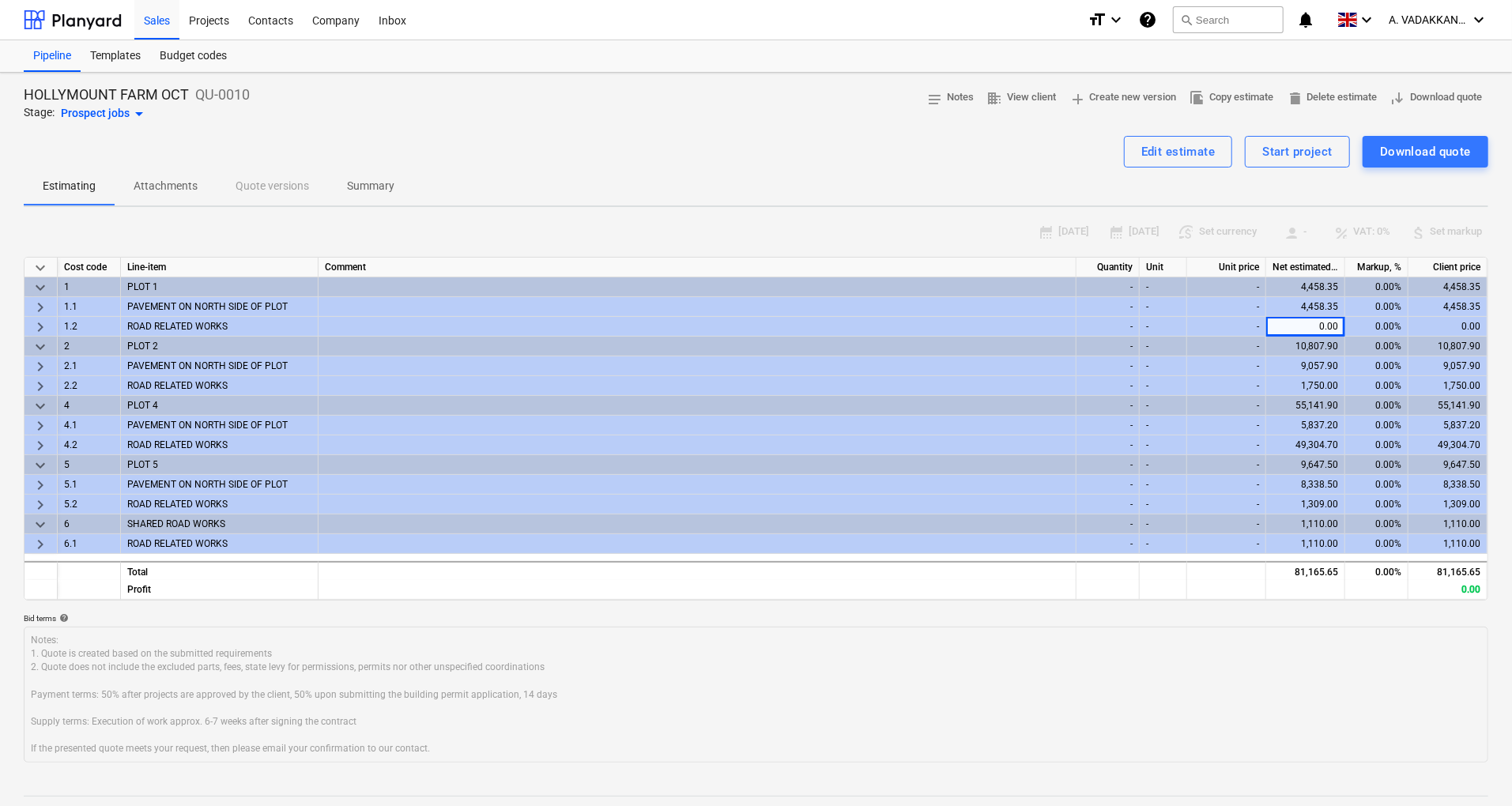
click at [43, 307] on span "keyboard_arrow_right" at bounding box center [40, 307] width 19 height 19
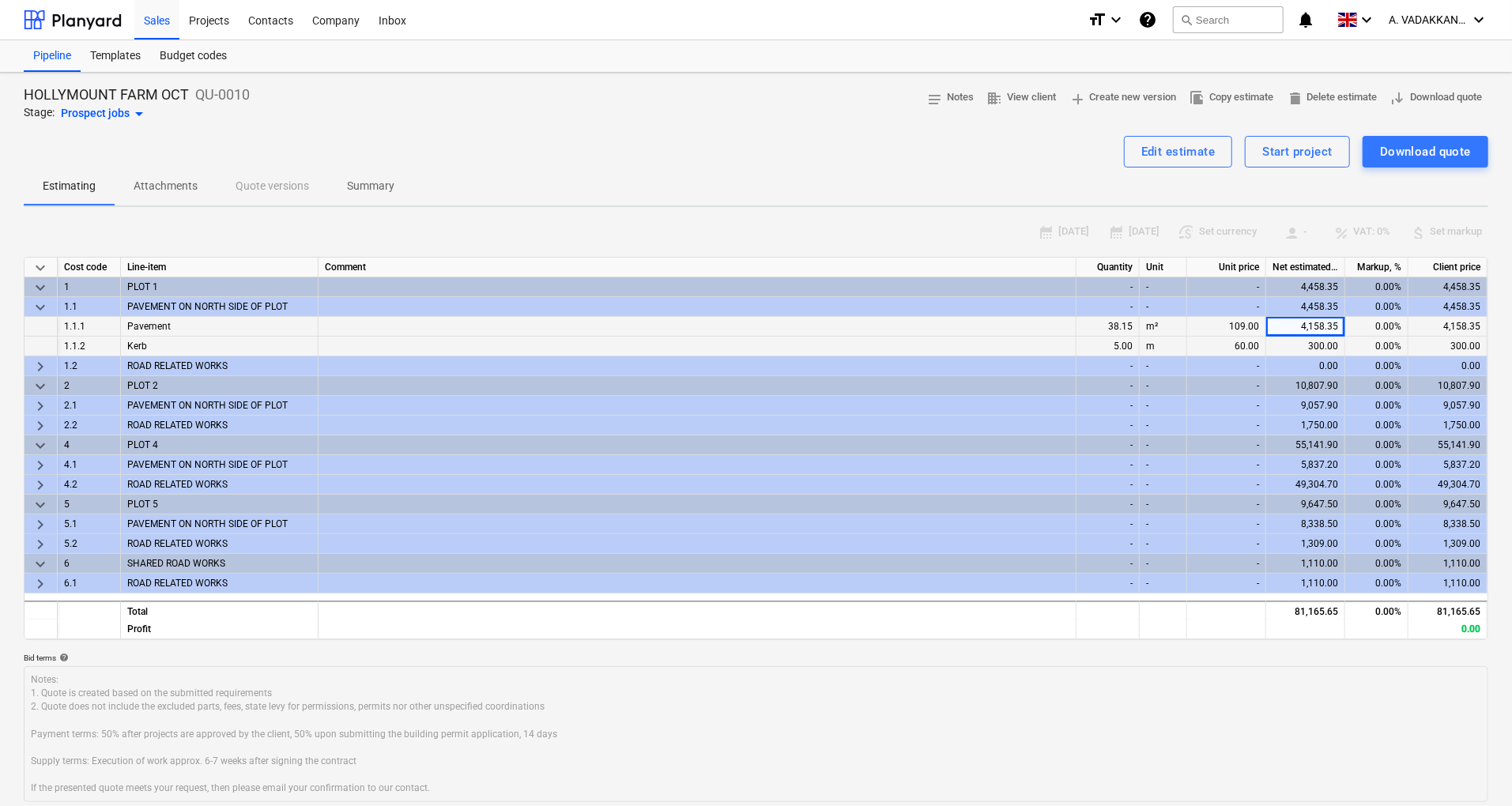
click at [44, 371] on span "keyboard_arrow_right" at bounding box center [40, 366] width 19 height 19
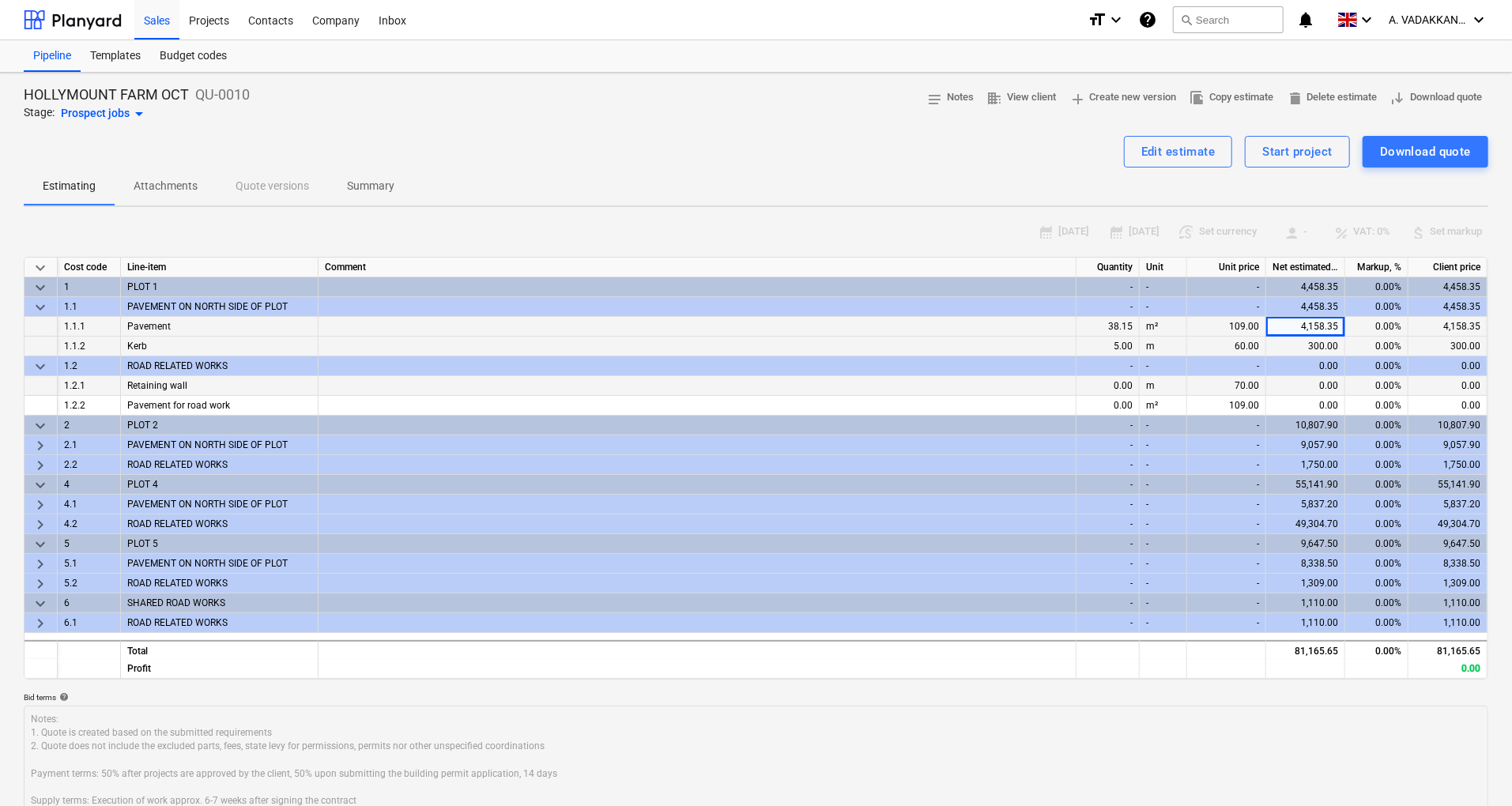
click at [45, 431] on span "keyboard_arrow_down" at bounding box center [40, 425] width 19 height 19
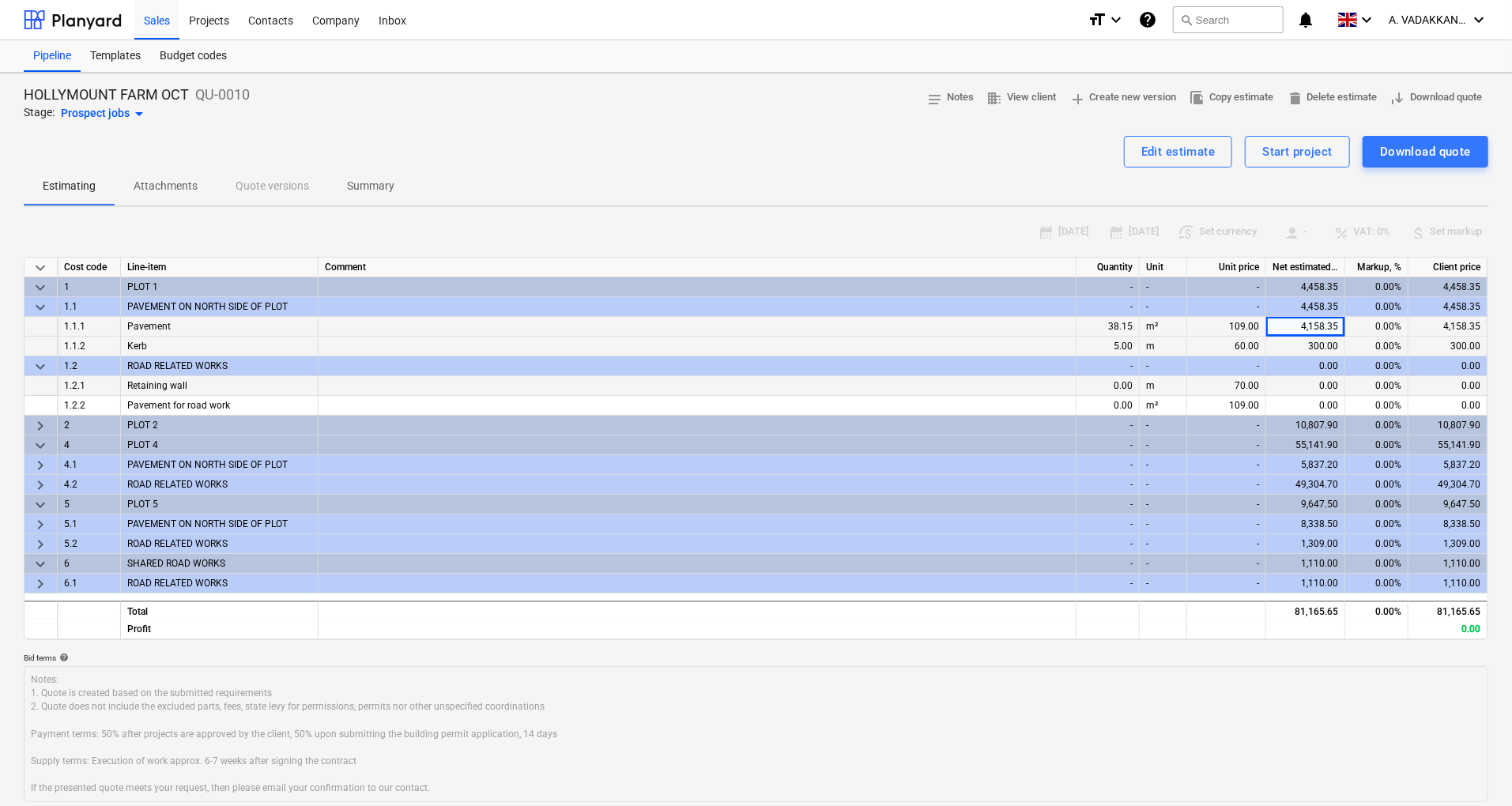
click at [42, 430] on span "keyboard_arrow_right" at bounding box center [40, 425] width 19 height 19
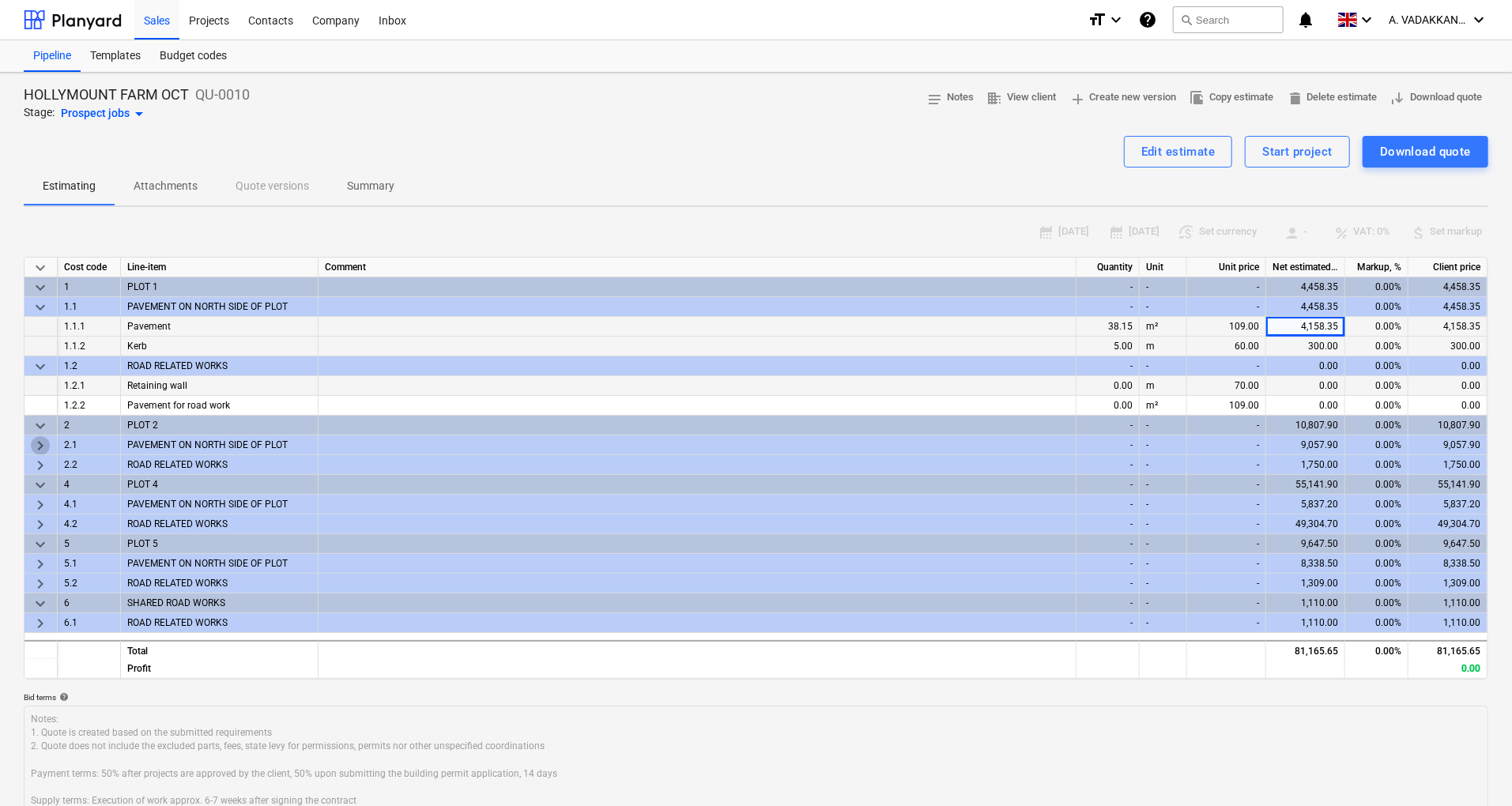
click at [40, 446] on span "keyboard_arrow_right" at bounding box center [40, 446] width 19 height 19
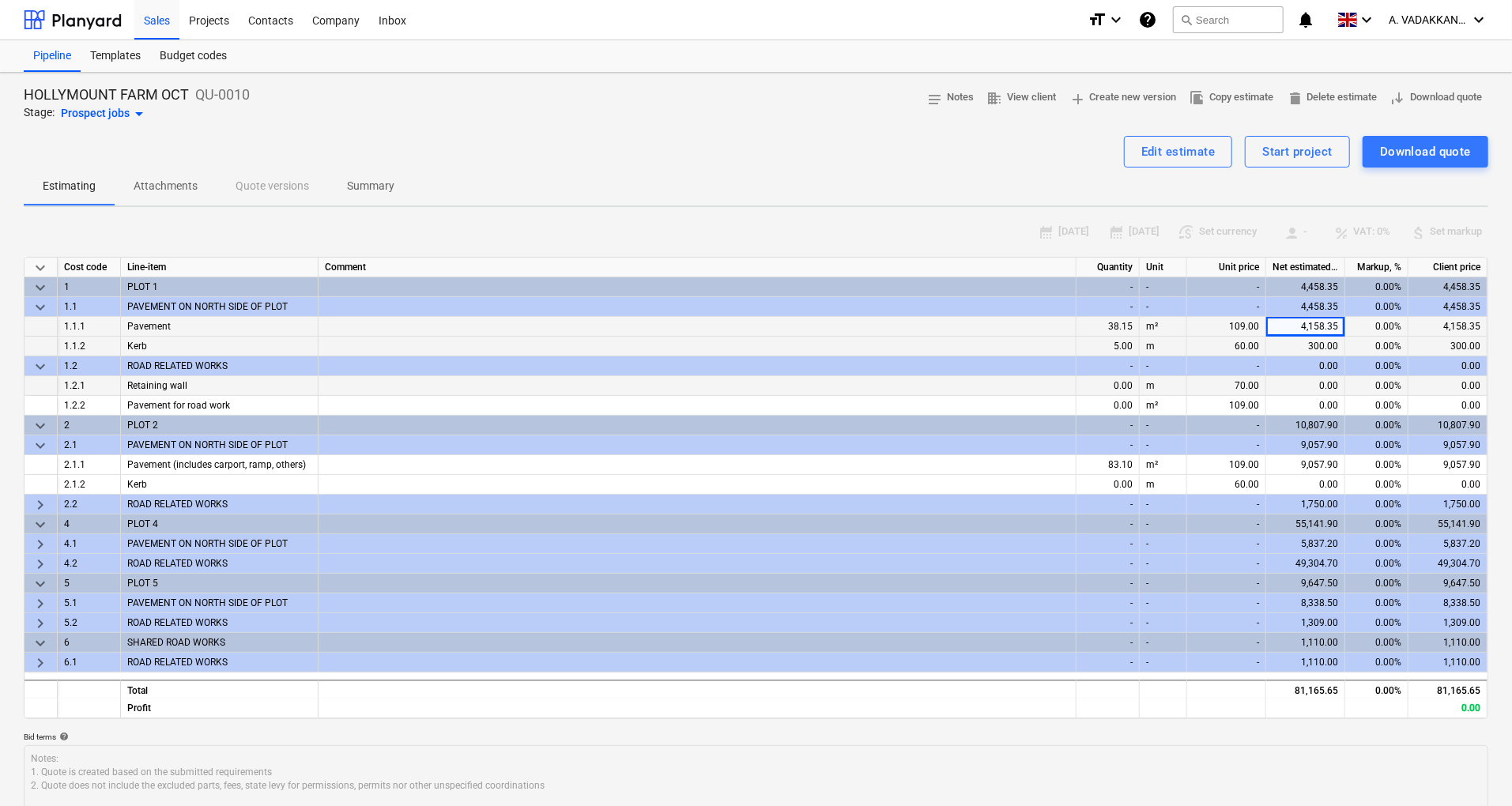
click at [43, 509] on span "keyboard_arrow_right" at bounding box center [40, 504] width 19 height 19
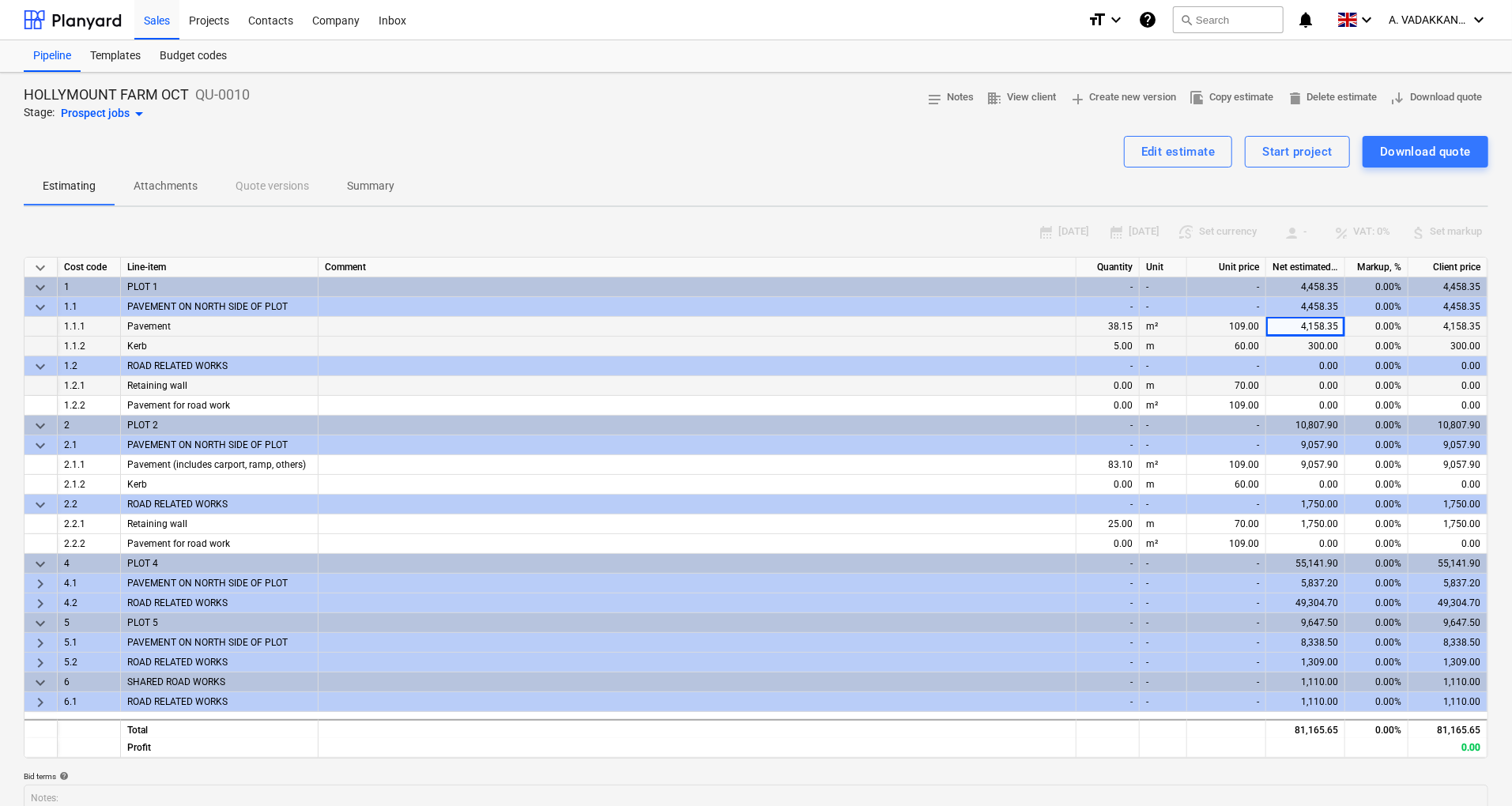
click at [36, 583] on span "keyboard_arrow_right" at bounding box center [40, 583] width 19 height 19
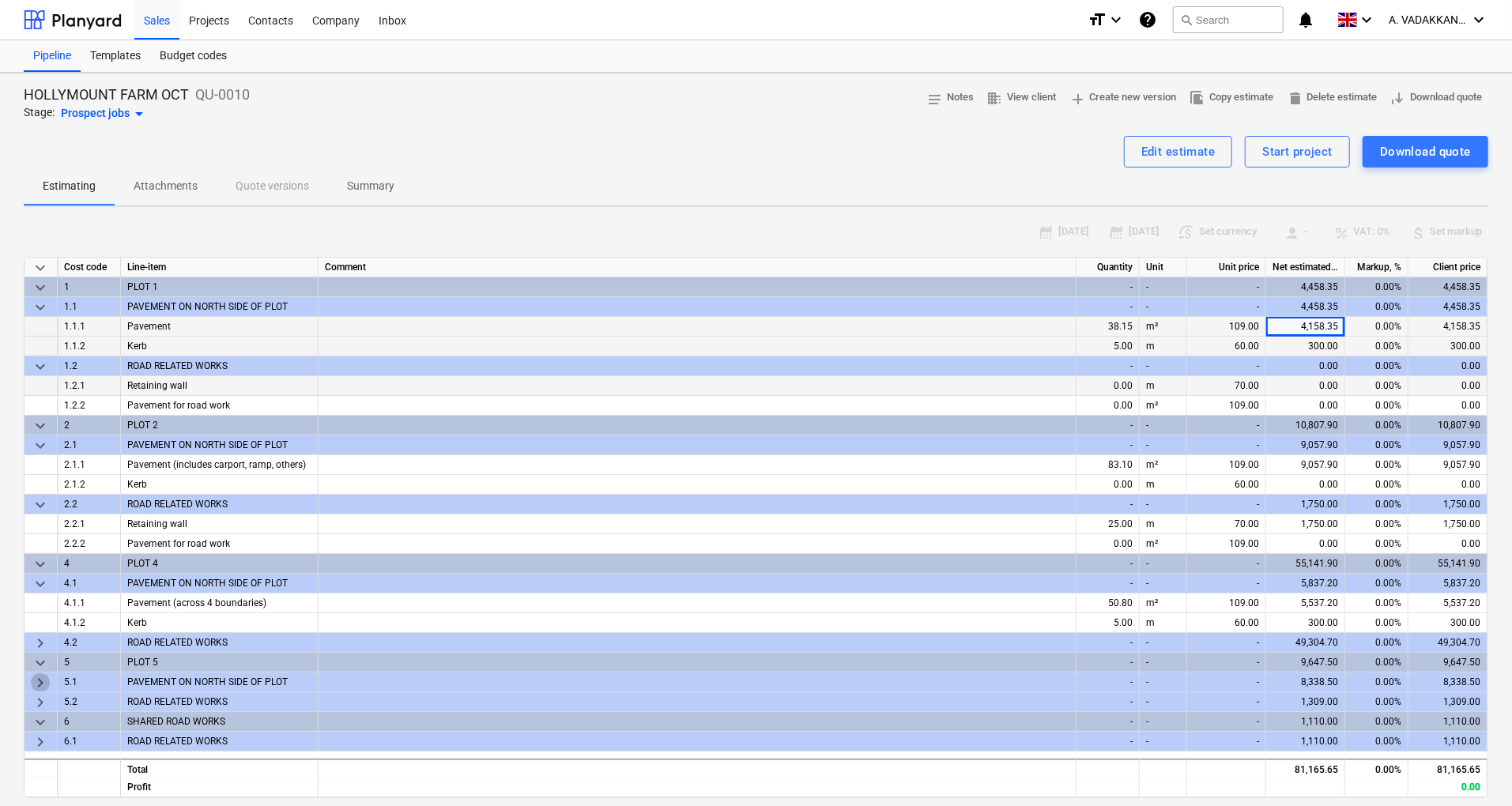
click at [47, 689] on span "keyboard_arrow_right" at bounding box center [40, 683] width 19 height 19
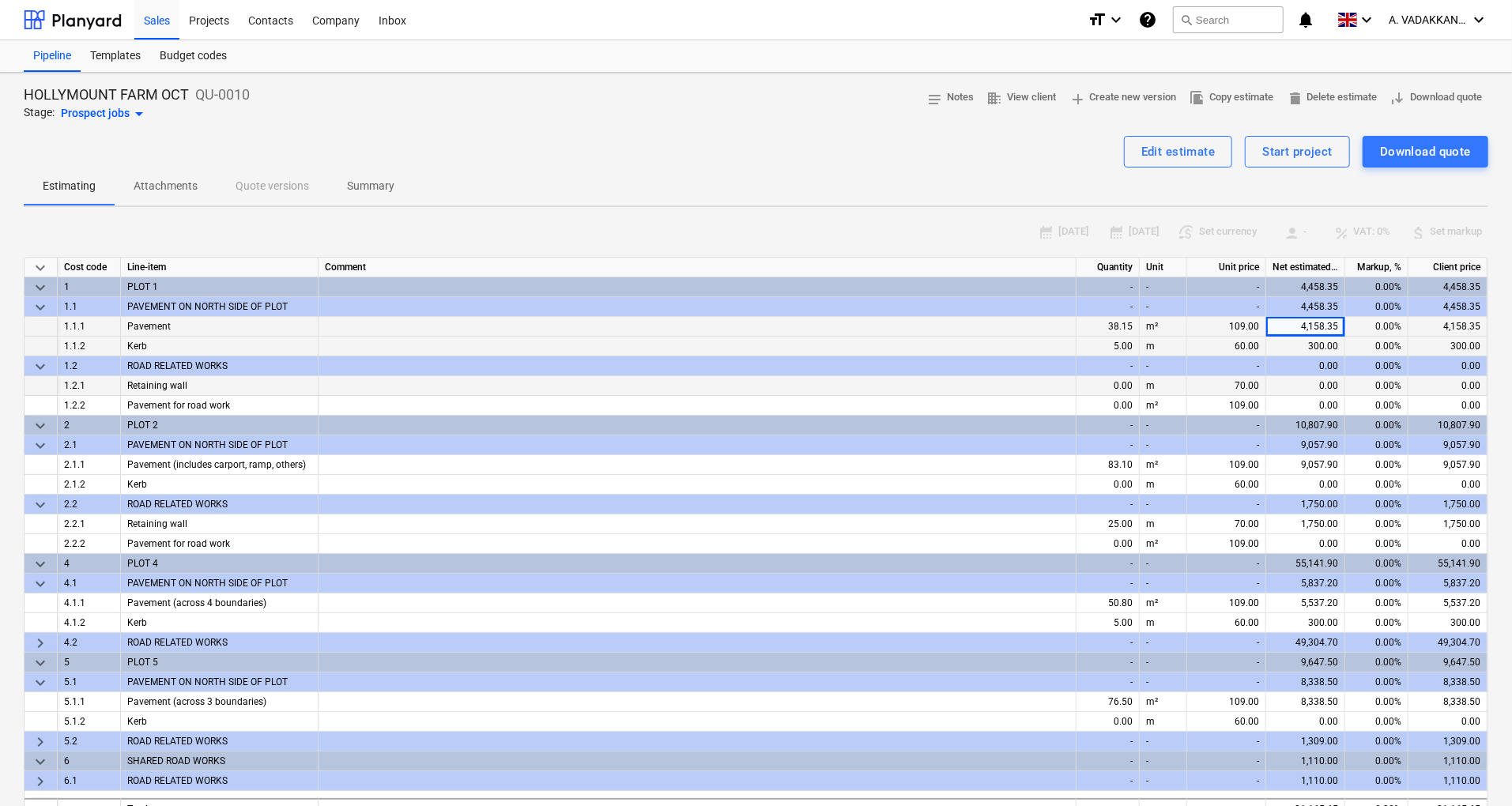
click at [45, 747] on span "keyboard_arrow_right" at bounding box center [40, 741] width 19 height 19
type textarea "x"
